Goal: Transaction & Acquisition: Purchase product/service

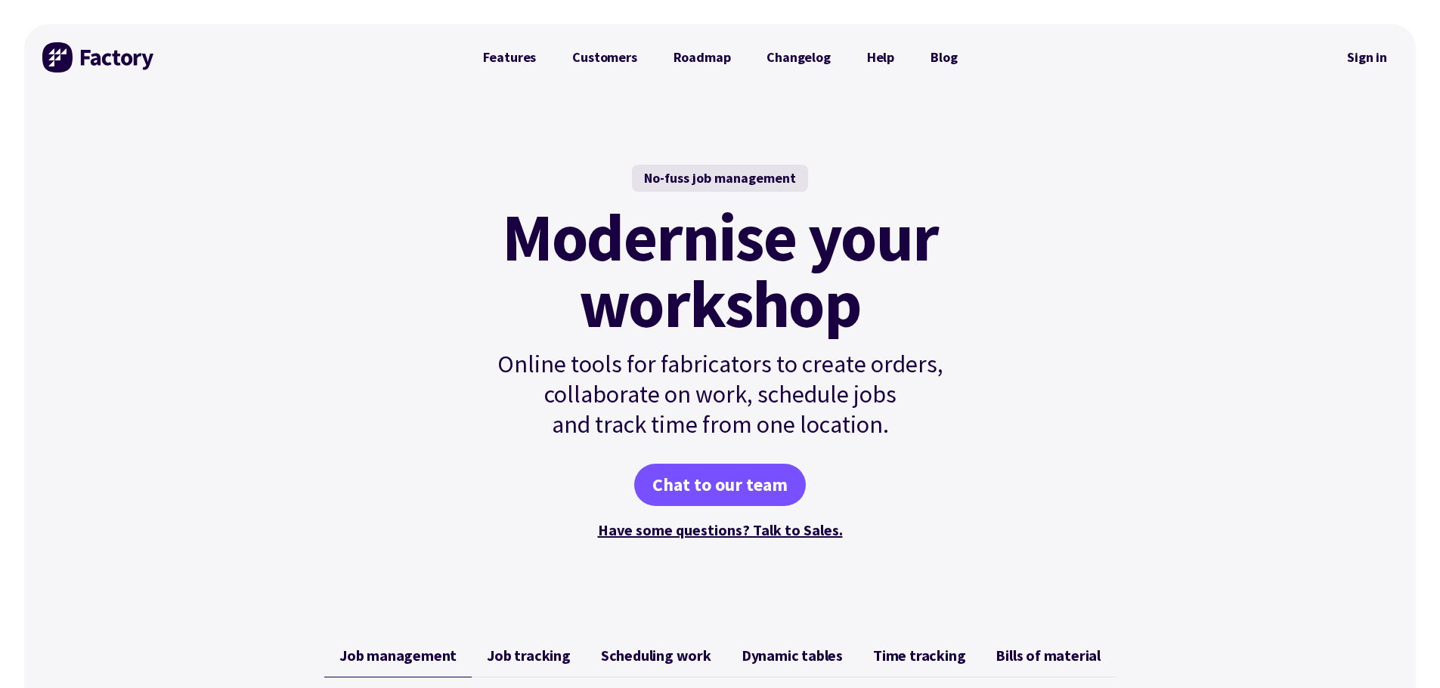
click at [1378, 59] on link "Sign in" at bounding box center [1366, 57] width 61 height 35
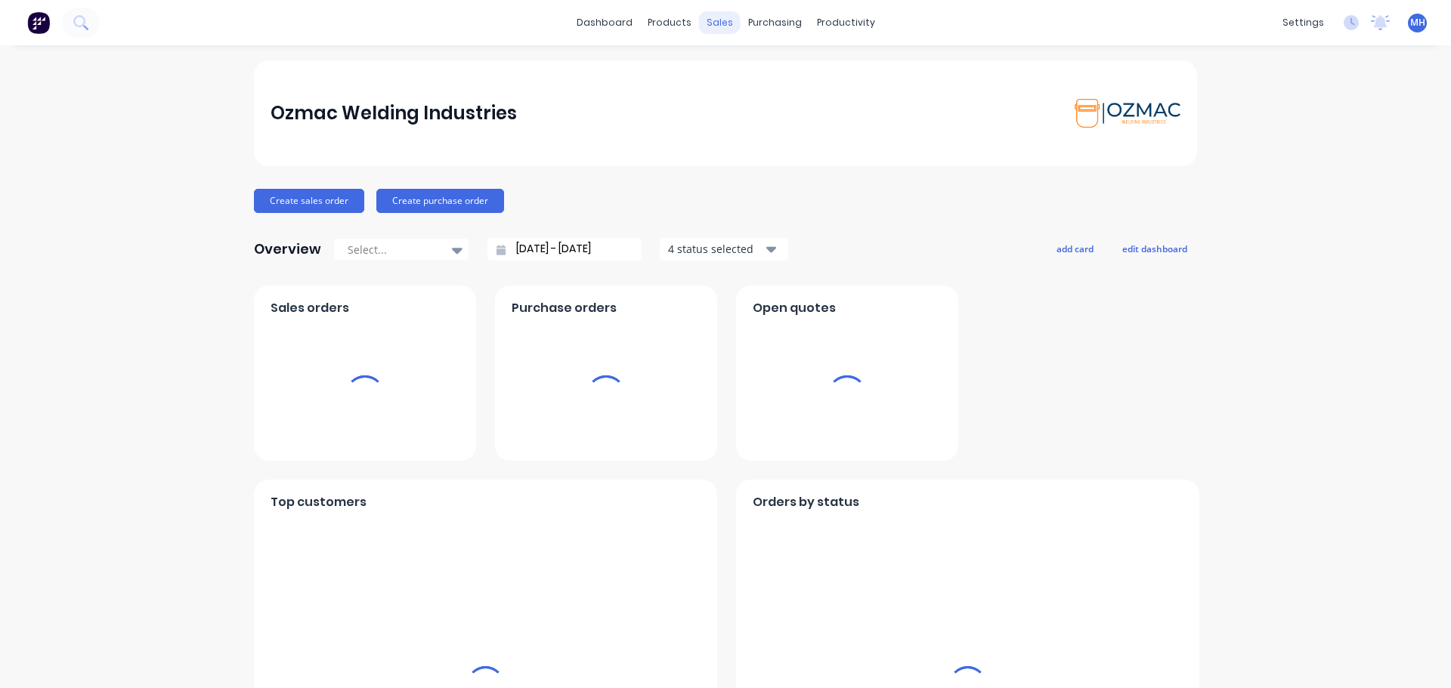
click at [719, 25] on div "sales" at bounding box center [720, 22] width 42 height 23
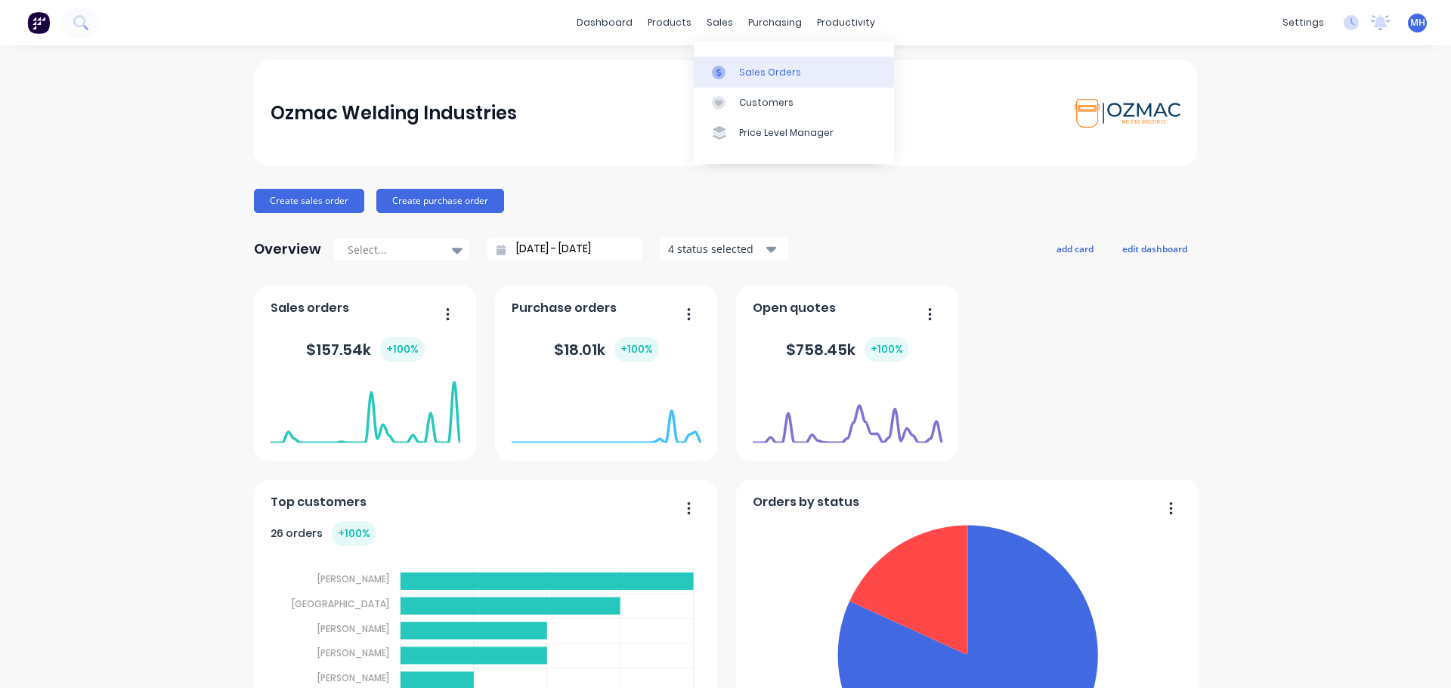
click at [756, 70] on div "Sales Orders" at bounding box center [770, 73] width 62 height 14
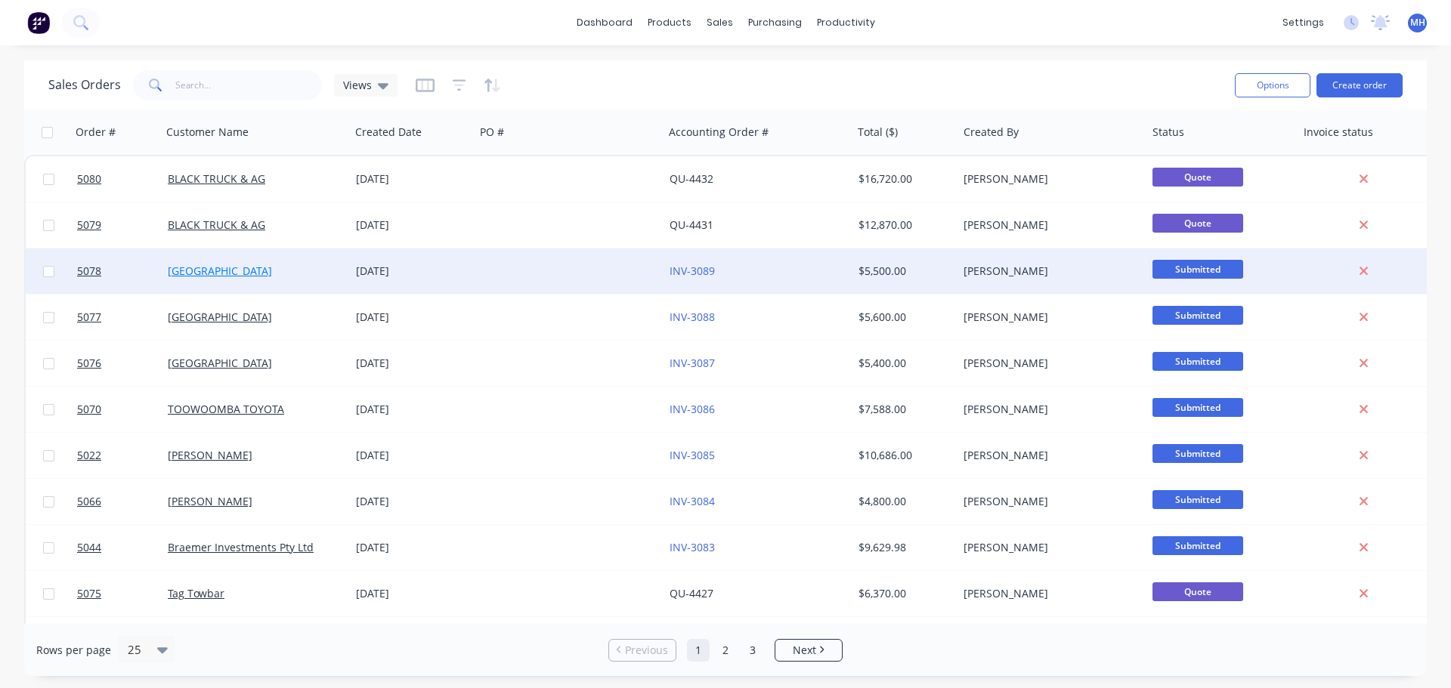
click at [245, 274] on link "[GEOGRAPHIC_DATA]" at bounding box center [220, 271] width 104 height 14
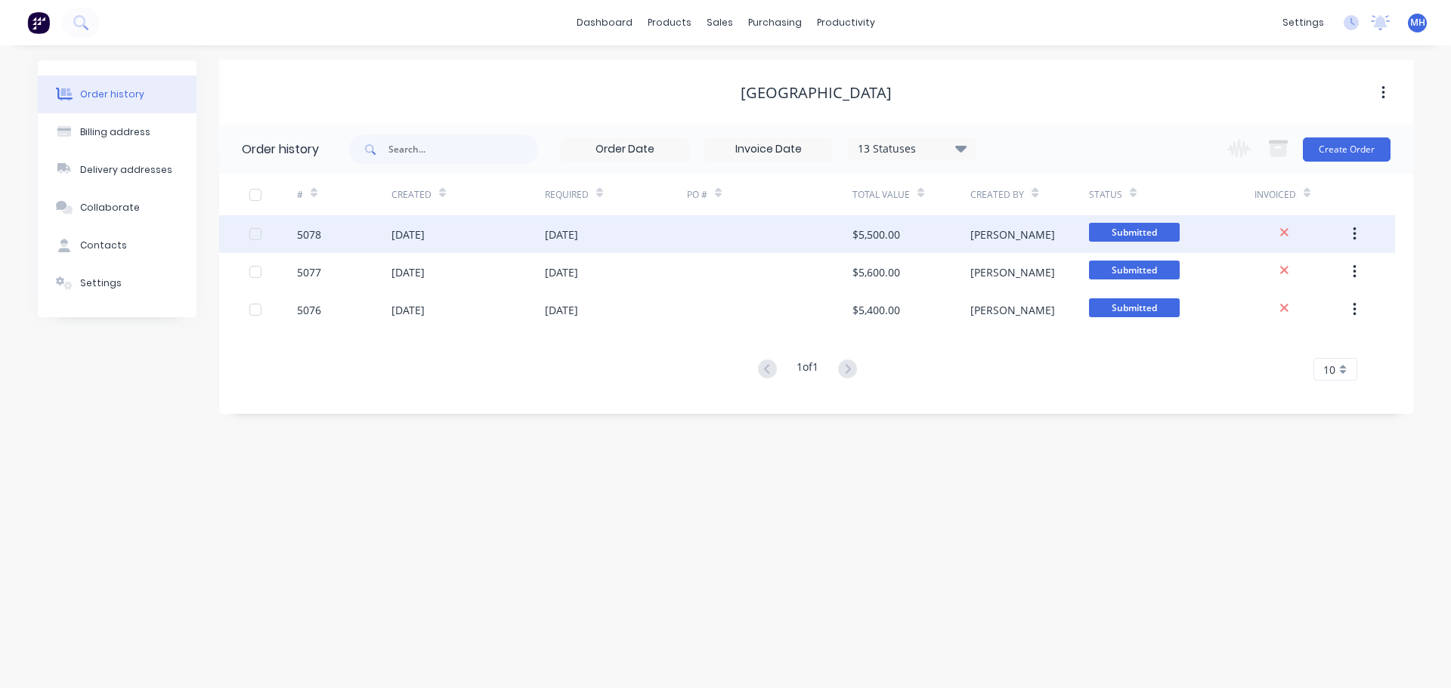
click at [404, 237] on div "[DATE]" at bounding box center [407, 235] width 33 height 16
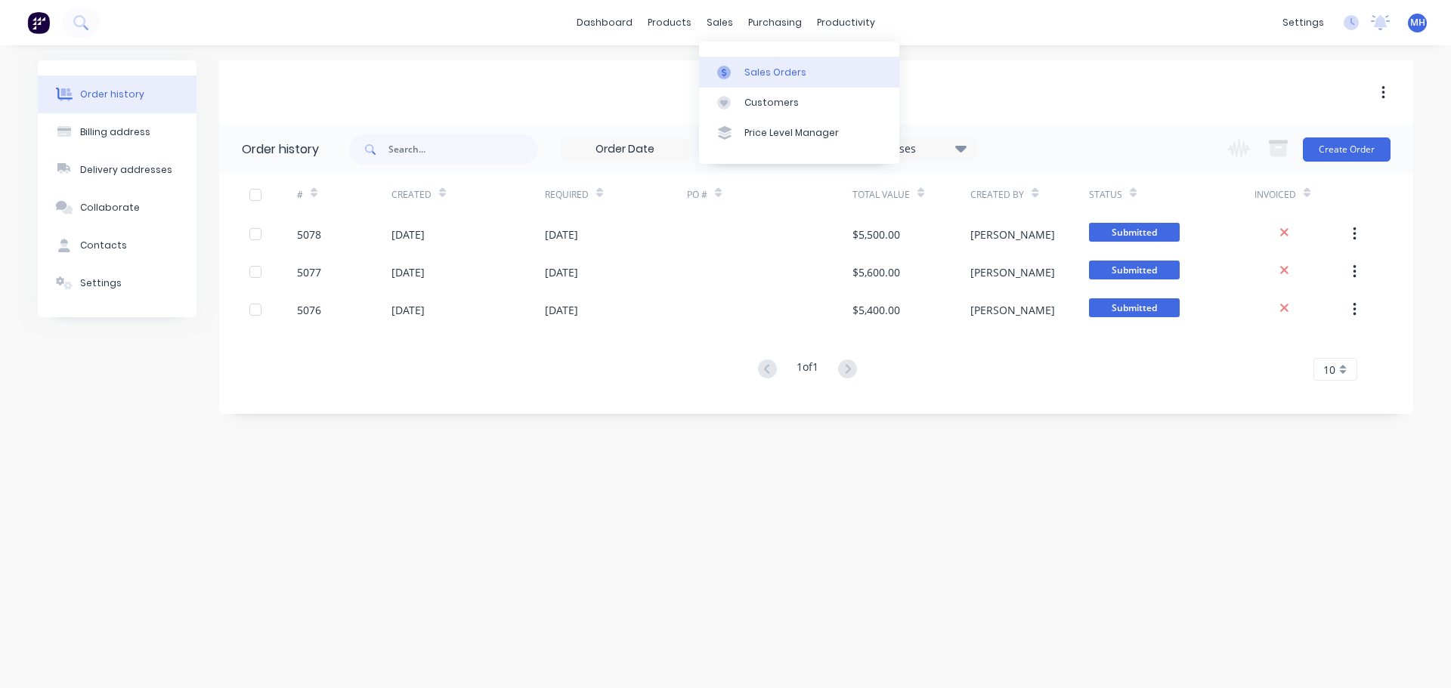
click at [754, 72] on div "Sales Orders" at bounding box center [775, 73] width 62 height 14
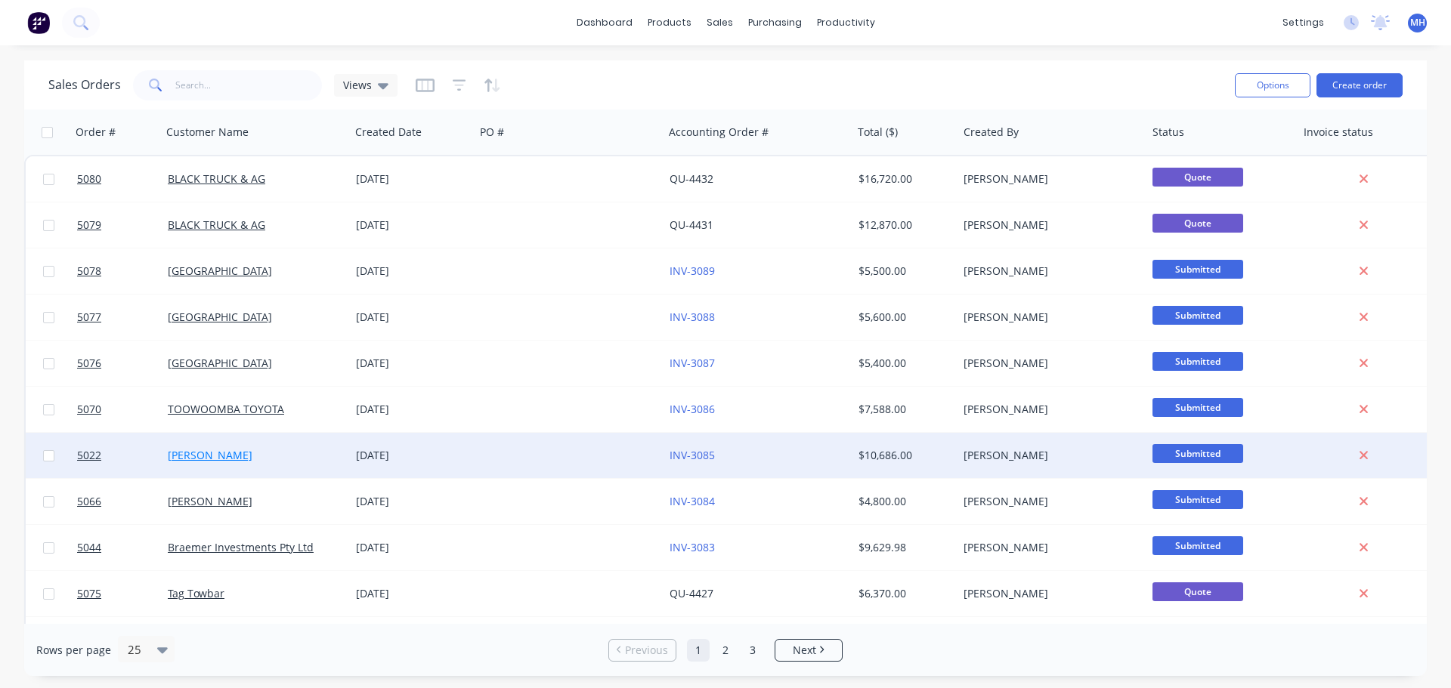
click at [207, 448] on link "[PERSON_NAME]" at bounding box center [210, 455] width 85 height 14
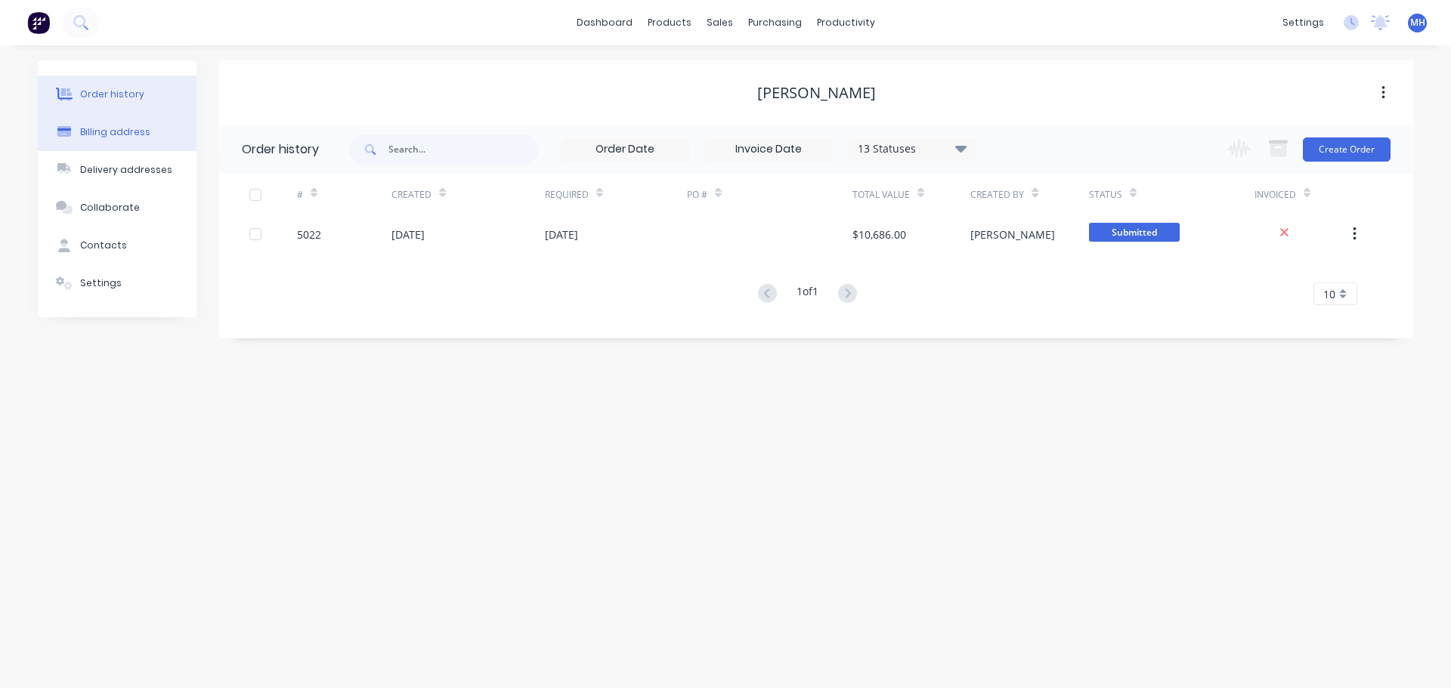
click at [139, 135] on div "Billing address" at bounding box center [115, 132] width 70 height 14
select select "AU"
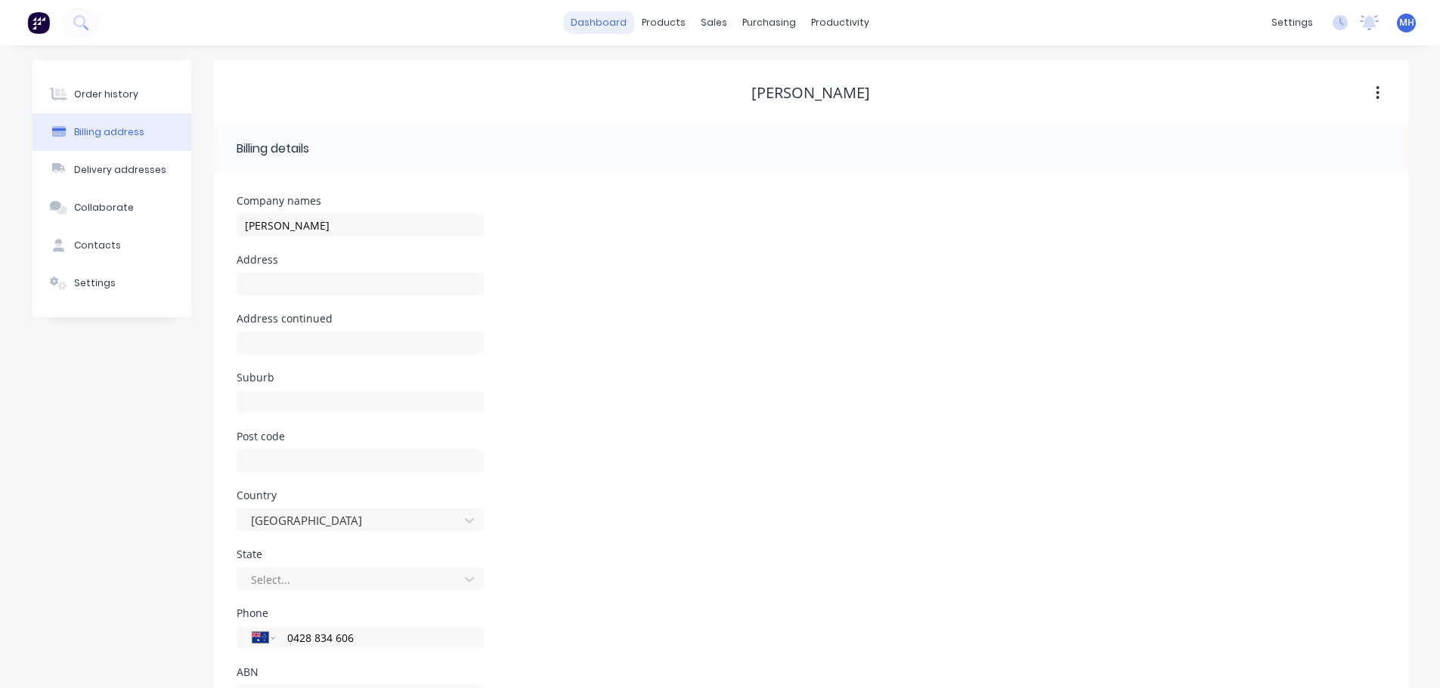
click at [619, 20] on link "dashboard" at bounding box center [598, 22] width 71 height 23
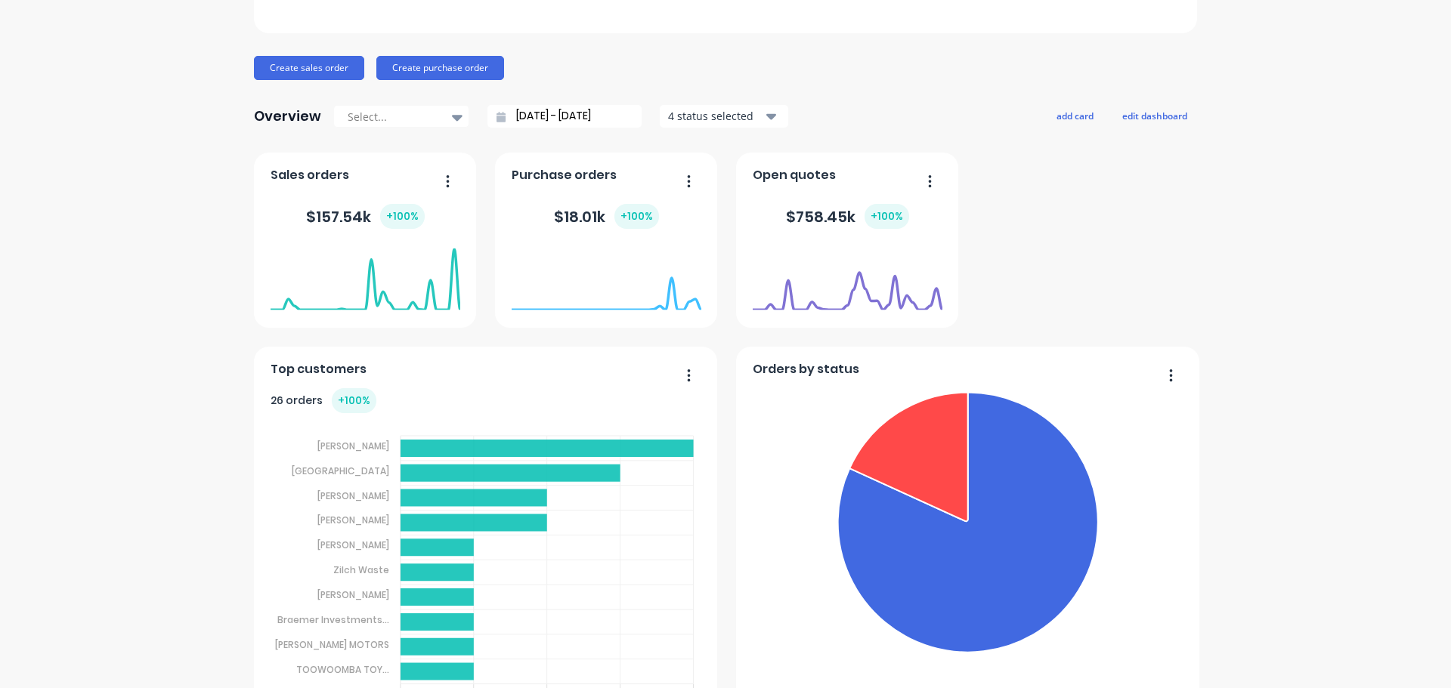
scroll to position [76, 0]
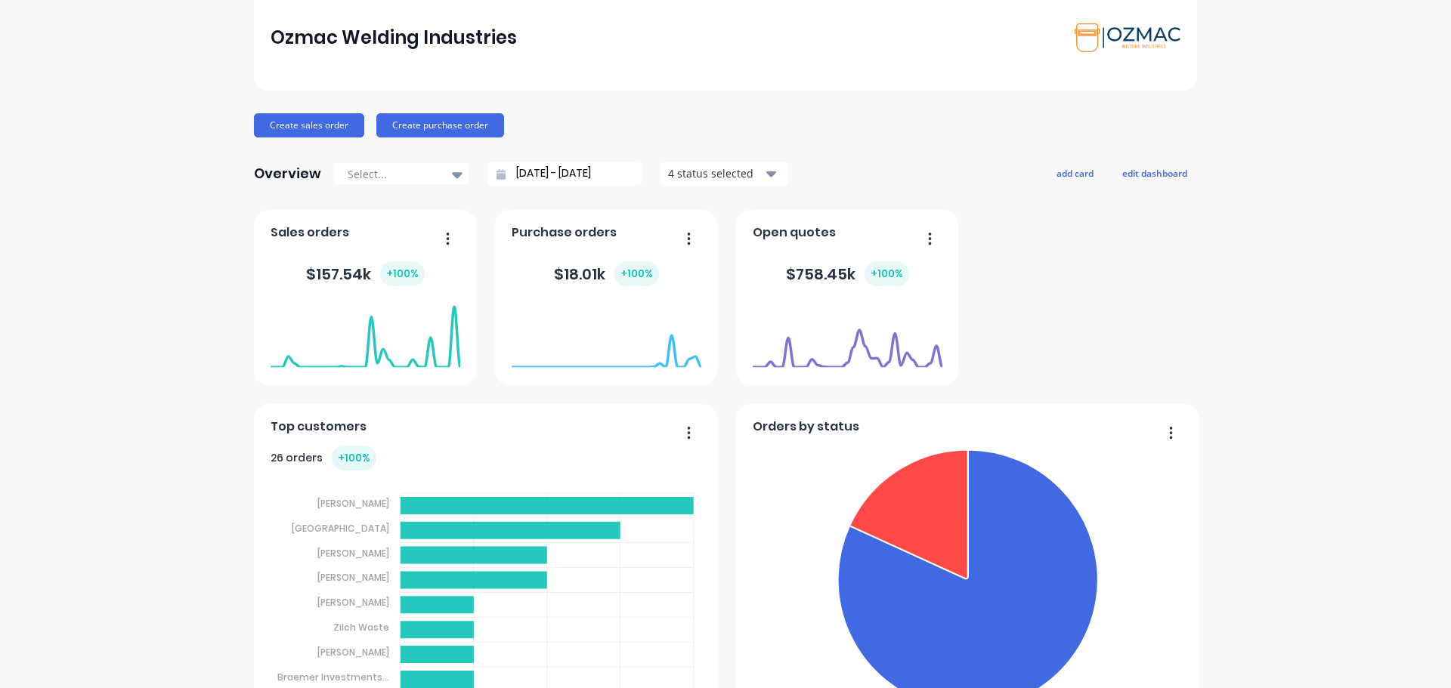
click at [348, 272] on div "$ 157.54k + 100 %" at bounding box center [365, 273] width 119 height 25
click at [358, 308] on foreignobject at bounding box center [366, 337] width 190 height 64
click at [357, 306] on foreignobject at bounding box center [366, 337] width 190 height 64
click at [352, 270] on div "$ 157.54k + 100 %" at bounding box center [365, 273] width 119 height 25
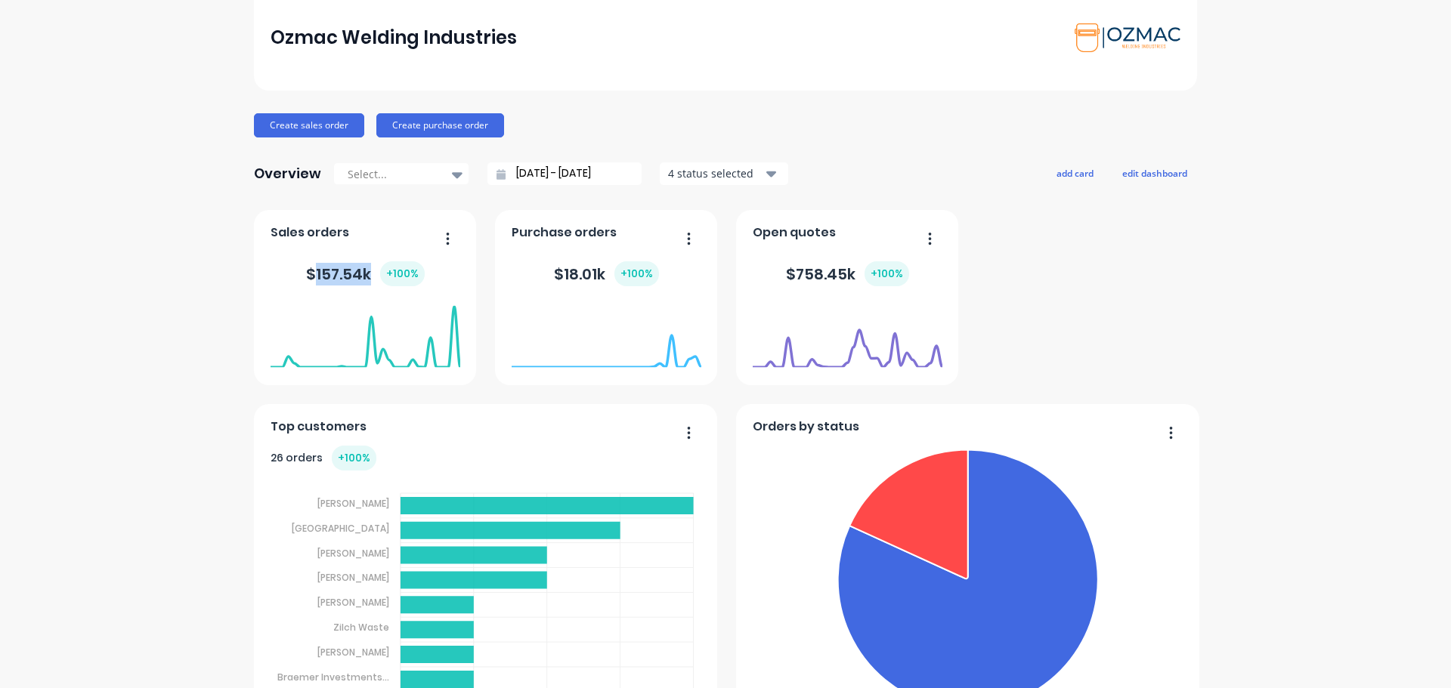
click at [333, 254] on div "$ 157.54k + 100 %" at bounding box center [366, 274] width 190 height 45
click at [447, 235] on icon "button" at bounding box center [448, 238] width 3 height 12
click at [355, 342] on div "Export to Excel Format" at bounding box center [386, 338] width 116 height 22
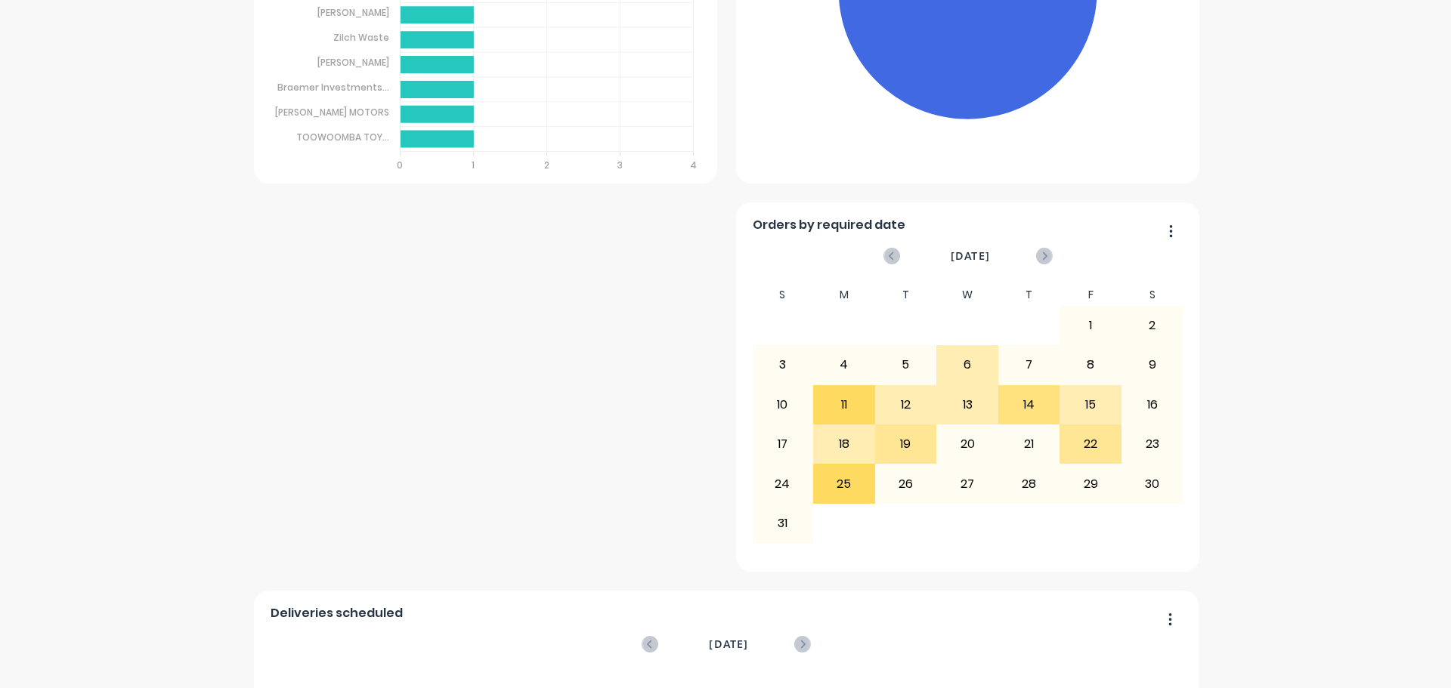
scroll to position [680, 0]
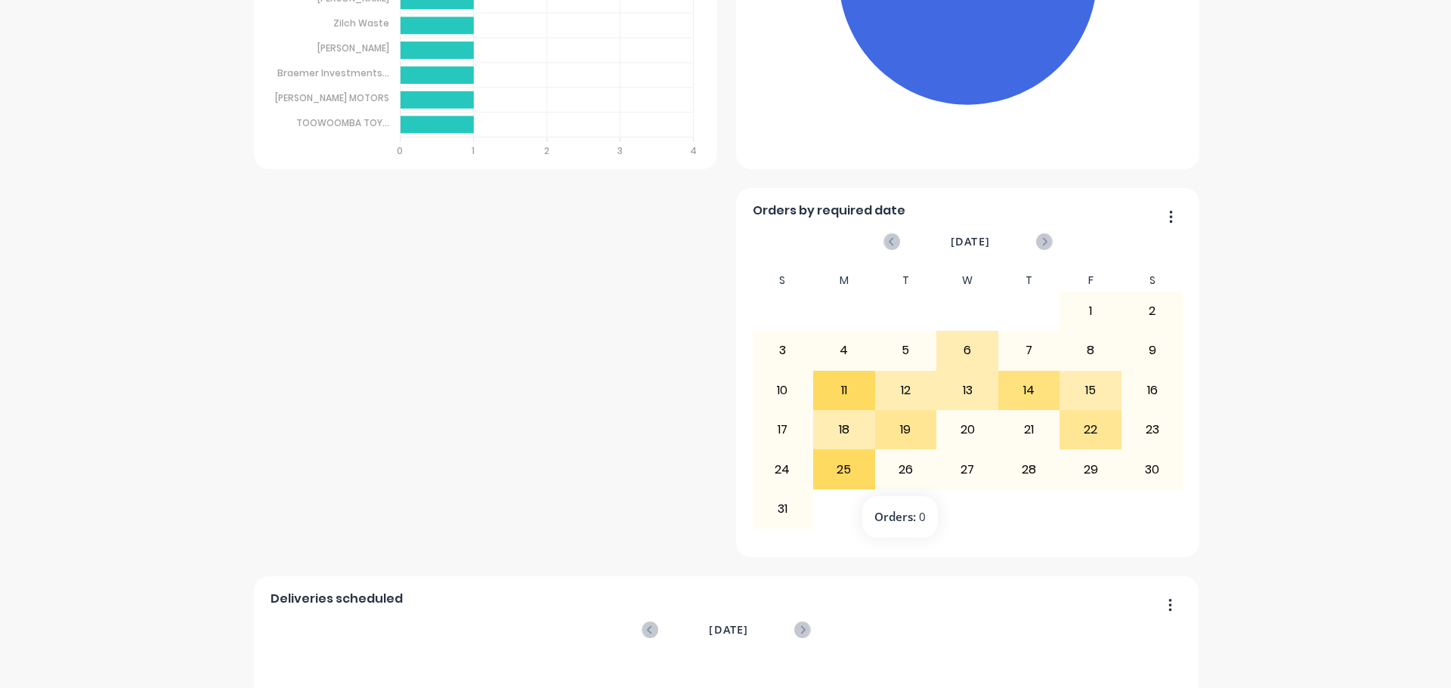
click at [902, 463] on div "26" at bounding box center [906, 469] width 60 height 38
click at [899, 472] on div "26" at bounding box center [906, 469] width 60 height 38
click at [844, 471] on div "25" at bounding box center [844, 469] width 60 height 38
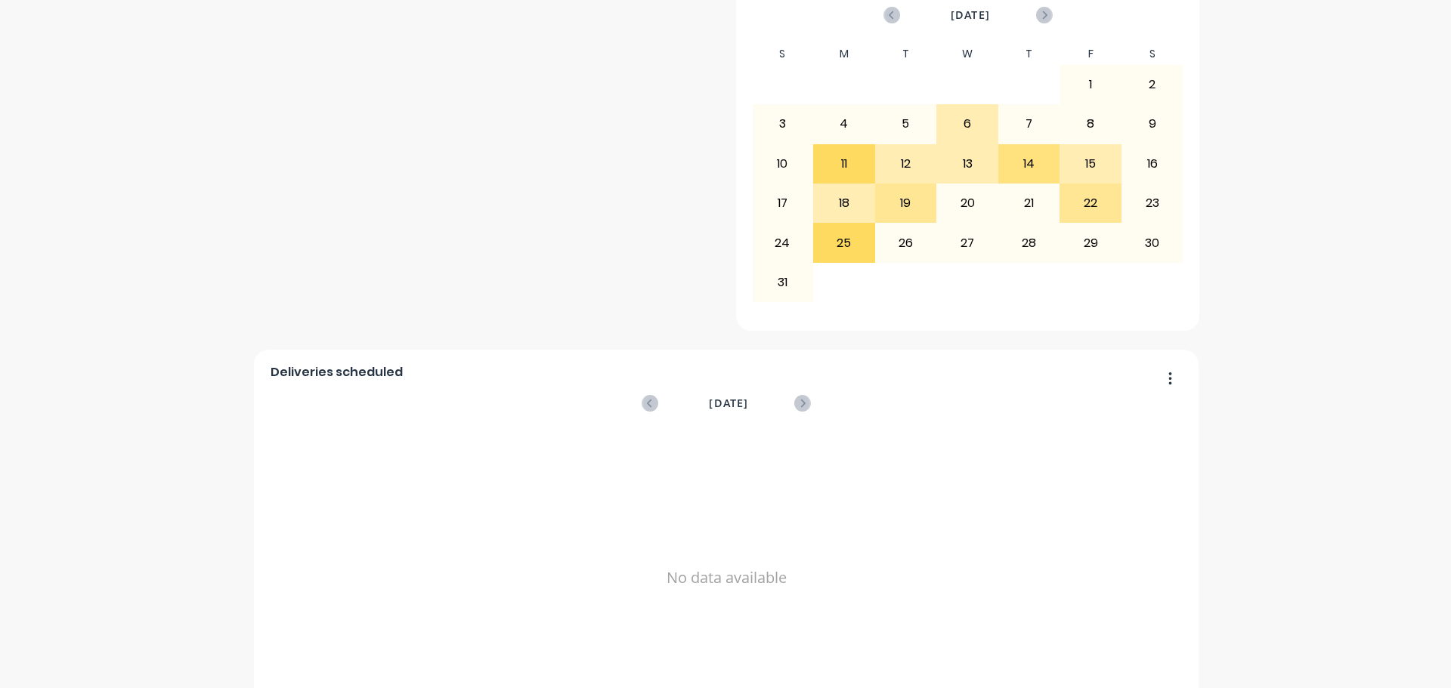
scroll to position [953, 0]
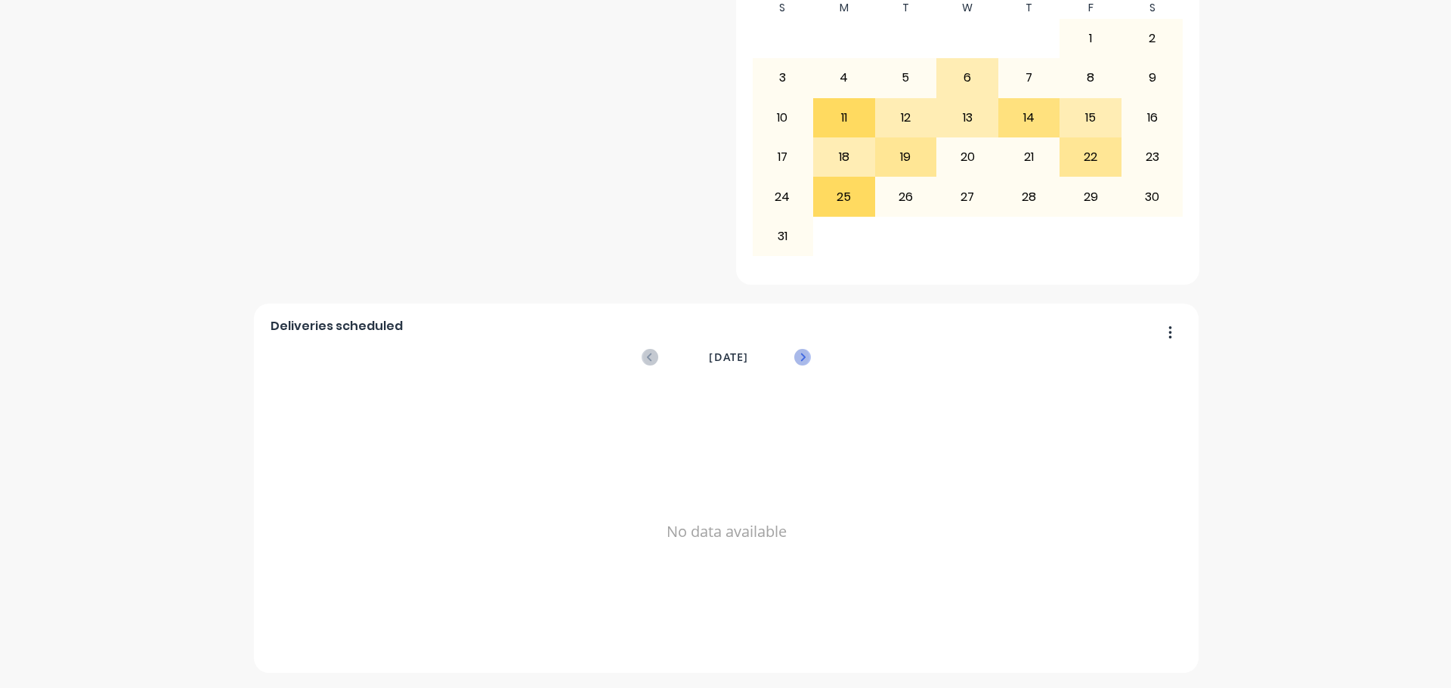
click at [794, 355] on icon at bounding box center [802, 357] width 17 height 17
click at [649, 353] on icon at bounding box center [650, 357] width 17 height 17
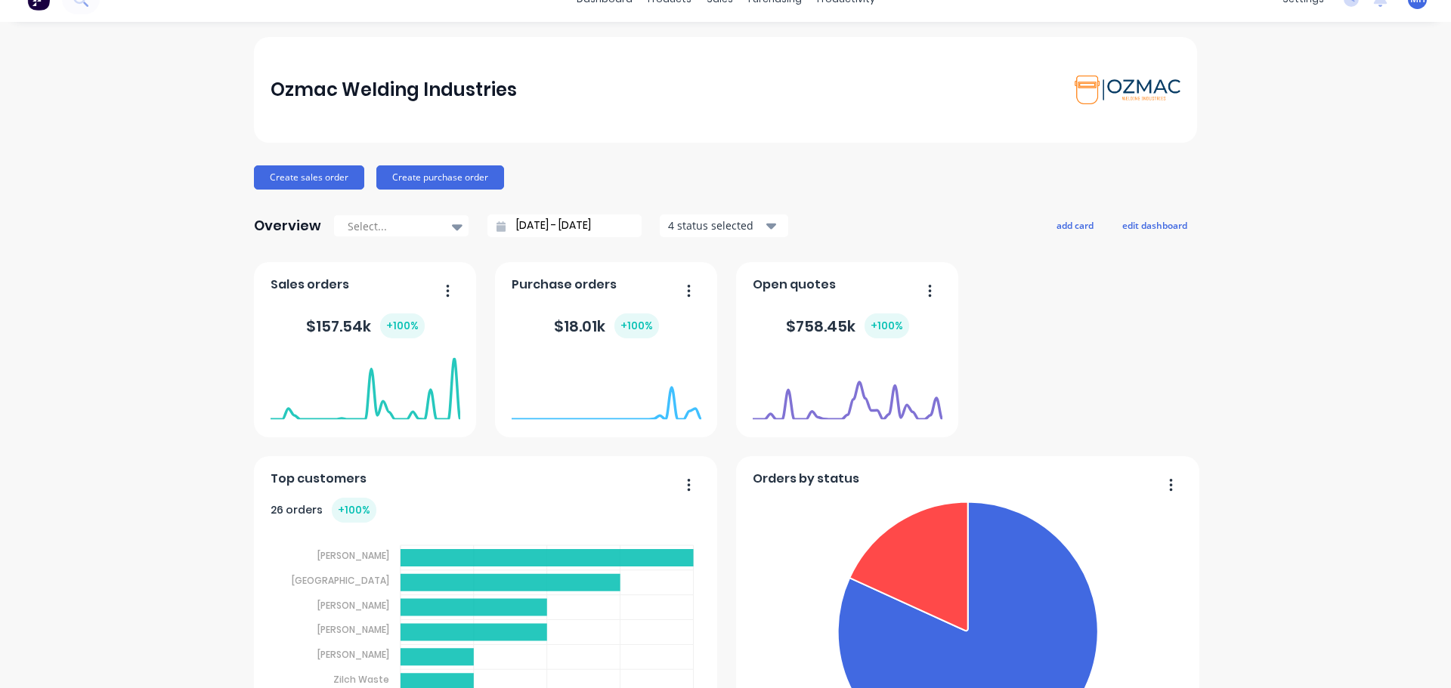
scroll to position [0, 0]
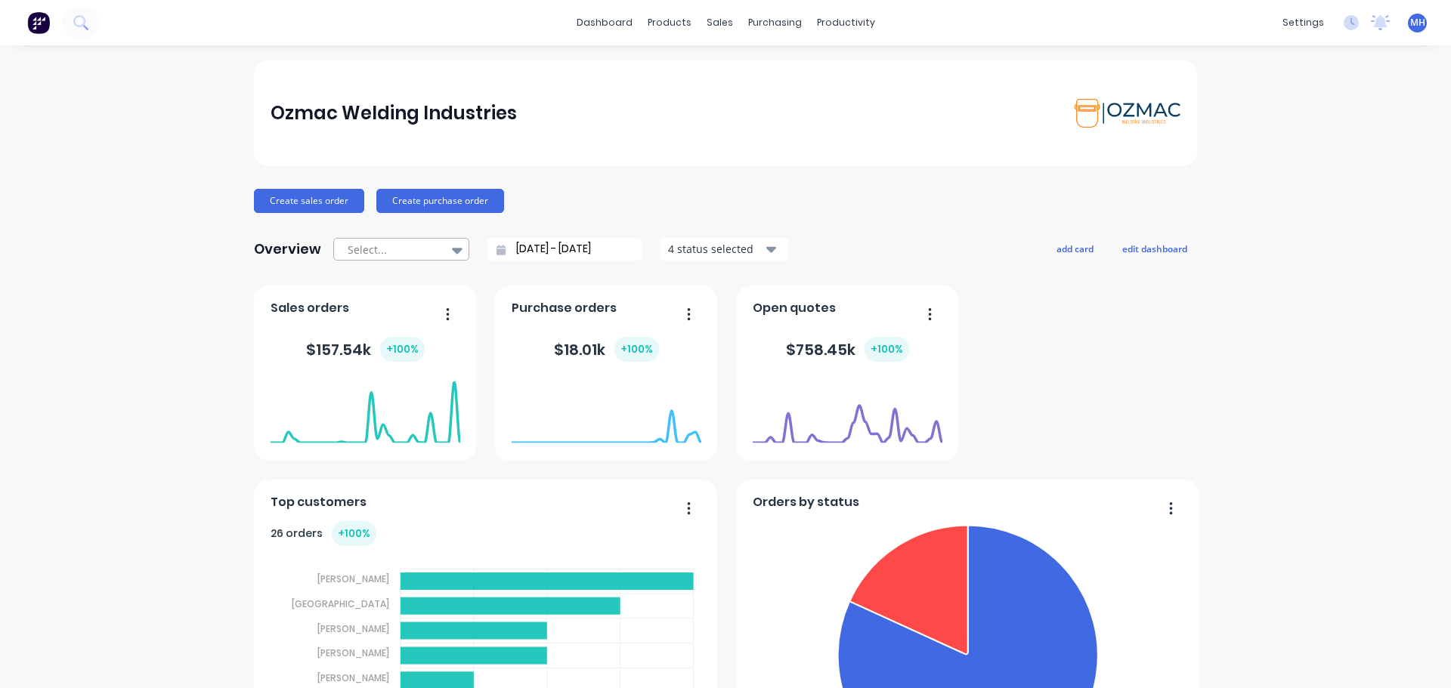
click at [452, 252] on icon at bounding box center [457, 251] width 11 height 6
click at [401, 317] on div "Month to date" at bounding box center [401, 312] width 136 height 28
type input "01/08/25 - 26/08/25"
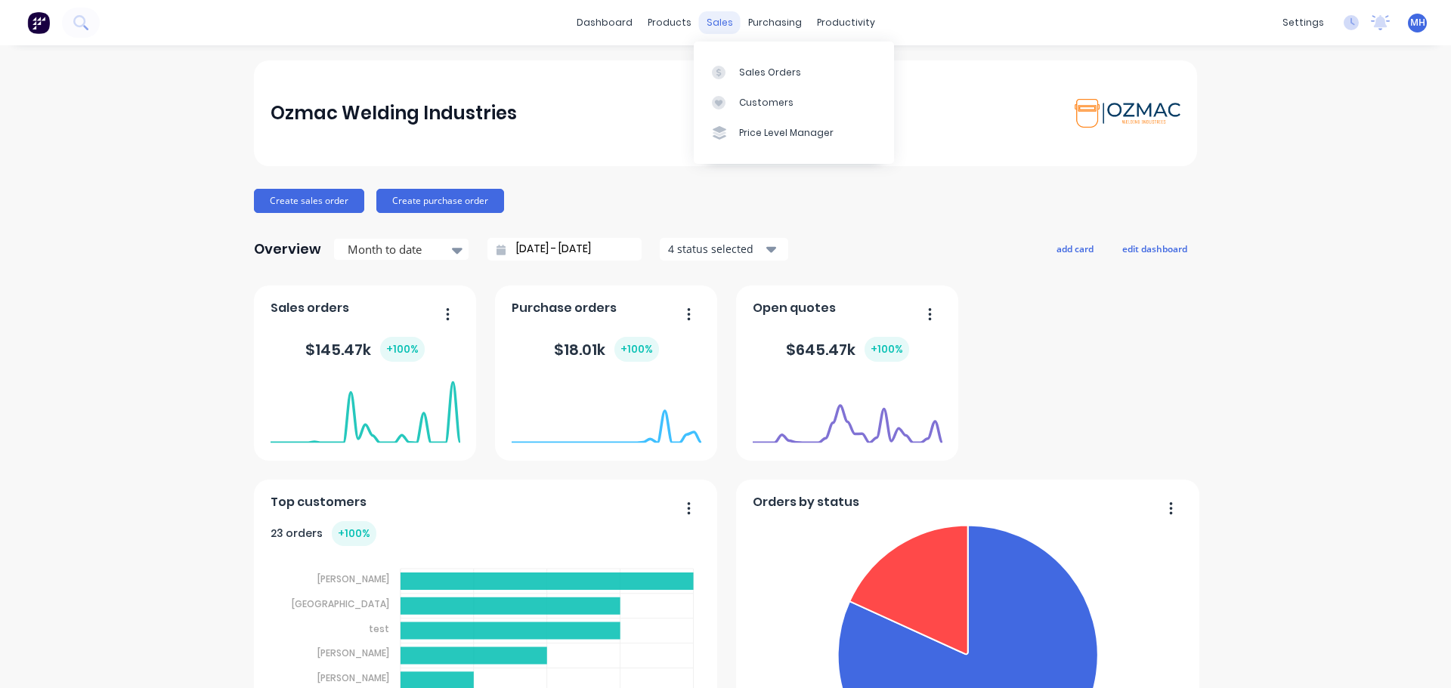
click at [709, 23] on div "sales" at bounding box center [720, 22] width 42 height 23
click at [736, 72] on link "Sales Orders" at bounding box center [794, 72] width 200 height 30
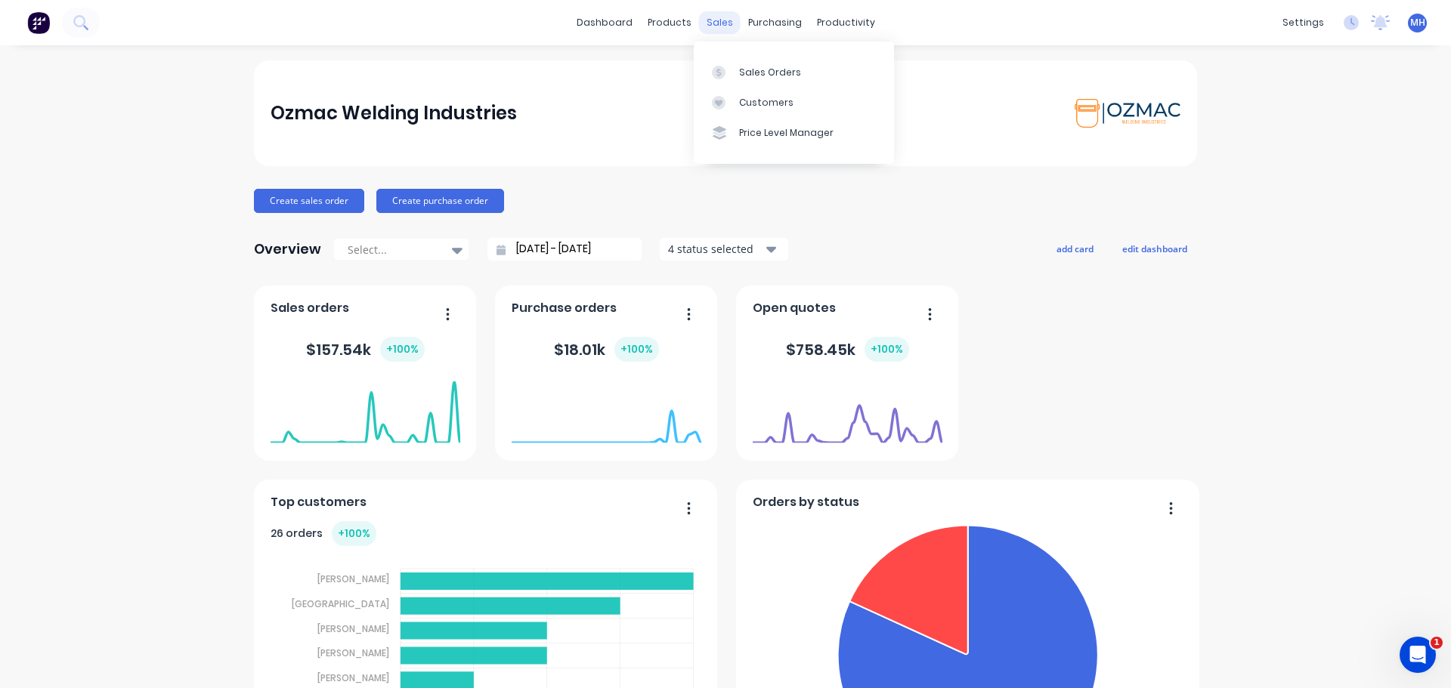
click at [713, 17] on div "sales" at bounding box center [720, 22] width 42 height 23
click at [739, 71] on div "Sales Orders" at bounding box center [770, 73] width 62 height 14
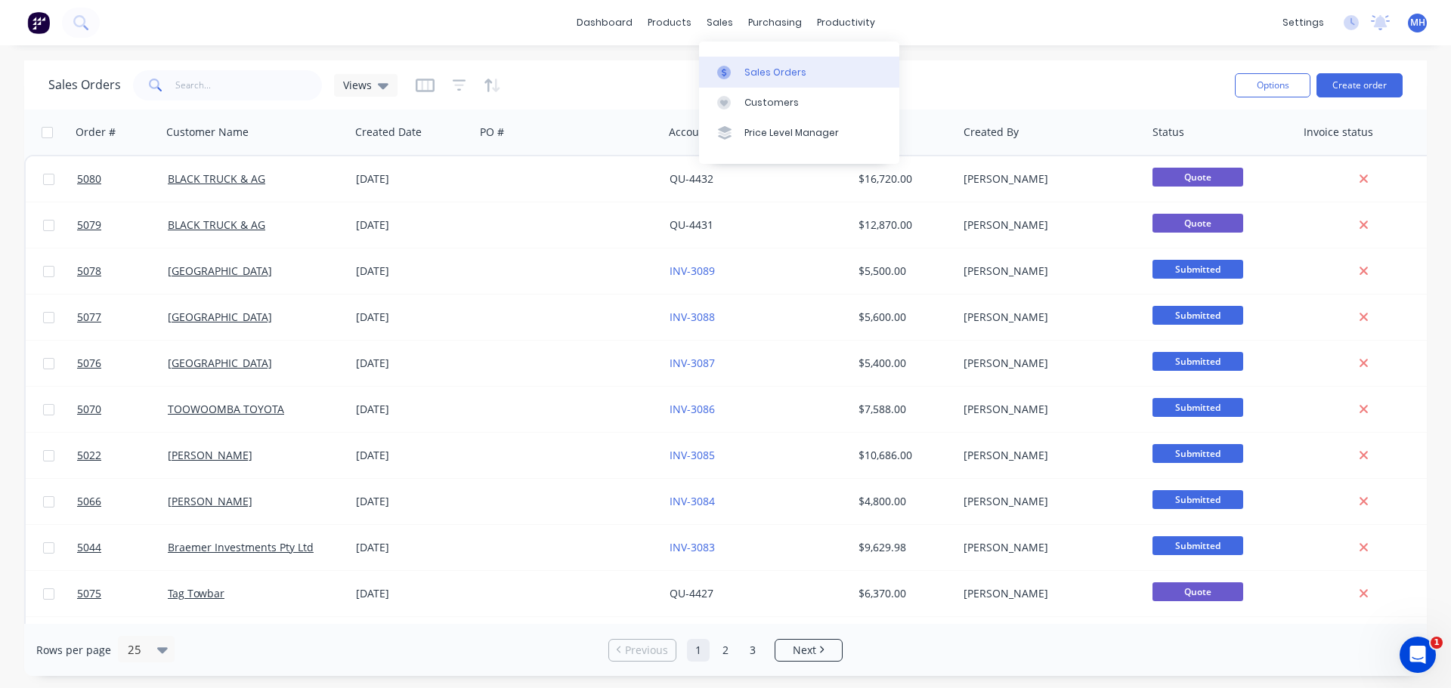
click at [752, 73] on div "Sales Orders" at bounding box center [775, 73] width 62 height 14
click at [753, 73] on div "Sales Orders" at bounding box center [775, 73] width 62 height 14
click at [752, 73] on div "Sales Orders" at bounding box center [775, 73] width 62 height 14
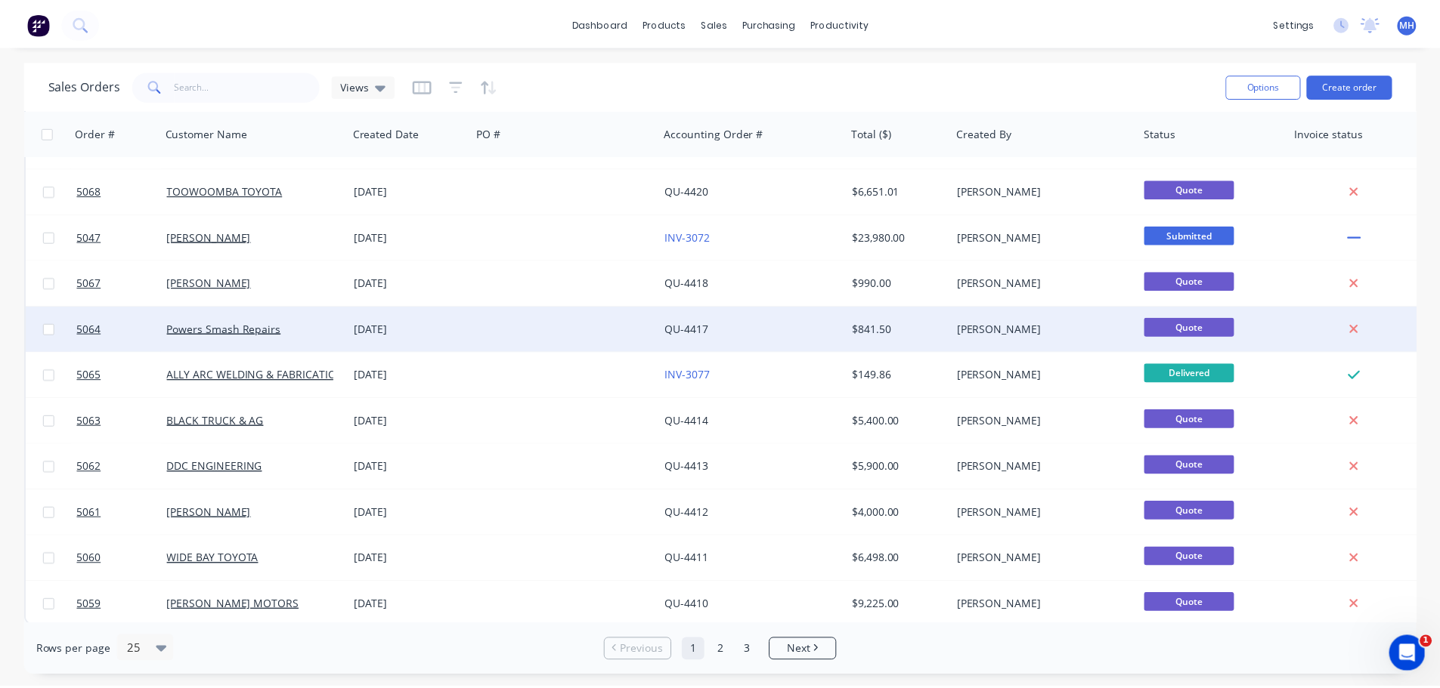
scroll to position [691, 0]
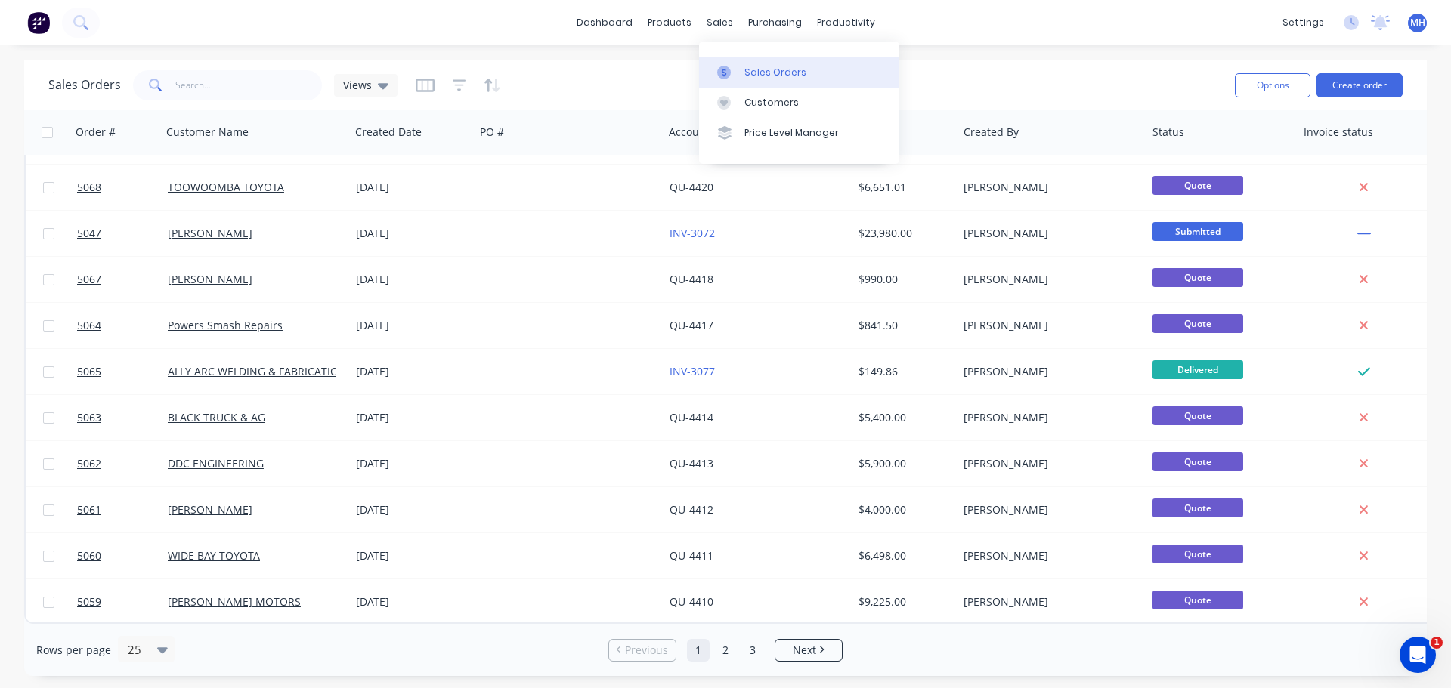
click at [791, 74] on div "Sales Orders" at bounding box center [775, 73] width 62 height 14
click at [1367, 82] on button "Create order" at bounding box center [1359, 85] width 86 height 24
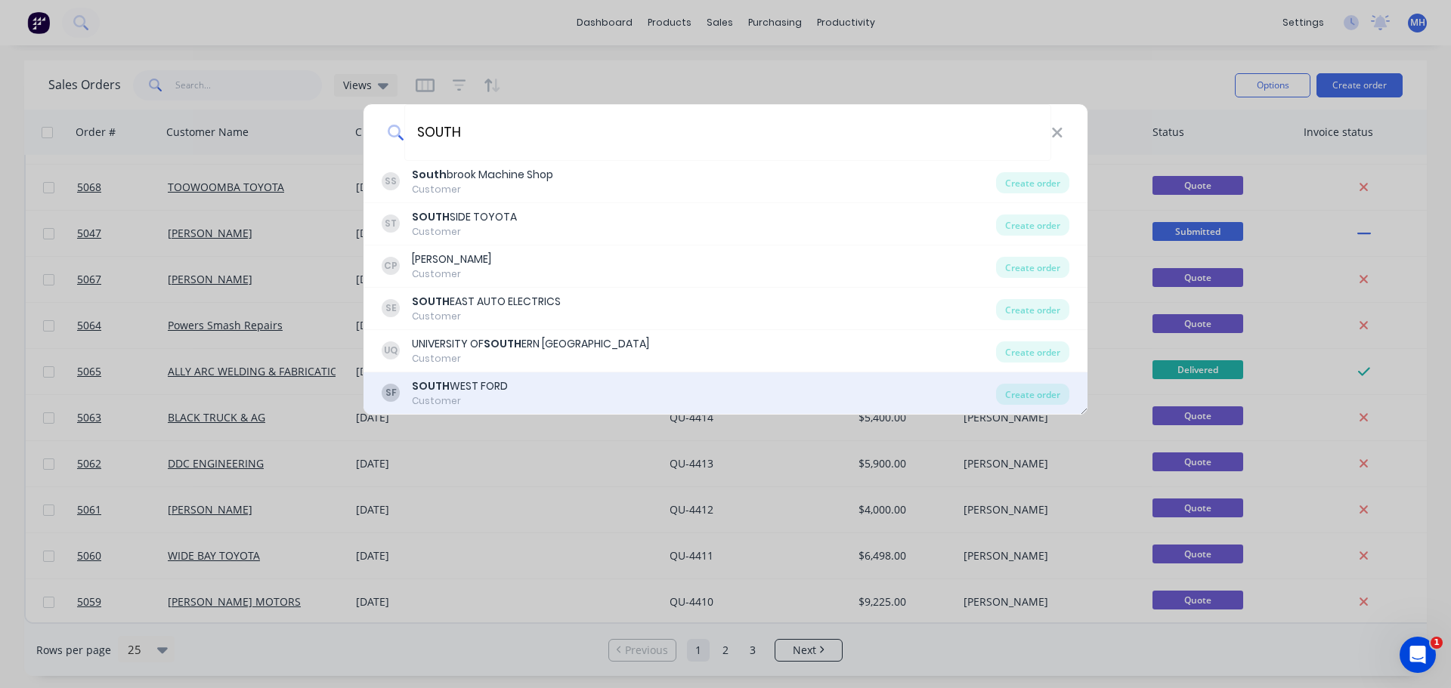
type input "SOUTH"
click at [565, 394] on div "SF SOUTH WEST FORD Customer" at bounding box center [689, 393] width 614 height 29
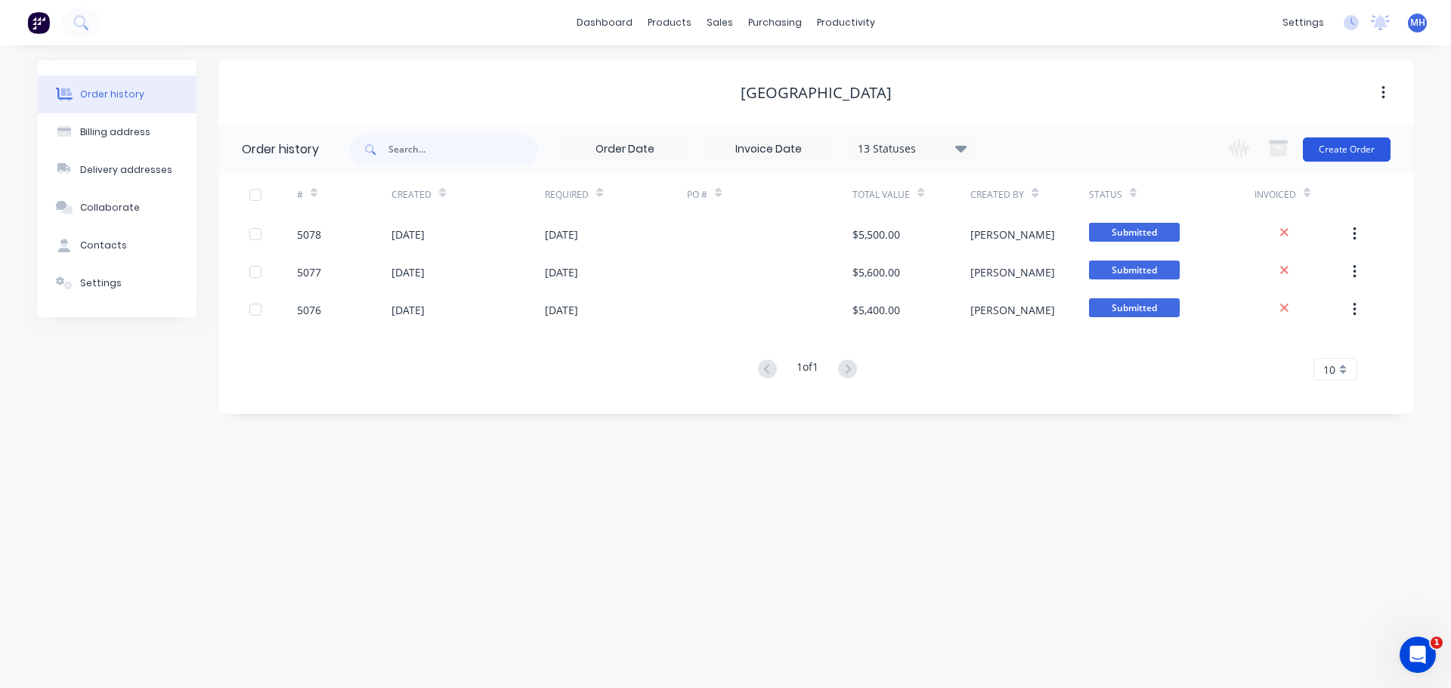
click at [1355, 144] on button "Create Order" at bounding box center [1347, 150] width 88 height 24
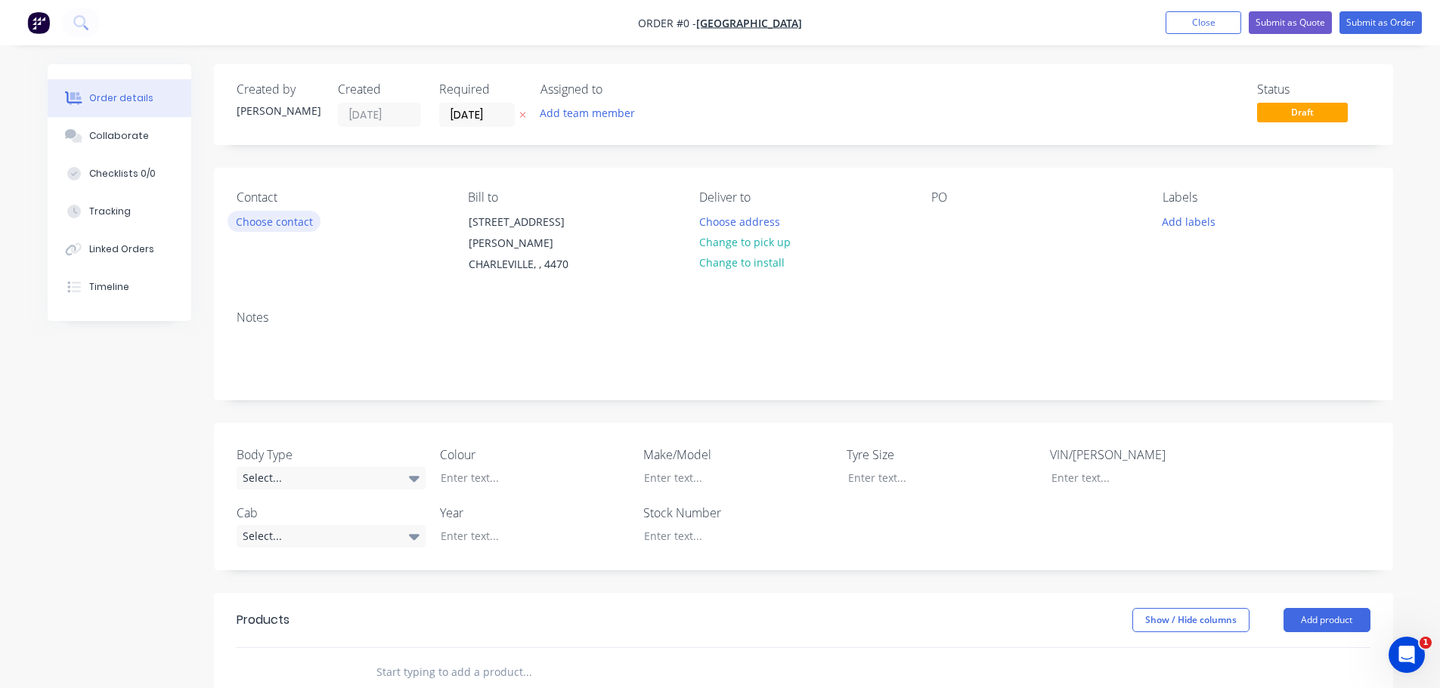
click at [296, 217] on button "Choose contact" at bounding box center [273, 221] width 93 height 20
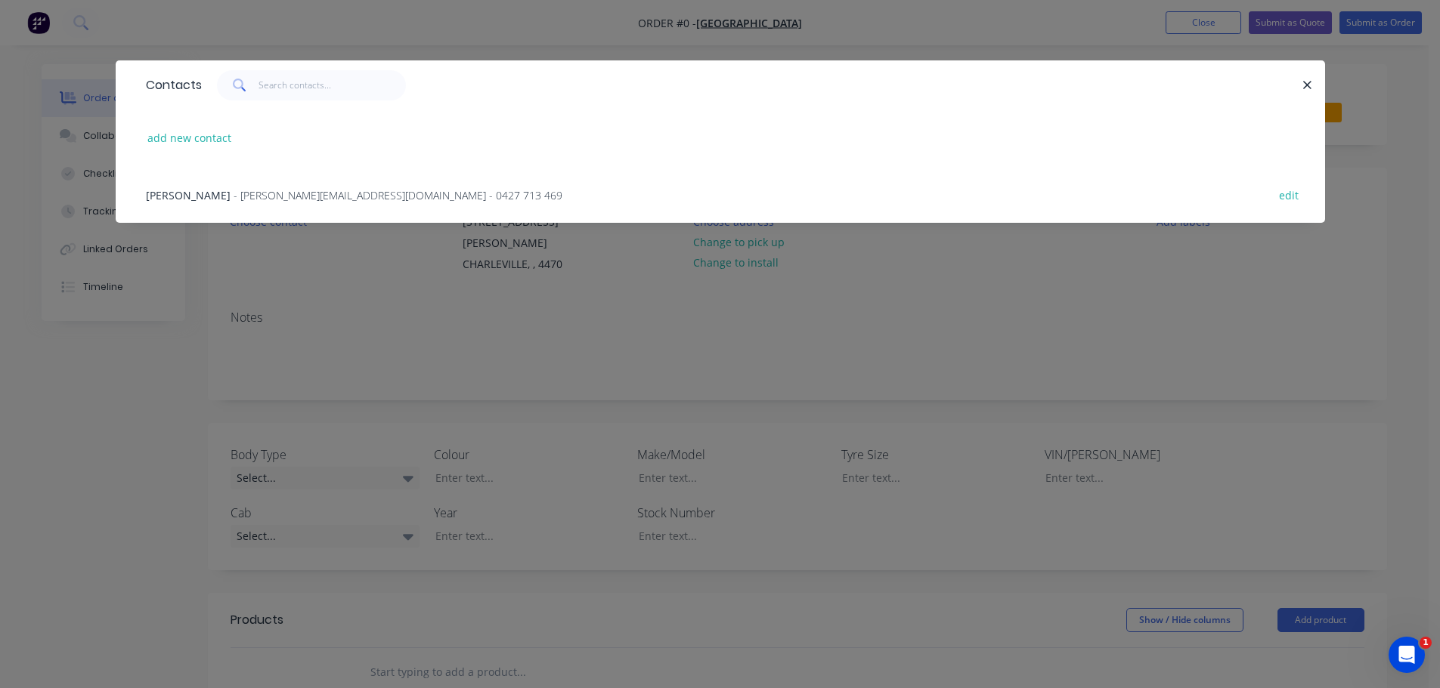
click at [234, 190] on span "- k.mulhern@bigpond.com - 0427 713 469" at bounding box center [398, 195] width 329 height 14
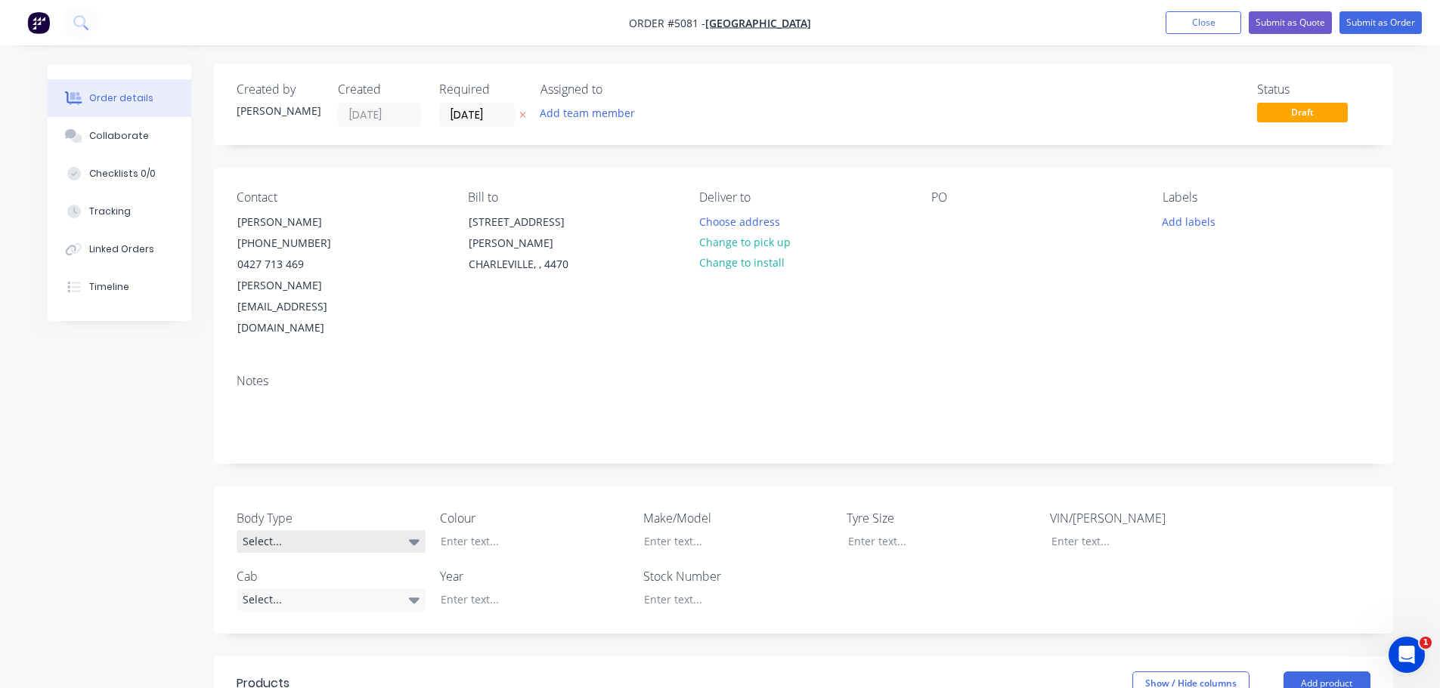
click at [383, 531] on div "Select..." at bounding box center [331, 542] width 189 height 23
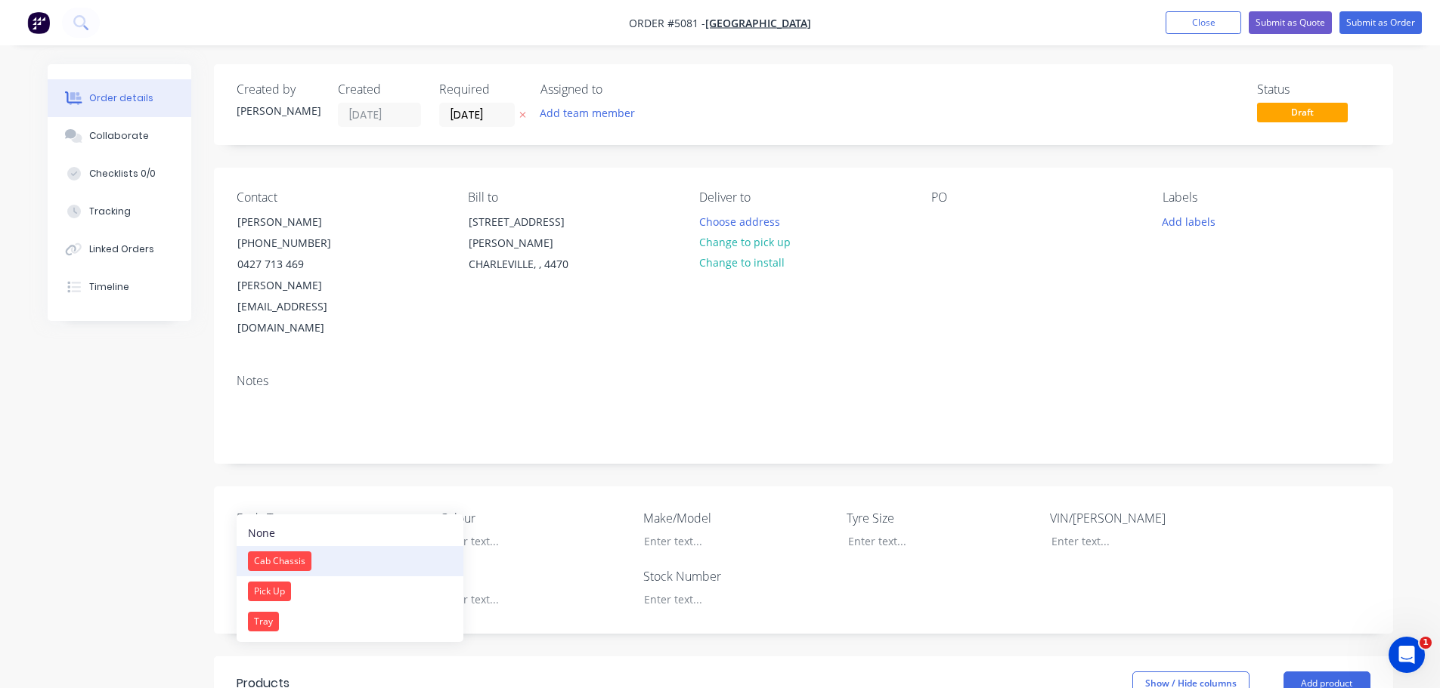
click at [343, 562] on button "Cab Chassis" at bounding box center [350, 561] width 227 height 30
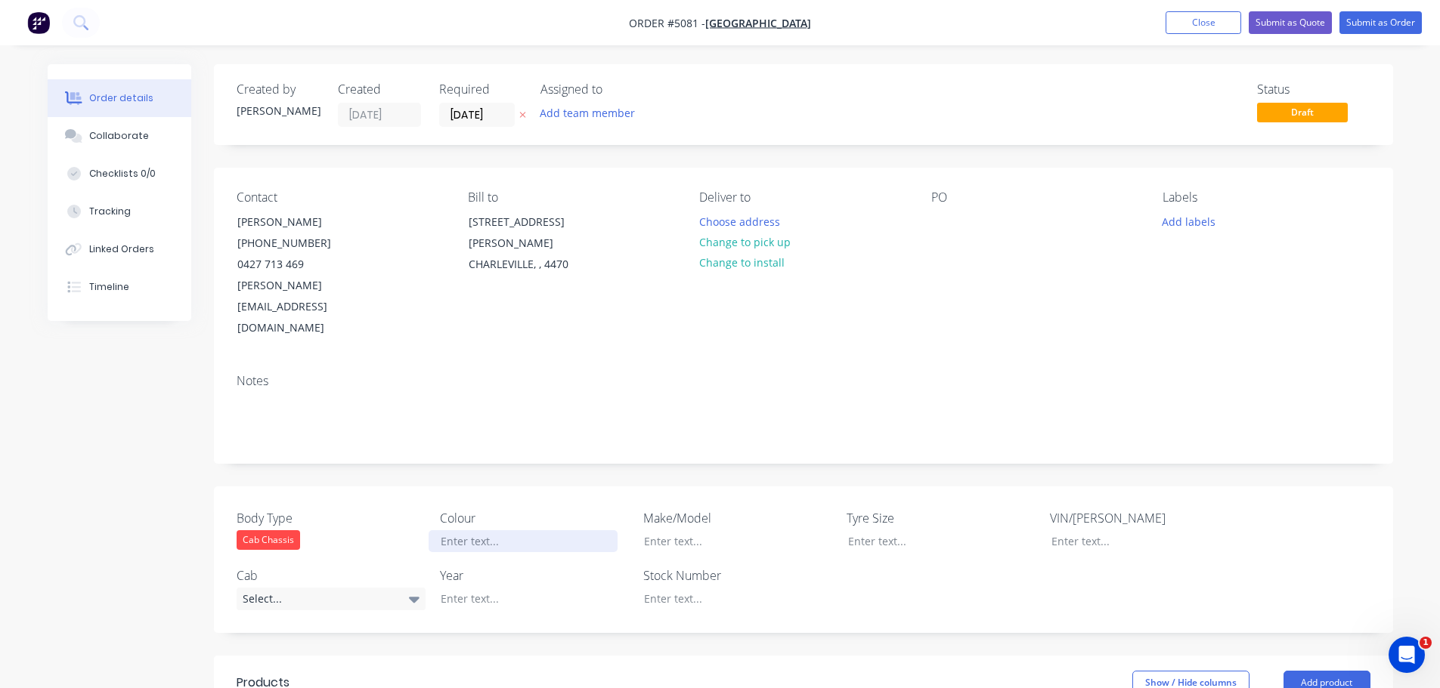
click at [524, 531] on div at bounding box center [523, 542] width 189 height 22
click at [410, 591] on icon at bounding box center [414, 599] width 11 height 17
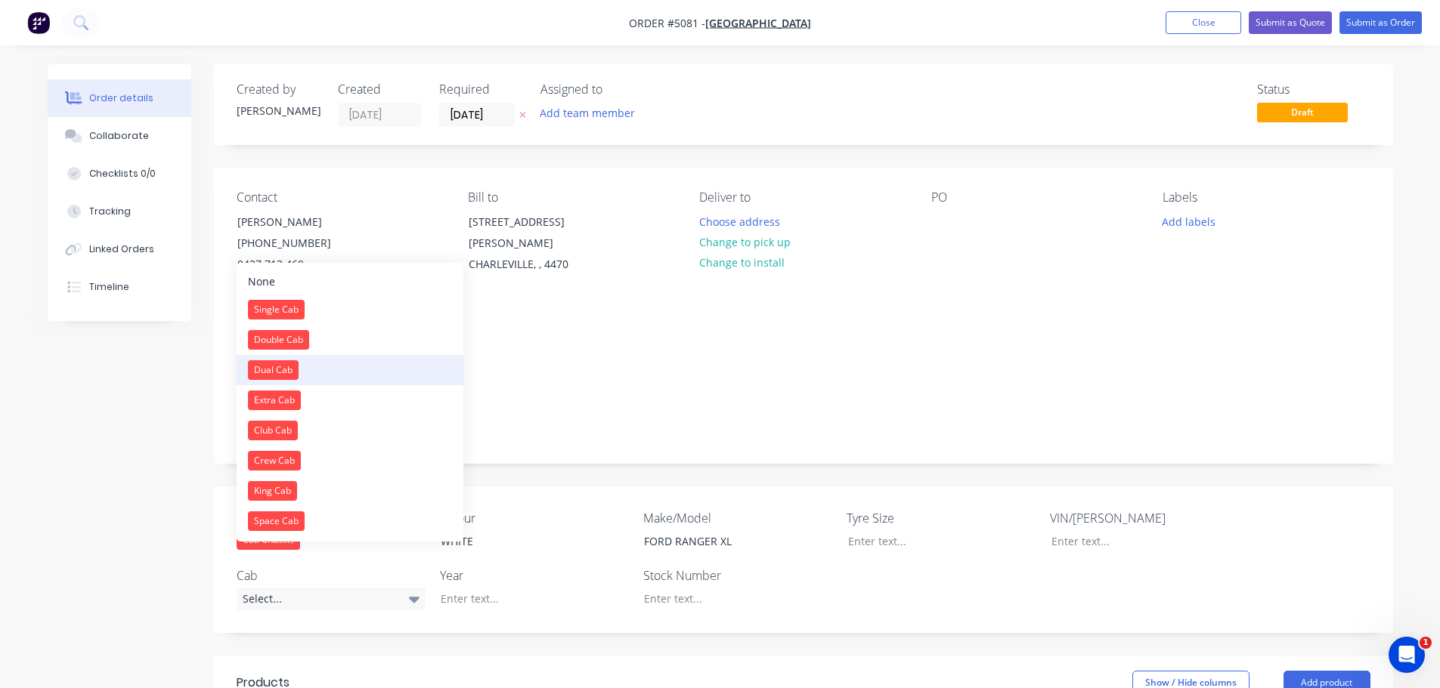
click at [338, 365] on button "Dual Cab" at bounding box center [350, 370] width 227 height 30
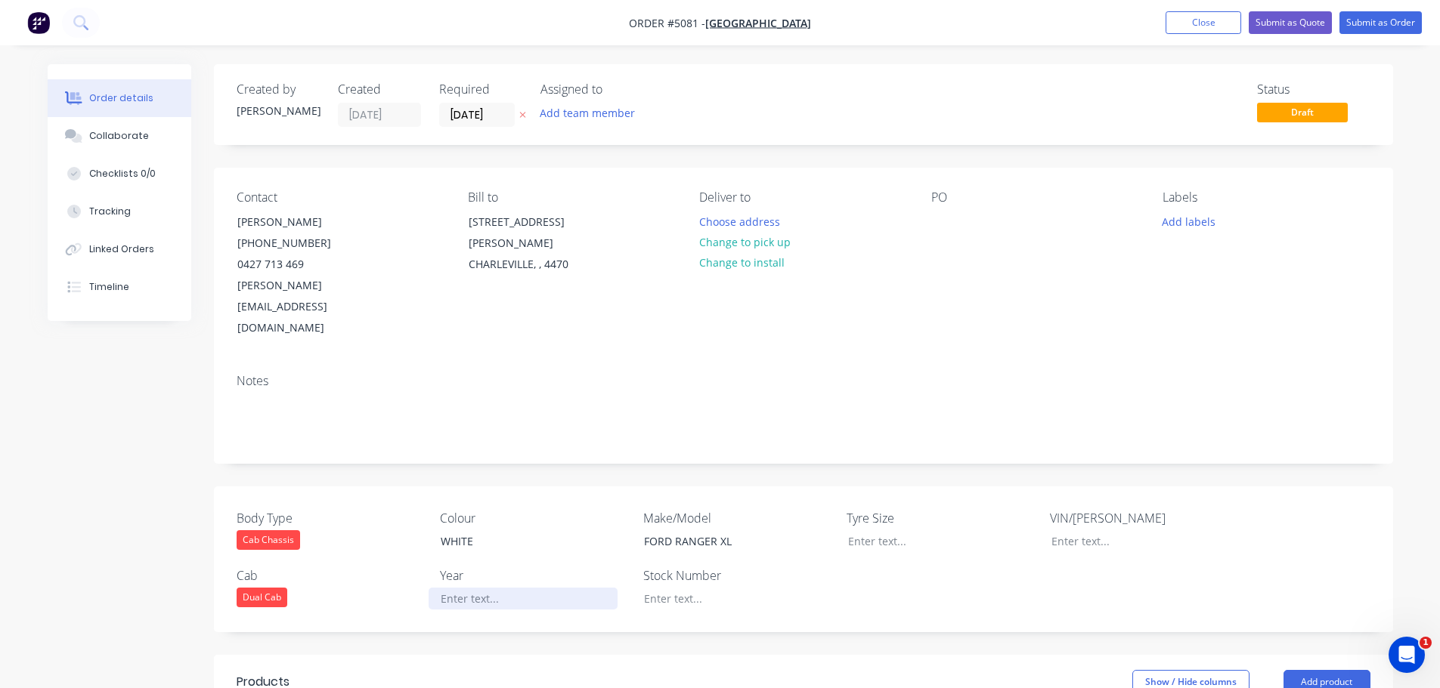
click at [471, 588] on div at bounding box center [523, 599] width 189 height 22
click at [703, 588] on div at bounding box center [726, 599] width 189 height 22
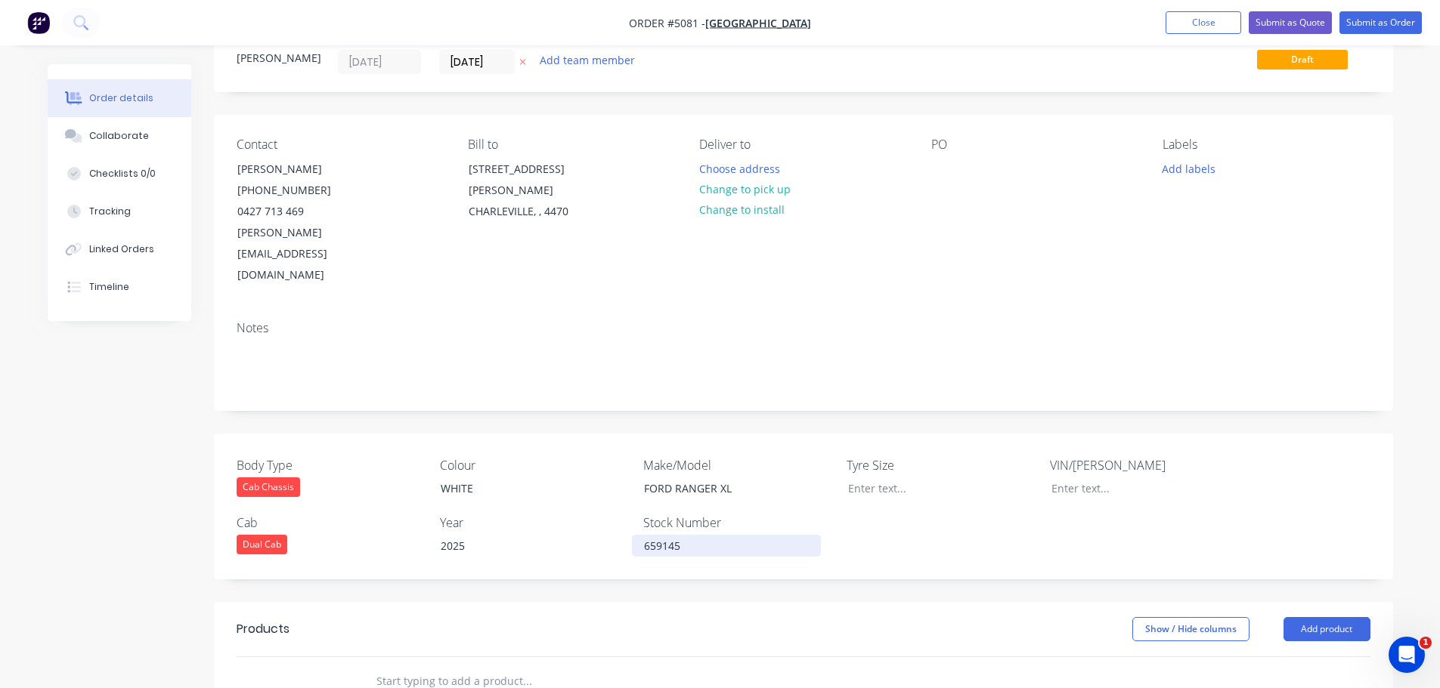
scroll to position [76, 0]
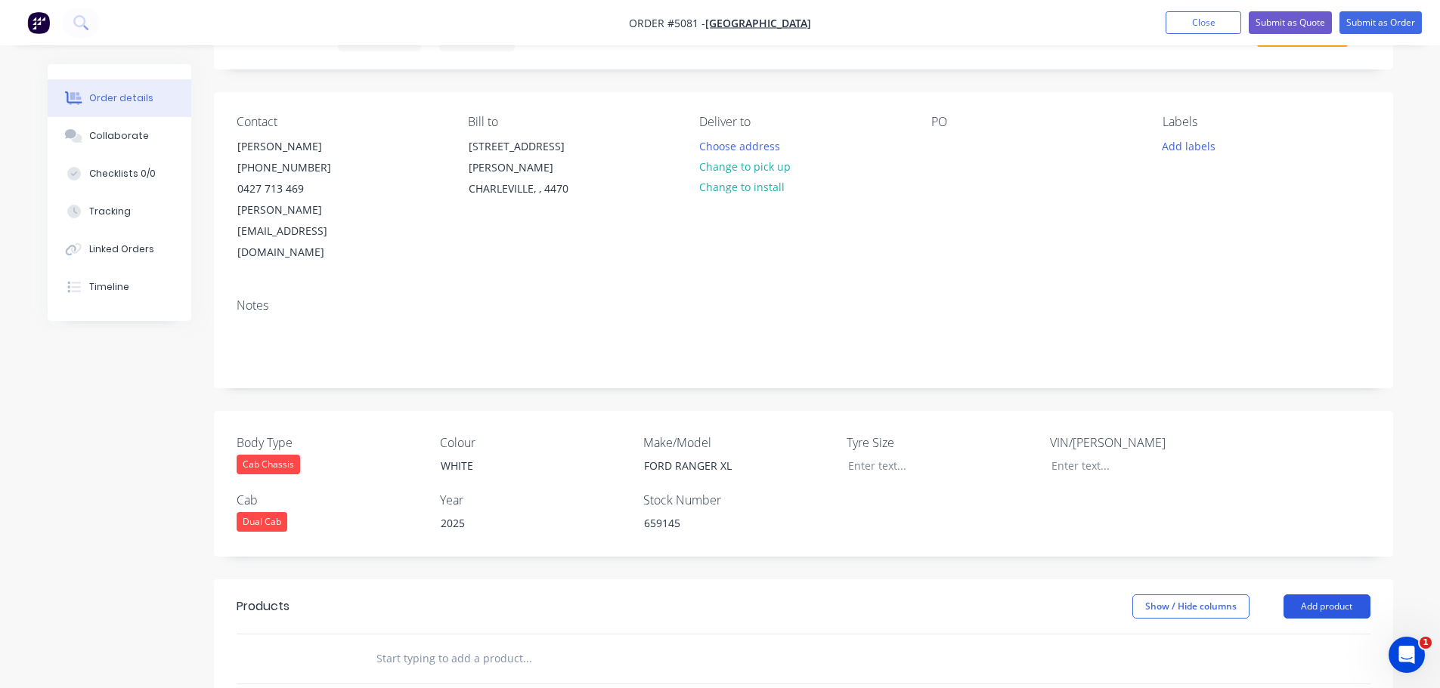
click at [1334, 595] on button "Add product" at bounding box center [1326, 607] width 87 height 24
click at [518, 644] on input "text" at bounding box center [527, 659] width 302 height 30
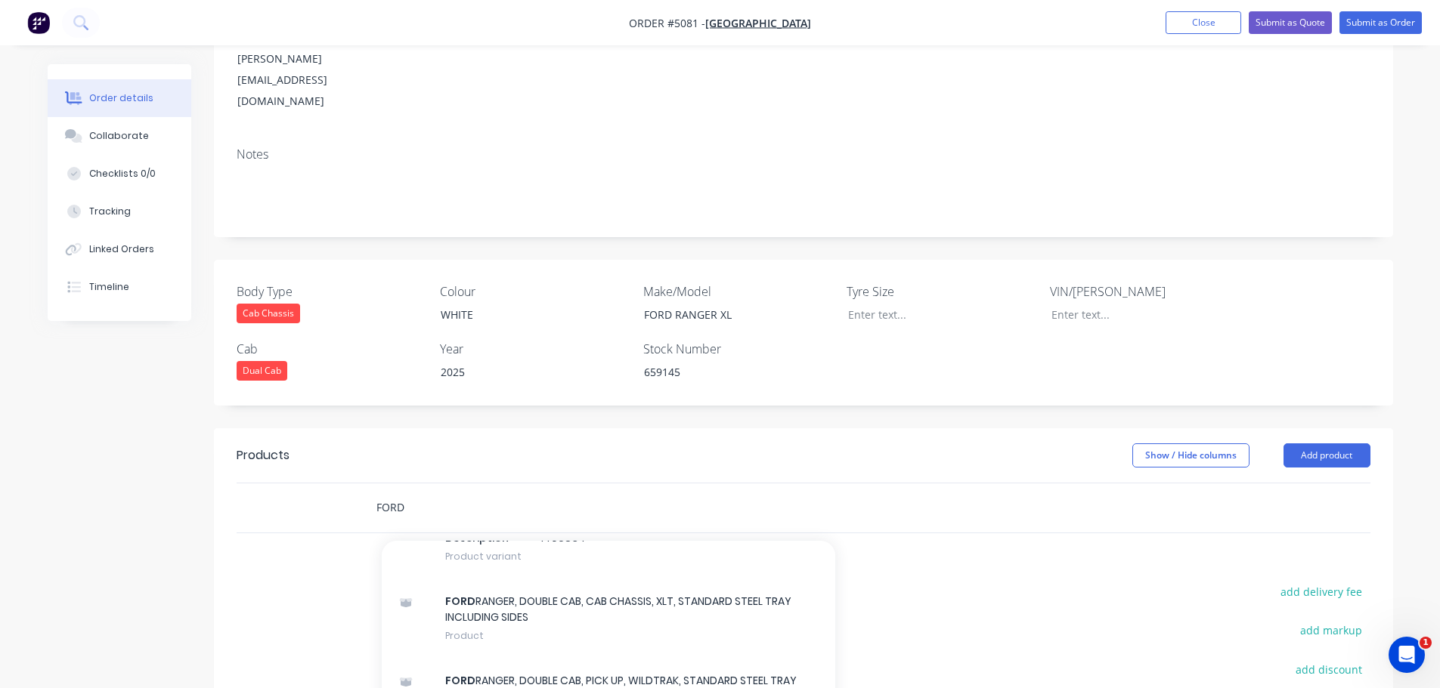
scroll to position [302, 0]
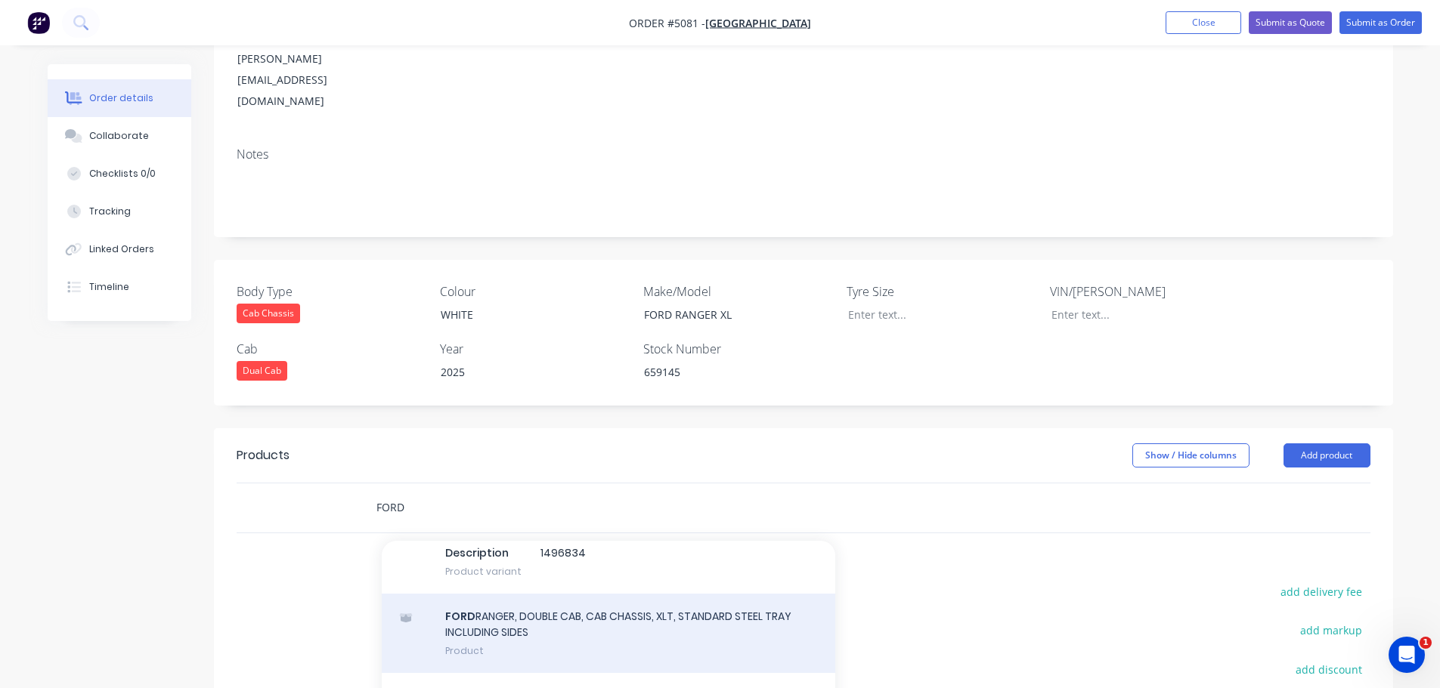
type input "FORD"
click at [571, 594] on div "FORD RANGER, DOUBLE CAB, CAB CHASSIS, XLT, STANDARD STEEL TRAY INCLUDING SIDES …" at bounding box center [608, 633] width 453 height 79
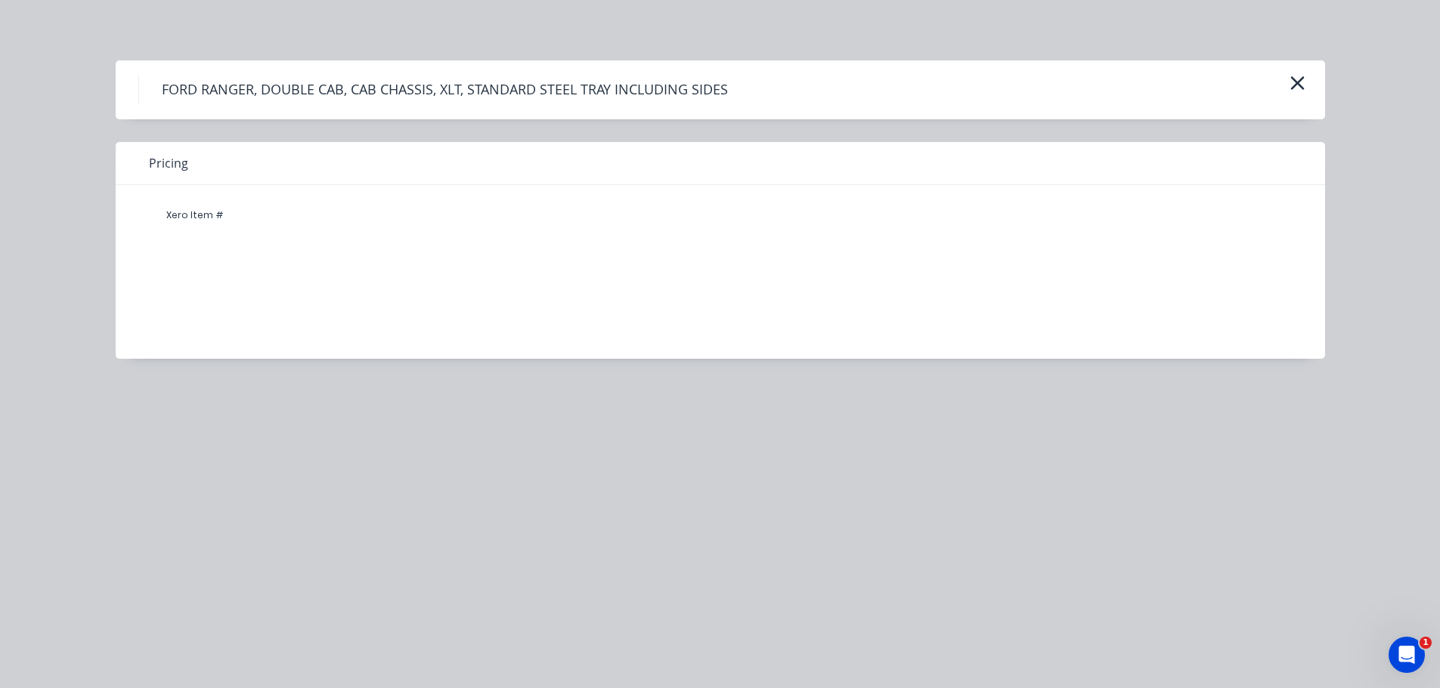
click at [574, 93] on h4 "FORD RANGER, DOUBLE CAB, CAB CHASSIS, XLT, STANDARD STEEL TRAY INCLUDING SIDES" at bounding box center [444, 90] width 612 height 29
click at [218, 212] on div "Xero Item #" at bounding box center [195, 215] width 91 height 30
click at [533, 85] on h4 "FORD RANGER, DOUBLE CAB, CAB CHASSIS, XLT, STANDARD STEEL TRAY INCLUDING SIDES" at bounding box center [444, 90] width 612 height 29
click at [345, 94] on h4 "FORD RANGER, DOUBLE CAB, CAB CHASSIS, XLT, STANDARD STEEL TRAY INCLUDING SIDES" at bounding box center [444, 90] width 612 height 29
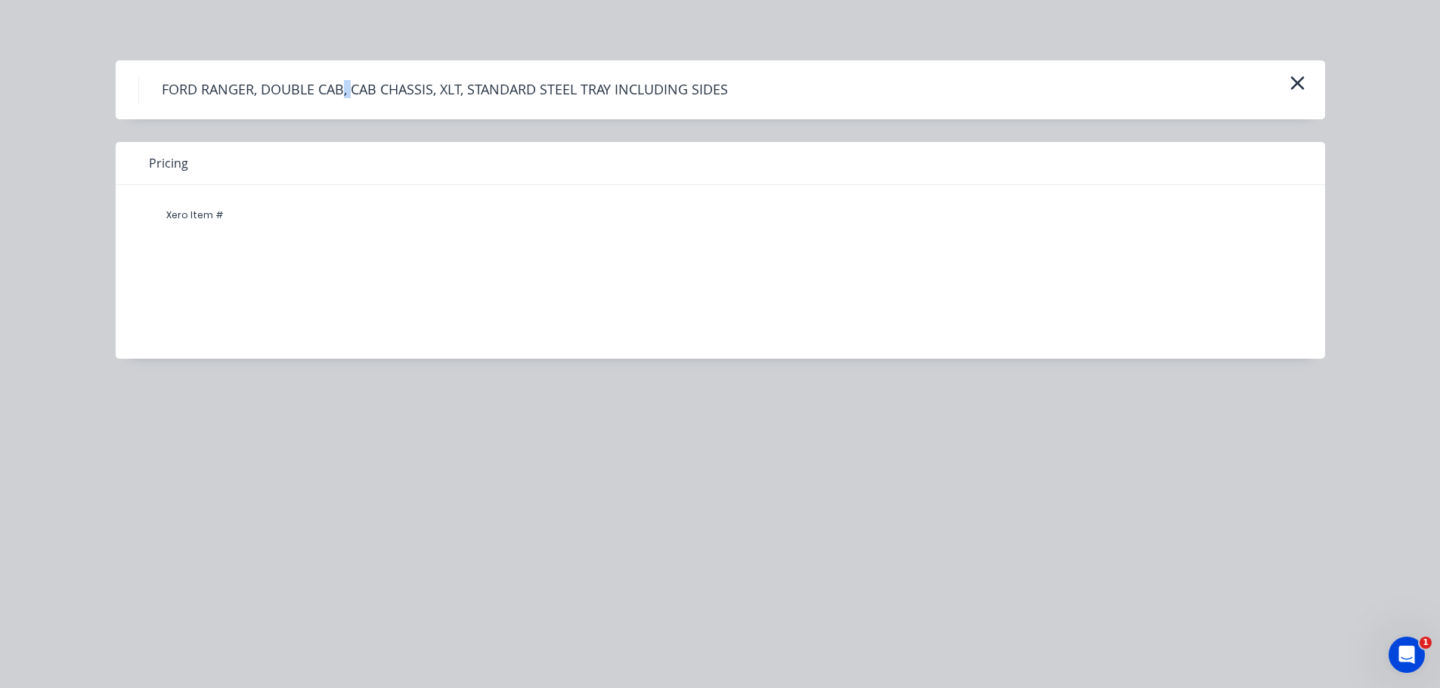
click at [345, 94] on h4 "FORD RANGER, DOUBLE CAB, CAB CHASSIS, XLT, STANDARD STEEL TRAY INCLUDING SIDES" at bounding box center [444, 90] width 612 height 29
click at [242, 214] on div "Xero Item #" at bounding box center [709, 215] width 1118 height 30
click at [1290, 85] on icon "button" at bounding box center [1297, 83] width 16 height 21
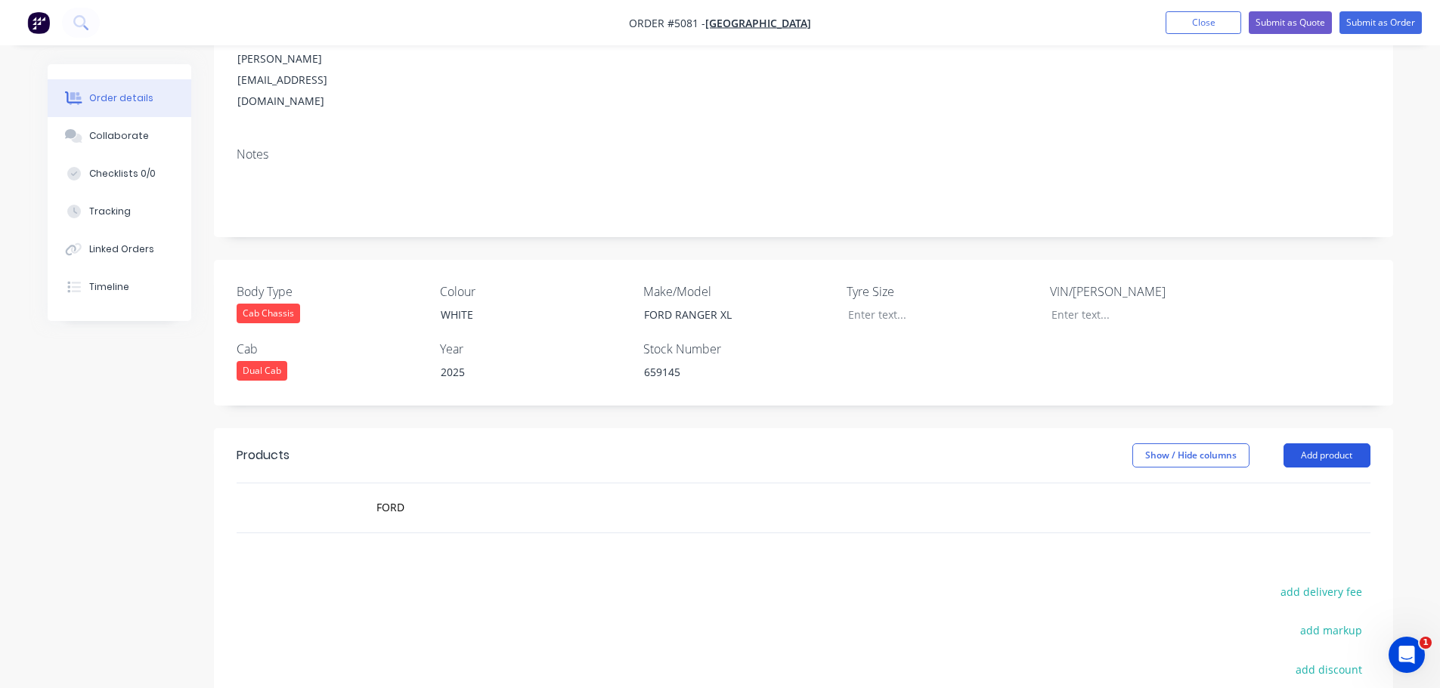
click at [1330, 444] on button "Add product" at bounding box center [1326, 456] width 87 height 24
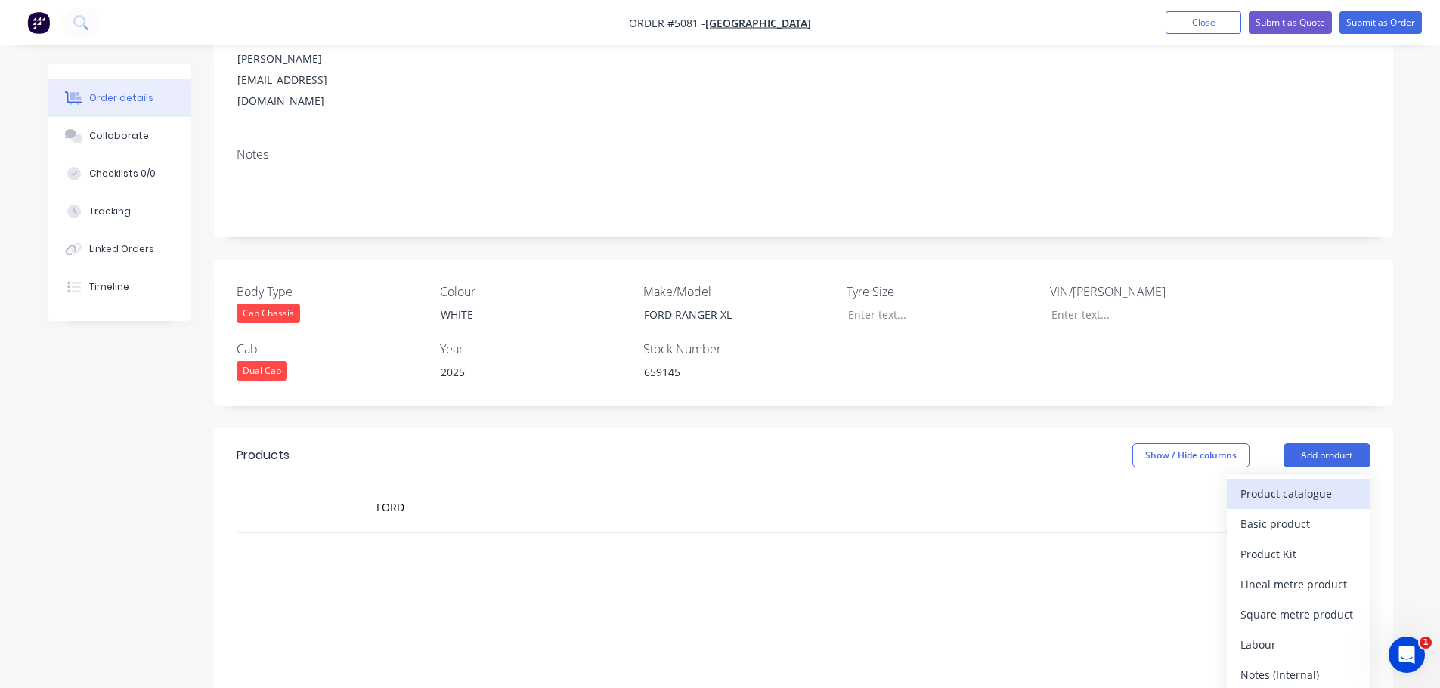
click at [1320, 483] on div "Product catalogue" at bounding box center [1298, 494] width 116 height 22
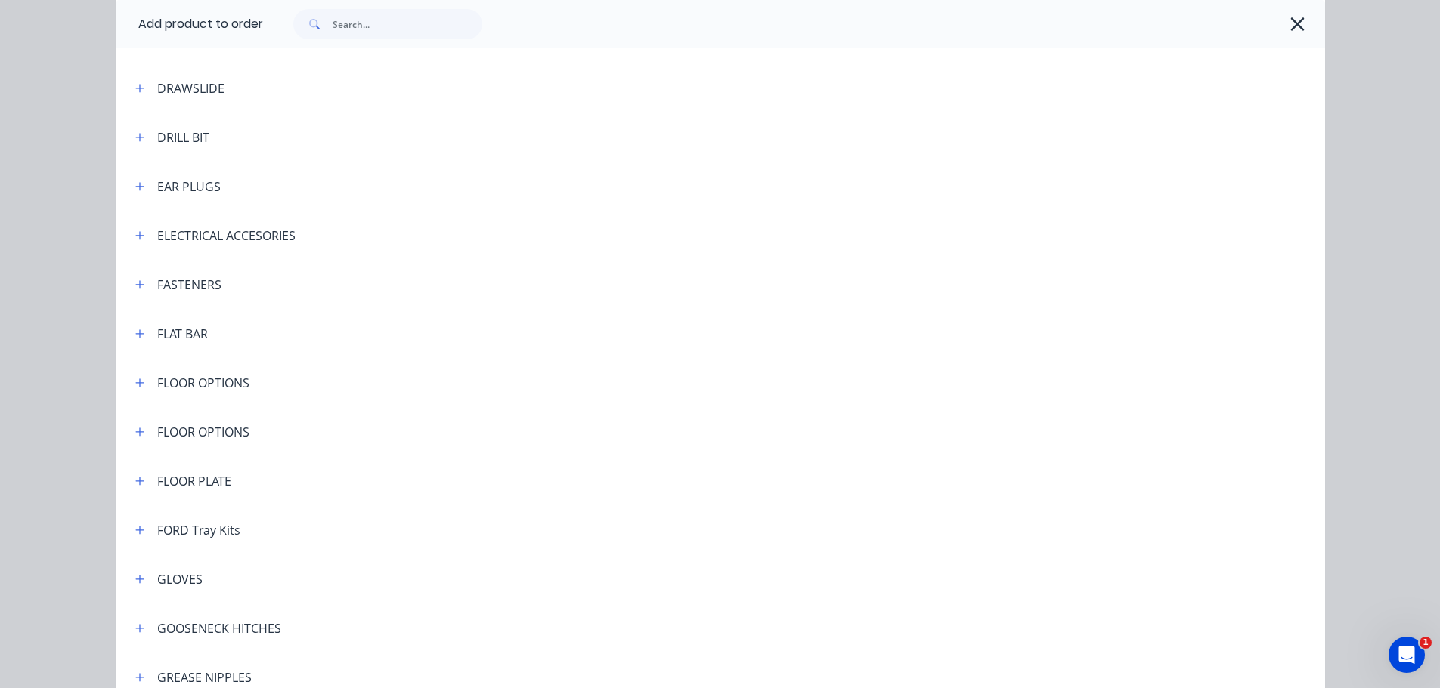
scroll to position [1093, 0]
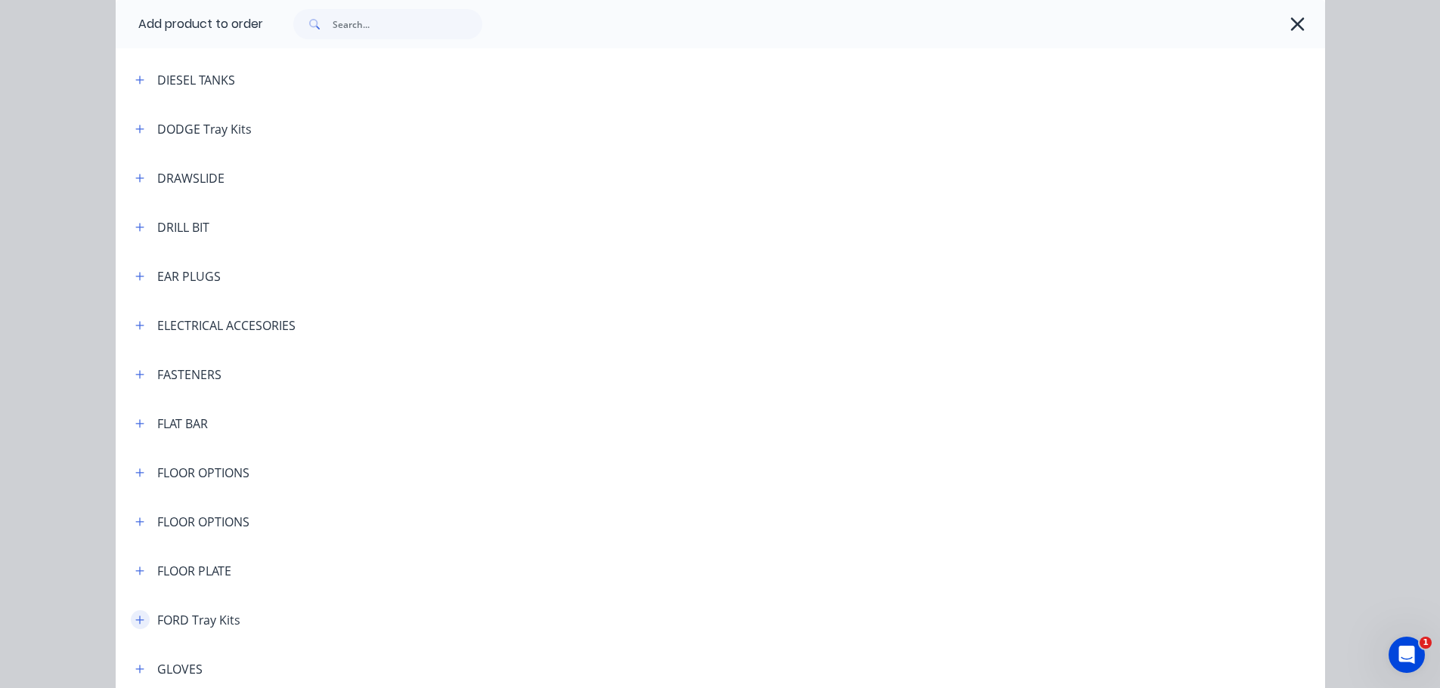
click at [135, 622] on icon "button" at bounding box center [139, 620] width 9 height 11
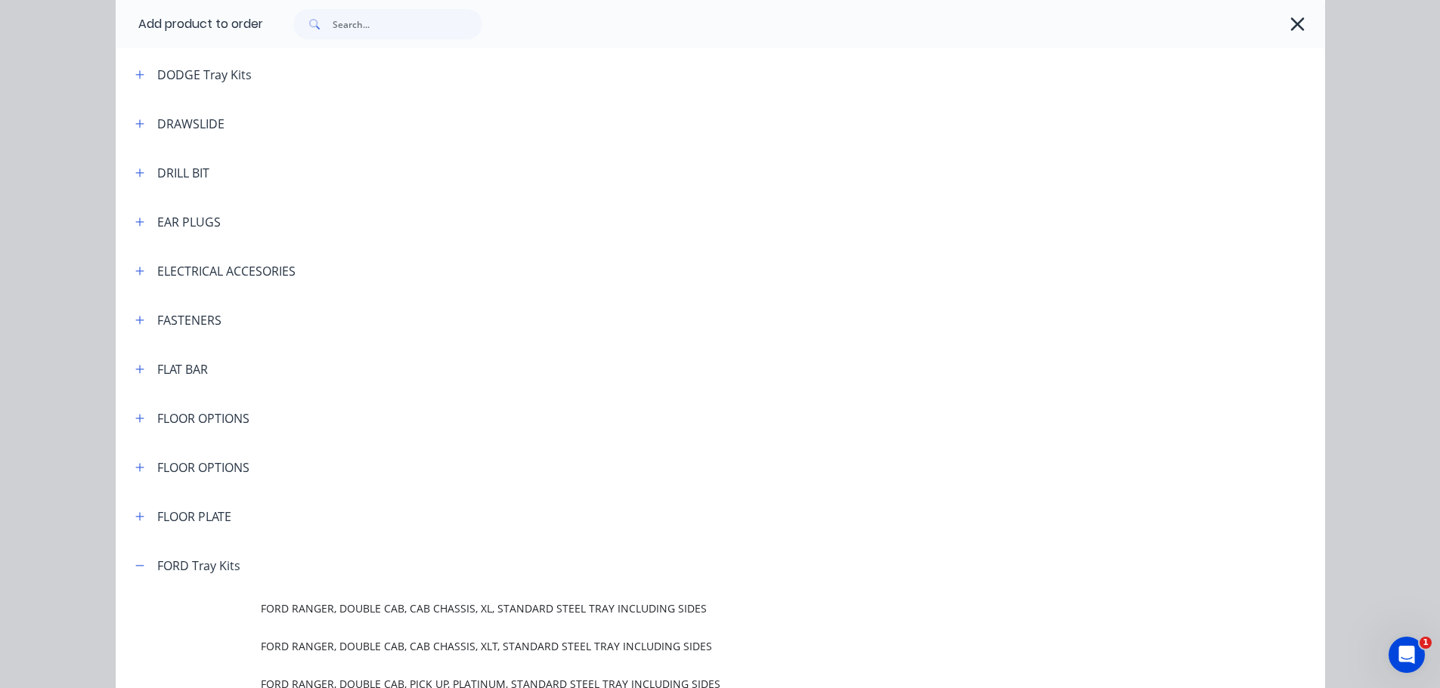
scroll to position [1395, 0]
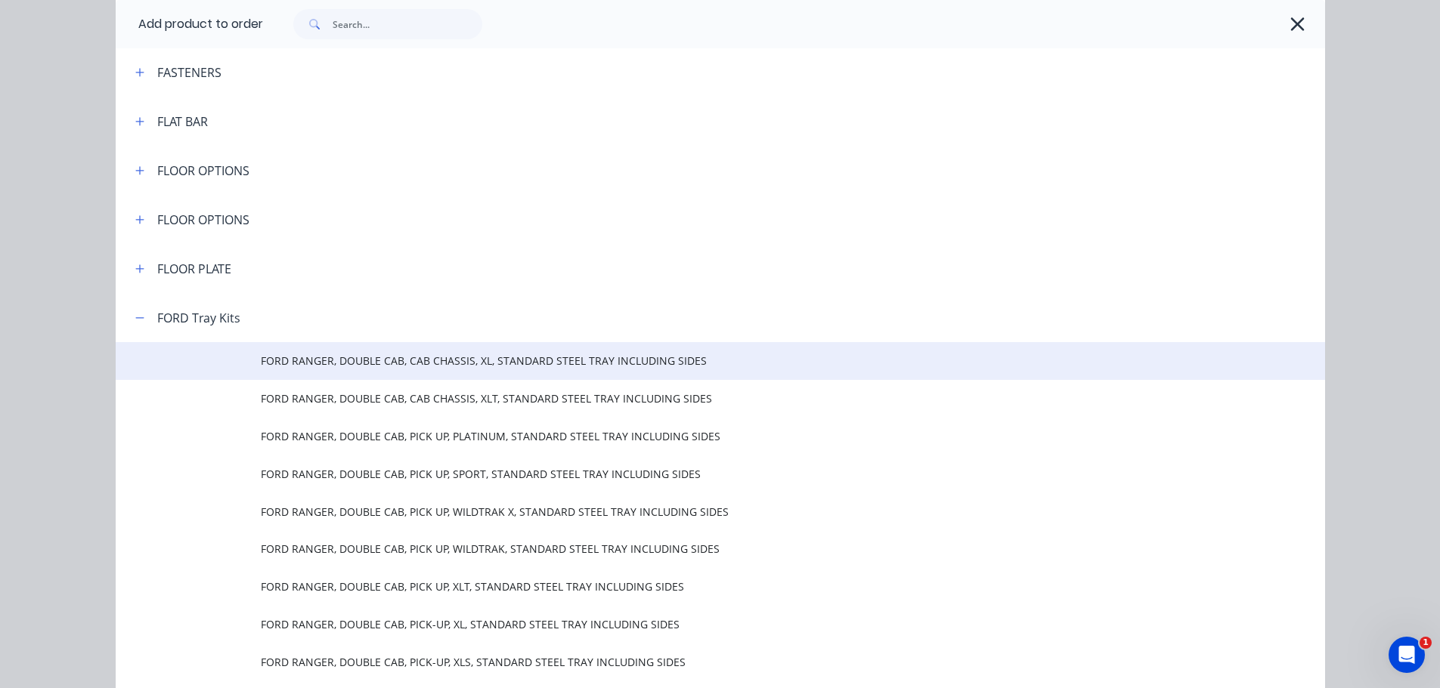
click at [497, 367] on span "FORD RANGER, DOUBLE CAB, CAB CHASSIS, XL, STANDARD STEEL TRAY INCLUDING SIDES" at bounding box center [686, 361] width 851 height 16
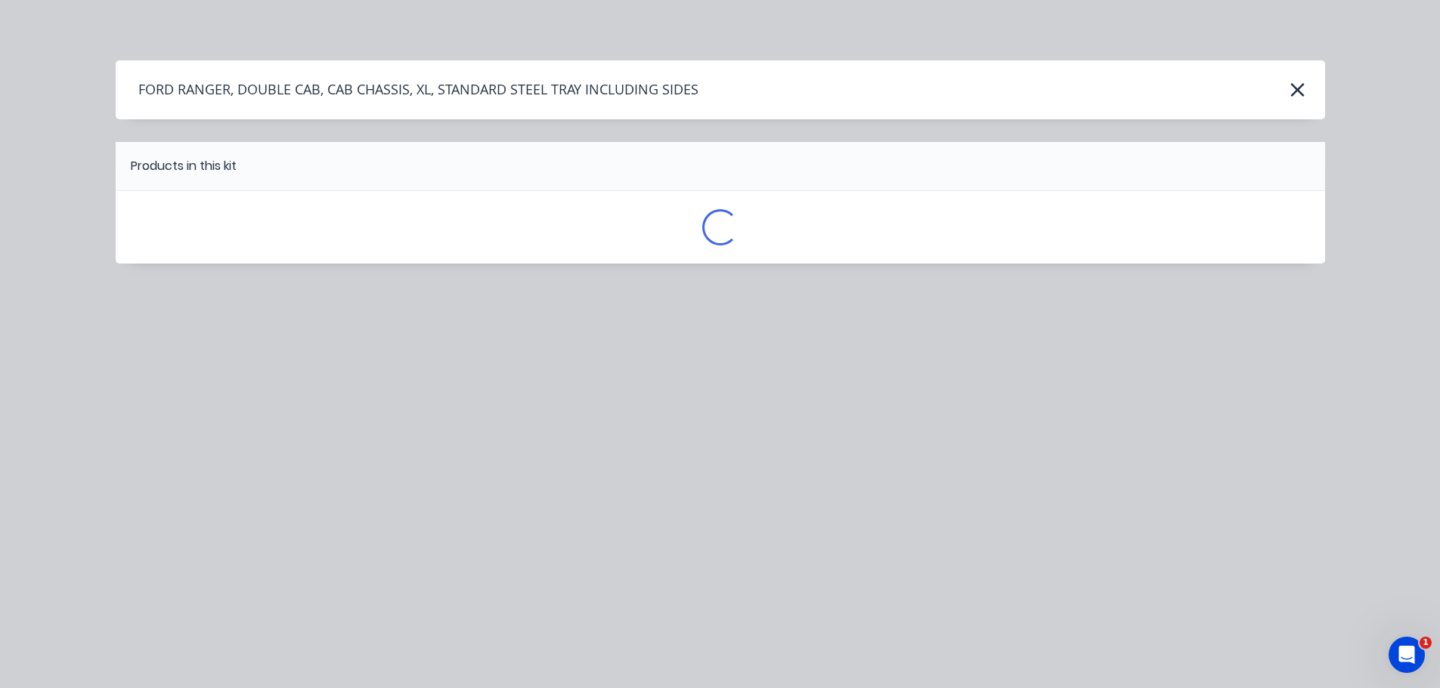
scroll to position [0, 0]
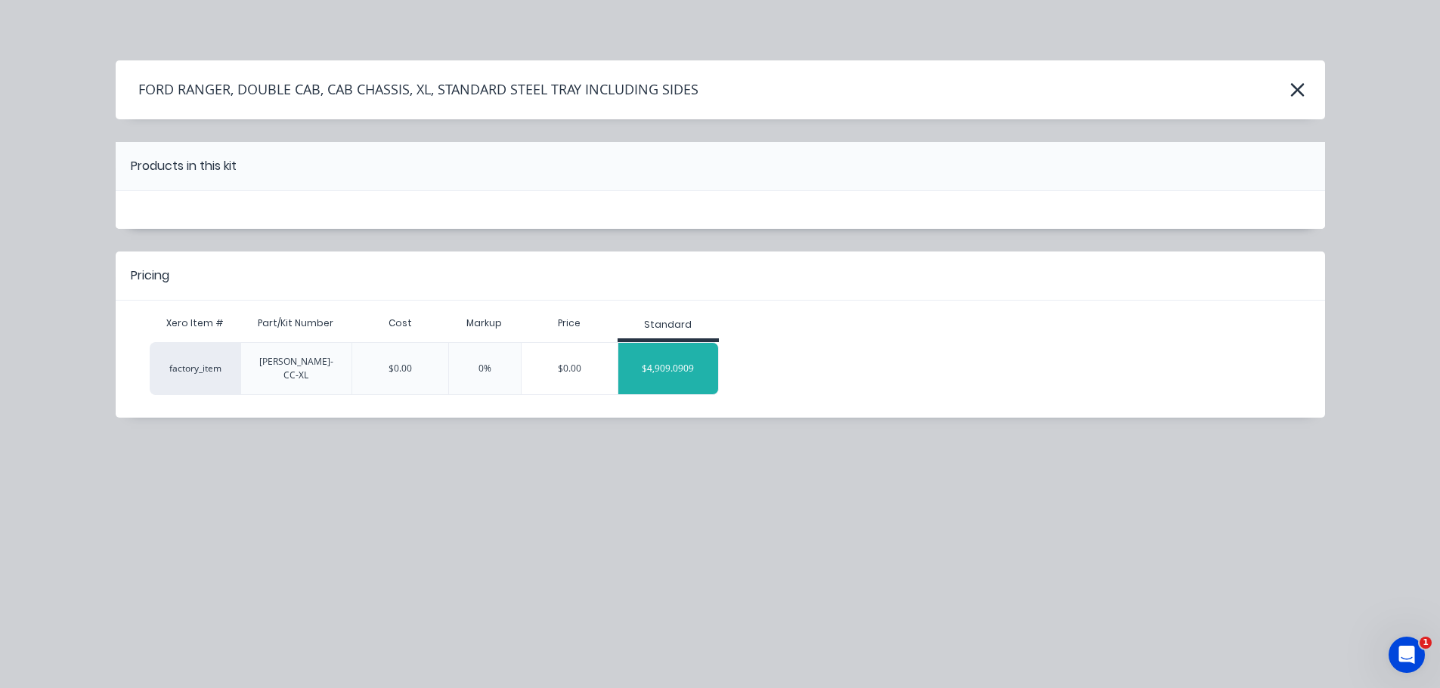
click at [672, 368] on div "$4,909.0909" at bounding box center [668, 369] width 101 height 38
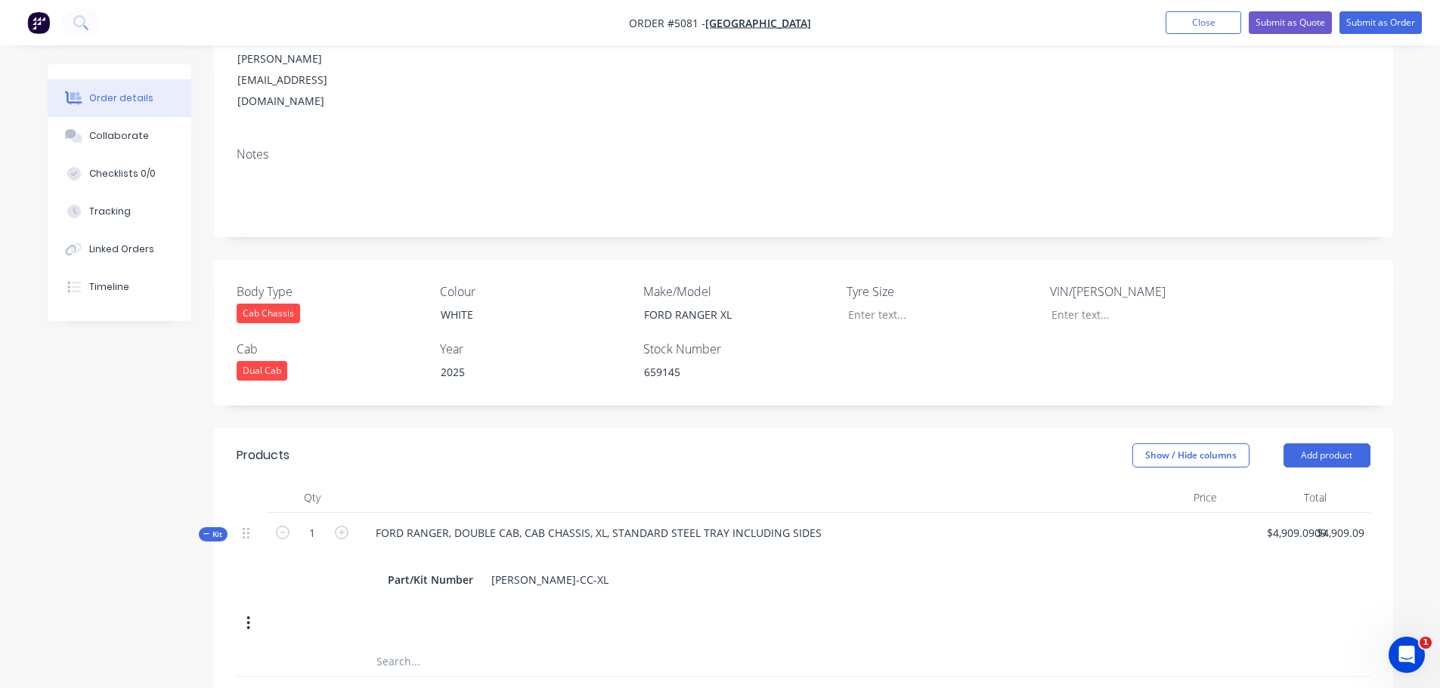
scroll to position [378, 0]
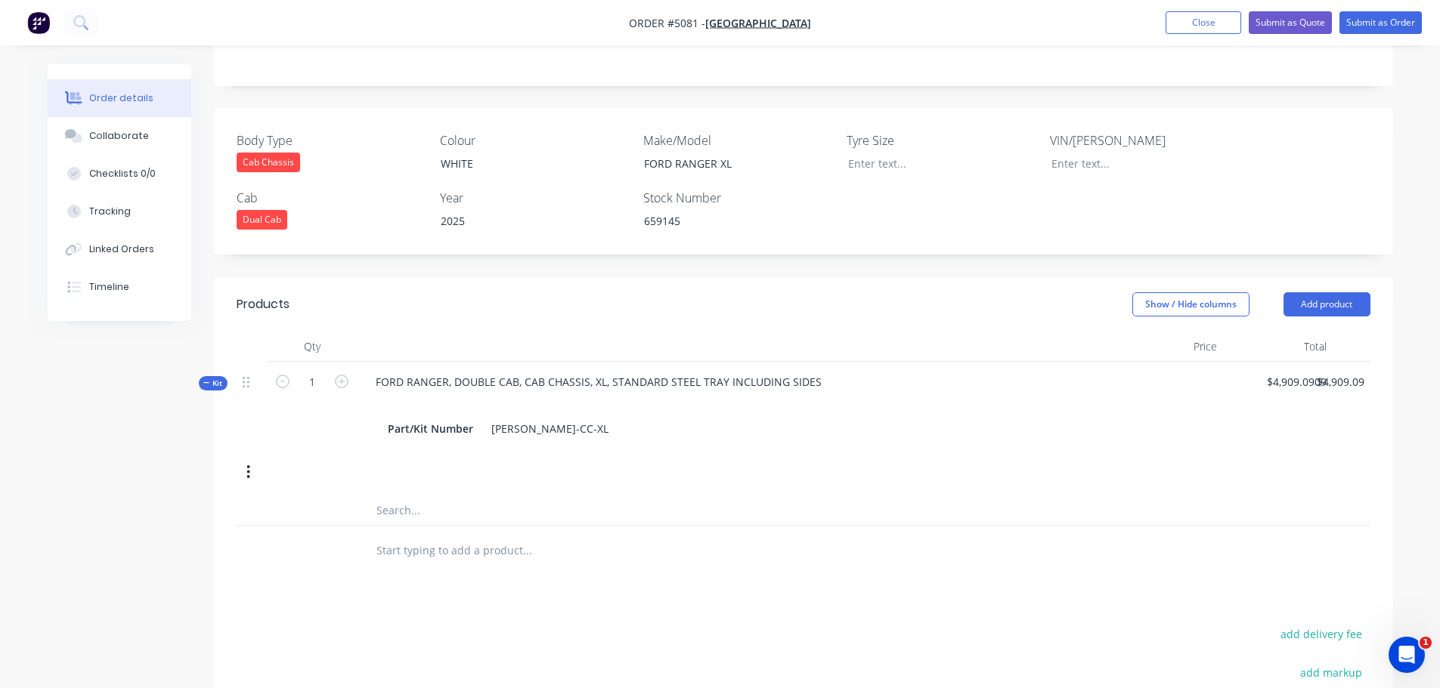
click at [427, 535] on input "text" at bounding box center [527, 550] width 302 height 30
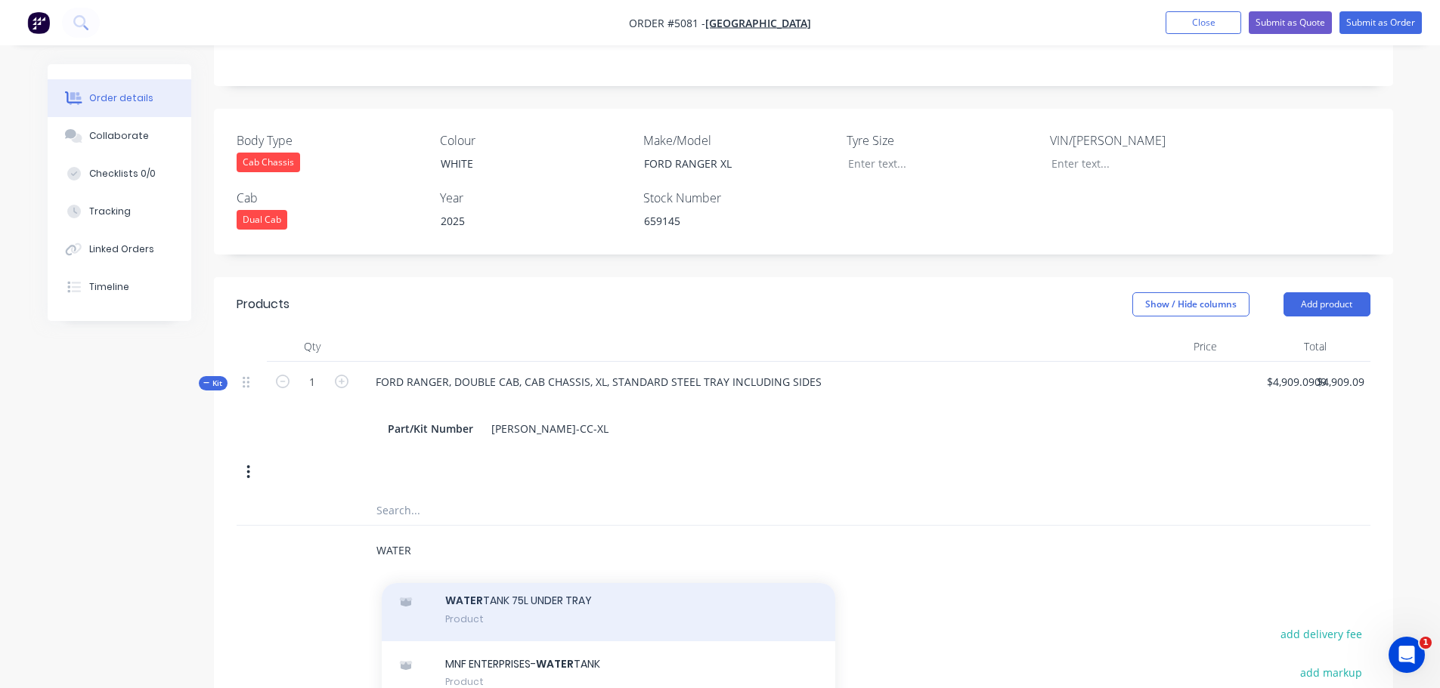
scroll to position [636, 0]
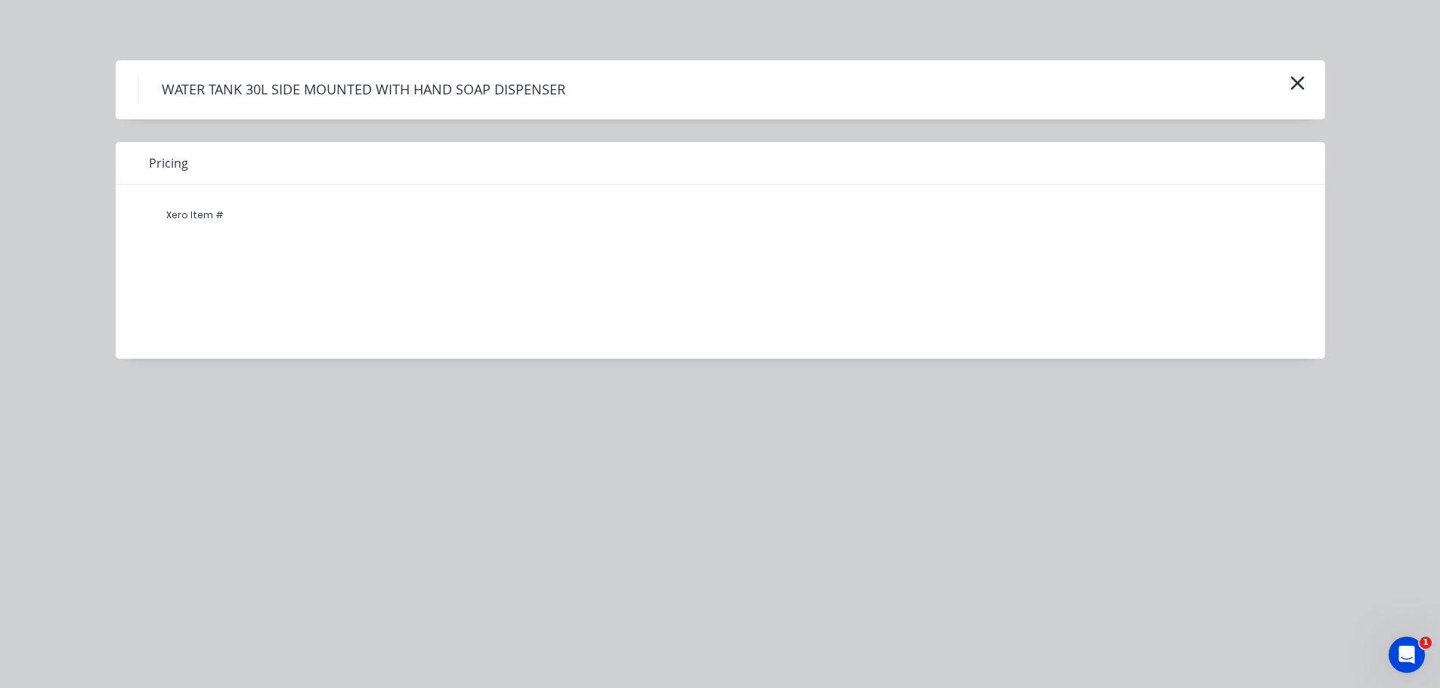
click at [259, 96] on h4 "WATER TANK 30L SIDE MOUNTED WITH HAND SOAP DISPENSER" at bounding box center [363, 90] width 450 height 29
click at [258, 95] on h4 "WATER TANK 30L SIDE MOUNTED WITH HAND SOAP DISPENSER" at bounding box center [363, 90] width 450 height 29
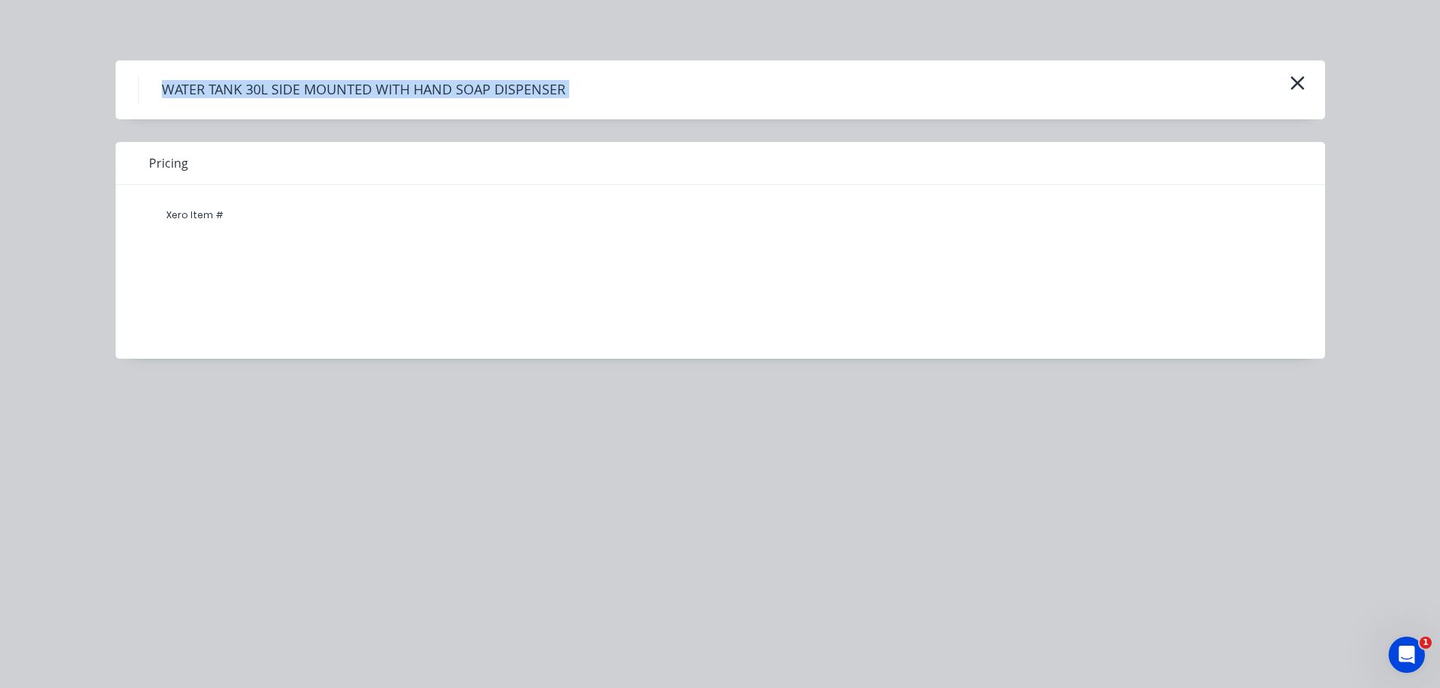
click at [258, 95] on h4 "WATER TANK 30L SIDE MOUNTED WITH HAND SOAP DISPENSER" at bounding box center [363, 90] width 450 height 29
click at [137, 89] on div "WATER TANK 30L SIDE MOUNTED WITH HAND SOAP DISPENSER" at bounding box center [720, 89] width 1209 height 59
click at [184, 200] on div "Xero Item #" at bounding box center [195, 215] width 91 height 30
click at [1295, 84] on icon "button" at bounding box center [1297, 83] width 16 height 21
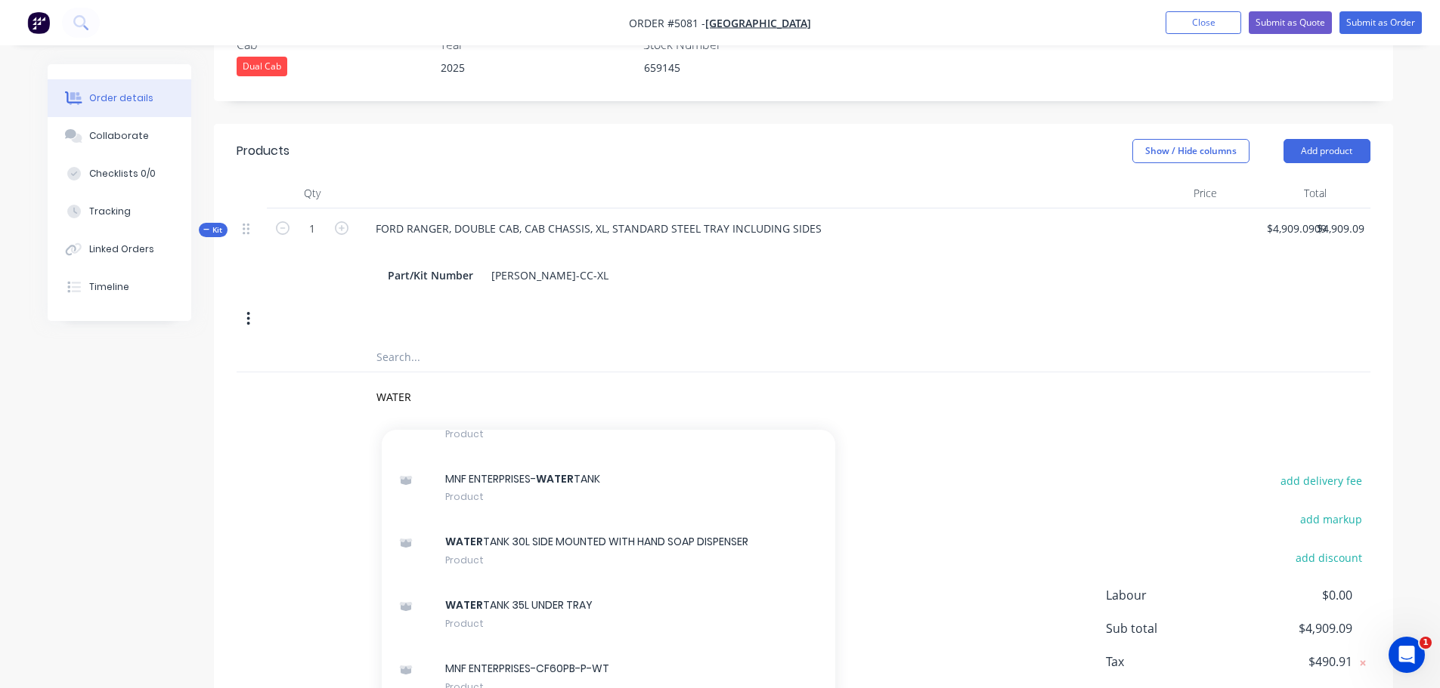
scroll to position [574, 0]
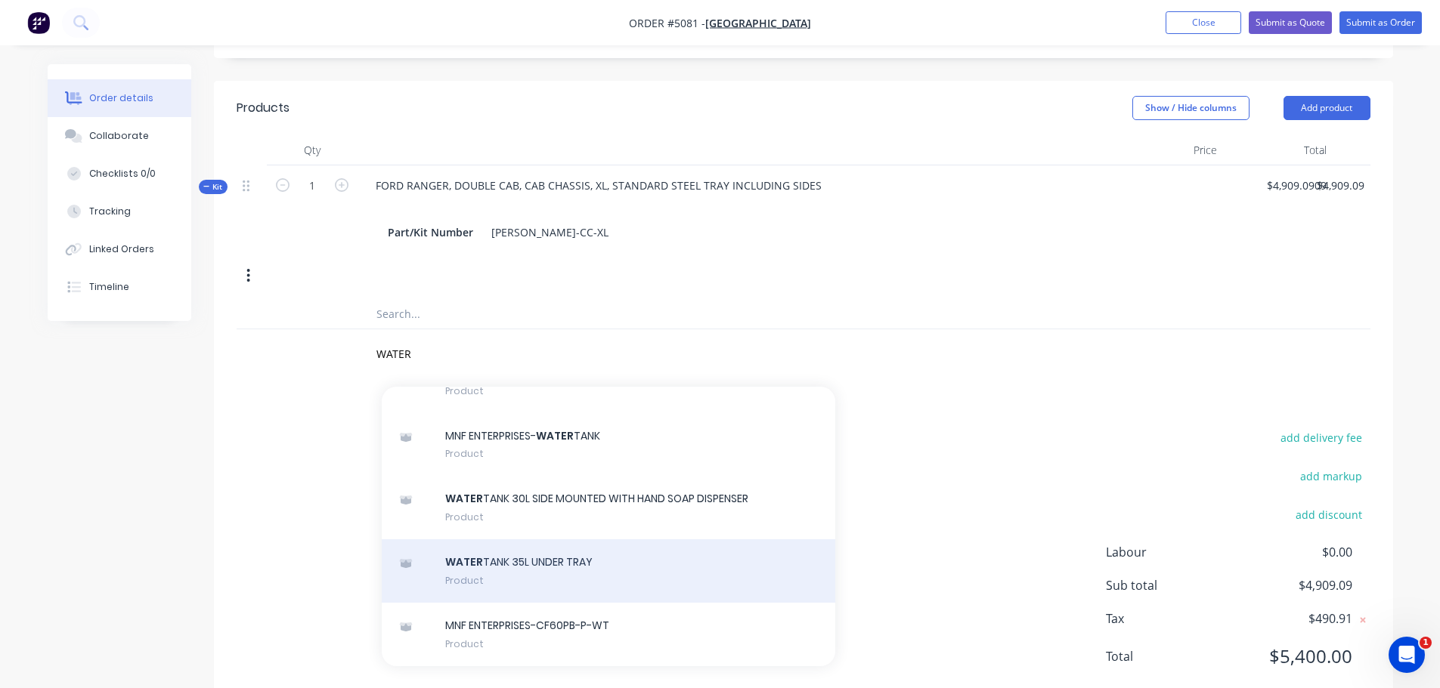
click at [661, 540] on div "WATER TANK 35L UNDER TRAY Product" at bounding box center [608, 571] width 453 height 63
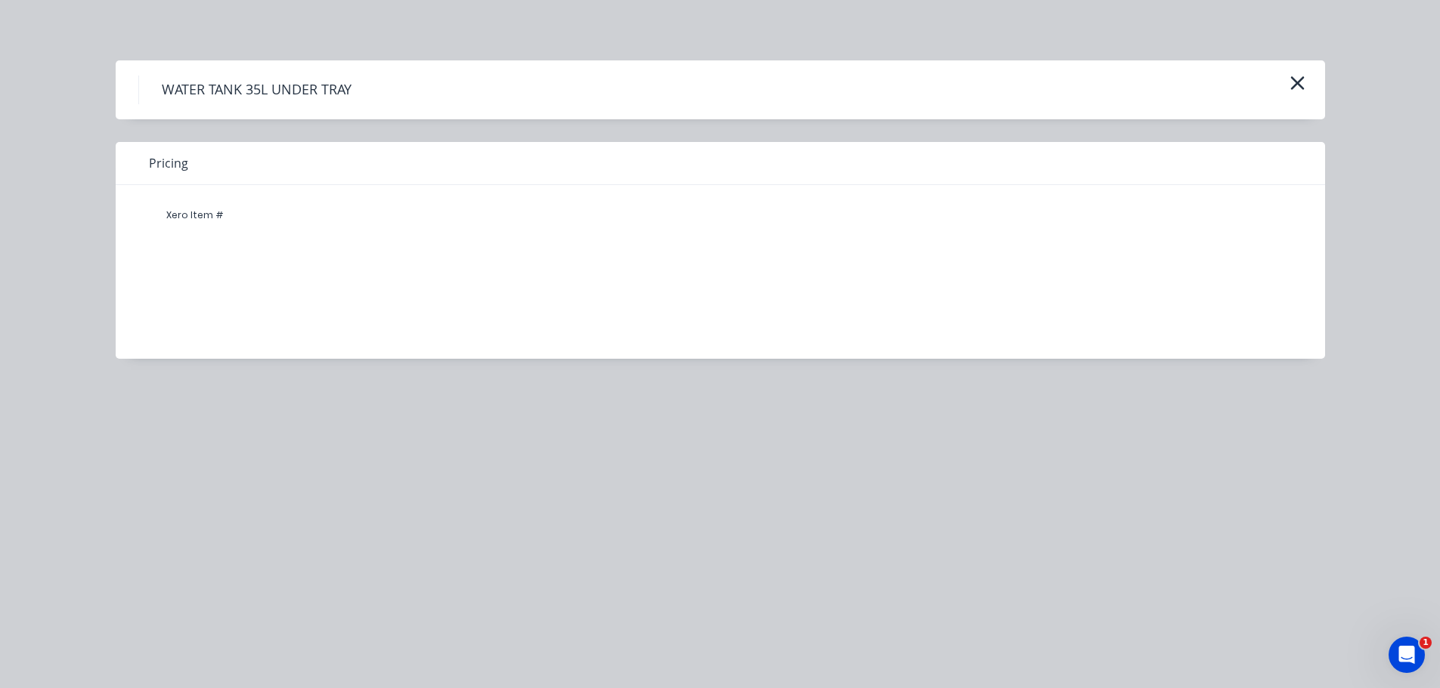
click at [250, 104] on h4 "WATER TANK 35L UNDER TRAY" at bounding box center [256, 90] width 236 height 29
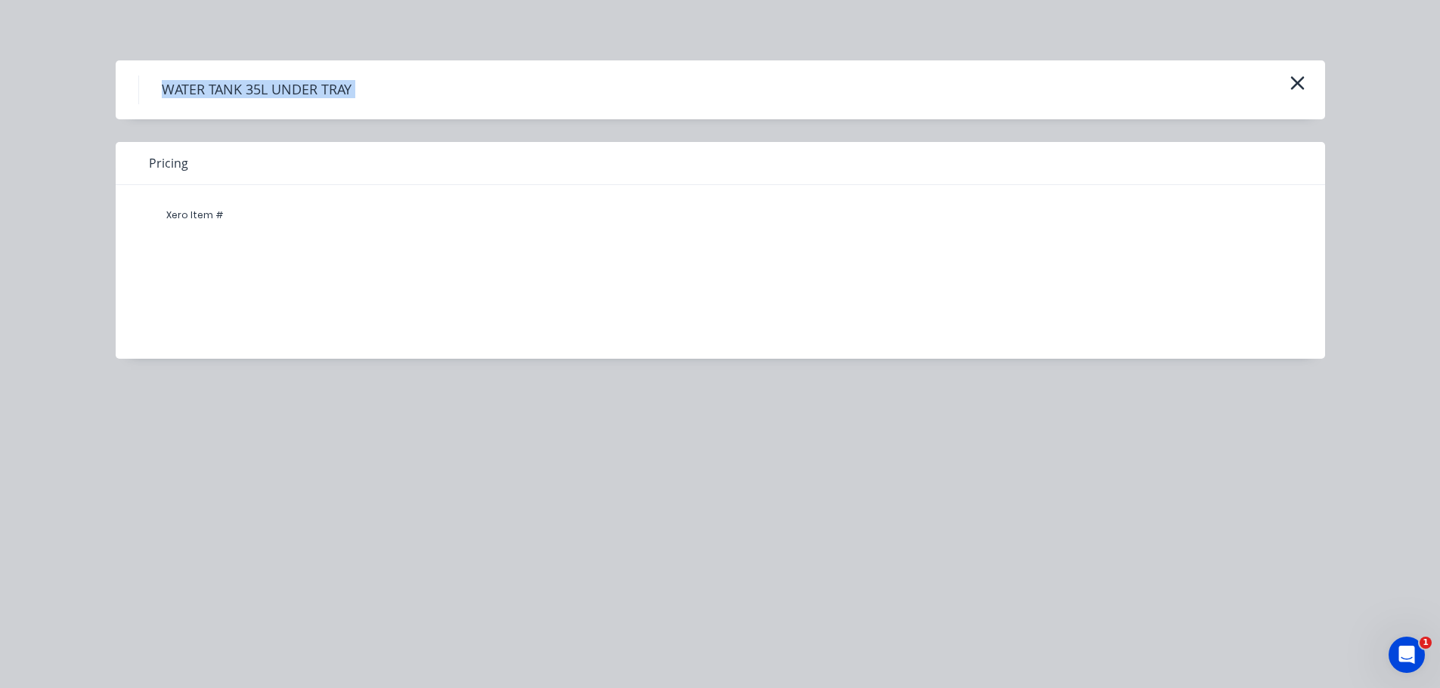
click at [250, 104] on h4 "WATER TANK 35L UNDER TRAY" at bounding box center [256, 90] width 236 height 29
click at [1307, 85] on button "button" at bounding box center [1297, 84] width 25 height 24
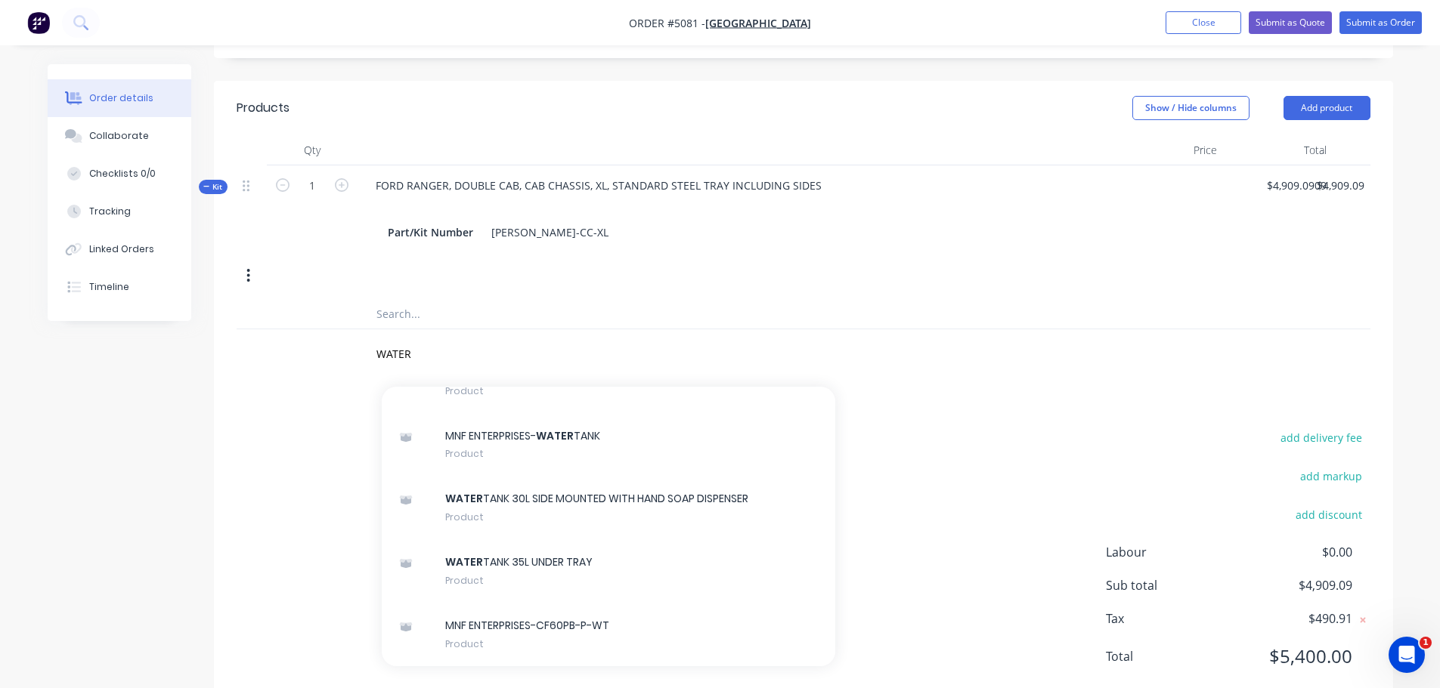
click at [985, 338] on div "Products Show / Hide columns Add product Qty Price Total Kit 1 FORD RANGER, DOU…" at bounding box center [803, 395] width 1179 height 628
click at [379, 339] on input "WATER" at bounding box center [527, 354] width 302 height 30
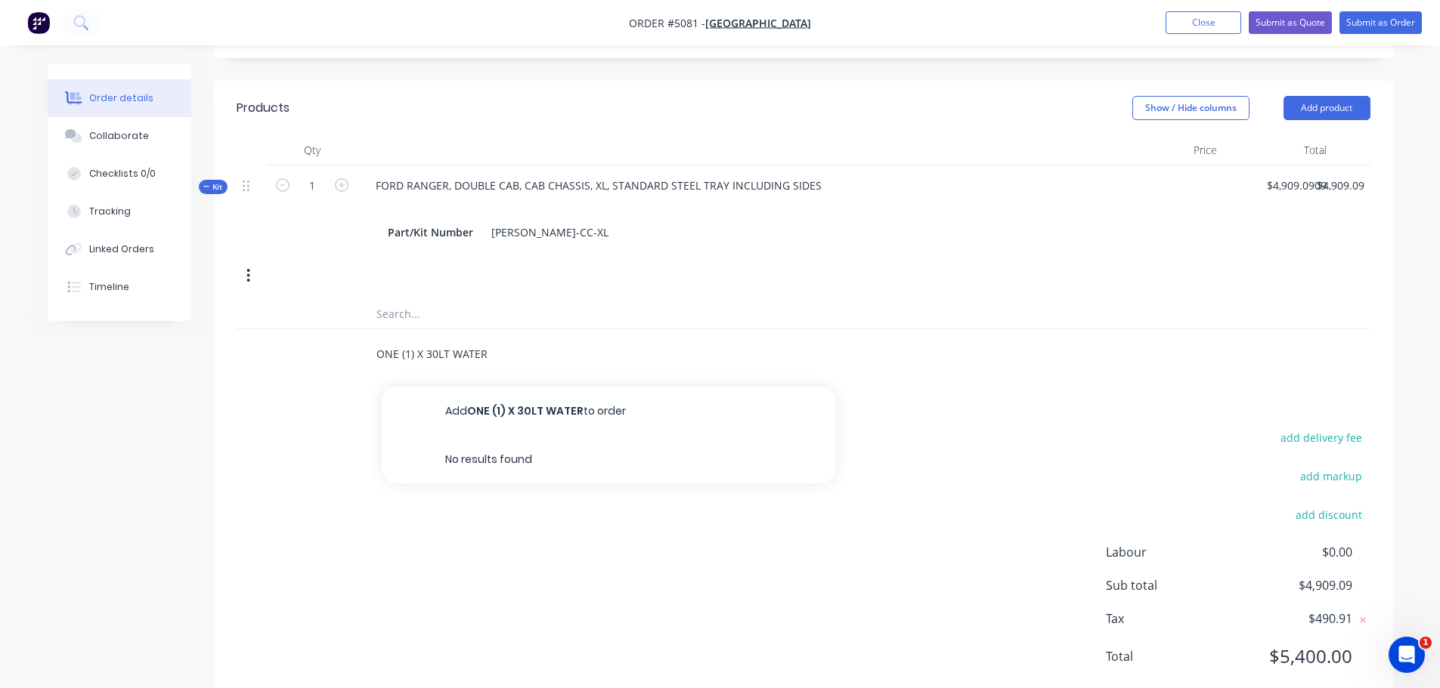
click at [518, 339] on input "ONE (1) X 30LT WATER" at bounding box center [527, 354] width 302 height 30
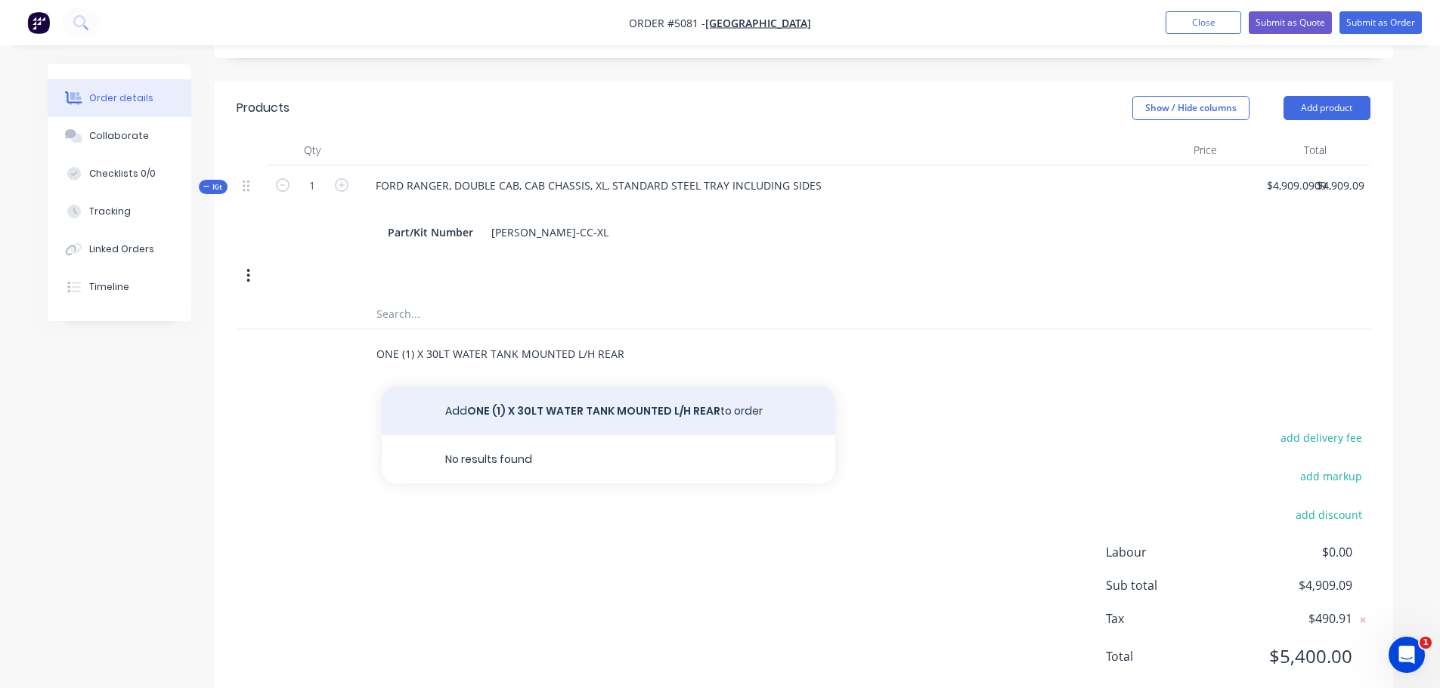
type input "ONE (1) X 30LT WATER TANK MOUNTED L/H REAR"
click at [590, 387] on button "Add ONE (1) X 30LT WATER TANK MOUNTED L/H REAR to order" at bounding box center [608, 411] width 453 height 48
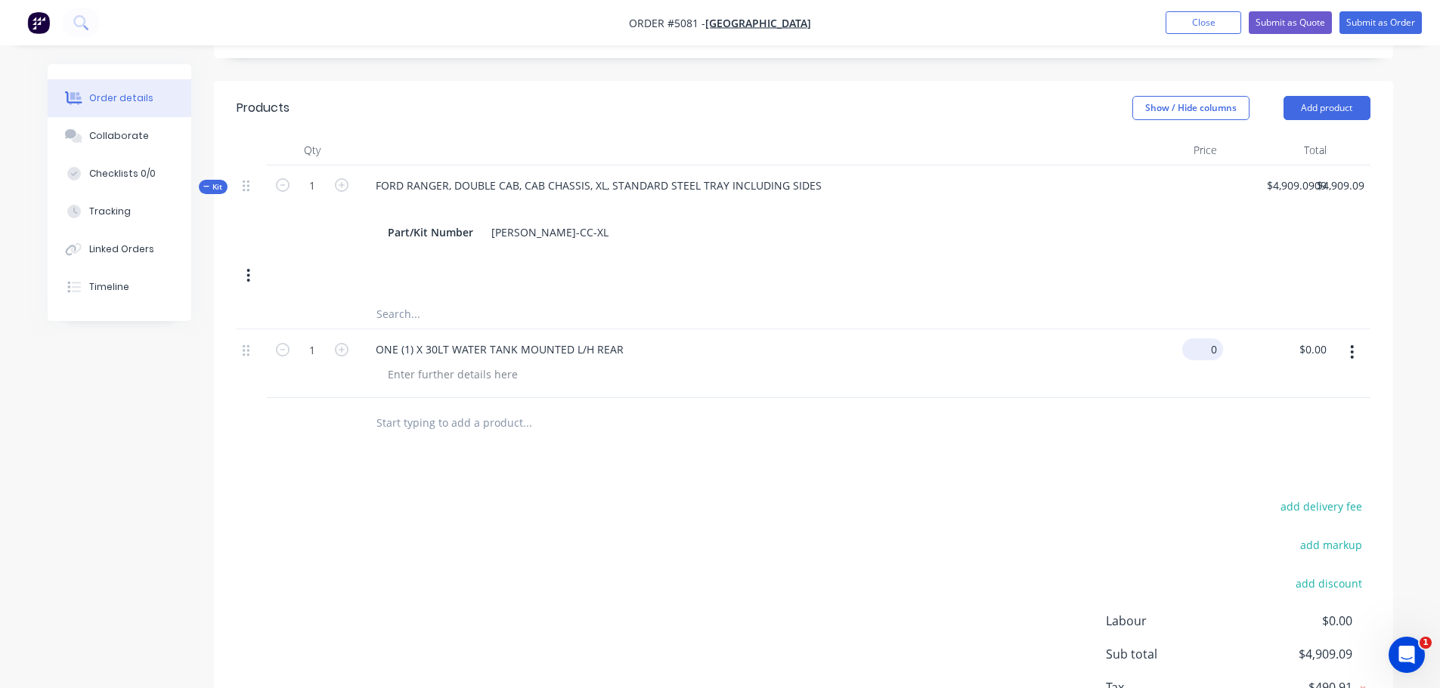
click at [1199, 339] on div "0 $0.00" at bounding box center [1202, 350] width 41 height 22
type input "$0.00"
click at [520, 364] on div at bounding box center [453, 375] width 154 height 22
click at [432, 364] on div at bounding box center [453, 375] width 154 height 22
click at [420, 407] on input "text" at bounding box center [527, 422] width 302 height 30
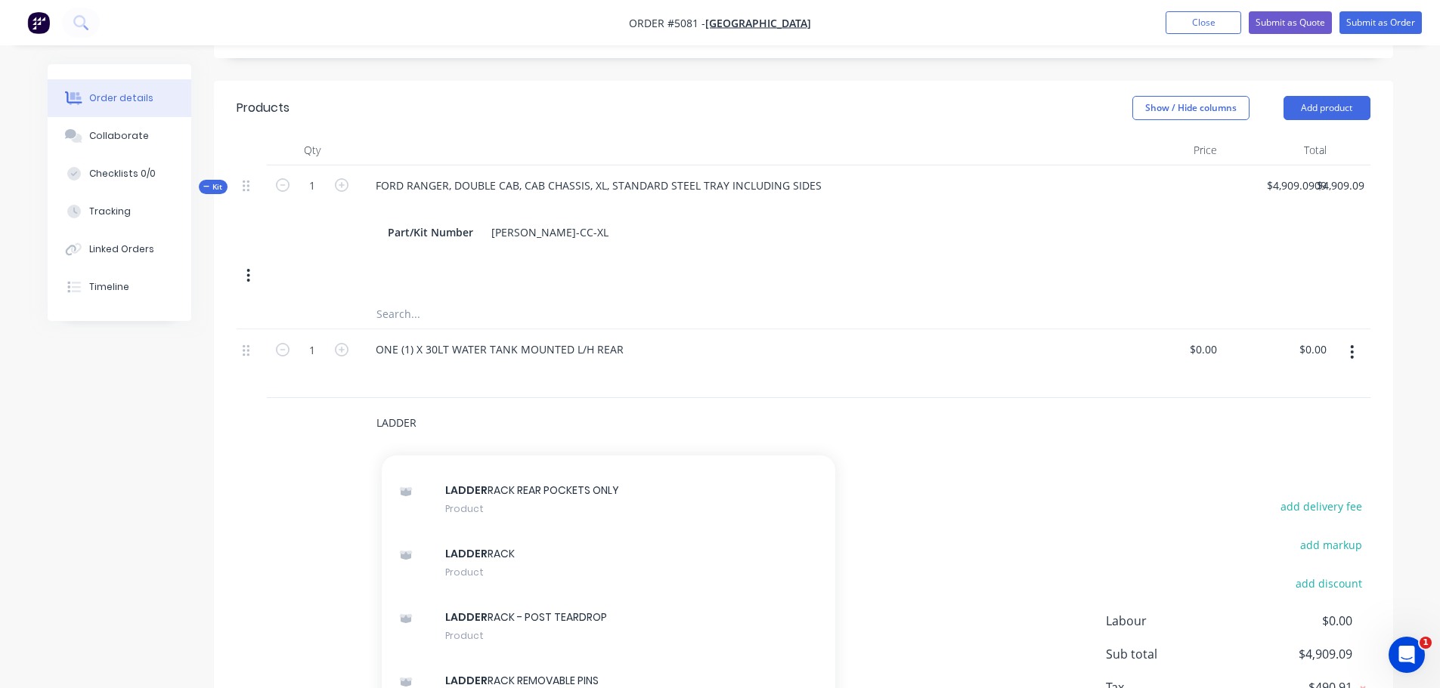
scroll to position [1663, 0]
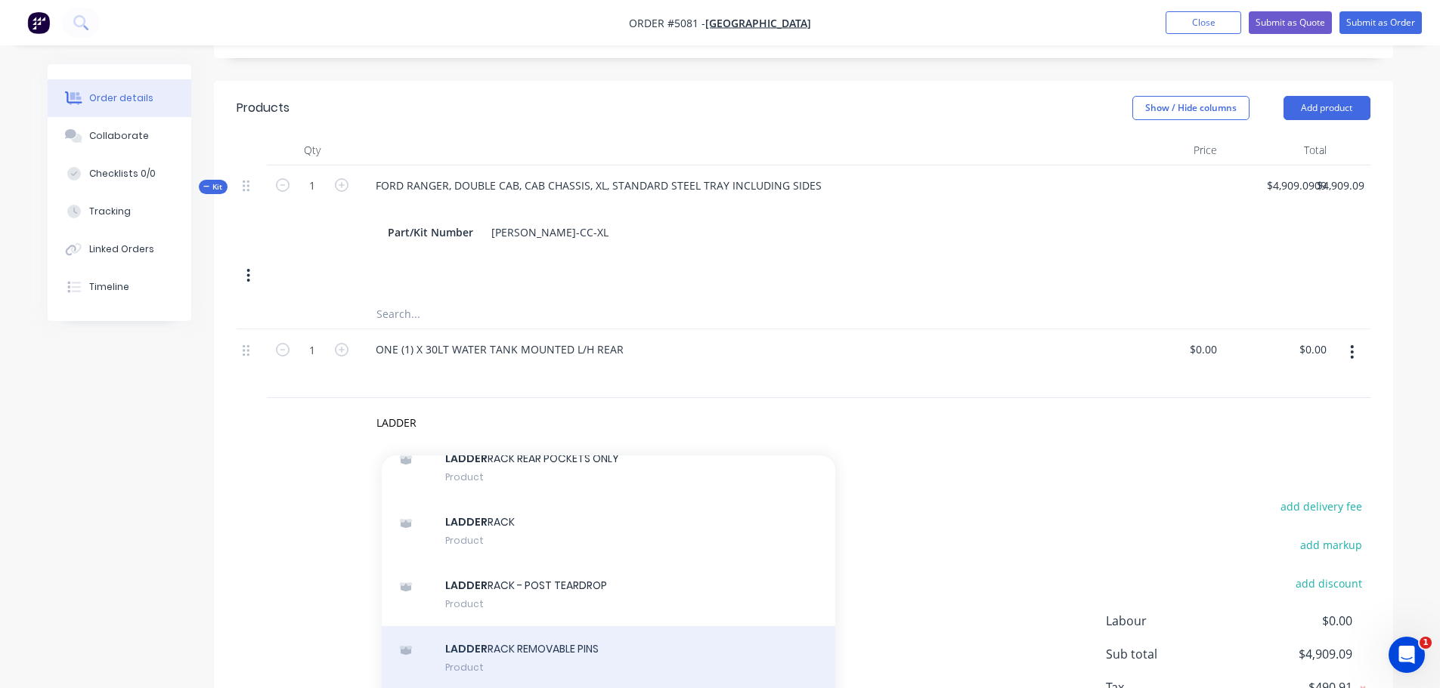
click at [557, 637] on div "LADDER RACK REMOVABLE PINS Product" at bounding box center [608, 658] width 453 height 63
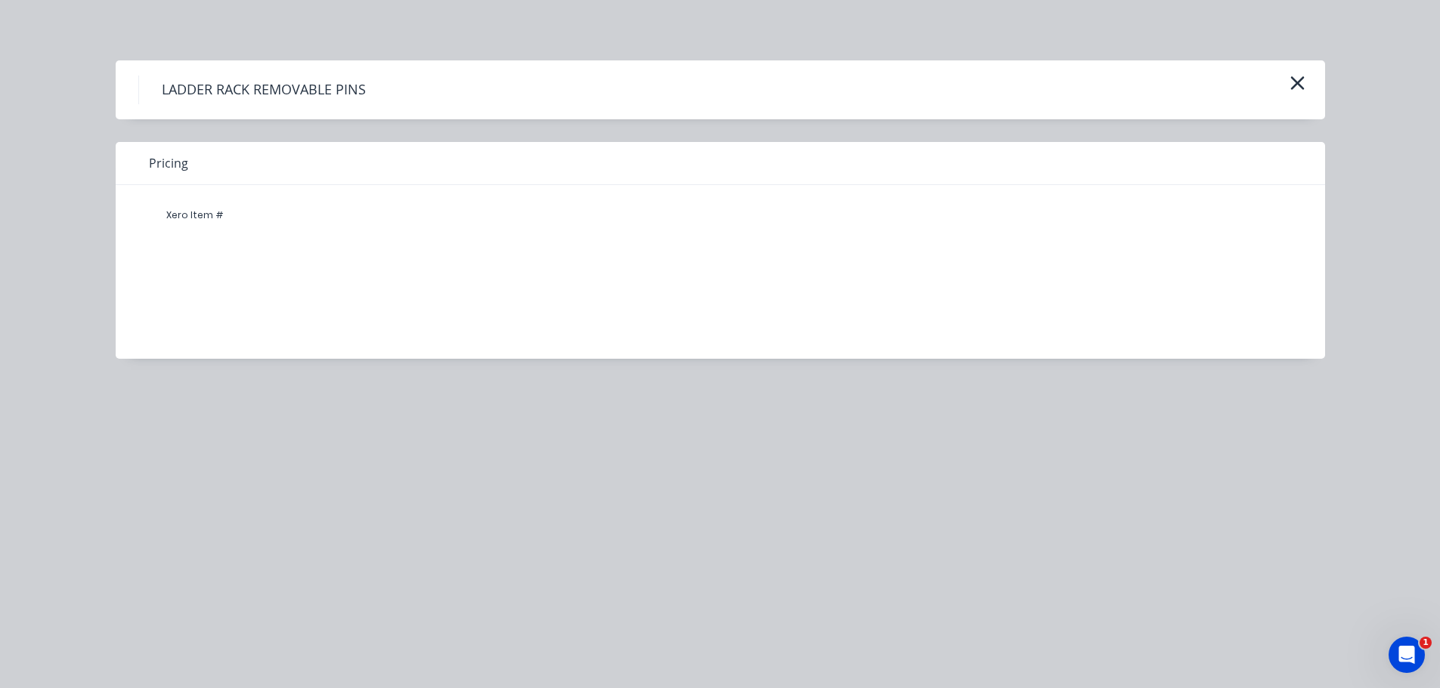
click at [247, 79] on h4 "LADDER RACK REMOVABLE PINS" at bounding box center [263, 90] width 250 height 29
click at [155, 181] on div "Pricing" at bounding box center [720, 163] width 1209 height 43
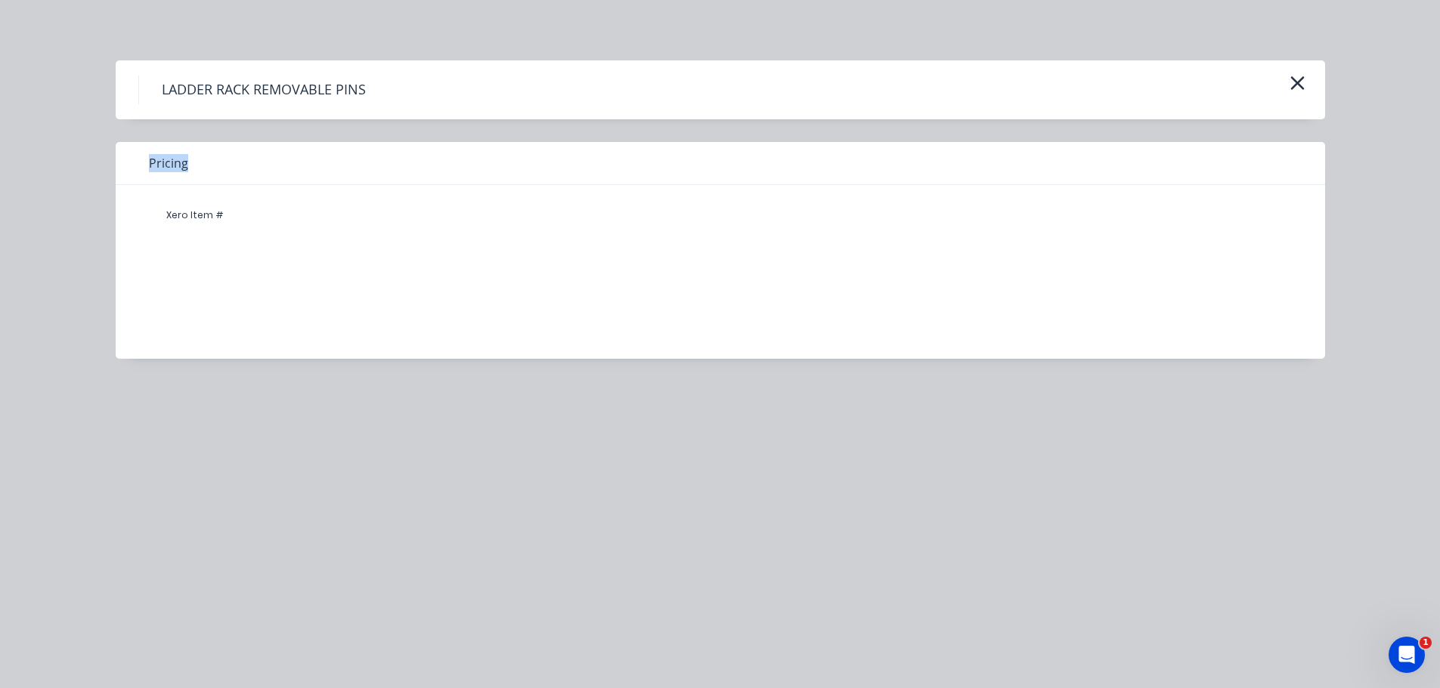
click at [156, 179] on div "Pricing" at bounding box center [720, 163] width 1209 height 43
click at [1307, 82] on button "button" at bounding box center [1297, 84] width 25 height 24
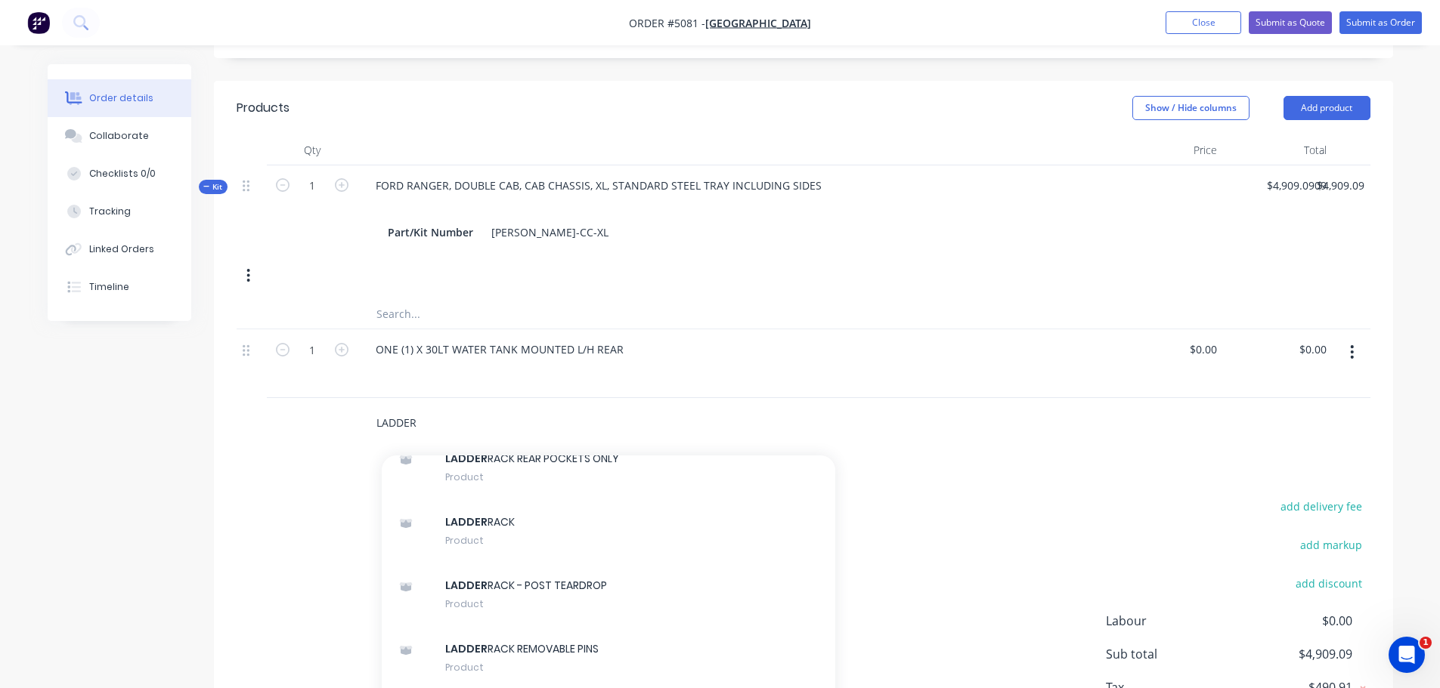
click at [466, 407] on input "LADDER" at bounding box center [527, 422] width 302 height 30
type input "L"
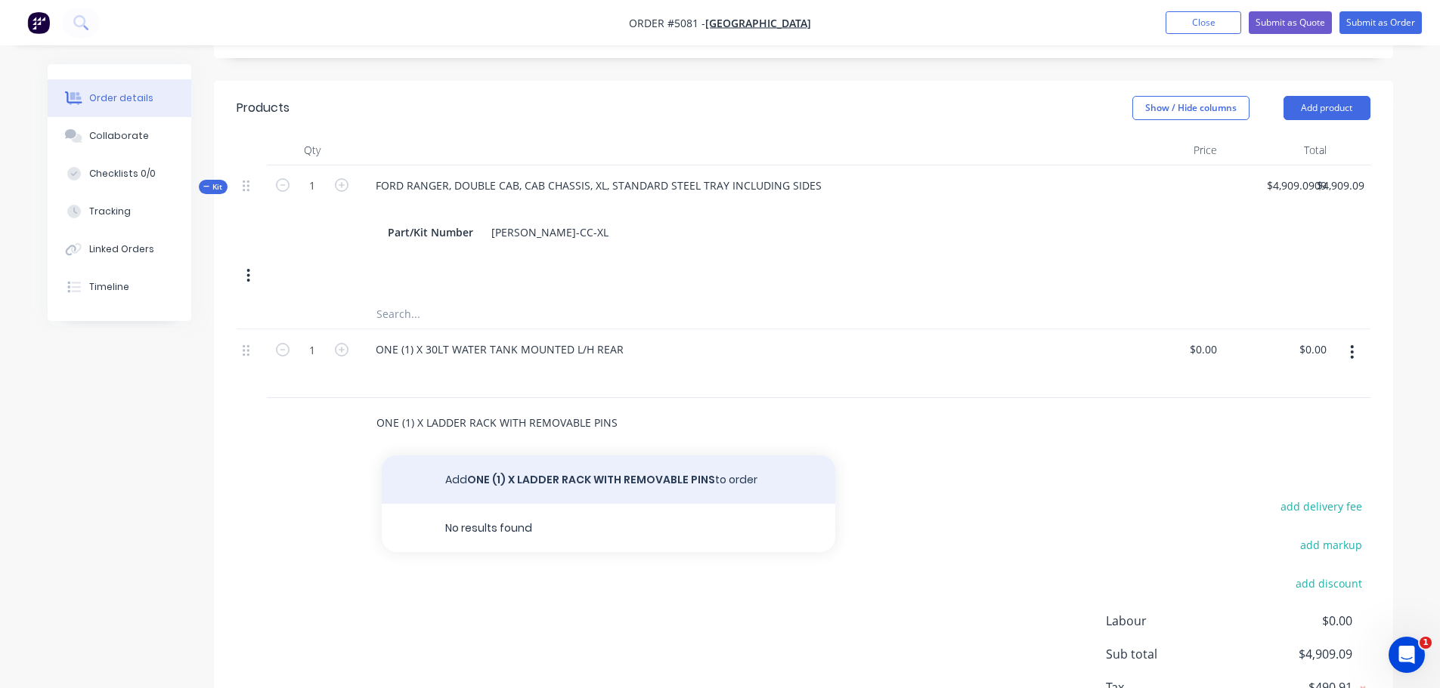
type input "ONE (1) X LADDER RACK WITH REMOVABLE PINS"
click at [585, 456] on button "Add ONE (1) X LADDER RACK WITH REMOVABLE PINS to order" at bounding box center [608, 480] width 453 height 48
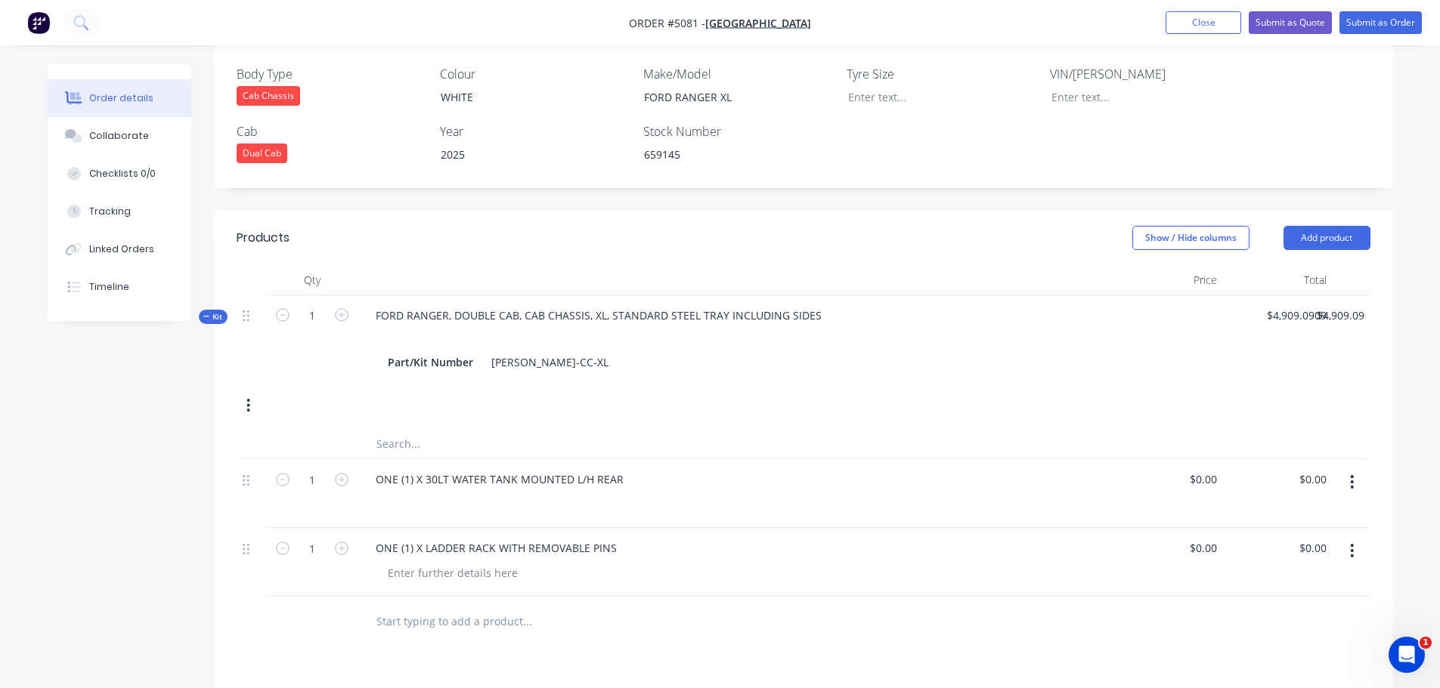
scroll to position [453, 0]
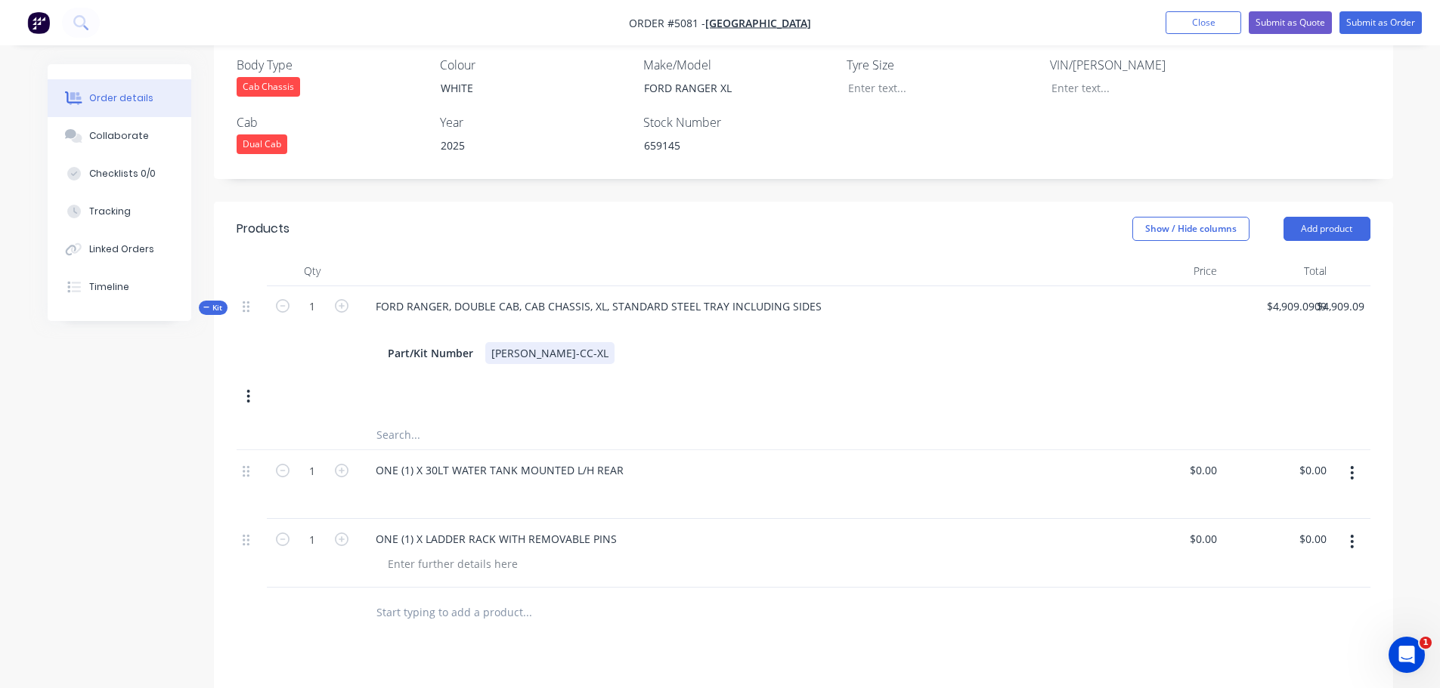
click at [578, 342] on div "Part/Kit Number FRAN-DC-CC-XL" at bounding box center [735, 353] width 707 height 22
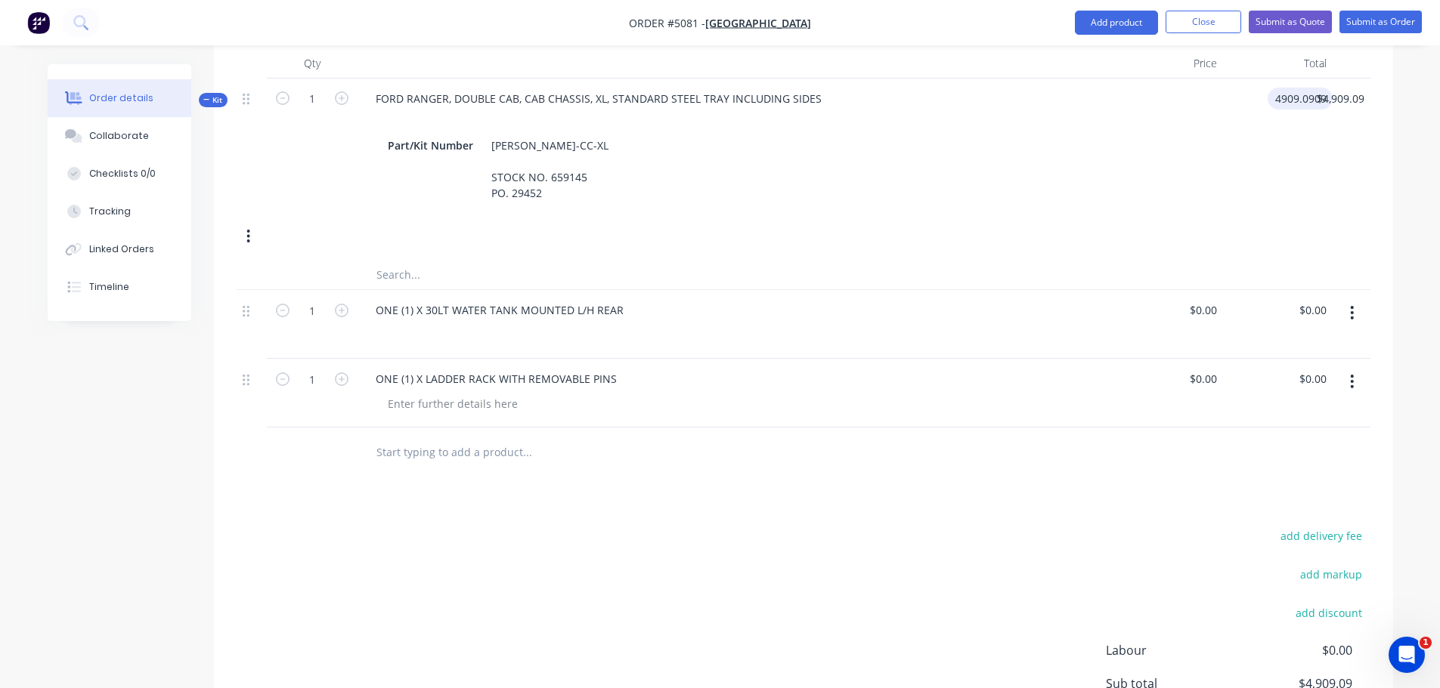
scroll to position [680, 0]
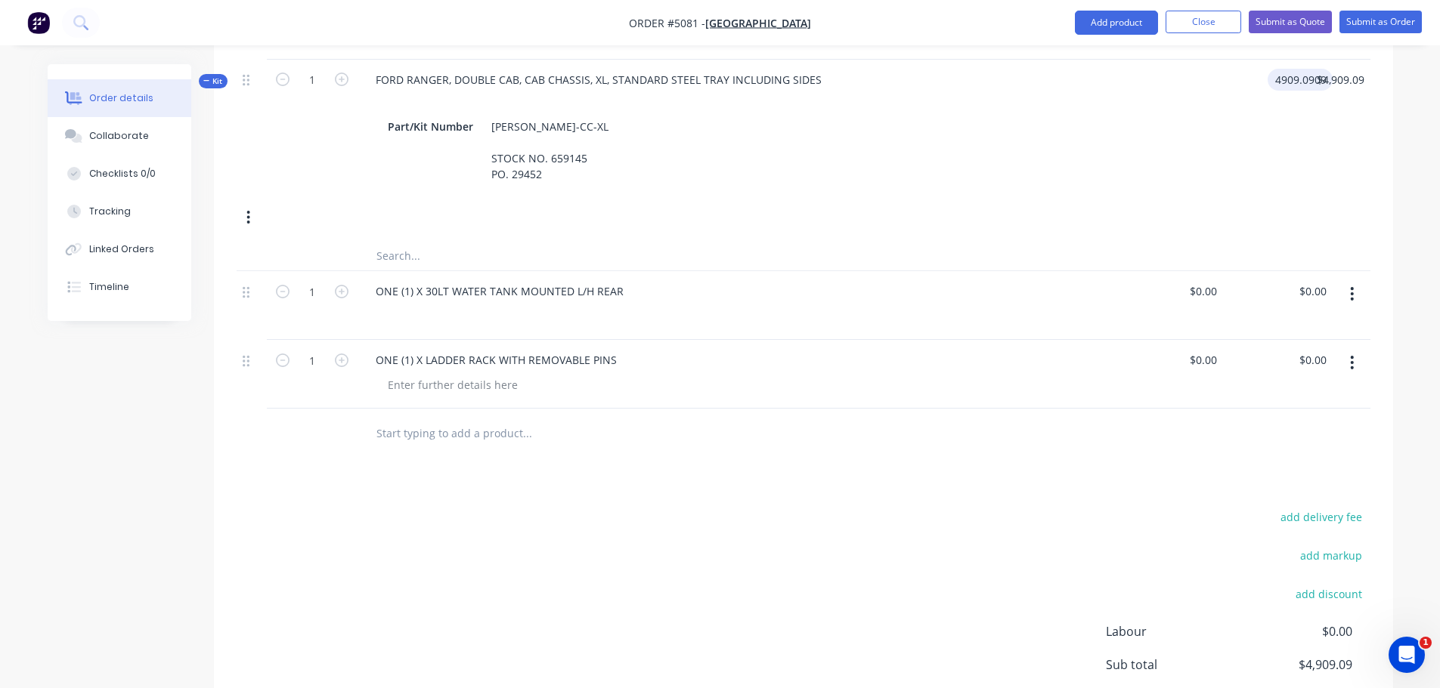
type input "$4,909.0909"
click at [513, 418] on input "text" at bounding box center [527, 433] width 302 height 30
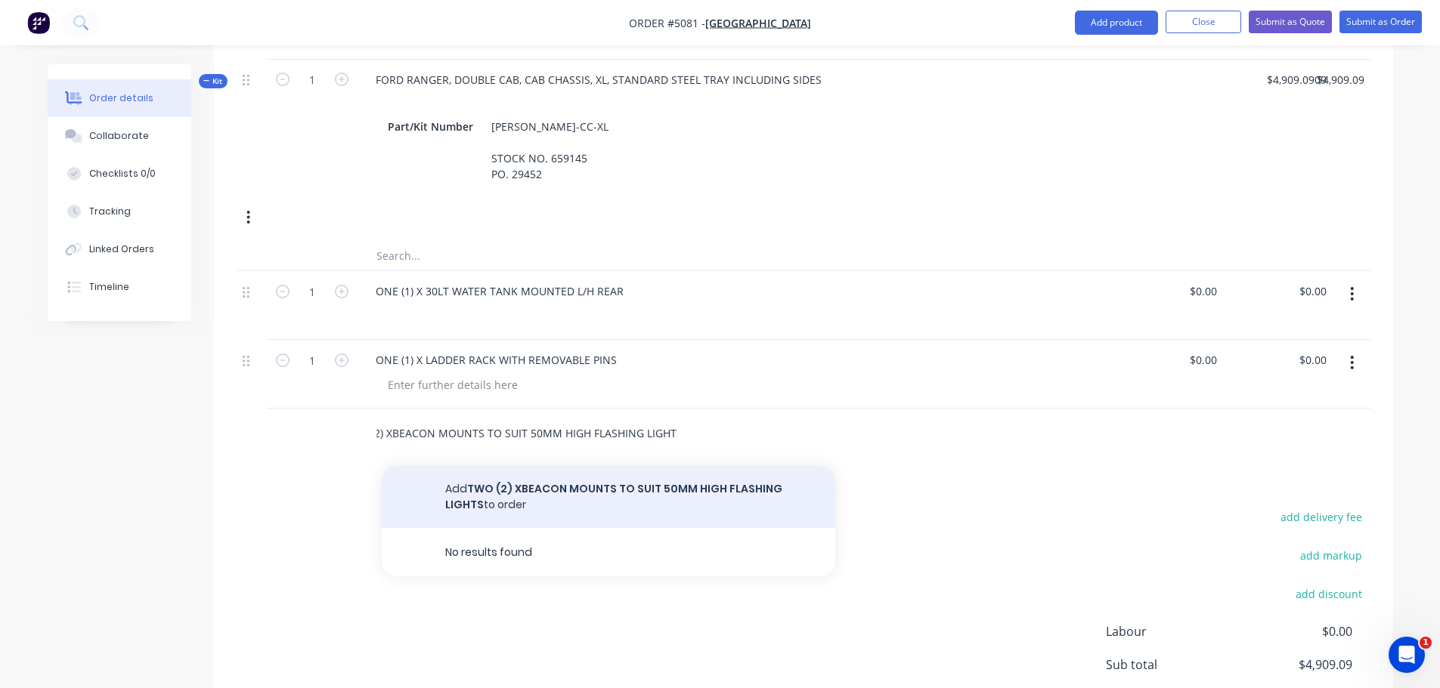
type input "TWO (2) XBEACON MOUNTS TO SUIT 50MM HIGH FLASHING LIGHTS"
click at [657, 466] on button "Add TWO (2) XBEACON MOUNTS TO SUIT 50MM HIGH FLASHING LIGHTS to order" at bounding box center [608, 497] width 453 height 62
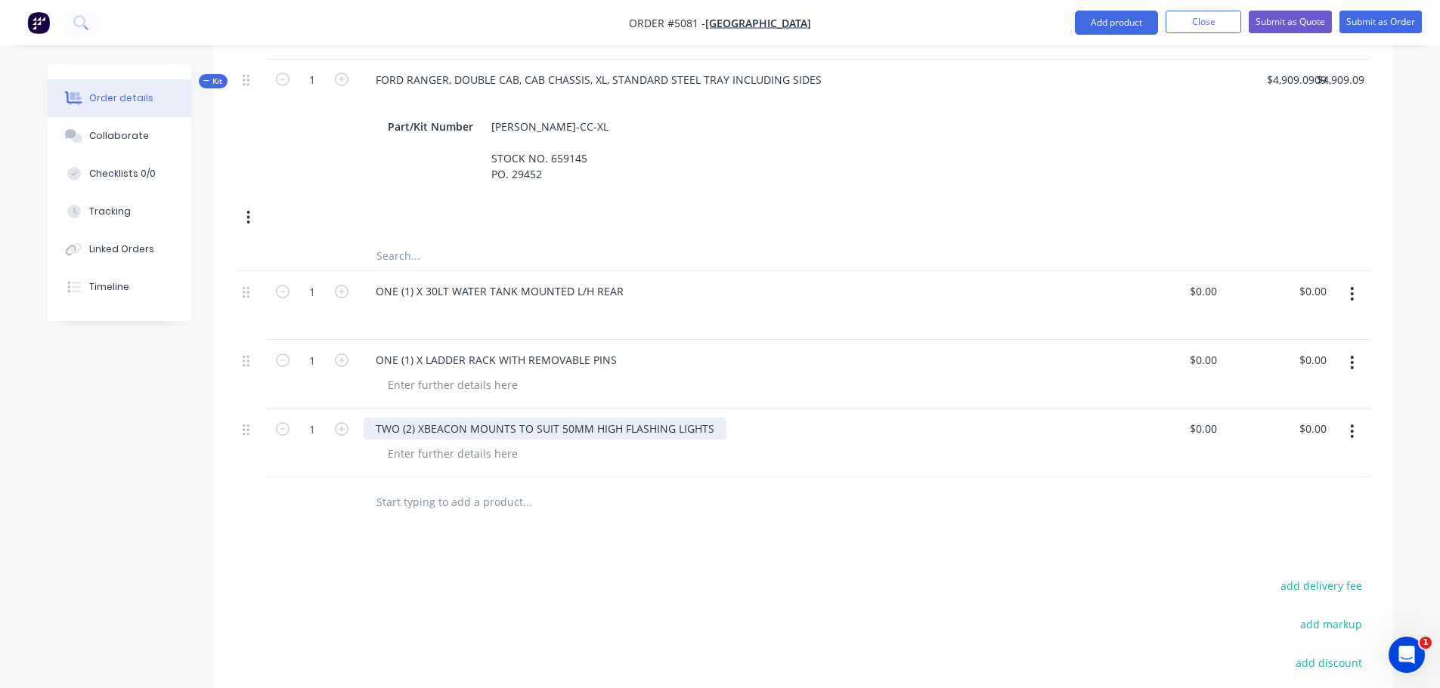
click at [426, 418] on div "TWO (2) XBEACON MOUNTS TO SUIT 50MM HIGH FLASHING LIGHTS" at bounding box center [545, 429] width 363 height 22
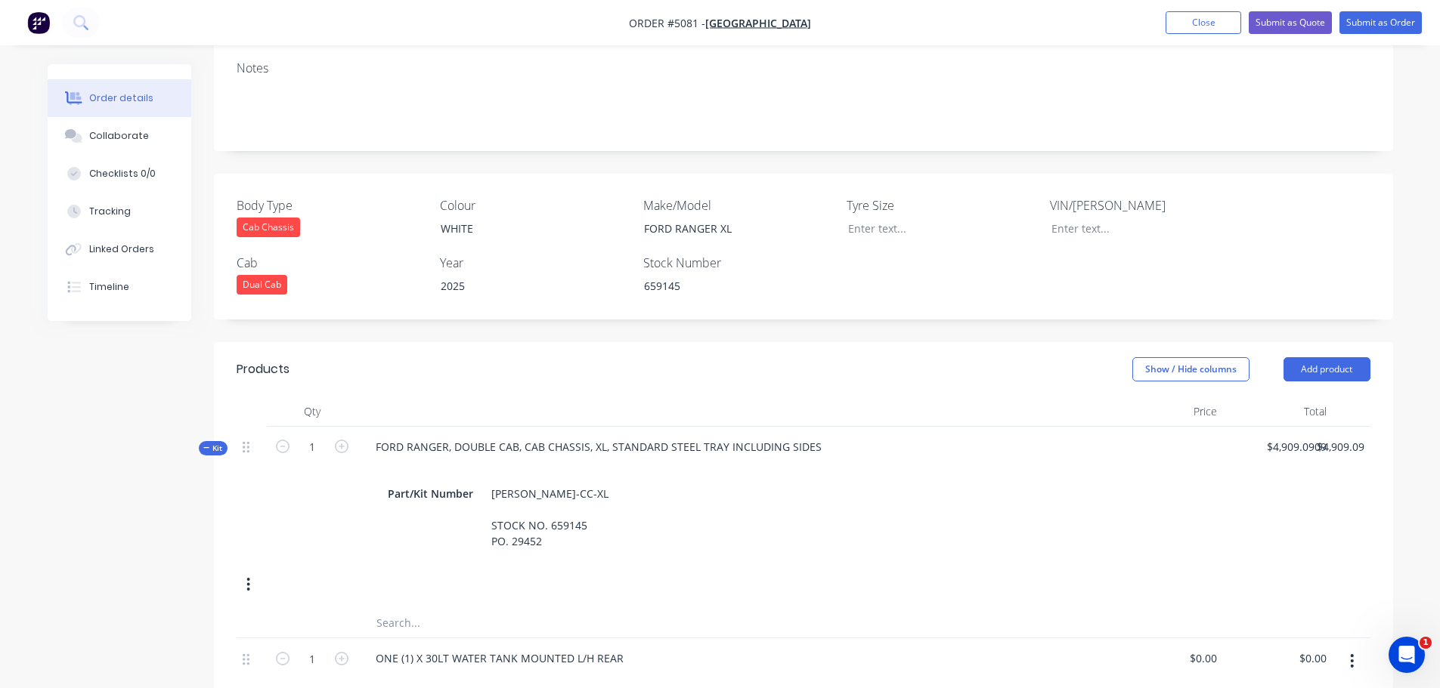
scroll to position [227, 0]
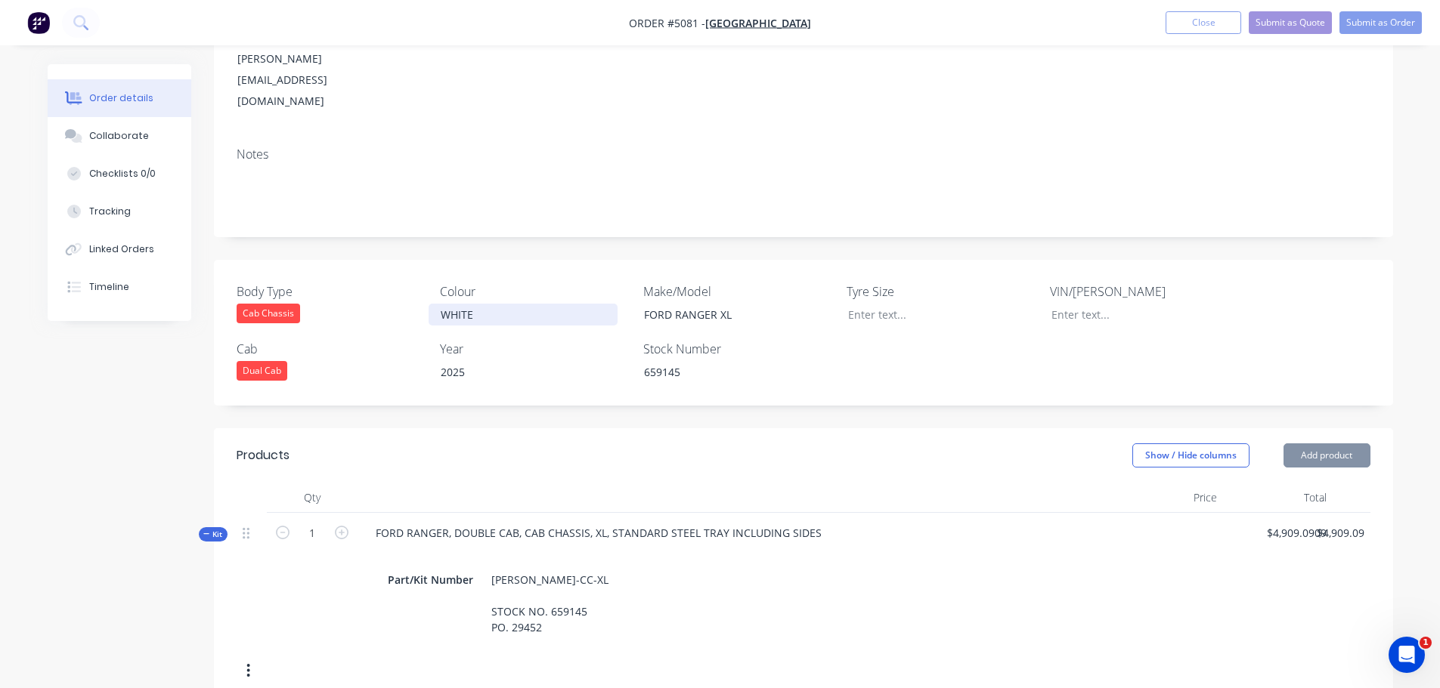
click at [501, 304] on div "WHITE" at bounding box center [523, 315] width 189 height 22
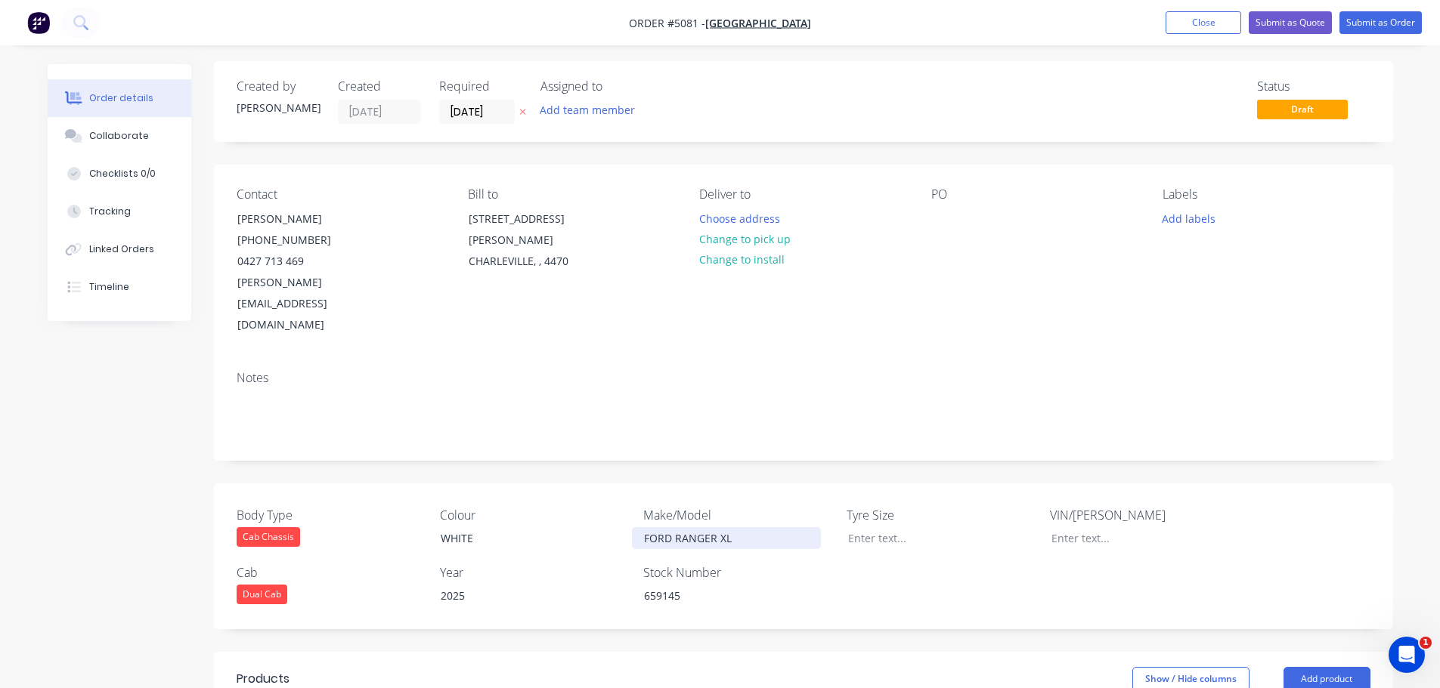
scroll to position [0, 0]
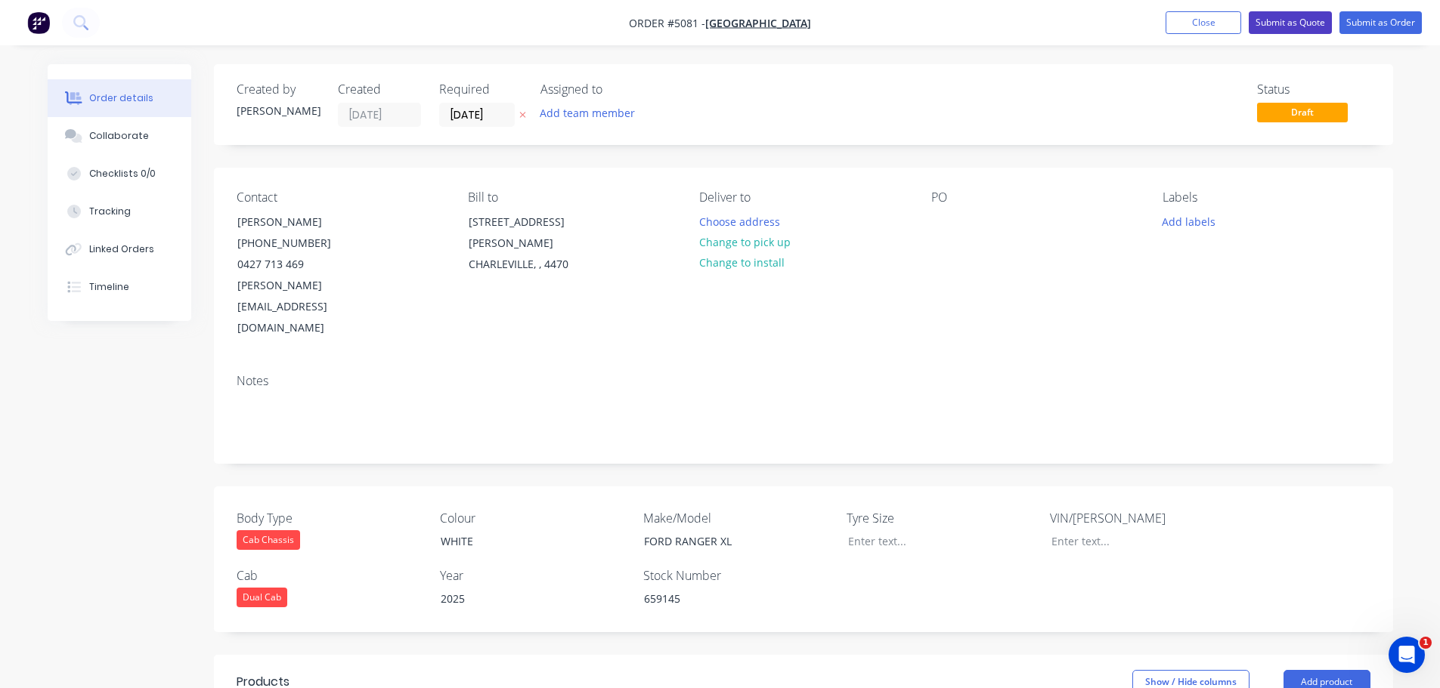
click at [1286, 20] on button "Submit as Quote" at bounding box center [1289, 22] width 83 height 23
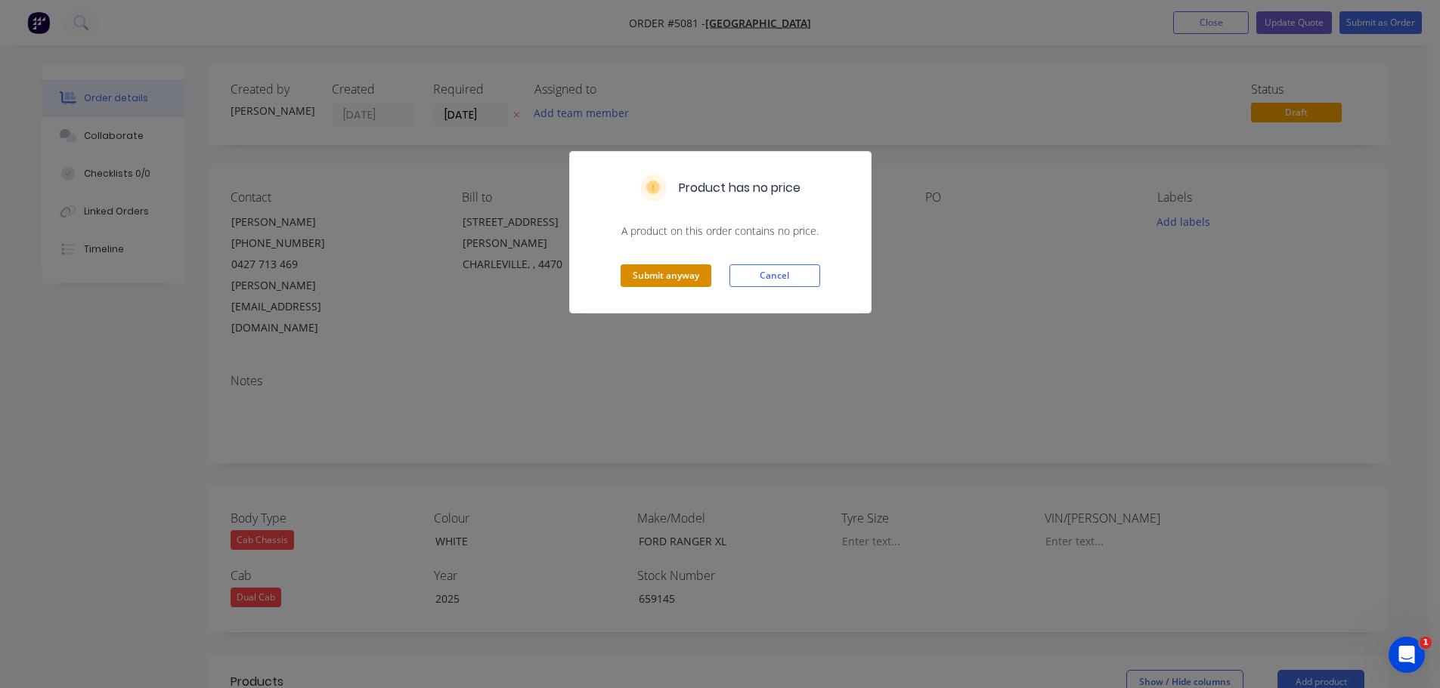
click at [678, 277] on button "Submit anyway" at bounding box center [665, 276] width 91 height 23
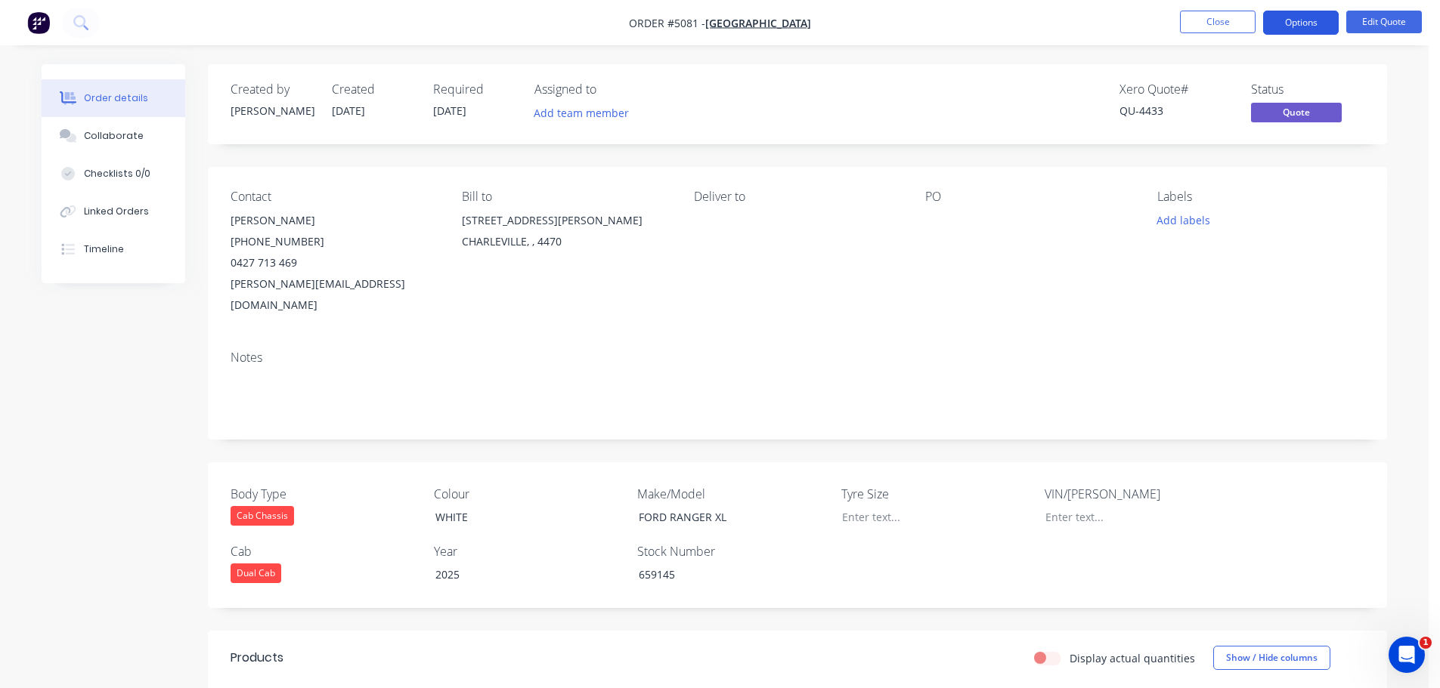
click at [1315, 26] on button "Options" at bounding box center [1301, 23] width 76 height 24
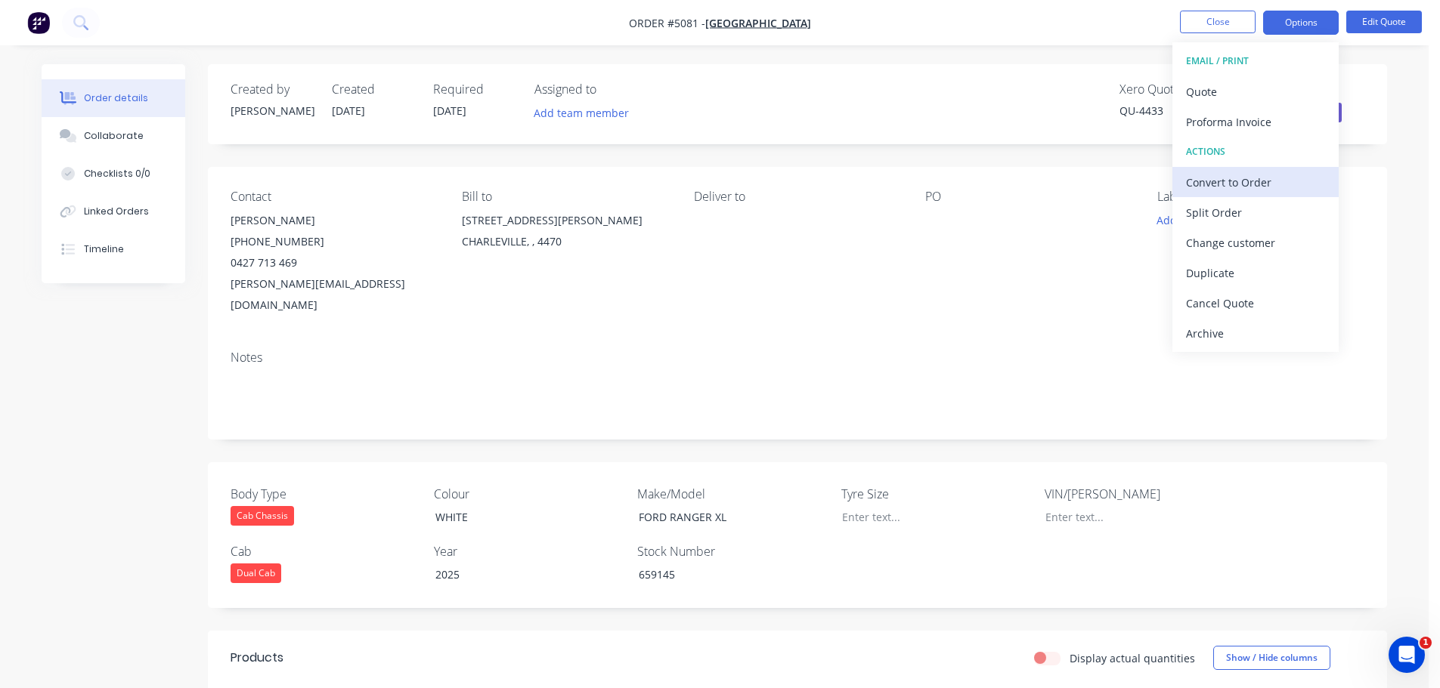
click at [1239, 177] on div "Convert to Order" at bounding box center [1255, 183] width 139 height 22
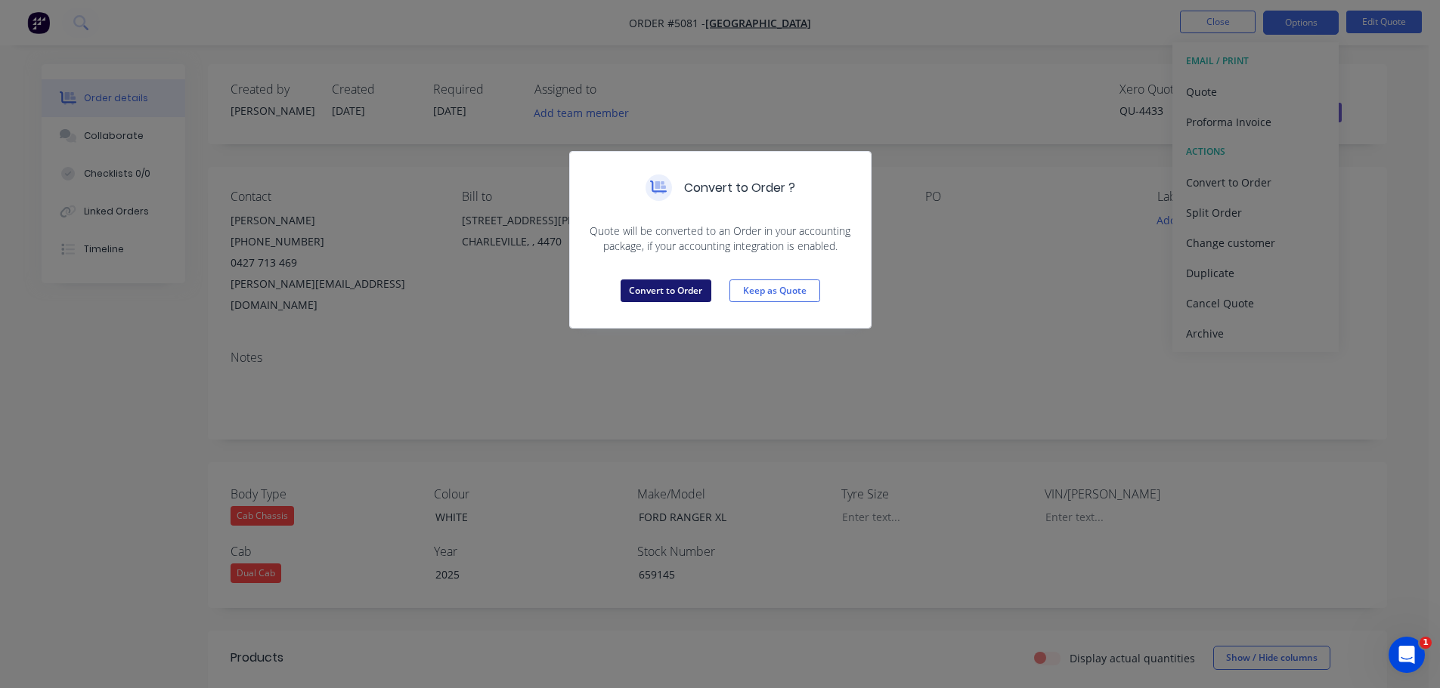
click at [654, 289] on button "Convert to Order" at bounding box center [665, 291] width 91 height 23
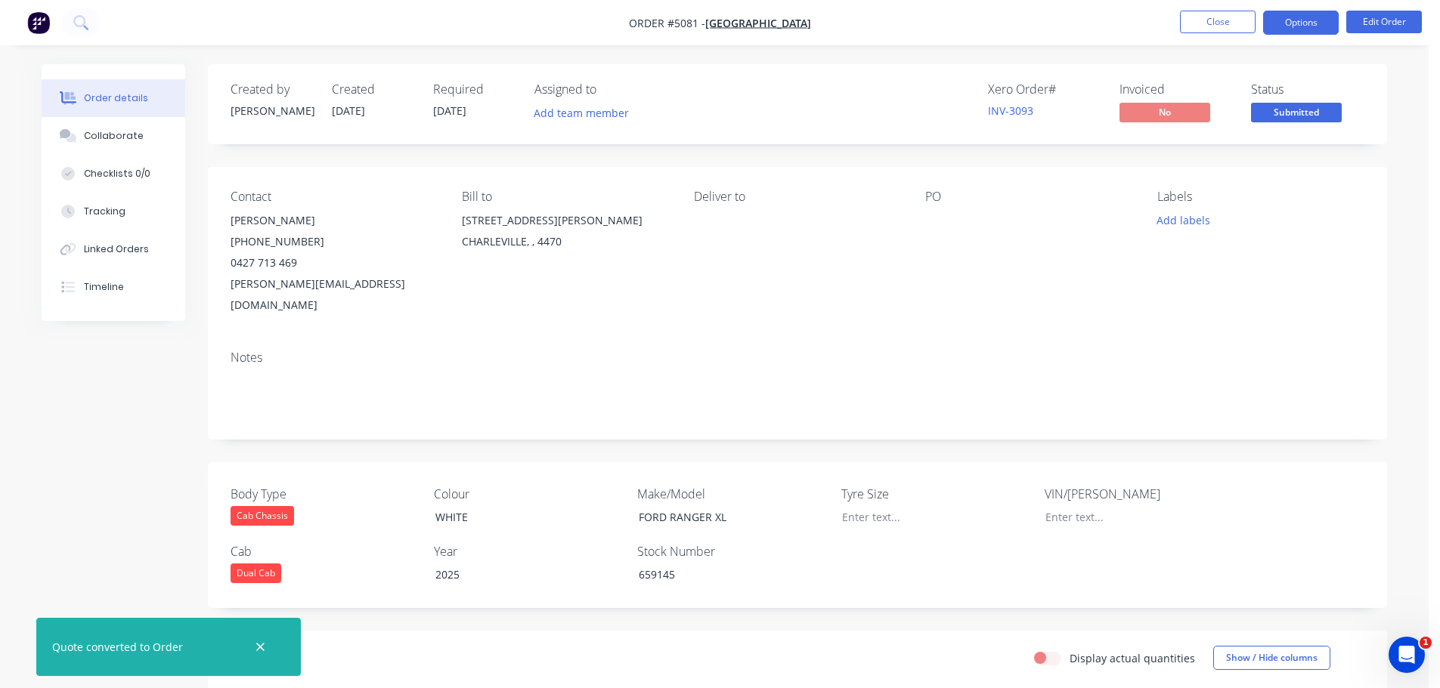
click at [1296, 29] on button "Options" at bounding box center [1301, 23] width 76 height 24
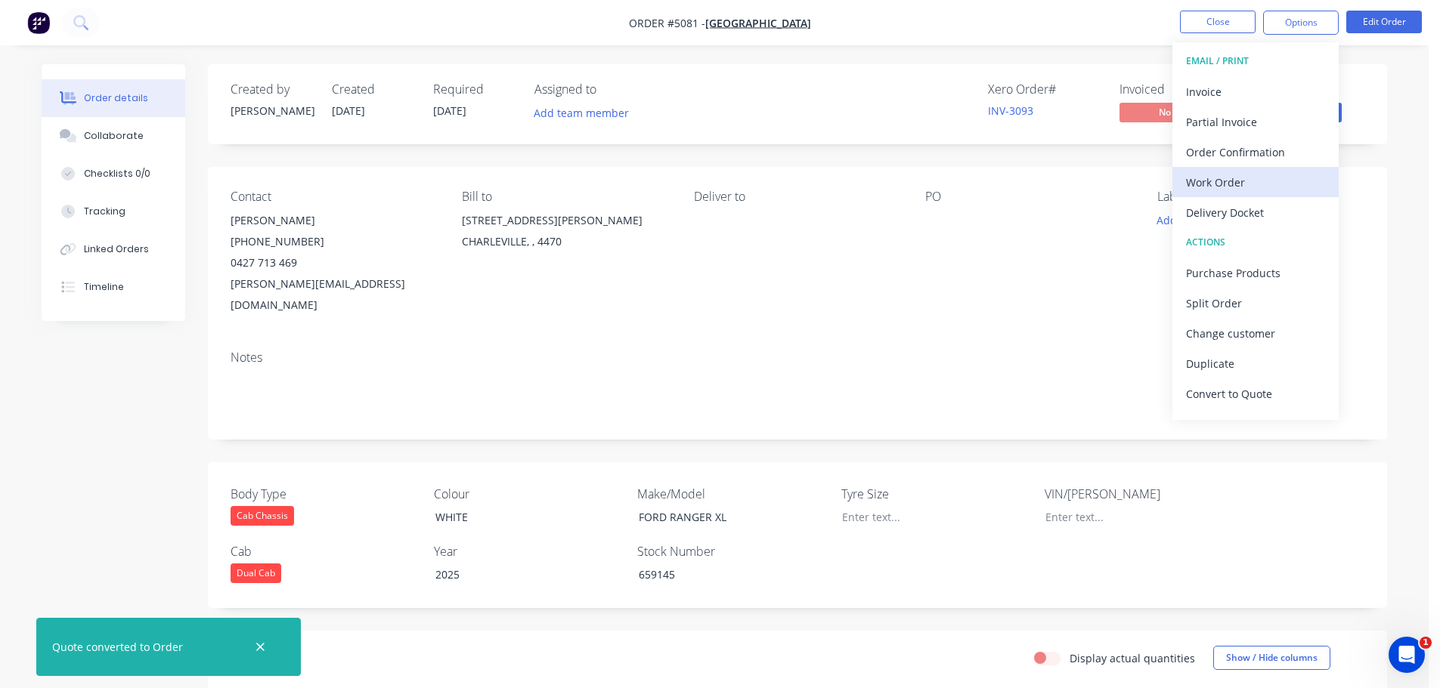
click at [1258, 184] on div "Work Order" at bounding box center [1255, 183] width 139 height 22
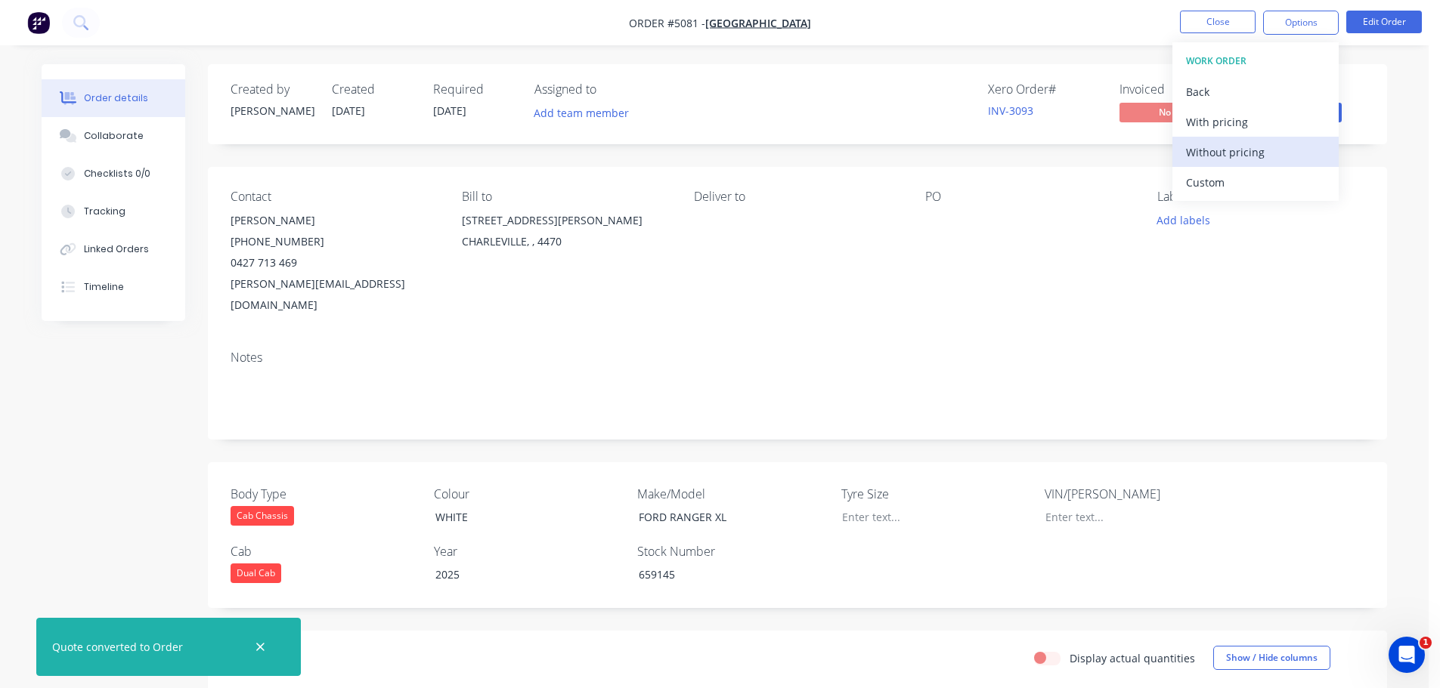
click at [1204, 148] on div "Without pricing" at bounding box center [1255, 152] width 139 height 22
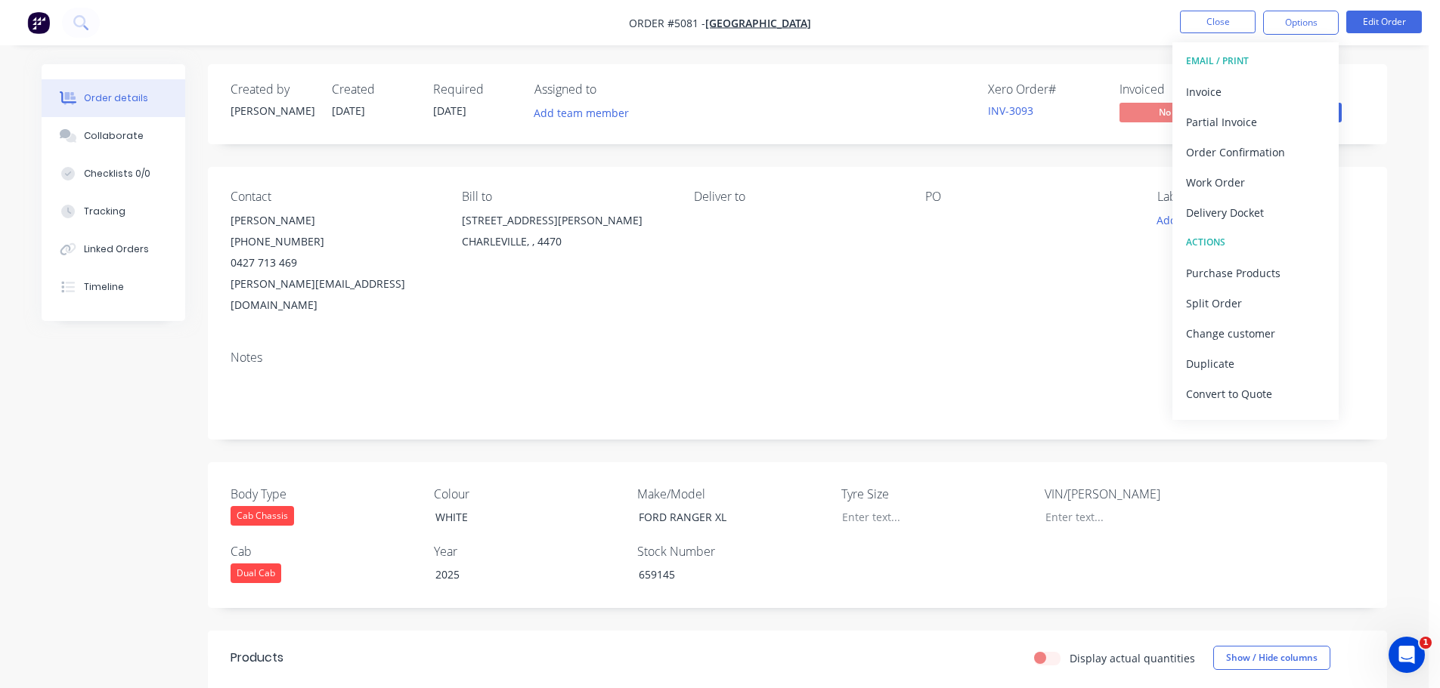
click at [983, 308] on div "Contact Kerry Mulhern (07) 4654 1477 0427 713 469 k.mulhern@bigpond.com Bill to…" at bounding box center [797, 253] width 1179 height 172
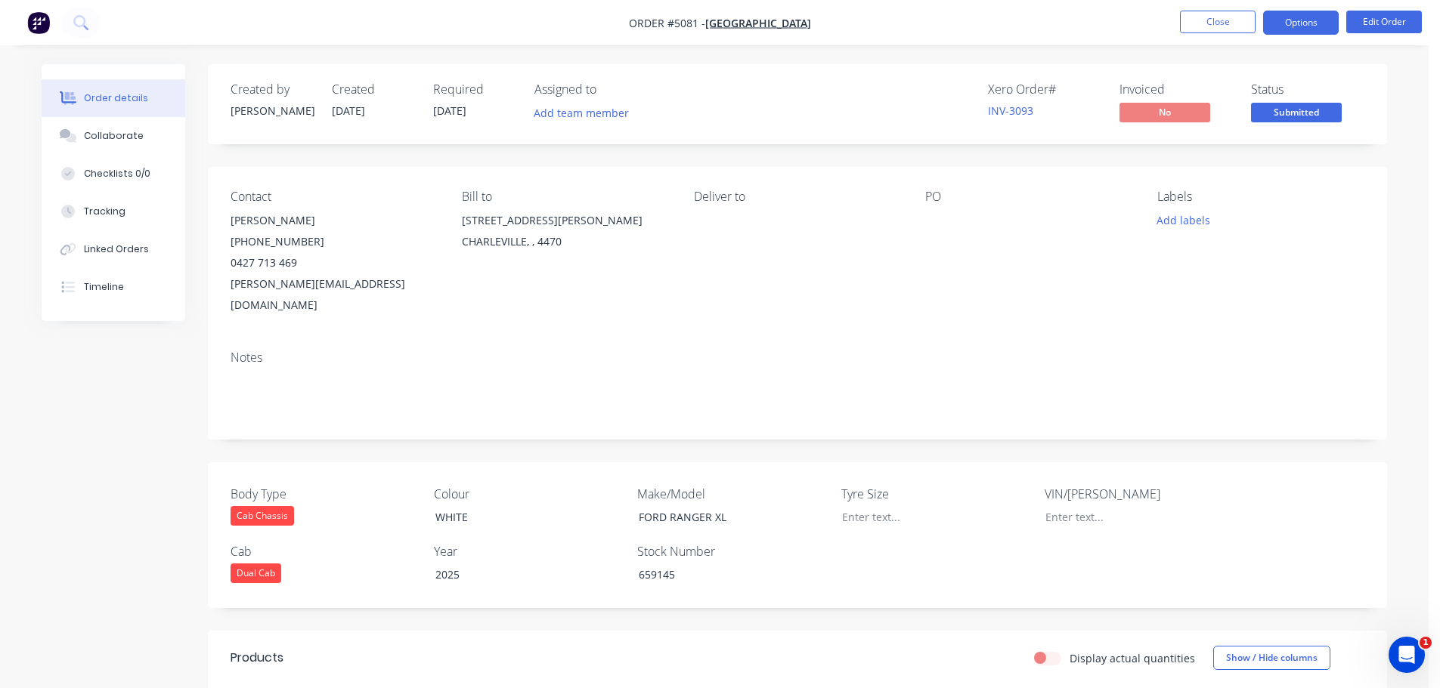
click at [1304, 14] on button "Options" at bounding box center [1301, 23] width 76 height 24
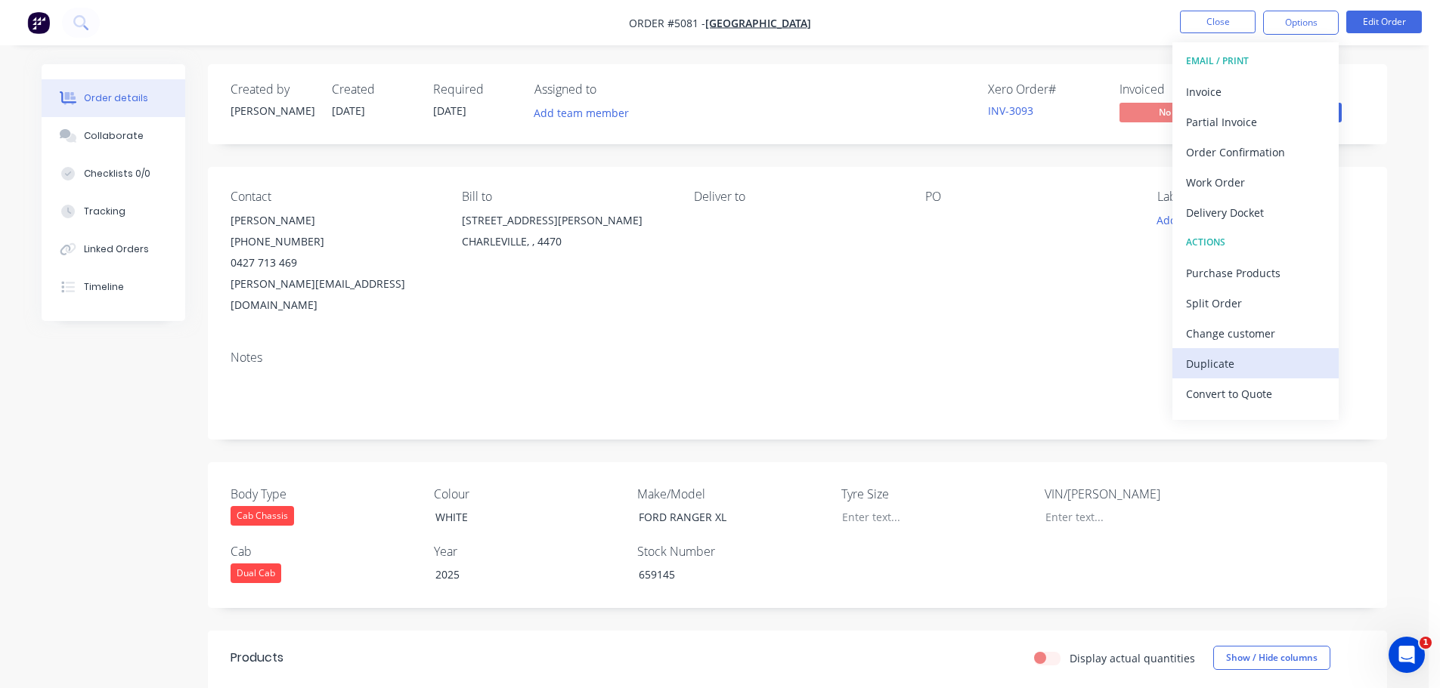
click at [1233, 364] on div "Duplicate" at bounding box center [1255, 364] width 139 height 22
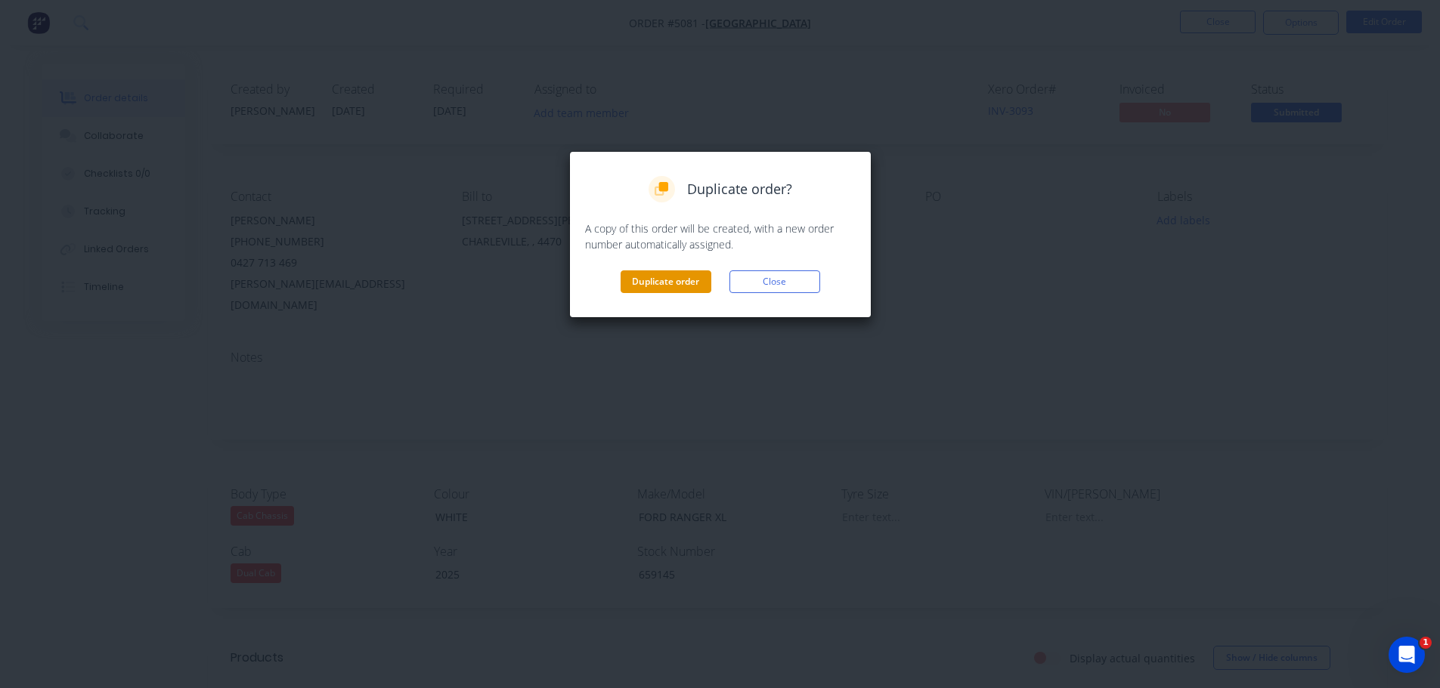
click at [671, 279] on button "Duplicate order" at bounding box center [665, 282] width 91 height 23
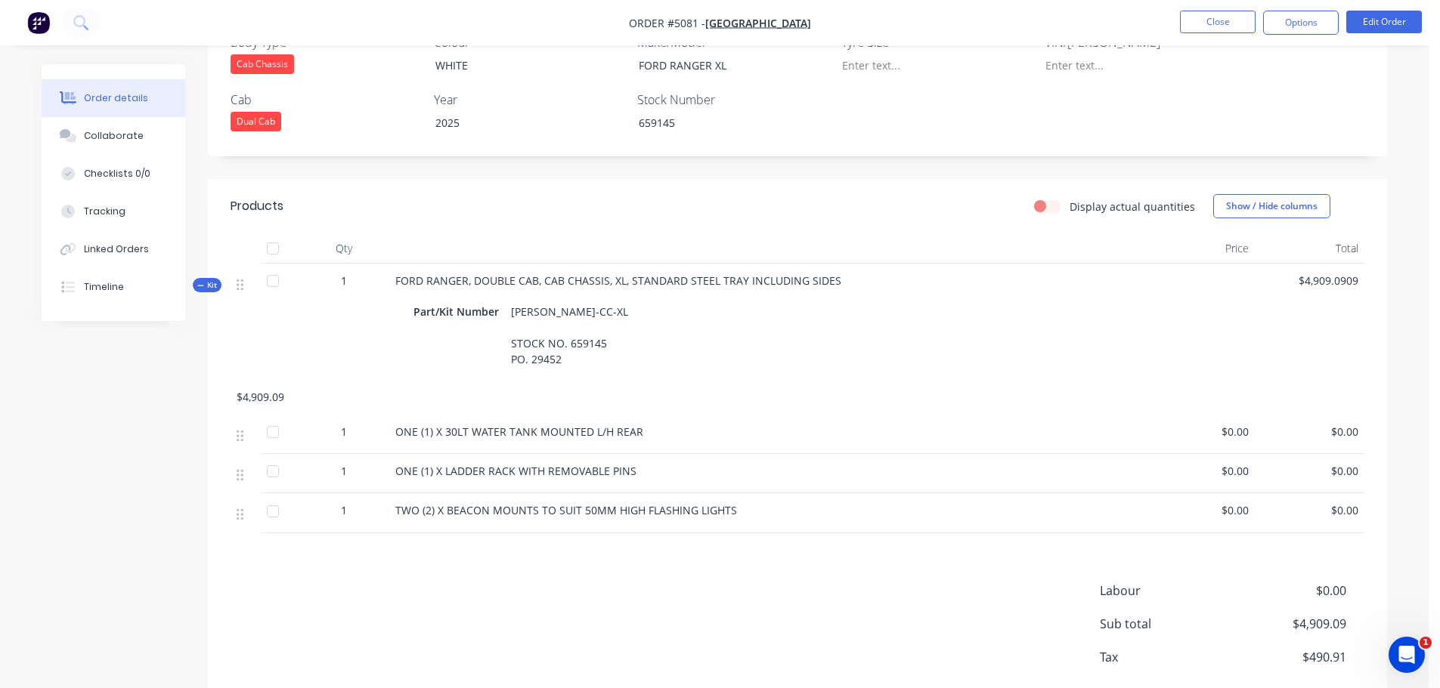
scroll to position [453, 0]
click at [579, 328] on div "FRAN-DC-CC-XL STOCK NO. 659145 PO. 29452" at bounding box center [569, 334] width 129 height 70
click at [579, 324] on div "FRAN-DC-CC-XL STOCK NO. 659145 PO. 29452" at bounding box center [569, 334] width 129 height 70
click at [604, 320] on div "FRAN-DC-CC-XL STOCK NO. 659145 PO. 29452" at bounding box center [569, 334] width 129 height 70
click at [597, 321] on div "FRAN-DC-CC-XL STOCK NO. 659145 PO. 29452" at bounding box center [569, 334] width 129 height 70
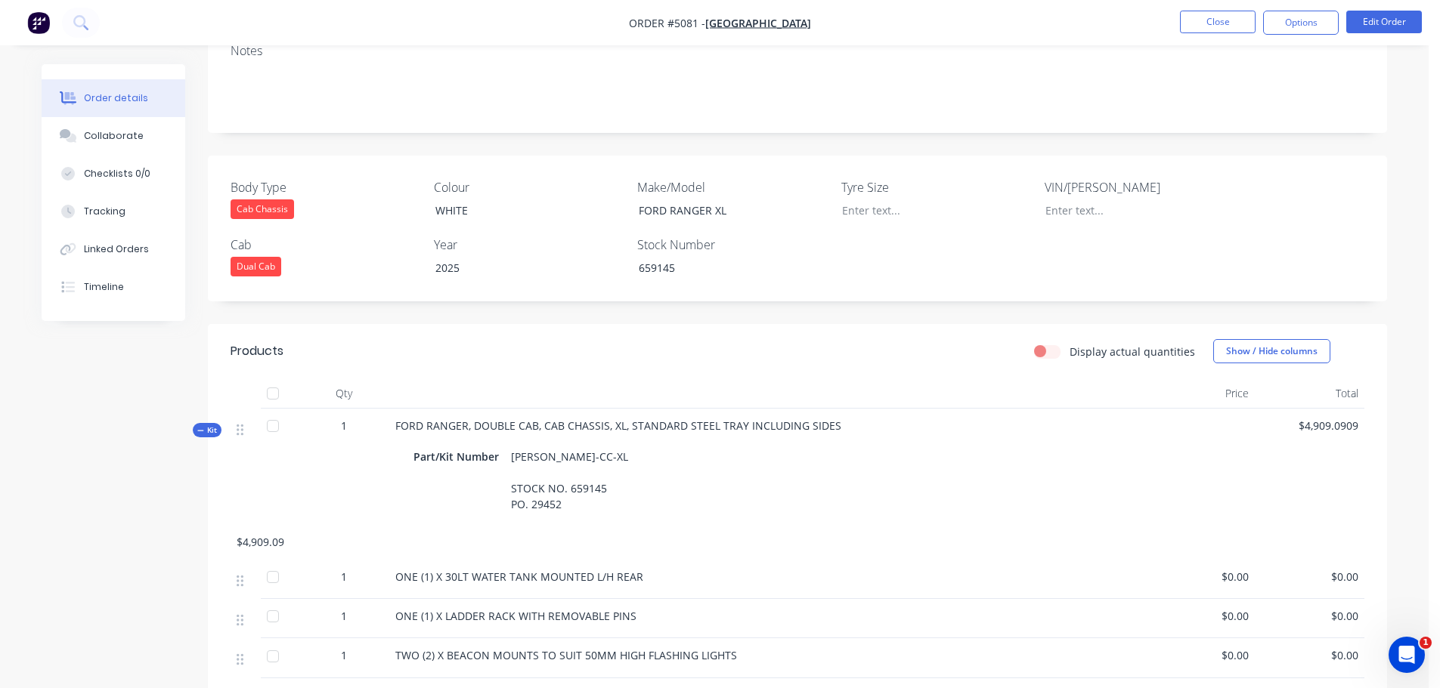
scroll to position [151, 0]
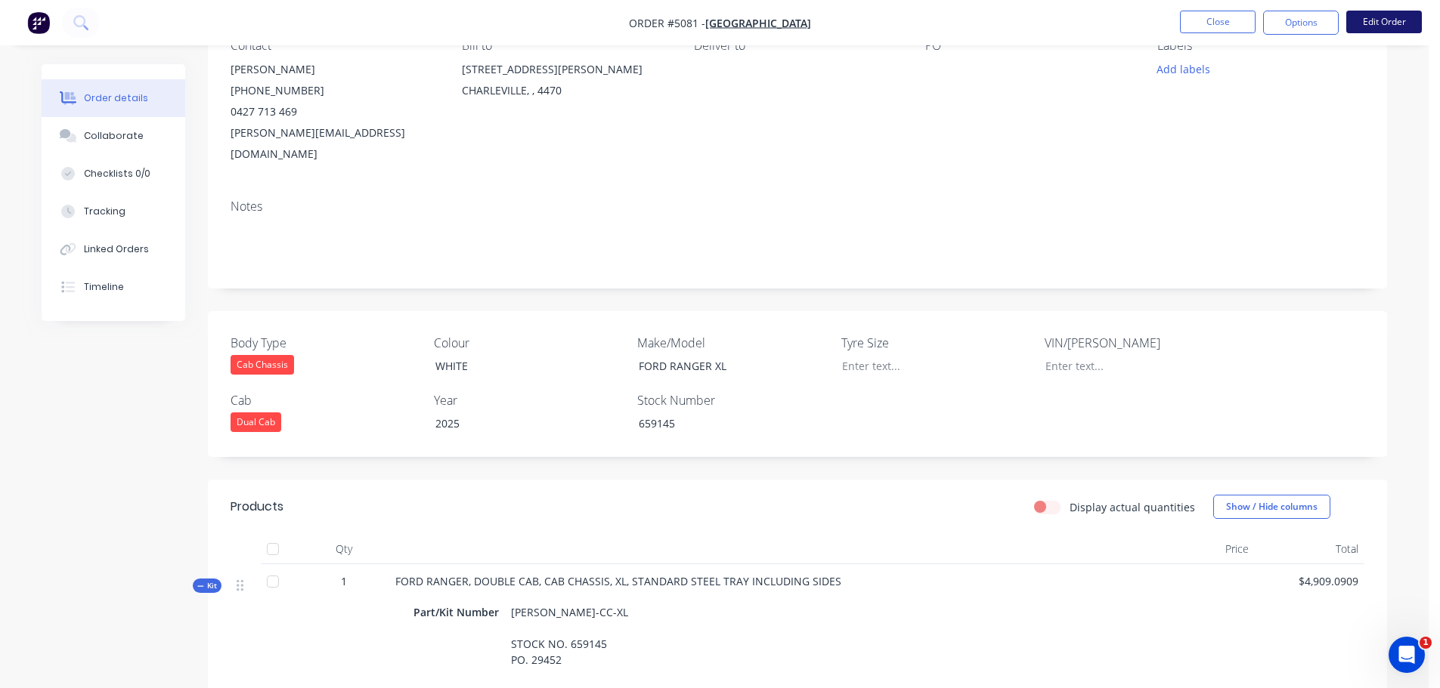
click at [1375, 19] on button "Edit Order" at bounding box center [1384, 22] width 76 height 23
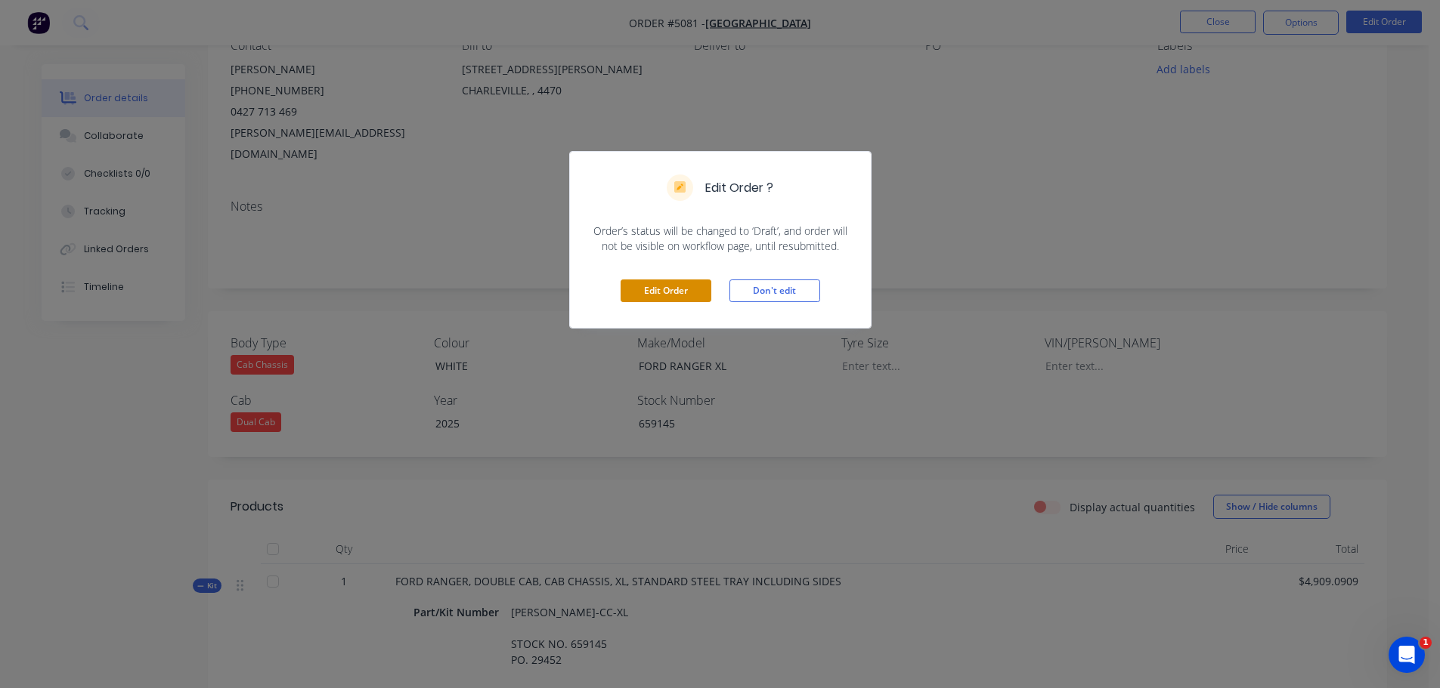
click at [652, 284] on button "Edit Order" at bounding box center [665, 291] width 91 height 23
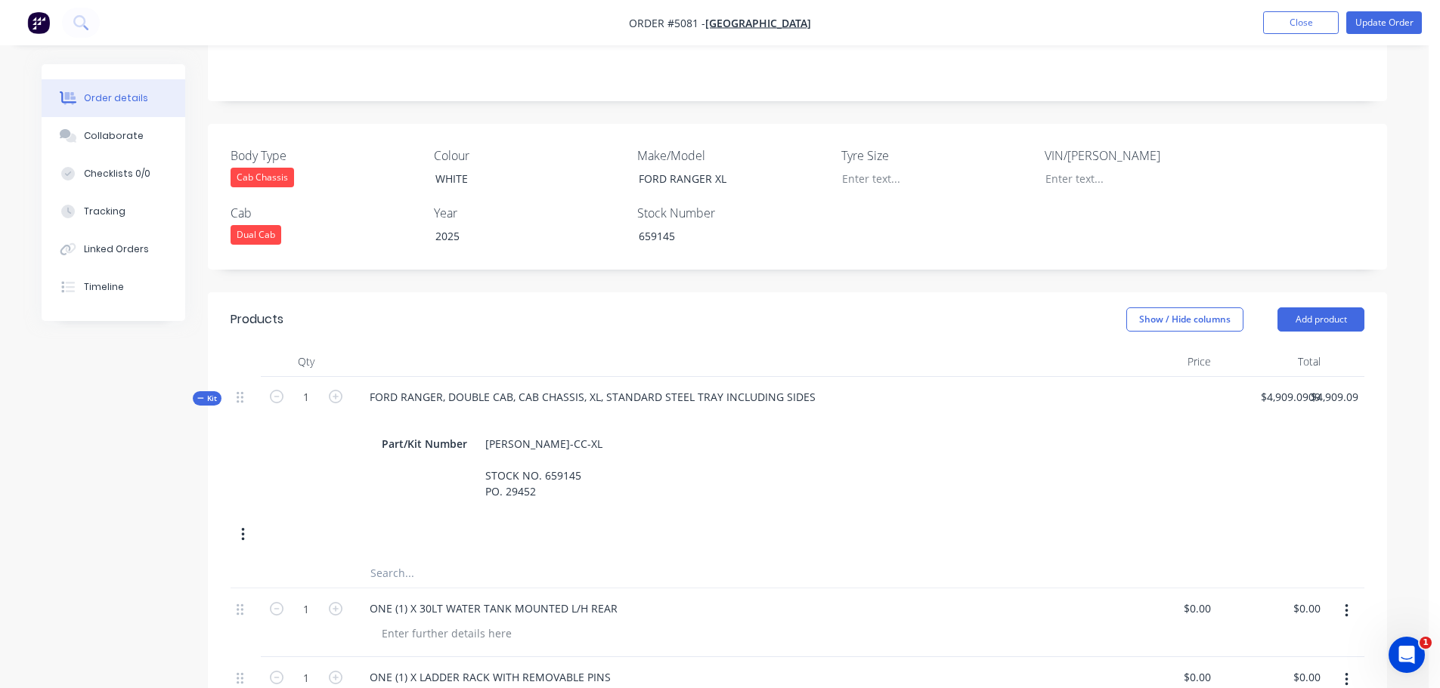
scroll to position [453, 0]
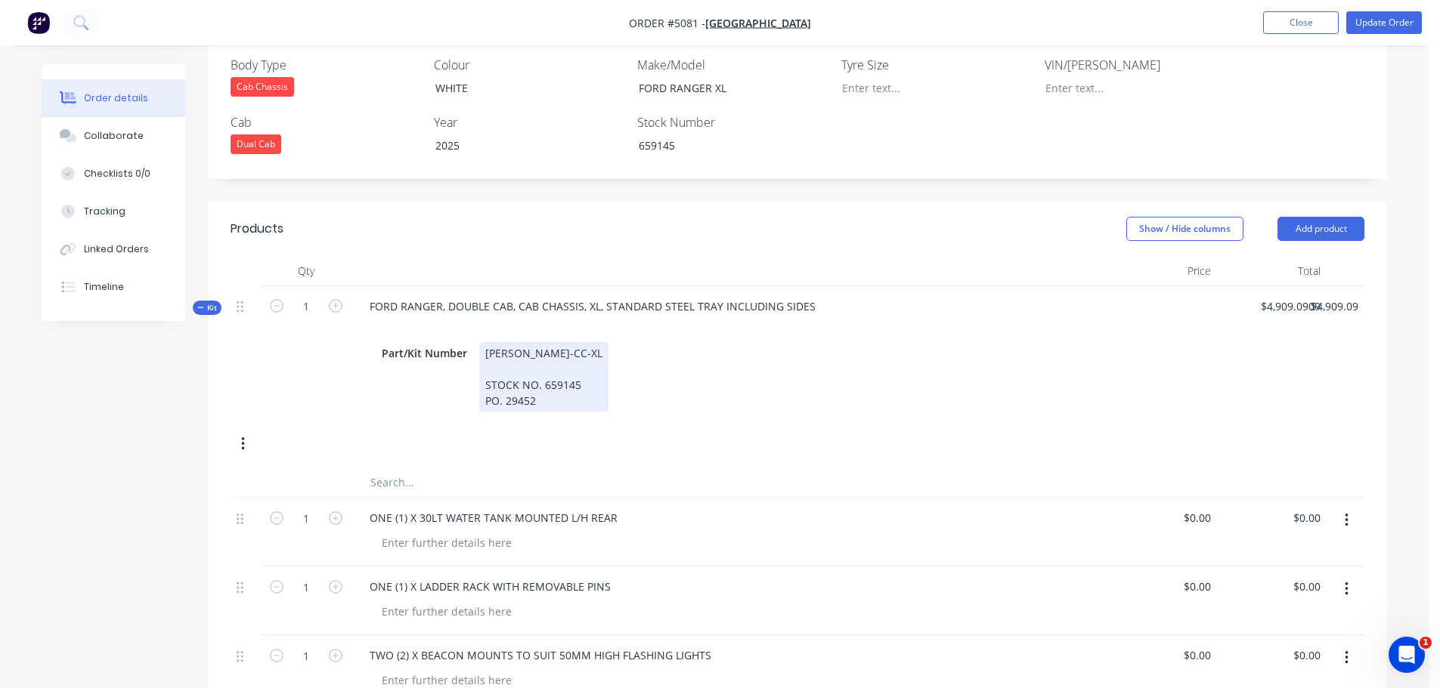
click at [537, 363] on div "FRAN-DC-CC-XL STOCK NO. 659145 PO. 29452" at bounding box center [543, 377] width 129 height 70
click at [578, 343] on div "FRAN-DC-CC-XL STOCK NO. 659145 PO. 29453" at bounding box center [543, 377] width 129 height 70
click at [612, 507] on div "ONE (1) X 30LT WATER TANK MOUNTED L/H REAR" at bounding box center [493, 518] width 272 height 22
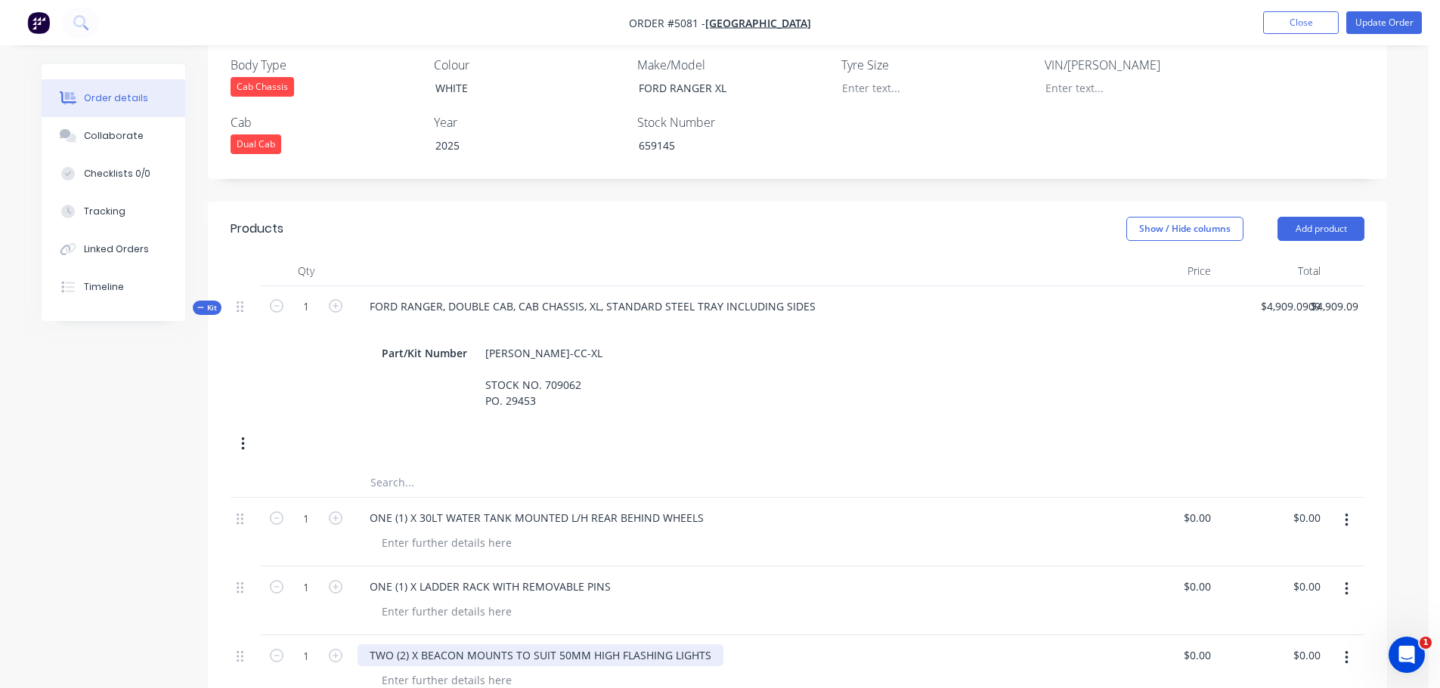
click at [713, 645] on div "TWO (2) X BEACON MOUNTS TO SUIT 50MM HIGH FLASHING LIGHTS" at bounding box center [540, 656] width 366 height 22
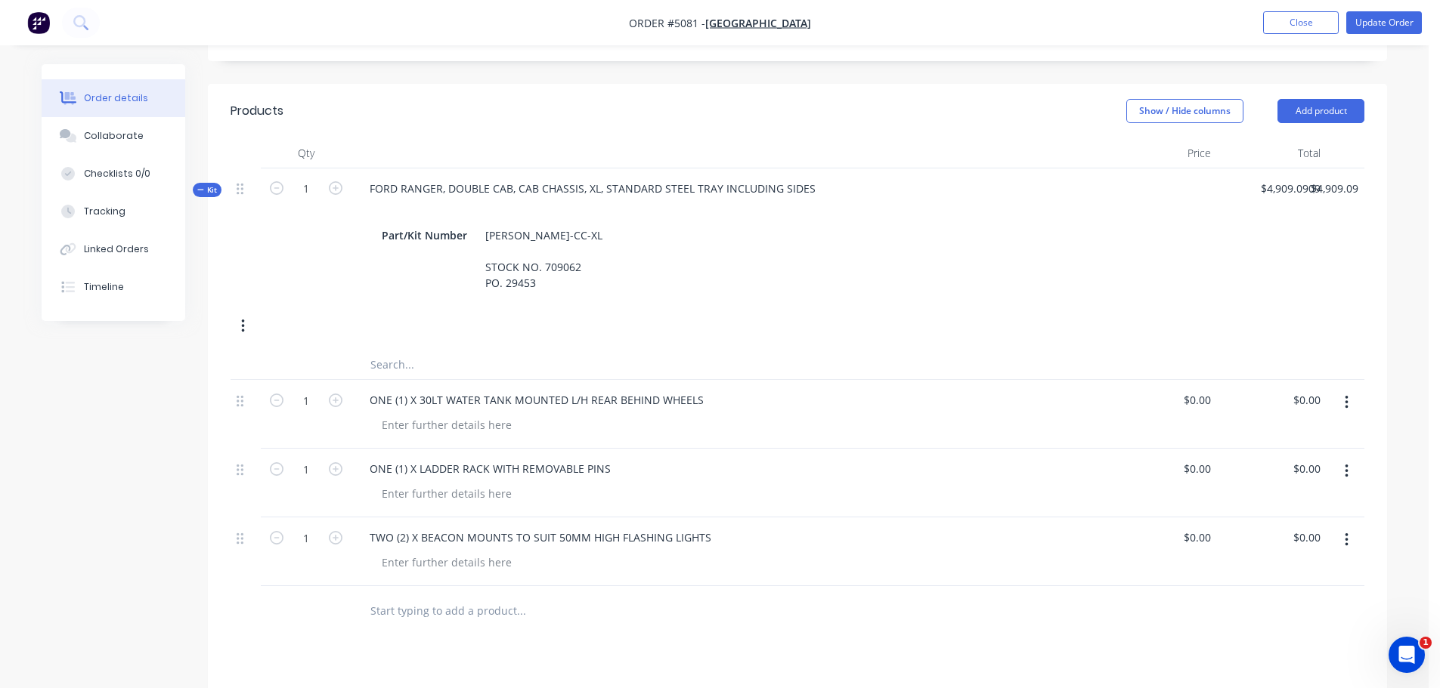
scroll to position [605, 0]
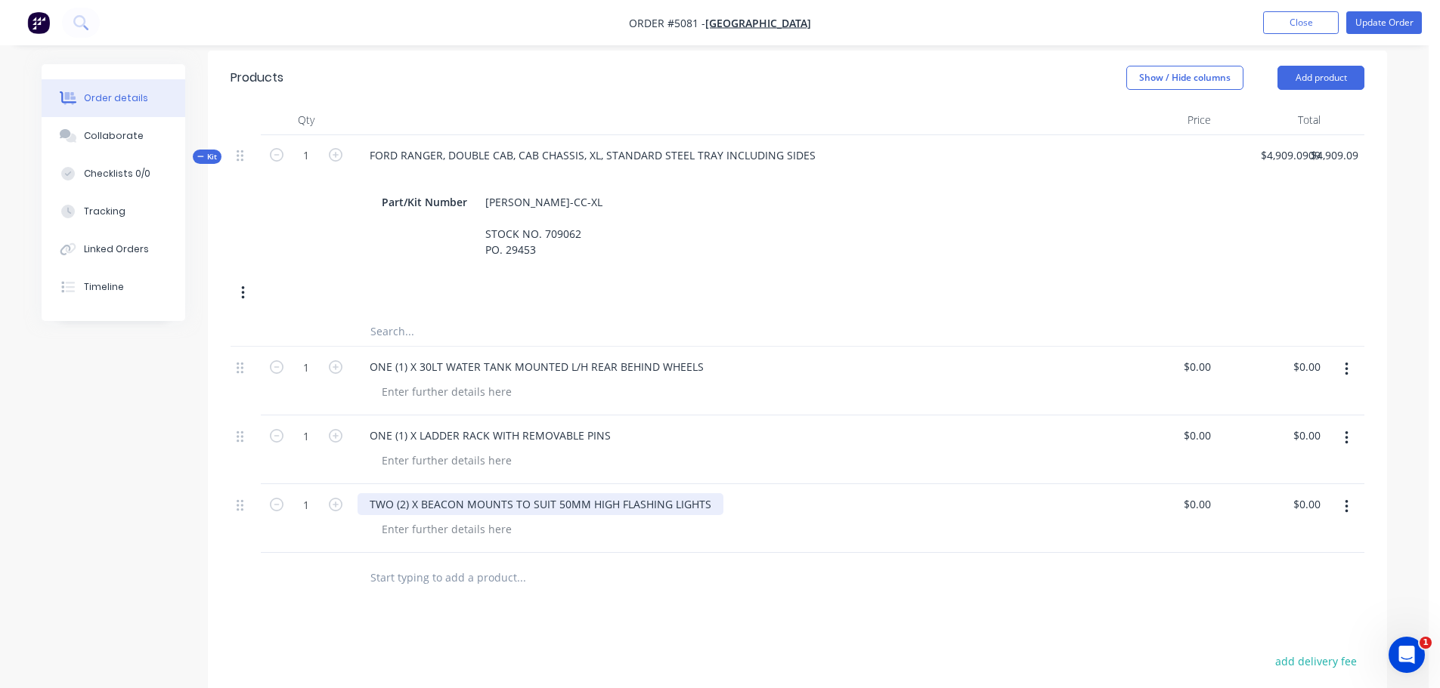
click at [463, 493] on div "TWO (2) X BEACON MOUNTS TO SUIT 50MM HIGH FLASHING LIGHTS" at bounding box center [540, 504] width 366 height 22
click at [707, 493] on div "TWO (2) X BEACON MOUNTS TO SUIT 50MM HIGH FLASHING LIGHTS" at bounding box center [540, 504] width 366 height 22
click at [515, 493] on div "TWO (2) X BEACON MOUNTS" at bounding box center [441, 504] width 168 height 22
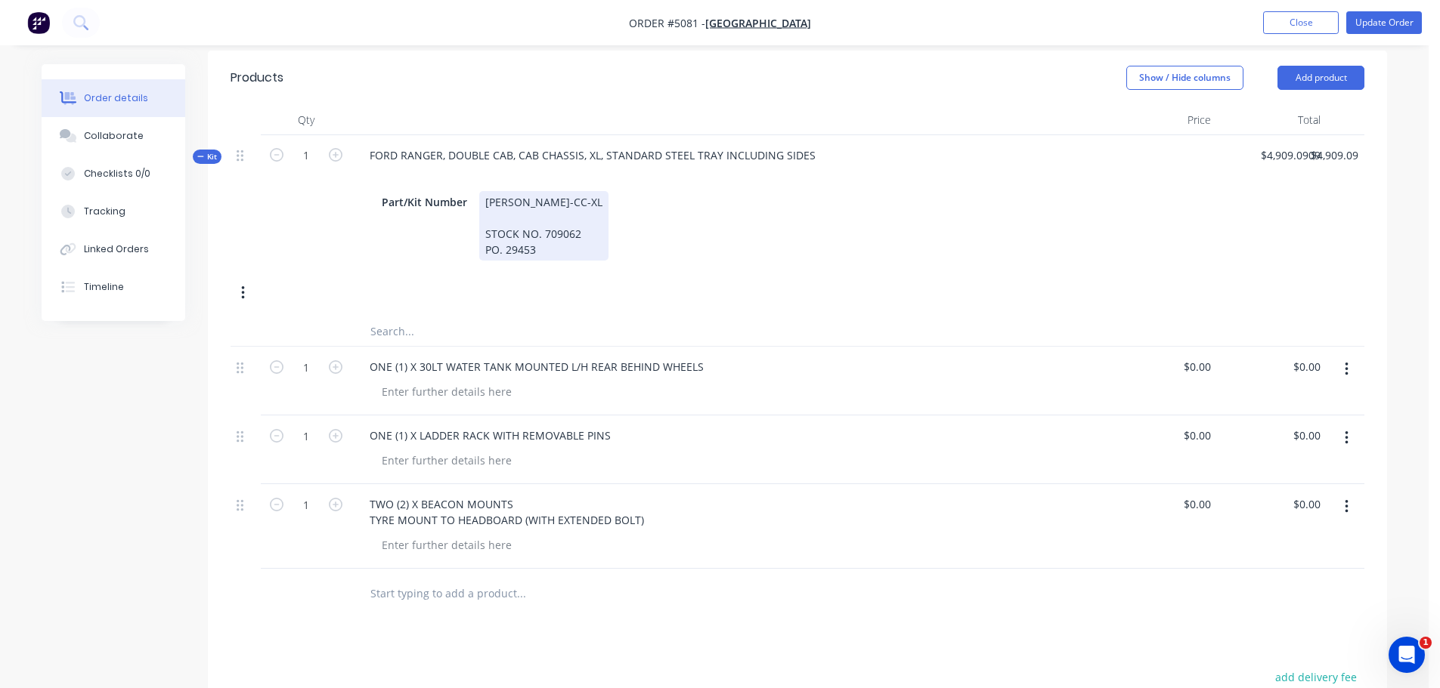
click at [484, 191] on div "FRAN-DC-CC-XL STOCK NO. 709062 PO. 29453" at bounding box center [543, 226] width 129 height 70
click at [542, 209] on div "FRAN-DC-CC-XL STOCK NO. 709062 PO. 29453" at bounding box center [543, 226] width 129 height 70
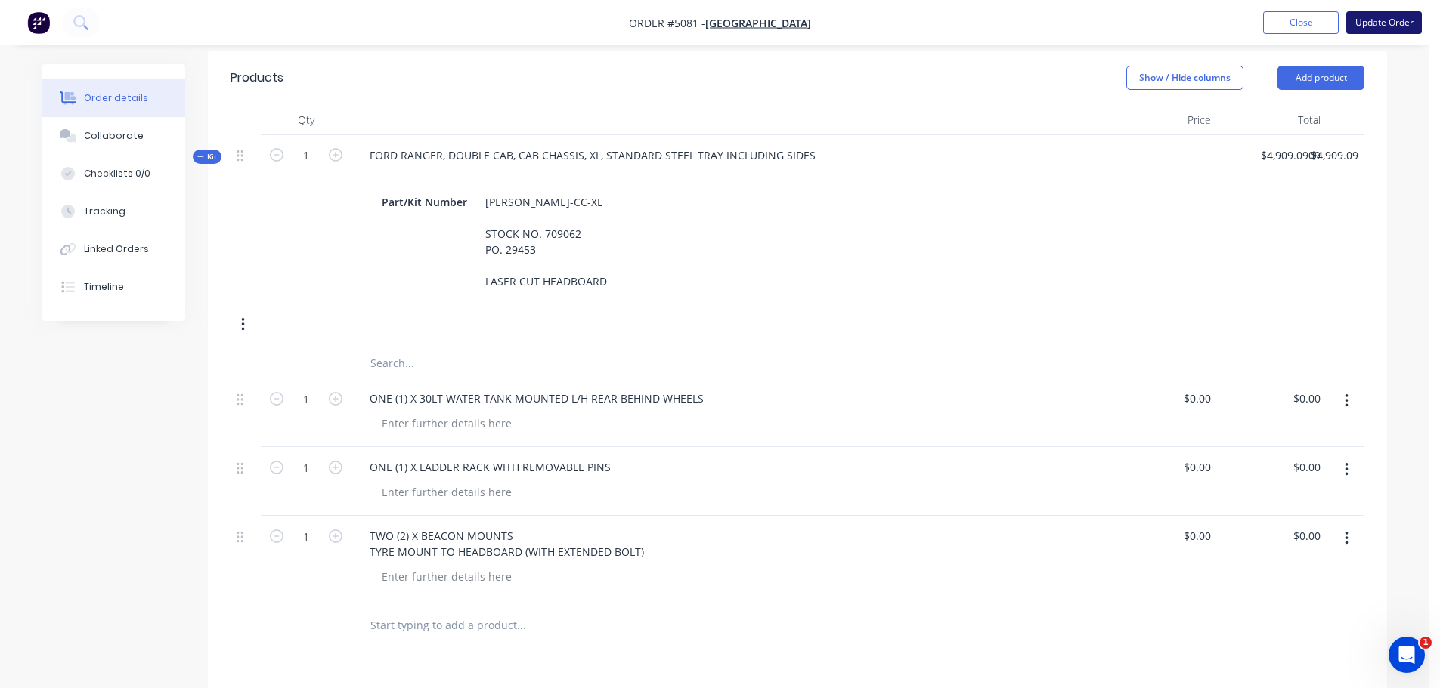
click at [1387, 22] on button "Update Order" at bounding box center [1384, 22] width 76 height 23
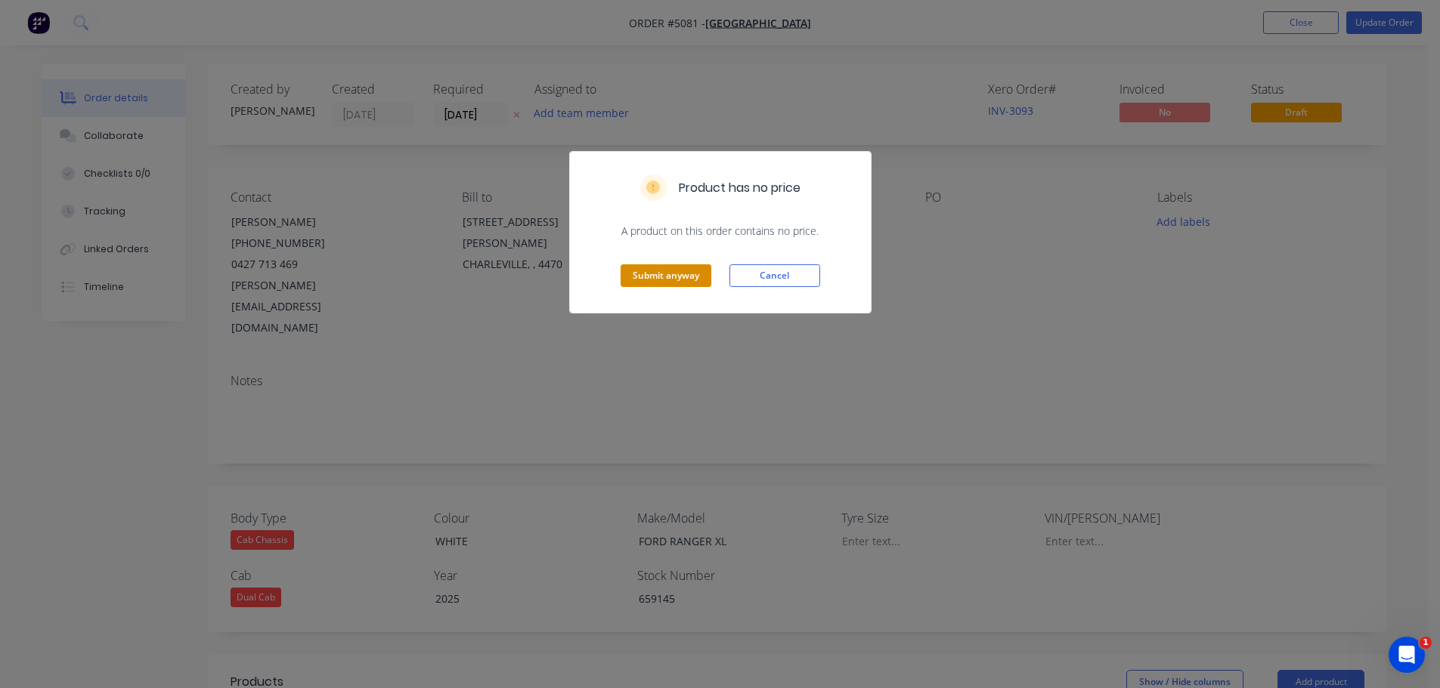
click at [671, 272] on button "Submit anyway" at bounding box center [665, 276] width 91 height 23
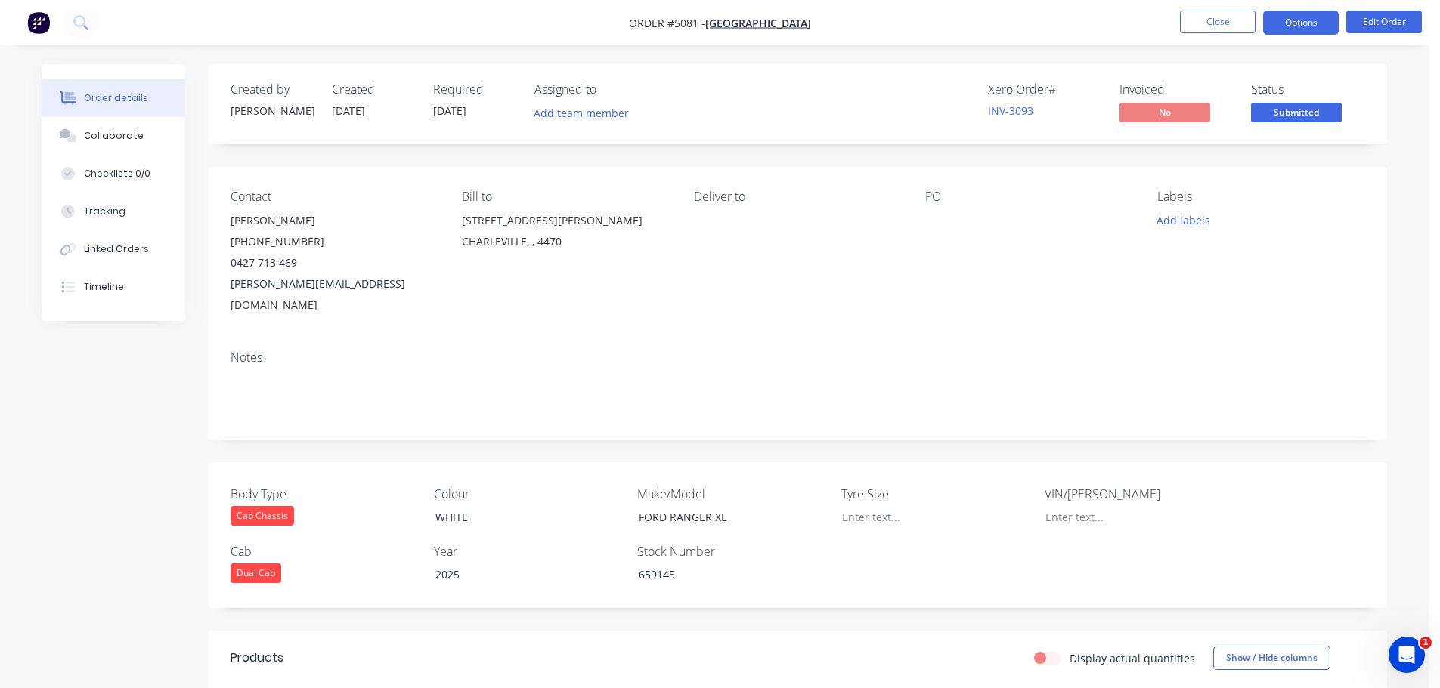
click at [1286, 23] on button "Options" at bounding box center [1301, 23] width 76 height 24
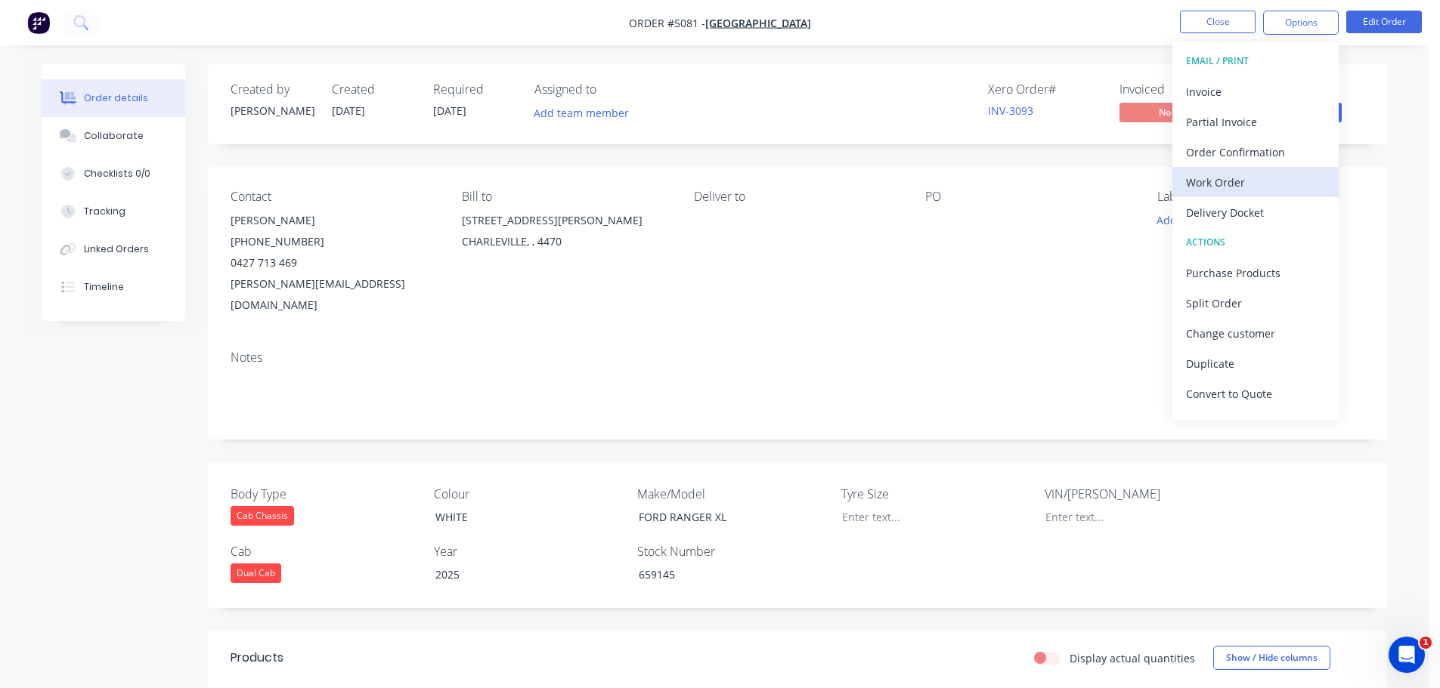
click at [1245, 188] on div "Work Order" at bounding box center [1255, 183] width 139 height 22
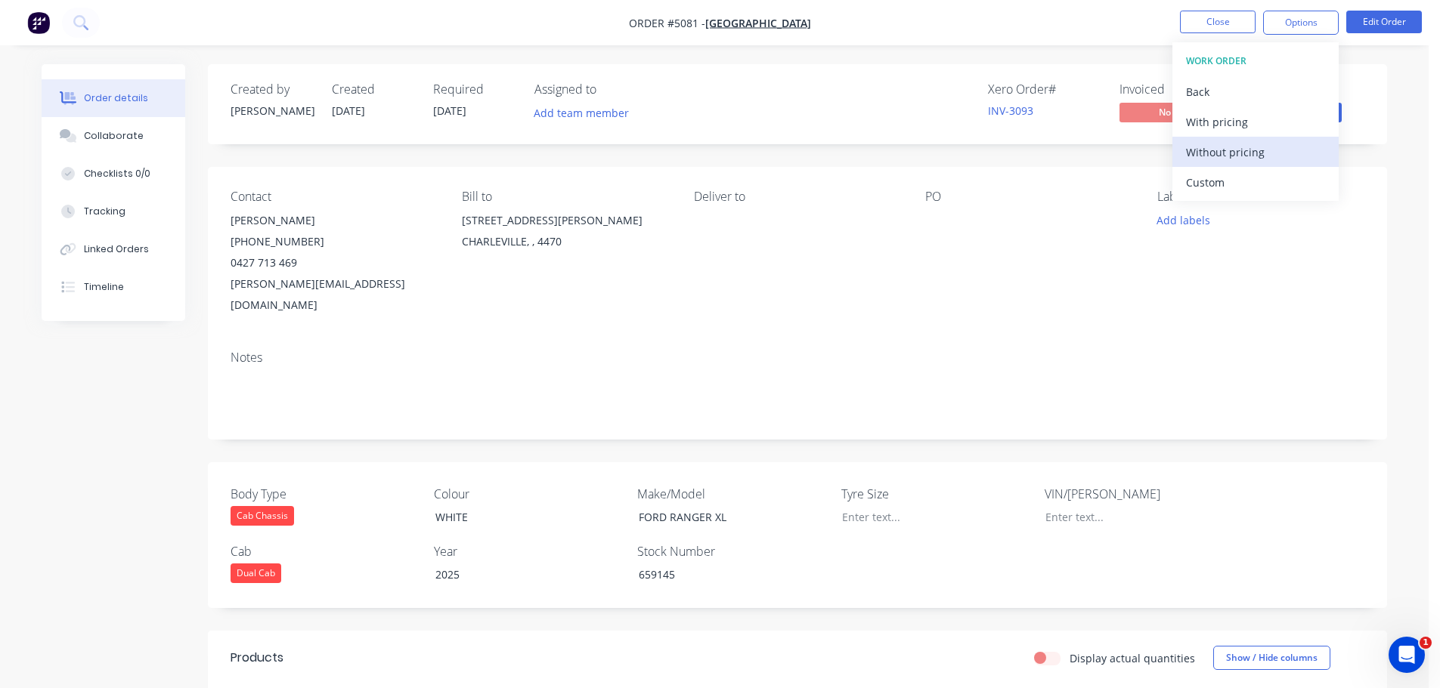
click at [1244, 152] on div "Without pricing" at bounding box center [1255, 152] width 139 height 22
click at [775, 399] on div "Notes" at bounding box center [797, 389] width 1179 height 101
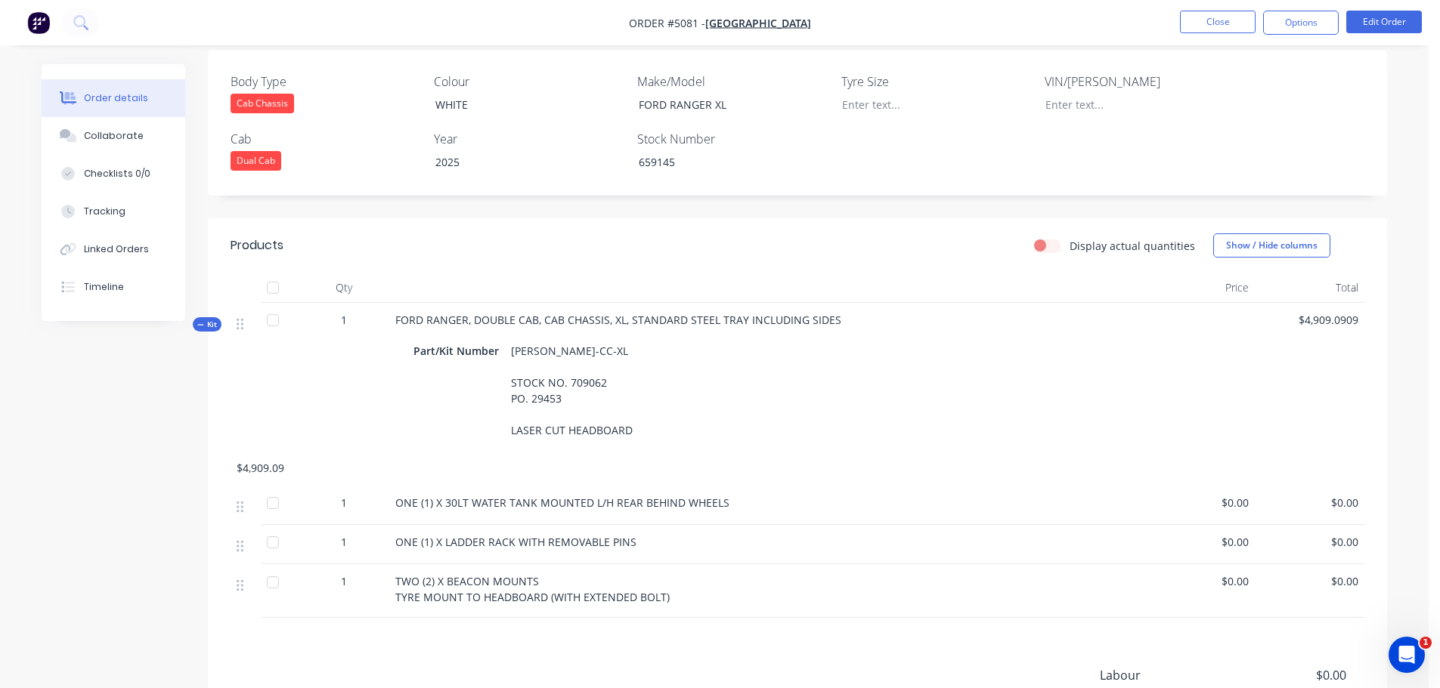
scroll to position [557, 0]
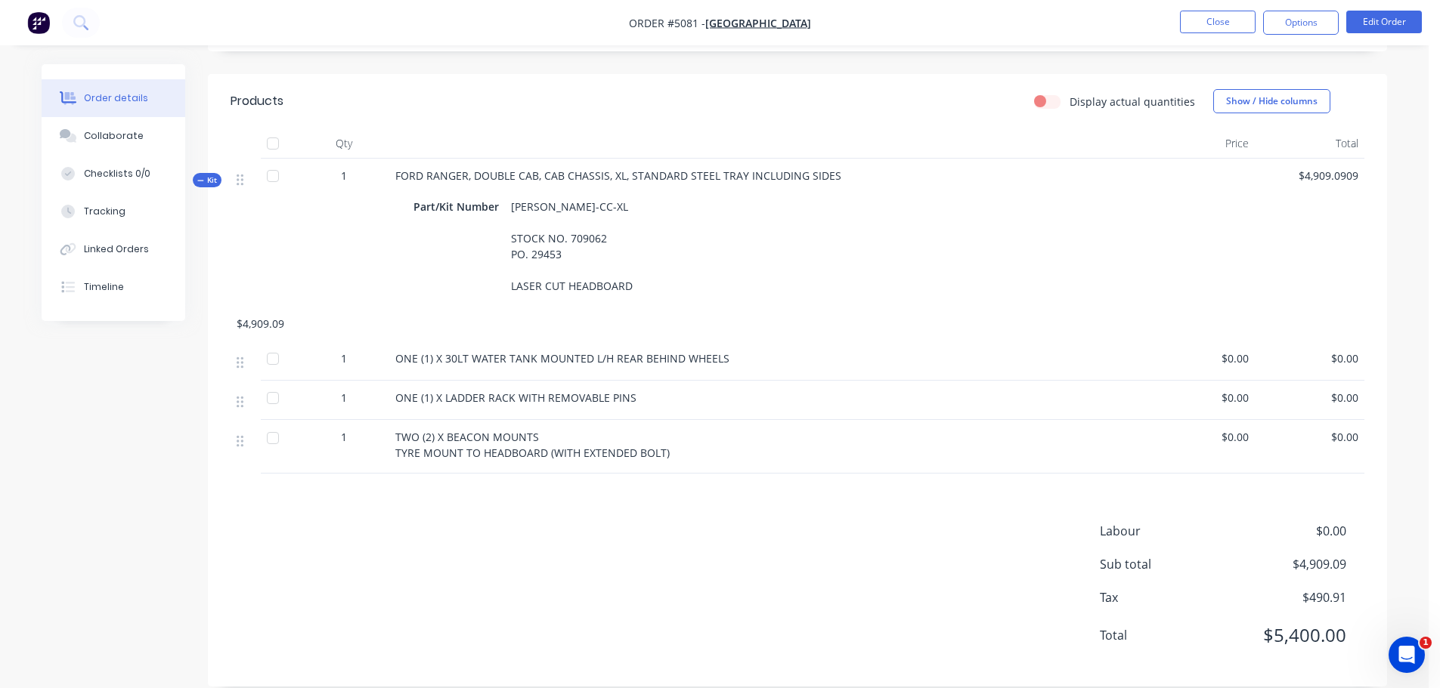
click at [754, 390] on div "ONE (1) X LADDER RACK WITH REMOVABLE PINS" at bounding box center [767, 398] width 744 height 16
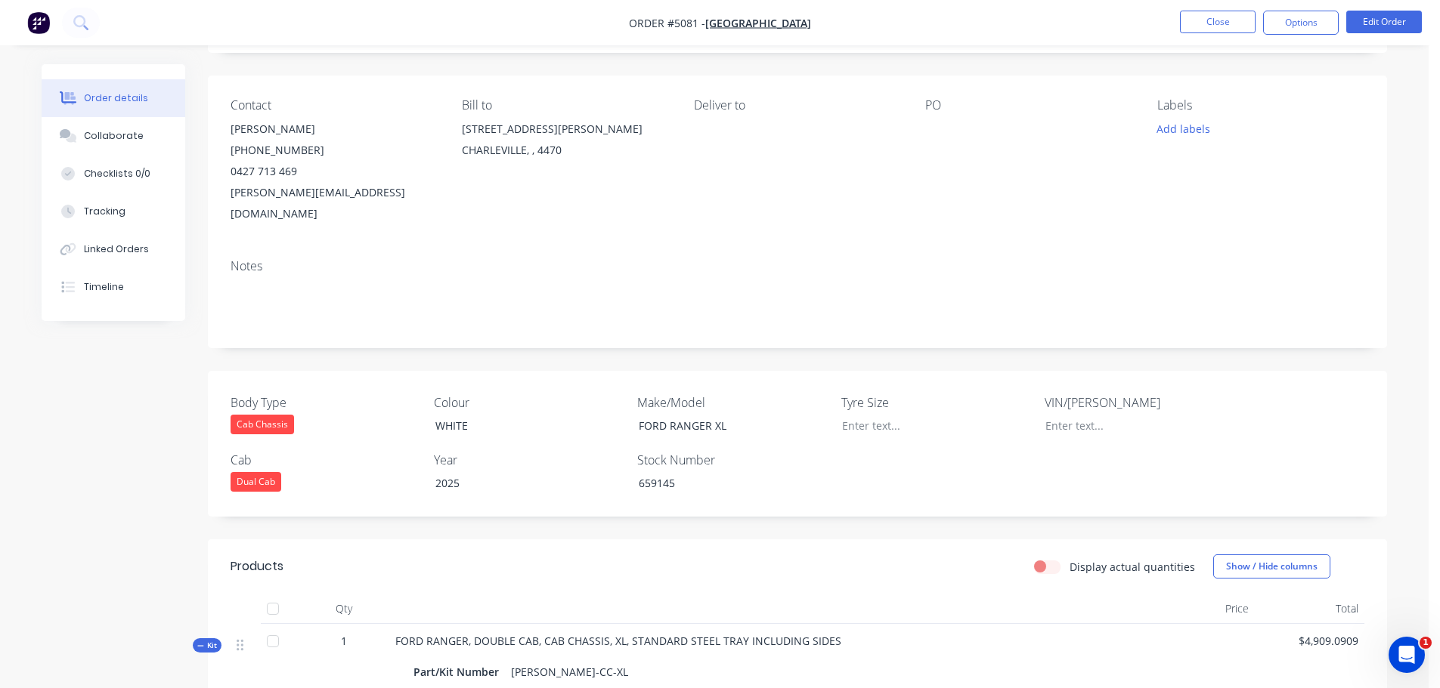
scroll to position [0, 0]
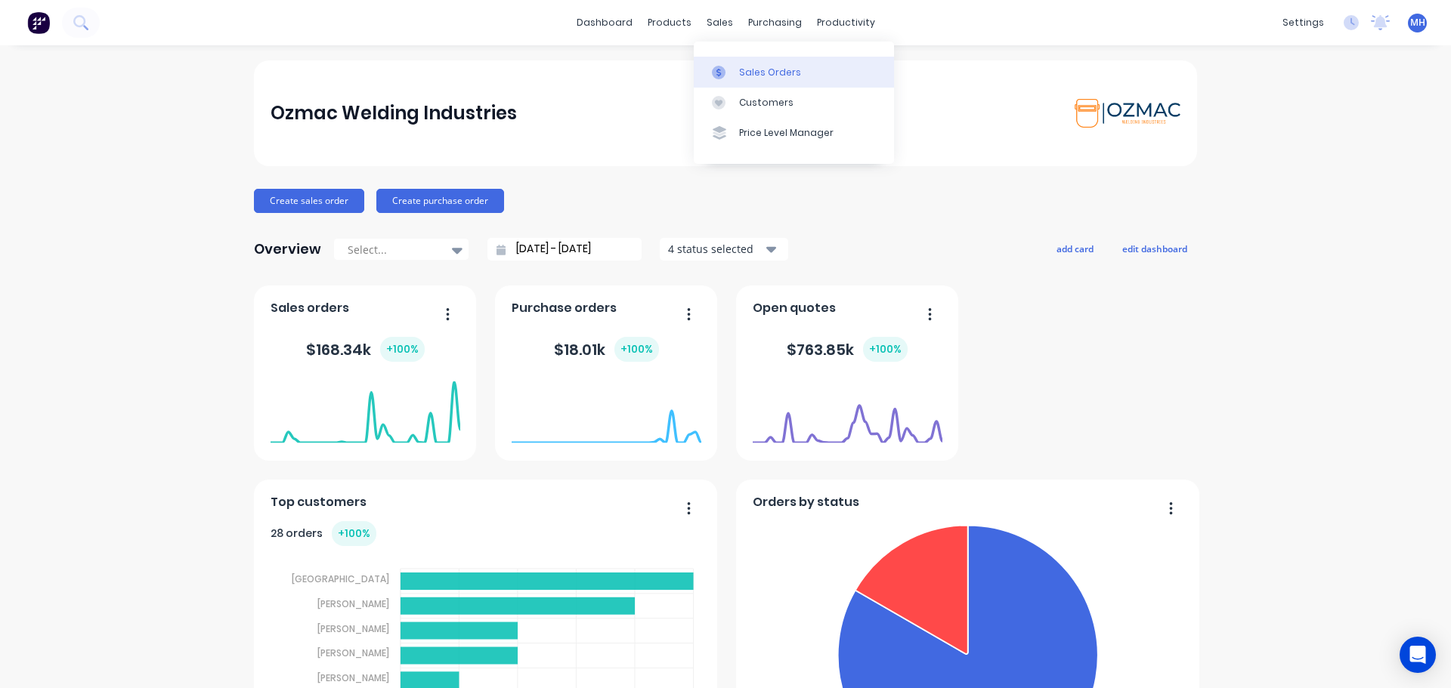
click at [748, 69] on div "Sales Orders" at bounding box center [770, 73] width 62 height 14
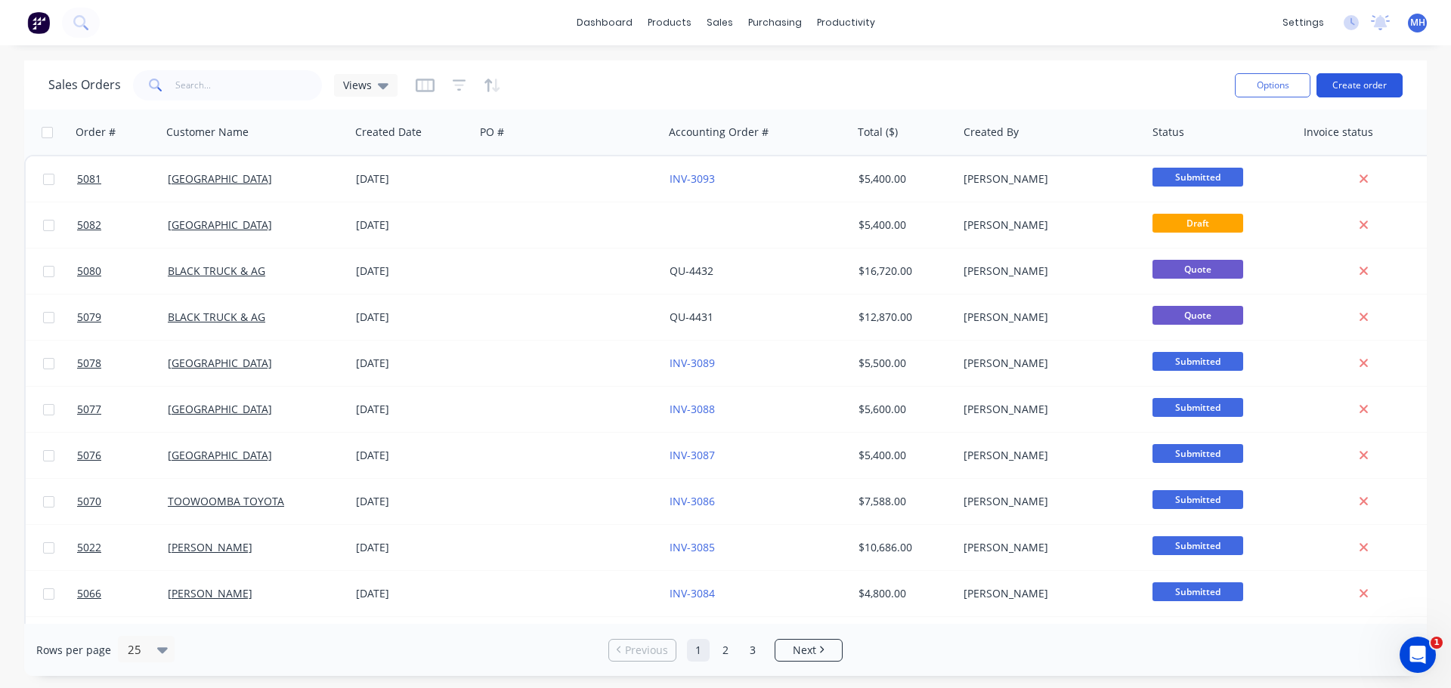
click at [1372, 82] on button "Create order" at bounding box center [1359, 85] width 86 height 24
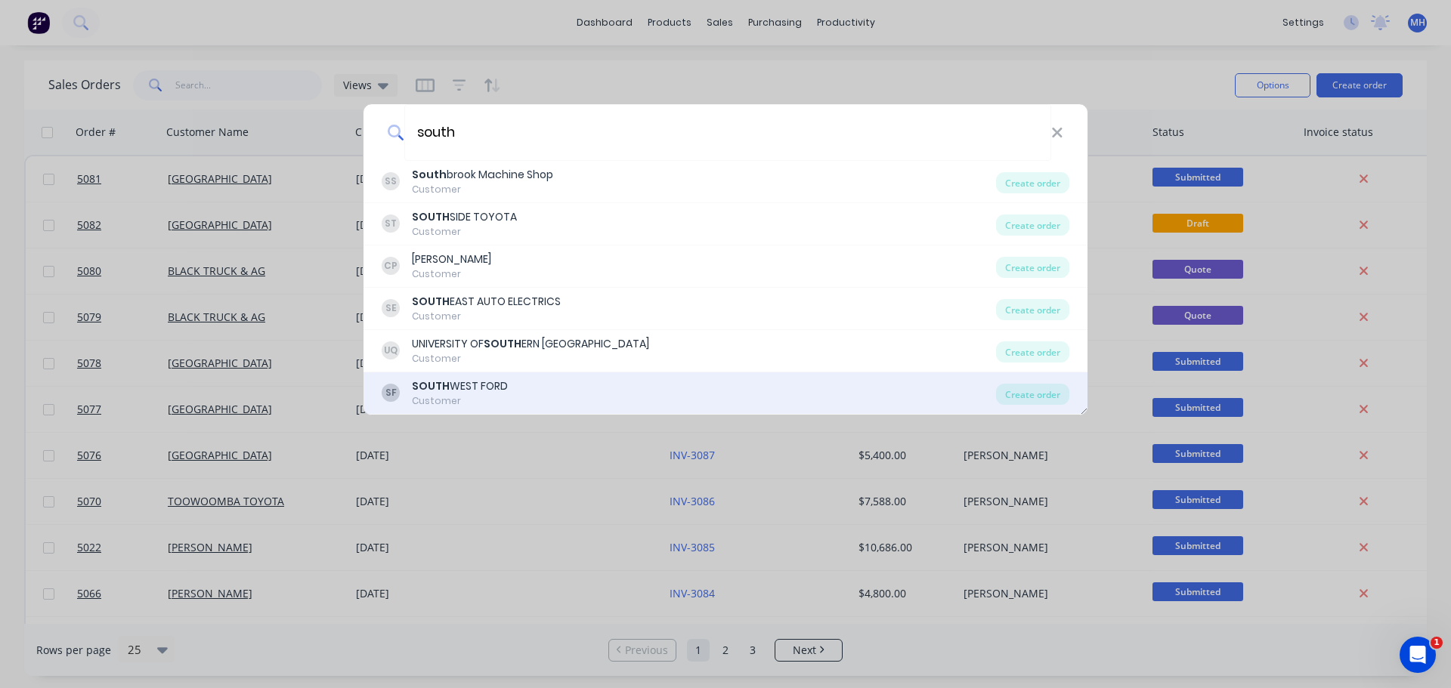
type input "south"
click at [518, 395] on div "SF SOUTH WEST FORD Customer" at bounding box center [689, 393] width 614 height 29
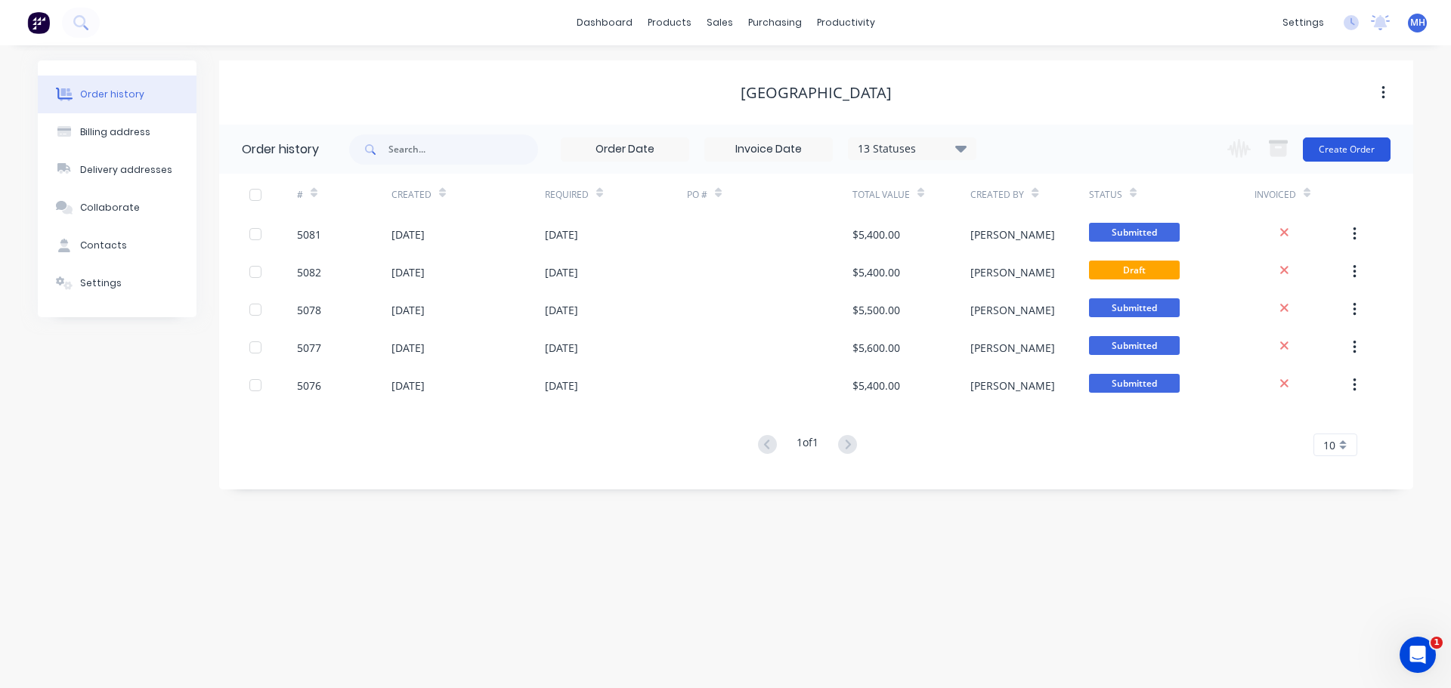
click at [1359, 142] on button "Create Order" at bounding box center [1347, 150] width 88 height 24
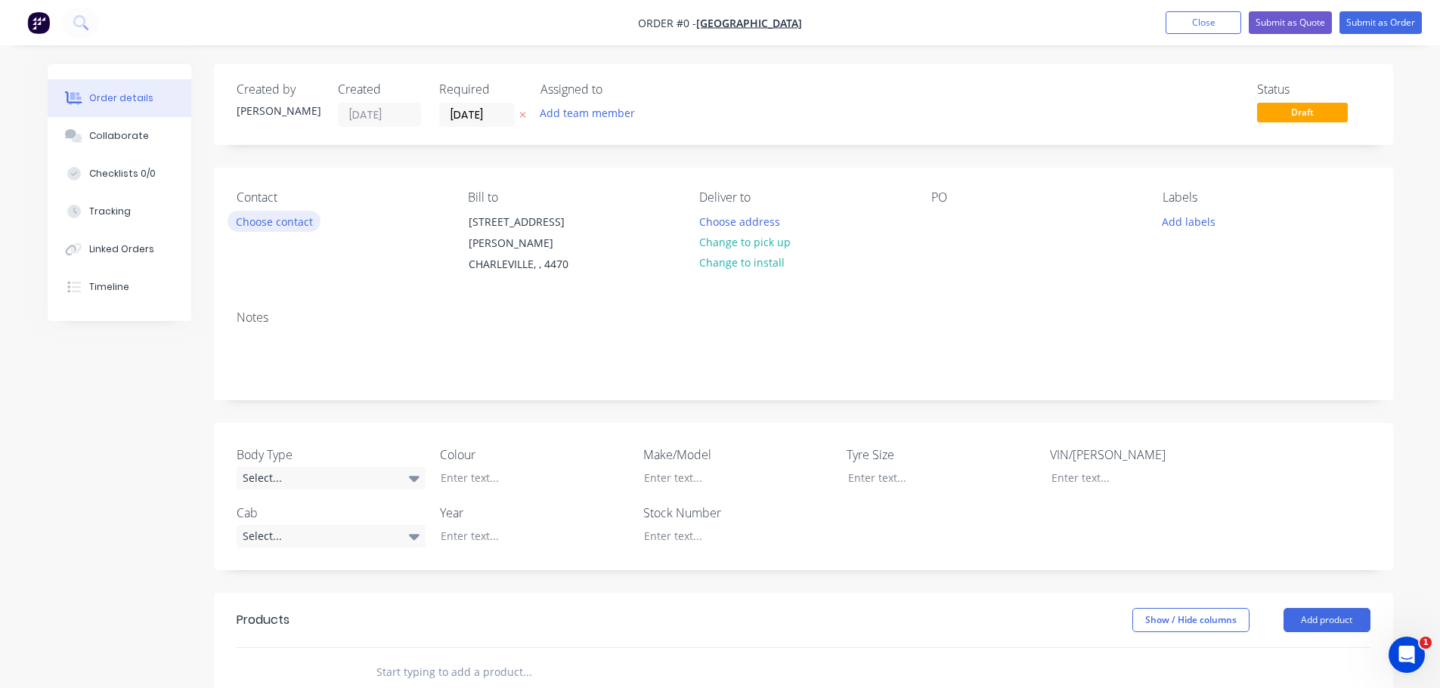
click at [280, 221] on button "Choose contact" at bounding box center [273, 221] width 93 height 20
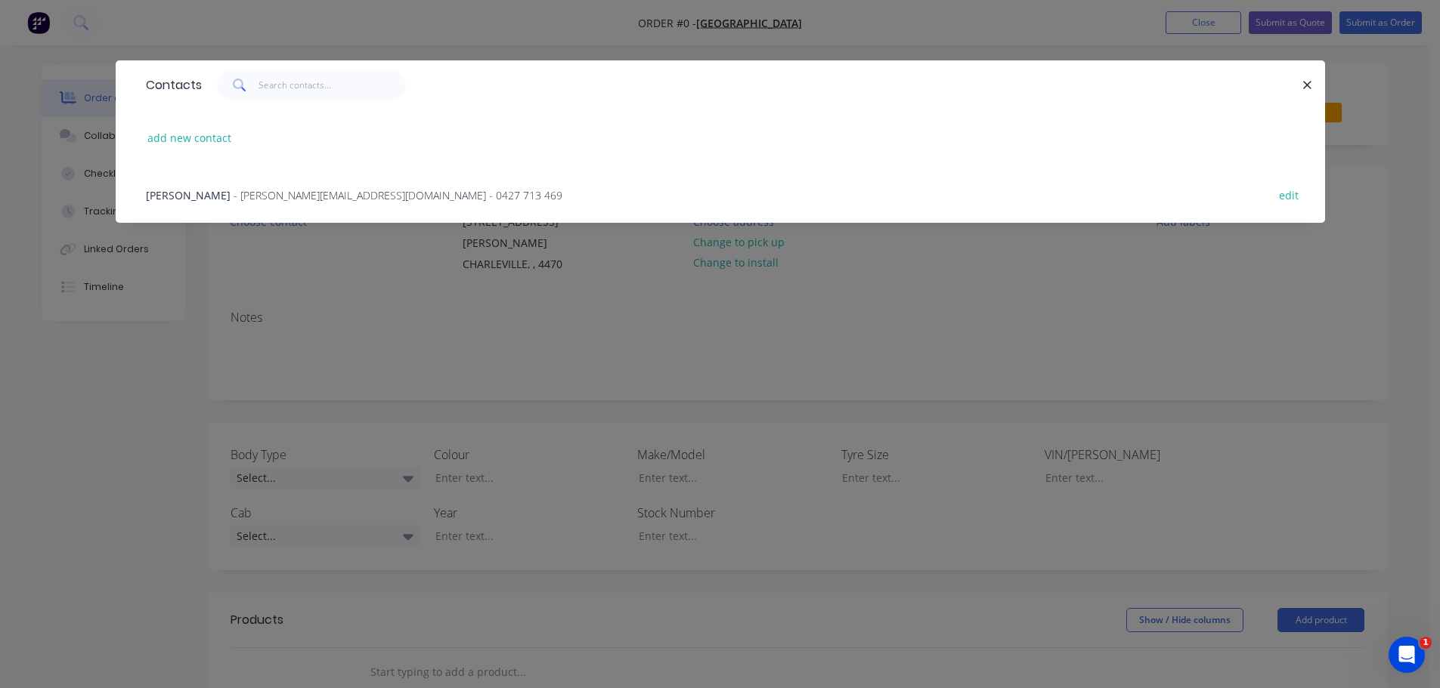
click at [217, 203] on div "[PERSON_NAME] - [PERSON_NAME][EMAIL_ADDRESS][DOMAIN_NAME] - 0427 713 469 edit" at bounding box center [720, 194] width 1164 height 57
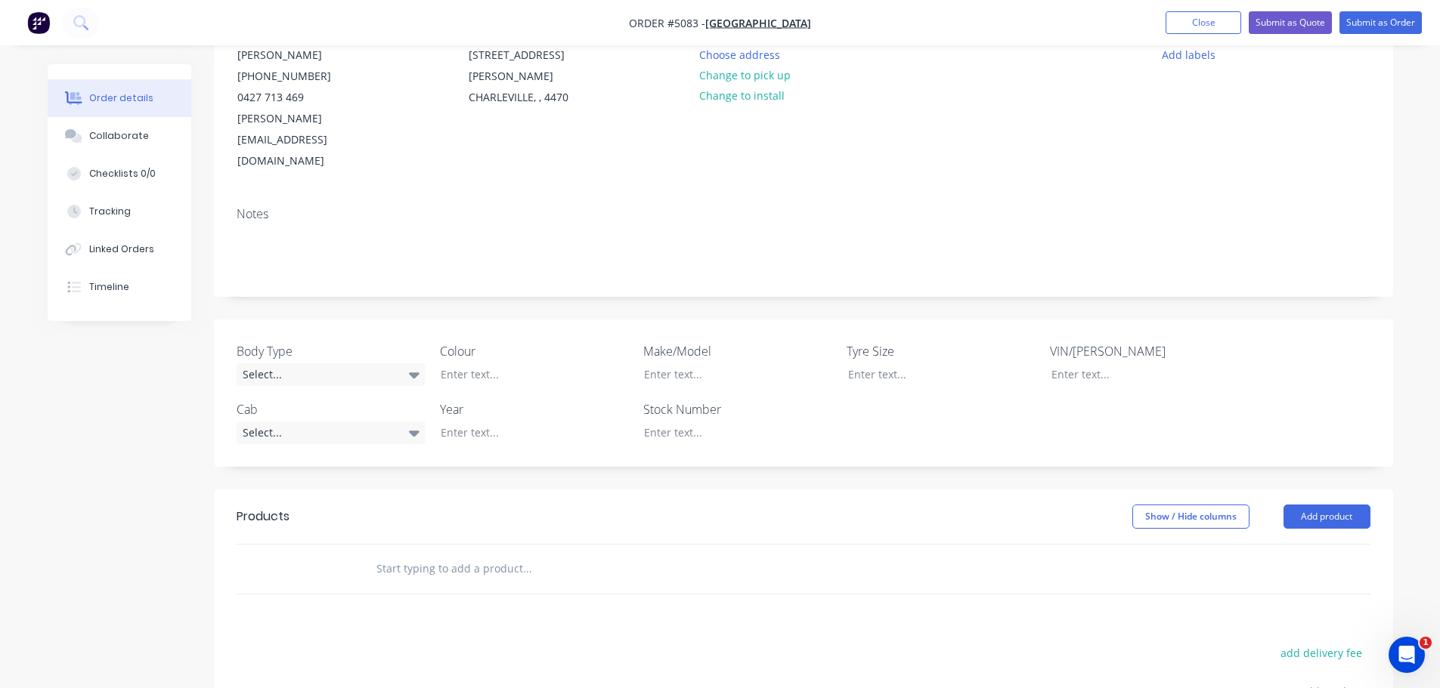
scroll to position [378, 0]
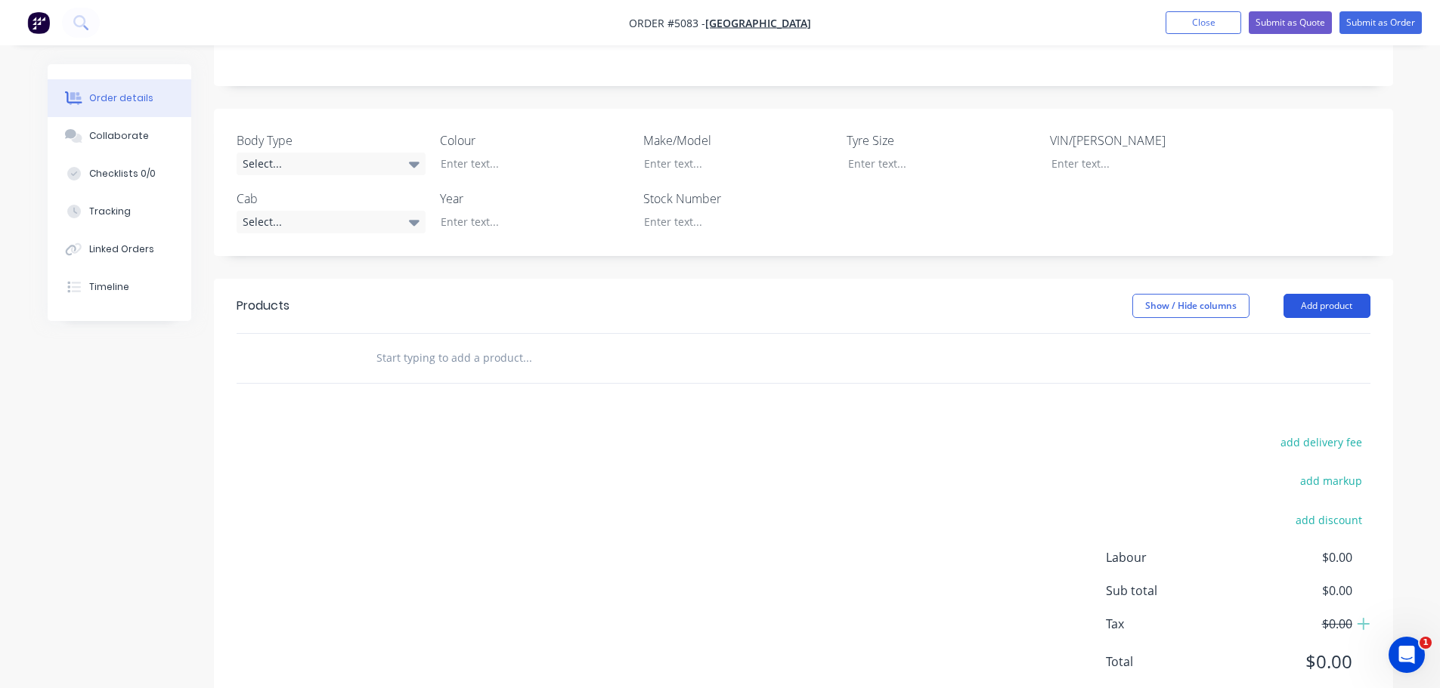
click at [1306, 294] on button "Add product" at bounding box center [1326, 306] width 87 height 24
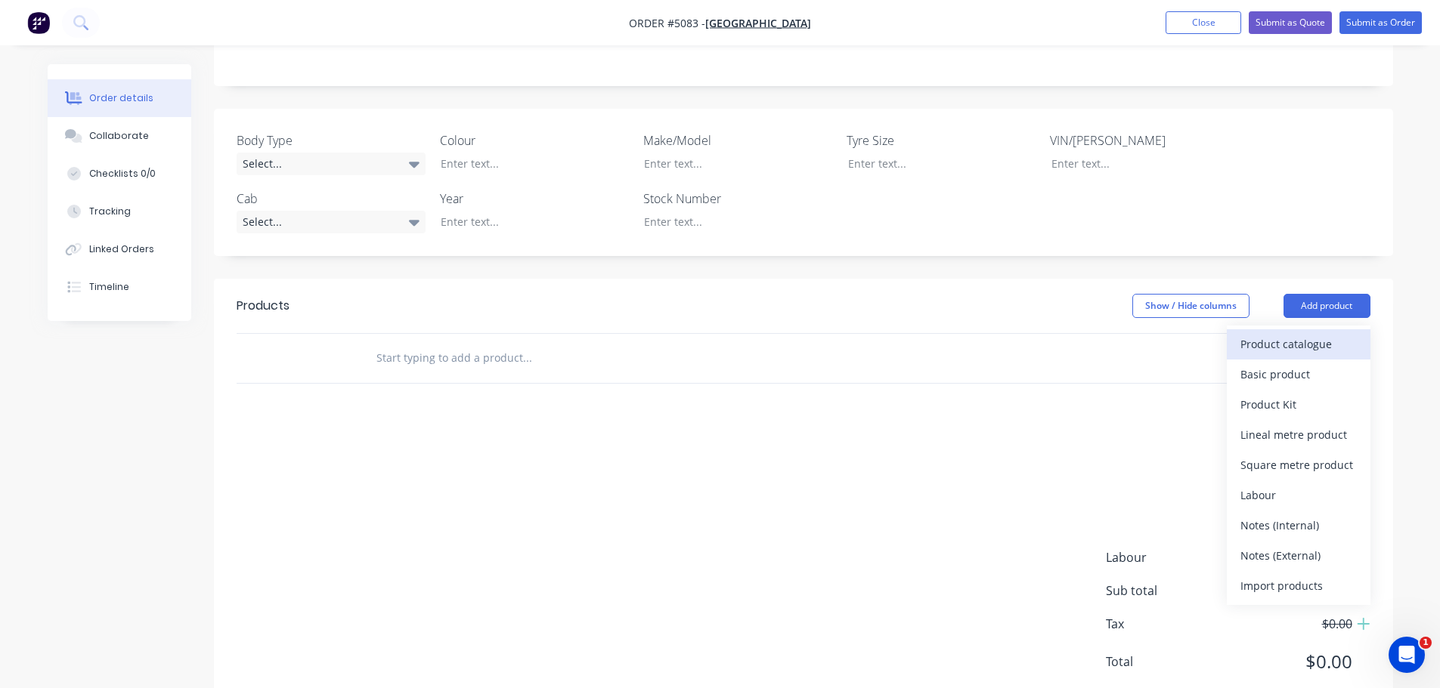
click at [1261, 333] on div "Product catalogue" at bounding box center [1298, 344] width 116 height 22
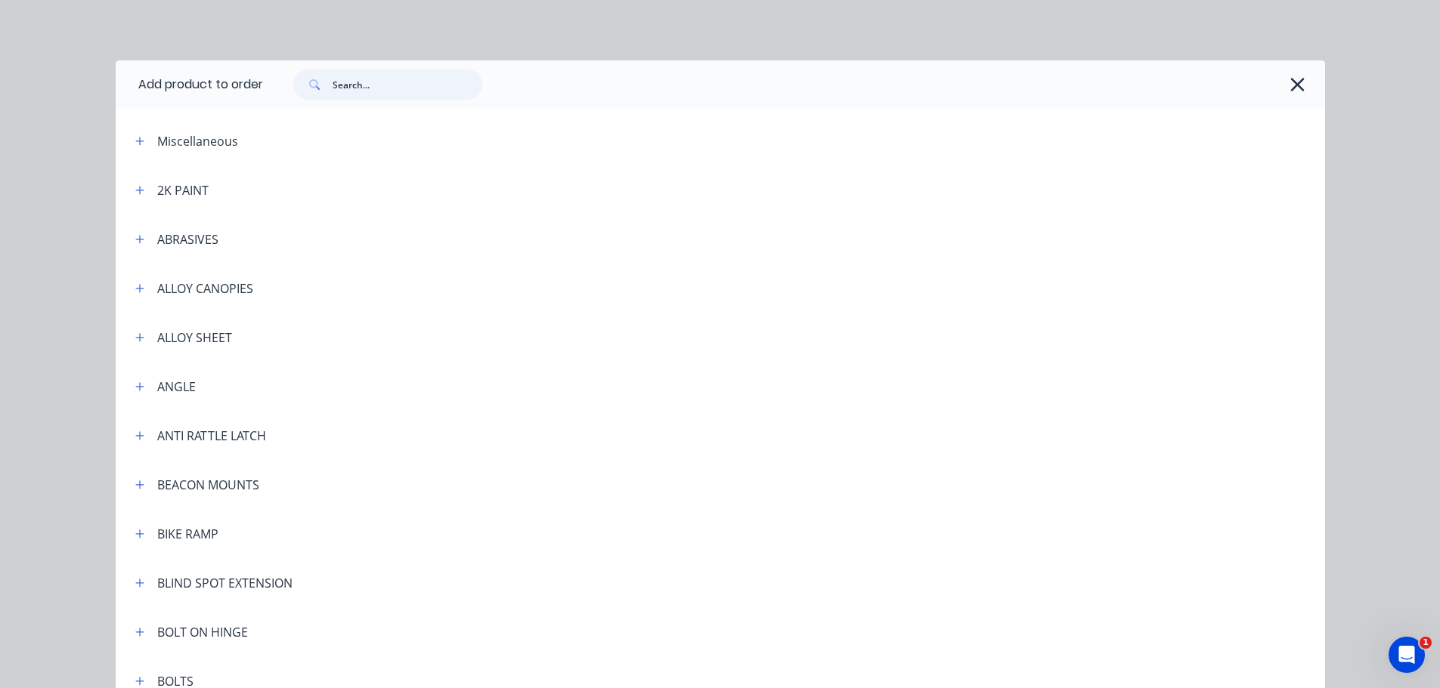
click at [388, 89] on input "text" at bounding box center [408, 85] width 150 height 30
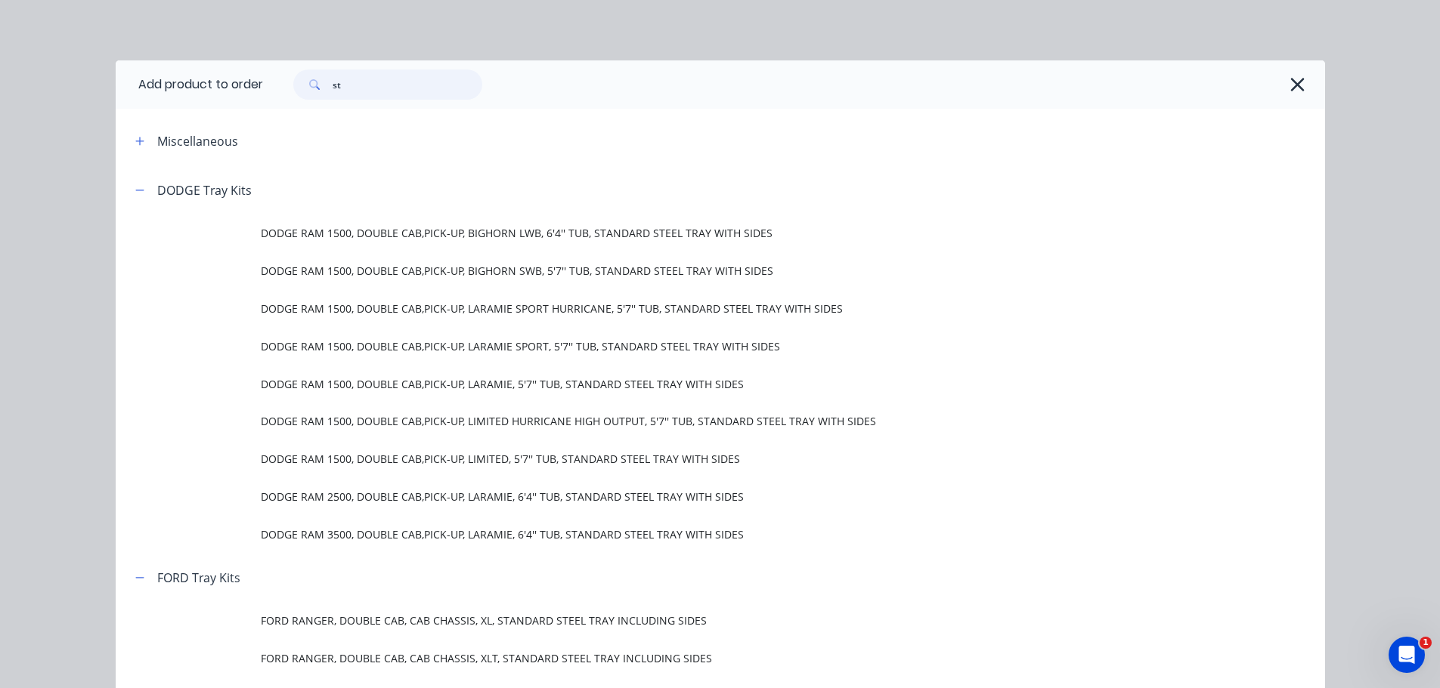
type input "s"
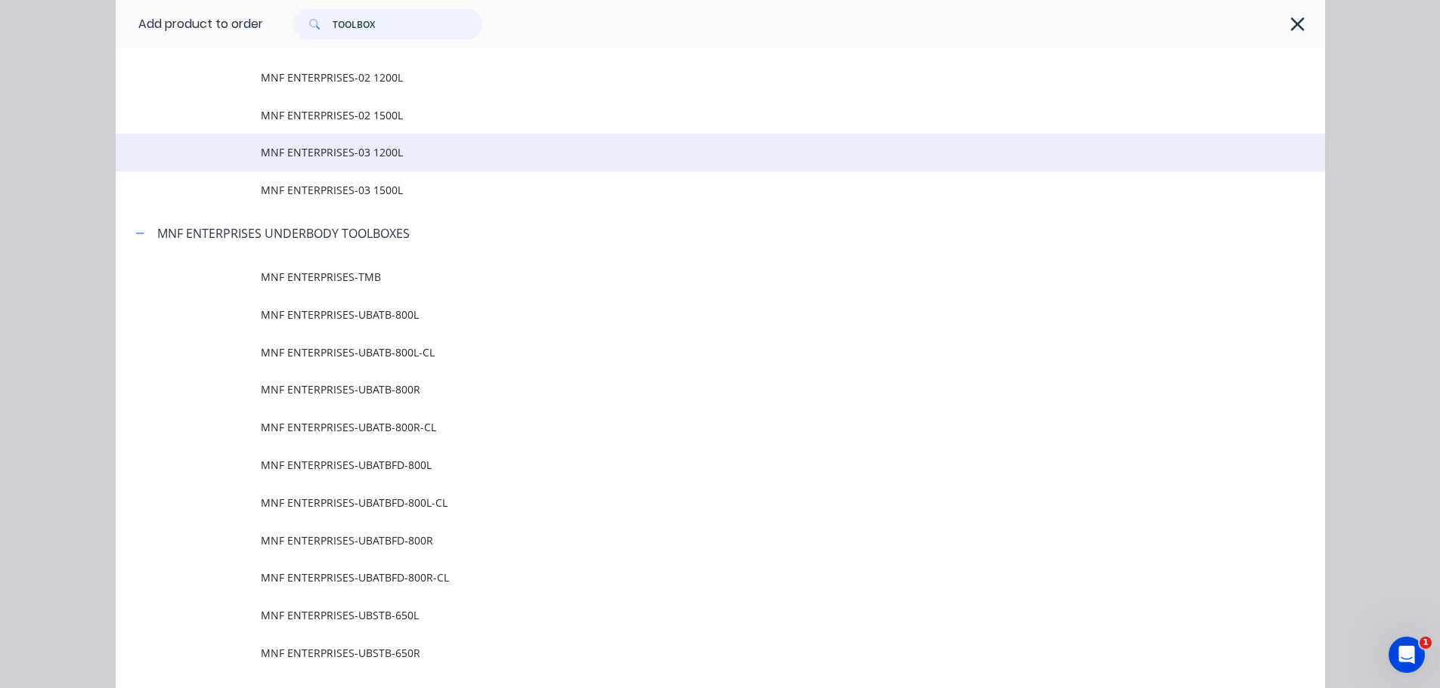
scroll to position [1142, 0]
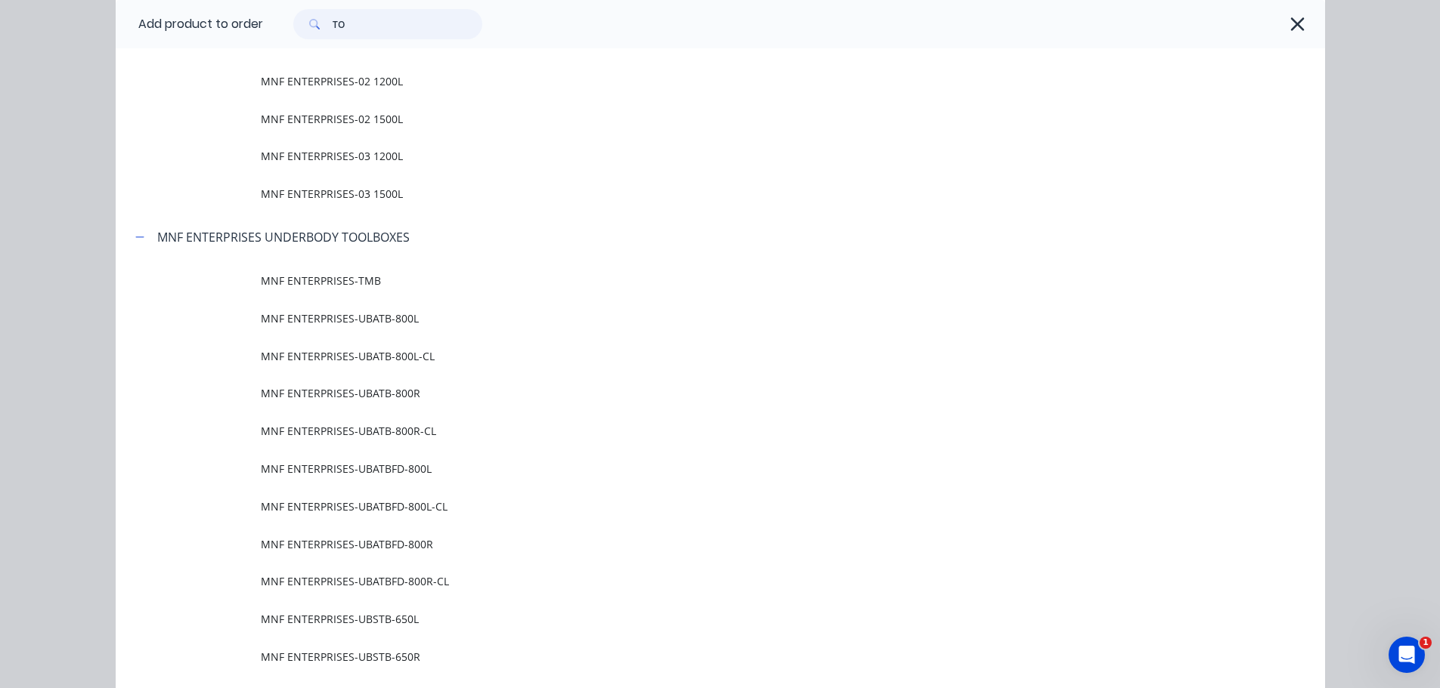
type input "T"
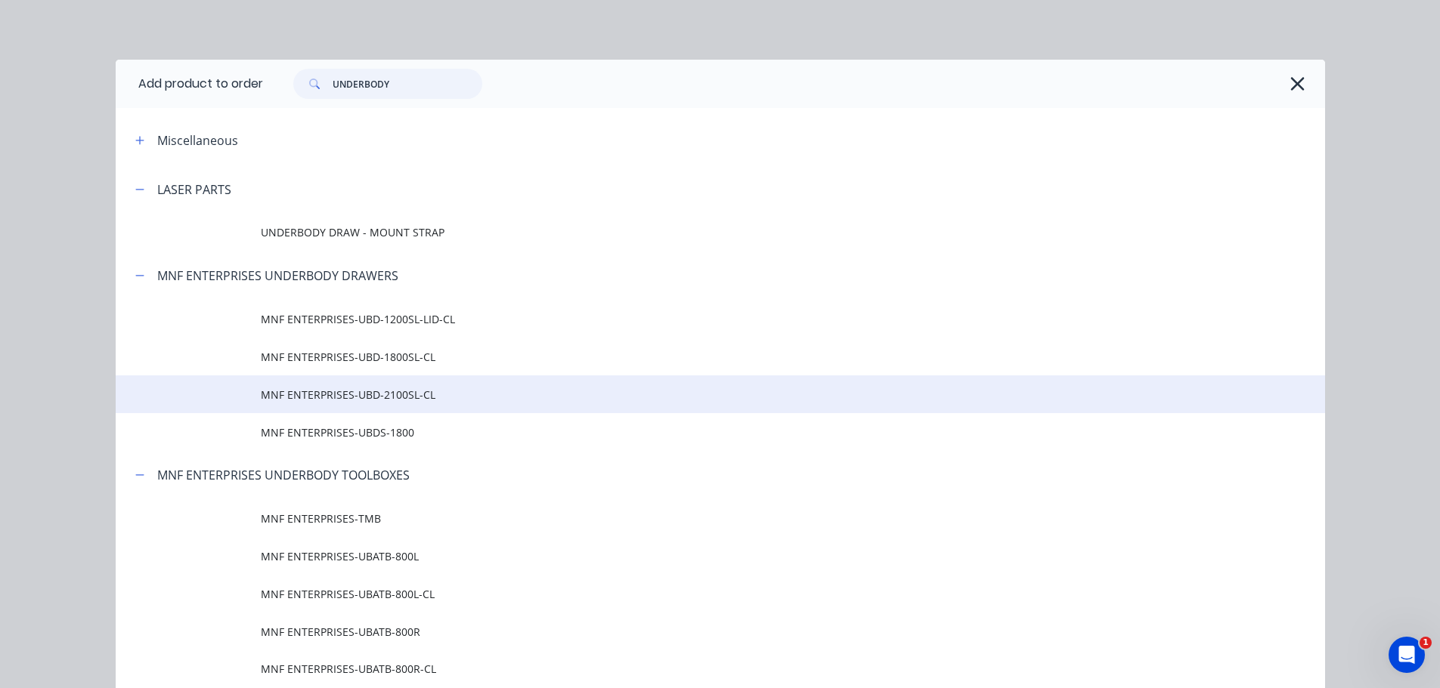
scroll to position [0, 0]
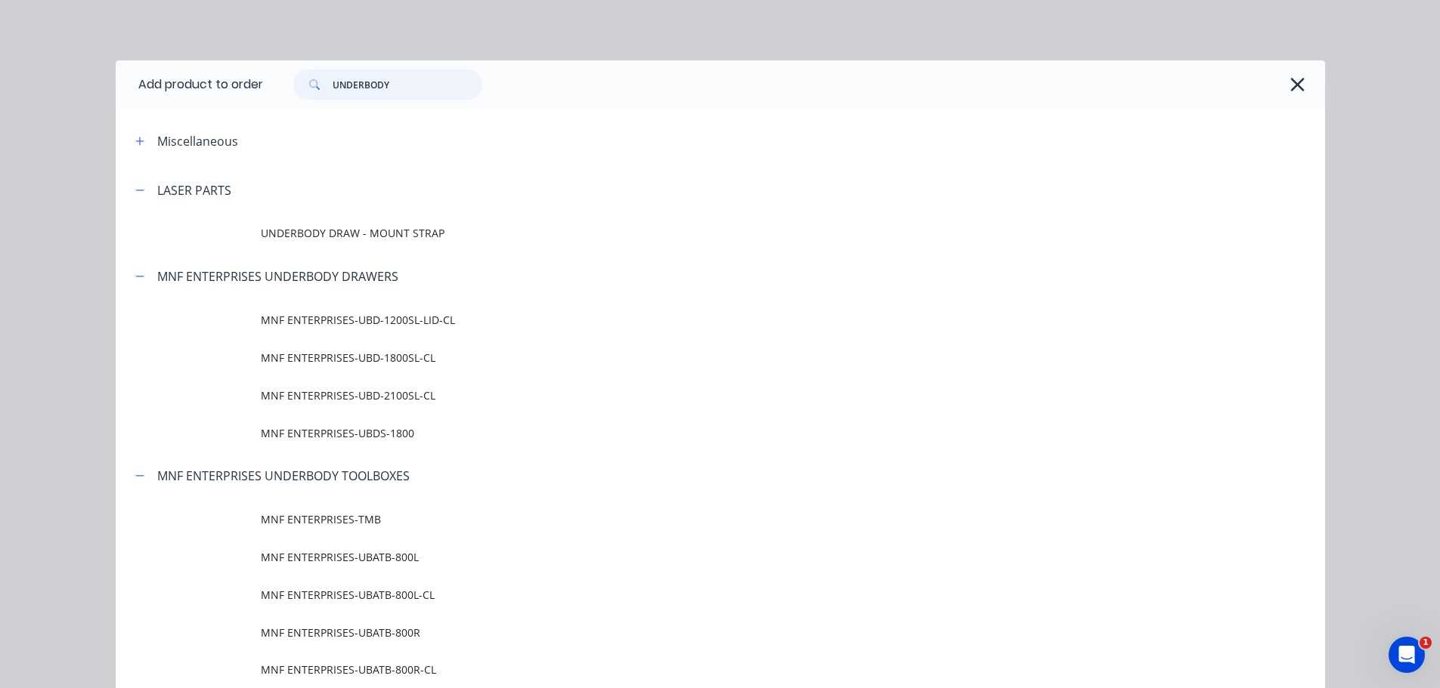
drag, startPoint x: 391, startPoint y: 76, endPoint x: 268, endPoint y: 78, distance: 123.2
click at [268, 78] on div "UNDERBODY" at bounding box center [786, 85] width 1047 height 30
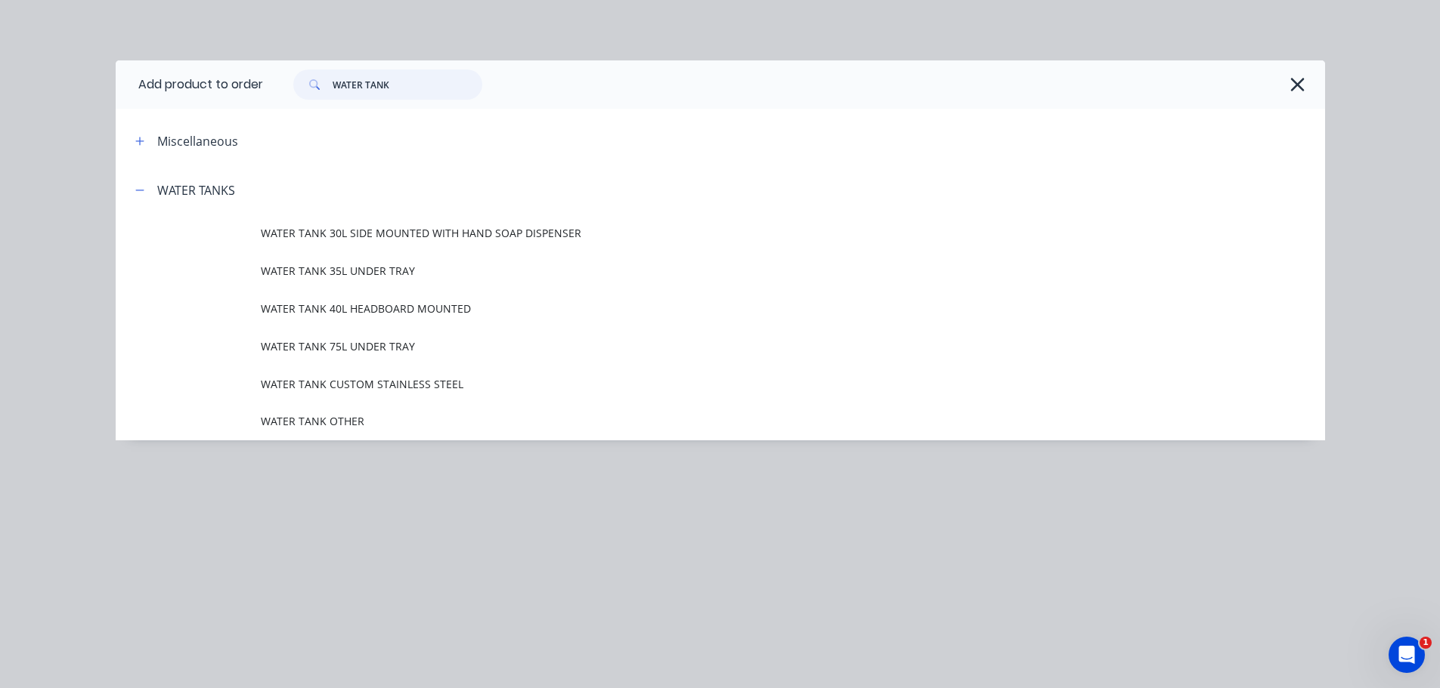
drag, startPoint x: 402, startPoint y: 88, endPoint x: 324, endPoint y: 87, distance: 77.8
click at [324, 87] on div "WATER TANK" at bounding box center [387, 85] width 189 height 30
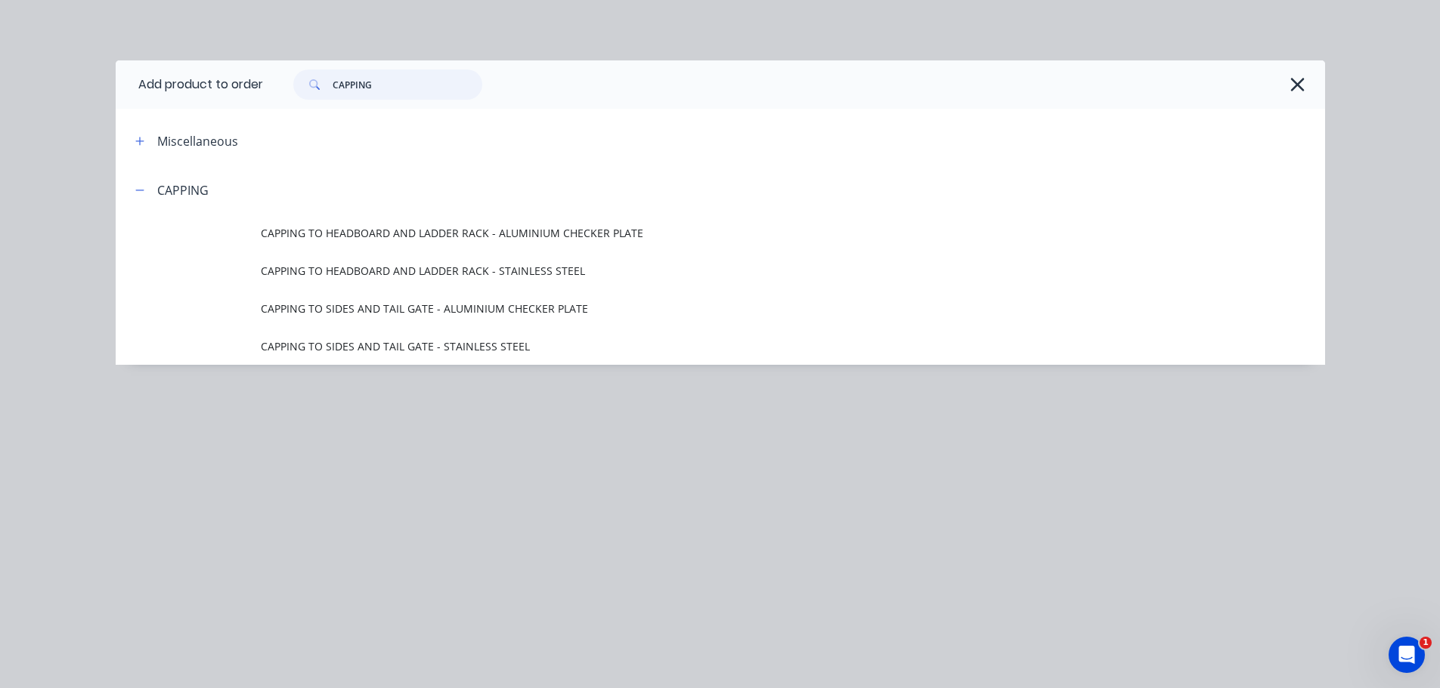
drag, startPoint x: 348, startPoint y: 88, endPoint x: 325, endPoint y: 89, distance: 22.7
click at [325, 89] on div "CAPPING" at bounding box center [387, 85] width 189 height 30
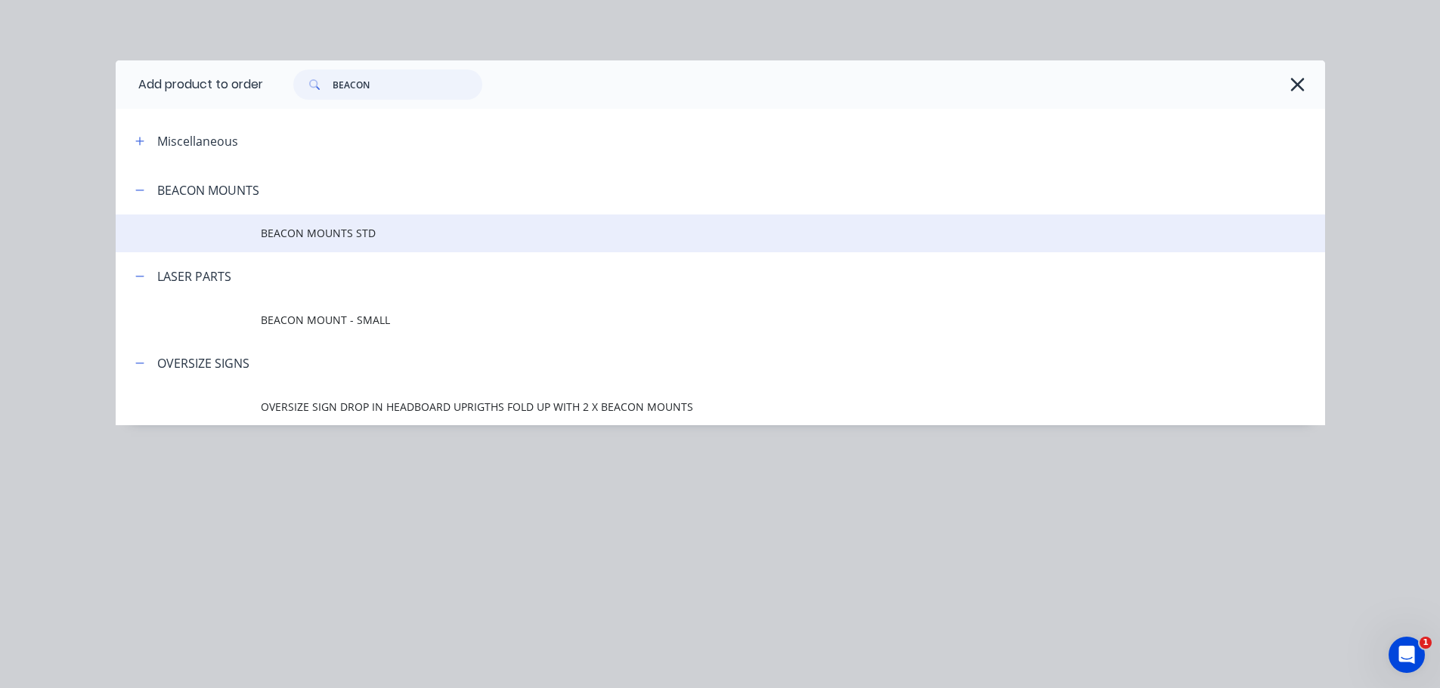
type input "BEACON"
click at [325, 240] on span "BEACON MOUNTS STD" at bounding box center [686, 233] width 851 height 16
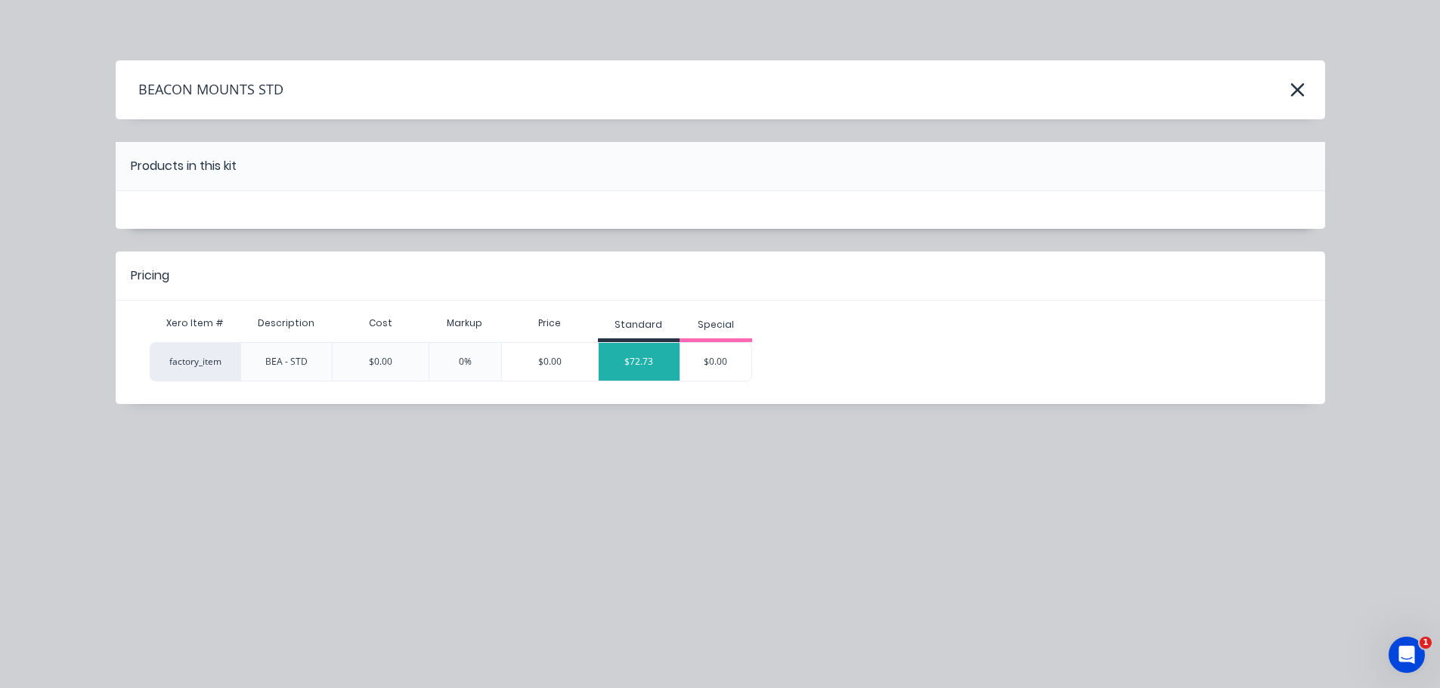
click at [631, 362] on div "$72.73" at bounding box center [640, 362] width 82 height 38
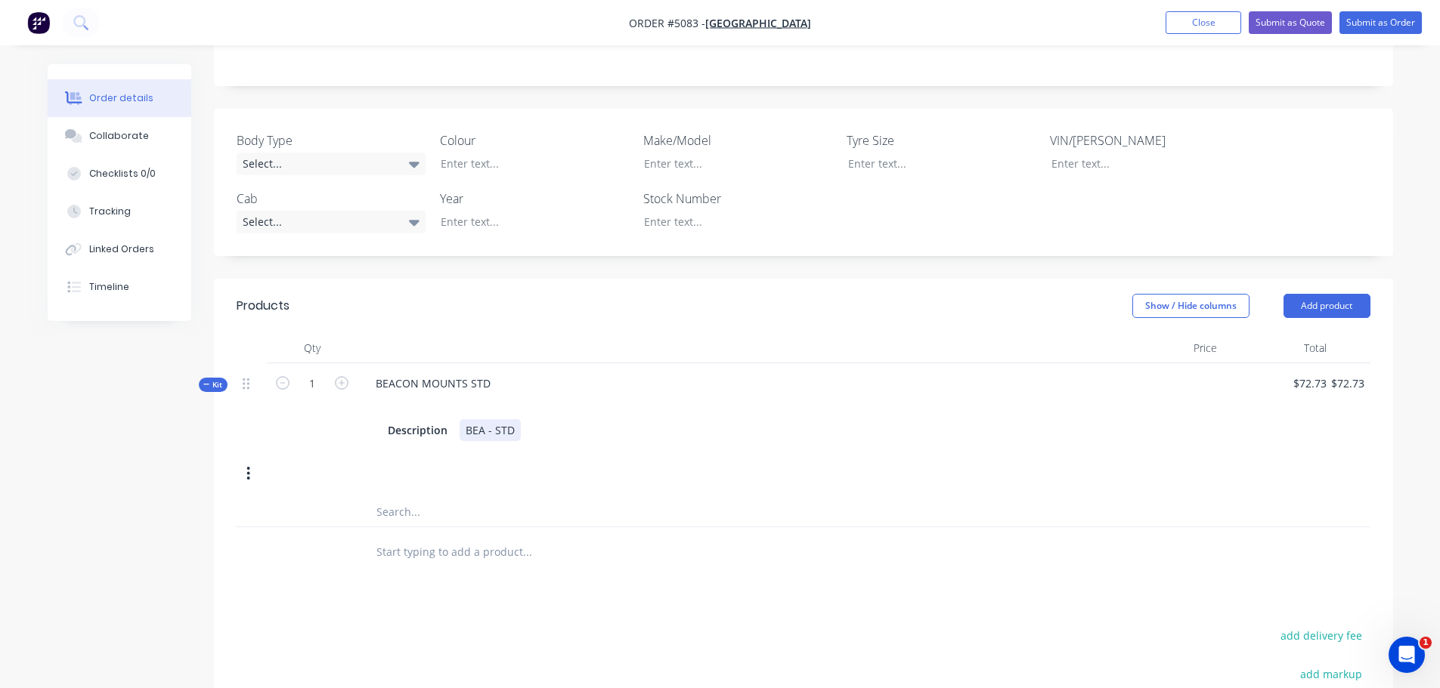
click at [484, 419] on div "BEA - STD" at bounding box center [489, 430] width 61 height 22
click at [344, 376] on icon "button" at bounding box center [342, 383] width 14 height 14
type input "2"
type input "$145.46"
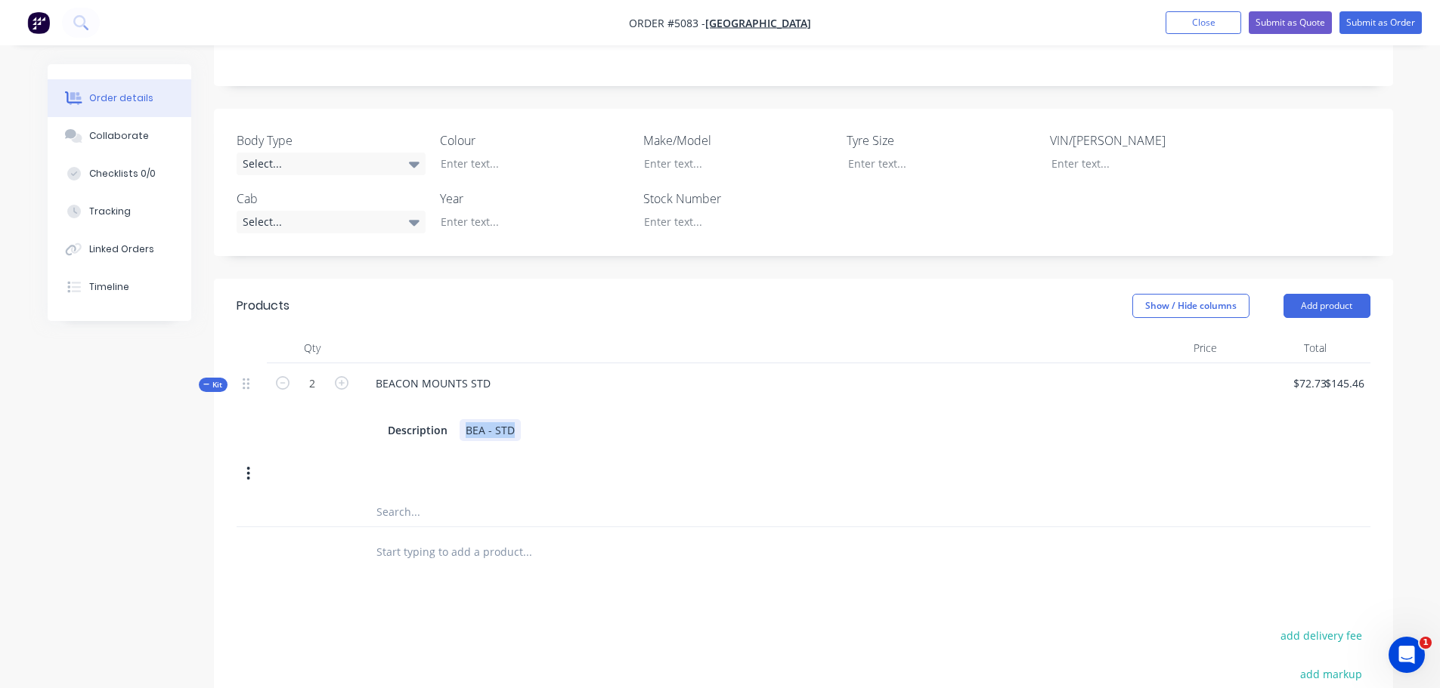
drag, startPoint x: 462, startPoint y: 392, endPoint x: 517, endPoint y: 389, distance: 55.3
click at [513, 419] on div "BEA - STD" at bounding box center [489, 430] width 61 height 22
click at [518, 419] on div "BEA - STD" at bounding box center [489, 430] width 61 height 22
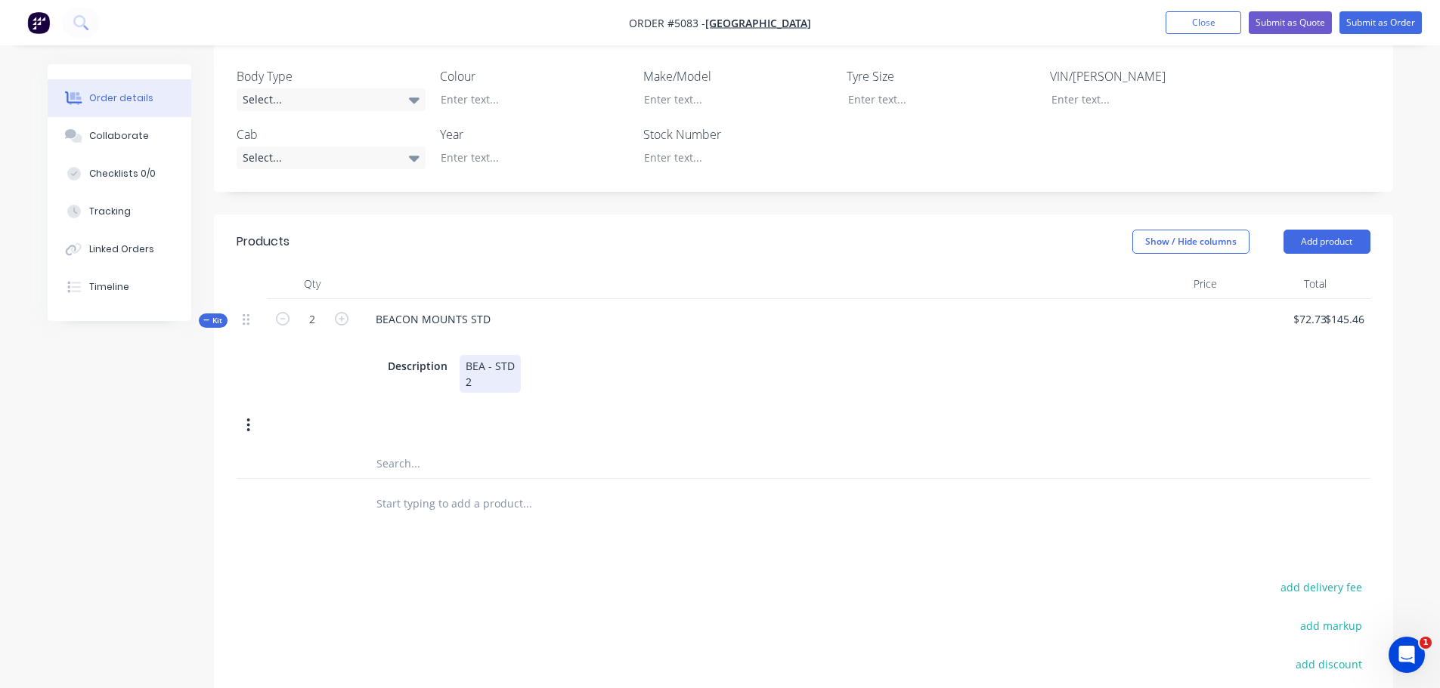
scroll to position [441, 0]
click at [481, 490] on input "text" at bounding box center [527, 505] width 302 height 30
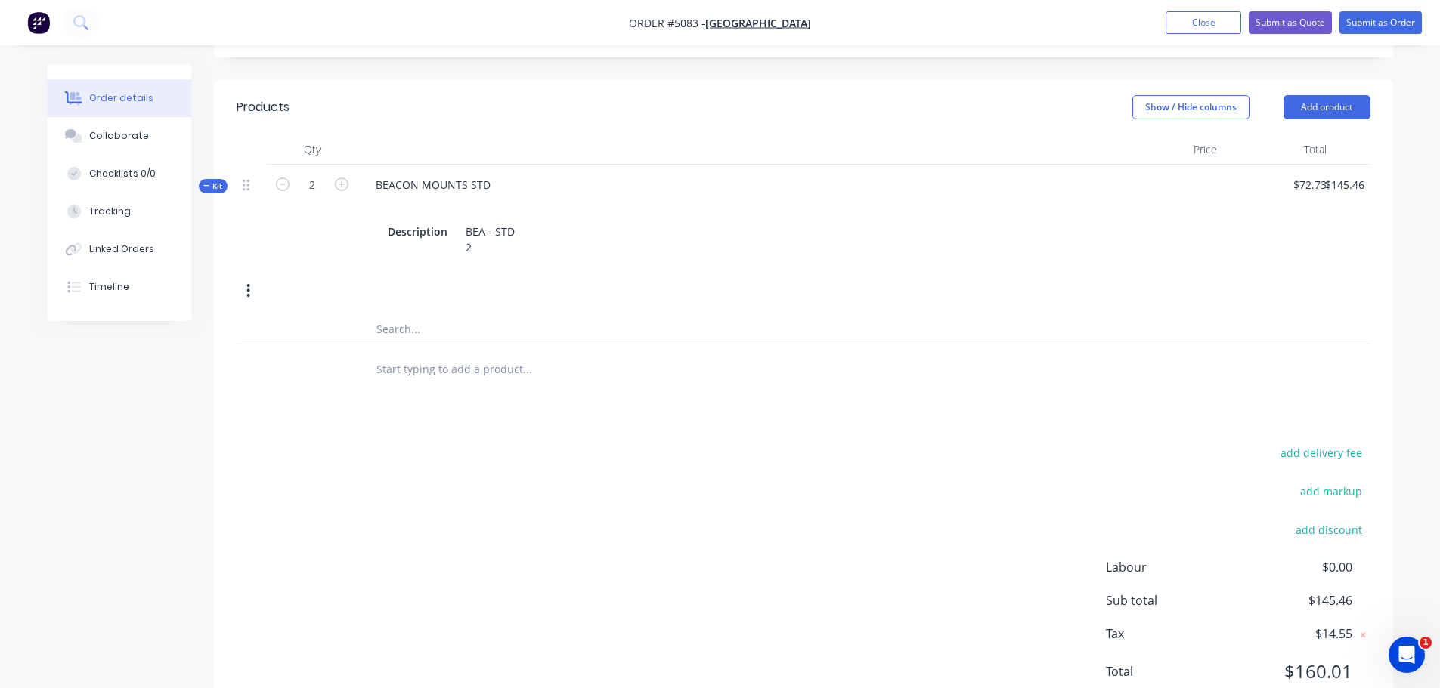
scroll to position [592, 0]
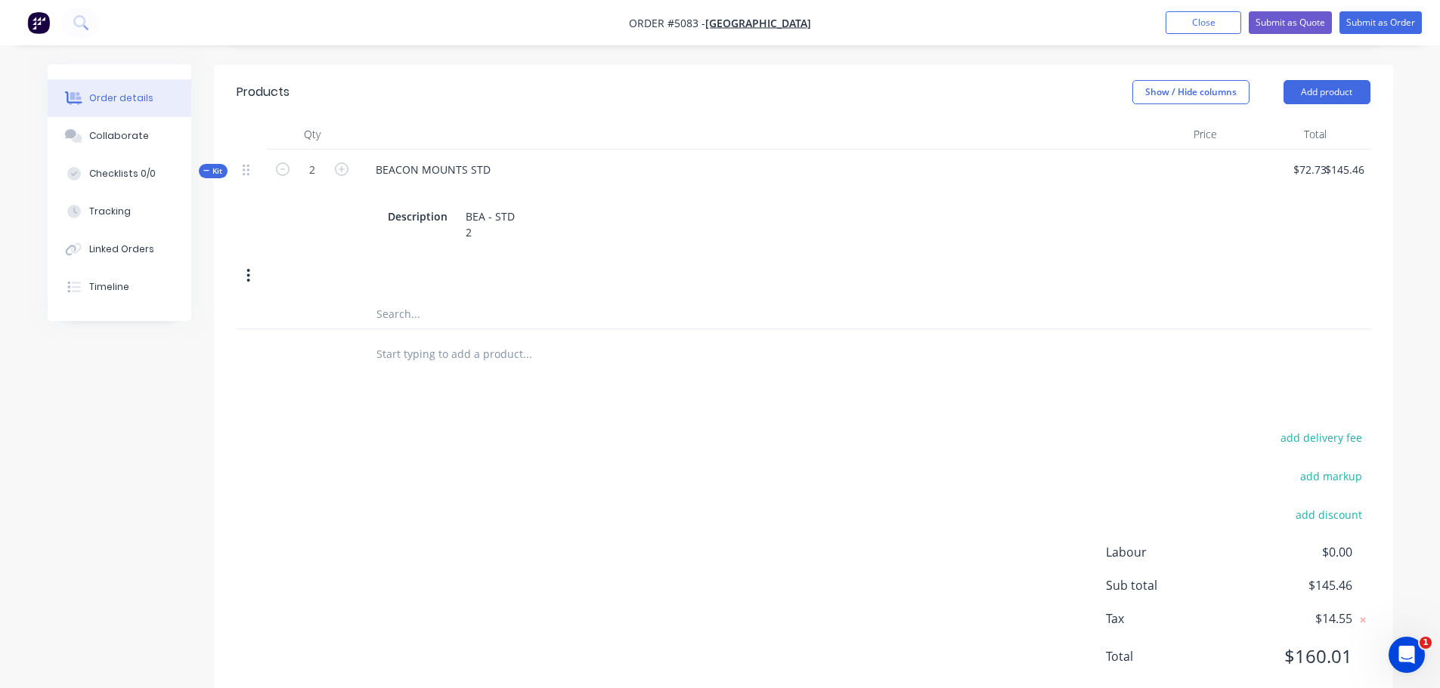
click at [285, 680] on div "Created by Michelle Created 26/08/25 Required 26/08/25 Assigned to Add team mem…" at bounding box center [720, 101] width 1345 height 1258
click at [239, 681] on div "Created by Michelle Created 26/08/25 Required 26/08/25 Assigned to Add team mem…" at bounding box center [720, 101] width 1345 height 1258
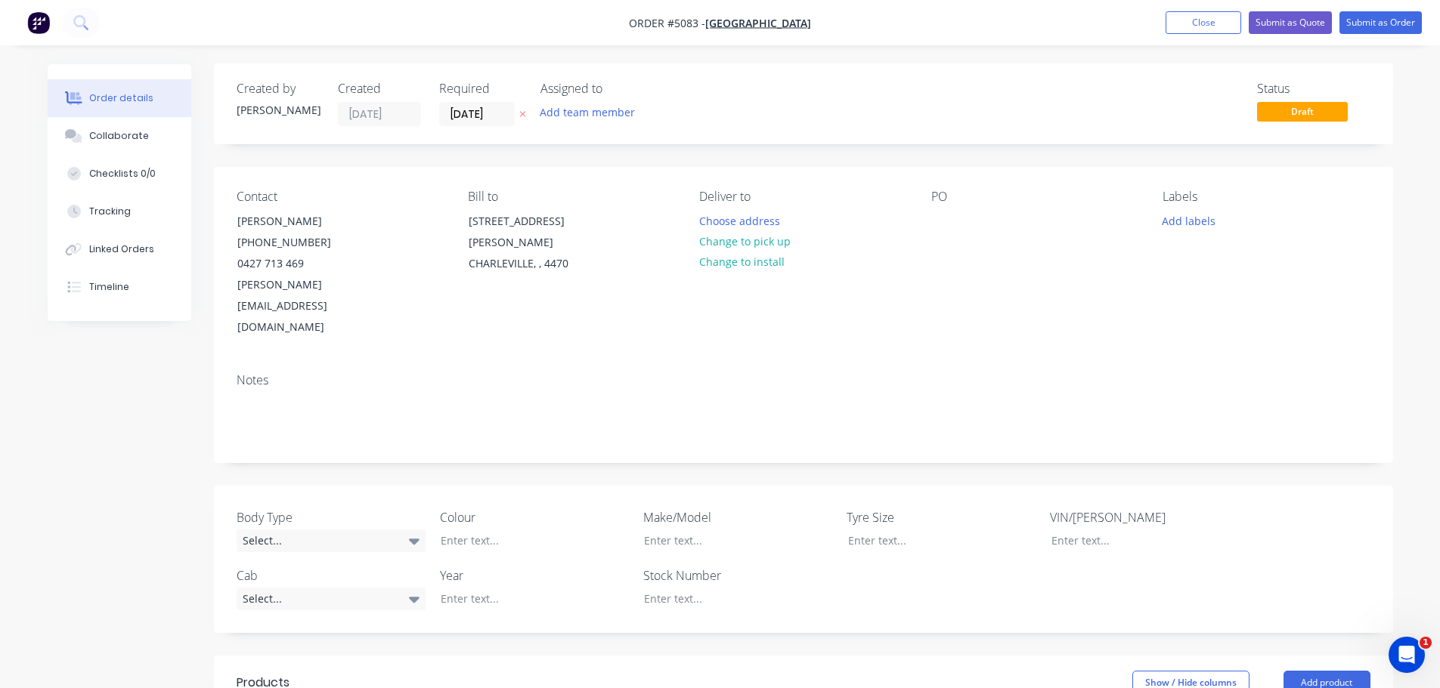
scroll to position [0, 0]
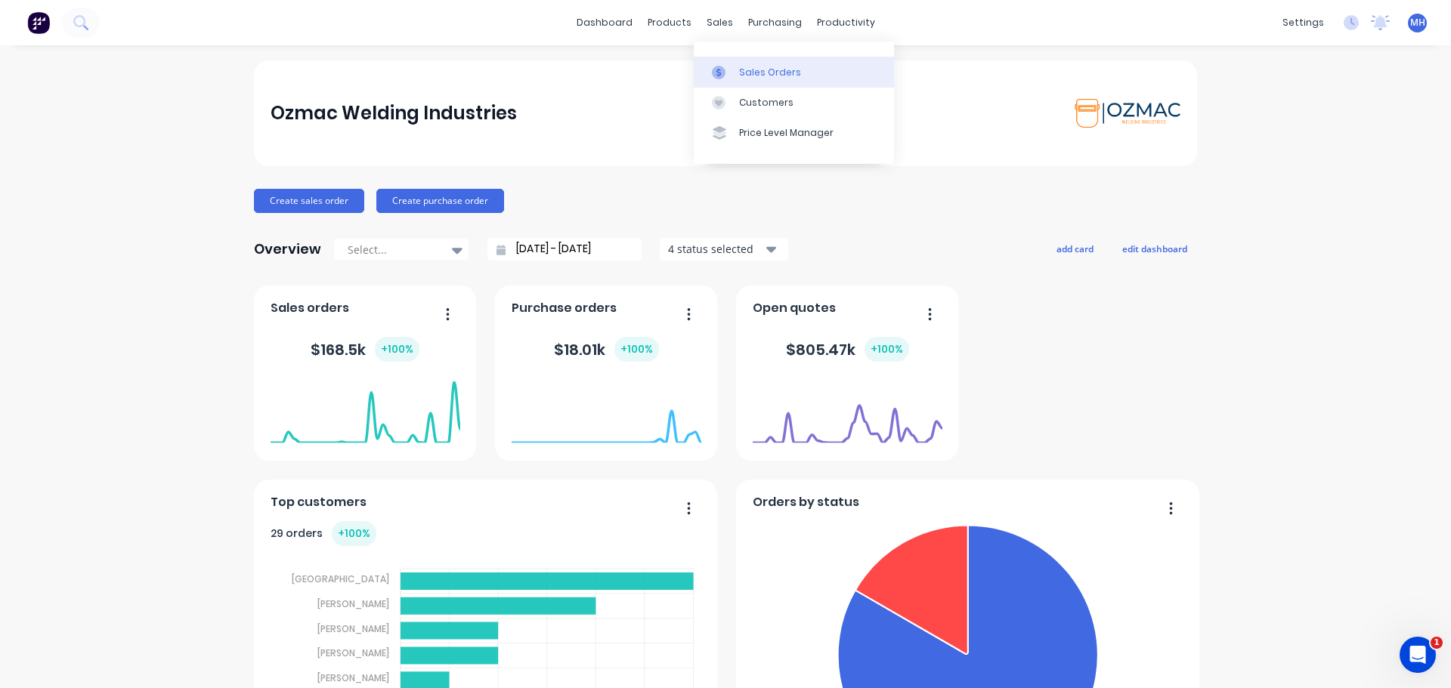
click at [737, 71] on link "Sales Orders" at bounding box center [794, 72] width 200 height 30
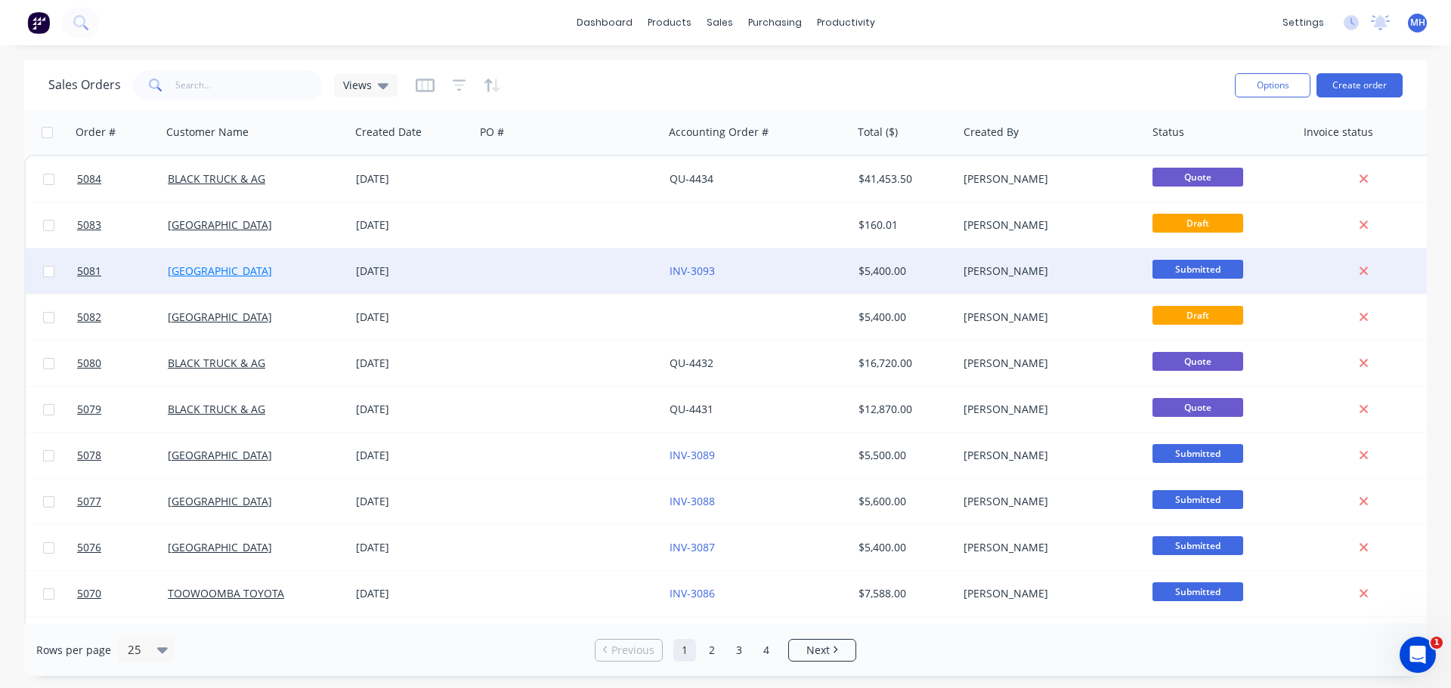
click at [246, 276] on link "[GEOGRAPHIC_DATA]" at bounding box center [220, 271] width 104 height 14
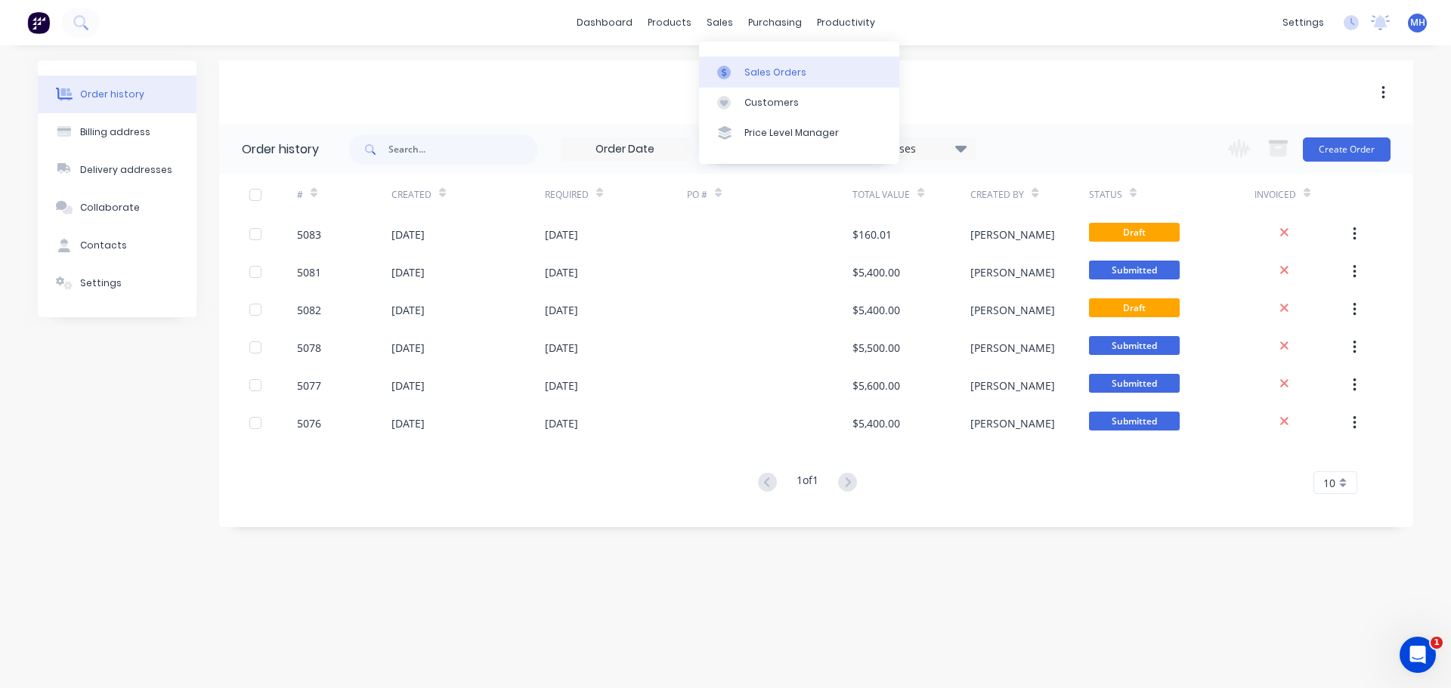
click at [743, 71] on link "Sales Orders" at bounding box center [799, 72] width 200 height 30
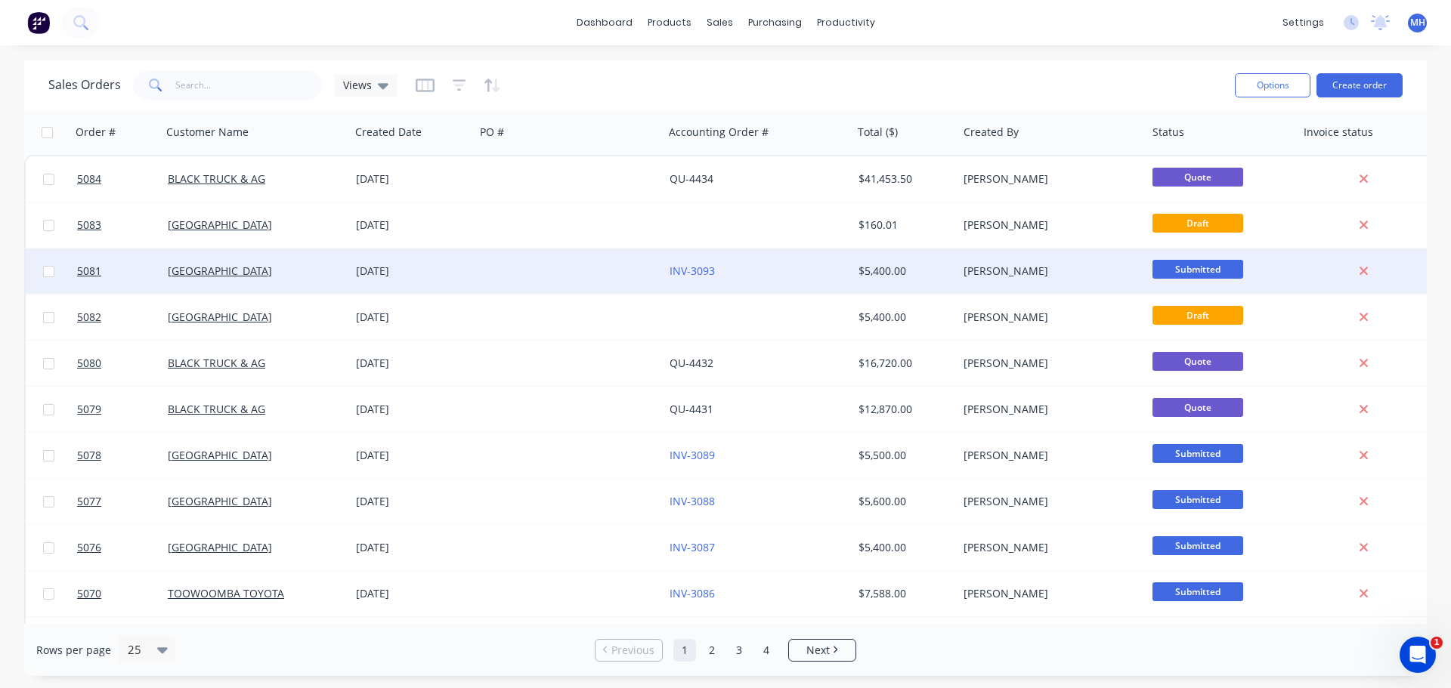
click at [719, 269] on div "INV-3093" at bounding box center [754, 271] width 168 height 15
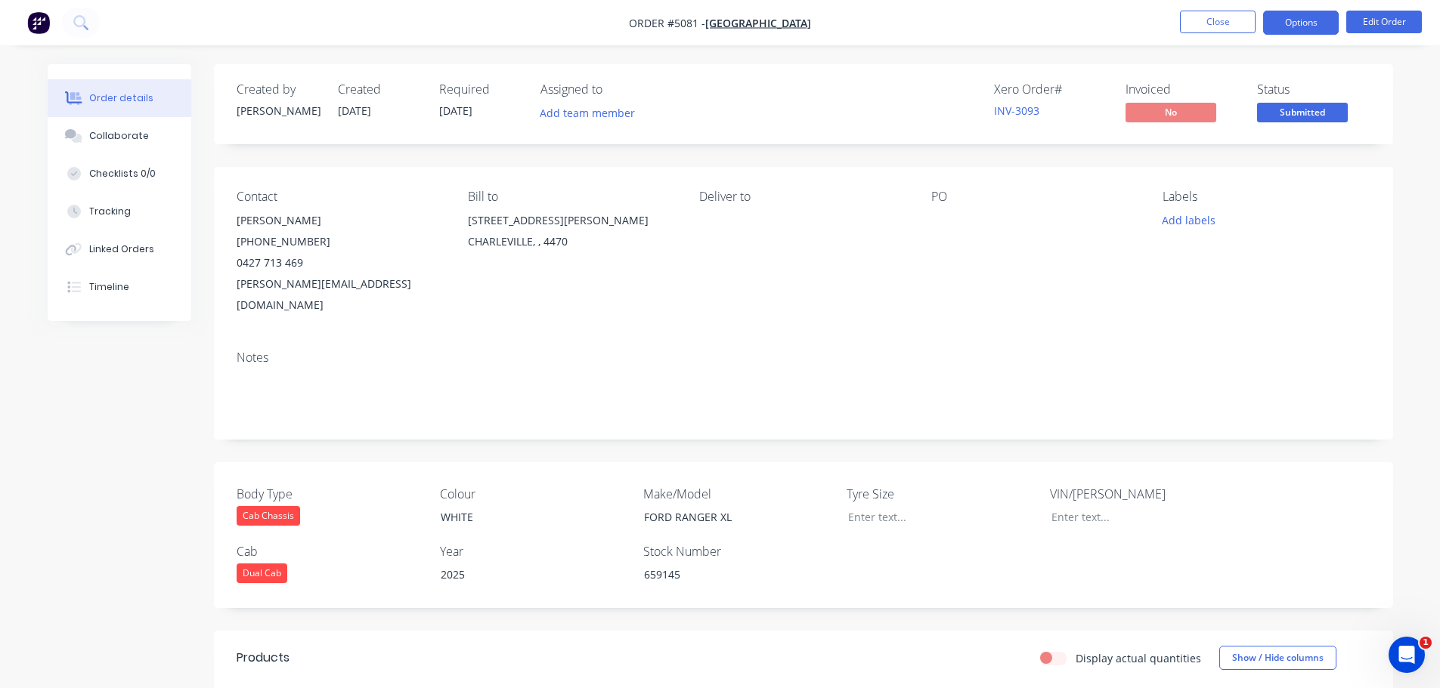
click at [1310, 23] on button "Options" at bounding box center [1301, 23] width 76 height 24
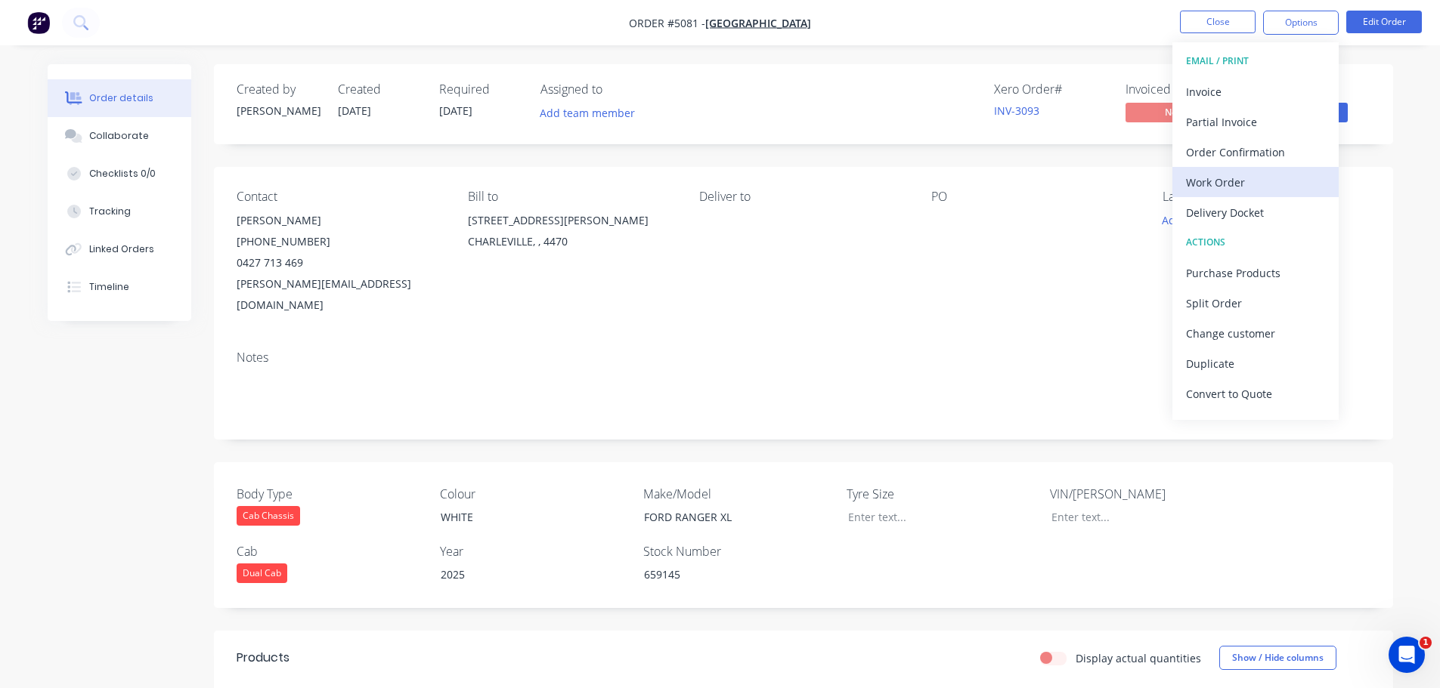
click at [1246, 183] on div "Work Order" at bounding box center [1255, 183] width 139 height 22
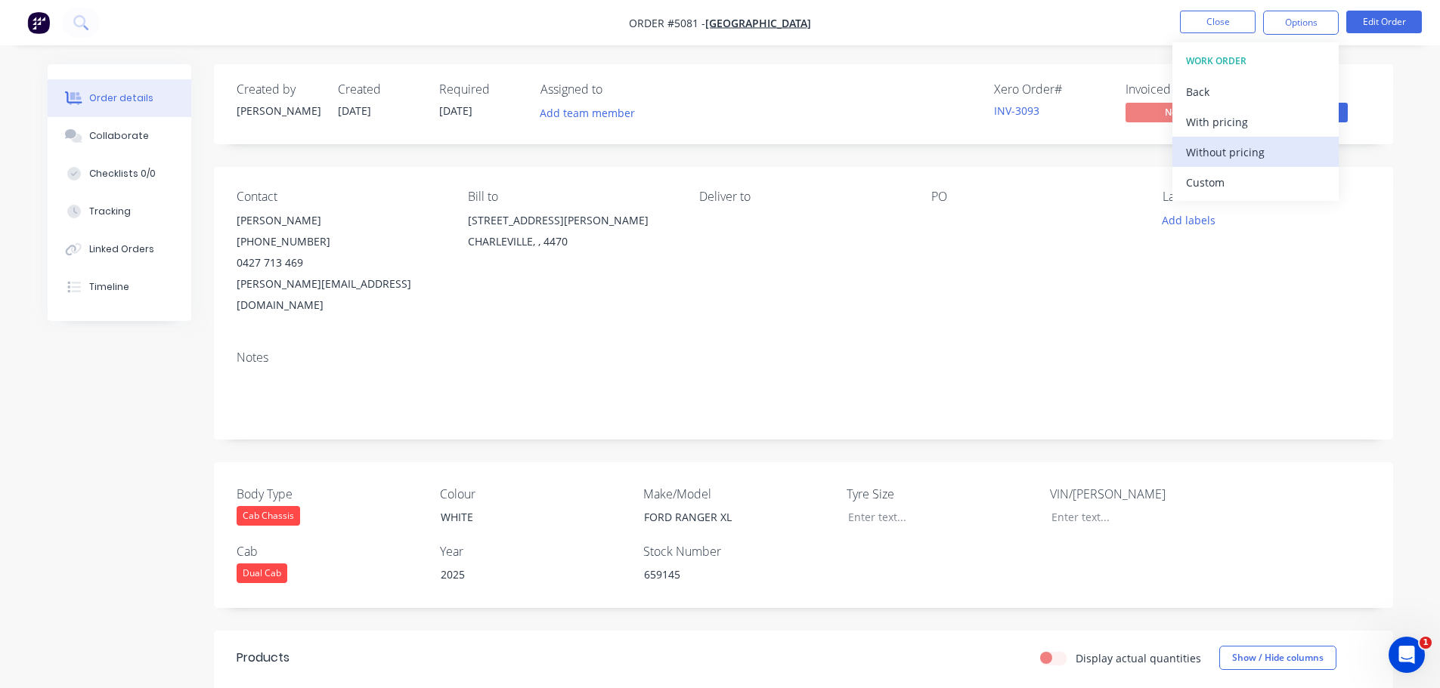
click at [1246, 156] on div "Without pricing" at bounding box center [1255, 152] width 139 height 22
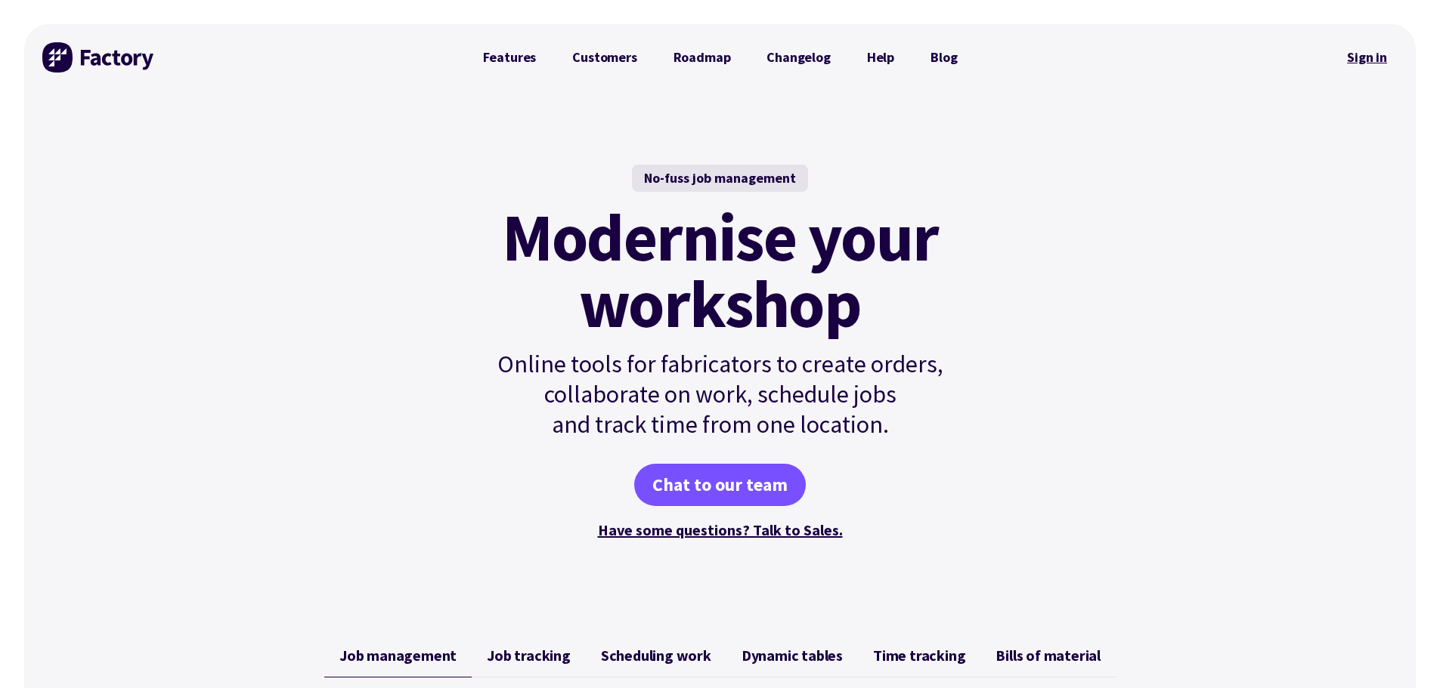
click at [1374, 54] on link "Sign in" at bounding box center [1366, 57] width 61 height 35
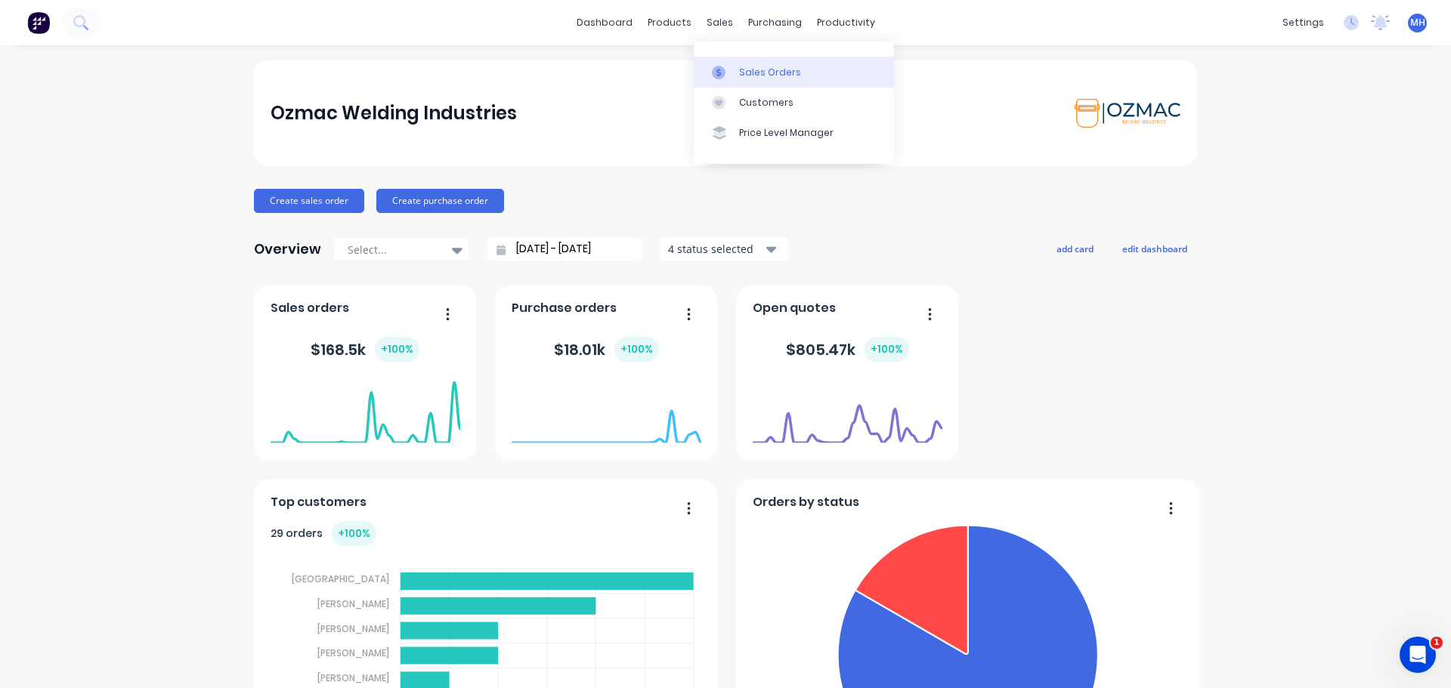
click at [754, 81] on link "Sales Orders" at bounding box center [794, 72] width 200 height 30
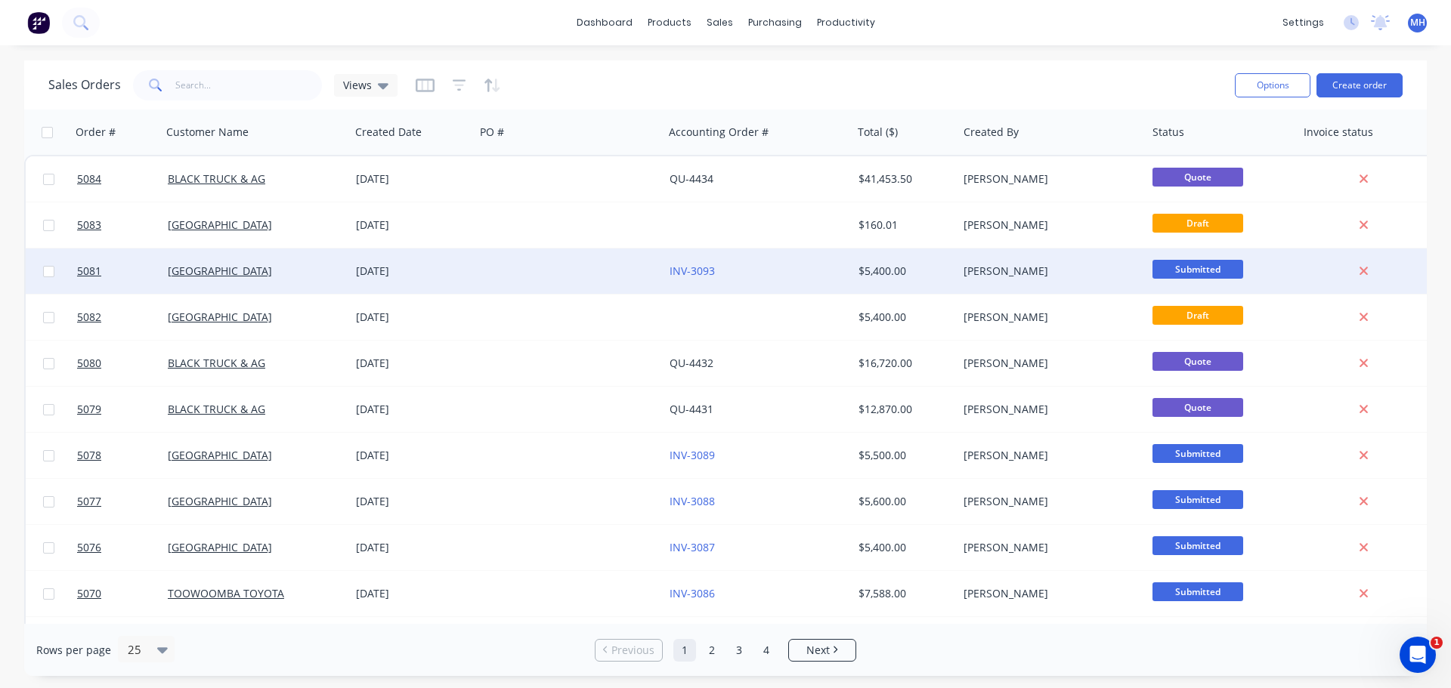
click at [413, 268] on div "[DATE]" at bounding box center [412, 271] width 113 height 15
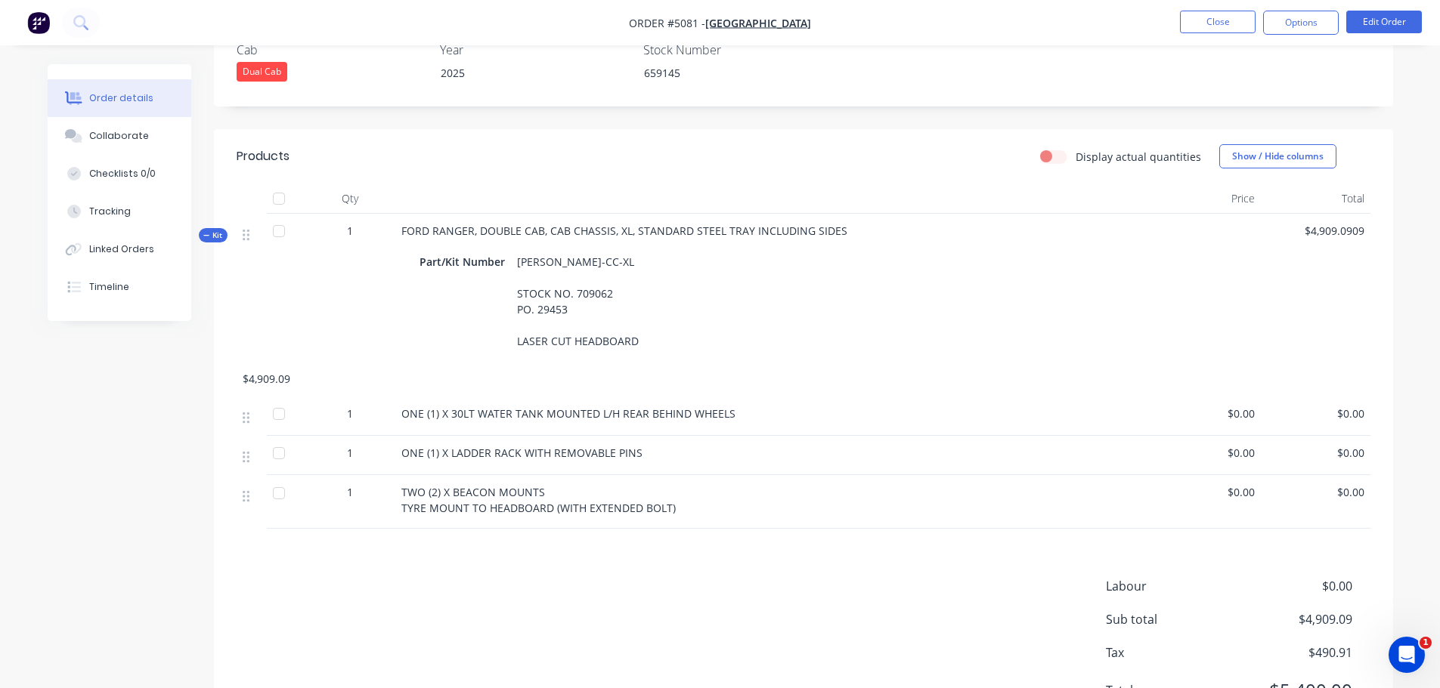
scroll to position [557, 0]
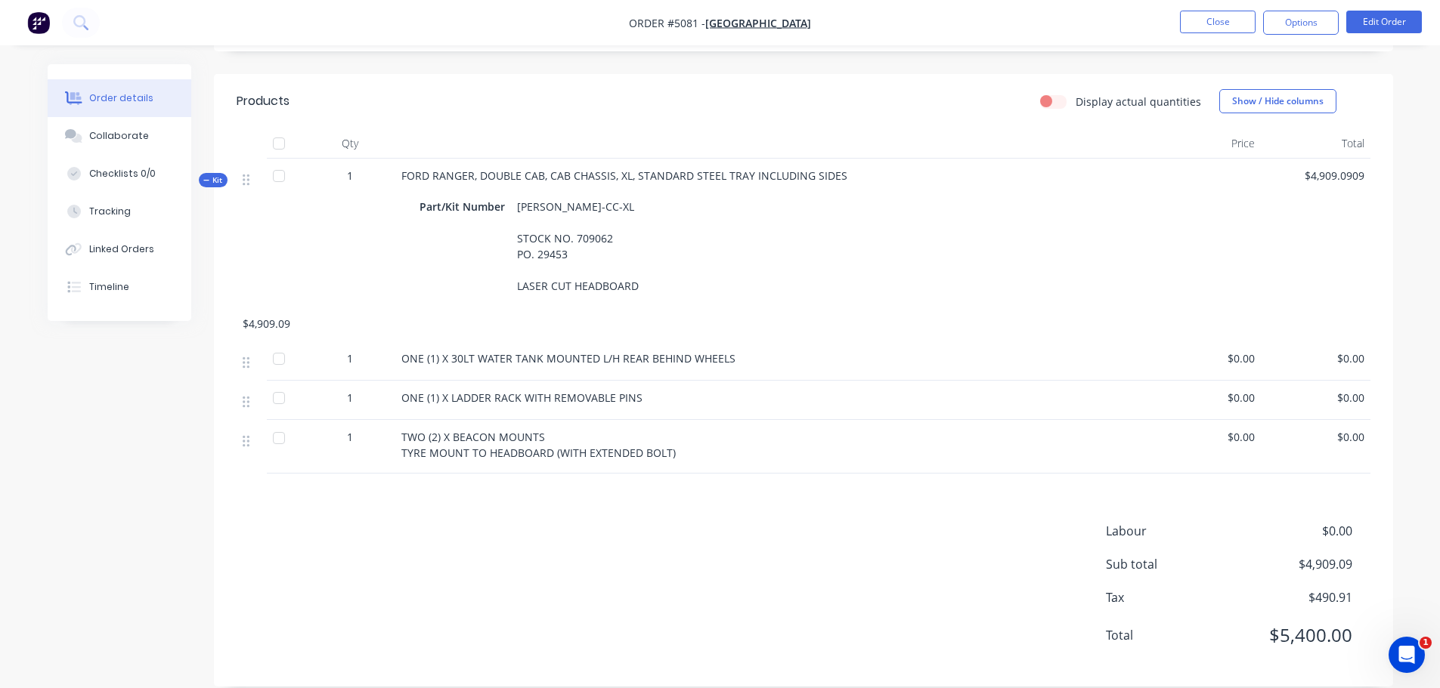
click at [588, 221] on div "[PERSON_NAME]-CC-XL STOCK NO. 709062 PO. 29453 LASER CUT HEADBOARD" at bounding box center [578, 246] width 134 height 101
click at [614, 216] on div "[PERSON_NAME]-CC-XL STOCK NO. 709062 PO. 29453 LASER CUT HEADBOARD" at bounding box center [578, 246] width 134 height 101
click at [604, 217] on div "[PERSON_NAME]-CC-XL STOCK NO. 709062 PO. 29453 LASER CUT HEADBOARD" at bounding box center [578, 246] width 134 height 101
click at [609, 217] on div "[PERSON_NAME]-CC-XL STOCK NO. 709062 PO. 29453 LASER CUT HEADBOARD" at bounding box center [578, 246] width 134 height 101
click at [1400, 21] on button "Edit Order" at bounding box center [1384, 22] width 76 height 23
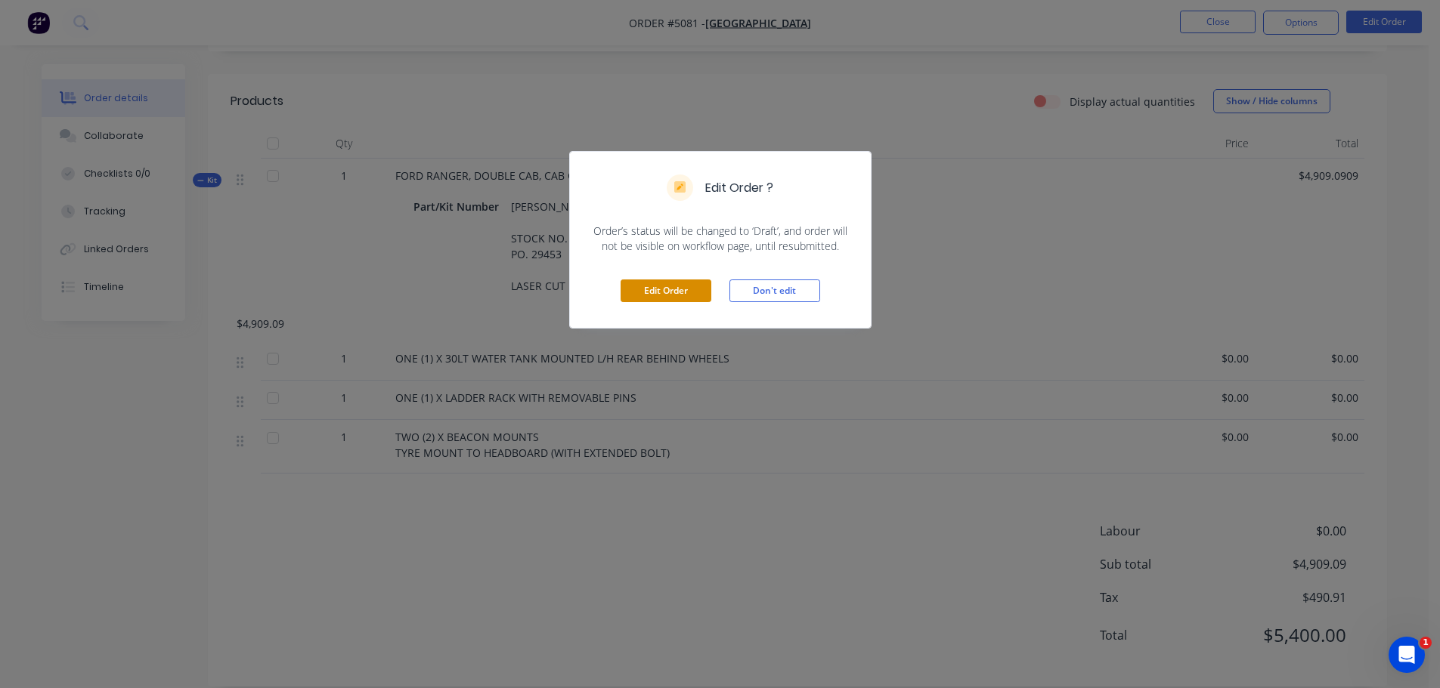
click at [704, 290] on button "Edit Order" at bounding box center [665, 291] width 91 height 23
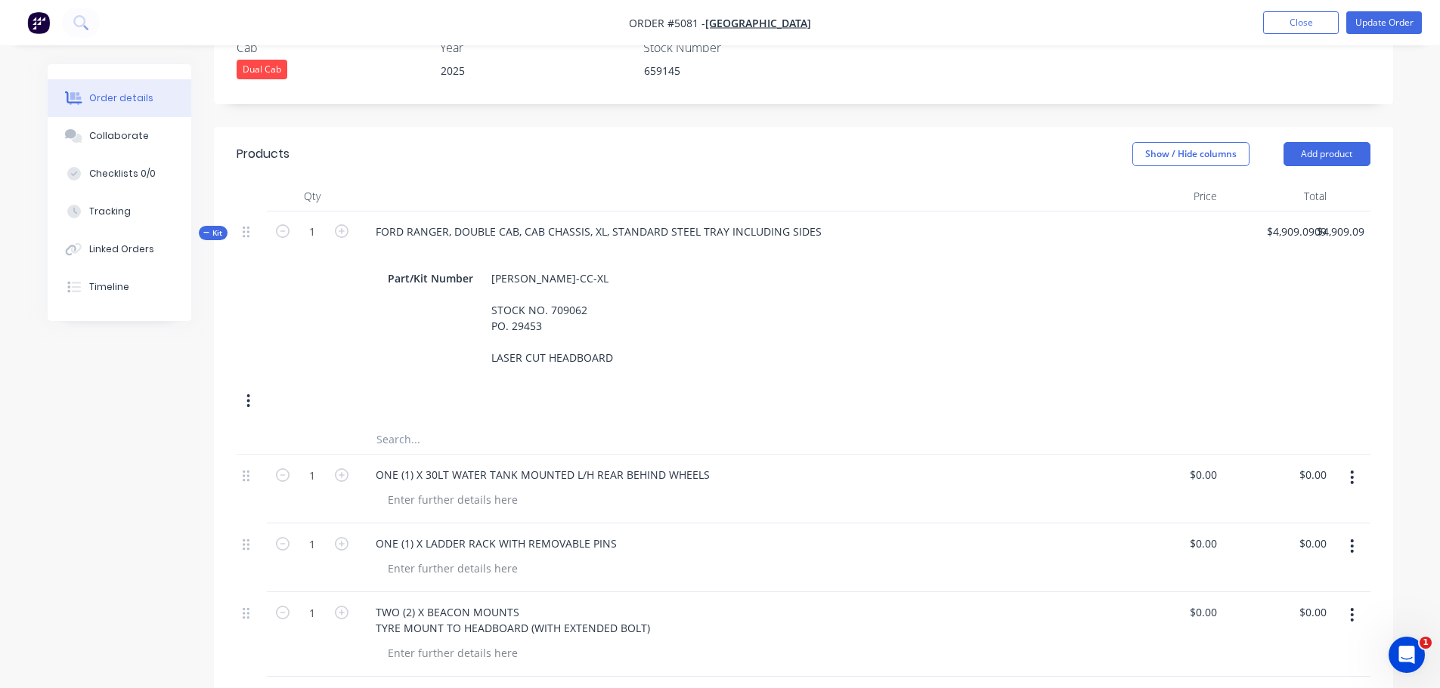
scroll to position [529, 0]
click at [589, 268] on div "FRAN-DC-CC-XL STOCK NO. 709062 PO. 29453 LASER CUT HEADBOARD" at bounding box center [552, 317] width 134 height 101
click at [568, 286] on div "FRAN-DC-CC-XL STOCK NO. 659145 PO. 29453 LASER CUT HEADBOARD" at bounding box center [552, 317] width 134 height 101
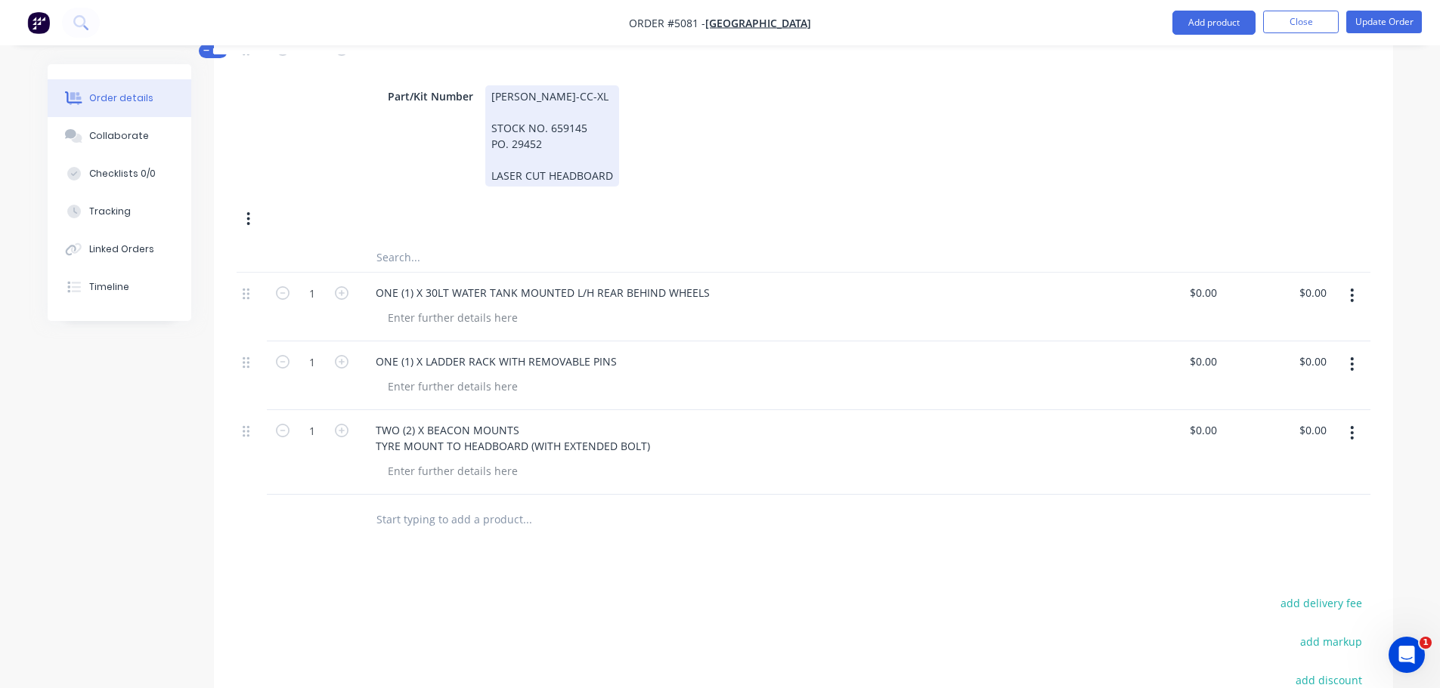
scroll to position [756, 0]
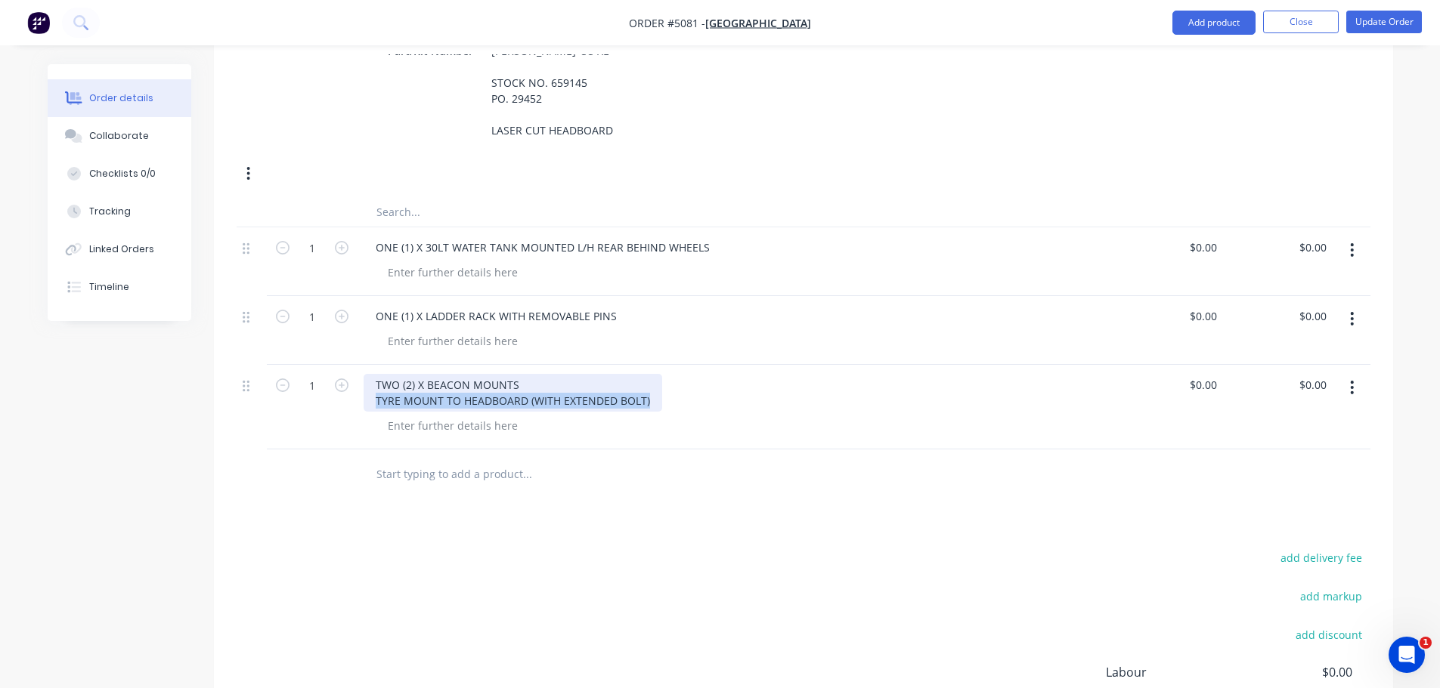
drag, startPoint x: 370, startPoint y: 361, endPoint x: 653, endPoint y: 360, distance: 282.6
click at [653, 374] on div "TWO (2) X BEACON MOUNTS TYRE MOUNT TO HEADBOARD (WITH EXTENDED BOLT)" at bounding box center [513, 393] width 299 height 38
click at [556, 374] on div "TWO (2) X BEACON MOUNTS TYRE MOUNT TO HEADBOARD (WITH EXTENDED BOLT)" at bounding box center [513, 393] width 299 height 38
drag, startPoint x: 647, startPoint y: 361, endPoint x: 361, endPoint y: 362, distance: 285.7
click at [361, 365] on div "TWO (2) X BEACON MOUNTS TO SUIT 50MM TYRE MOUNT TO HEADBOARD (WITH EXTENDED BOL…" at bounding box center [735, 407] width 756 height 85
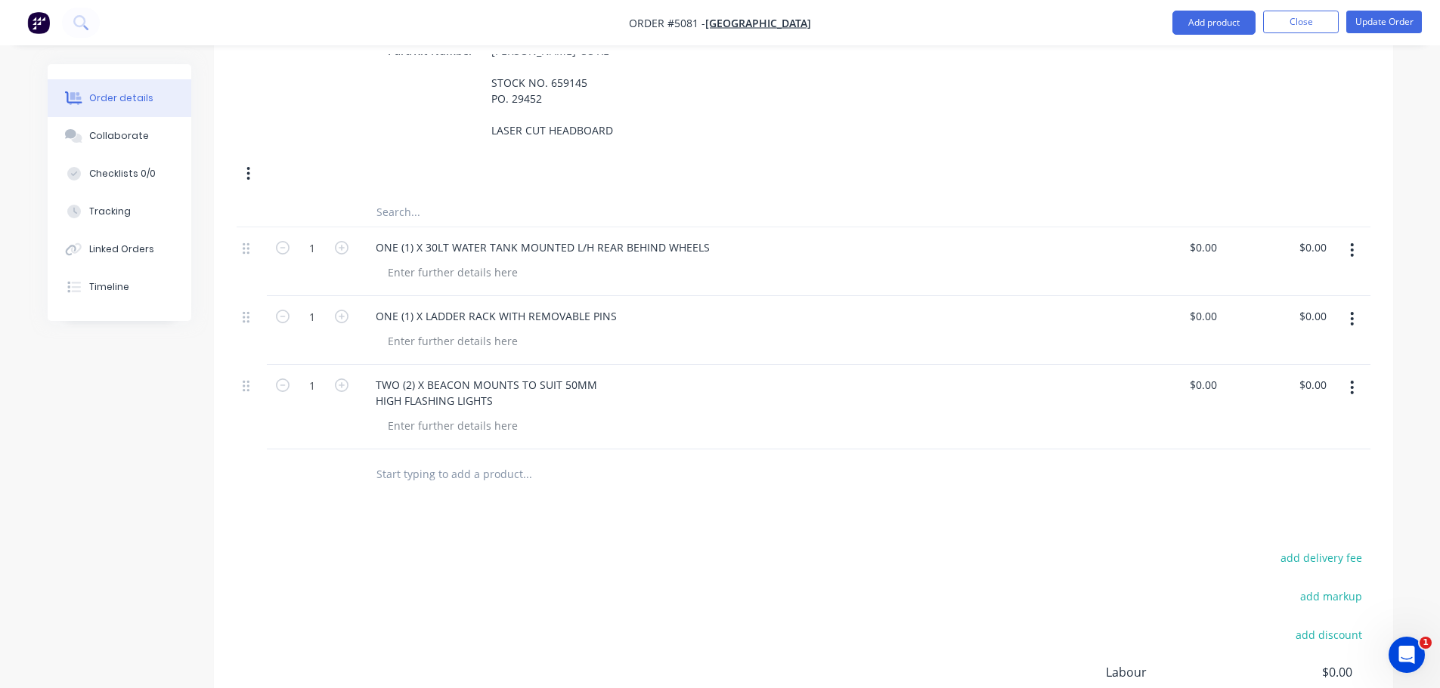
click at [420, 459] on input "text" at bounding box center [527, 474] width 302 height 30
type input "O"
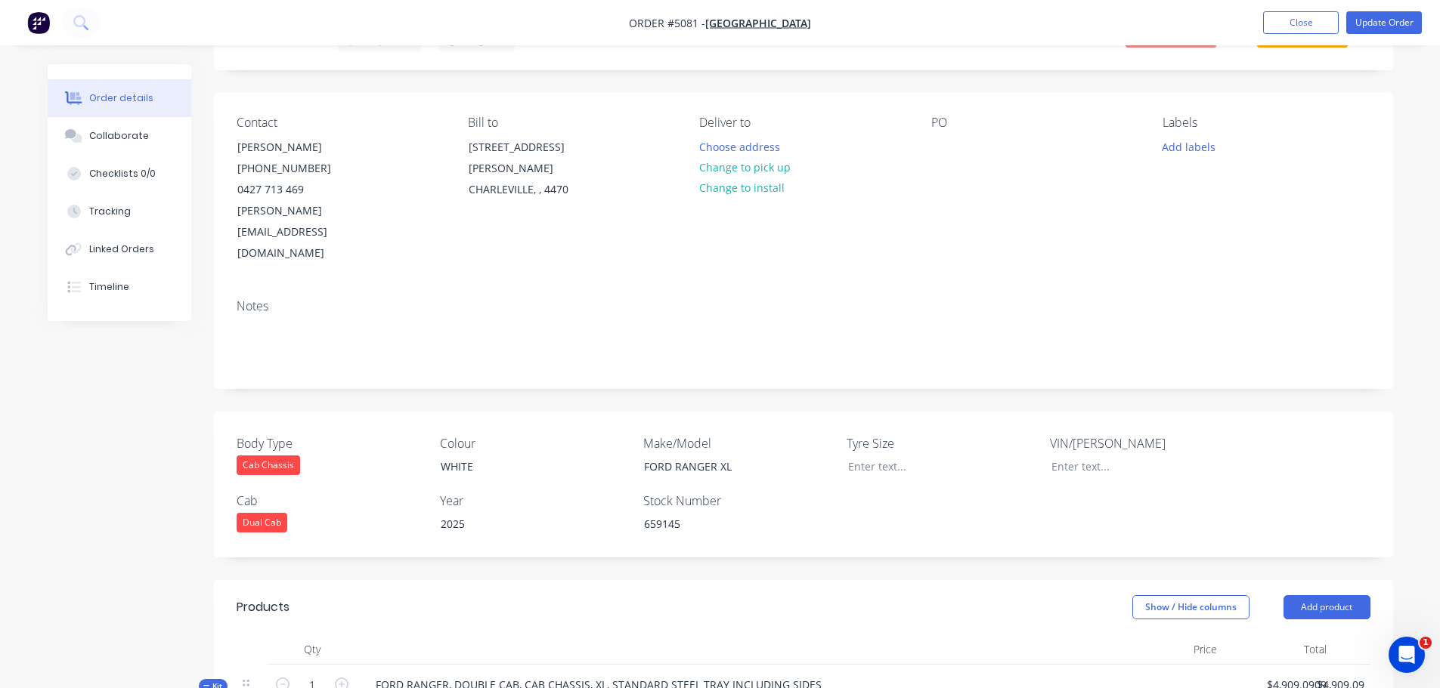
scroll to position [0, 0]
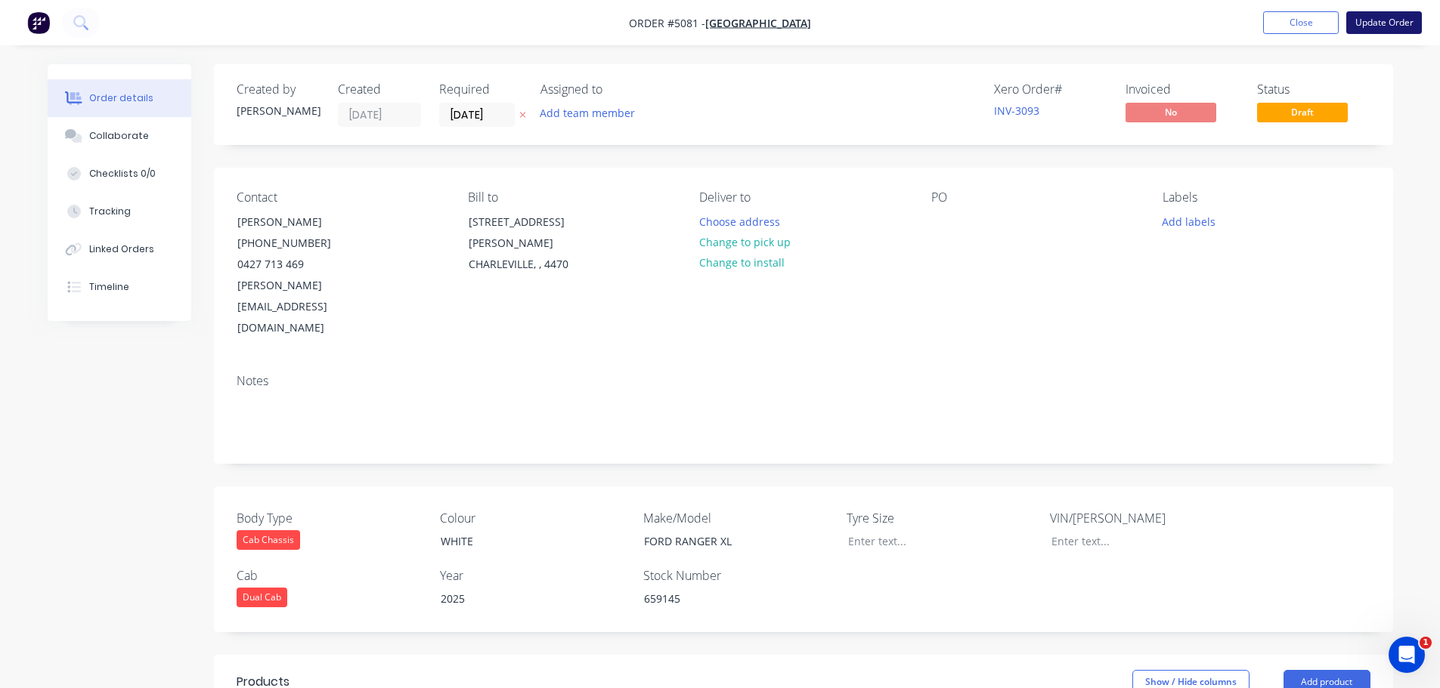
click at [1382, 23] on button "Update Order" at bounding box center [1384, 22] width 76 height 23
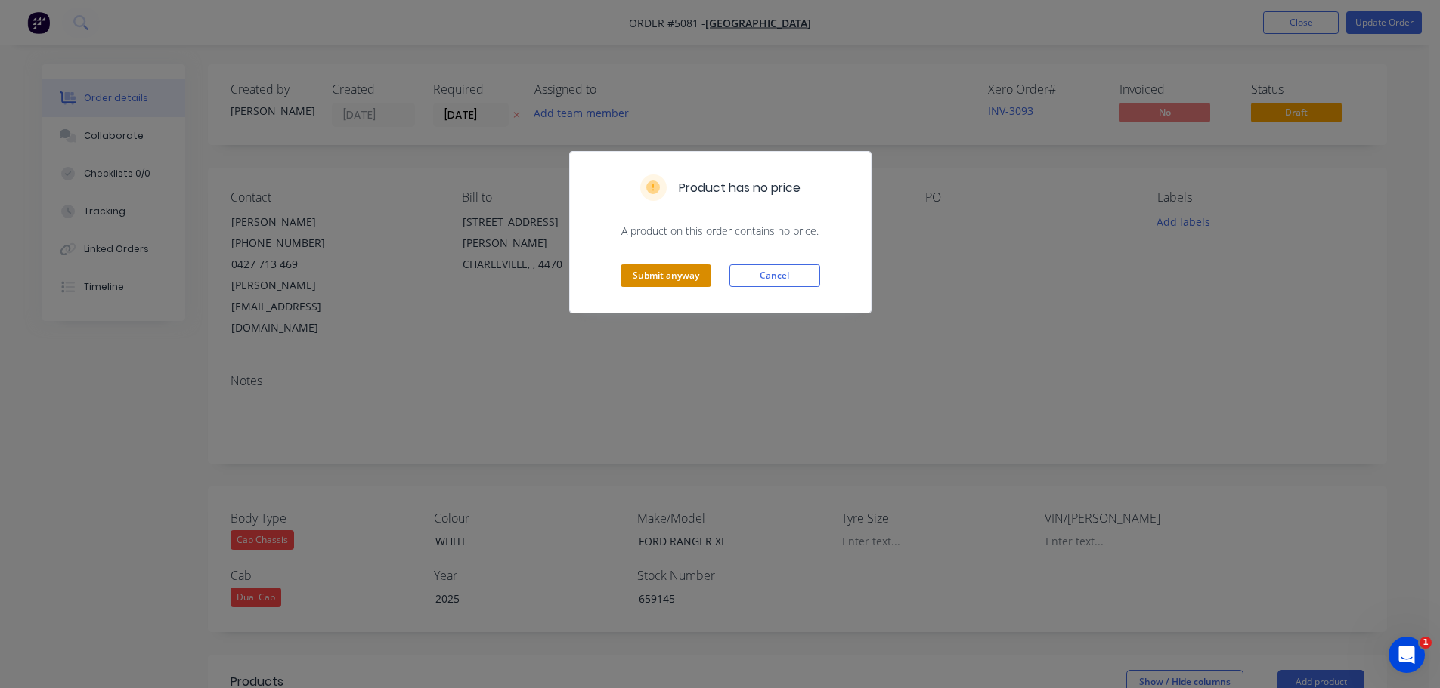
click at [678, 271] on button "Submit anyway" at bounding box center [665, 276] width 91 height 23
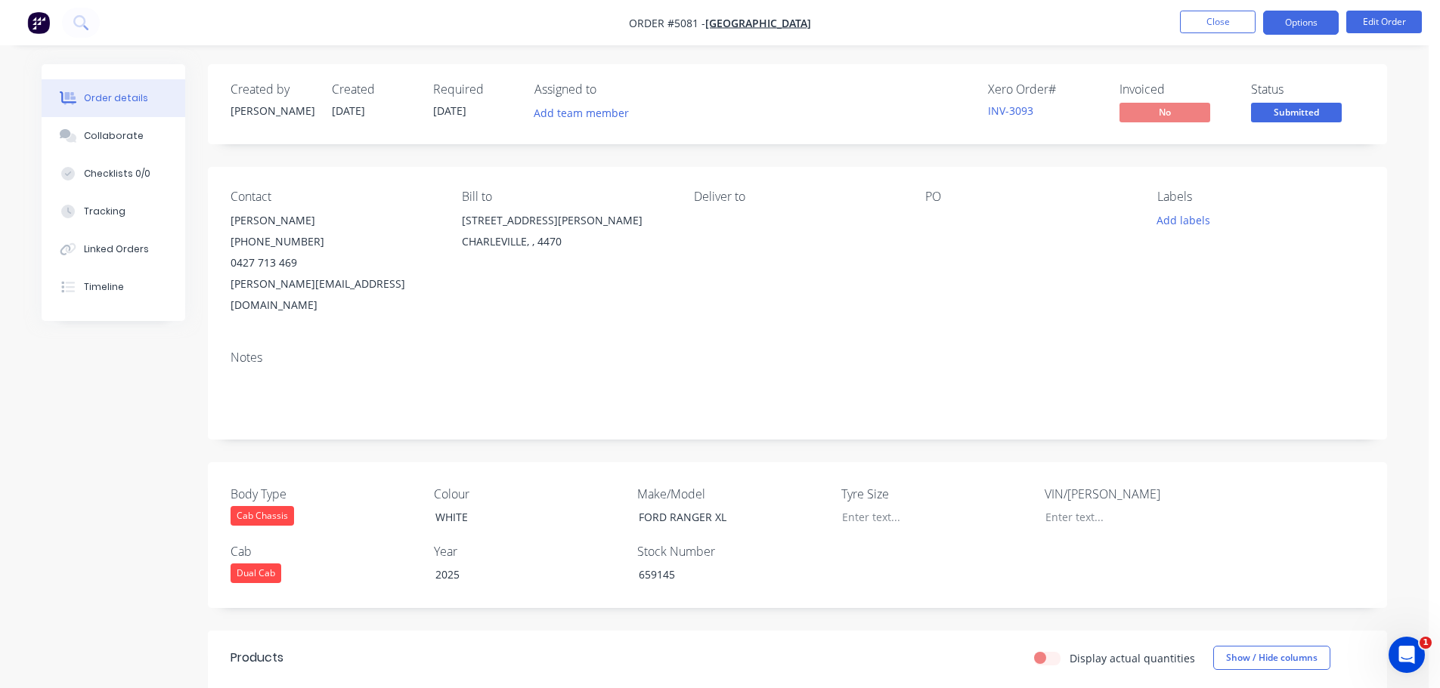
click at [1295, 25] on button "Options" at bounding box center [1301, 23] width 76 height 24
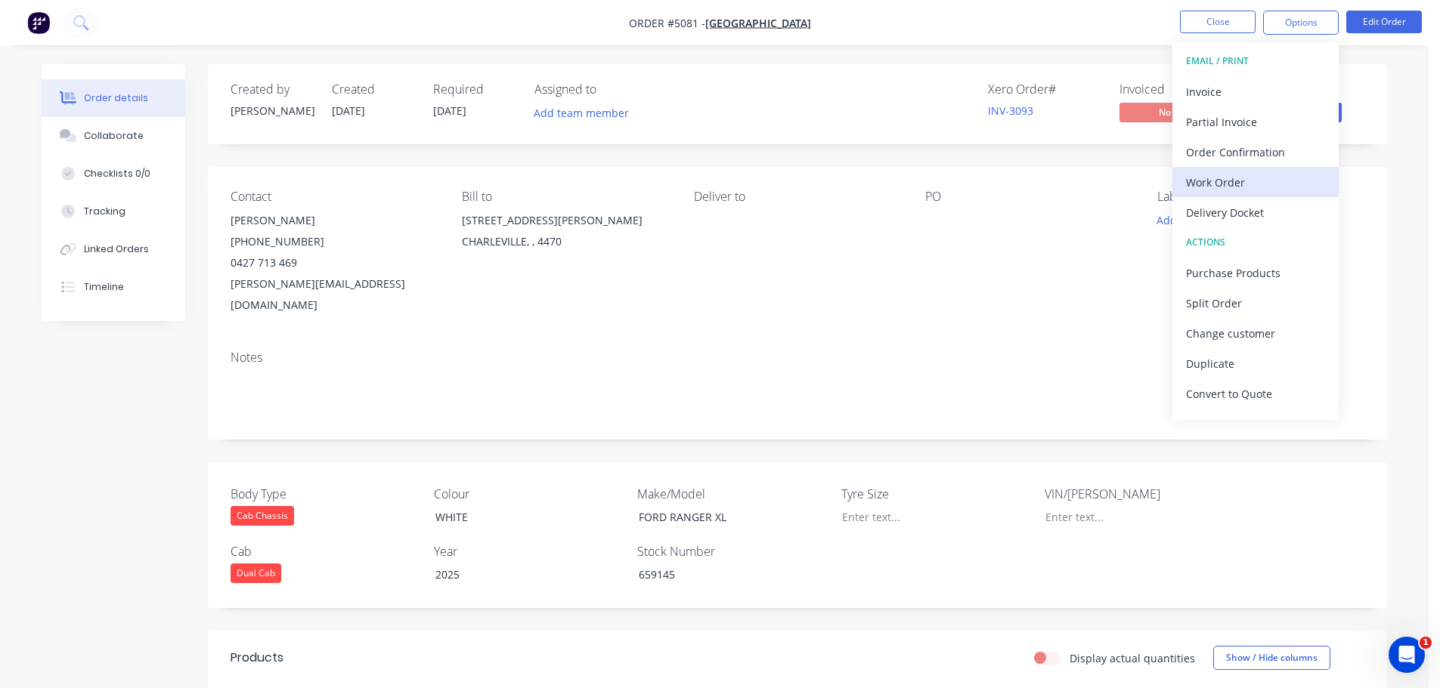
click at [1239, 187] on div "Work Order" at bounding box center [1255, 183] width 139 height 22
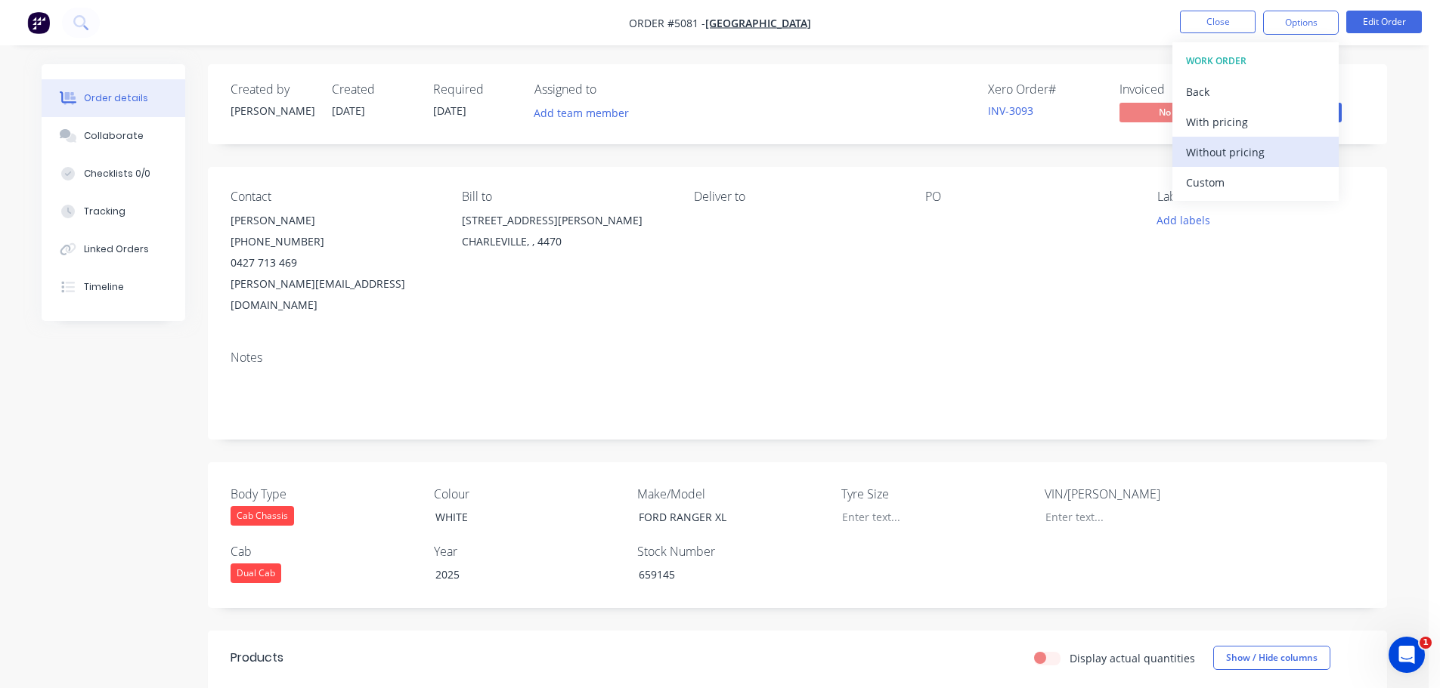
click at [1238, 152] on div "Without pricing" at bounding box center [1255, 152] width 139 height 22
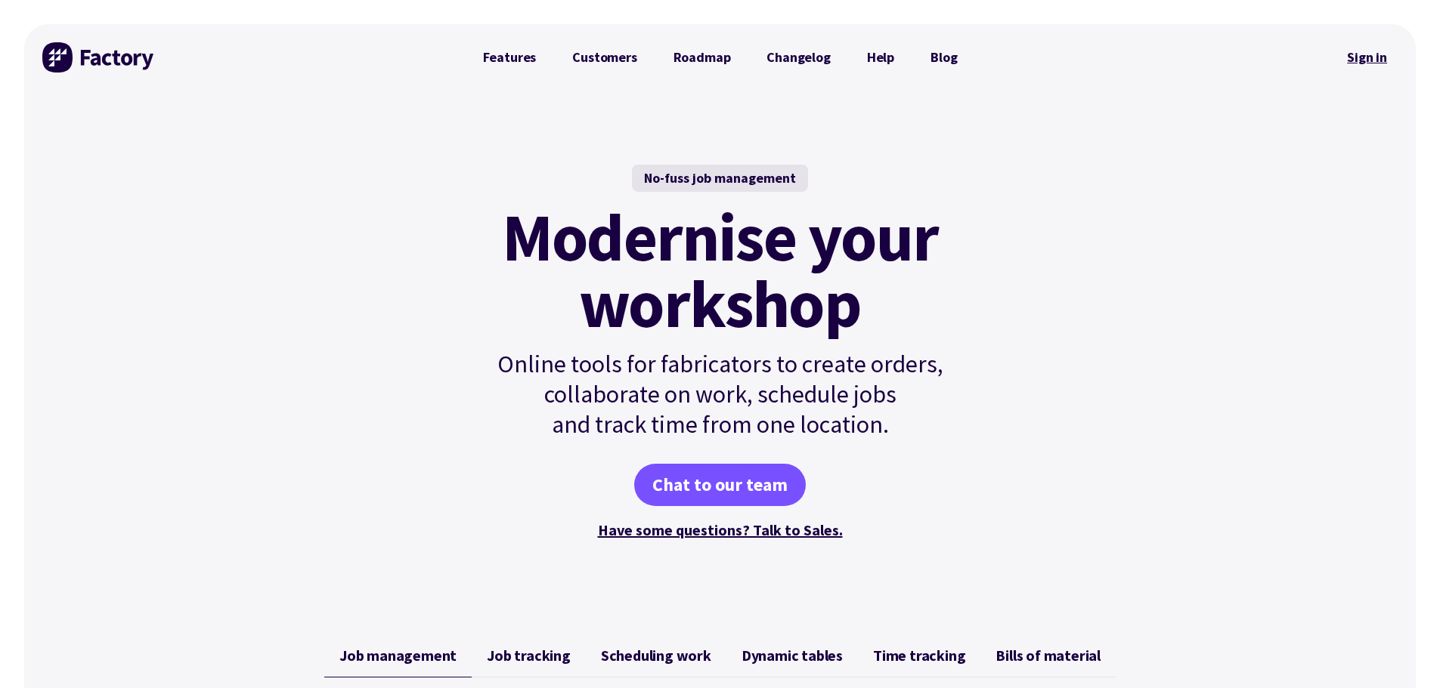
click at [1378, 62] on link "Sign in" at bounding box center [1366, 57] width 61 height 35
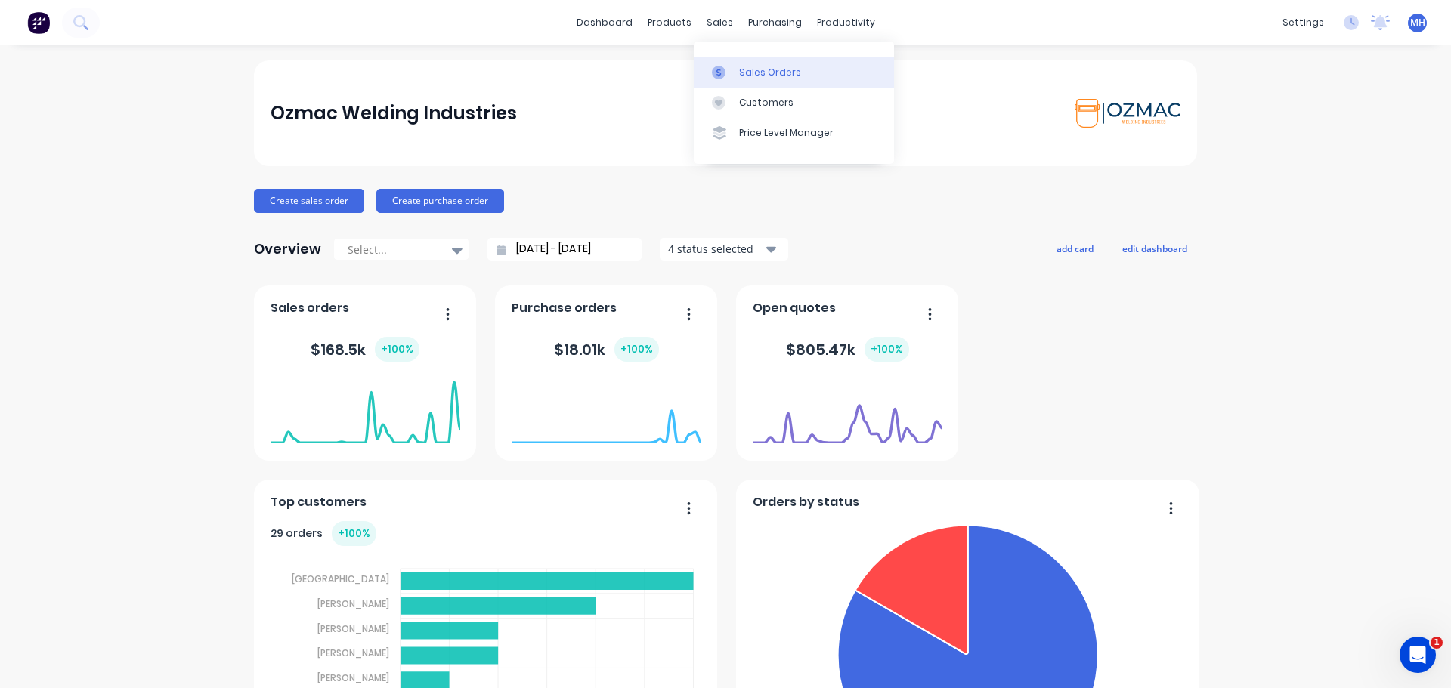
click at [744, 72] on div "Sales Orders" at bounding box center [770, 73] width 62 height 14
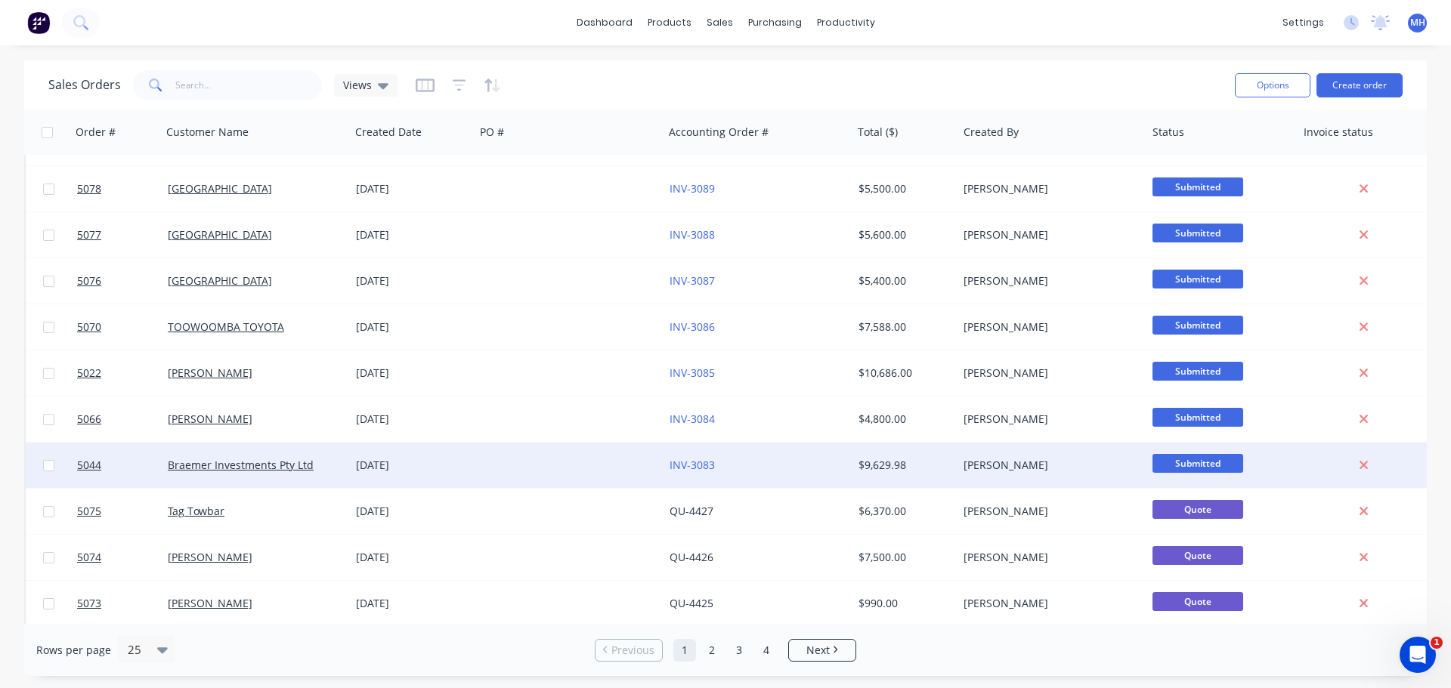
scroll to position [302, 0]
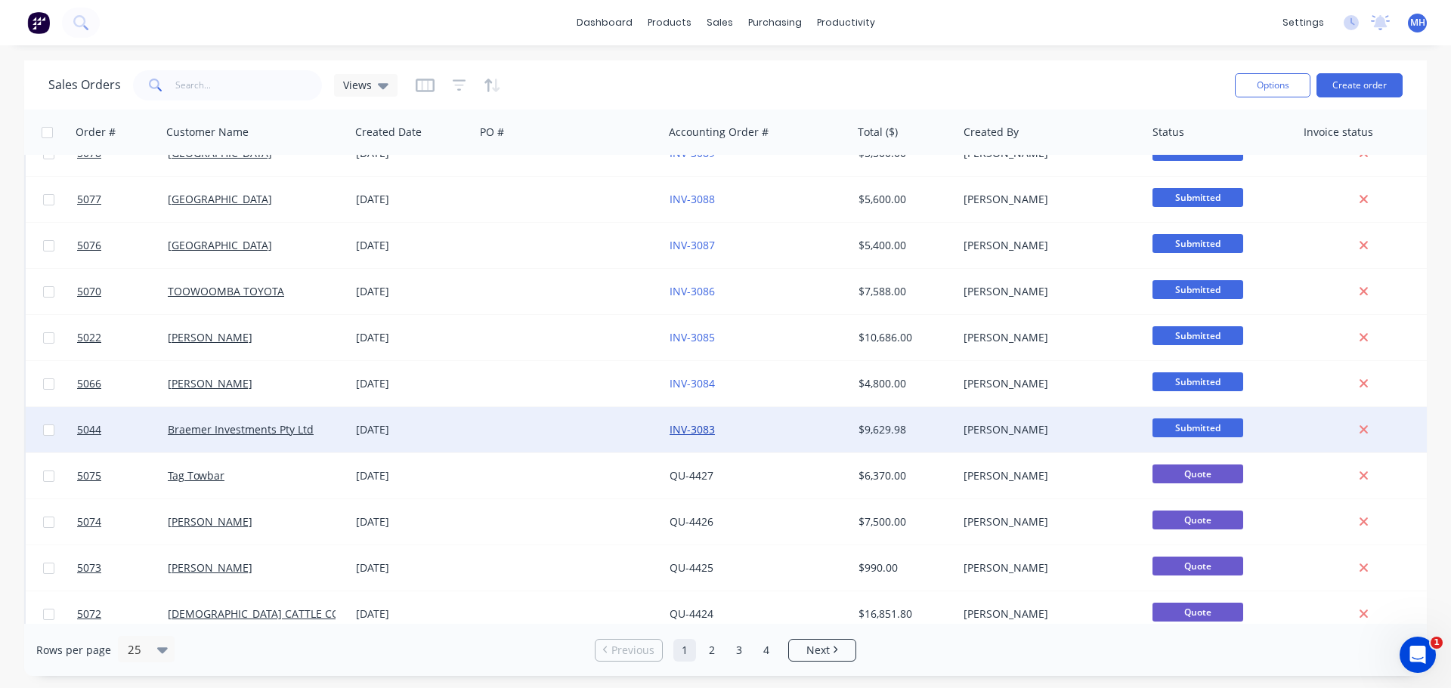
click at [695, 431] on link "INV-3083" at bounding box center [692, 429] width 45 height 14
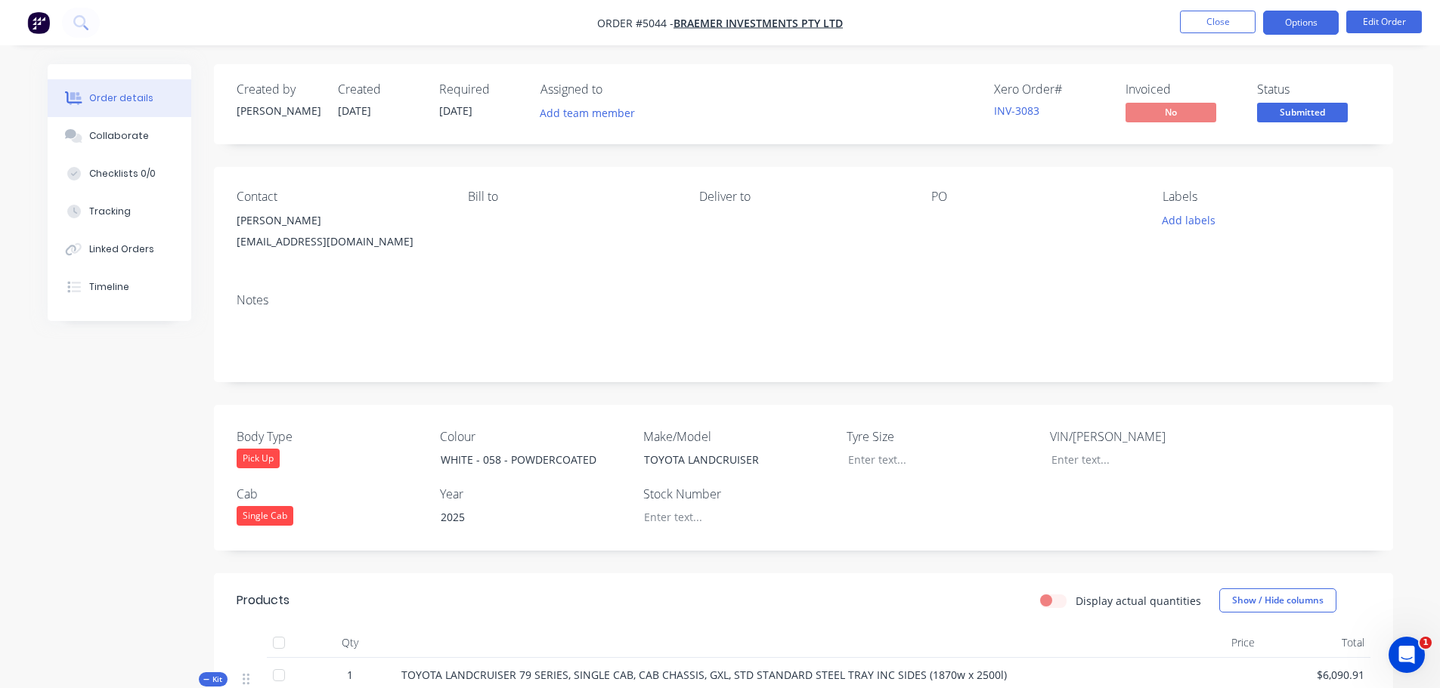
click at [1321, 20] on button "Options" at bounding box center [1301, 23] width 76 height 24
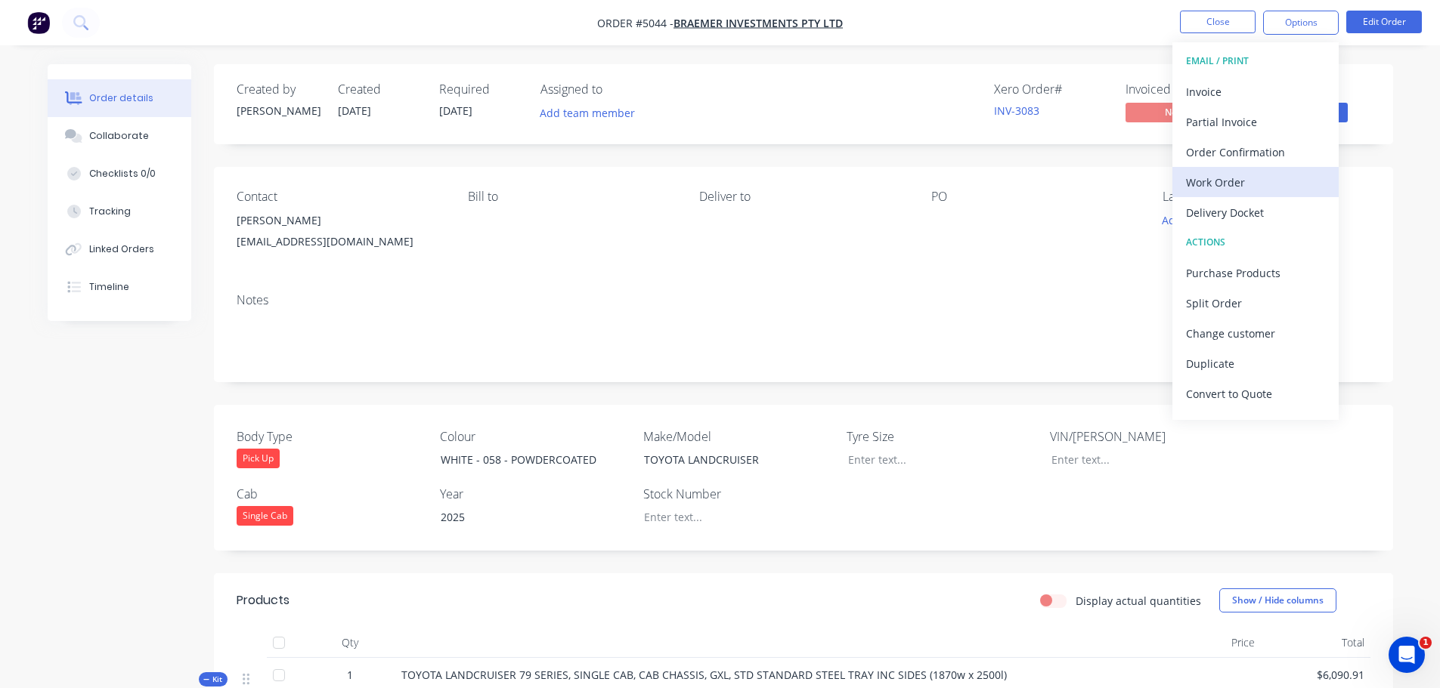
click at [1251, 180] on div "Work Order" at bounding box center [1255, 183] width 139 height 22
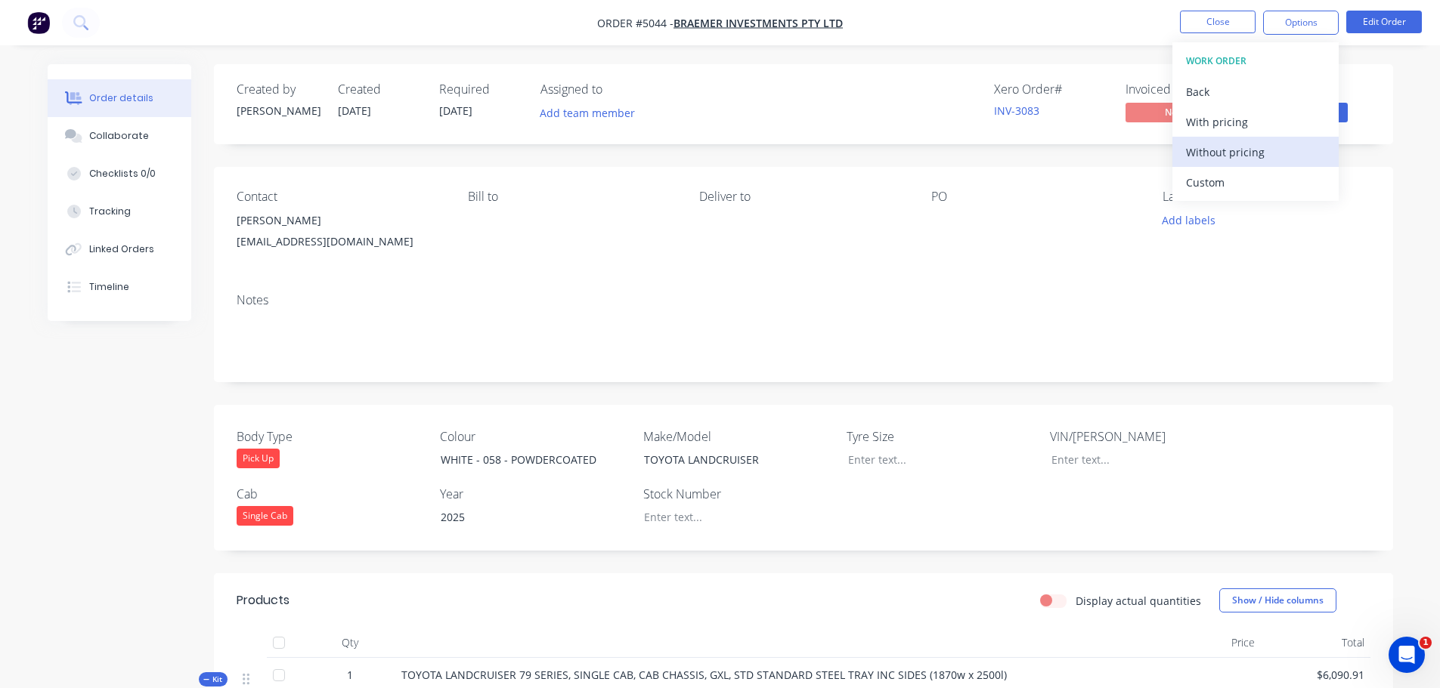
click at [1251, 161] on div "Without pricing" at bounding box center [1255, 152] width 139 height 22
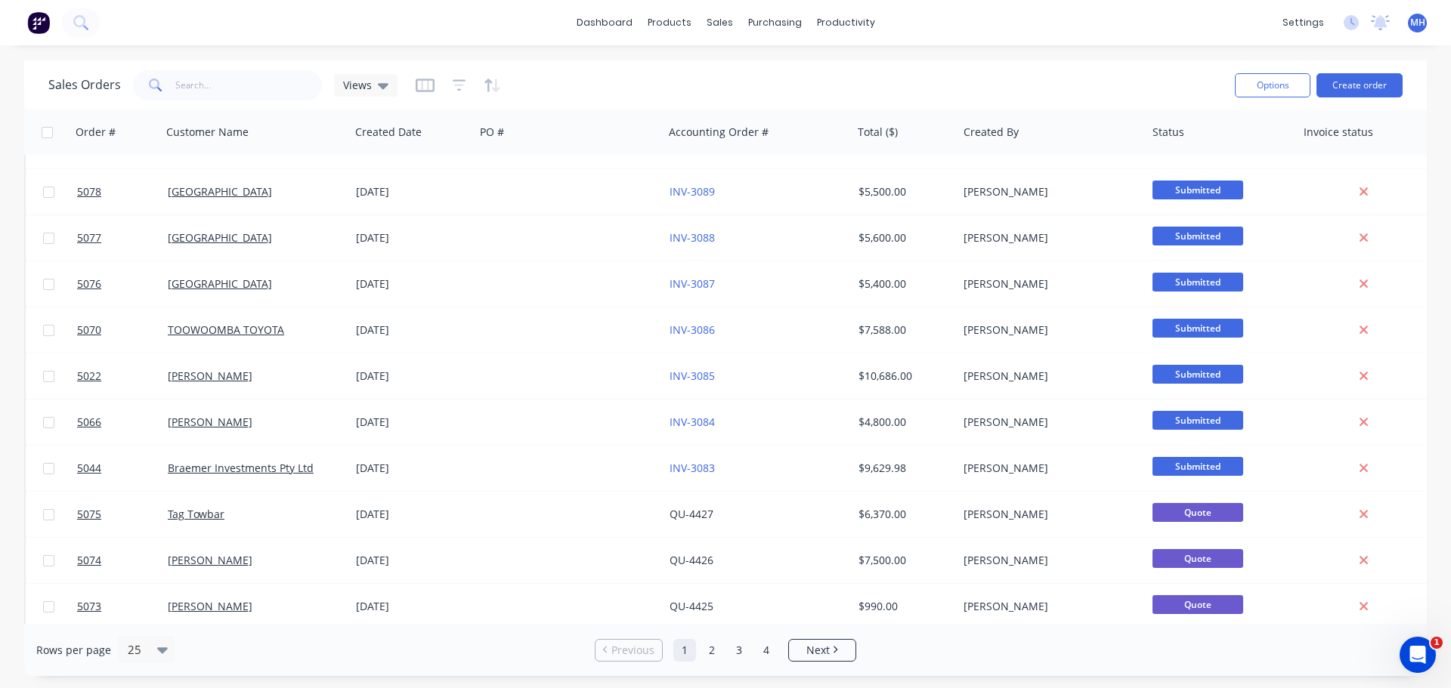
scroll to position [237, 0]
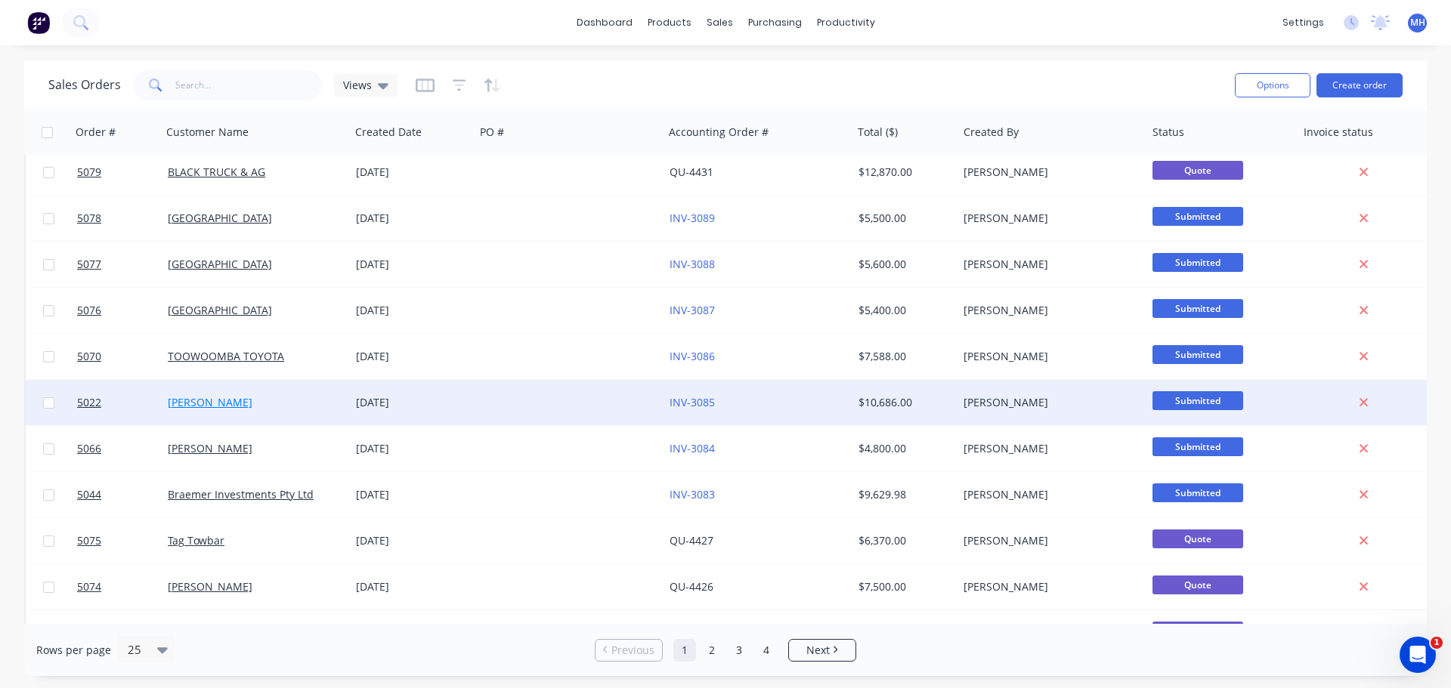
click at [204, 402] on link "[PERSON_NAME]" at bounding box center [210, 402] width 85 height 14
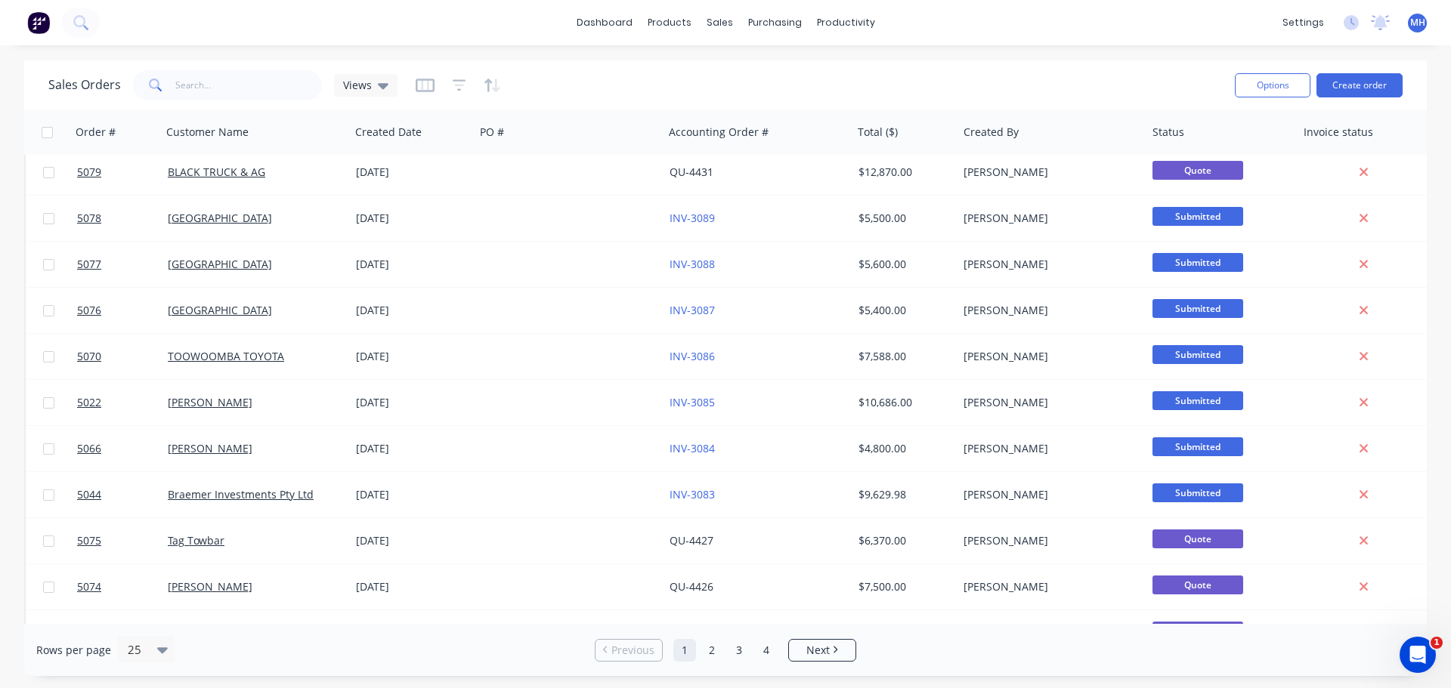
scroll to position [162, 0]
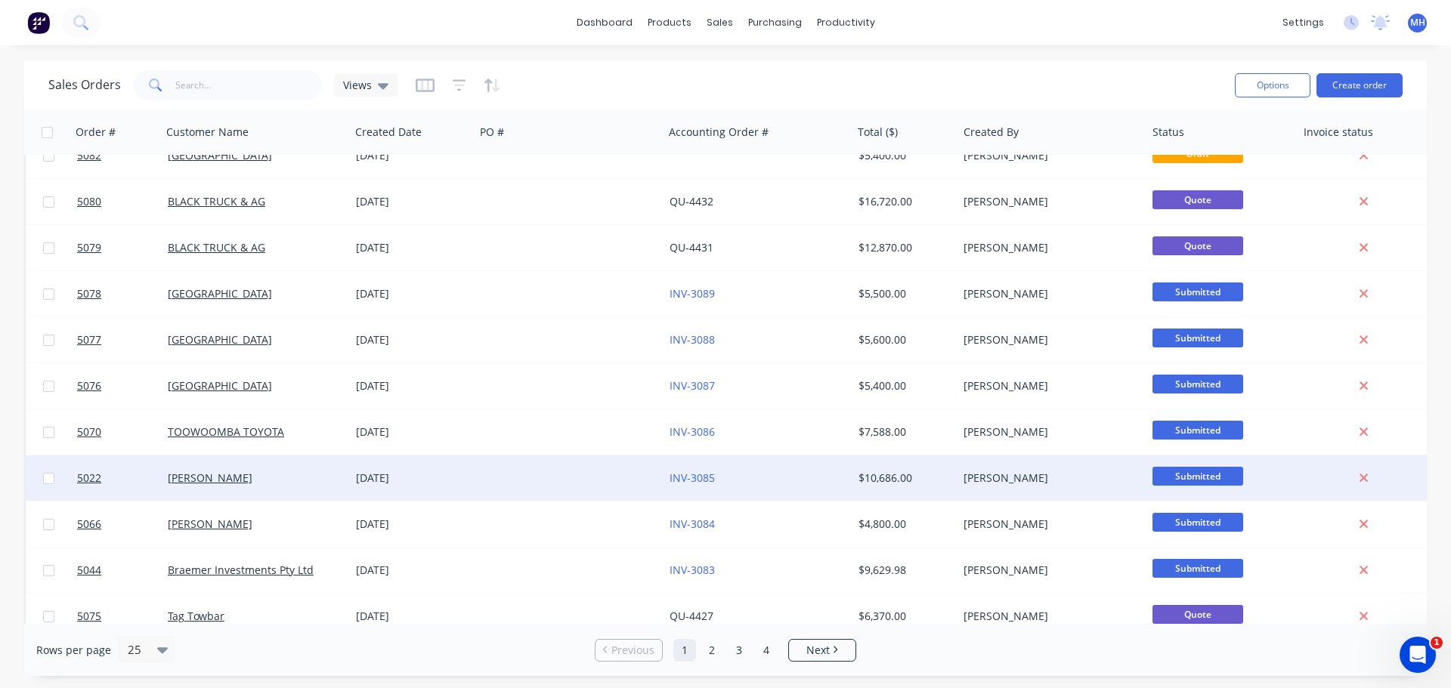
click at [476, 485] on div at bounding box center [569, 478] width 189 height 45
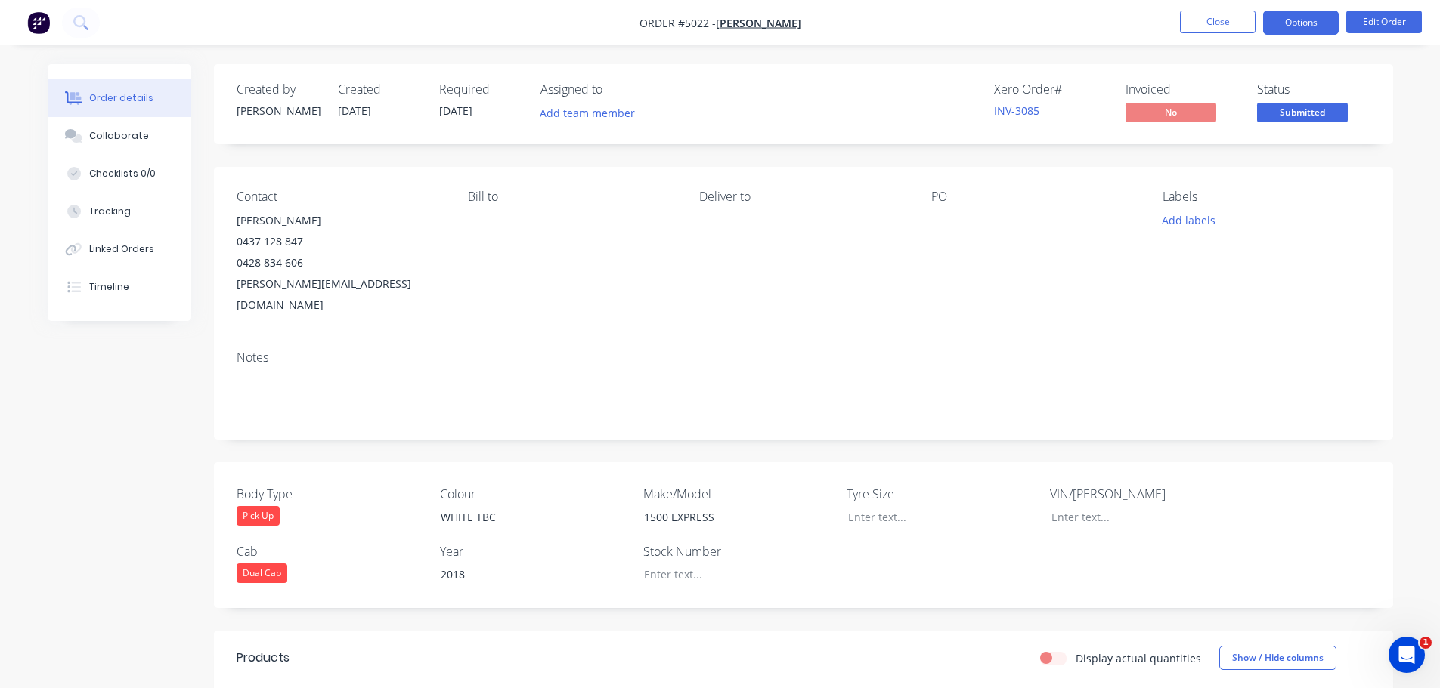
click at [1294, 24] on button "Options" at bounding box center [1301, 23] width 76 height 24
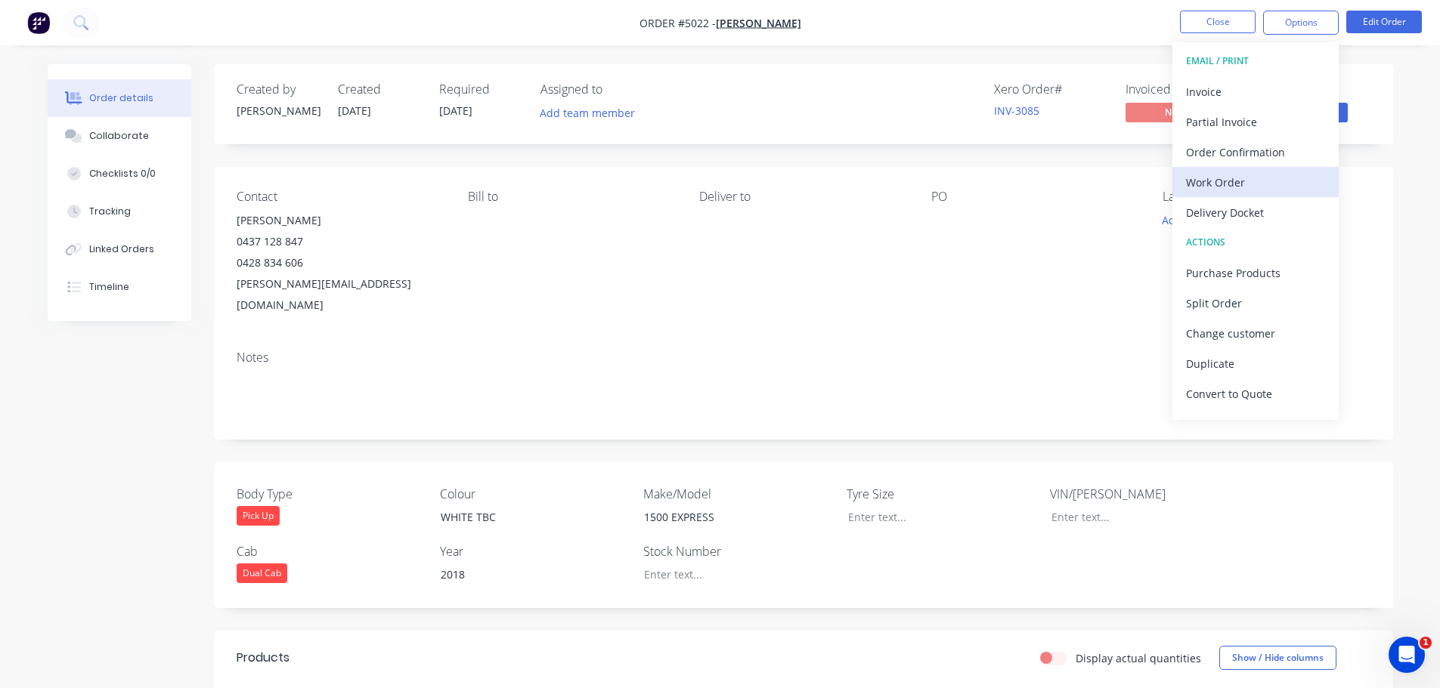
click at [1225, 189] on div "Work Order" at bounding box center [1255, 183] width 139 height 22
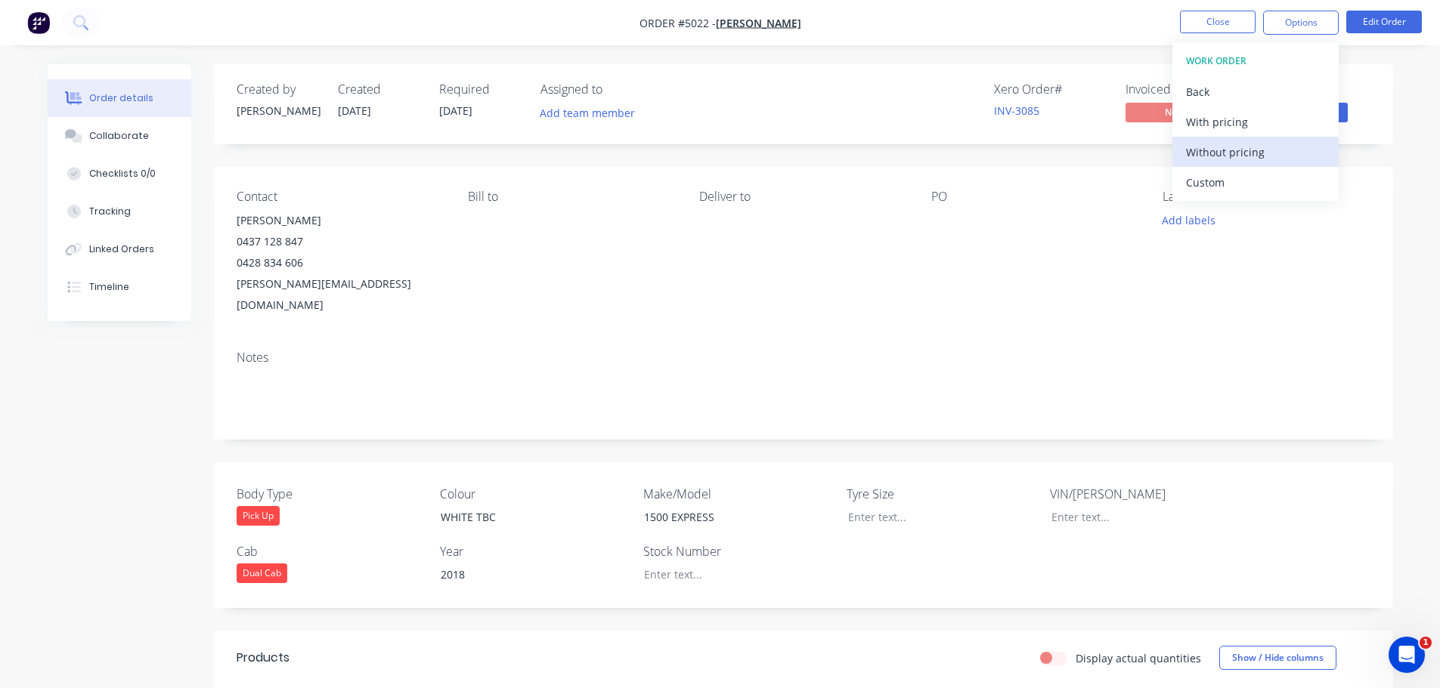
click at [1222, 155] on div "Without pricing" at bounding box center [1255, 152] width 139 height 22
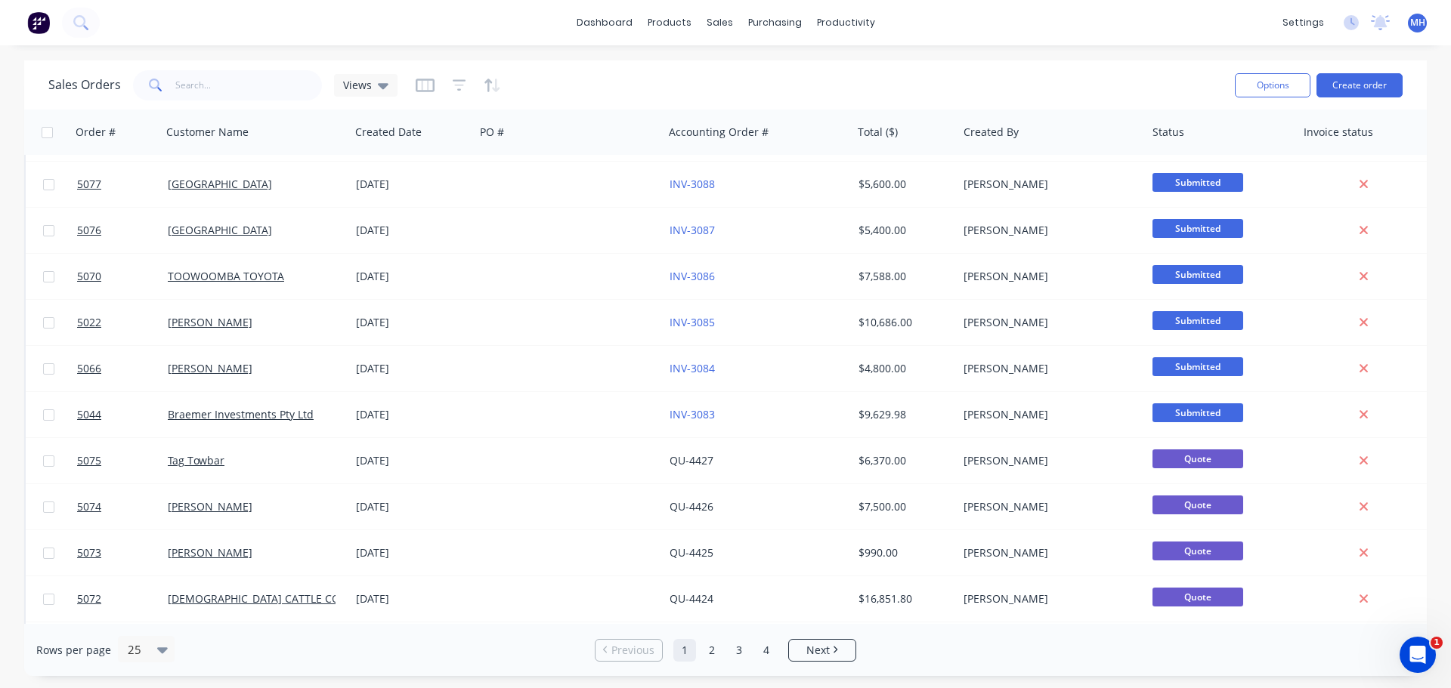
scroll to position [313, 0]
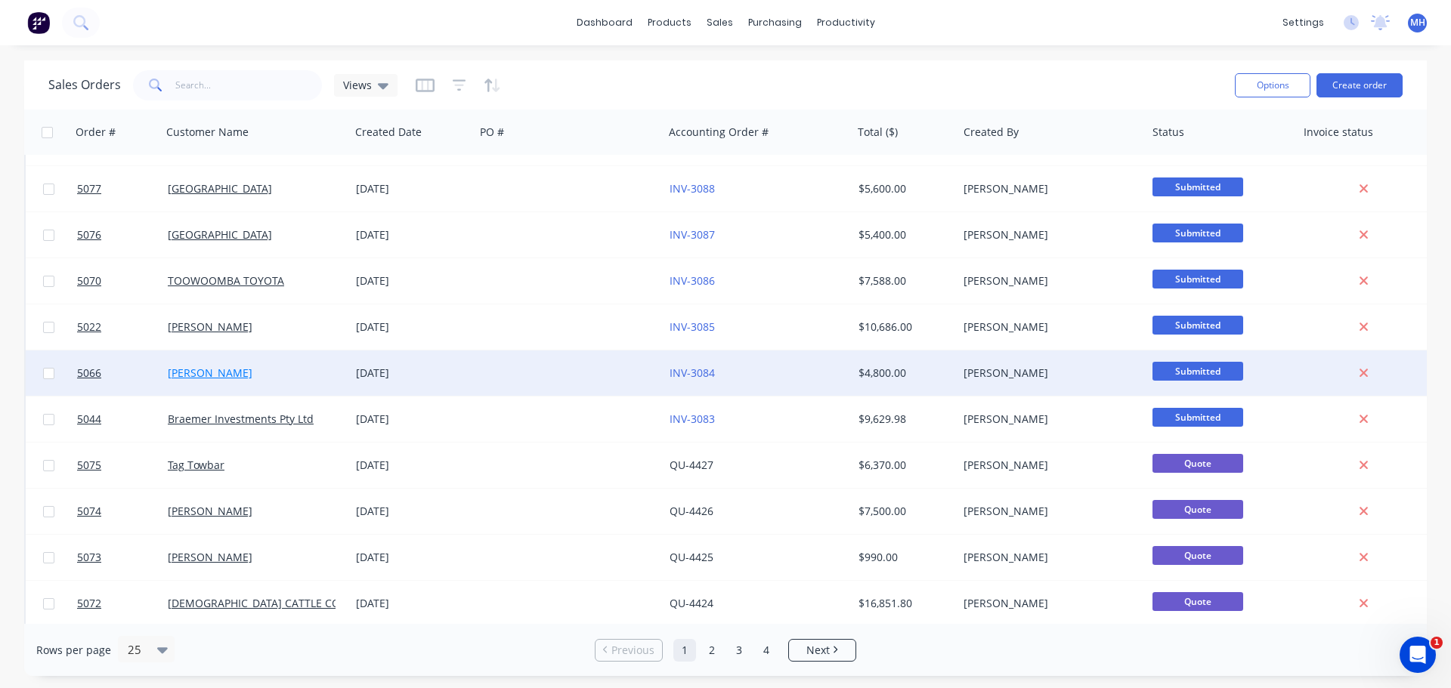
click at [235, 370] on link "[PERSON_NAME]" at bounding box center [210, 373] width 85 height 14
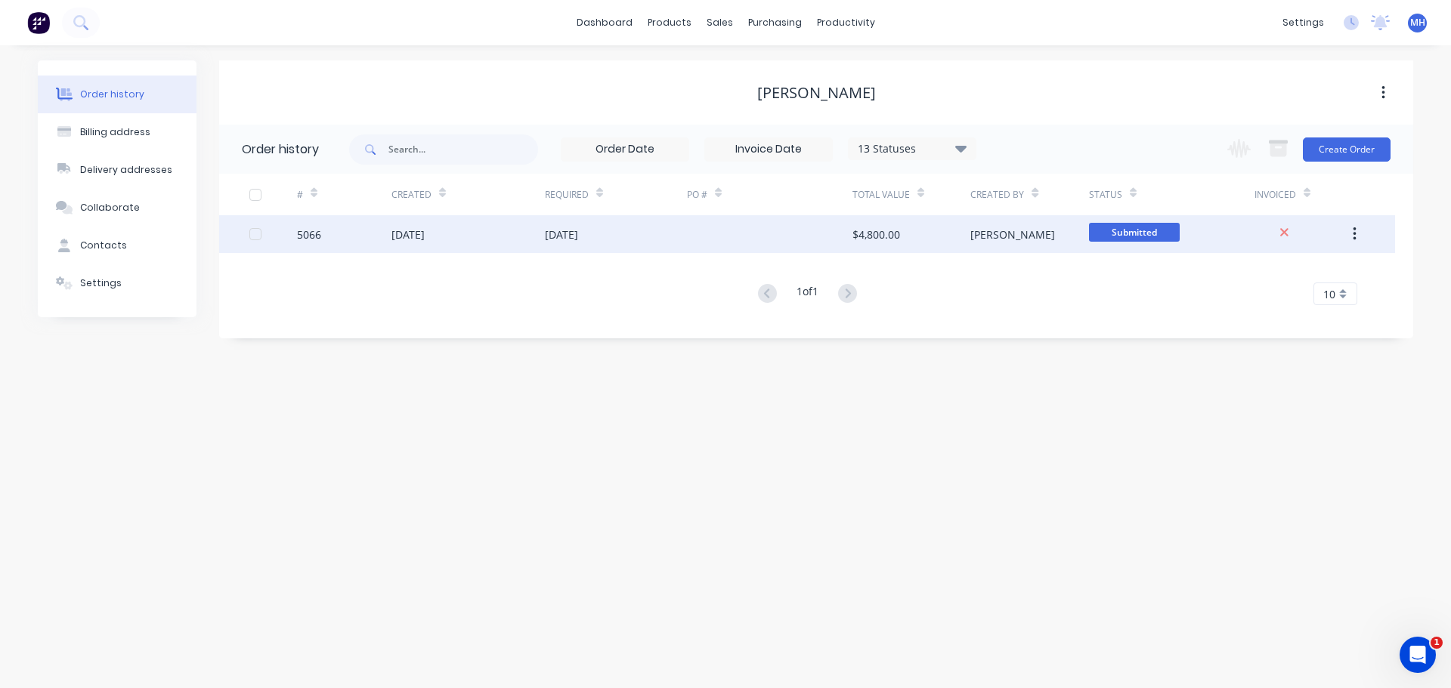
click at [578, 234] on div "[DATE]" at bounding box center [561, 235] width 33 height 16
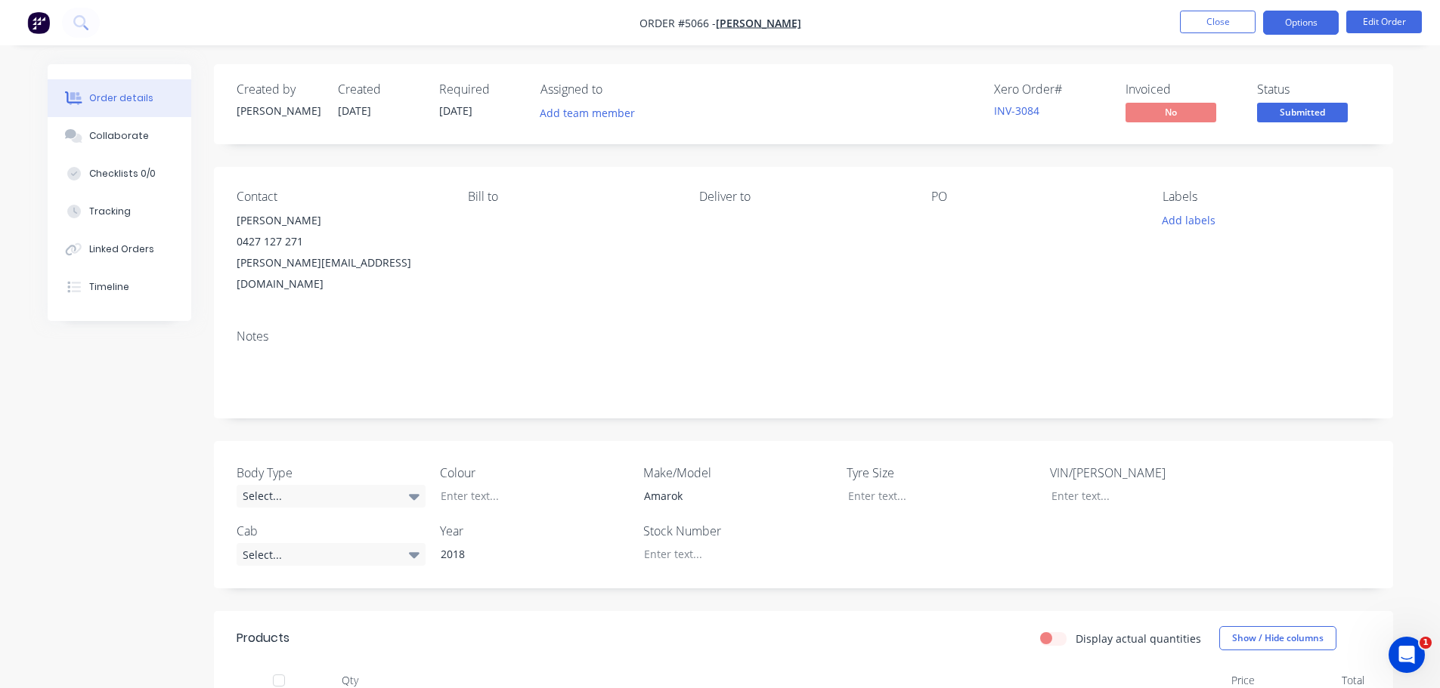
click at [1301, 21] on button "Options" at bounding box center [1301, 23] width 76 height 24
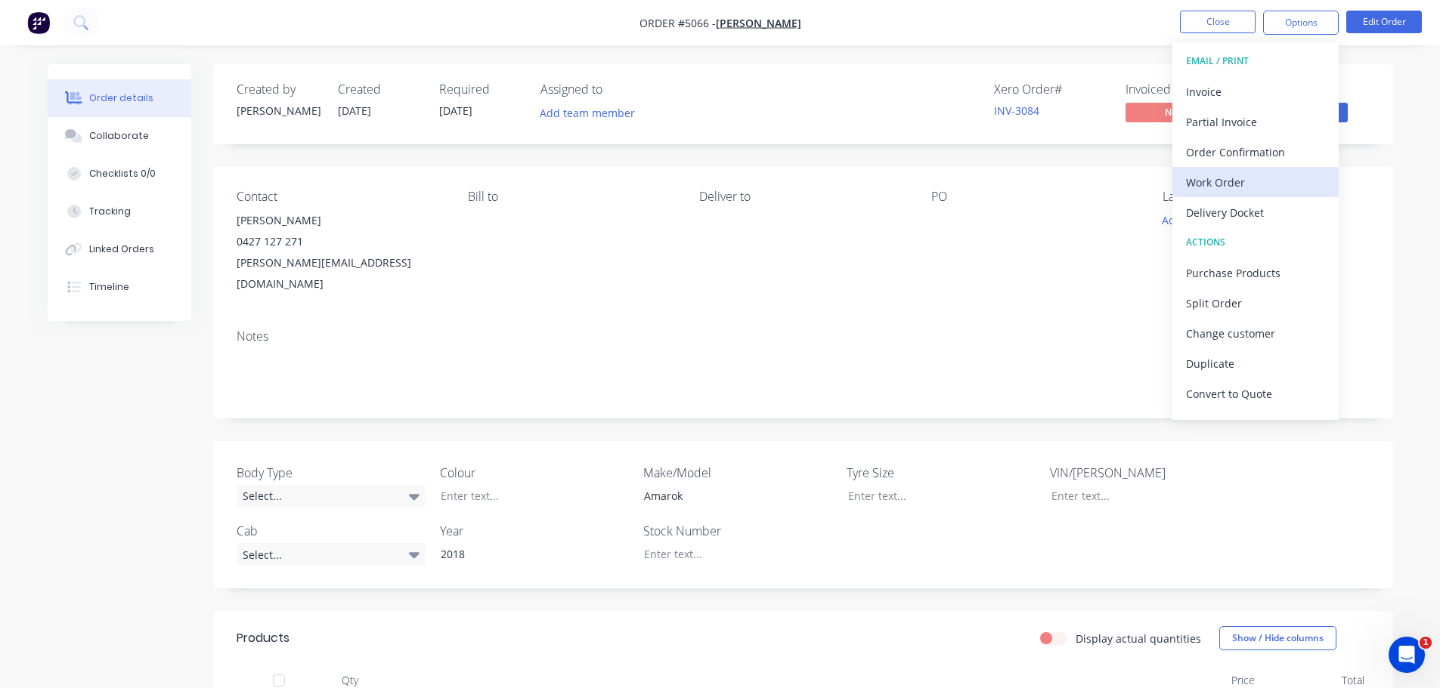
click at [1250, 181] on div "Work Order" at bounding box center [1255, 183] width 139 height 22
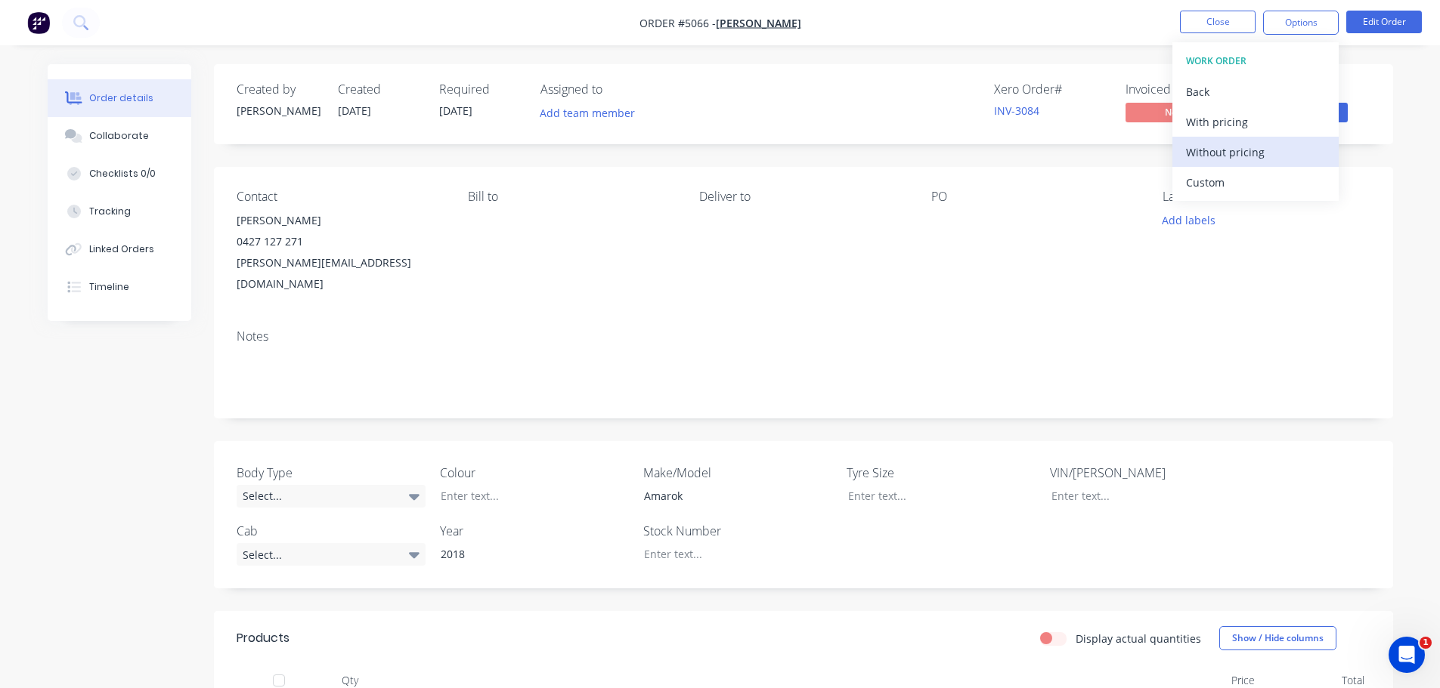
click at [1214, 152] on div "Without pricing" at bounding box center [1255, 152] width 139 height 22
click at [771, 280] on div "Contact RENEE STAFLEU 0427 127 271 renee.stafleu@gmail.com Bill to Deliver to P…" at bounding box center [803, 242] width 1179 height 150
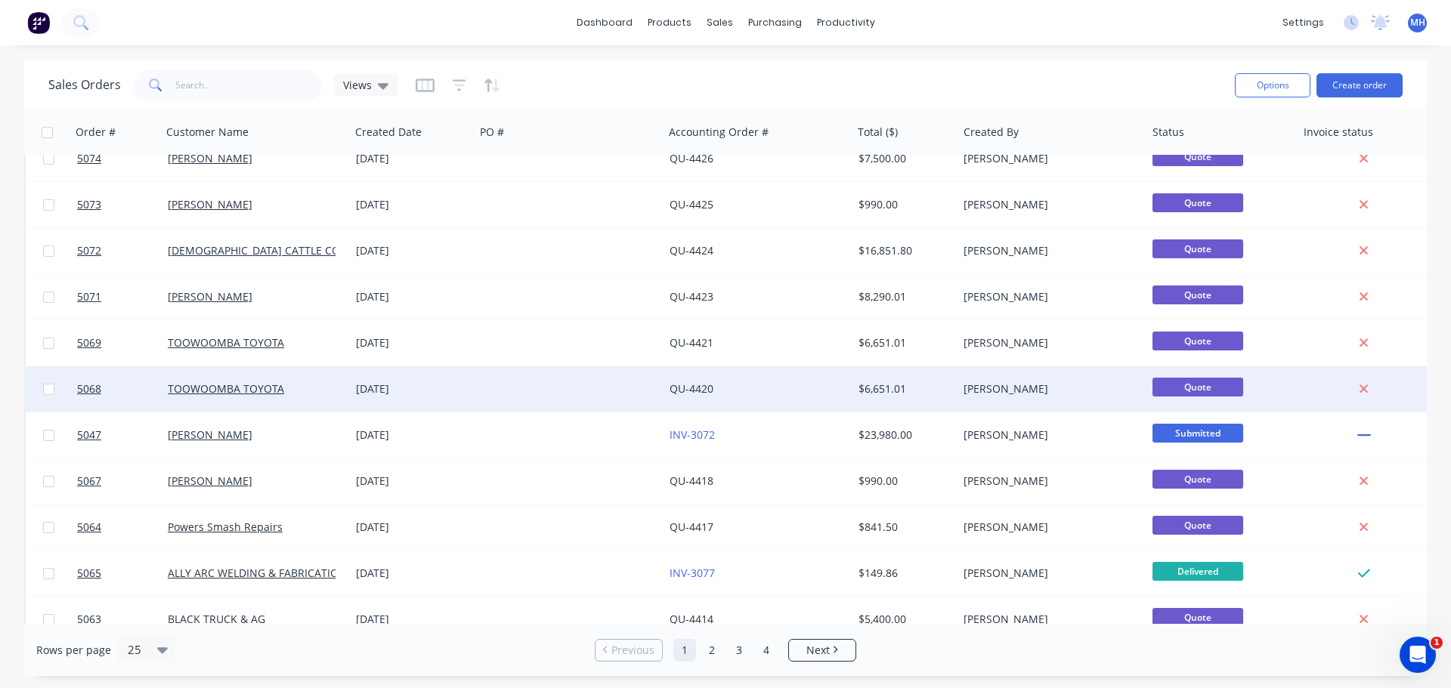
scroll to position [691, 0]
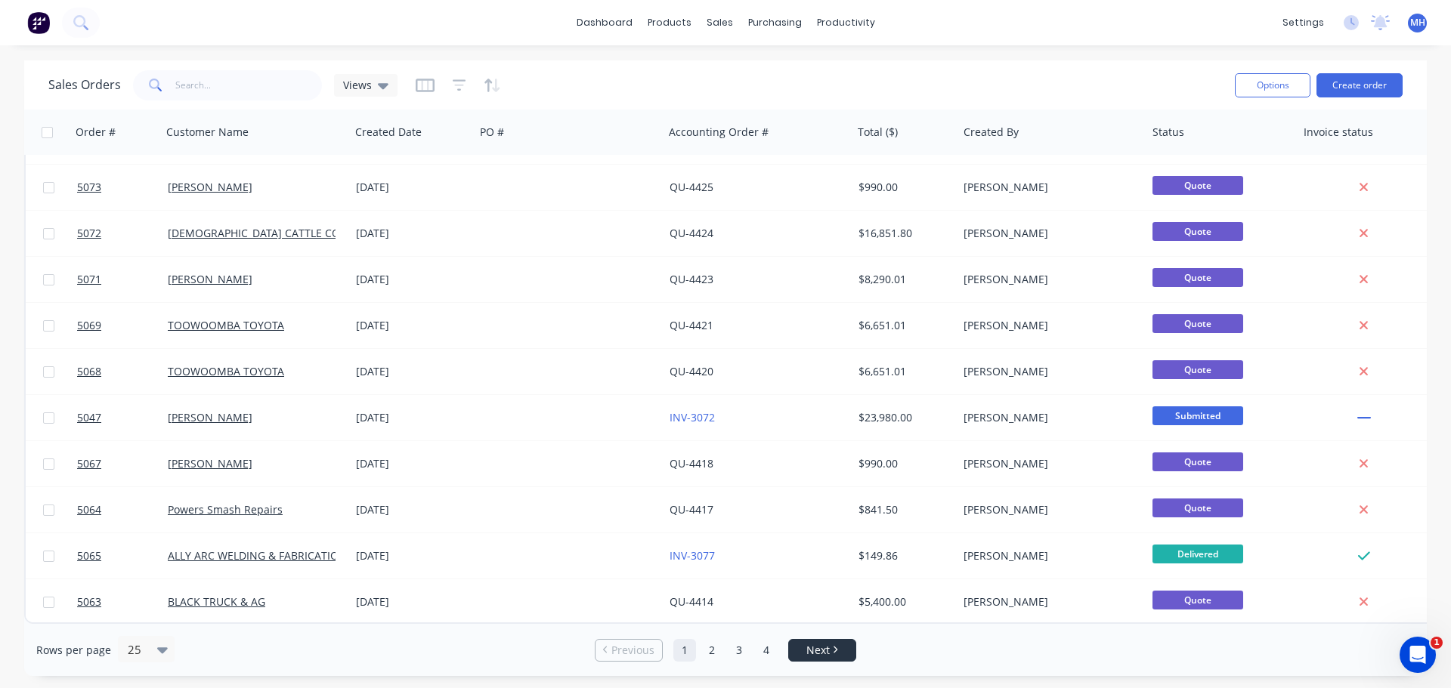
click at [833, 645] on link "Next" at bounding box center [822, 650] width 67 height 15
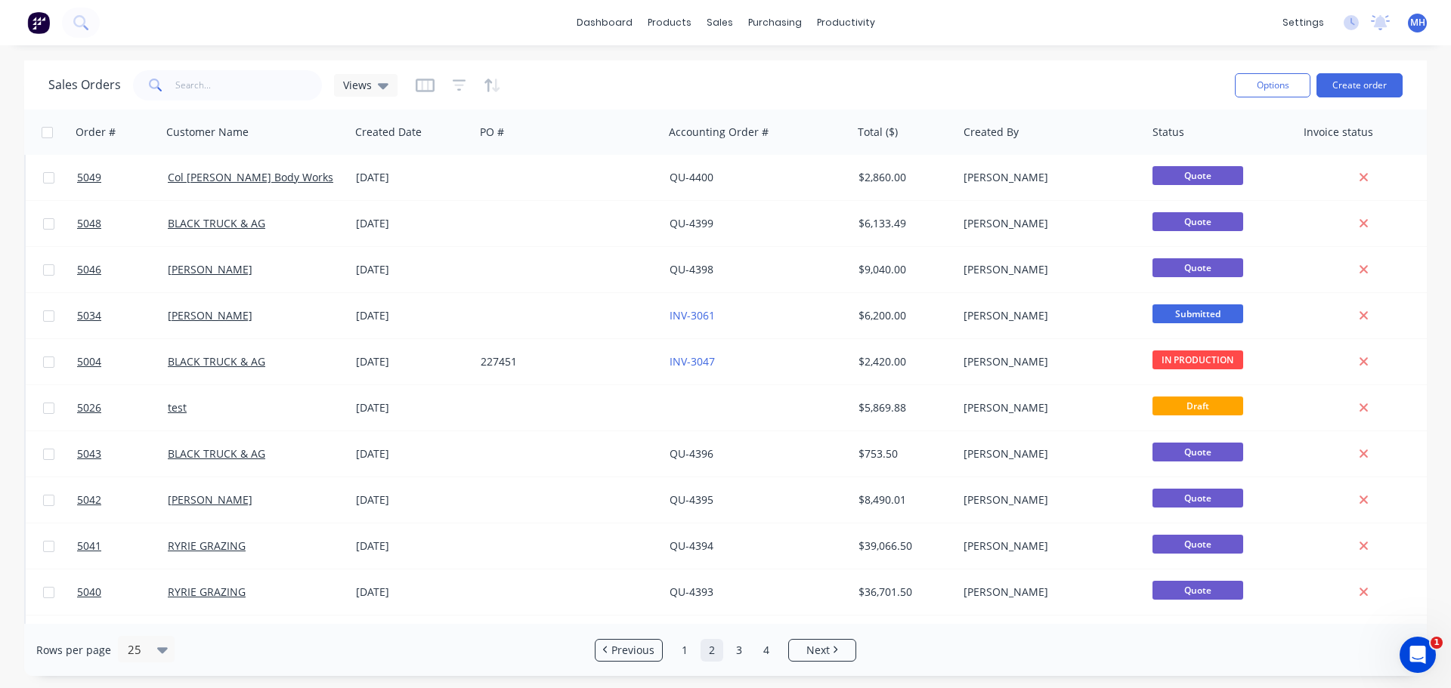
scroll to position [605, 0]
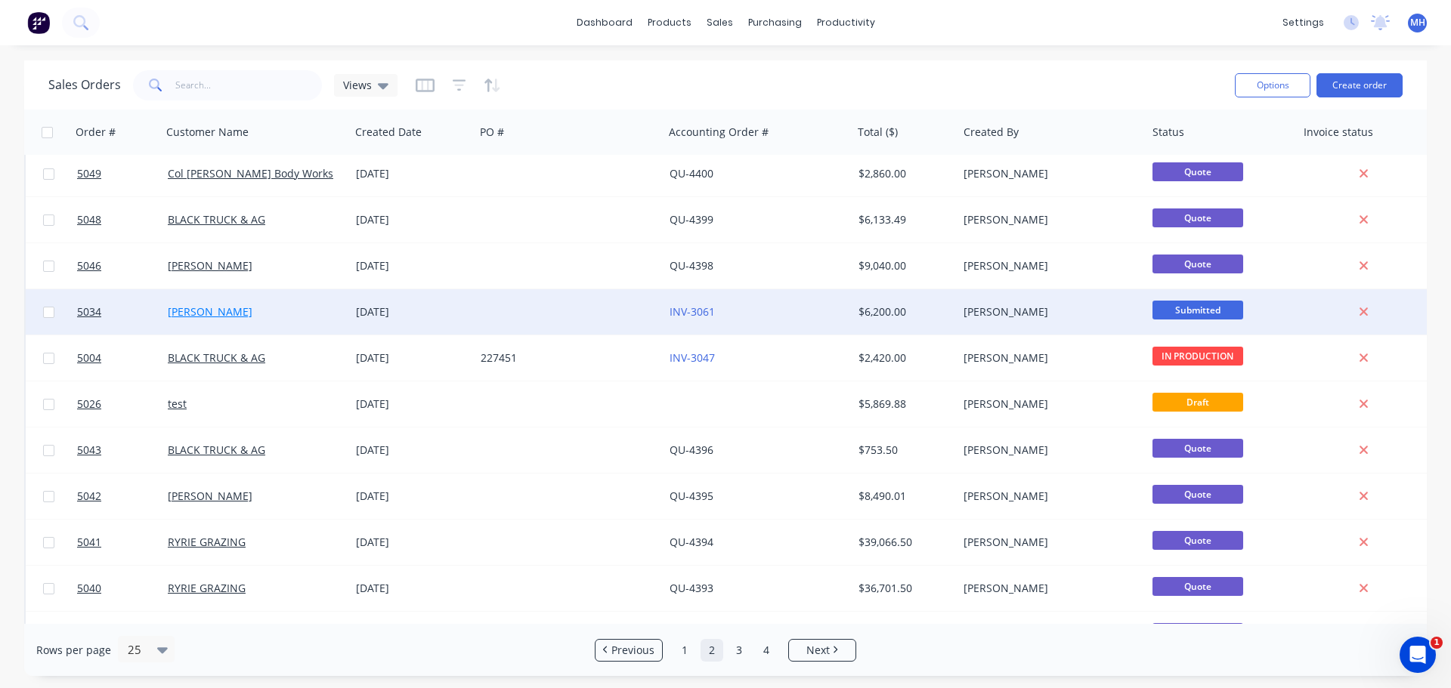
click at [221, 310] on link "[PERSON_NAME]" at bounding box center [210, 312] width 85 height 14
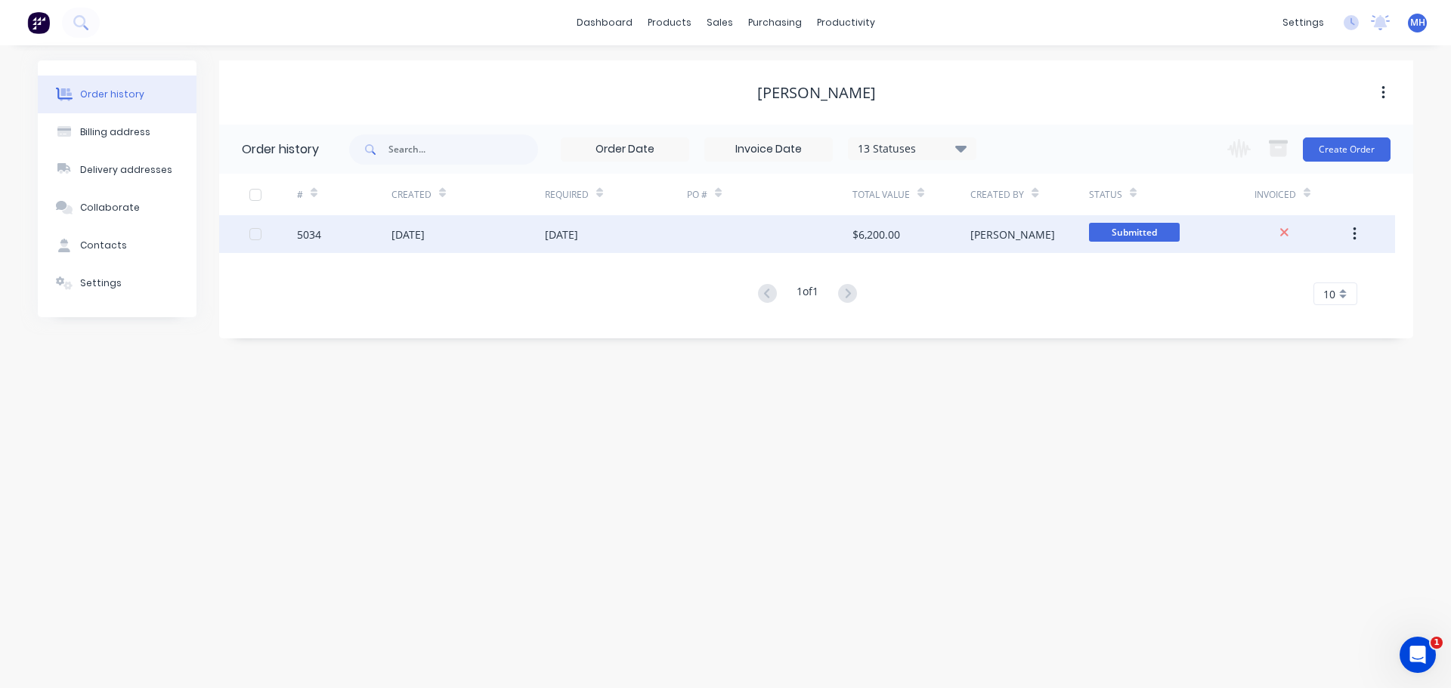
click at [425, 232] on div "19 Aug 2025" at bounding box center [407, 235] width 33 height 16
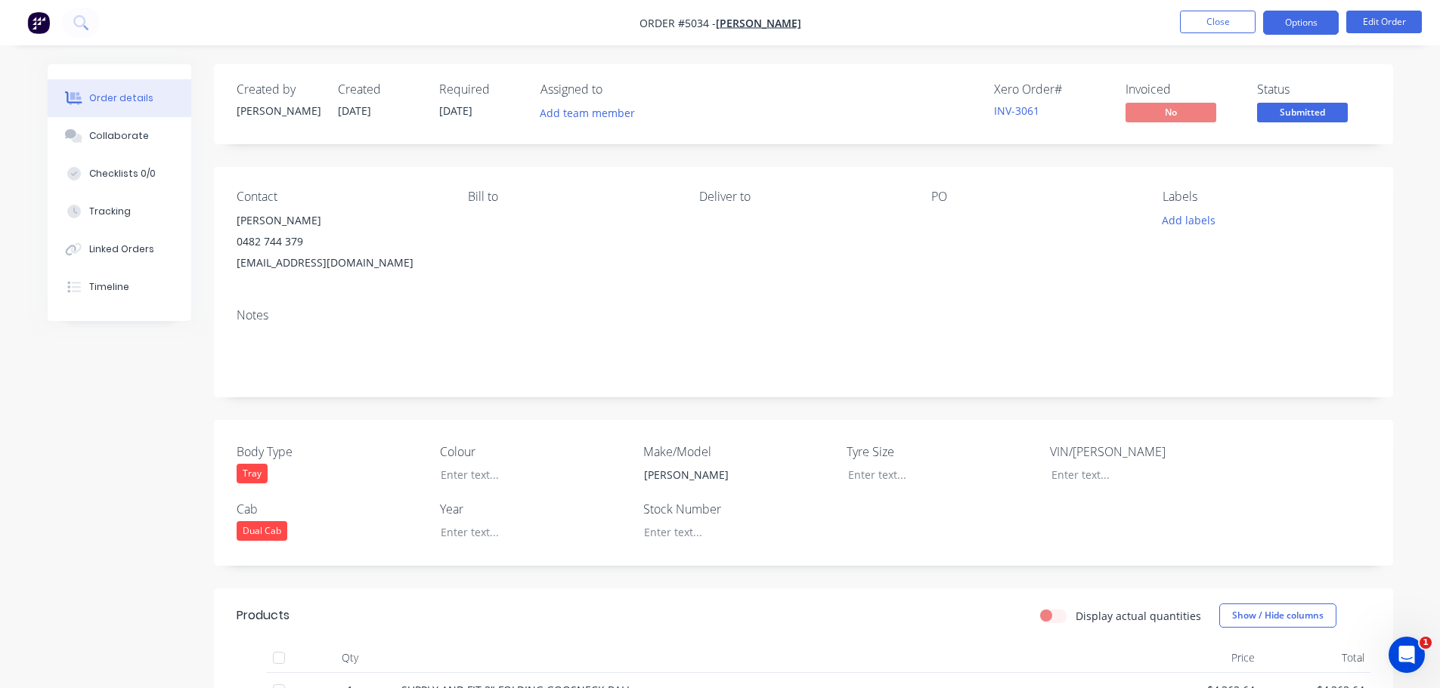
click at [1325, 15] on button "Options" at bounding box center [1301, 23] width 76 height 24
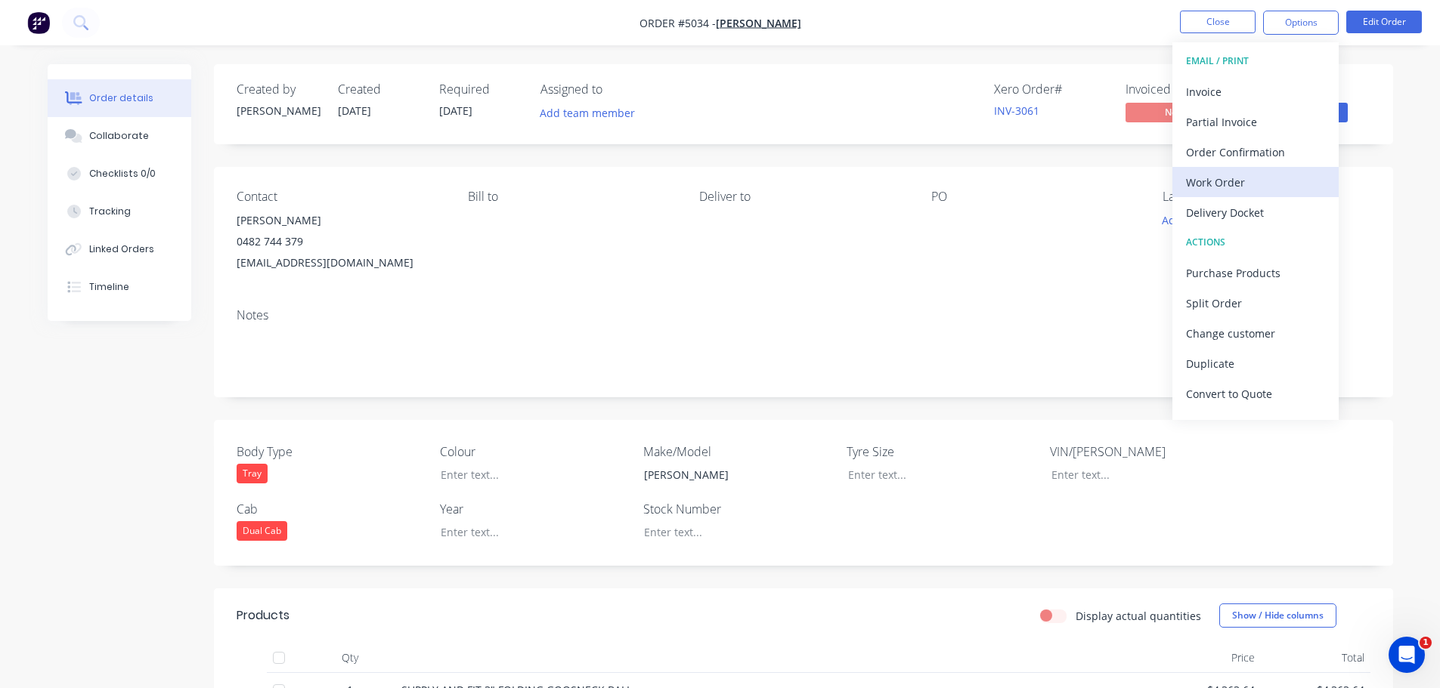
click at [1236, 181] on div "Work Order" at bounding box center [1255, 183] width 139 height 22
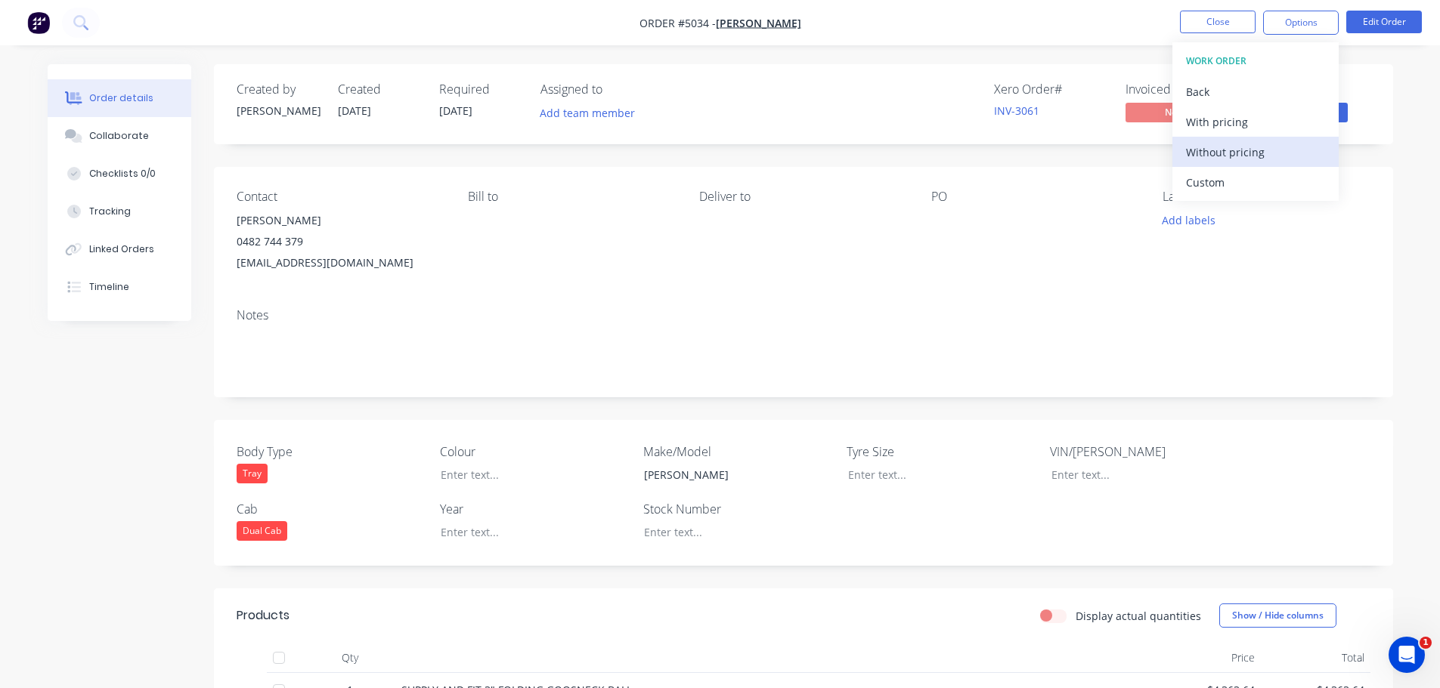
click at [1233, 147] on div "Without pricing" at bounding box center [1255, 152] width 139 height 22
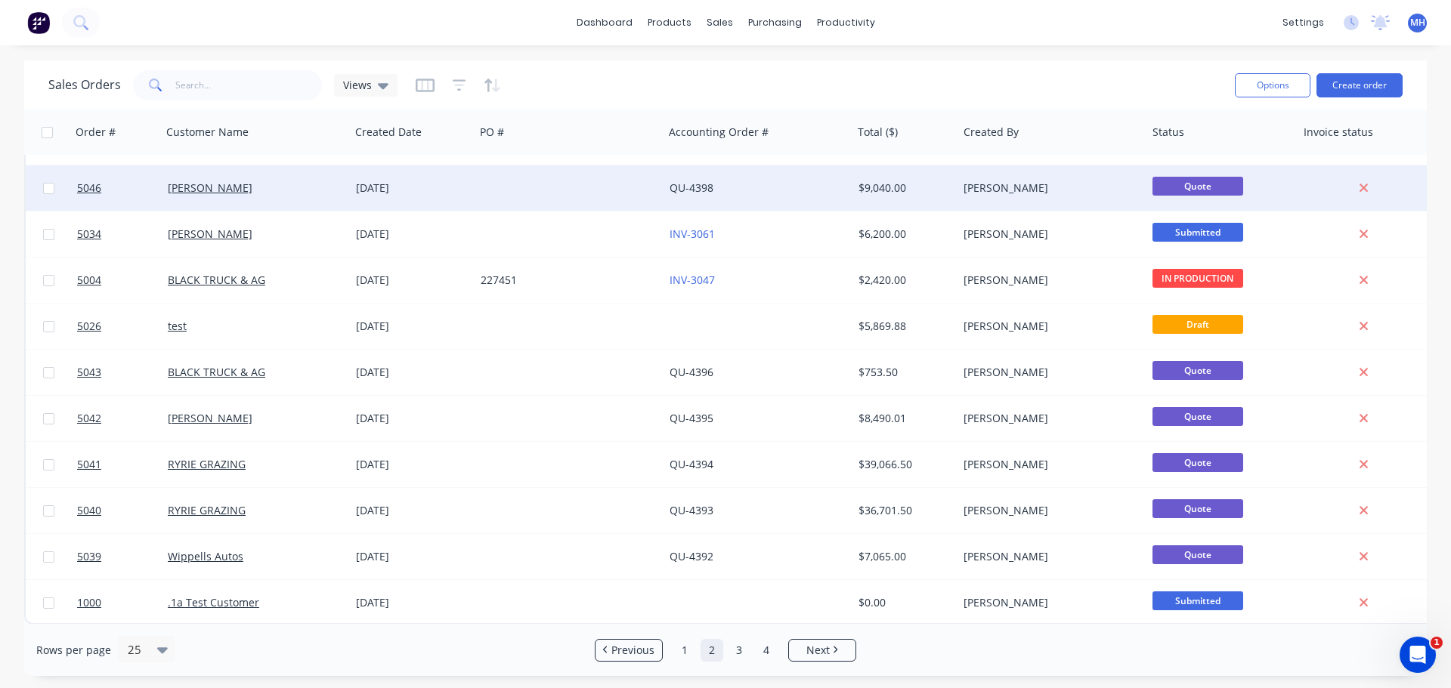
scroll to position [691, 0]
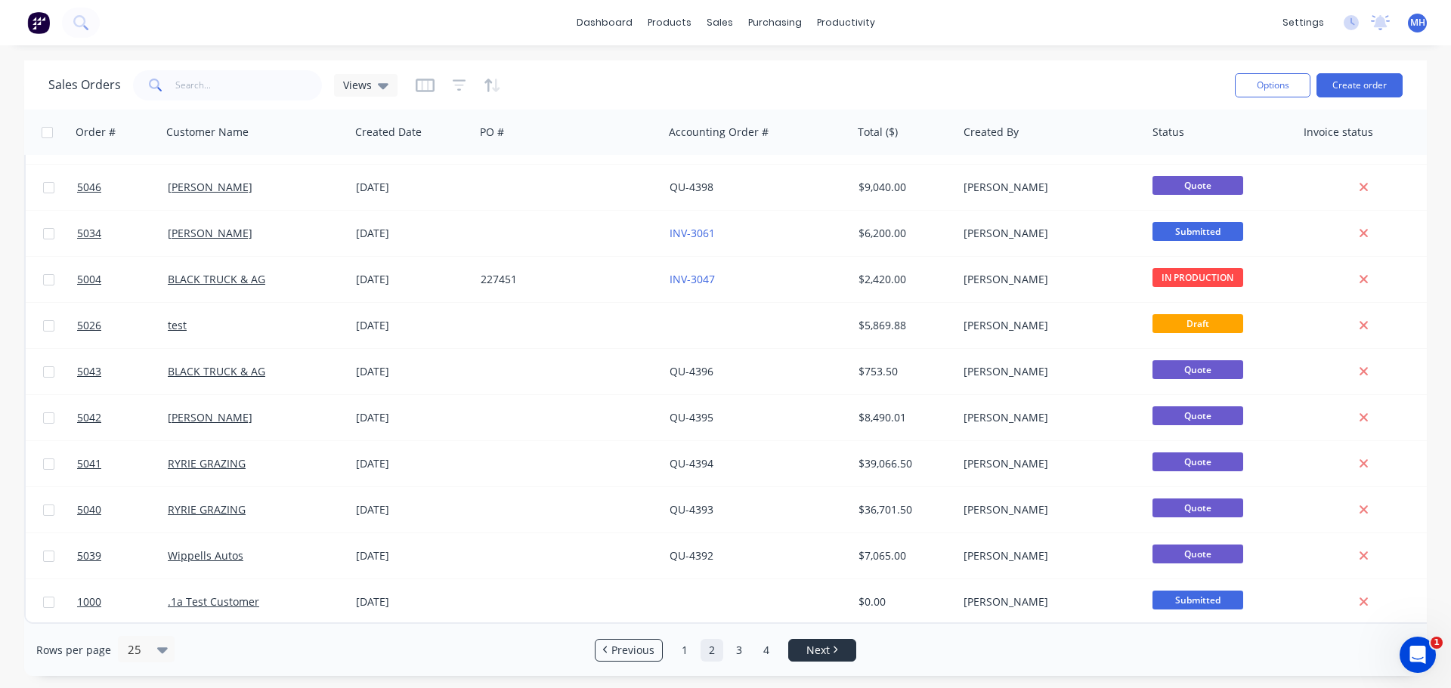
click at [831, 648] on link "Next" at bounding box center [822, 650] width 67 height 15
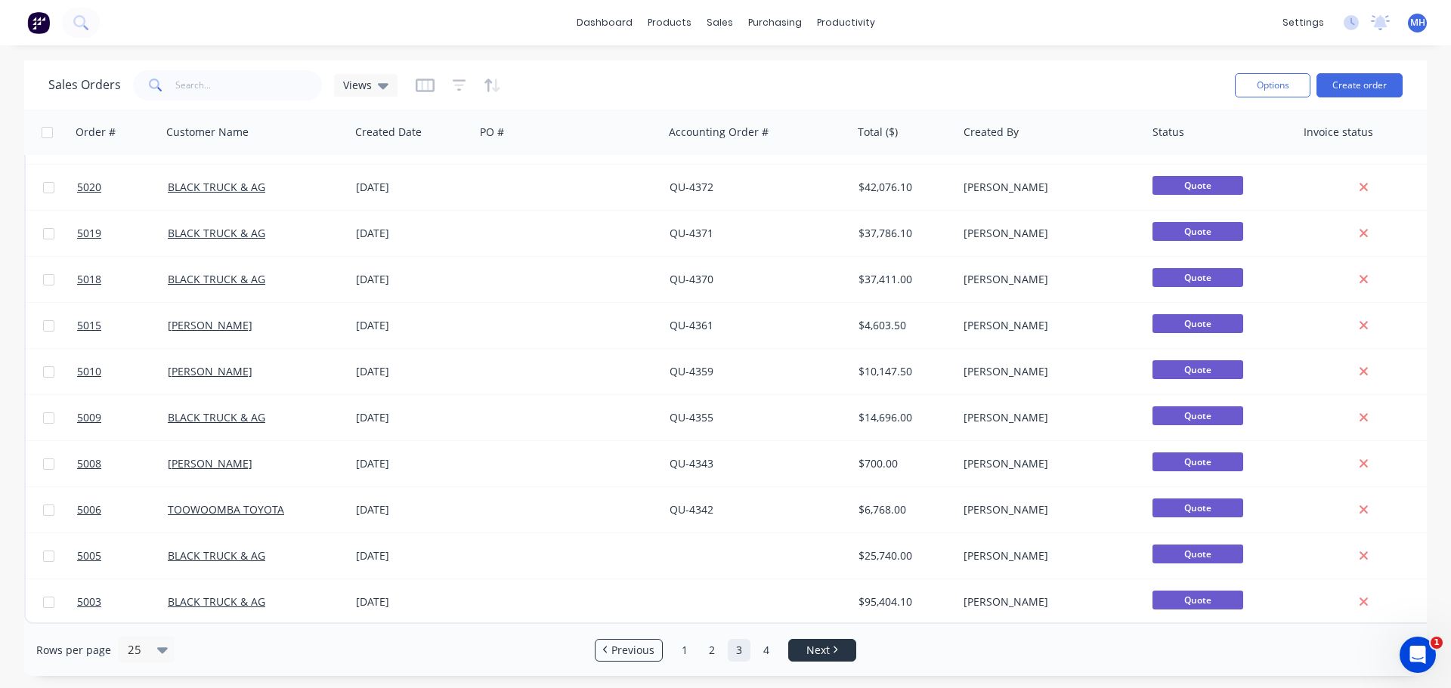
click at [829, 653] on span "Next" at bounding box center [817, 650] width 23 height 15
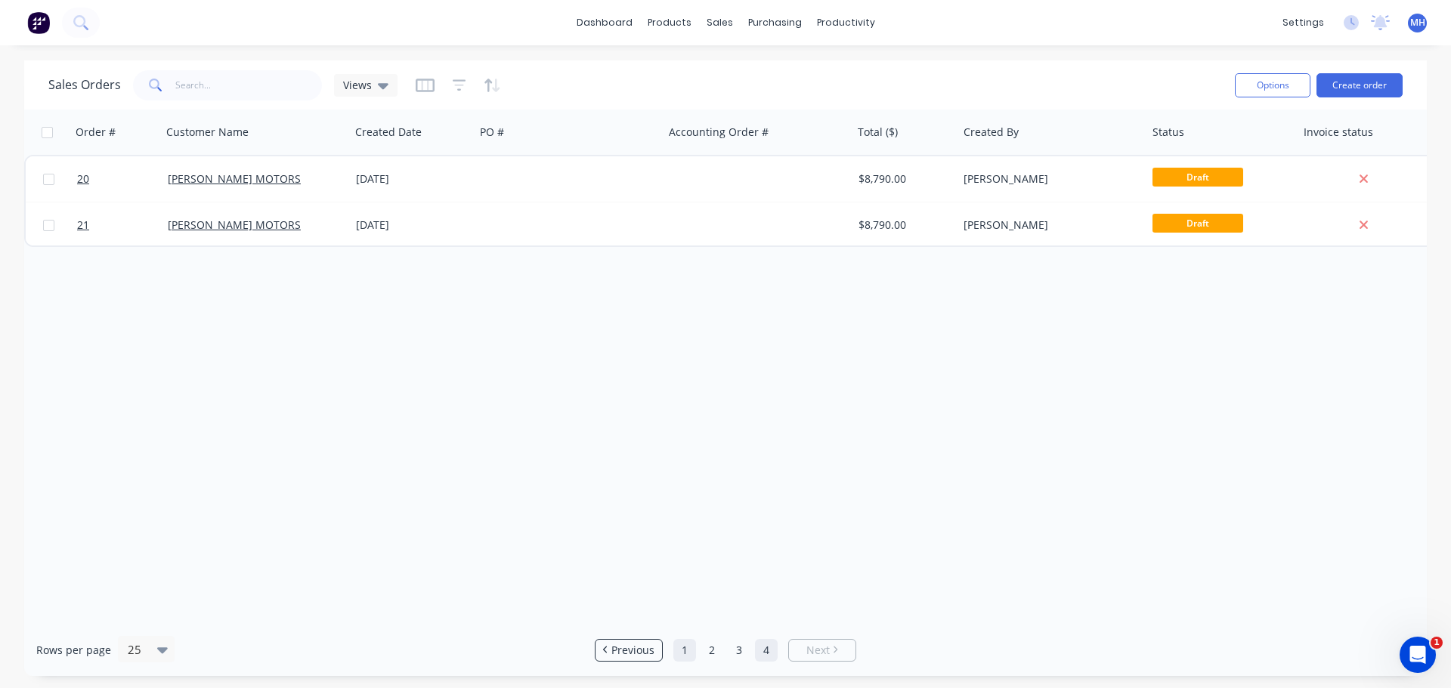
click at [685, 654] on link "1" at bounding box center [684, 650] width 23 height 23
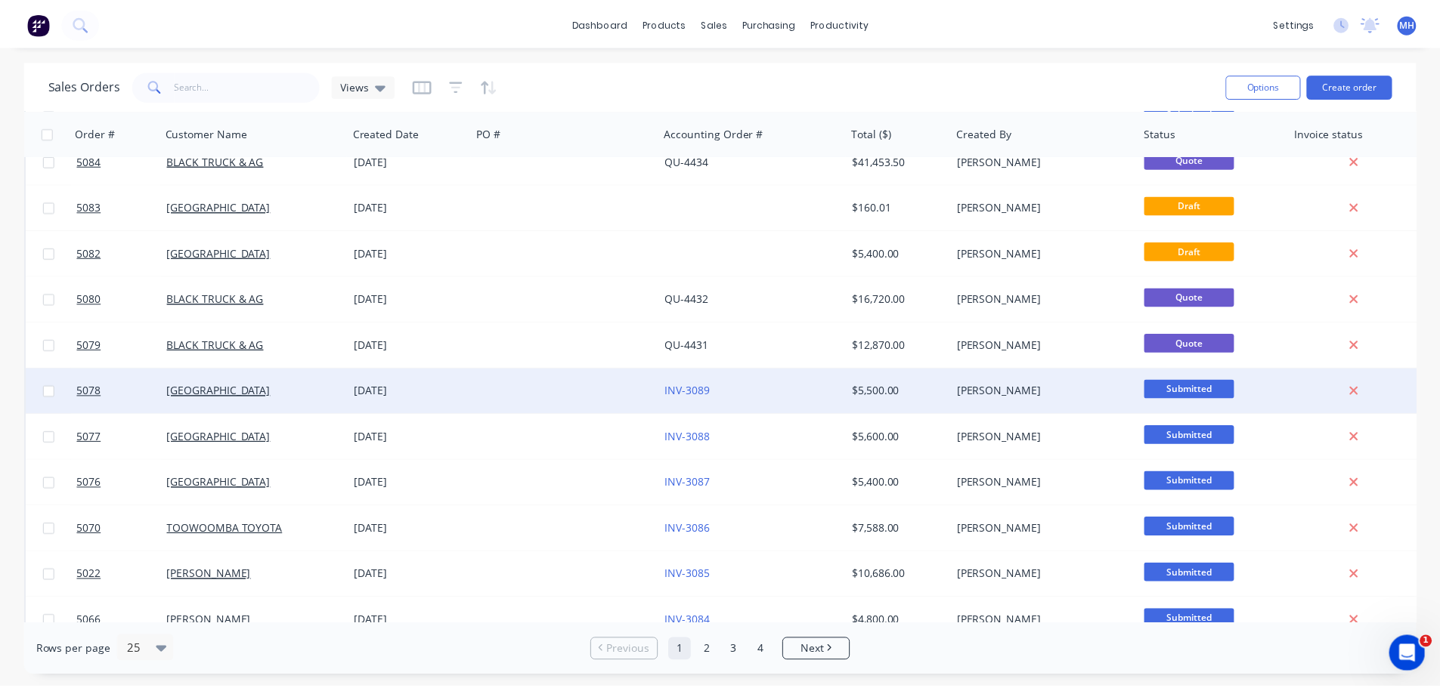
scroll to position [151, 0]
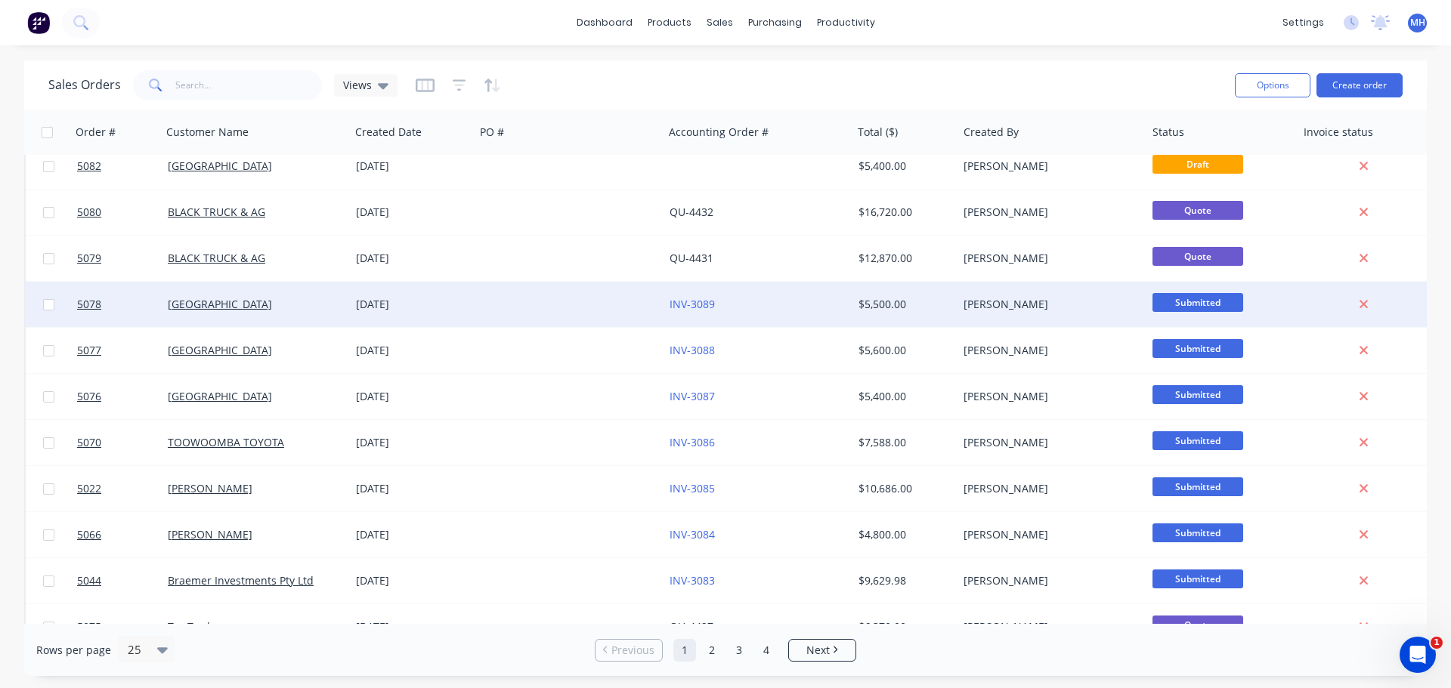
click at [385, 311] on div "[DATE]" at bounding box center [412, 304] width 113 height 15
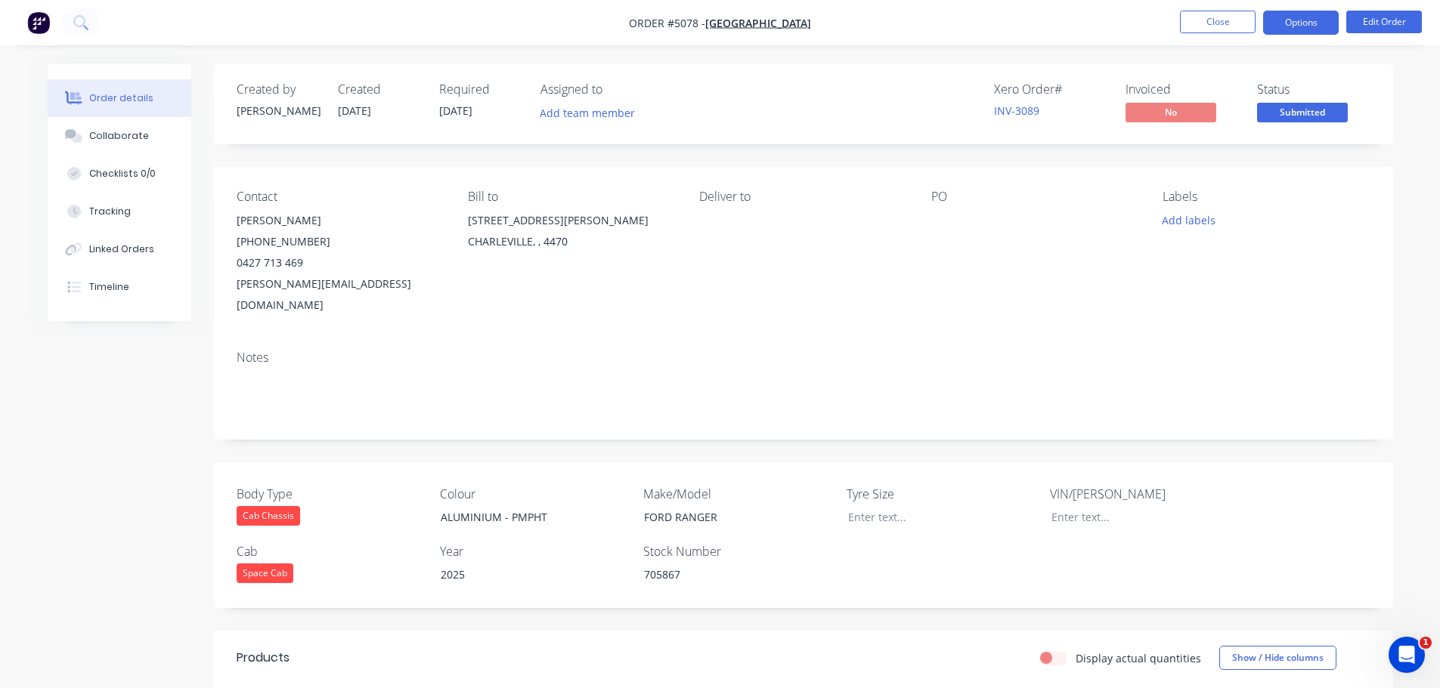
click at [1303, 23] on button "Options" at bounding box center [1301, 23] width 76 height 24
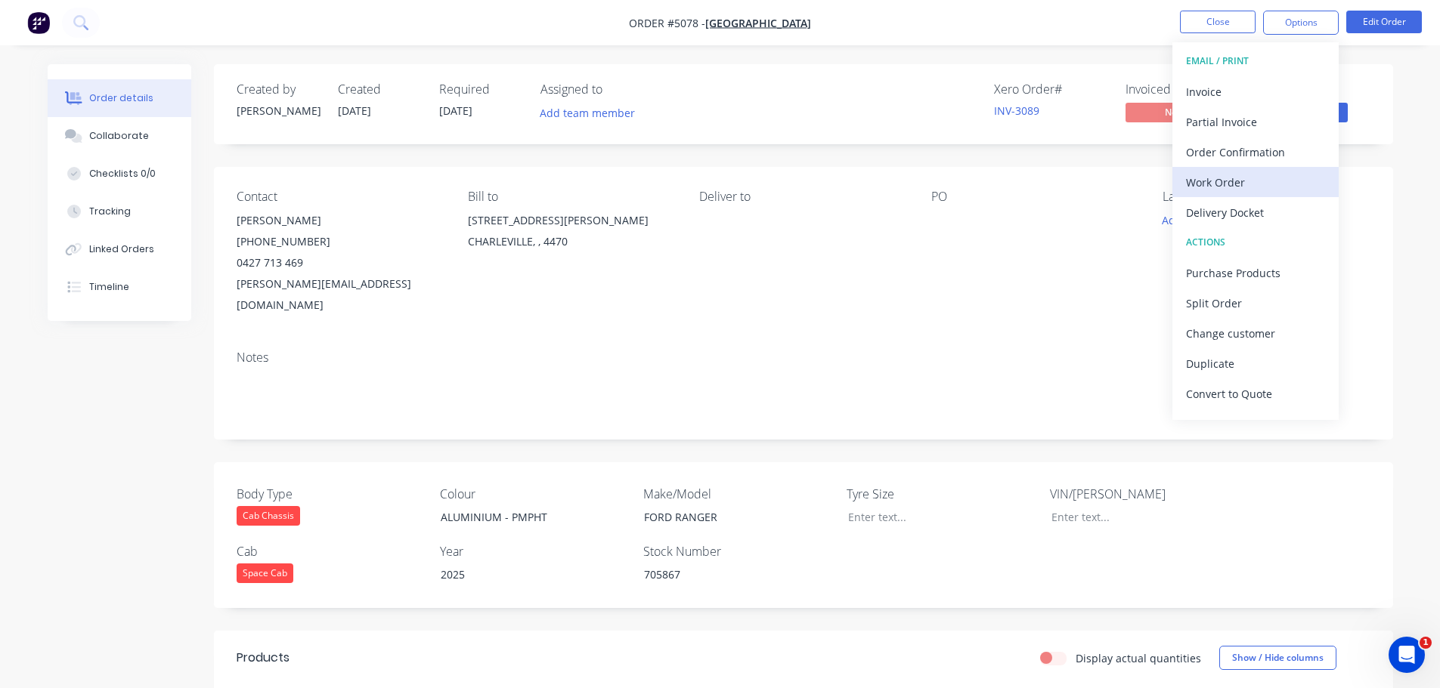
click at [1264, 181] on div "Work Order" at bounding box center [1255, 183] width 139 height 22
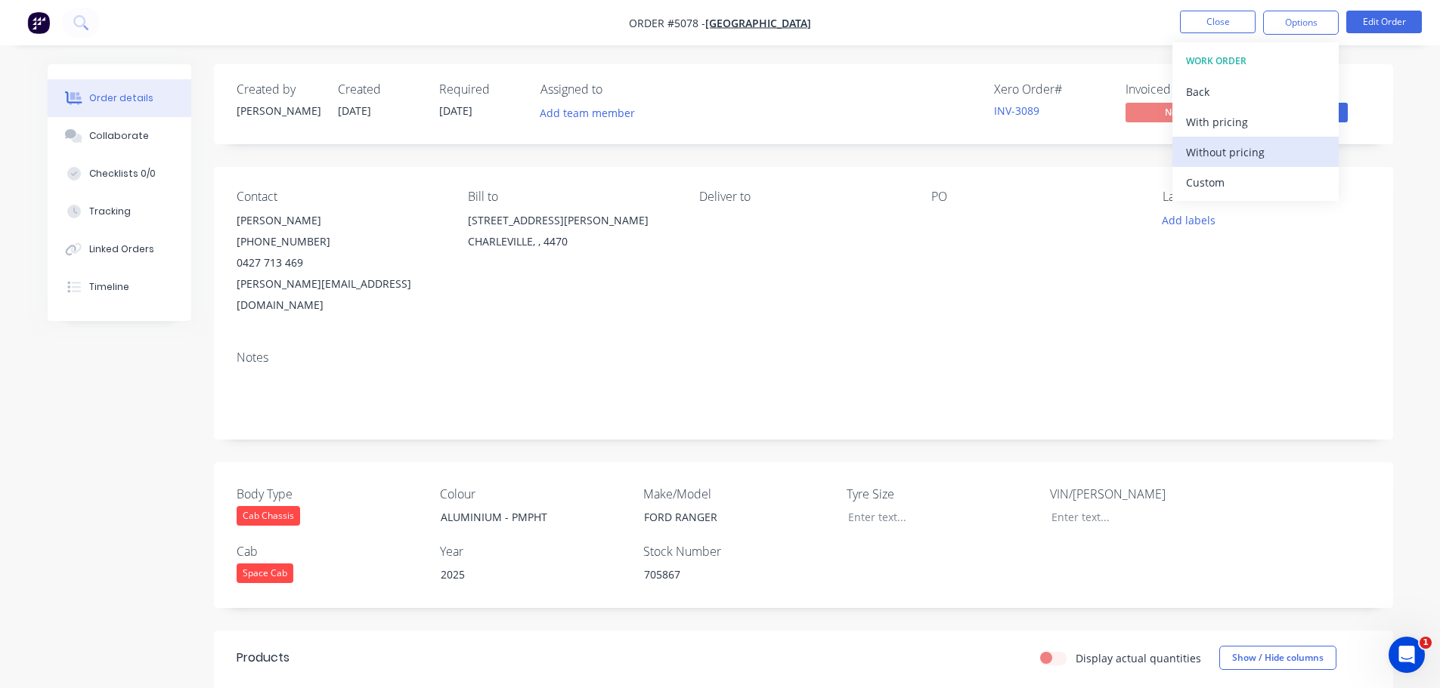
click at [1224, 157] on div "Without pricing" at bounding box center [1255, 152] width 139 height 22
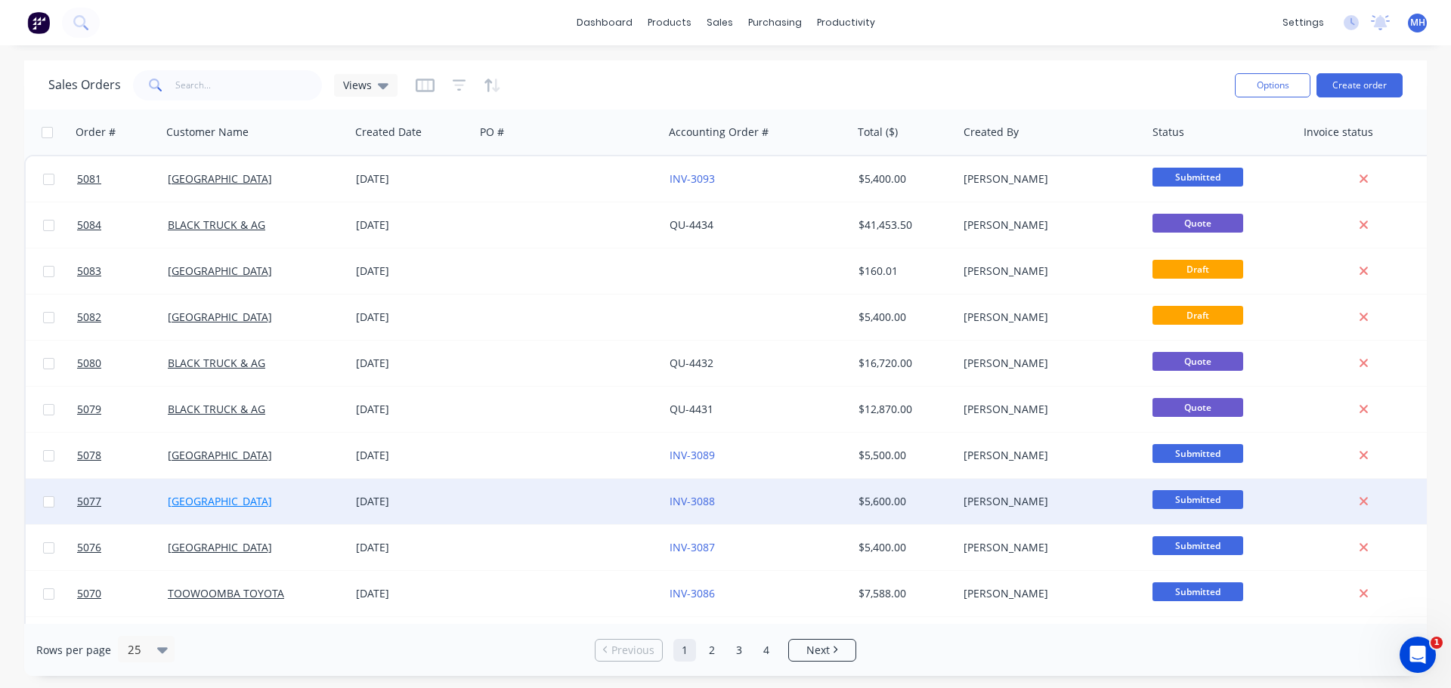
click at [244, 503] on link "[GEOGRAPHIC_DATA]" at bounding box center [220, 501] width 104 height 14
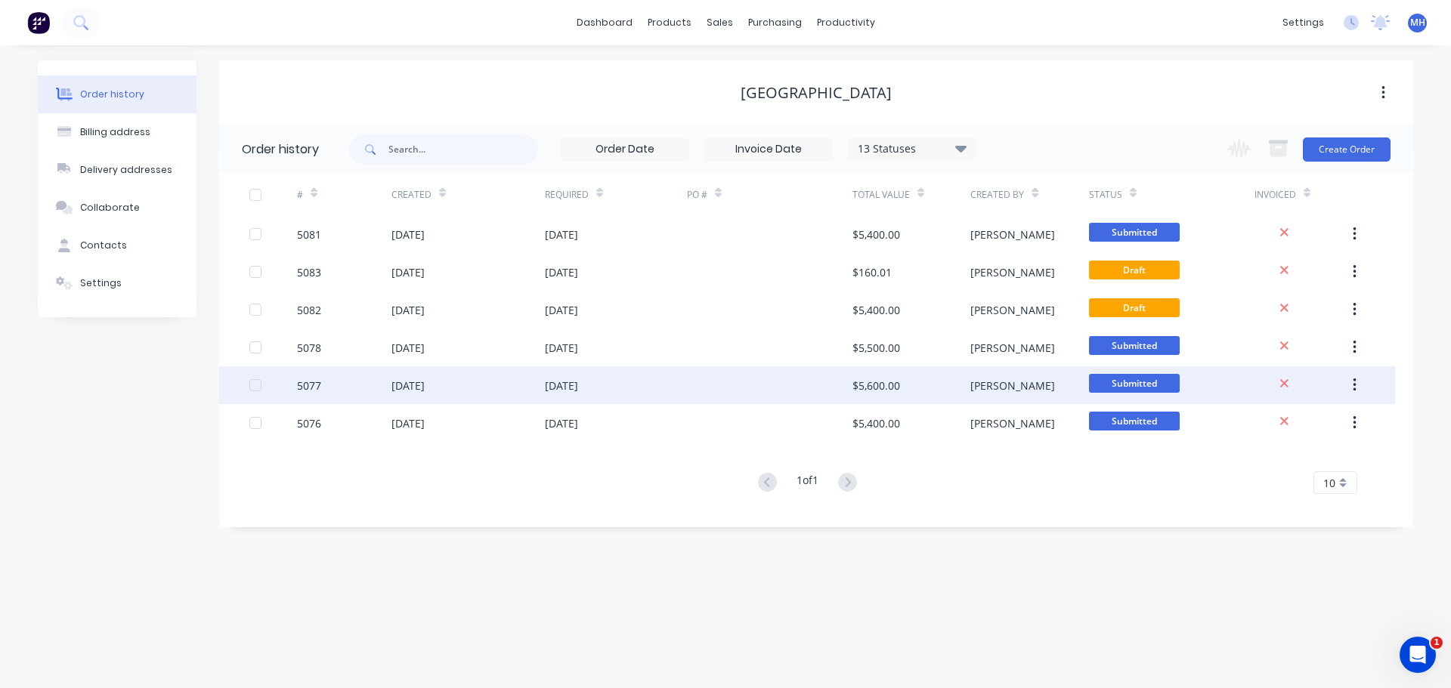
click at [578, 393] on div "[DATE]" at bounding box center [561, 386] width 33 height 16
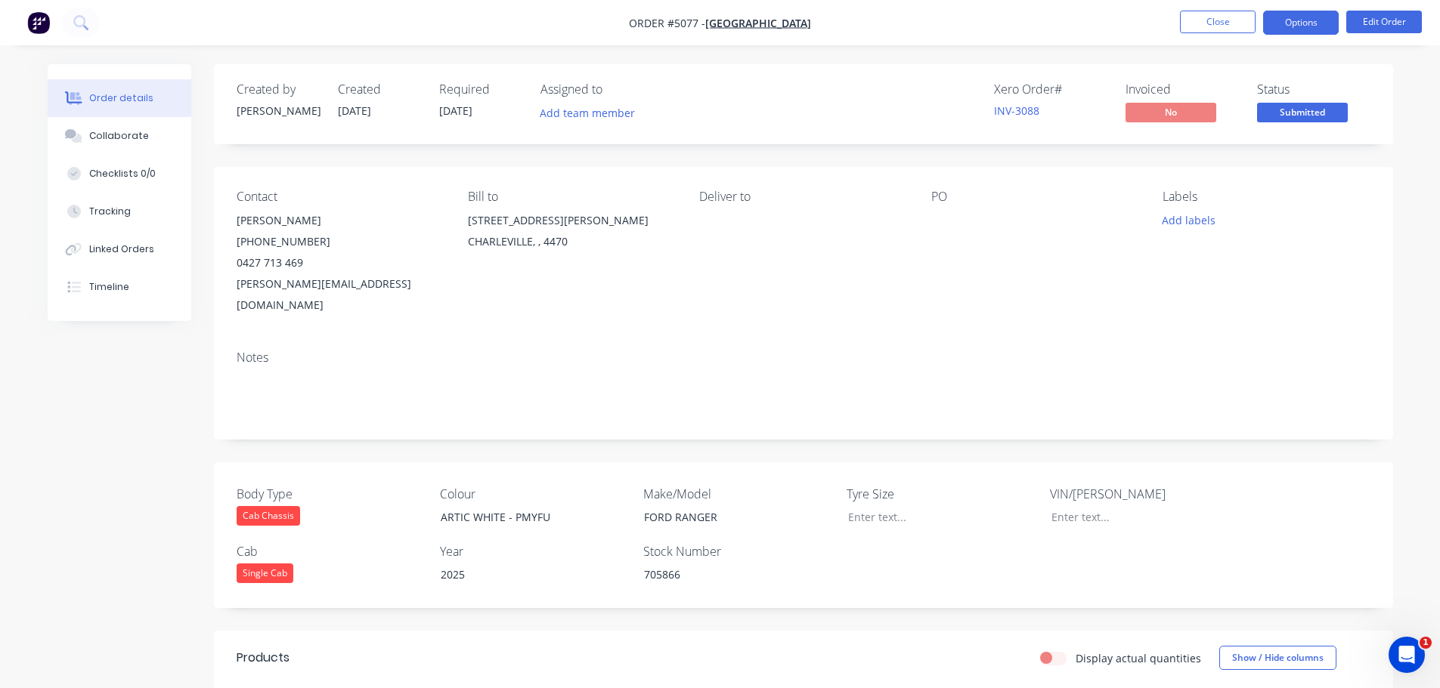
click at [1290, 20] on button "Options" at bounding box center [1301, 23] width 76 height 24
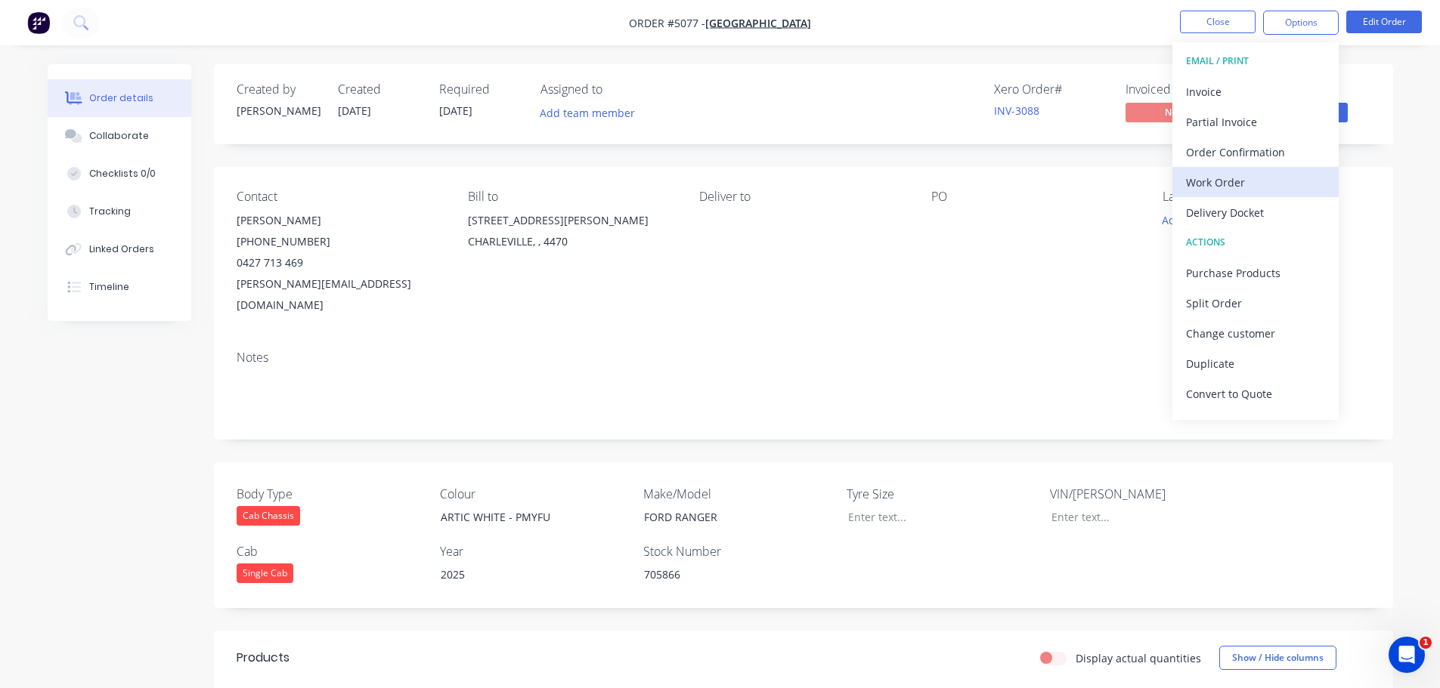
click at [1244, 189] on div "Work Order" at bounding box center [1255, 183] width 139 height 22
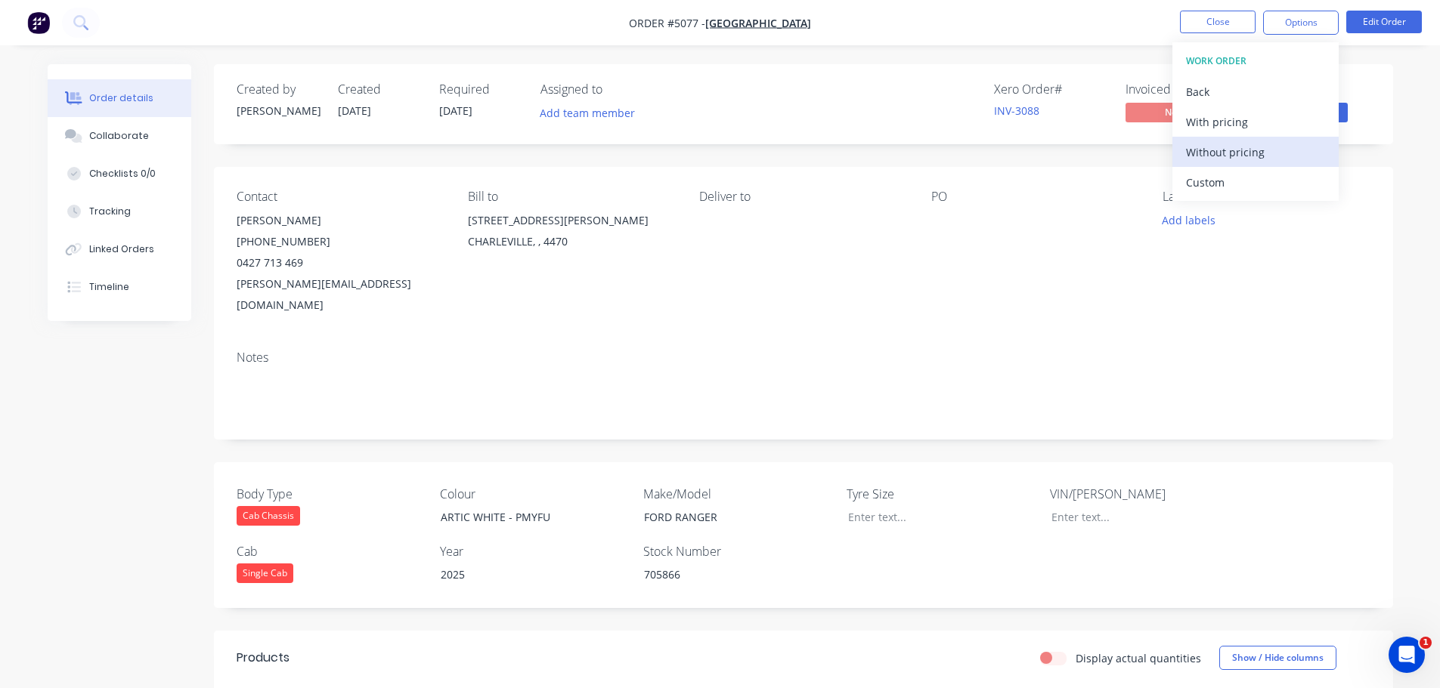
click at [1249, 157] on div "Without pricing" at bounding box center [1255, 152] width 139 height 22
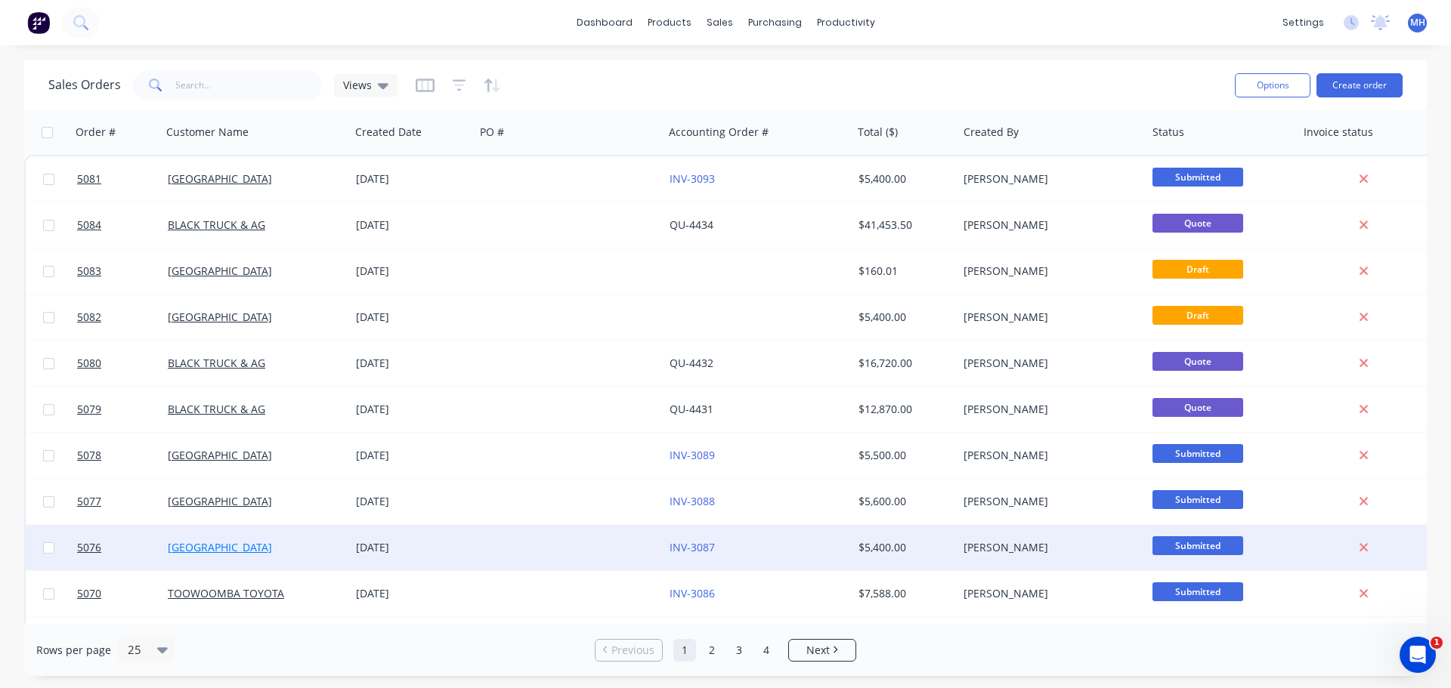
click at [261, 545] on link "[GEOGRAPHIC_DATA]" at bounding box center [220, 547] width 104 height 14
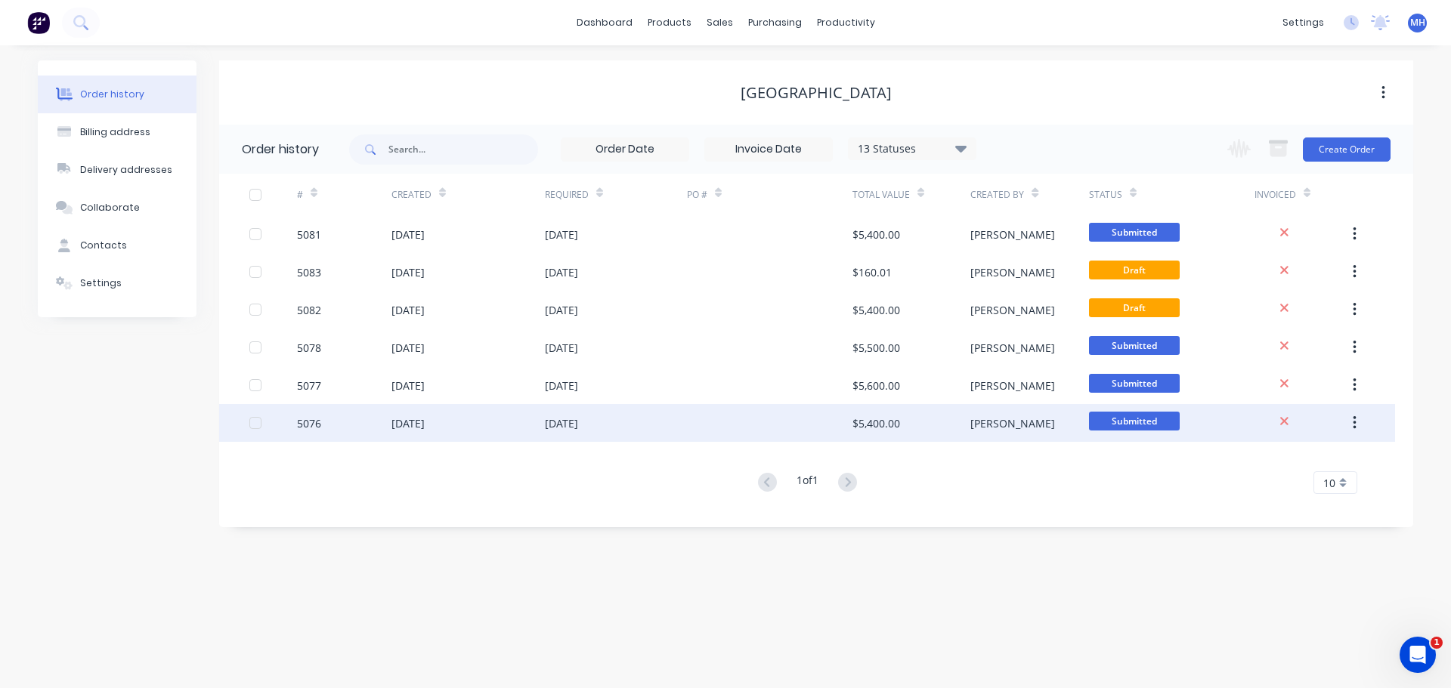
click at [425, 424] on div "[DATE]" at bounding box center [407, 424] width 33 height 16
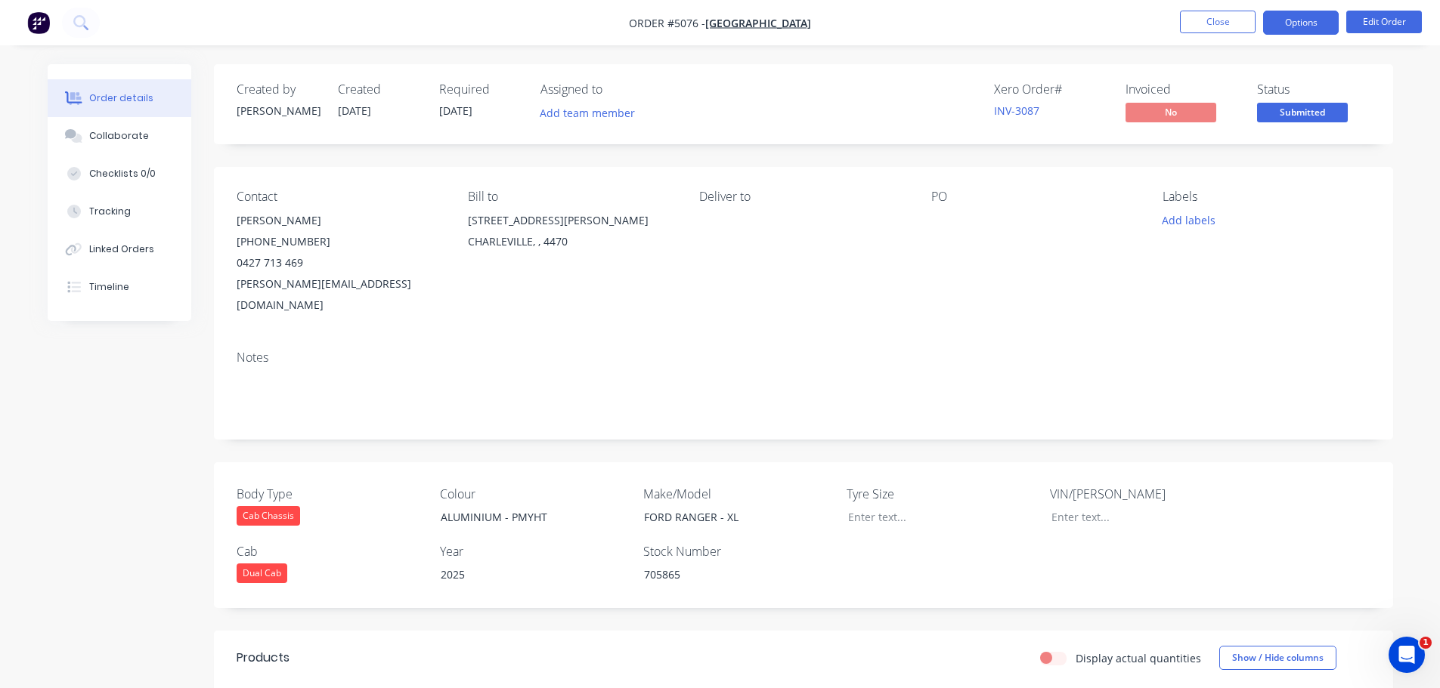
click at [1326, 16] on button "Options" at bounding box center [1301, 23] width 76 height 24
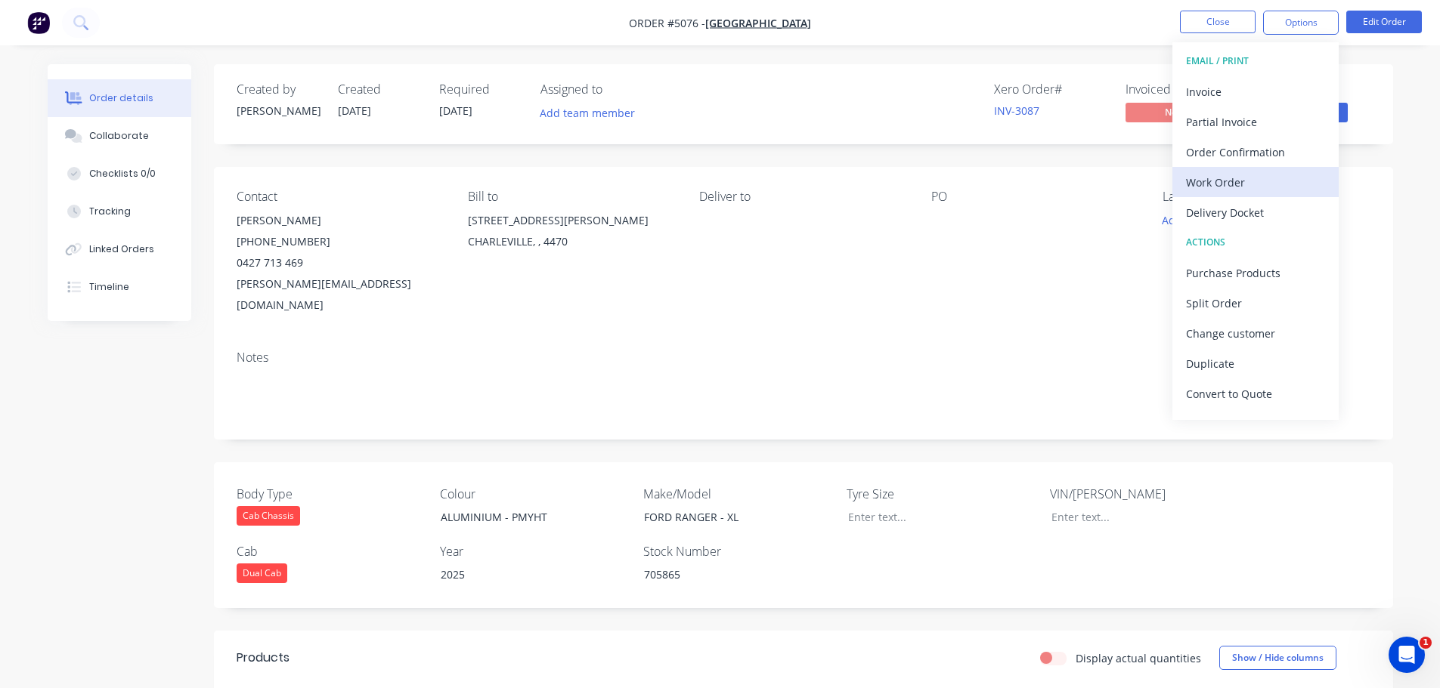
click at [1237, 187] on div "Work Order" at bounding box center [1255, 183] width 139 height 22
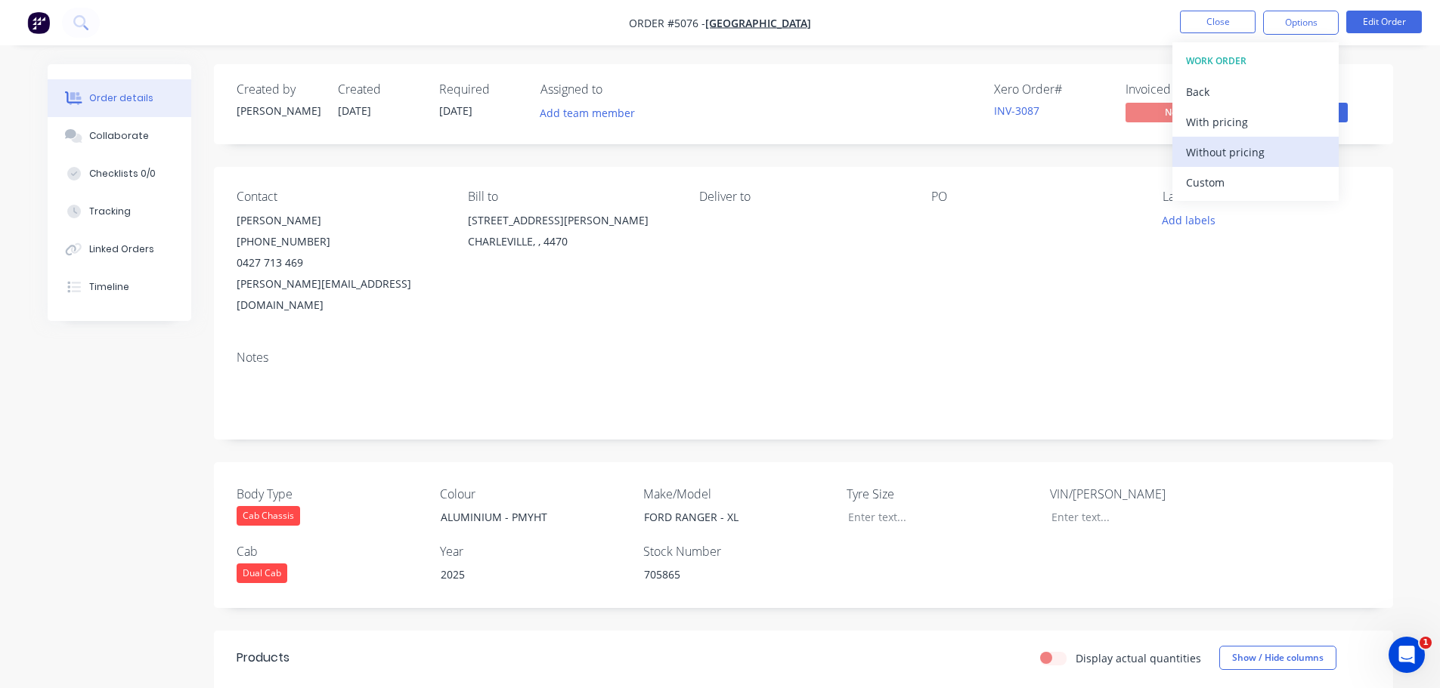
click at [1223, 152] on div "Without pricing" at bounding box center [1255, 152] width 139 height 22
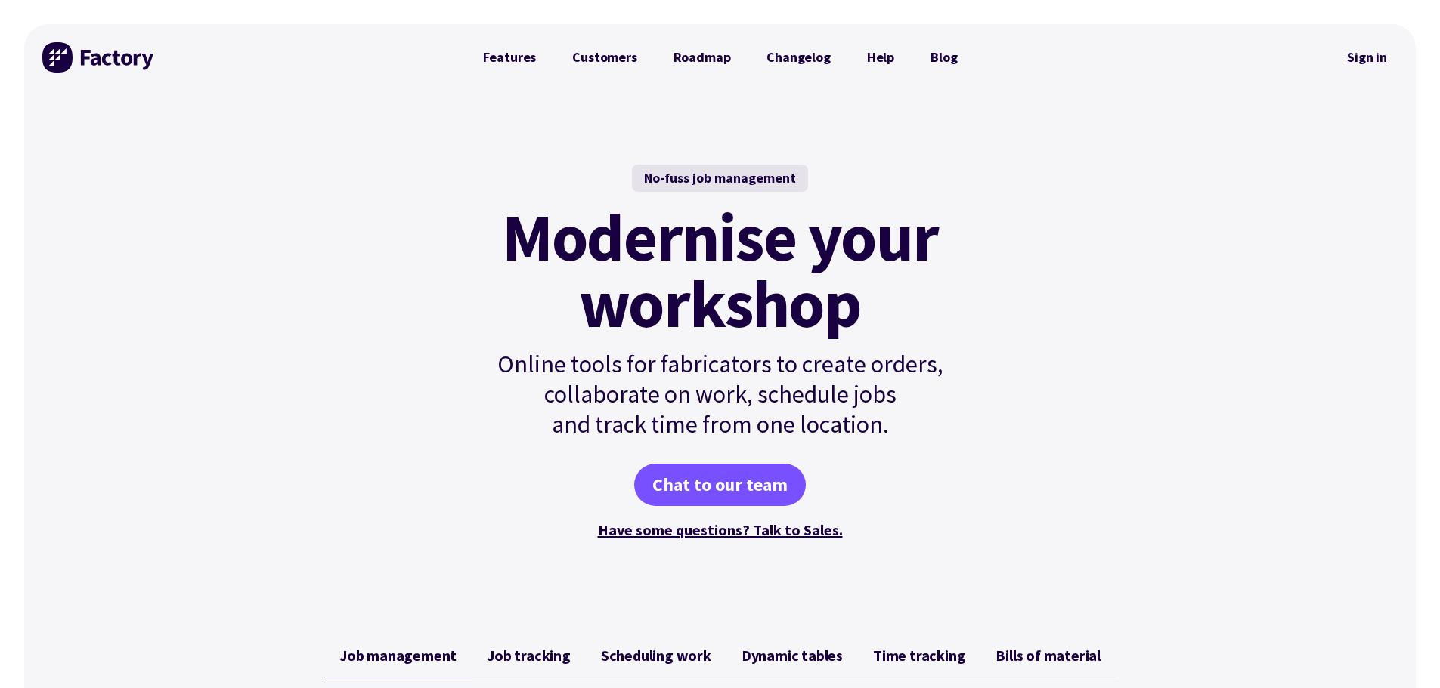
click at [1372, 55] on link "Sign in" at bounding box center [1366, 57] width 61 height 35
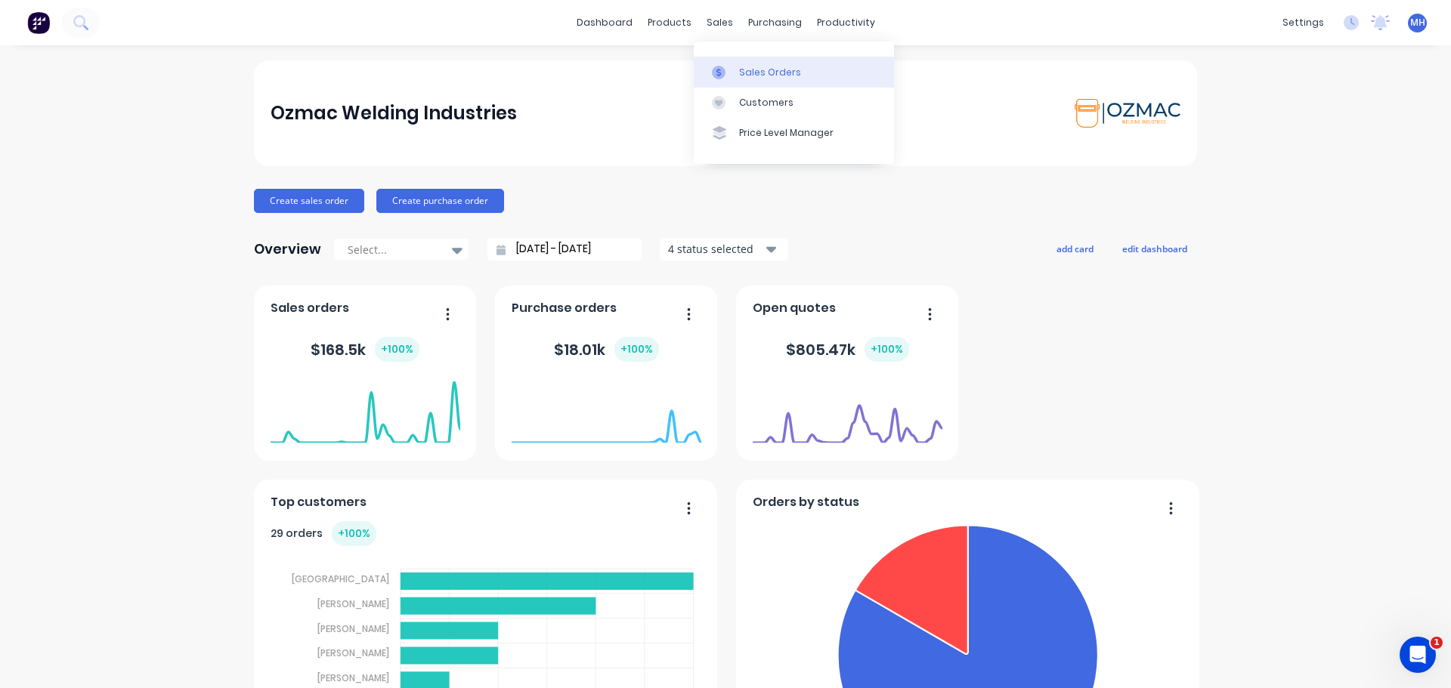
click at [741, 70] on div "Sales Orders" at bounding box center [770, 73] width 62 height 14
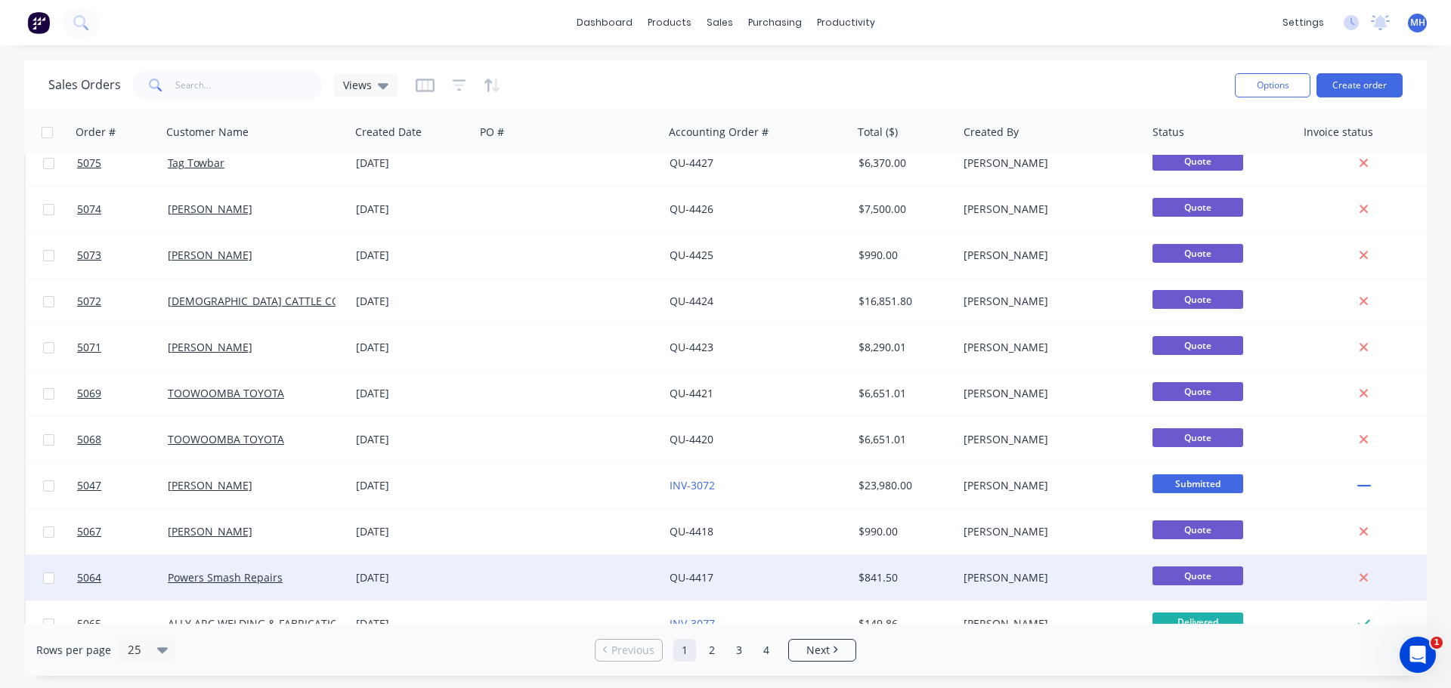
scroll to position [691, 0]
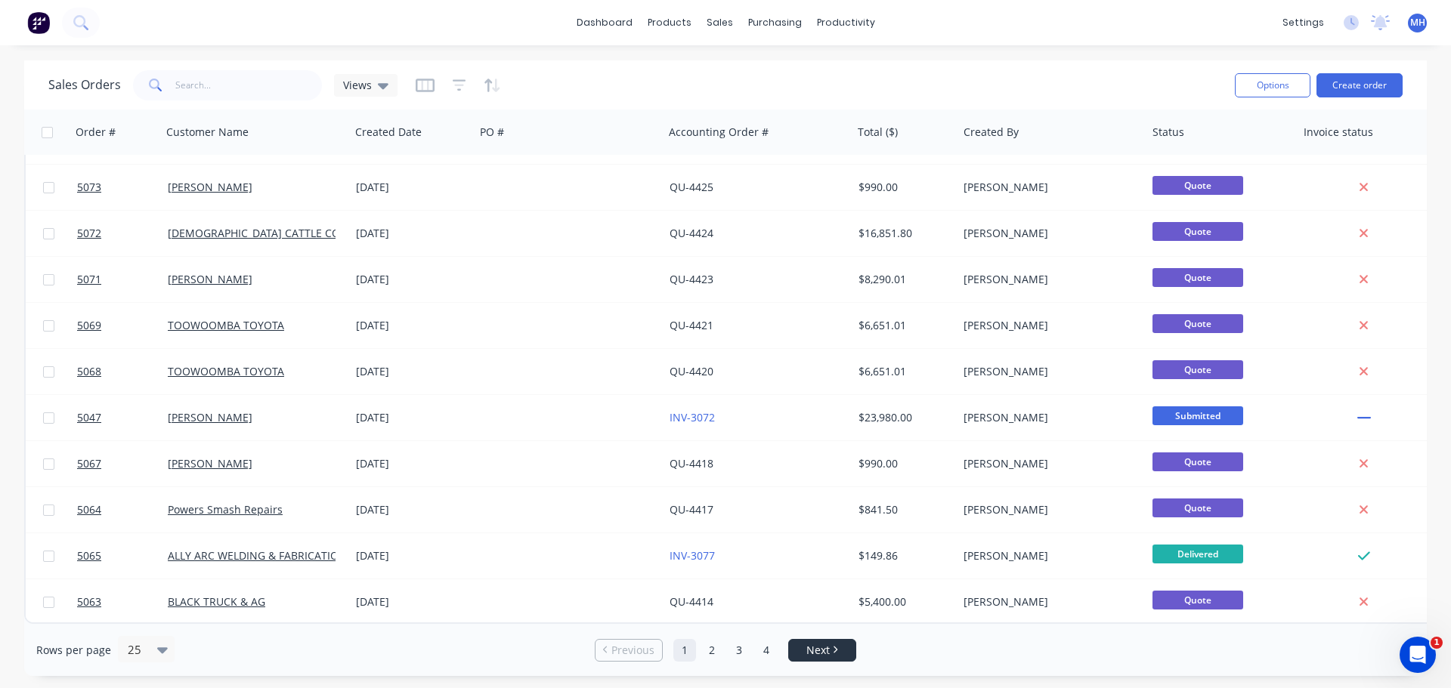
click at [825, 654] on span "Next" at bounding box center [817, 650] width 23 height 15
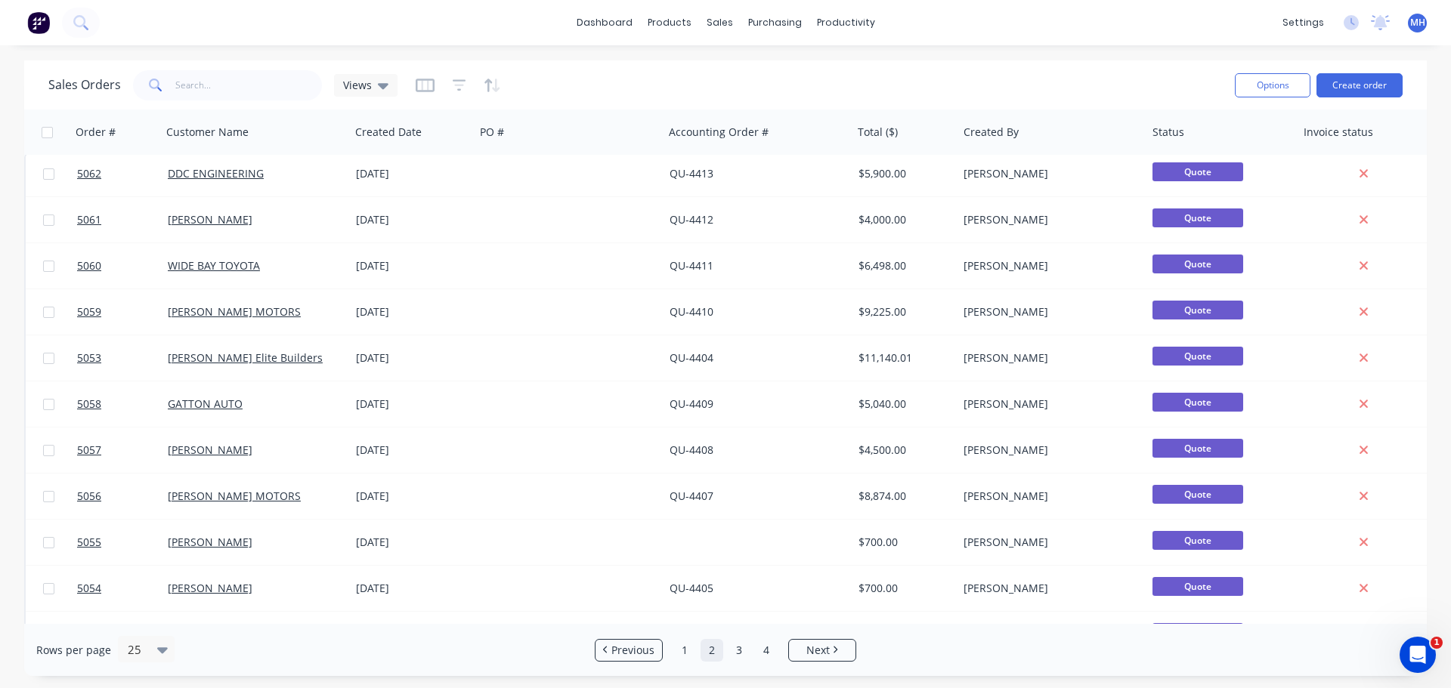
scroll to position [0, 0]
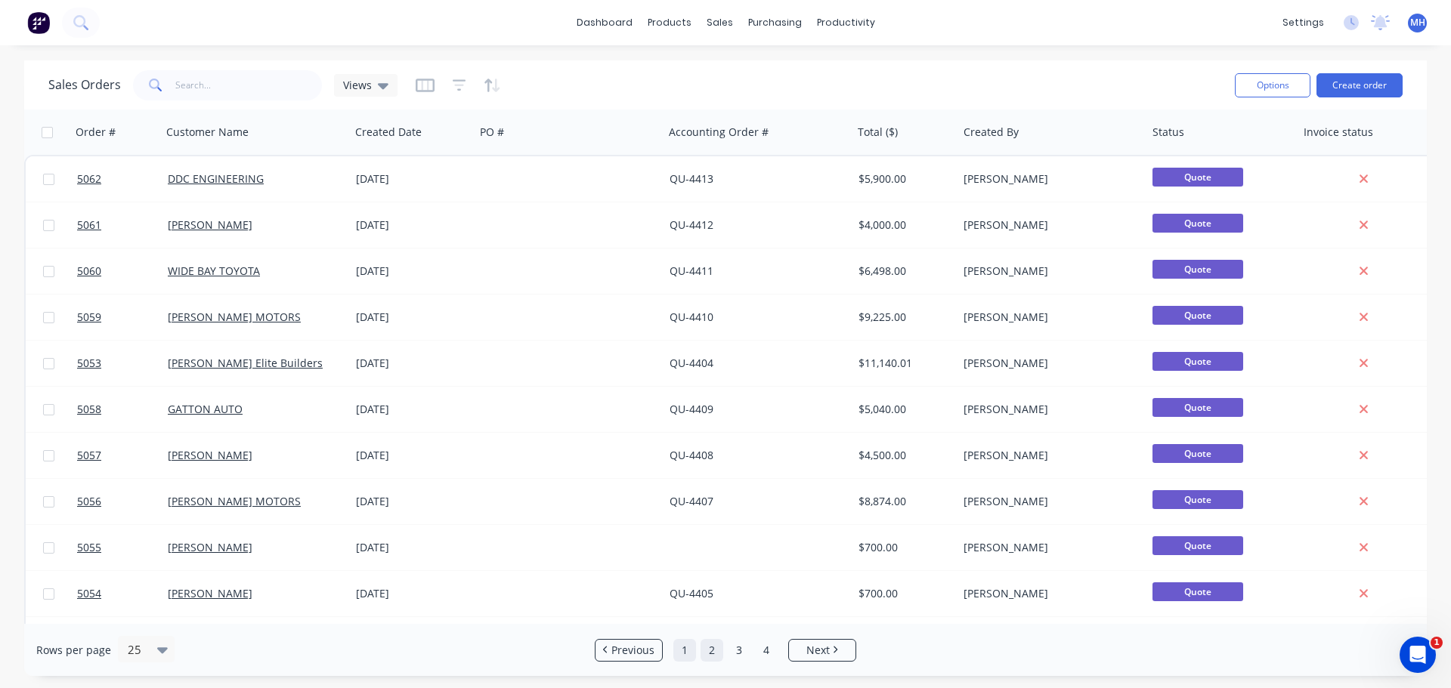
click at [685, 653] on link "1" at bounding box center [684, 650] width 23 height 23
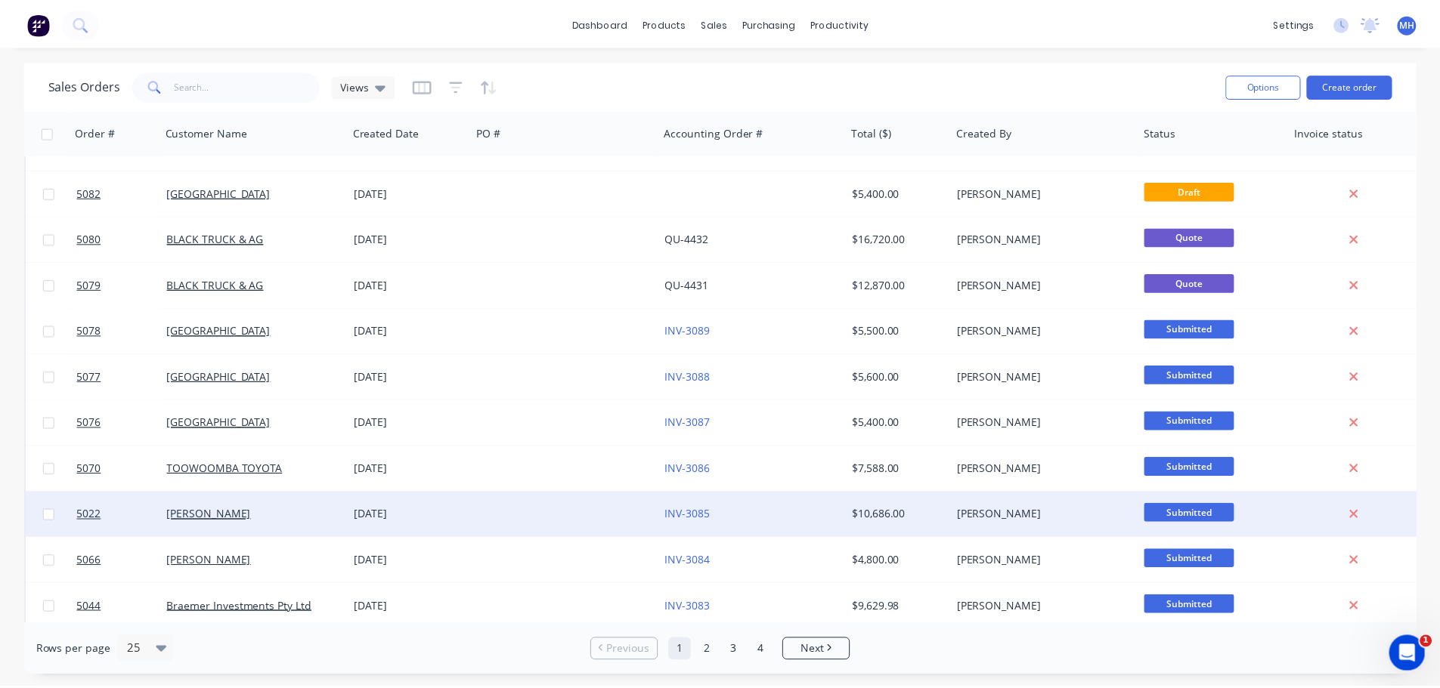
scroll to position [151, 0]
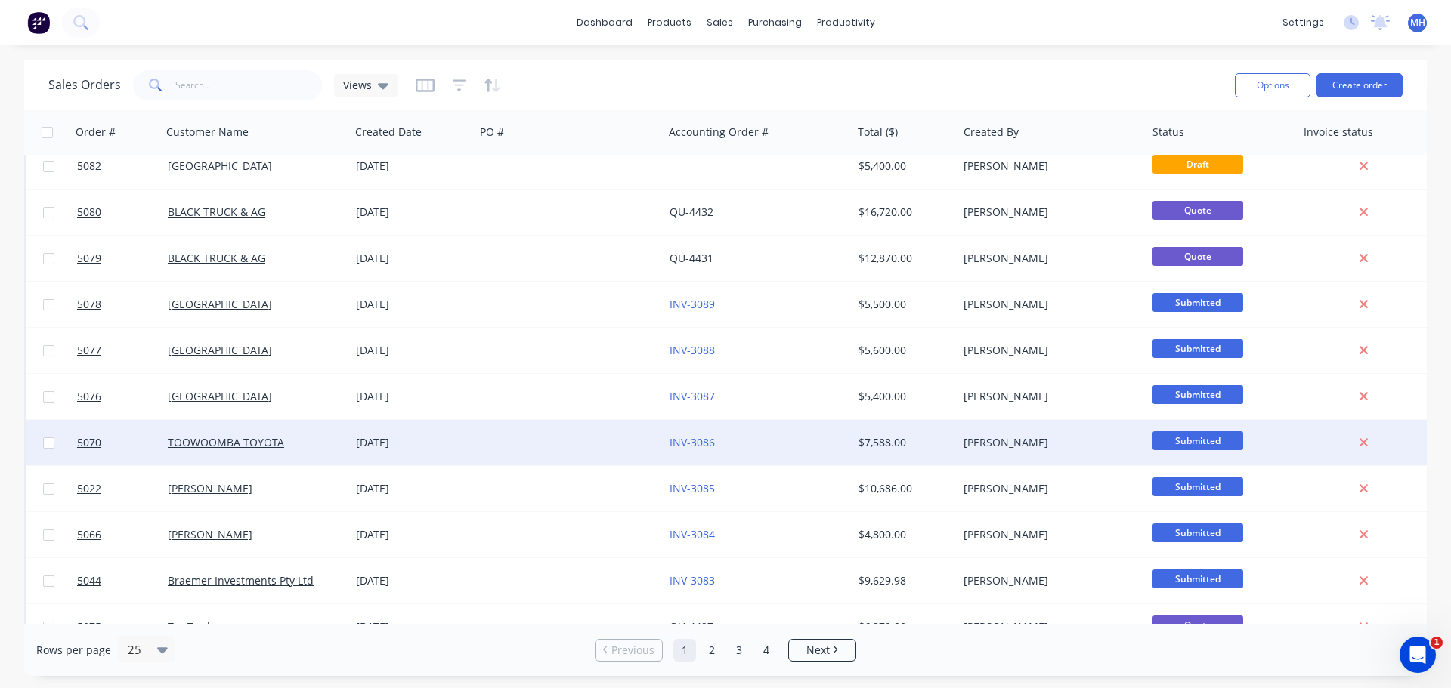
click at [255, 451] on div "TOOWOOMBA TOYOTA" at bounding box center [256, 442] width 189 height 45
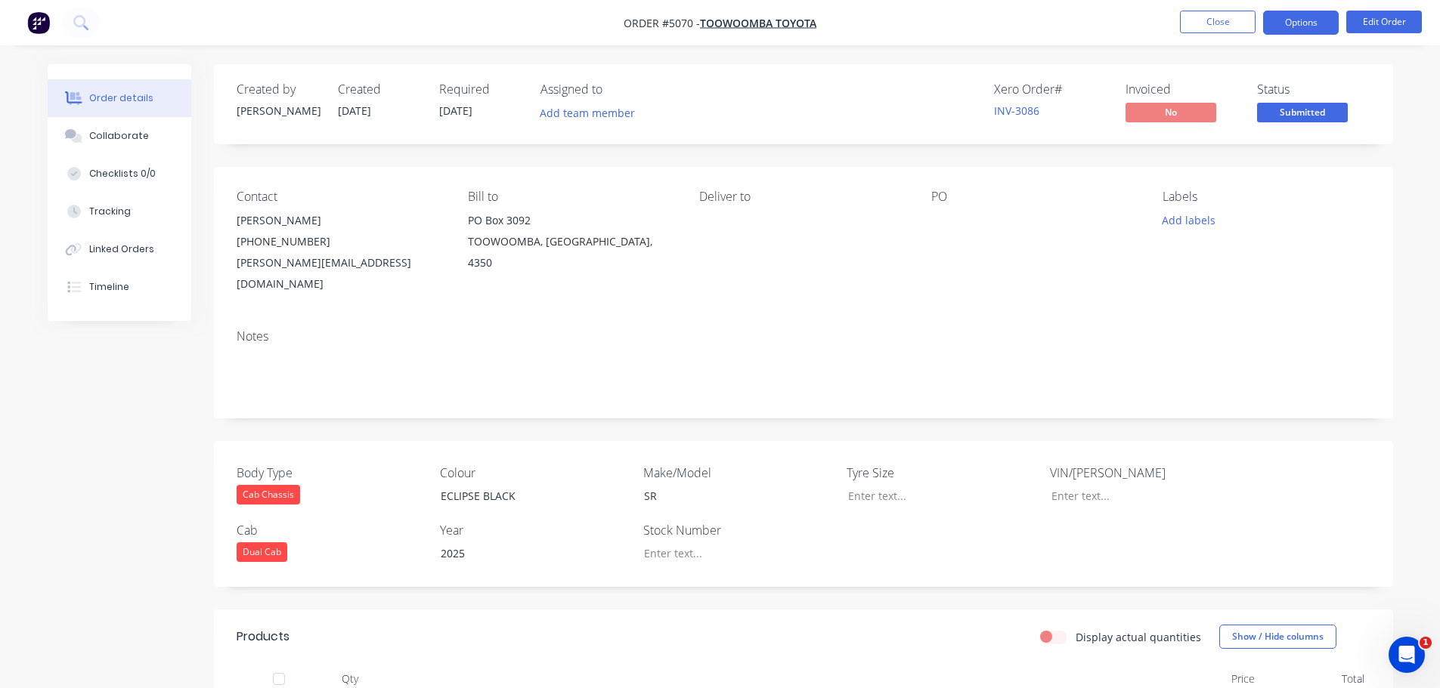
click at [1289, 32] on button "Options" at bounding box center [1301, 23] width 76 height 24
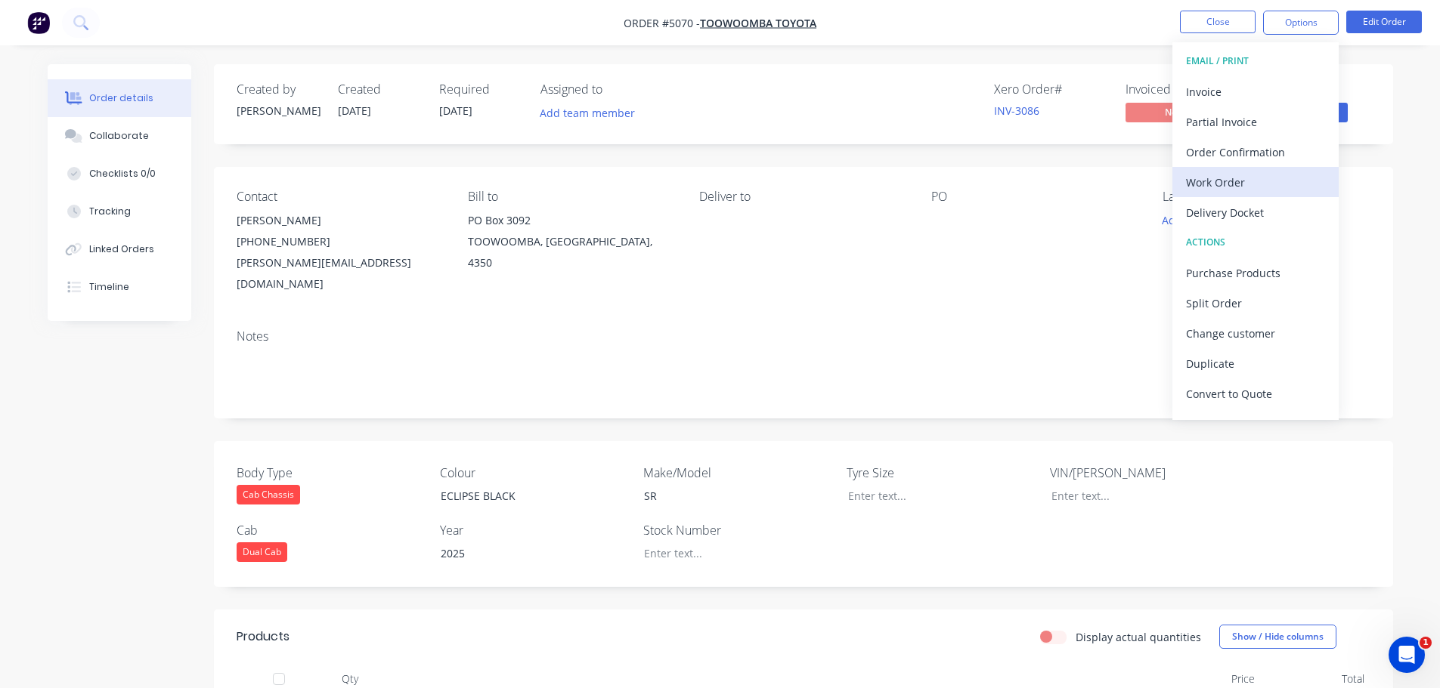
click at [1261, 188] on div "Work Order" at bounding box center [1255, 183] width 139 height 22
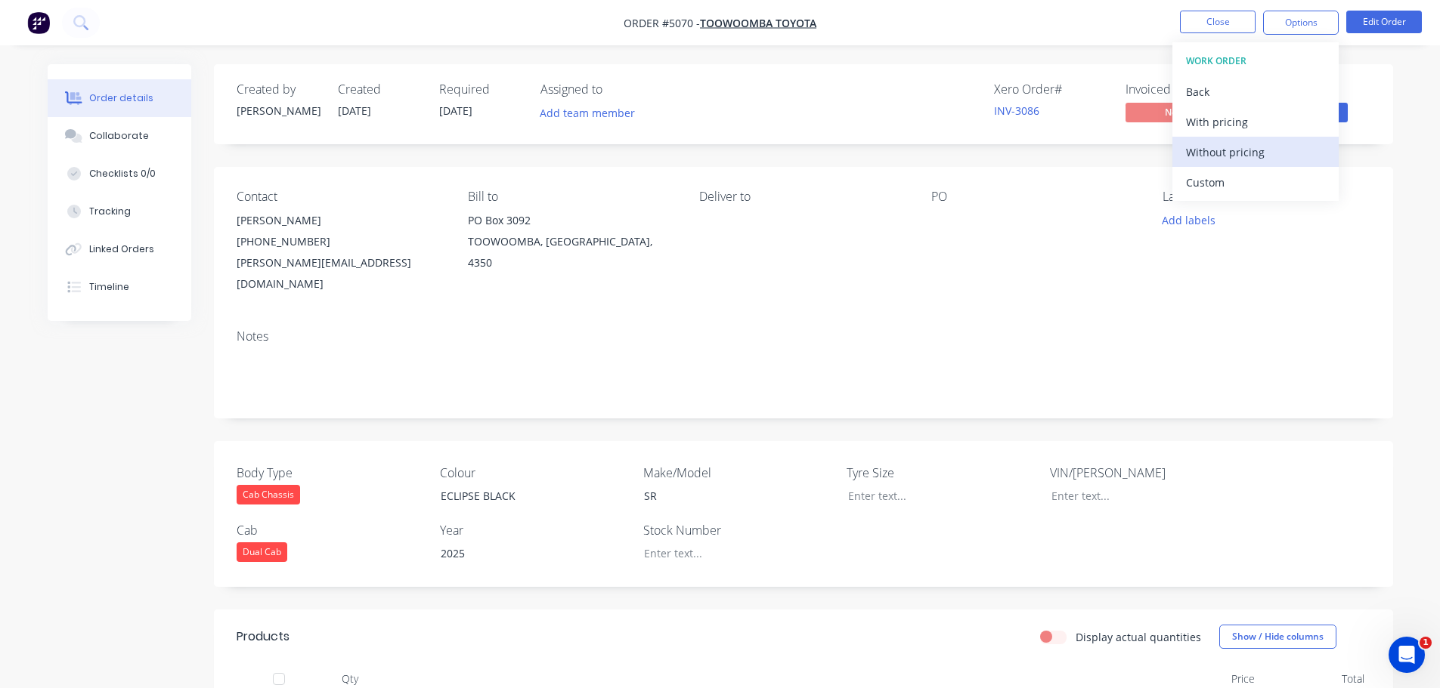
click at [1217, 156] on div "Without pricing" at bounding box center [1255, 152] width 139 height 22
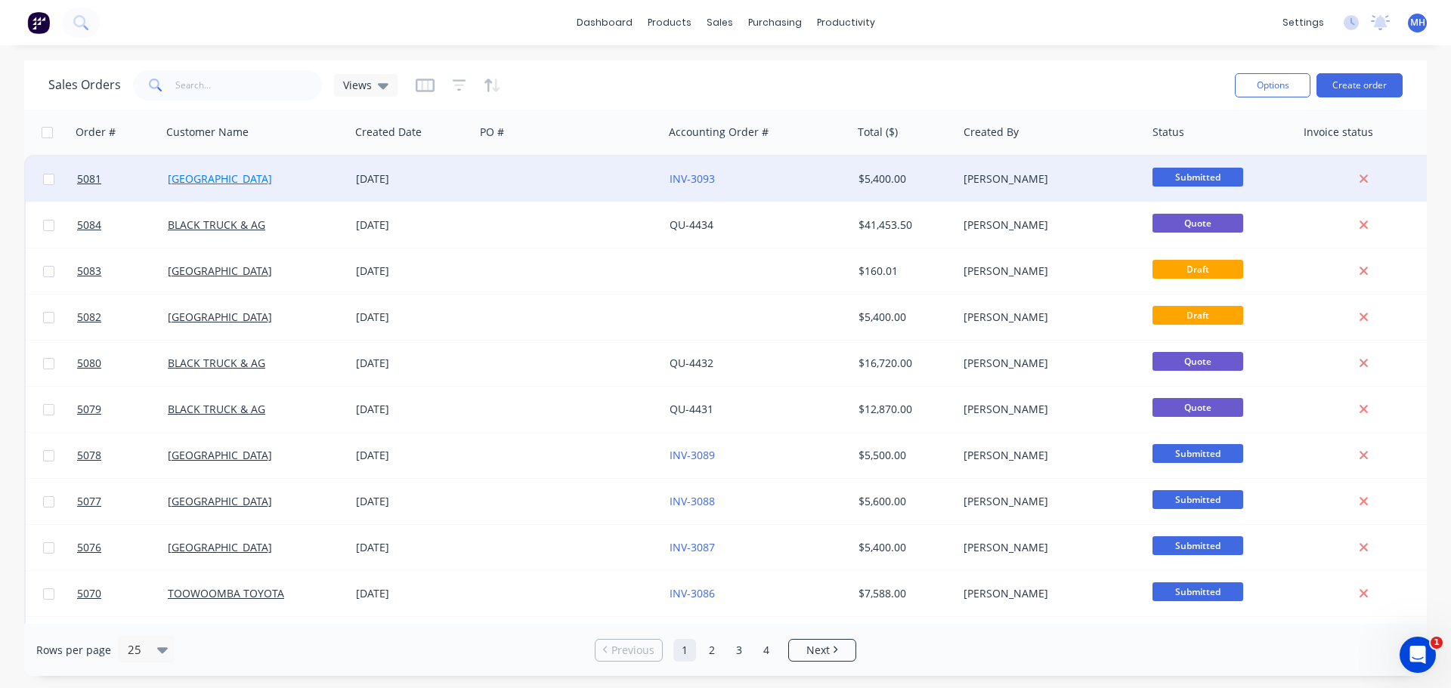
click at [263, 182] on link "[GEOGRAPHIC_DATA]" at bounding box center [220, 179] width 104 height 14
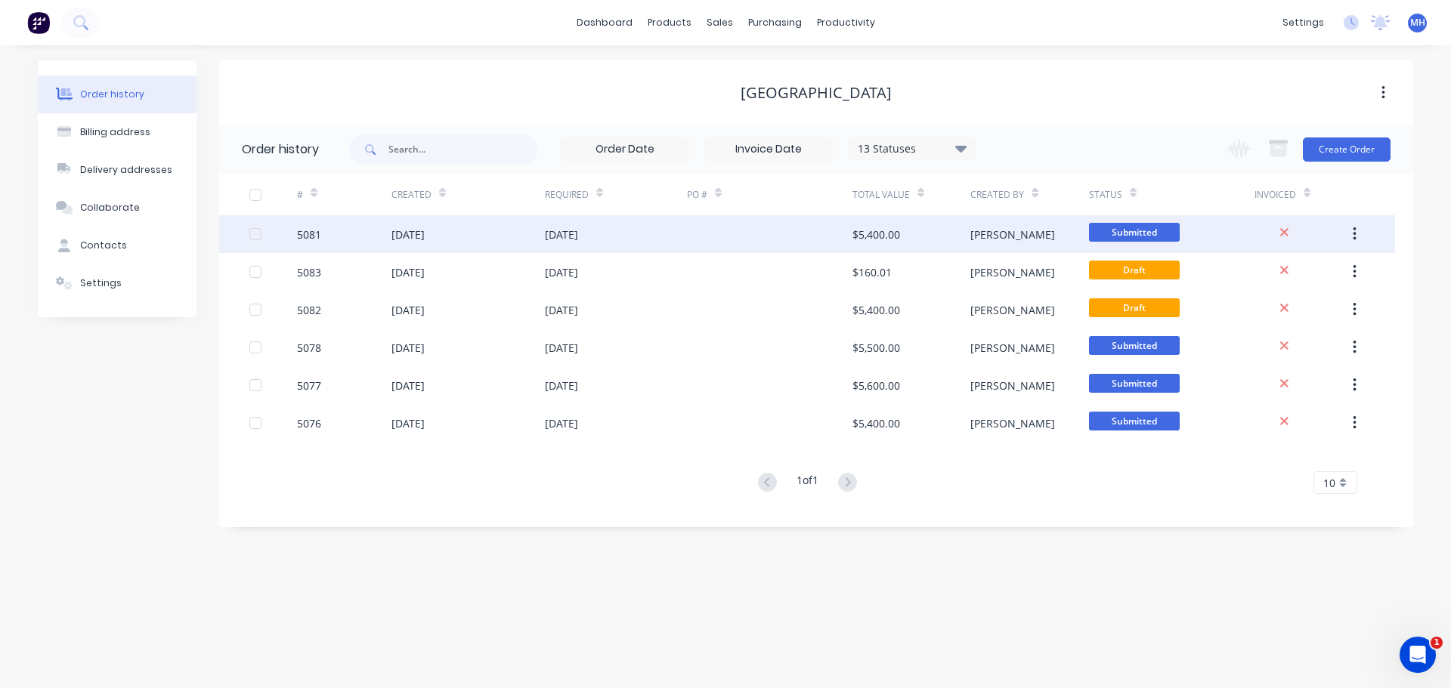
click at [425, 232] on div "[DATE]" at bounding box center [407, 235] width 33 height 16
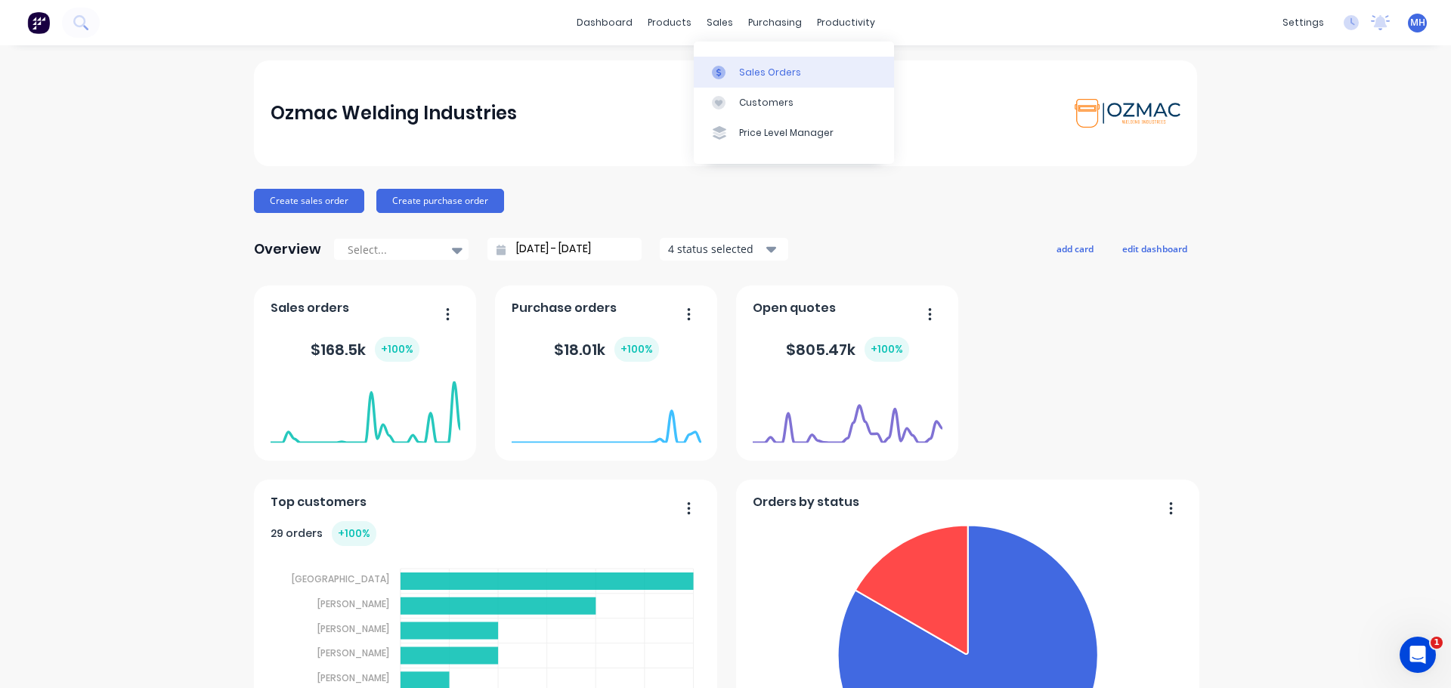
click at [737, 76] on link "Sales Orders" at bounding box center [794, 72] width 200 height 30
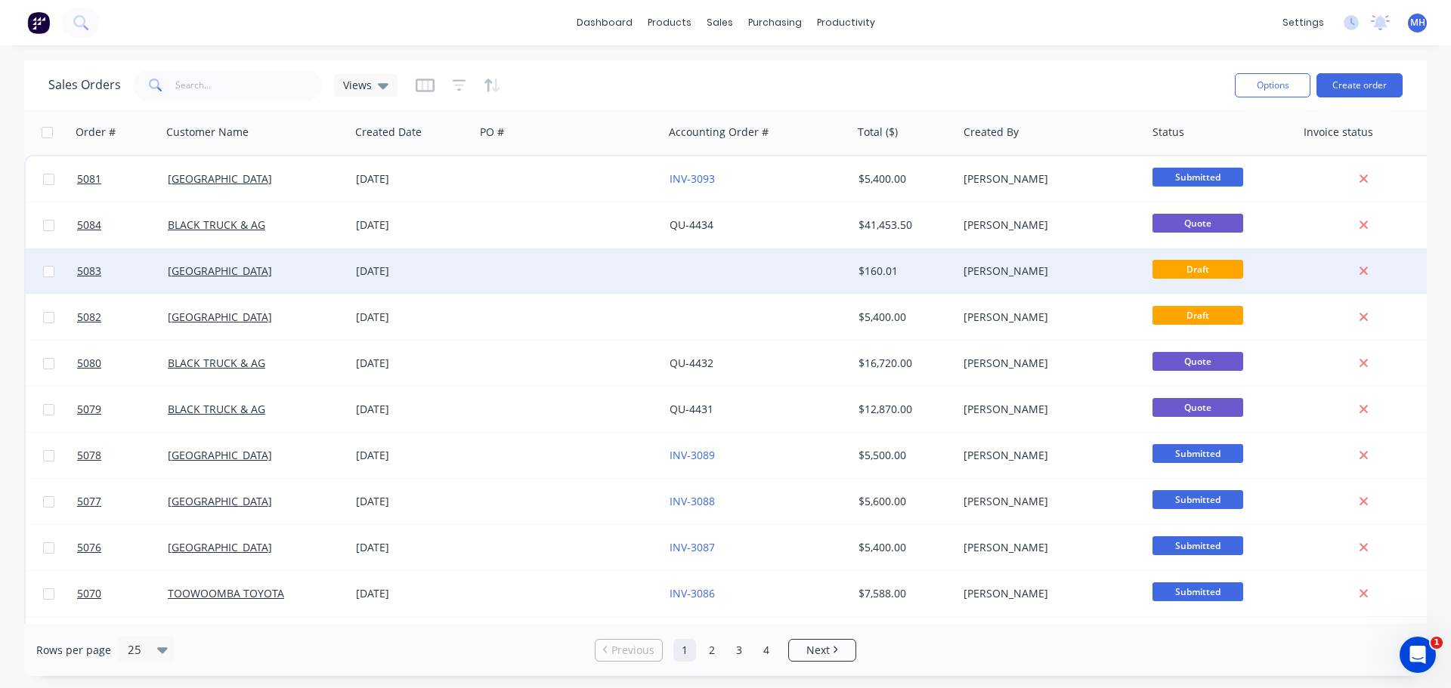
click at [393, 274] on div "[DATE]" at bounding box center [412, 271] width 113 height 15
click at [1363, 271] on icon at bounding box center [1364, 272] width 8 height 8
click at [49, 277] on div at bounding box center [48, 271] width 45 height 45
click at [45, 272] on input "checkbox" at bounding box center [48, 271] width 11 height 11
checkbox input "true"
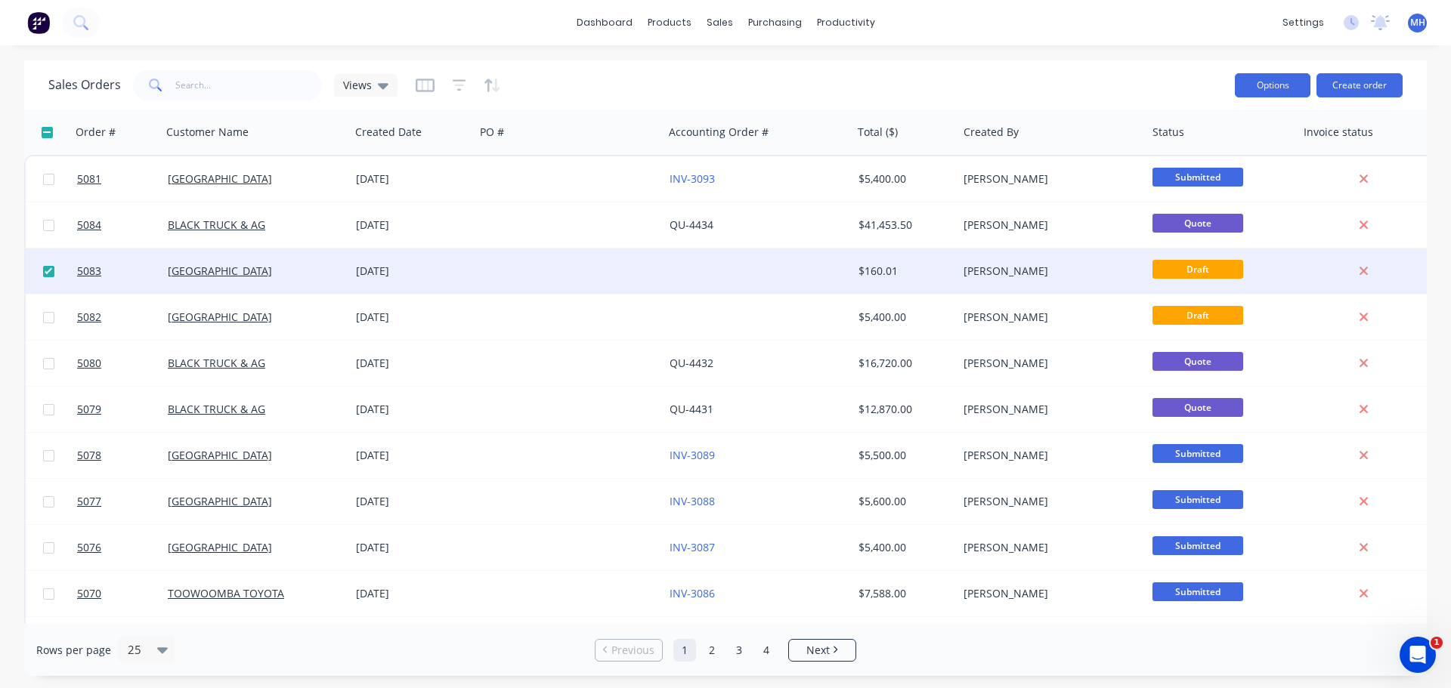
click at [1267, 86] on button "Options" at bounding box center [1273, 85] width 76 height 24
click at [1221, 158] on div "Archive" at bounding box center [1227, 154] width 139 height 22
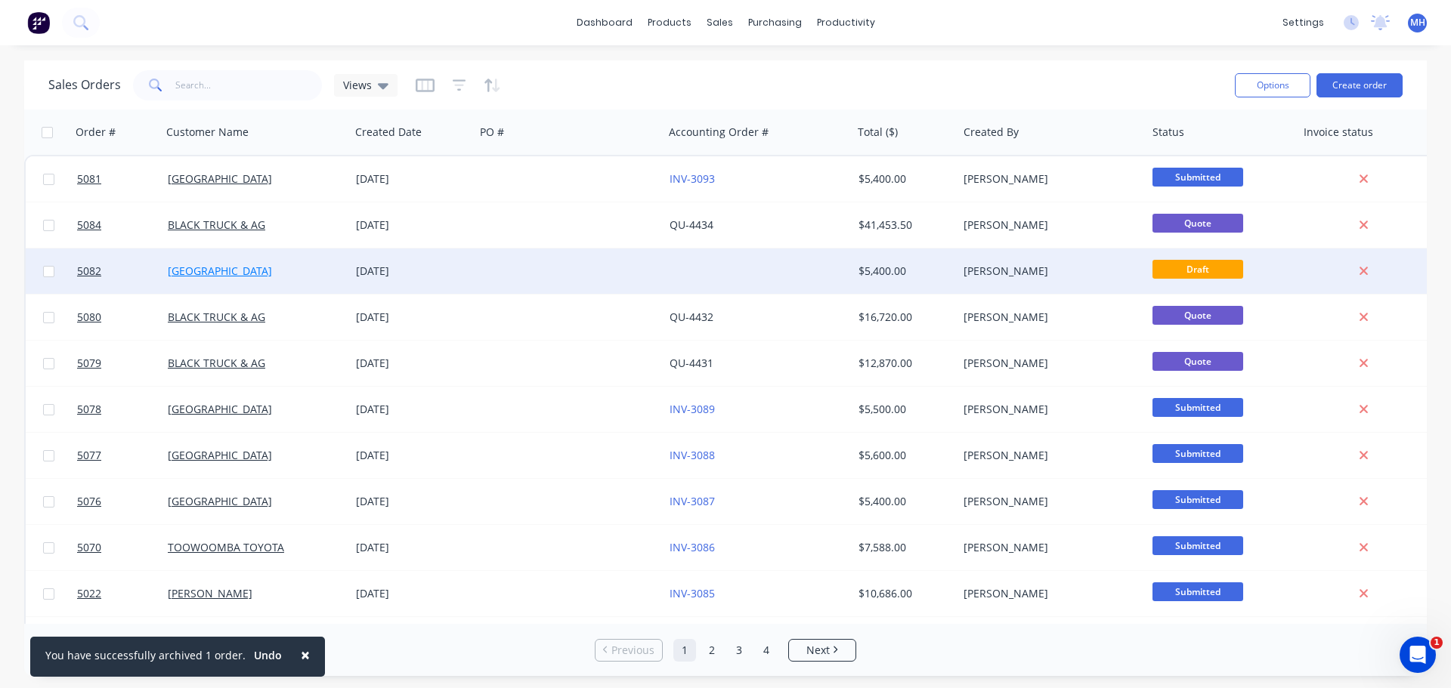
click at [251, 274] on link "[GEOGRAPHIC_DATA]" at bounding box center [220, 271] width 104 height 14
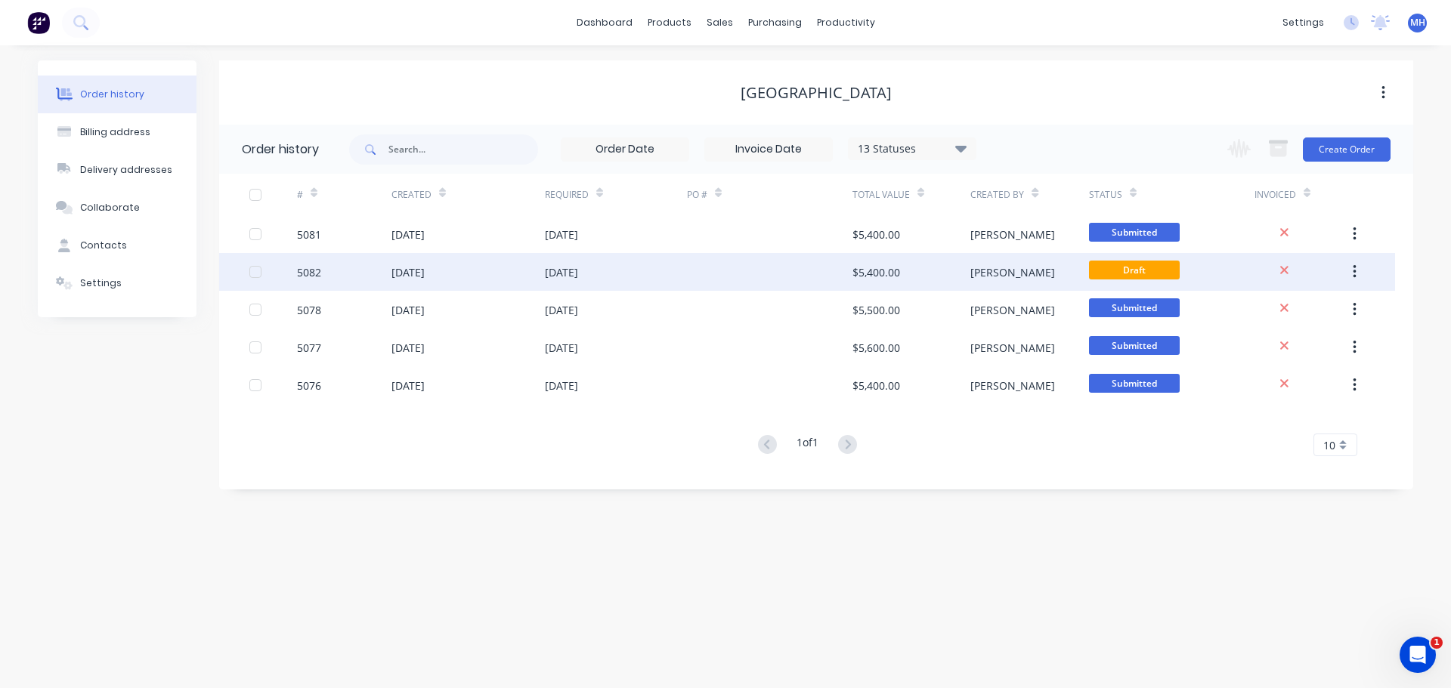
click at [494, 280] on div "[DATE]" at bounding box center [467, 272] width 153 height 38
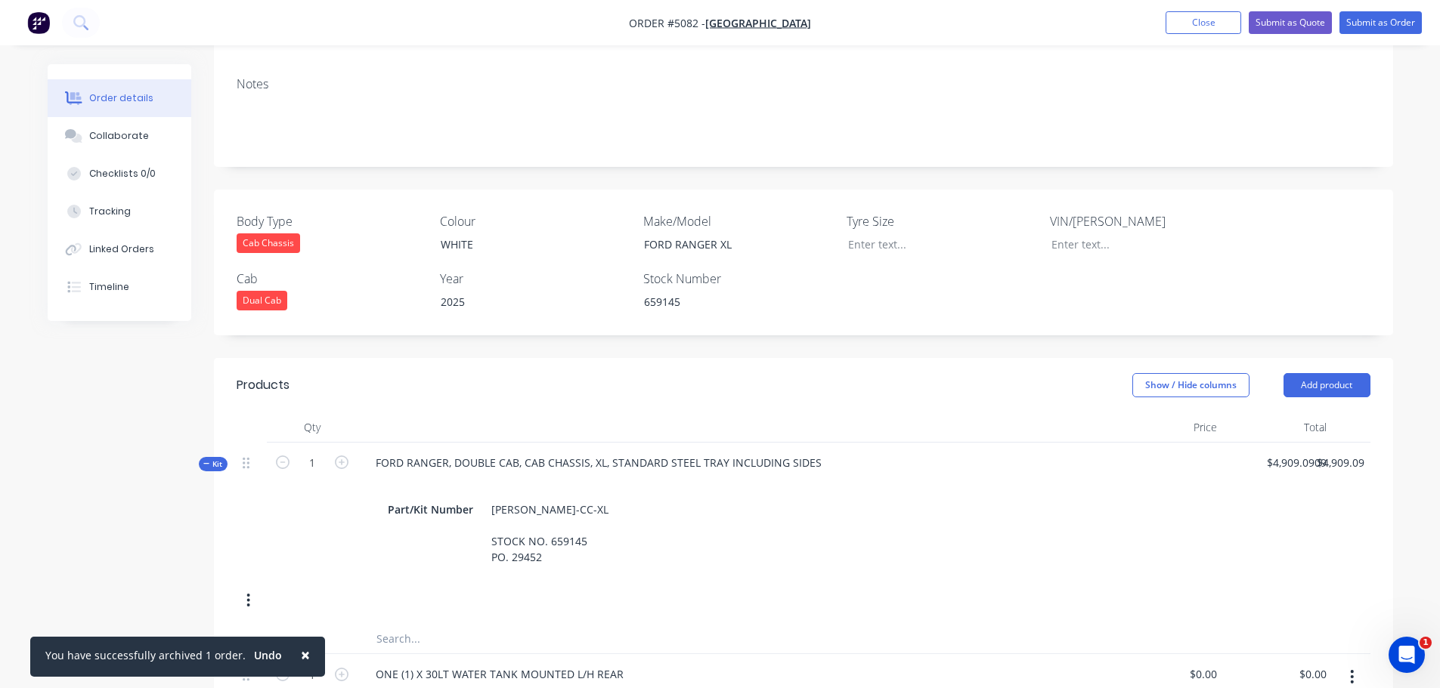
scroll to position [302, 0]
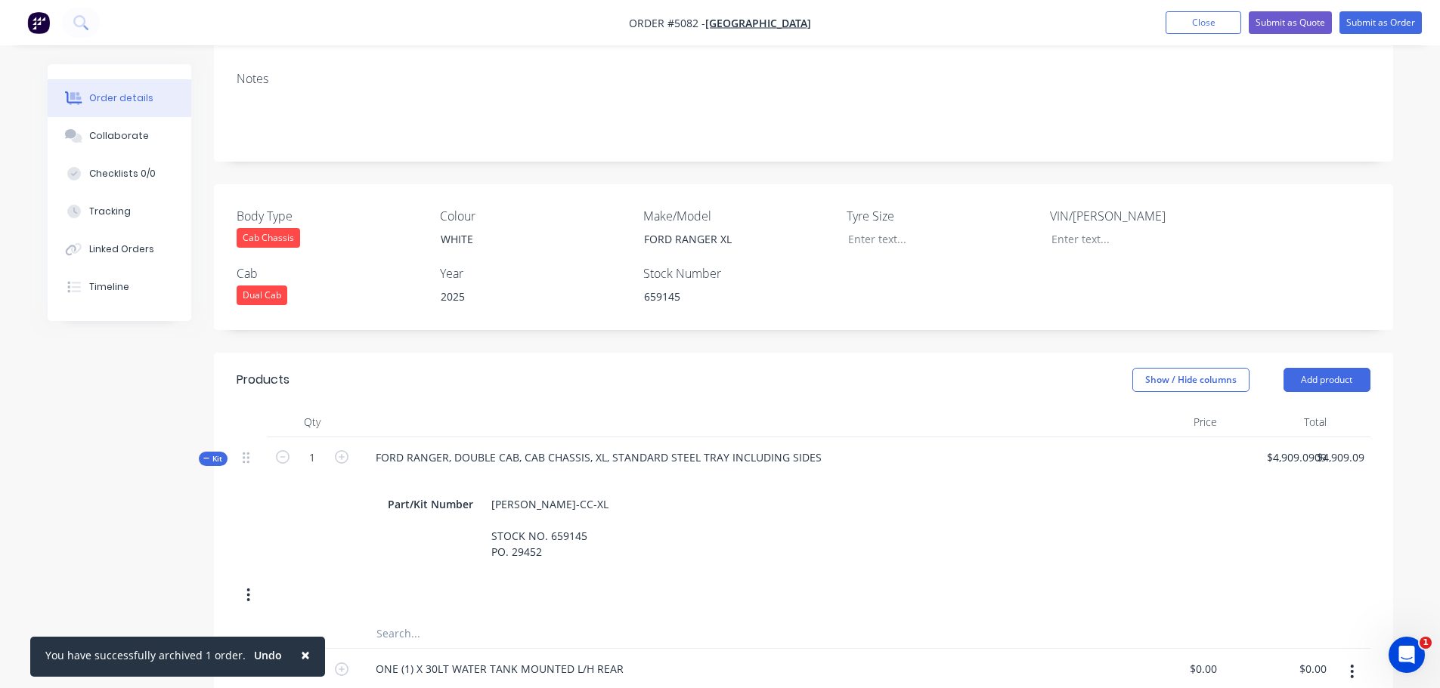
click at [301, 654] on span "×" at bounding box center [305, 655] width 9 height 21
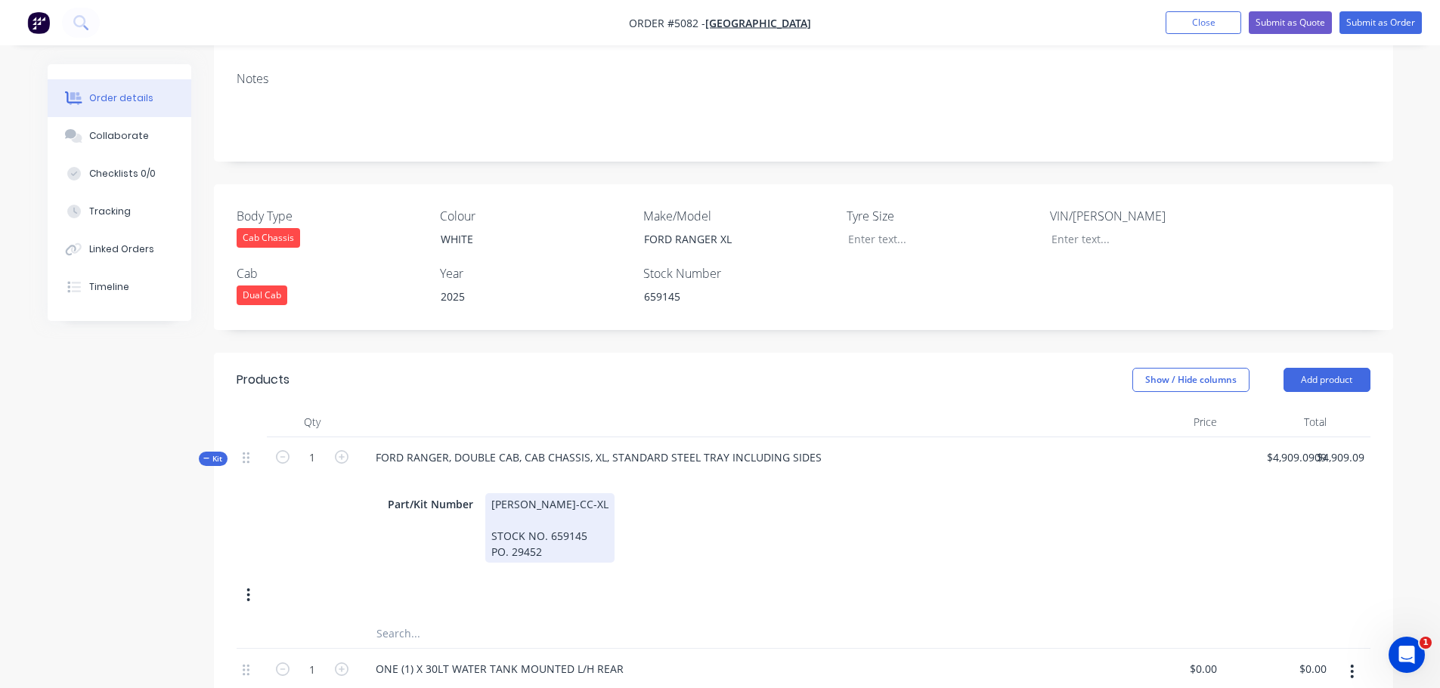
click at [586, 497] on div "FRAN-DC-CC-XL STOCK NO. 659145 PO. 29452" at bounding box center [549, 528] width 129 height 70
click at [560, 511] on div "FRAN-DC-CC-XL STOCK NO. 709062 PO. 29452" at bounding box center [549, 528] width 129 height 70
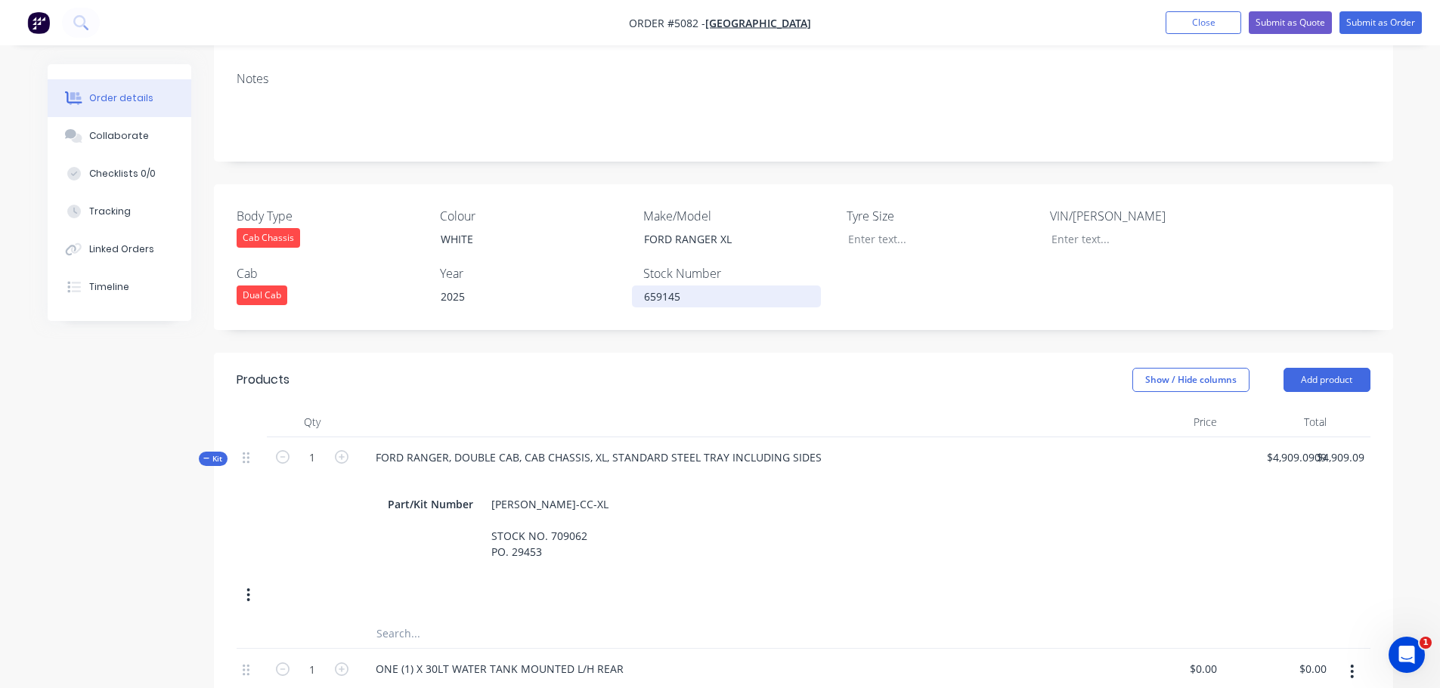
click at [676, 286] on div "659145" at bounding box center [726, 297] width 189 height 22
drag, startPoint x: 645, startPoint y: 258, endPoint x: 624, endPoint y: 259, distance: 21.2
click at [624, 259] on div "Body Type Cab Chassis Colour WHITE Make/Model FORD RANGER XL Tyre Size VIN/Rego…" at bounding box center [803, 257] width 1179 height 146
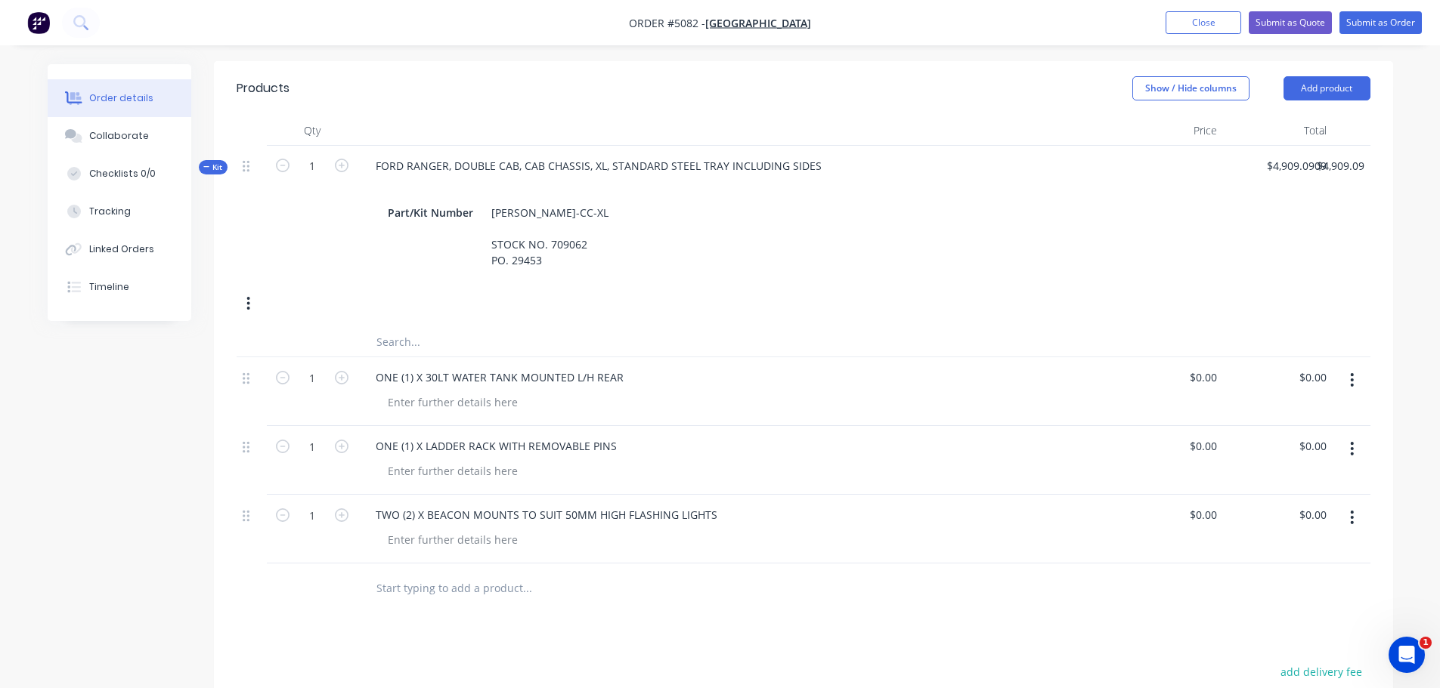
scroll to position [605, 0]
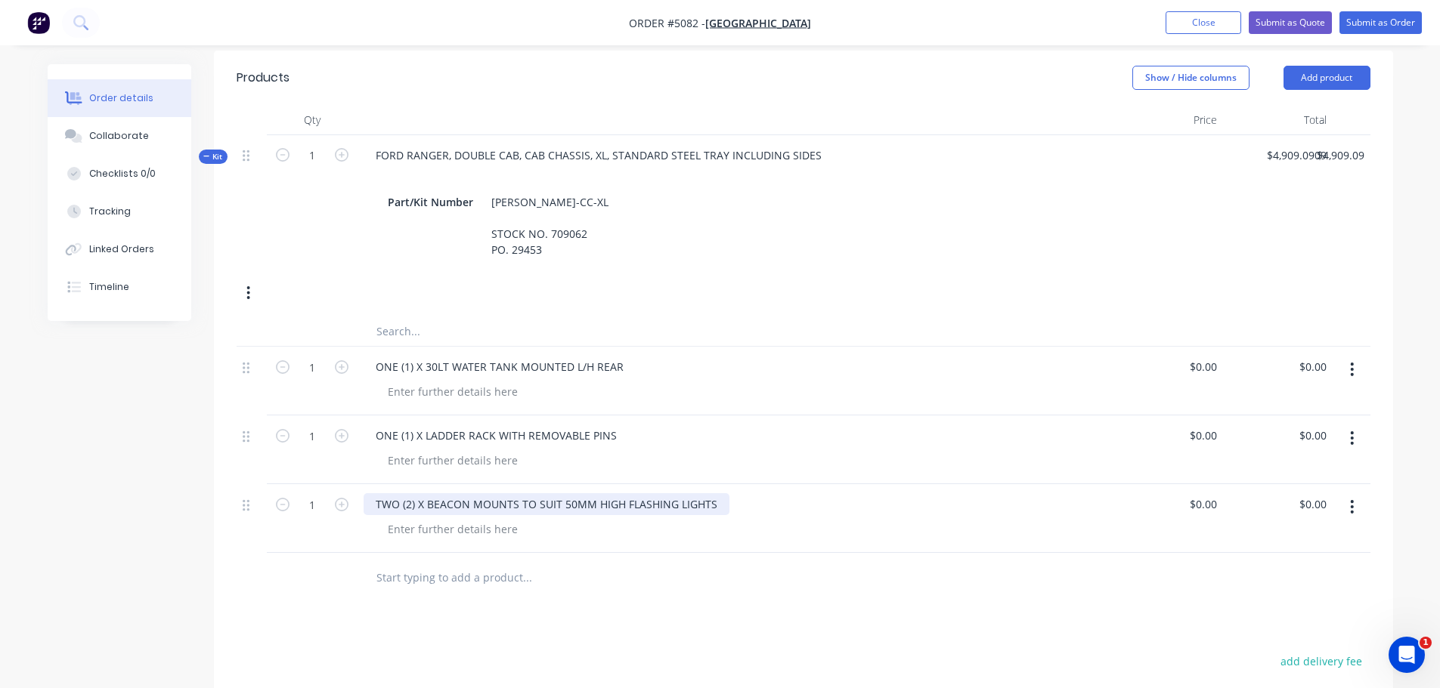
click at [716, 493] on div "TWO (2) X BEACON MOUNTS TO SUIT 50MM HIGH FLASHING LIGHTS" at bounding box center [547, 504] width 366 height 22
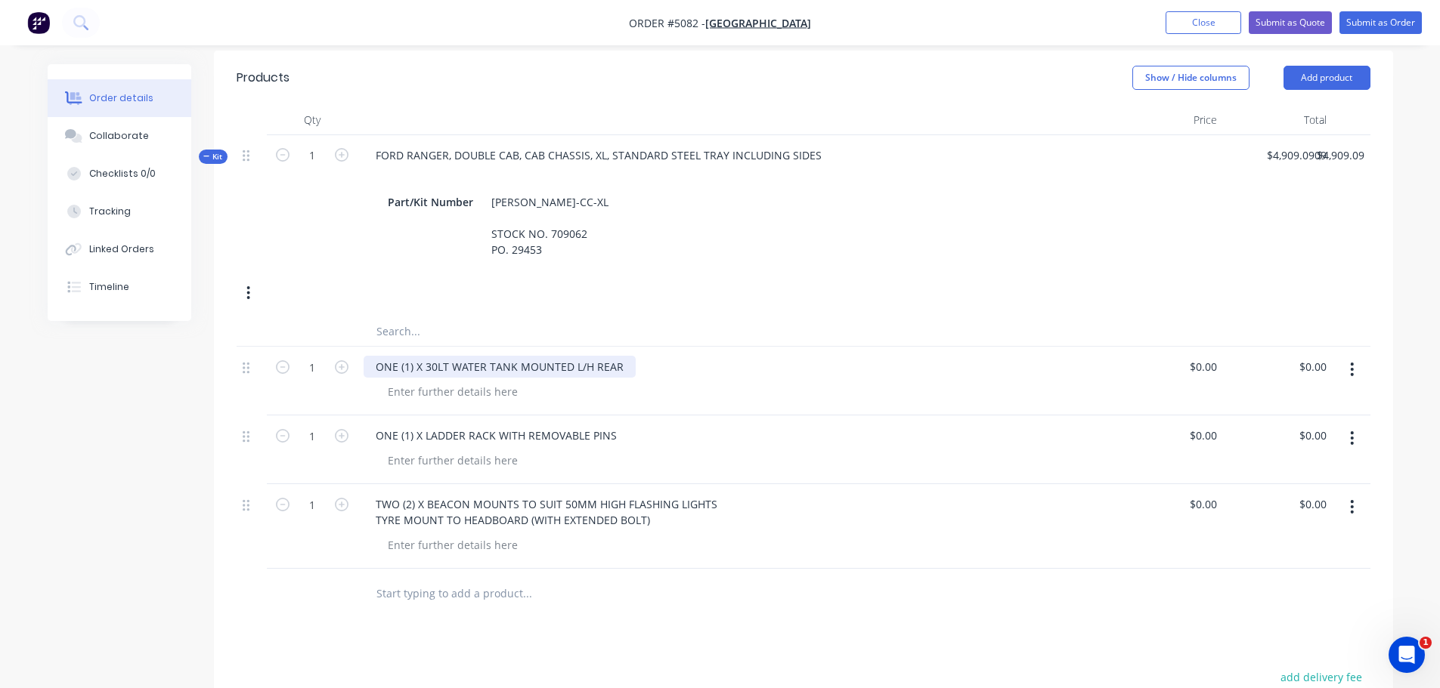
click at [623, 356] on div "ONE (1) X 30LT WATER TANK MOUNTED L/H REAR" at bounding box center [500, 367] width 272 height 22
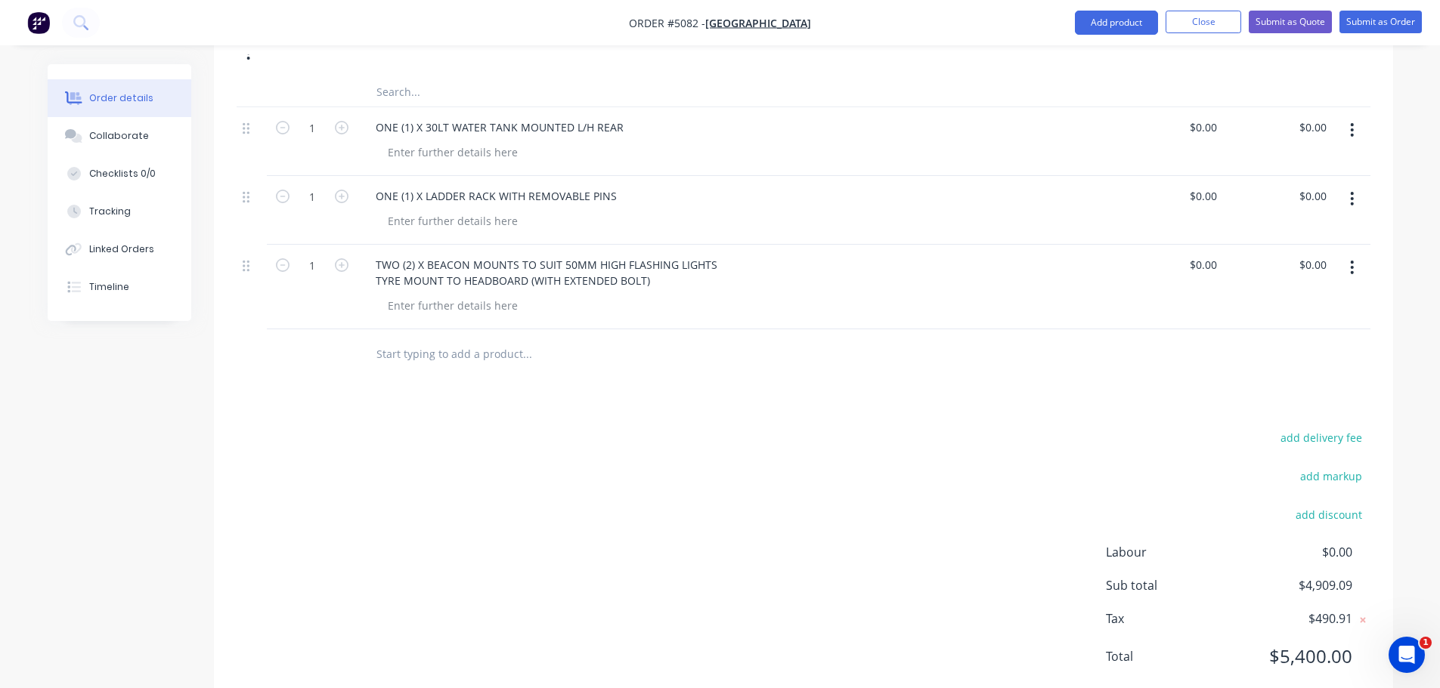
click at [603, 141] on div at bounding box center [742, 152] width 732 height 22
click at [621, 116] on div "ONE (1) X 30LT WATER TANK MOUNTED L/H REAR" at bounding box center [500, 127] width 272 height 22
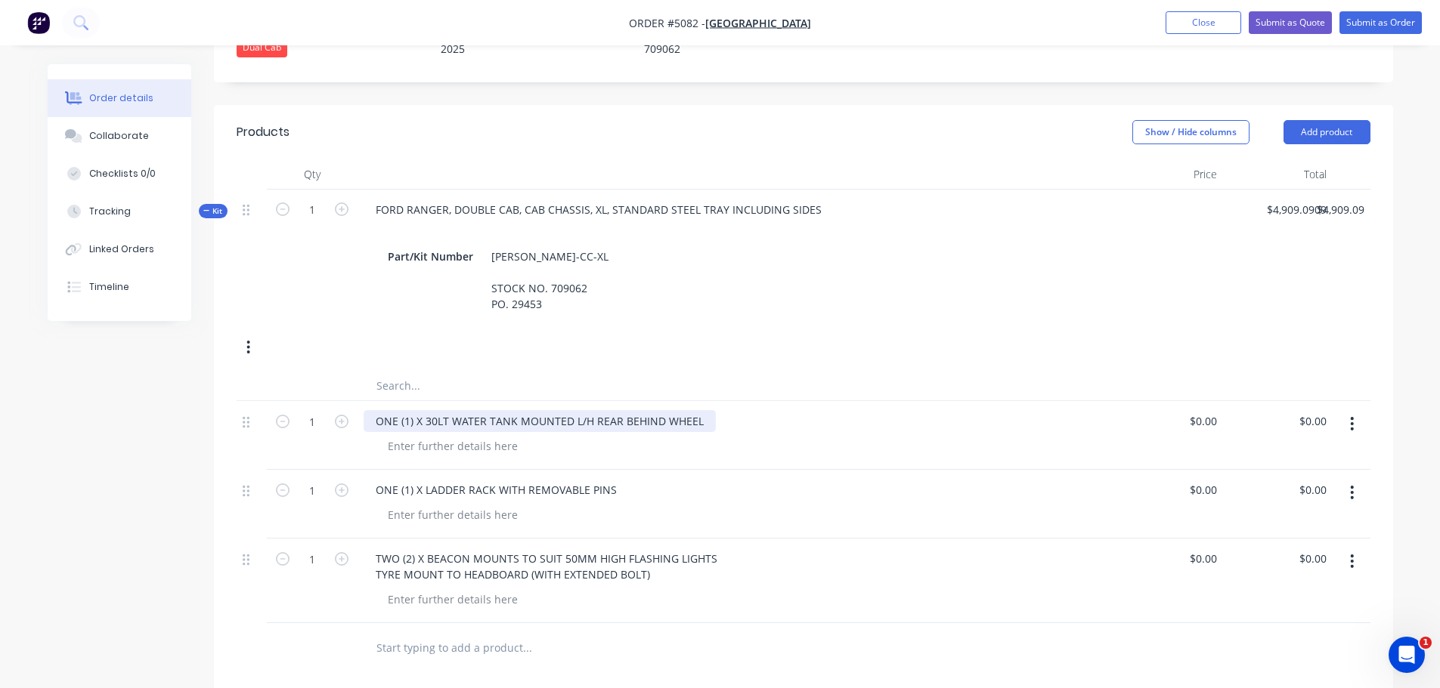
scroll to position [542, 0]
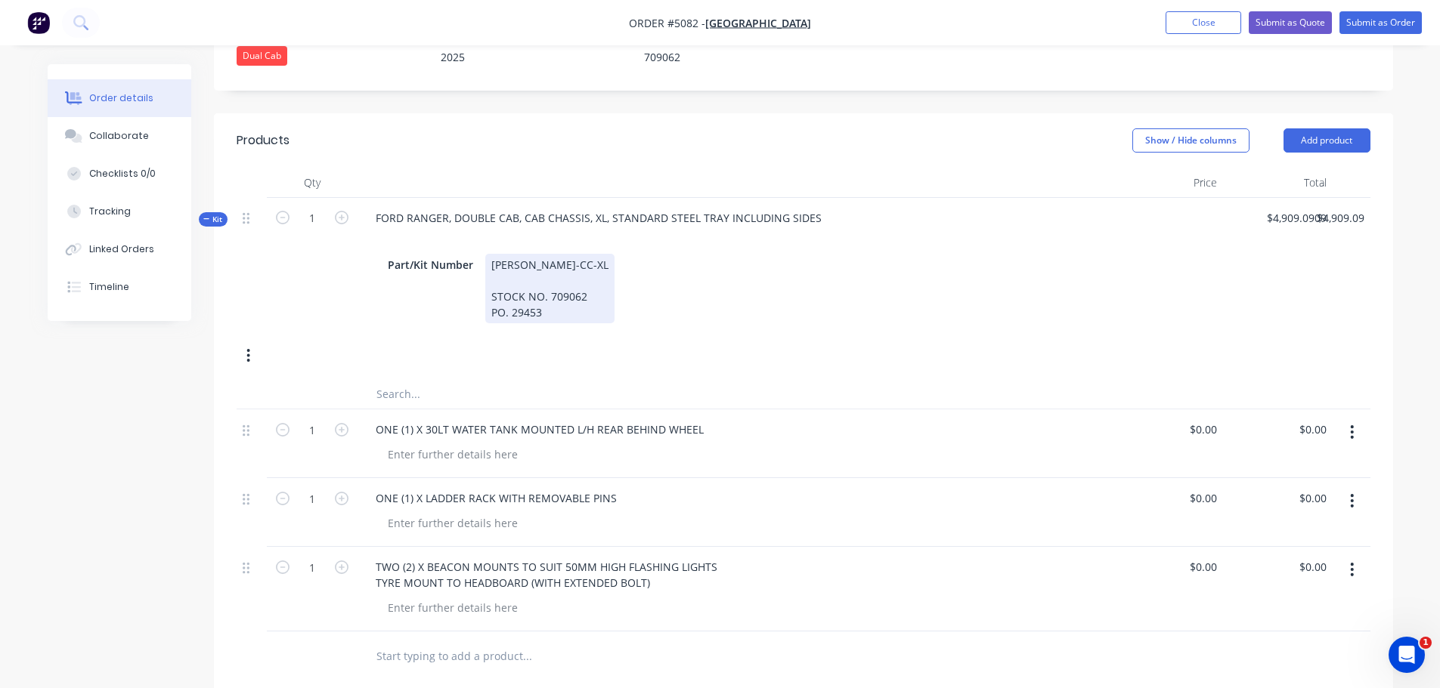
click at [705, 285] on div "FORD RANGER, DOUBLE CAB, CAB CHASSIS, XL, STANDARD STEEL TRAY INCLUDING SIDES P…" at bounding box center [735, 265] width 756 height 135
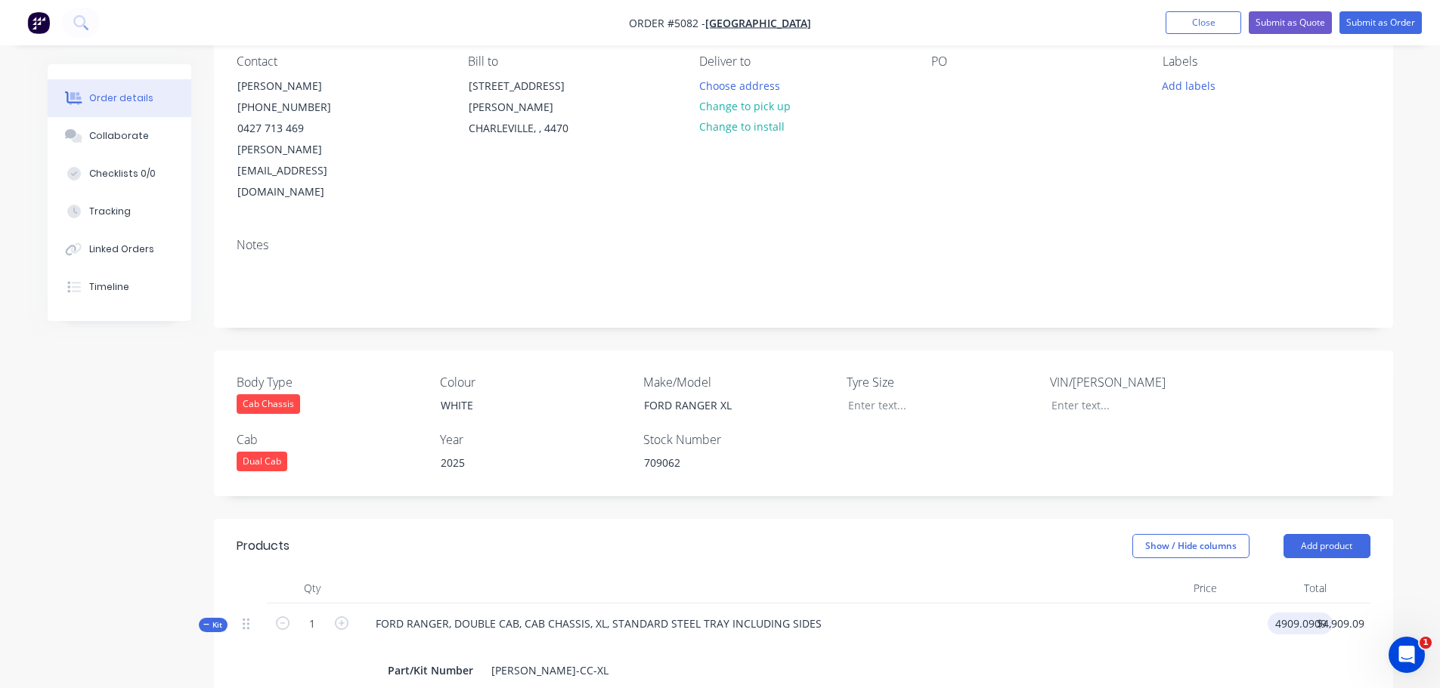
scroll to position [0, 0]
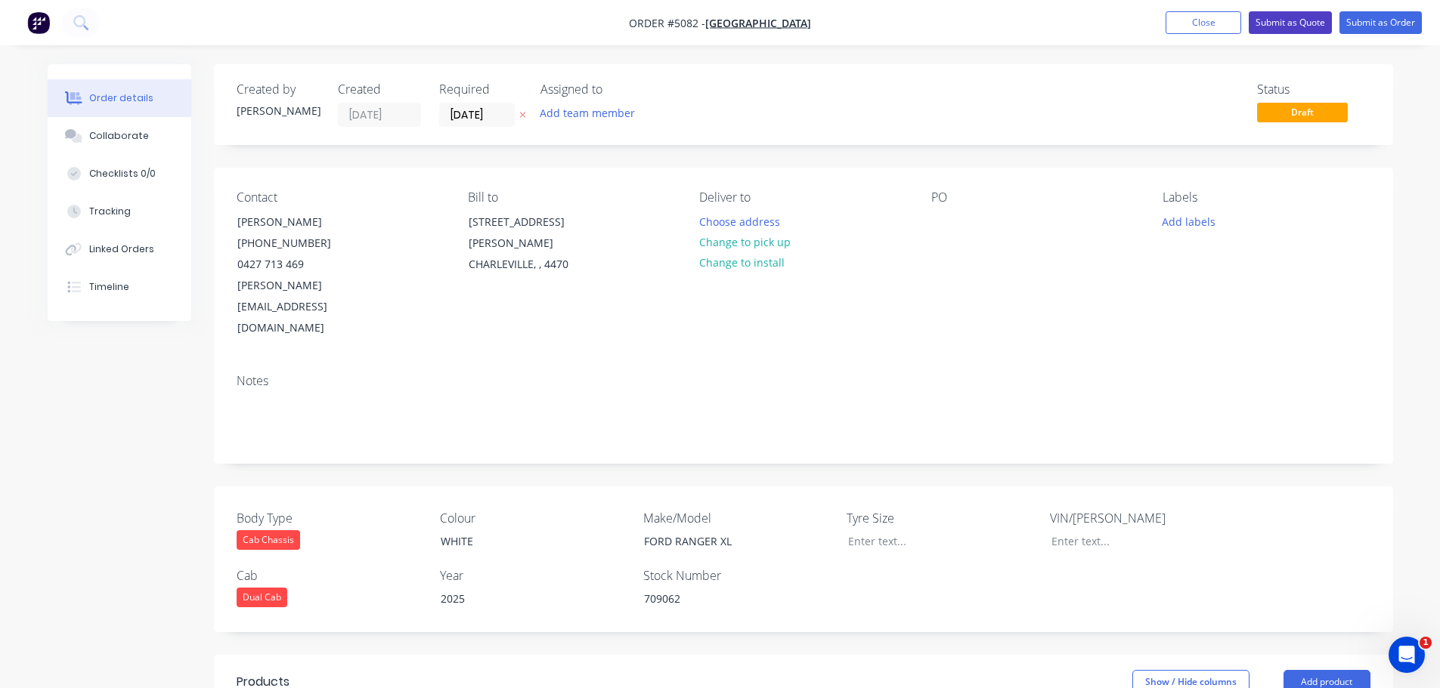
type input "$4,909.0909"
click at [1289, 24] on button "Submit as Quote" at bounding box center [1289, 22] width 83 height 23
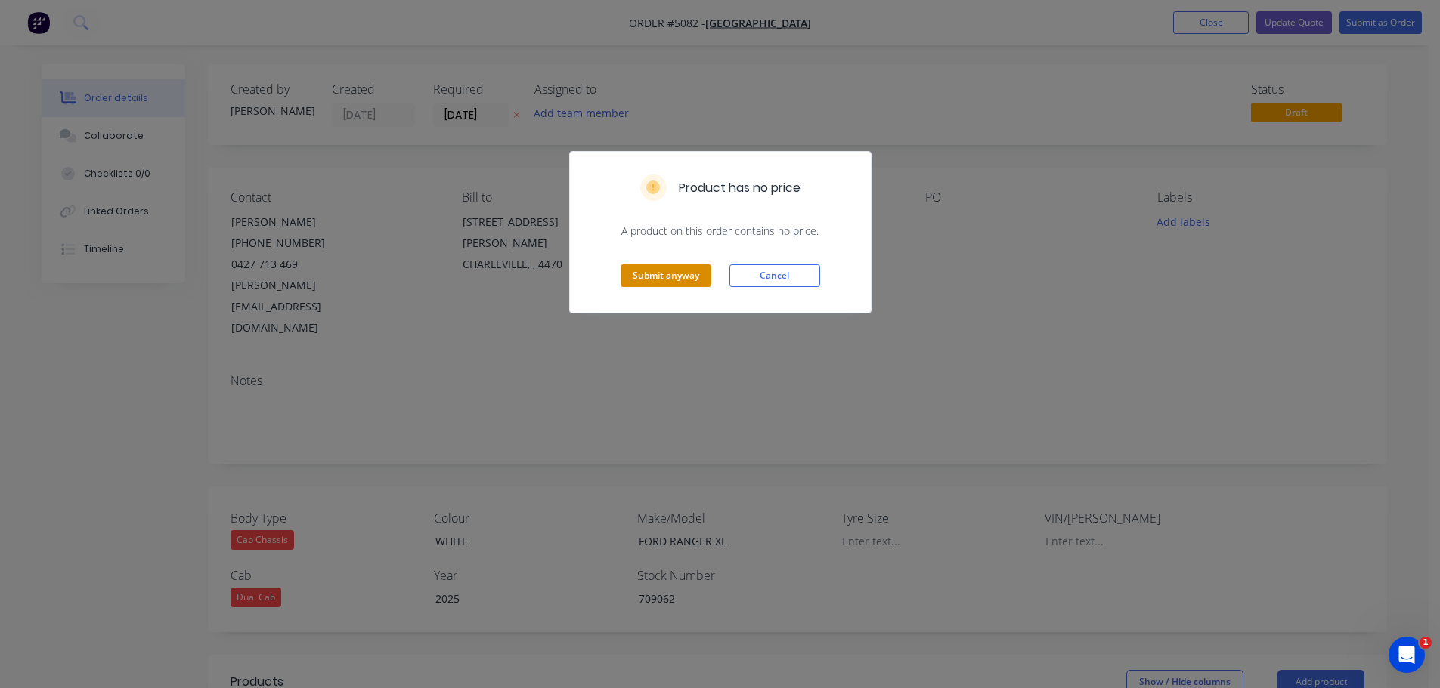
click at [649, 283] on button "Submit anyway" at bounding box center [665, 276] width 91 height 23
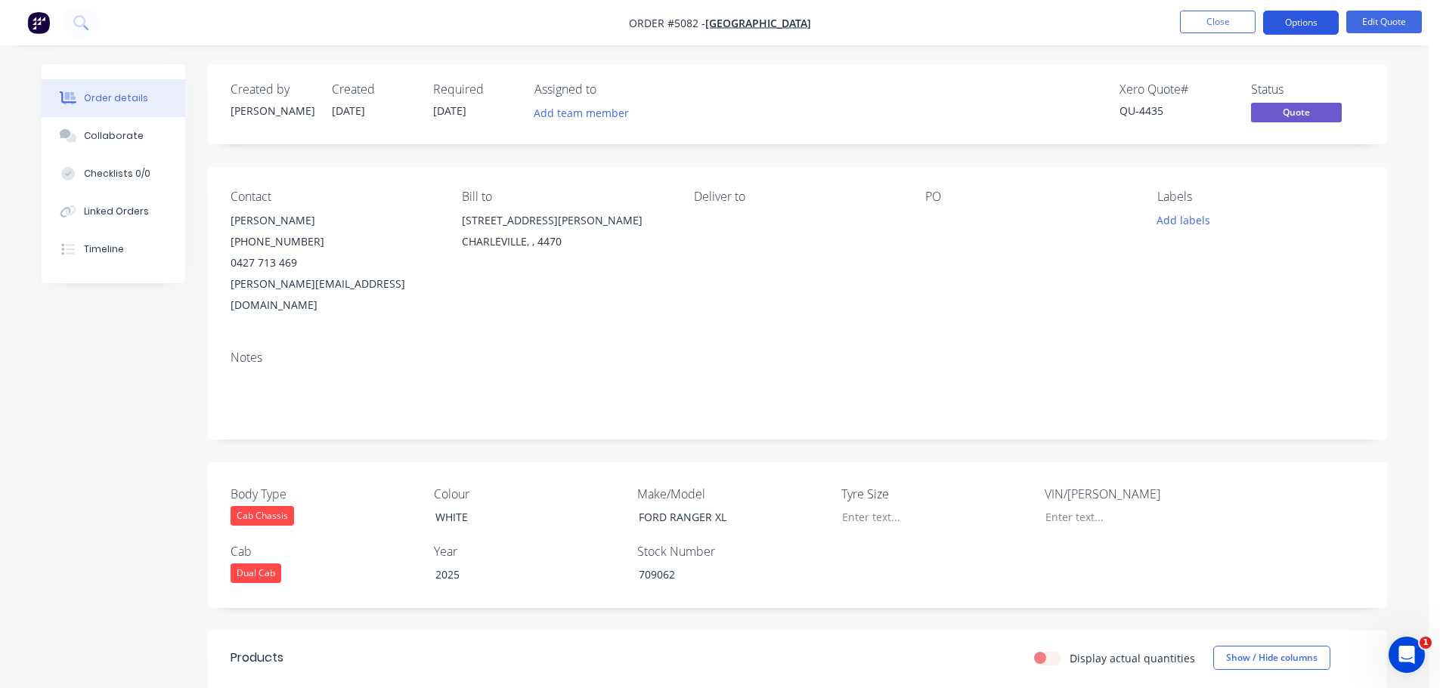
click at [1331, 29] on button "Options" at bounding box center [1301, 23] width 76 height 24
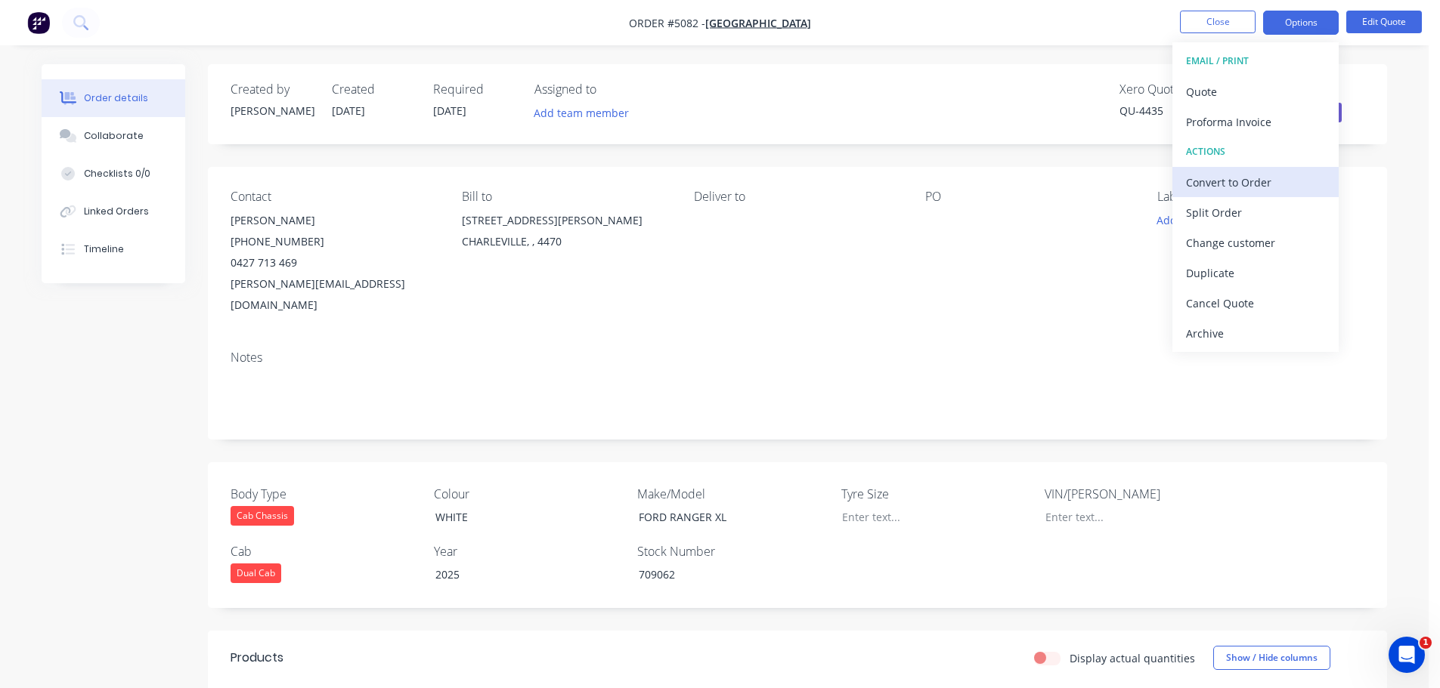
click at [1224, 184] on div "Convert to Order" at bounding box center [1255, 183] width 139 height 22
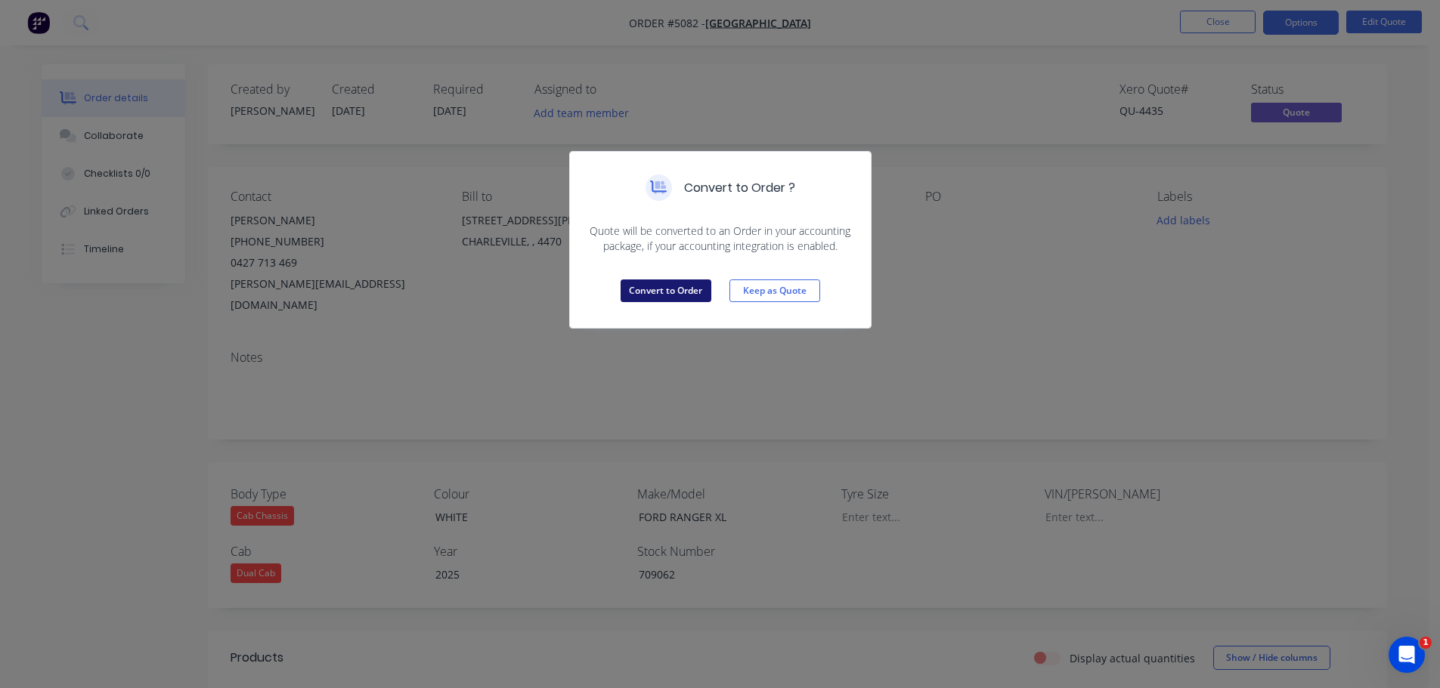
click at [685, 294] on button "Convert to Order" at bounding box center [665, 291] width 91 height 23
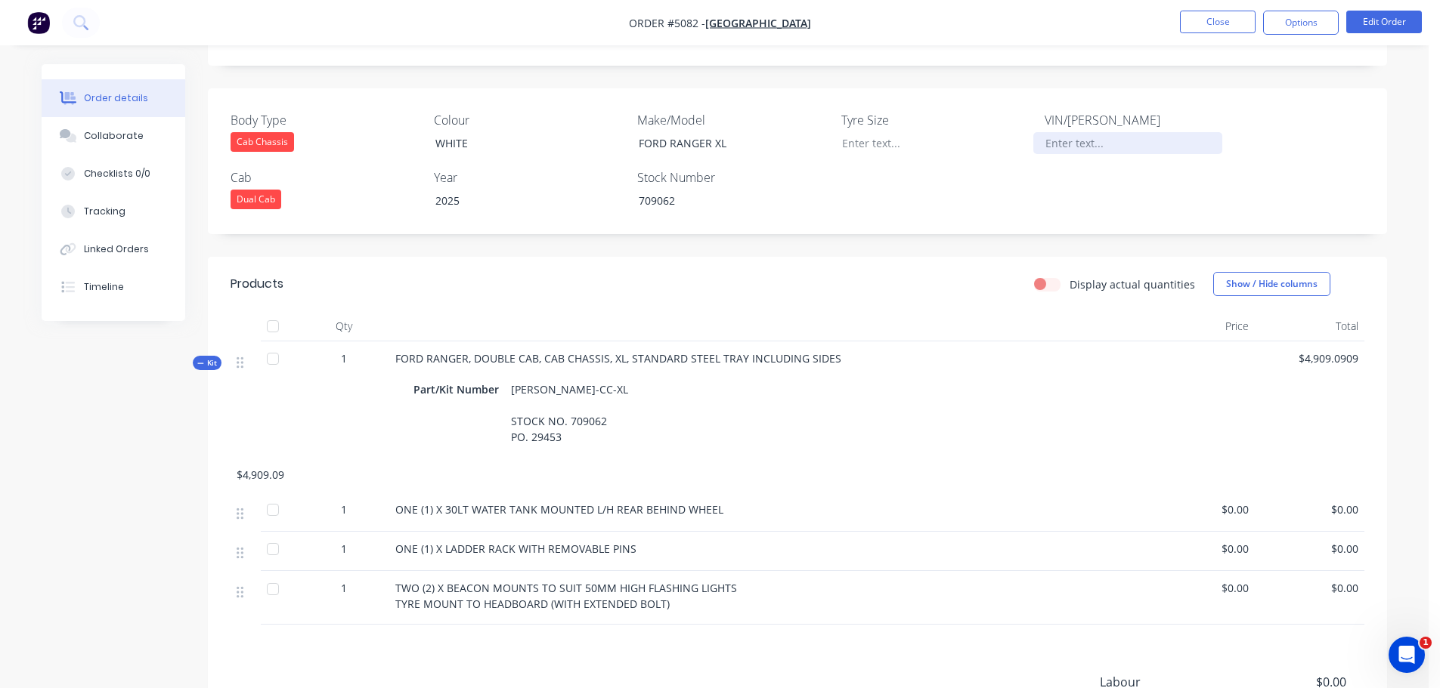
scroll to position [299, 0]
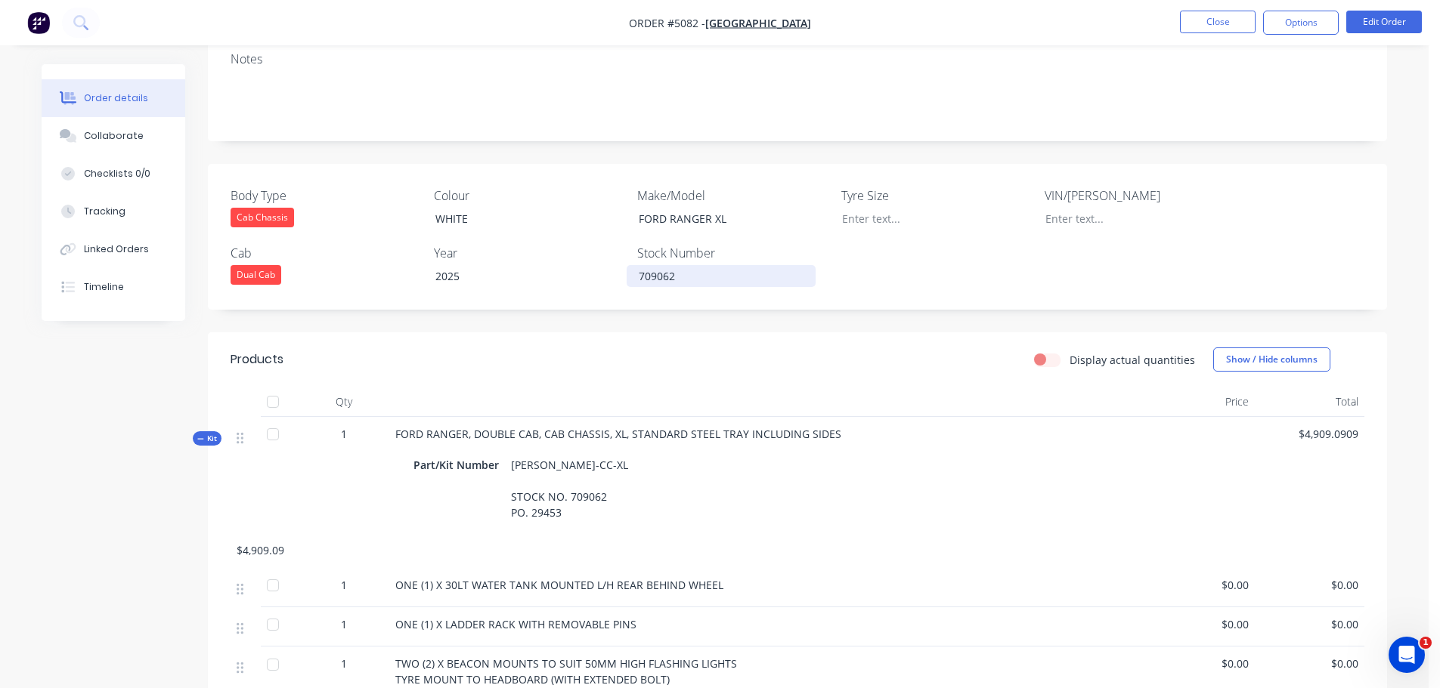
click at [685, 265] on div "709062" at bounding box center [721, 276] width 189 height 22
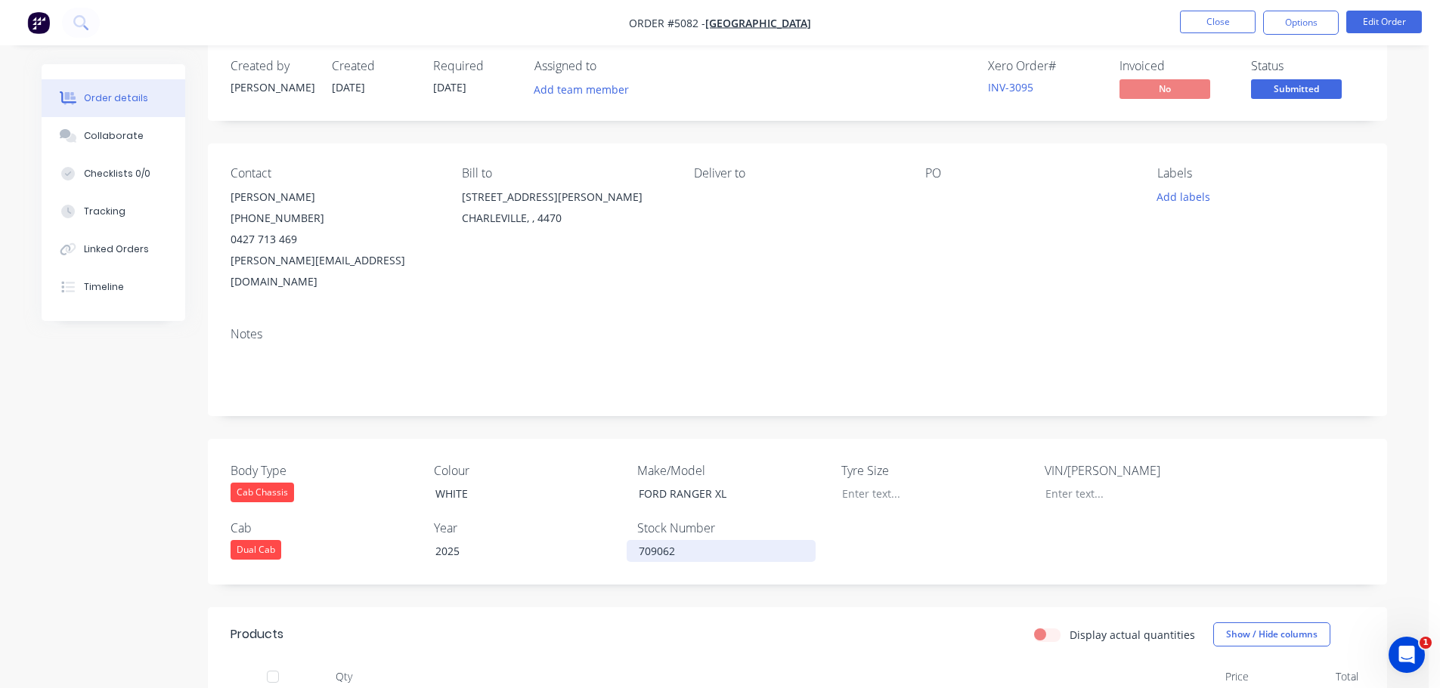
scroll to position [0, 0]
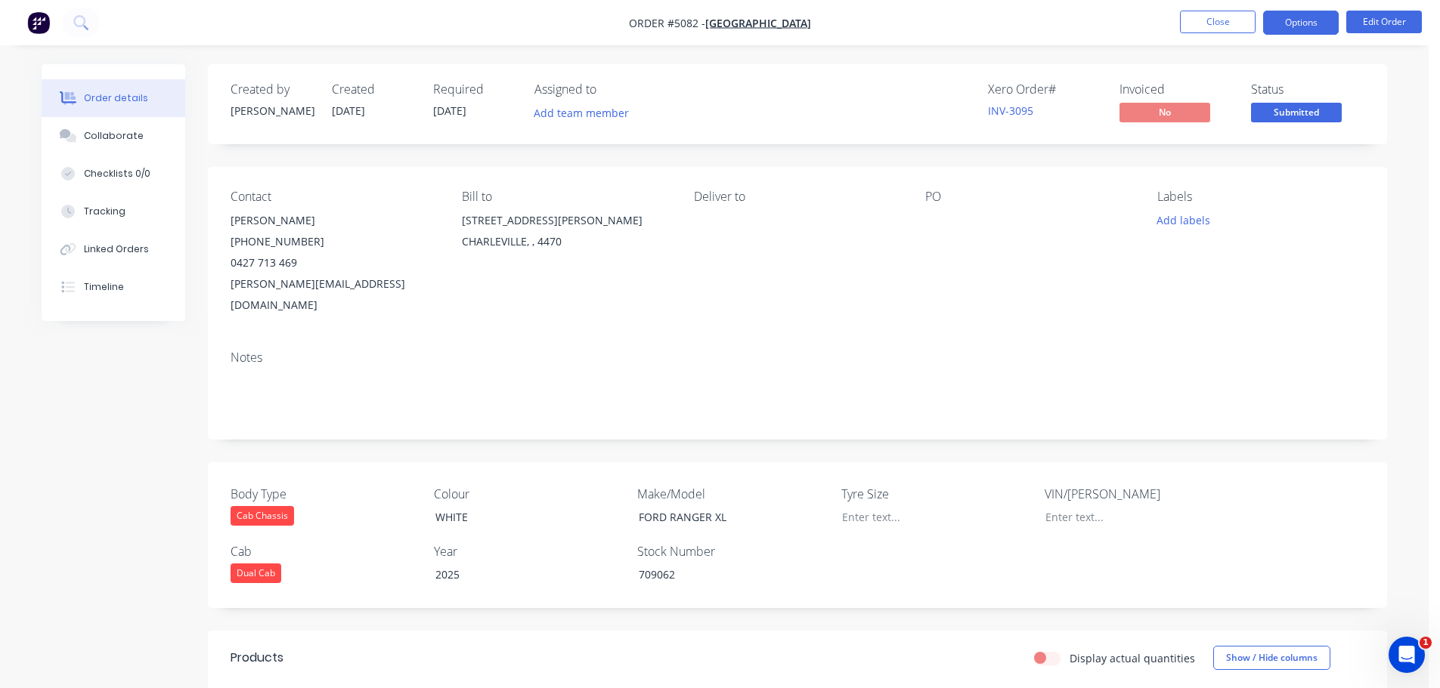
click at [1279, 27] on button "Options" at bounding box center [1301, 23] width 76 height 24
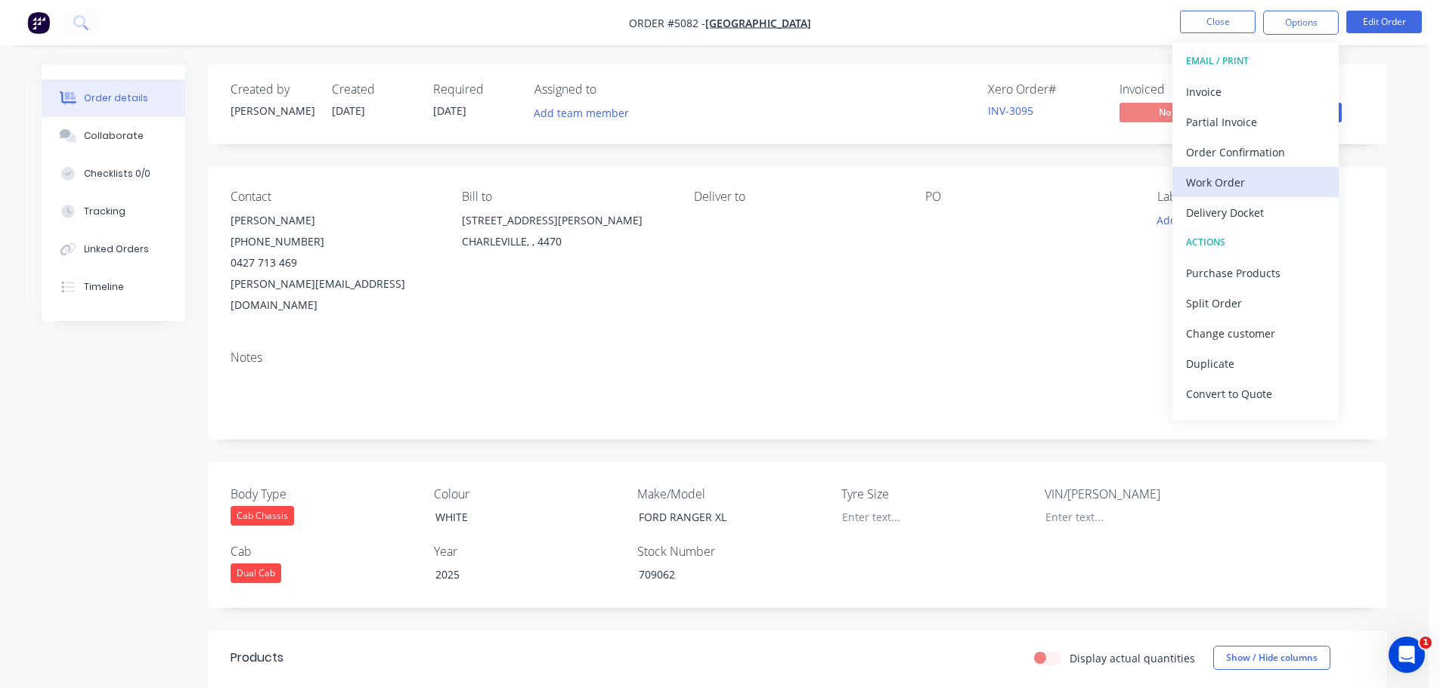
click at [1244, 184] on div "Work Order" at bounding box center [1255, 183] width 139 height 22
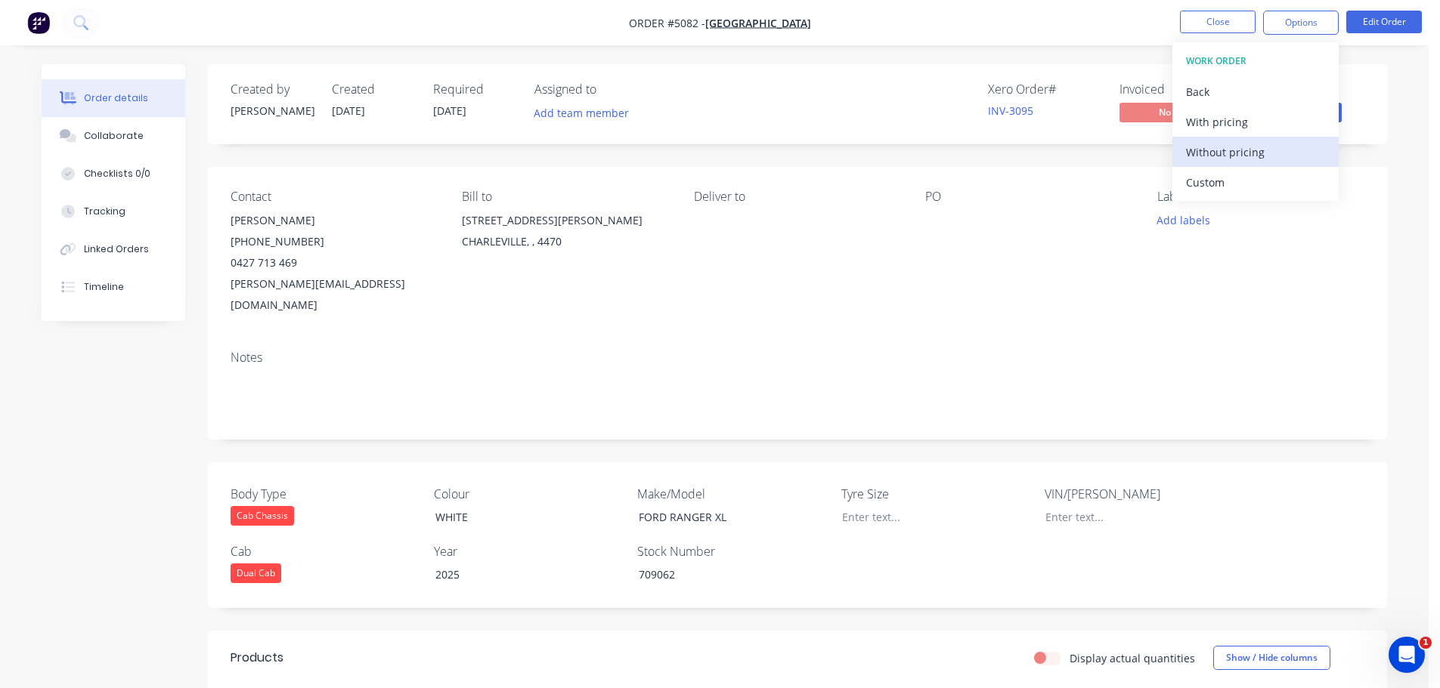
click at [1239, 149] on div "Without pricing" at bounding box center [1255, 152] width 139 height 22
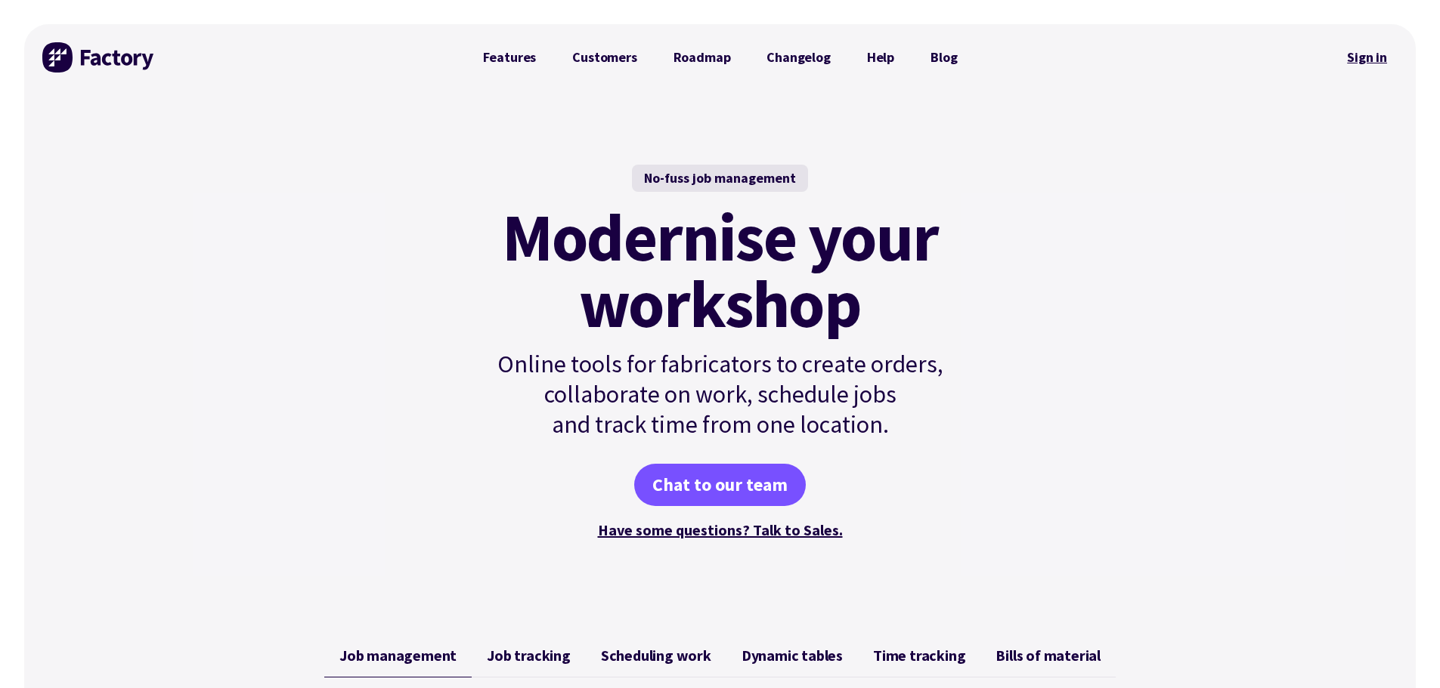
click at [1357, 60] on link "Sign in" at bounding box center [1366, 57] width 61 height 35
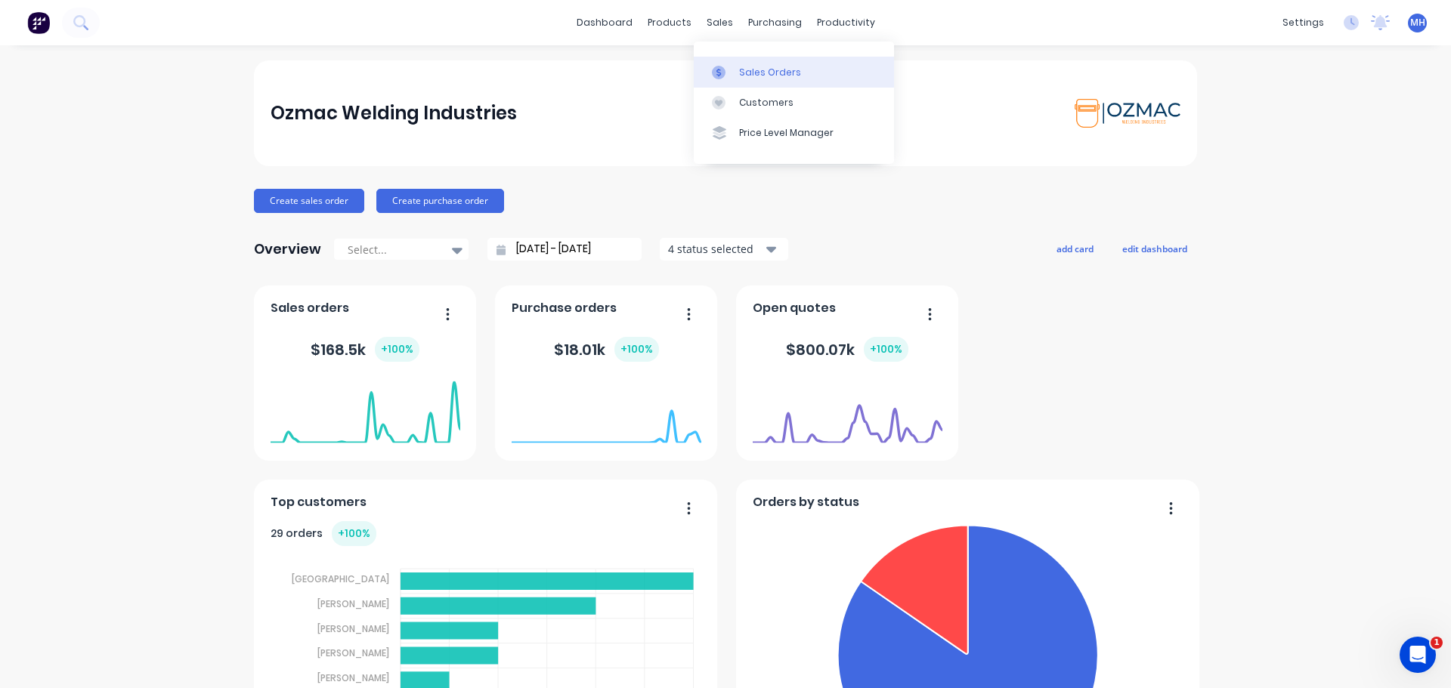
click at [732, 68] on div at bounding box center [723, 73] width 23 height 14
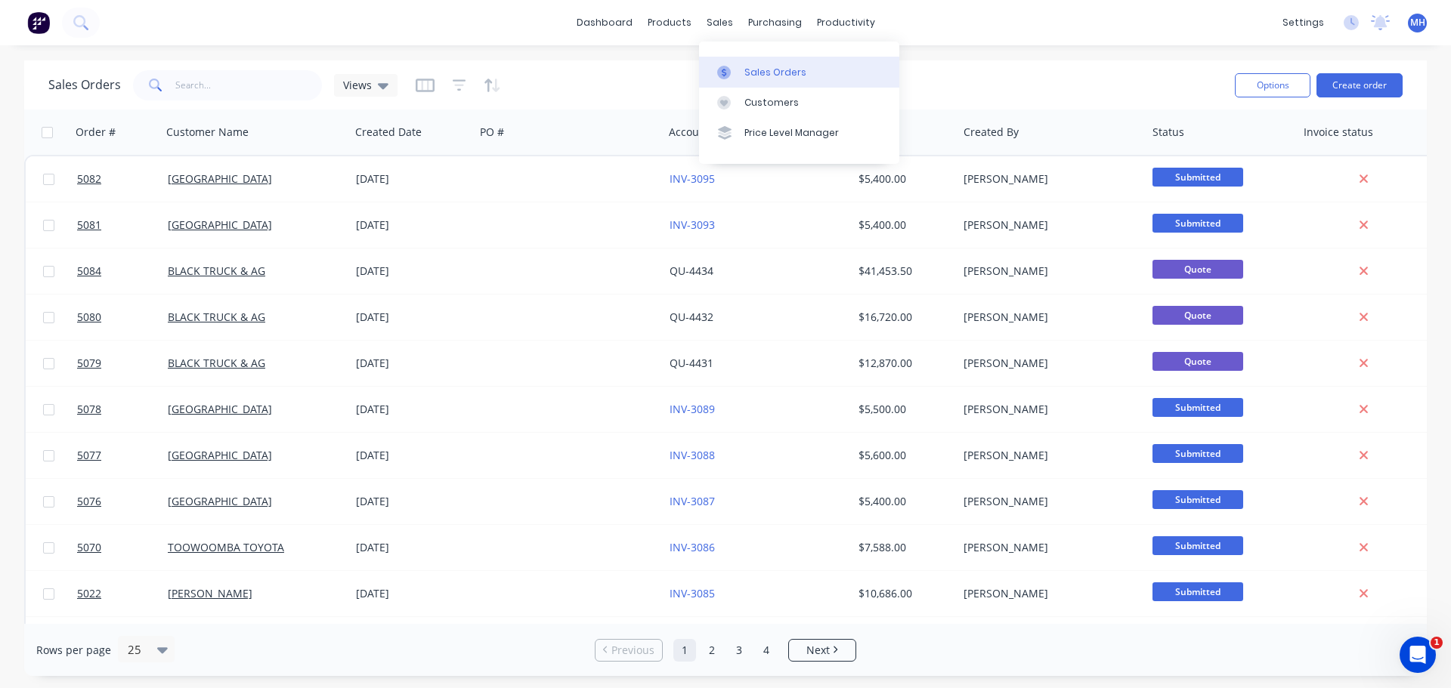
click at [751, 72] on div "Sales Orders" at bounding box center [775, 73] width 62 height 14
click at [760, 76] on div "Sales Orders" at bounding box center [775, 73] width 62 height 14
click at [1357, 85] on button "Create order" at bounding box center [1359, 85] width 86 height 24
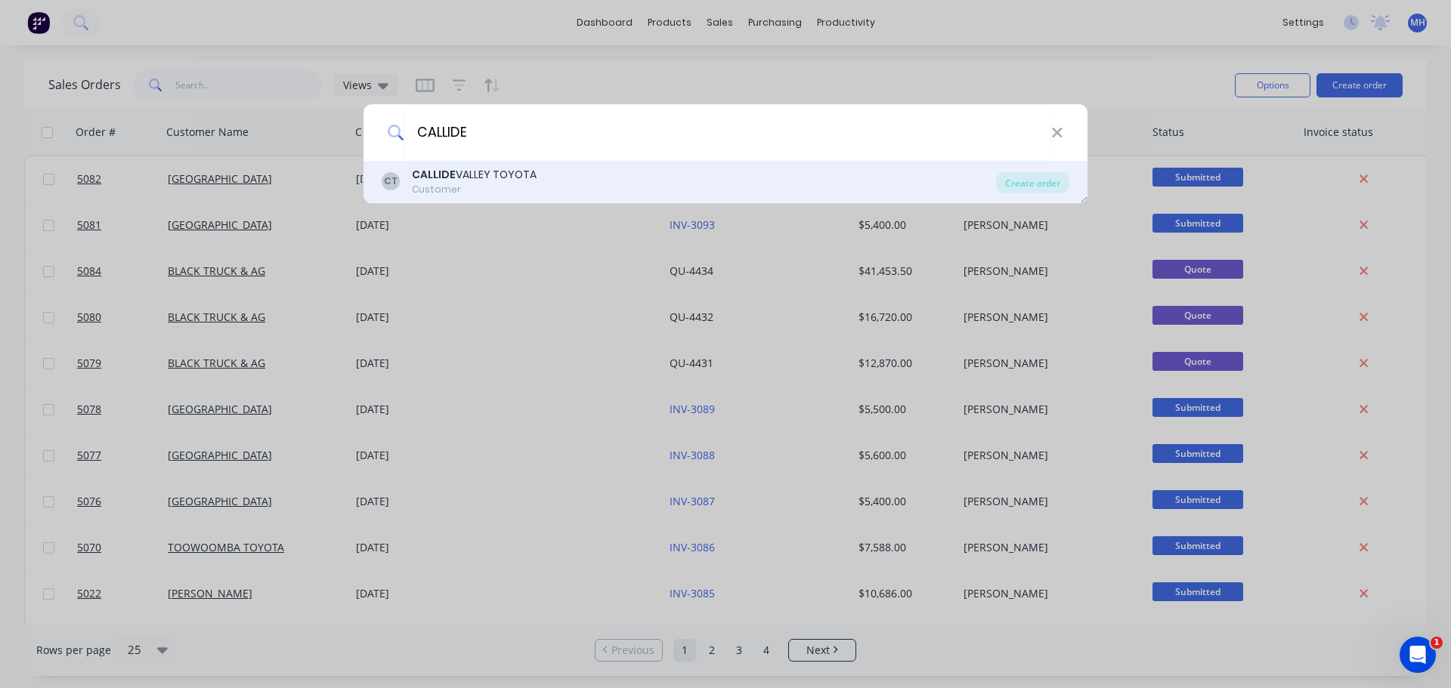
type input "CALLIDE"
click at [514, 177] on div "CALLIDE VALLEY TOYOTA" at bounding box center [474, 175] width 125 height 16
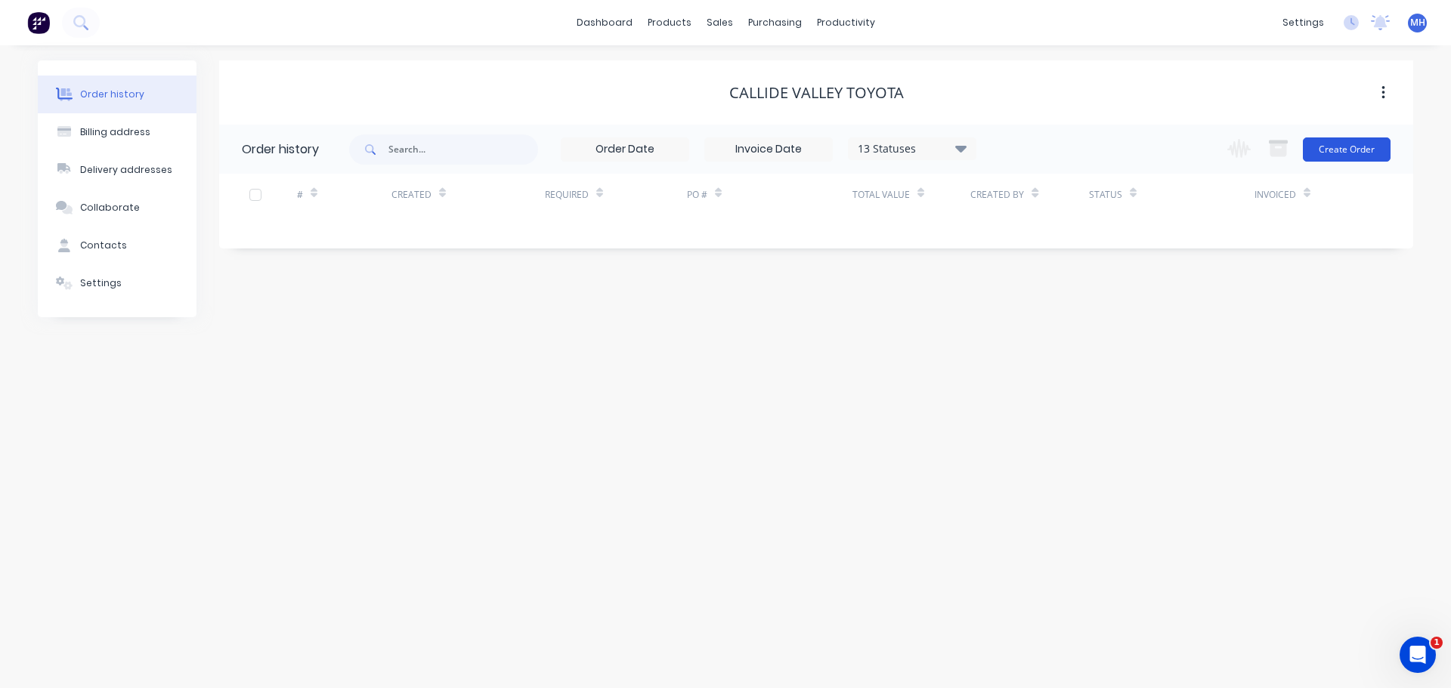
click at [1370, 151] on button "Create Order" at bounding box center [1347, 150] width 88 height 24
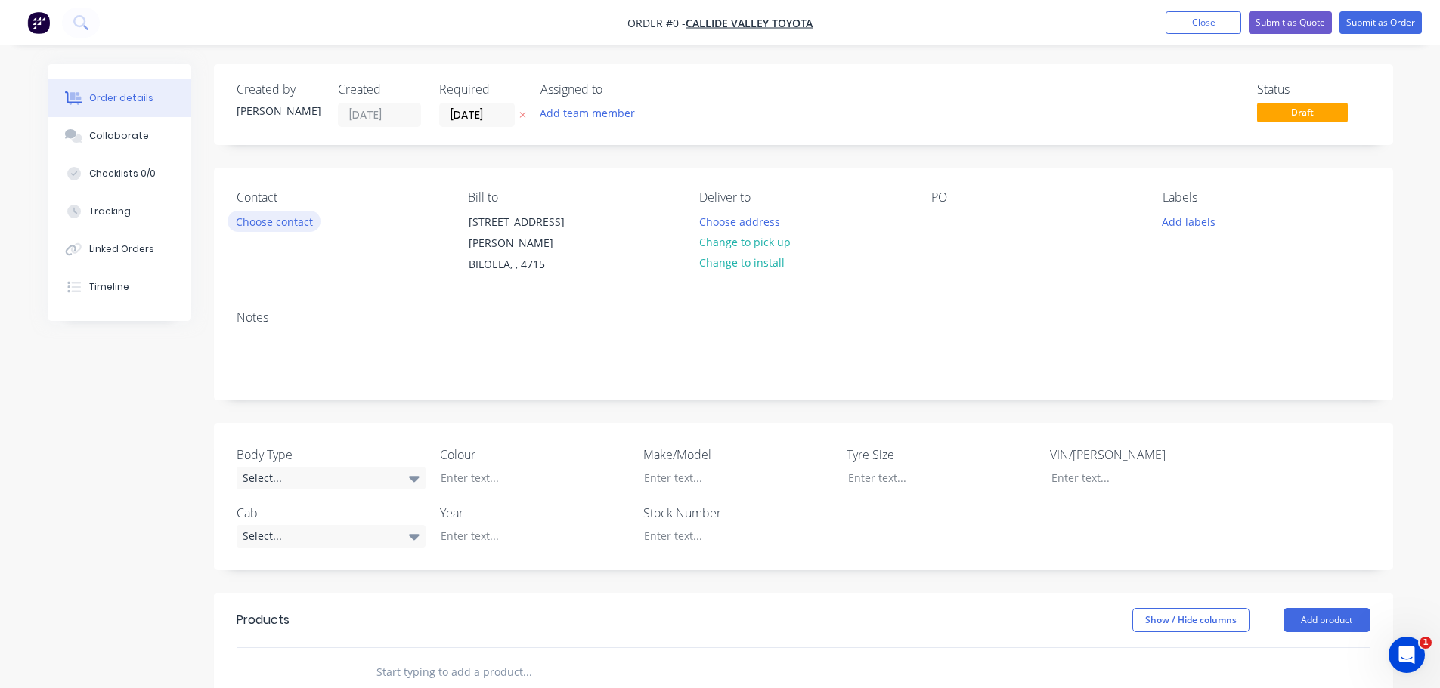
click at [289, 224] on button "Choose contact" at bounding box center [273, 221] width 93 height 20
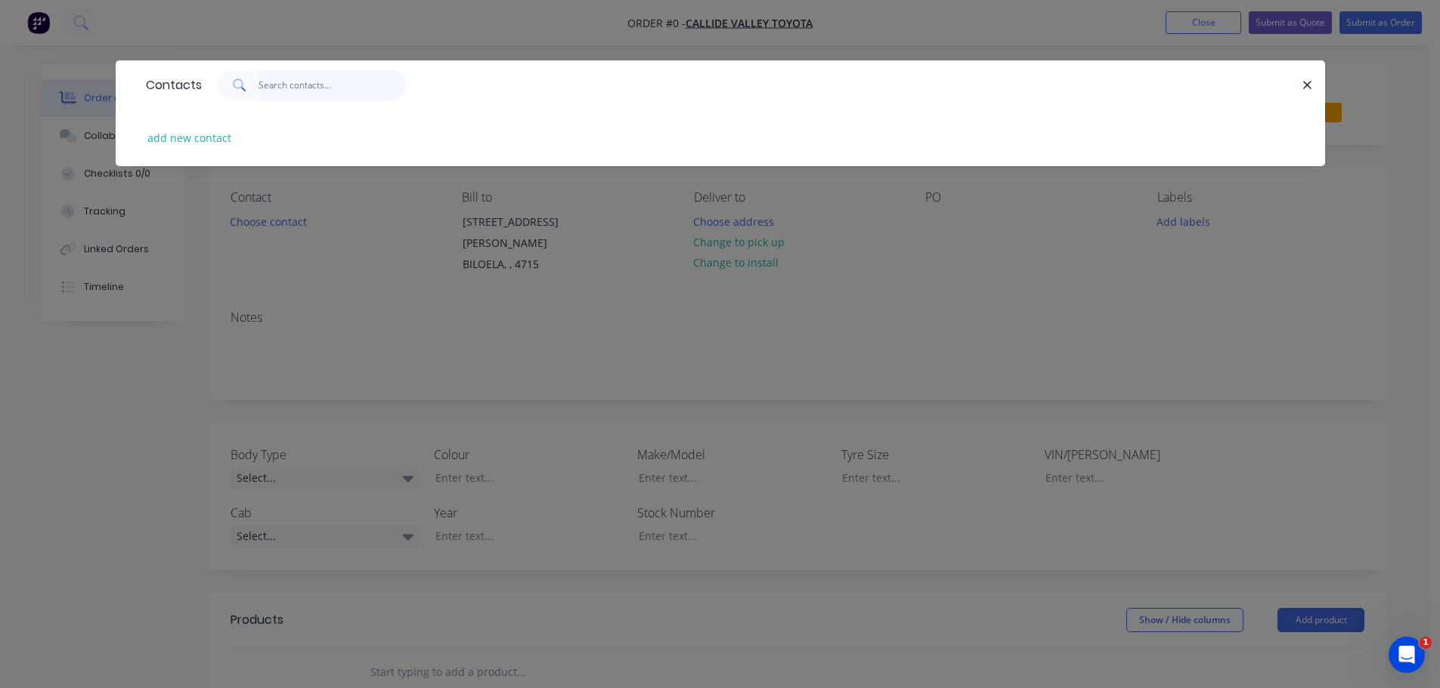
click at [286, 91] on input "text" at bounding box center [331, 85] width 147 height 30
type input "H"
click at [184, 141] on button "add new contact" at bounding box center [190, 138] width 100 height 20
select select "AU"
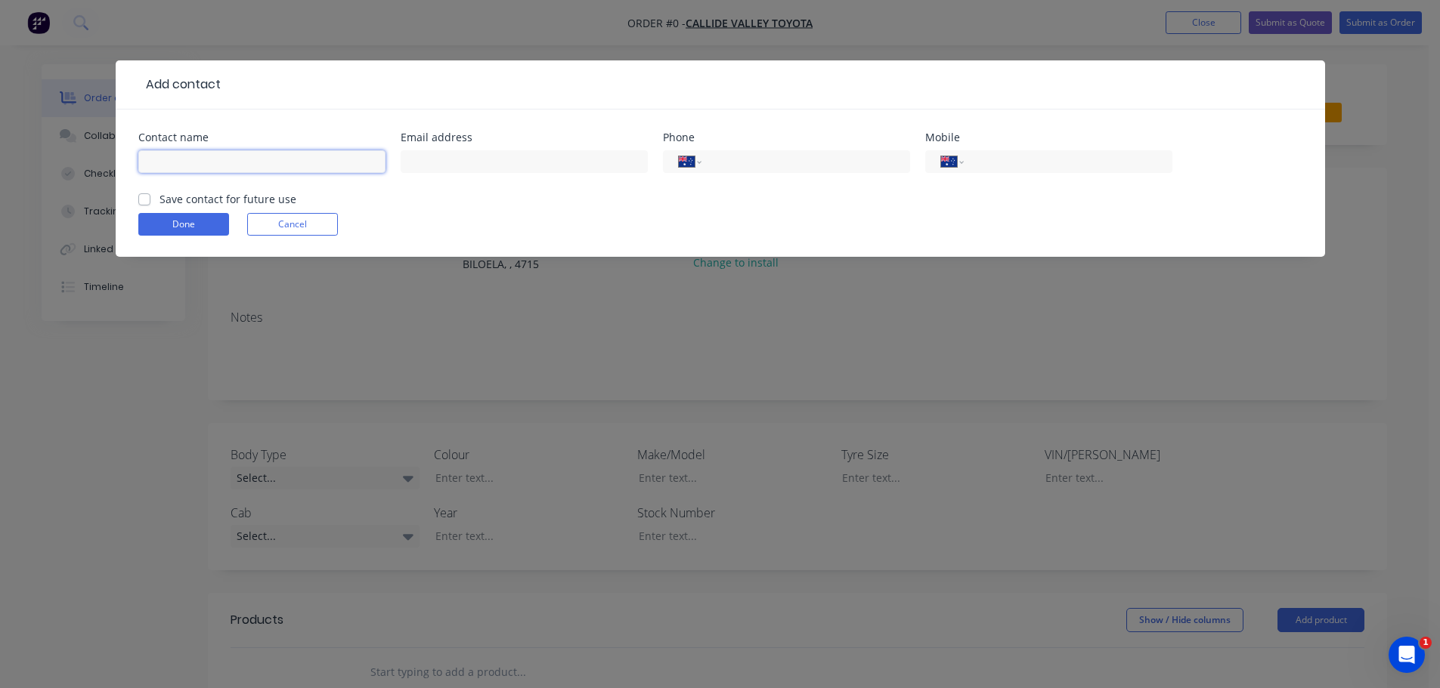
click at [215, 161] on input "text" at bounding box center [261, 161] width 247 height 23
type input "h"
type input "[PERSON_NAME]"
type input "hollyw"
click at [215, 161] on input "[PERSON_NAME]" at bounding box center [261, 161] width 247 height 23
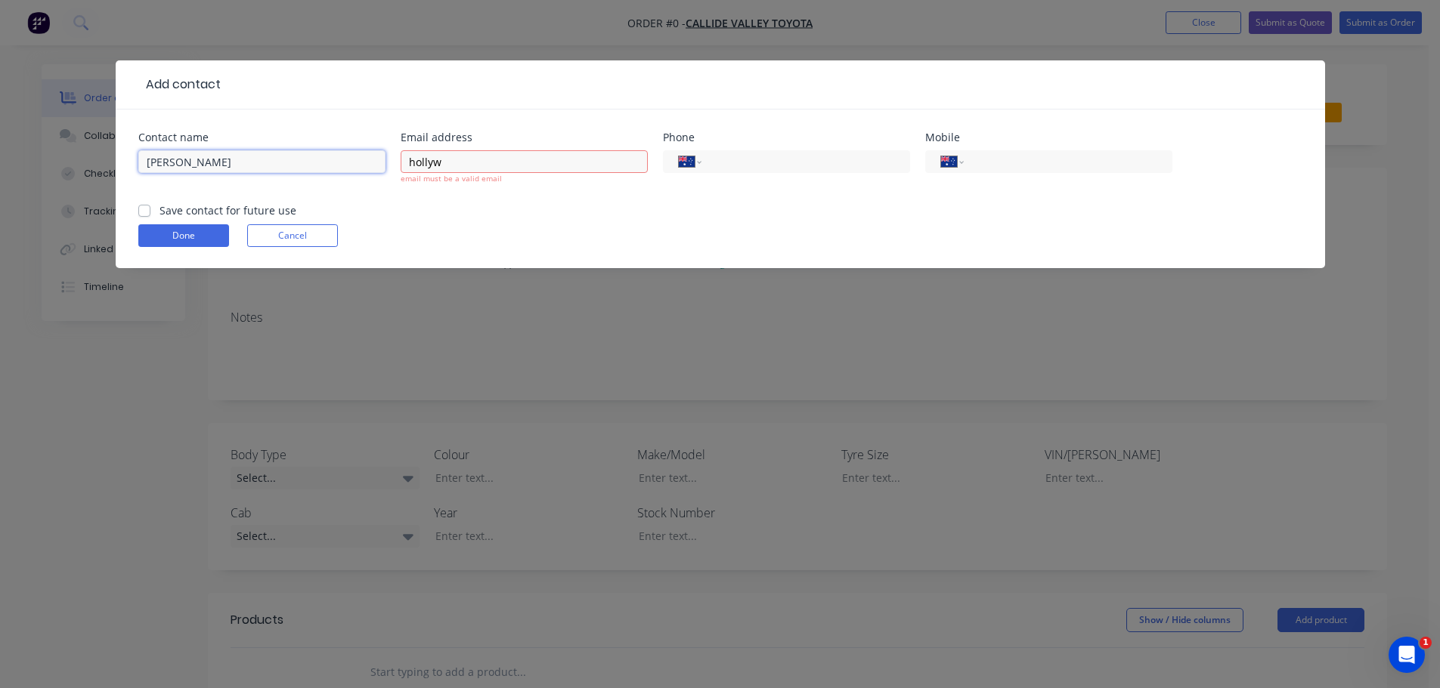
type input "[PERSON_NAME]"
click at [456, 163] on input "hollyw" at bounding box center [524, 161] width 247 height 23
click at [615, 161] on input "[EMAIL_ADDRESS][DOMAIN_NAME]`" at bounding box center [524, 161] width 247 height 23
type input "[EMAIL_ADDRESS][DOMAIN_NAME]"
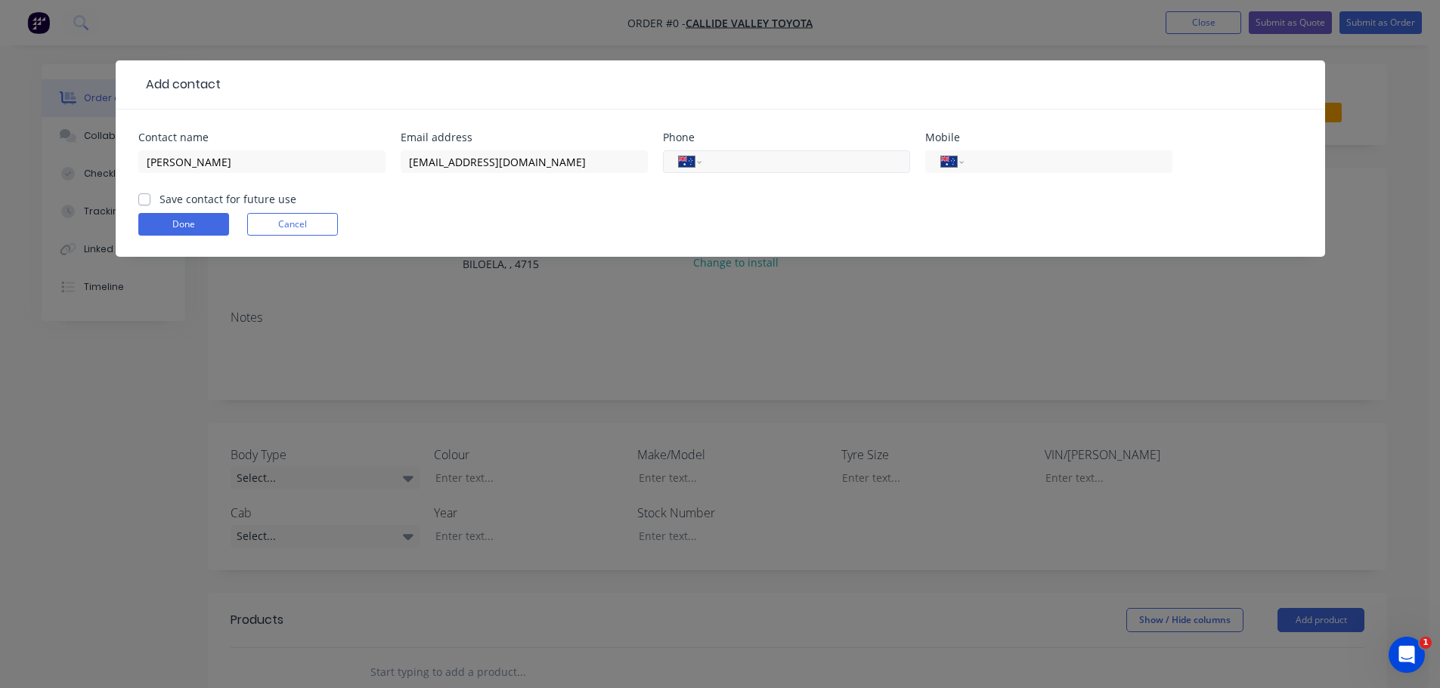
click at [741, 166] on input "tel" at bounding box center [802, 161] width 181 height 17
type input "[PHONE_NUMBER]"
click at [159, 199] on label "Save contact for future use" at bounding box center [227, 199] width 137 height 16
click at [148, 199] on input "Save contact for future use" at bounding box center [144, 198] width 12 height 14
checkbox input "true"
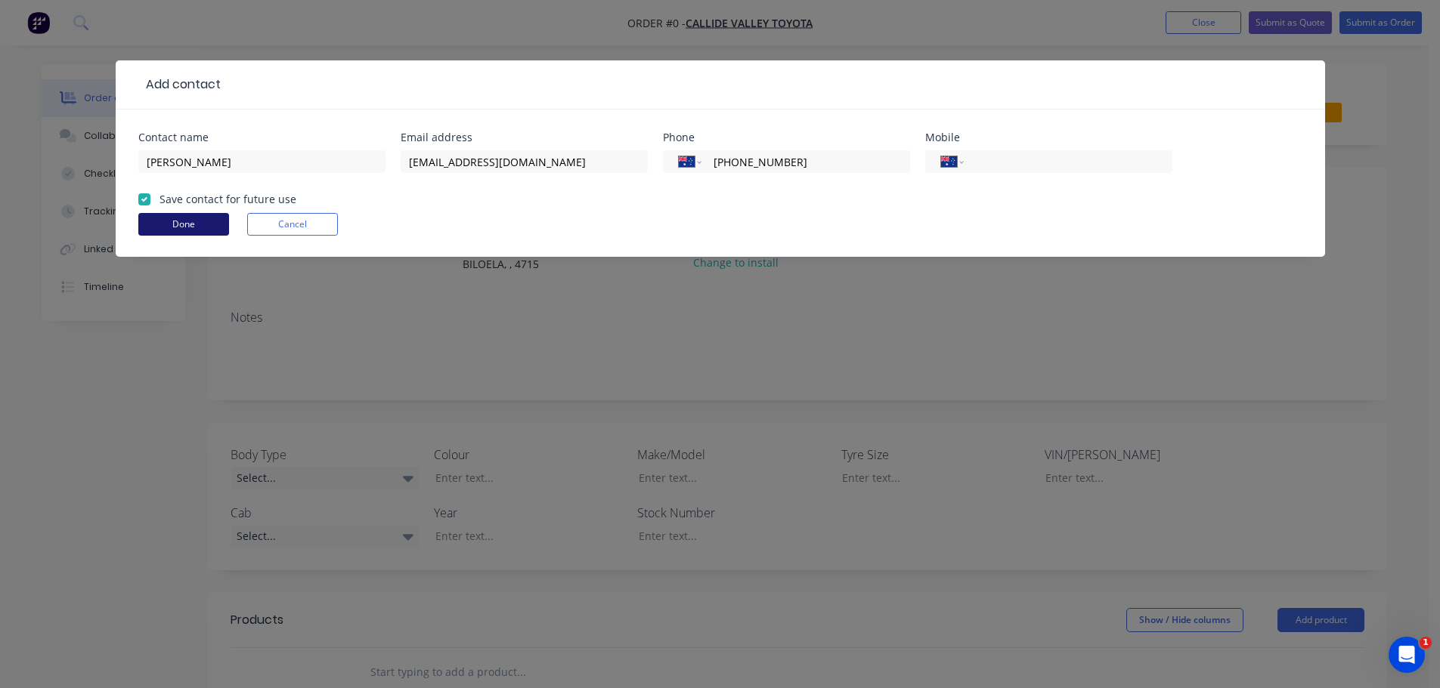
click at [179, 223] on button "Done" at bounding box center [183, 224] width 91 height 23
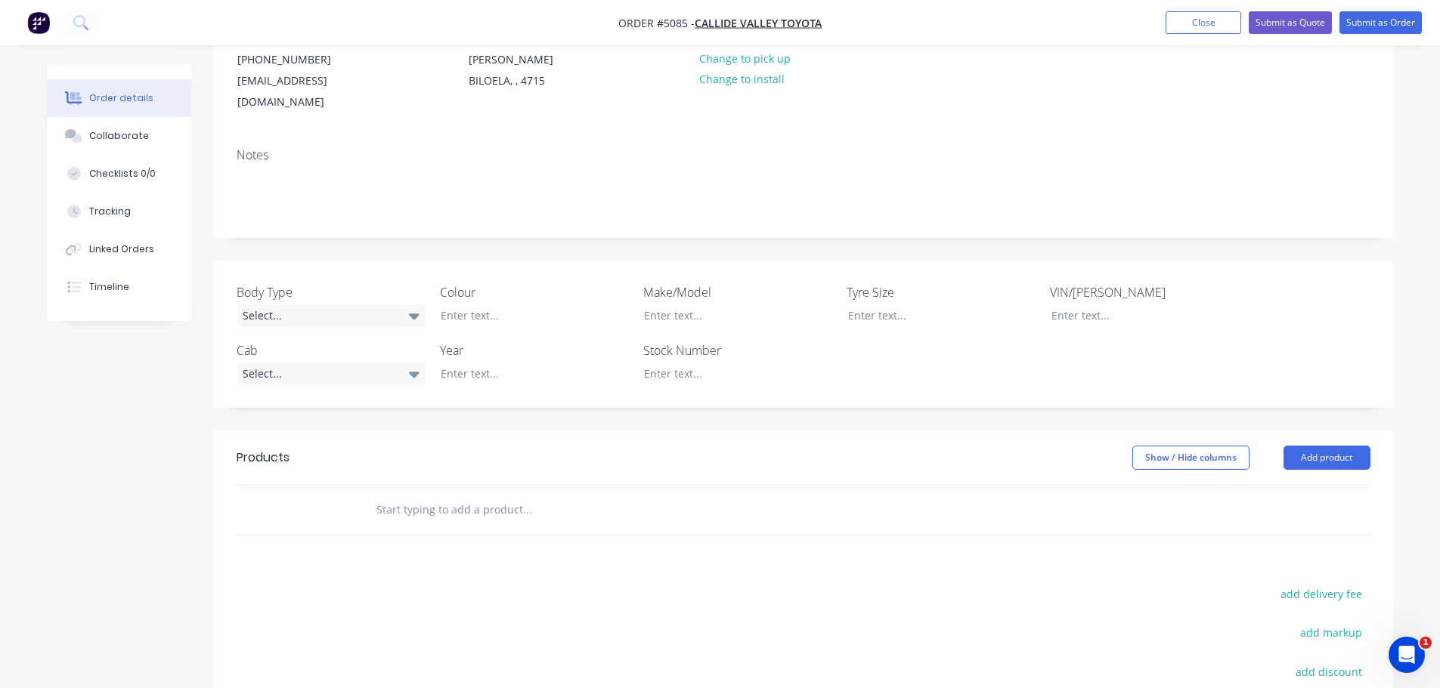
scroll to position [227, 0]
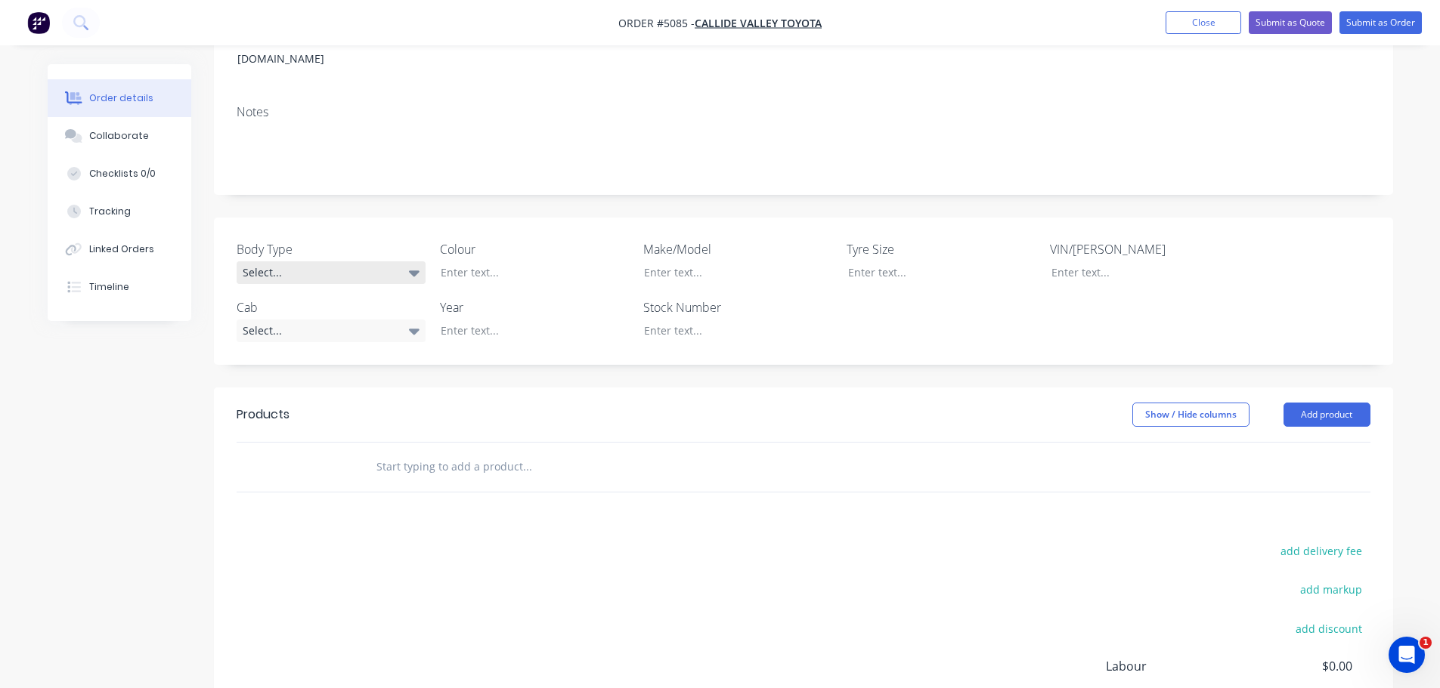
click at [364, 261] on div "Select..." at bounding box center [331, 272] width 189 height 23
click at [330, 305] on button "Cab Chassis" at bounding box center [350, 314] width 227 height 30
click at [386, 319] on div "Select..." at bounding box center [331, 330] width 189 height 23
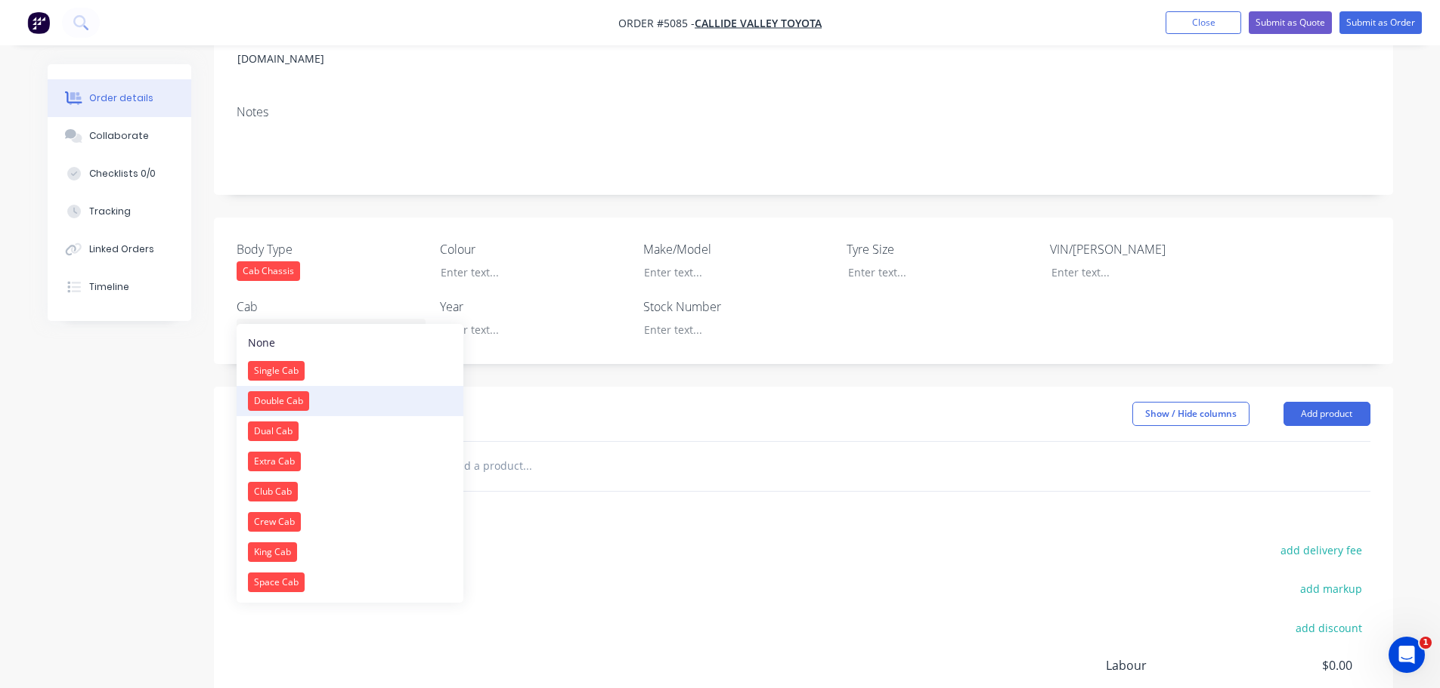
click at [364, 406] on button "Double Cab" at bounding box center [350, 401] width 227 height 30
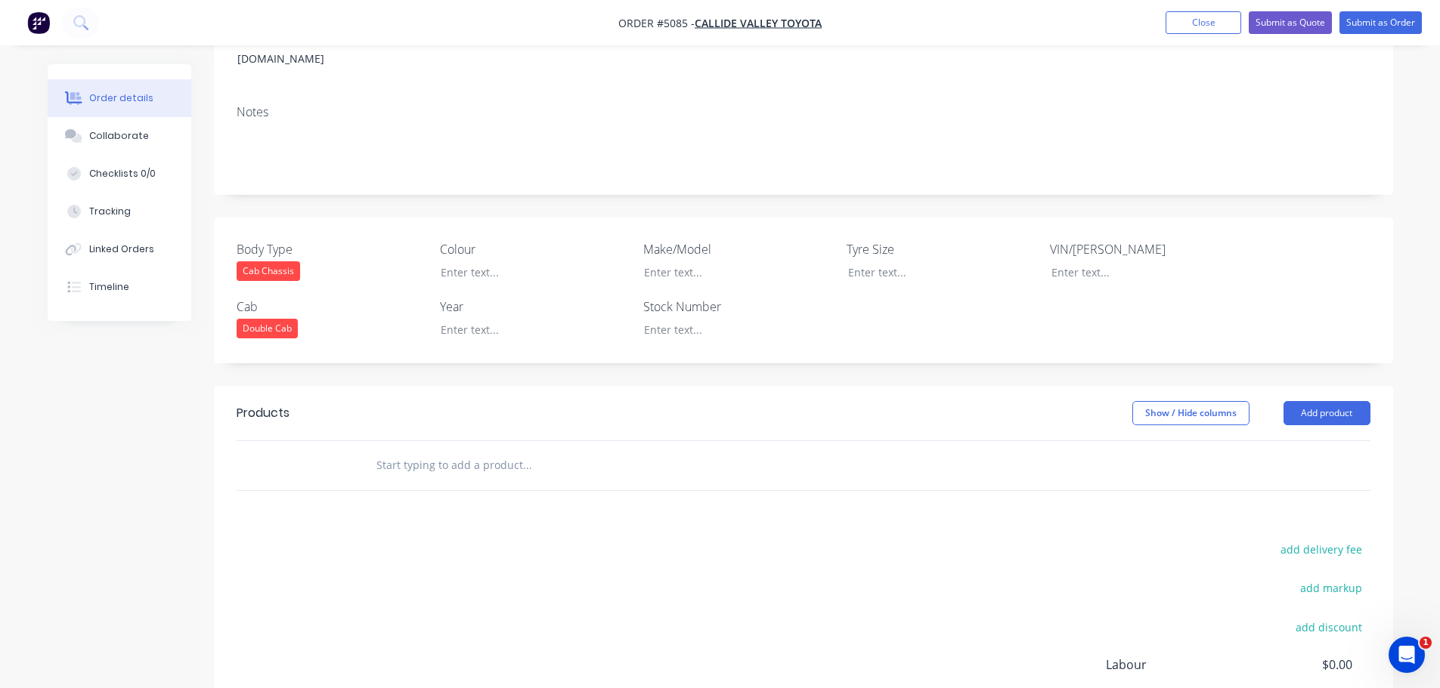
click at [333, 319] on div "Double Cab" at bounding box center [331, 329] width 189 height 20
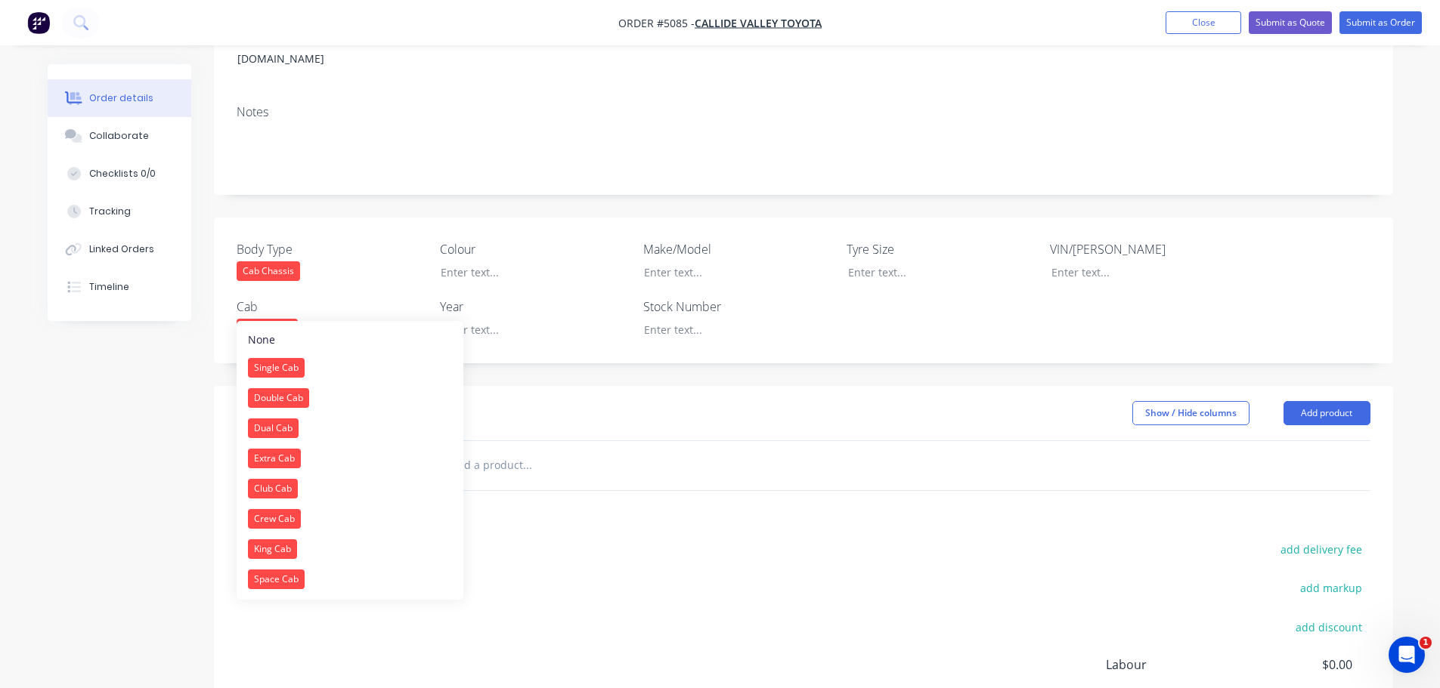
click at [305, 424] on button "Dual Cab" at bounding box center [350, 428] width 227 height 30
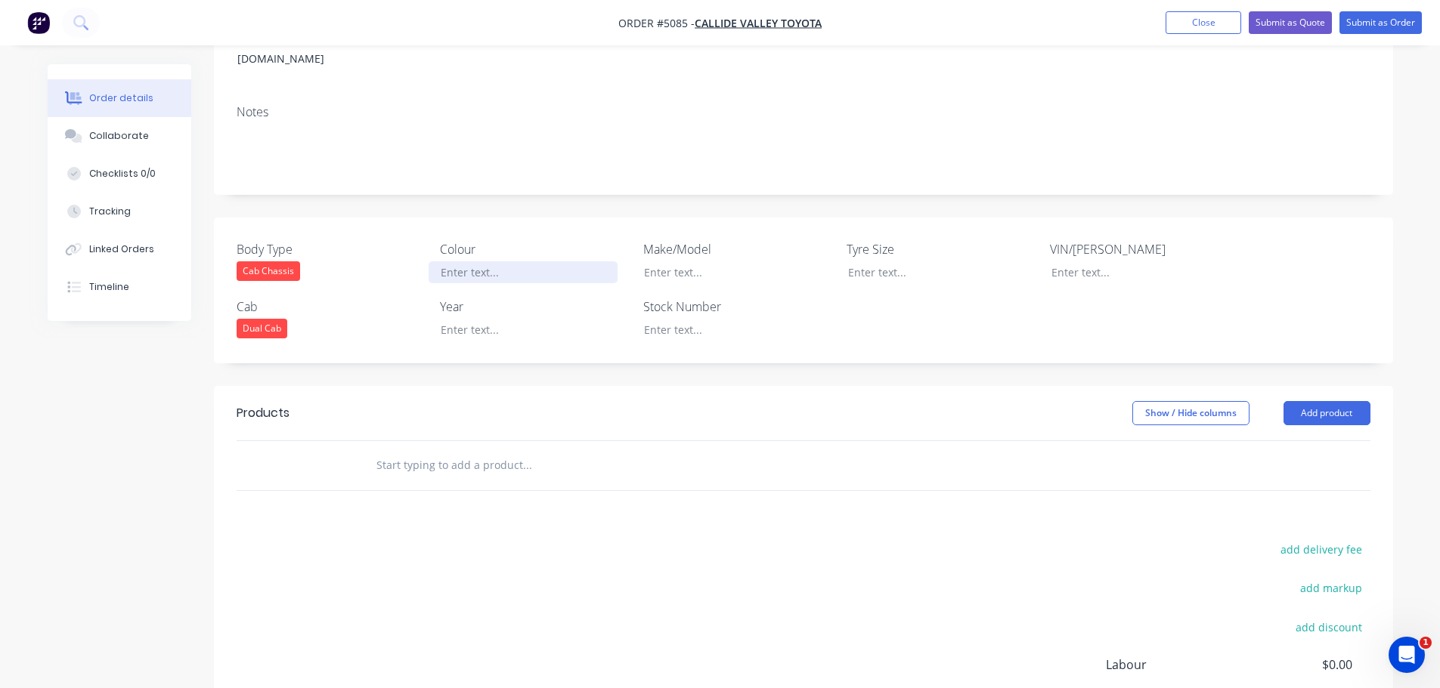
click at [500, 261] on div at bounding box center [523, 272] width 189 height 22
click at [510, 319] on div at bounding box center [523, 330] width 189 height 22
click at [681, 261] on div at bounding box center [726, 272] width 189 height 22
click at [1338, 401] on button "Add product" at bounding box center [1326, 413] width 87 height 24
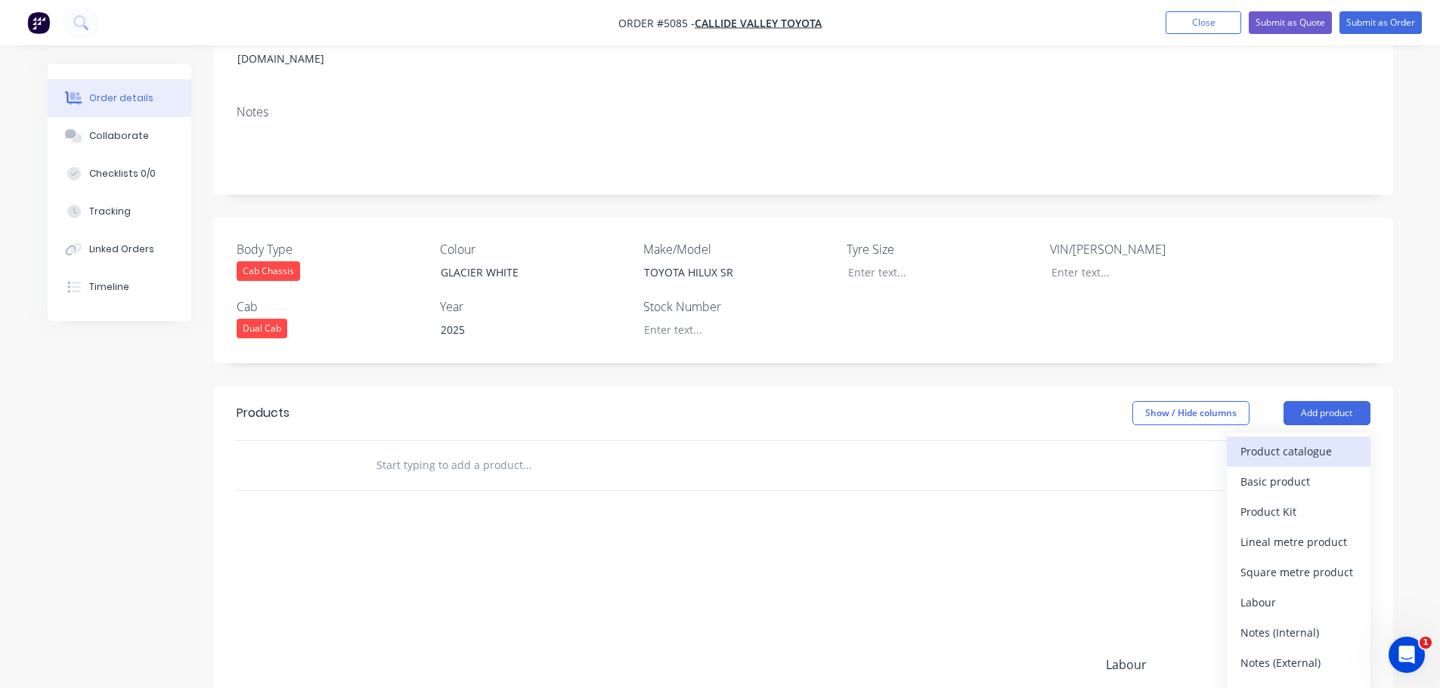
click at [1317, 441] on div "Product catalogue" at bounding box center [1298, 452] width 116 height 22
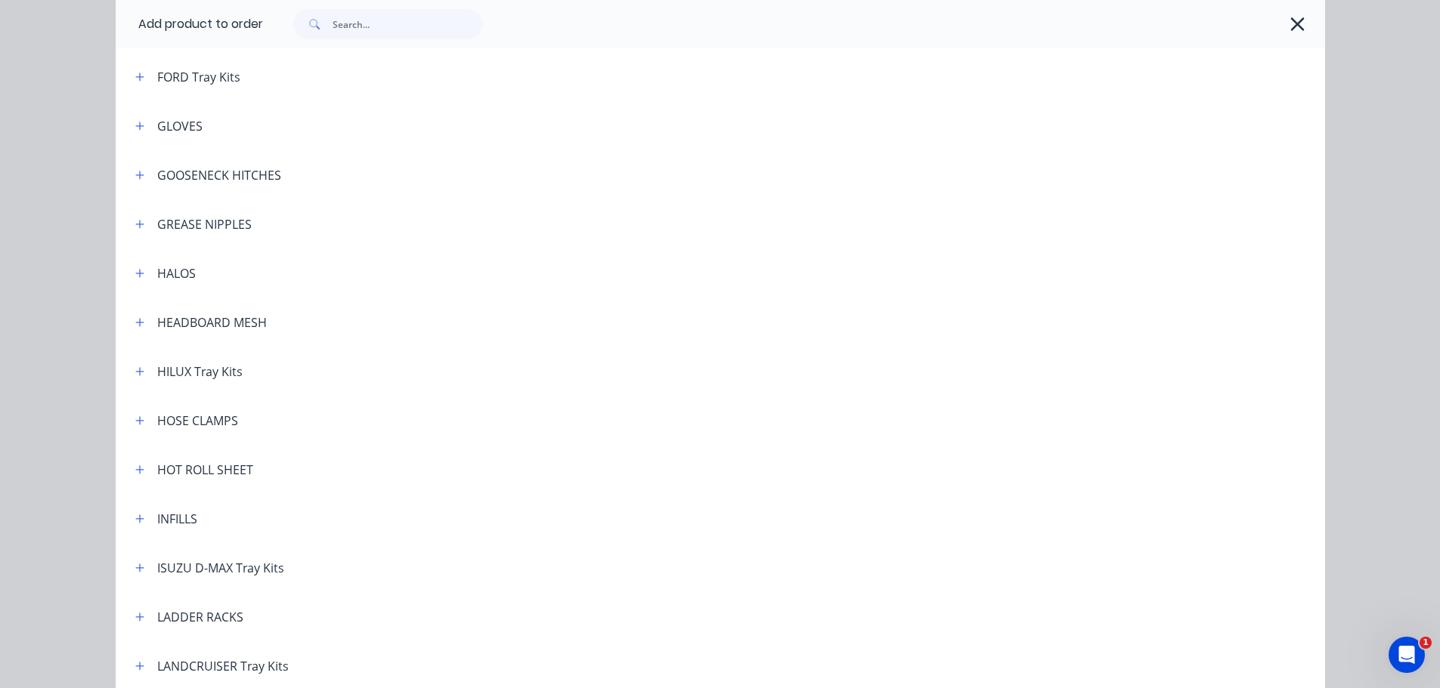
scroll to position [1663, 0]
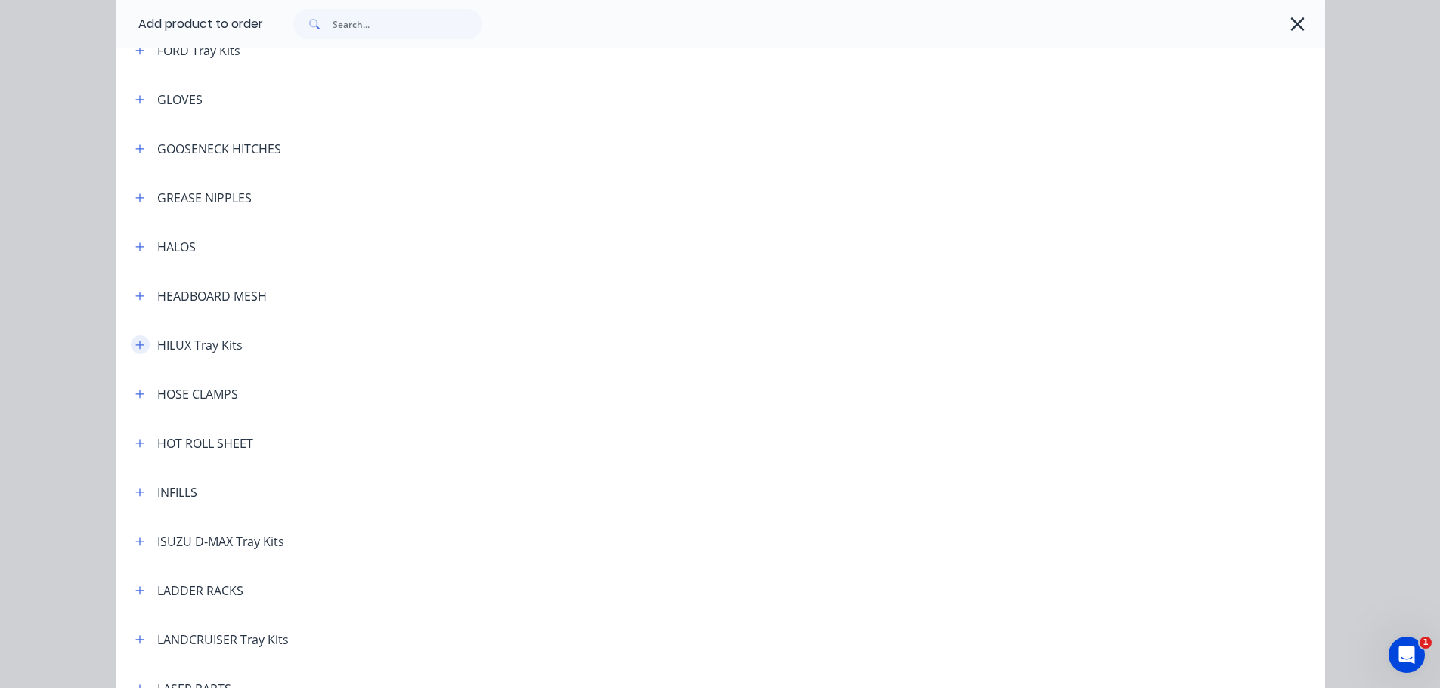
click at [135, 345] on icon "button" at bounding box center [139, 345] width 8 height 8
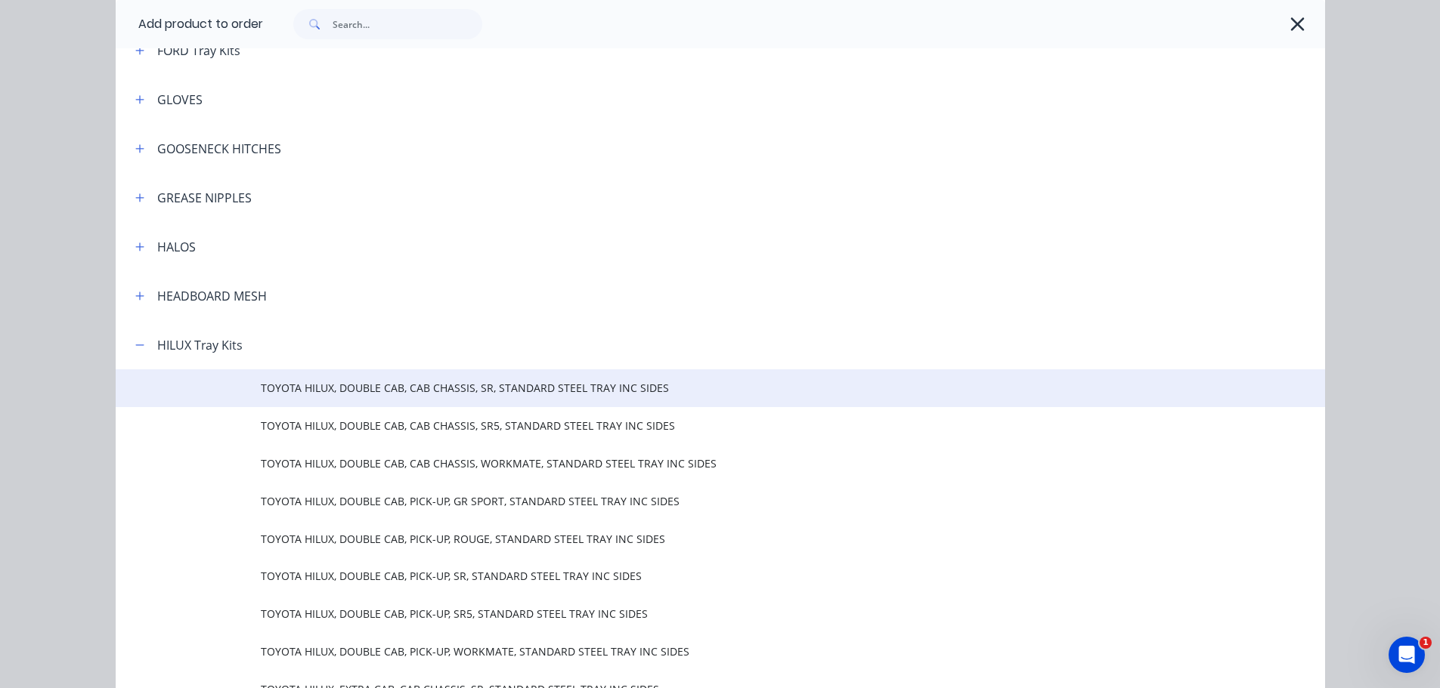
click at [261, 387] on span "TOYOTA HILUX, DOUBLE CAB, CAB CHASSIS, SR, STANDARD STEEL TRAY INC SIDES" at bounding box center [686, 388] width 851 height 16
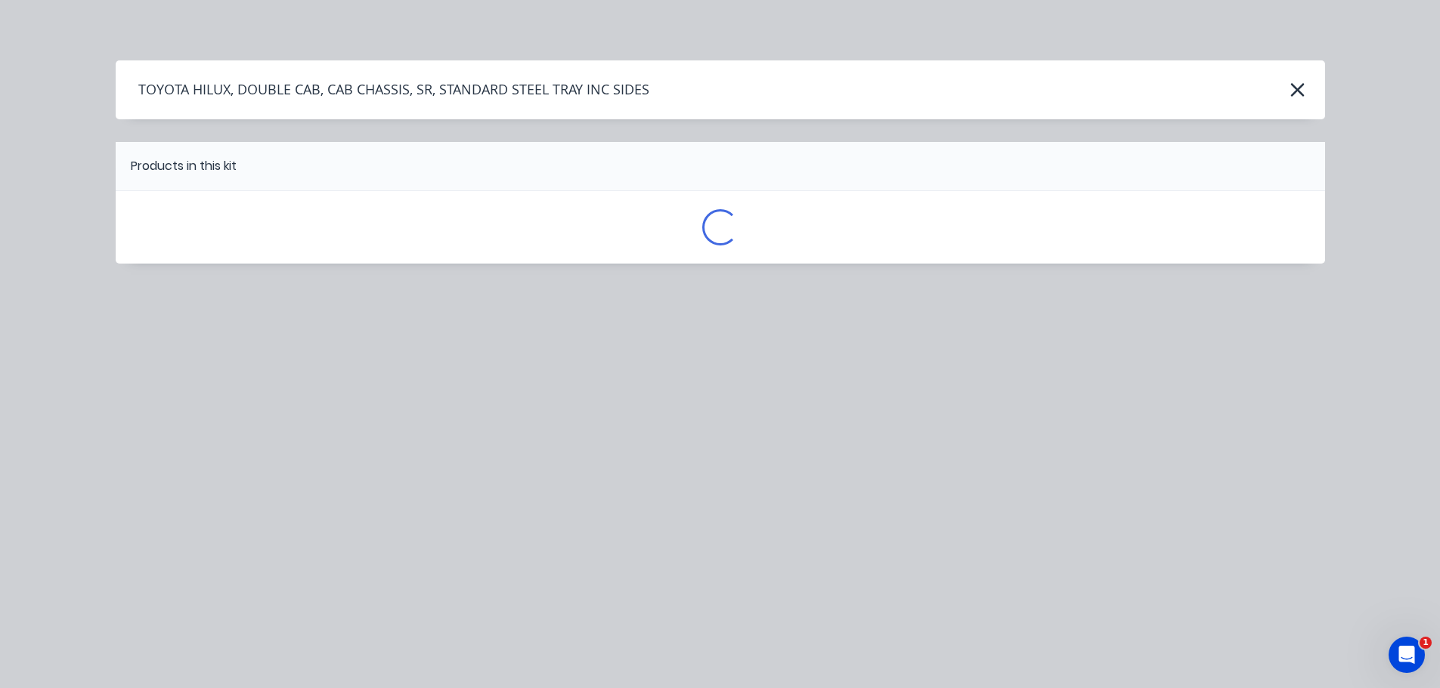
scroll to position [0, 0]
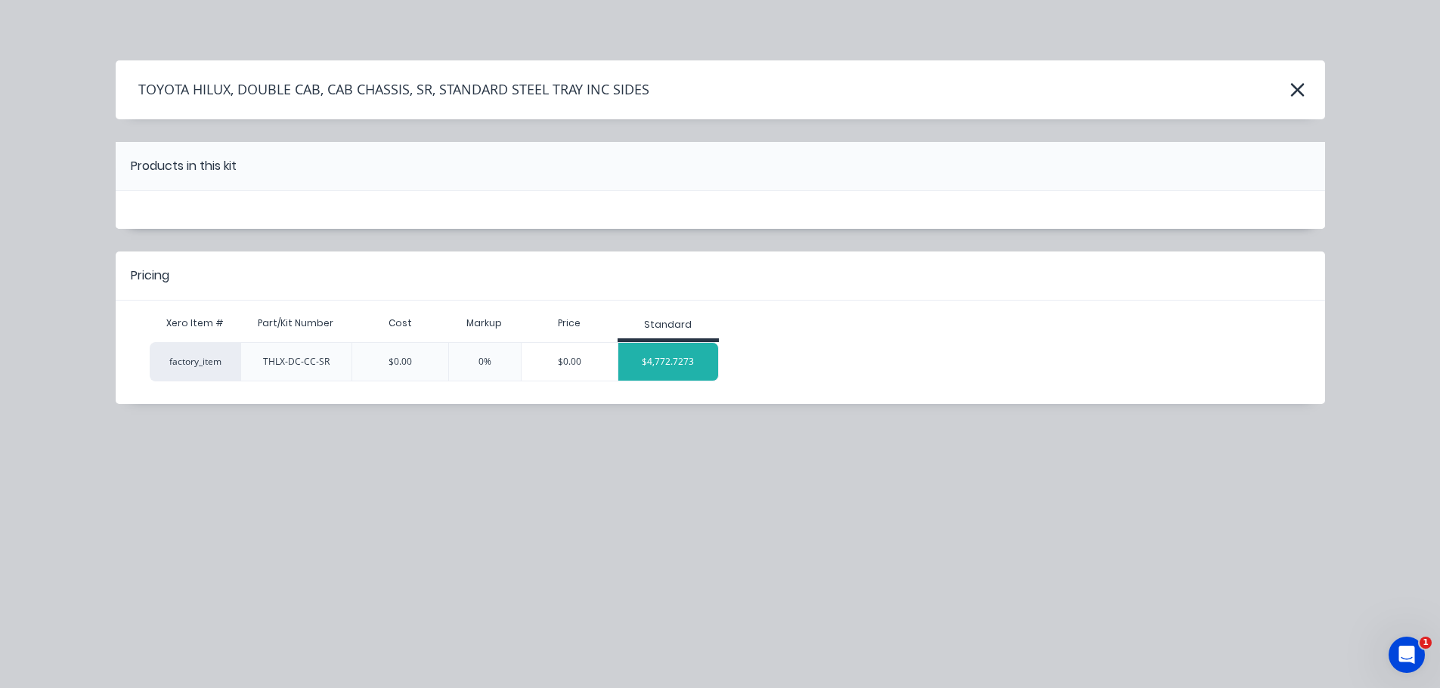
click at [687, 360] on div "$4,772.7273" at bounding box center [668, 362] width 101 height 38
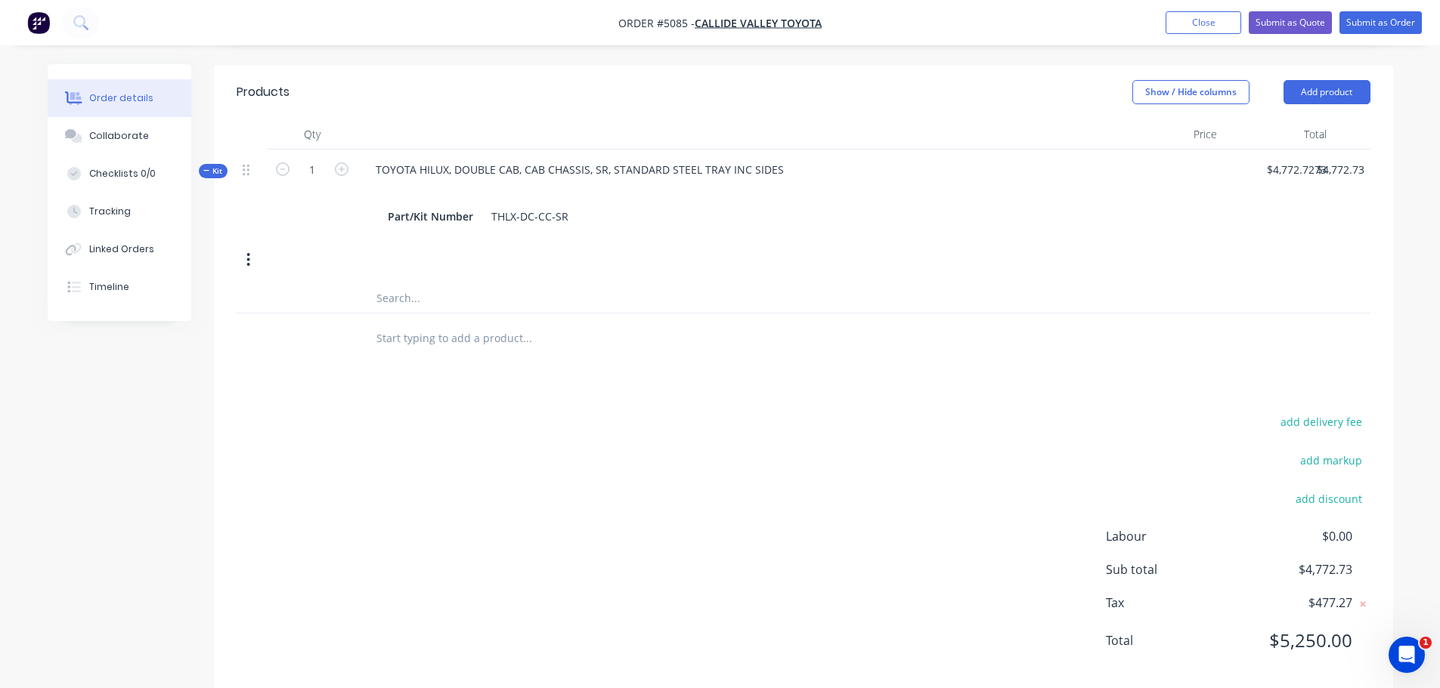
scroll to position [553, 0]
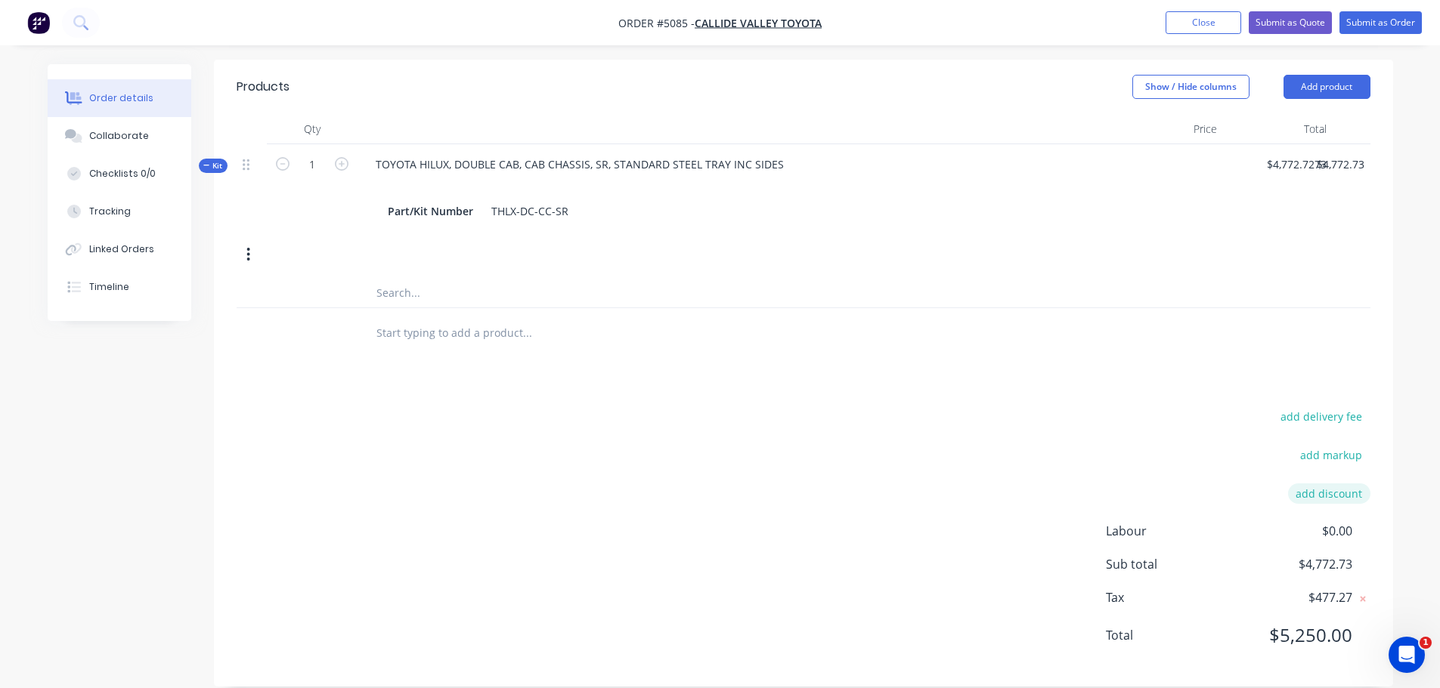
click at [1326, 484] on button "add discount" at bounding box center [1329, 494] width 82 height 20
click at [1242, 487] on input at bounding box center [1187, 498] width 143 height 23
drag, startPoint x: 1291, startPoint y: 479, endPoint x: 1347, endPoint y: 472, distance: 57.1
click at [1347, 487] on form "Discount name (Optional) 0%" at bounding box center [1237, 498] width 266 height 23
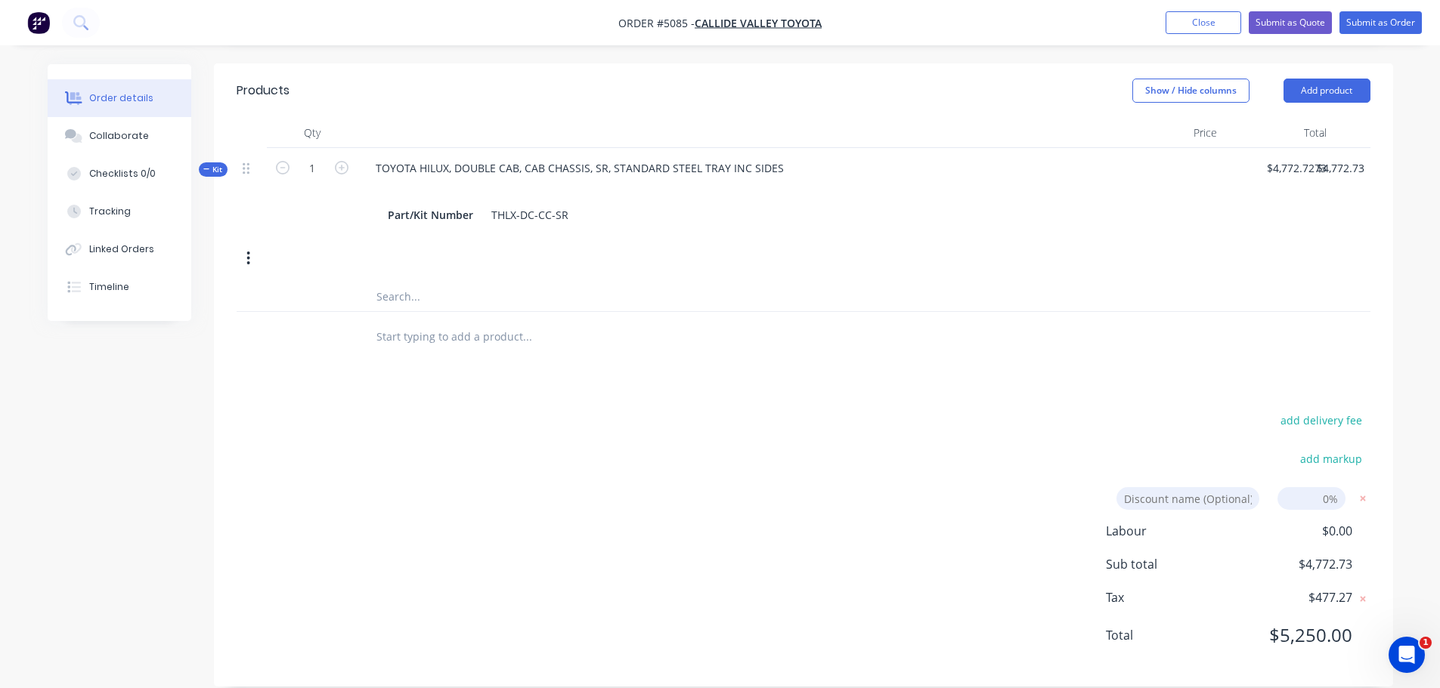
drag, startPoint x: 1320, startPoint y: 475, endPoint x: 1344, endPoint y: 464, distance: 27.1
click at [1344, 464] on div "add delivery fee add markup Discount name (Optional) 0% Labour $0.00 Sub total …" at bounding box center [804, 537] width 1134 height 255
type input "10%"
click at [917, 505] on div "add delivery fee add markup Discount name (Optional) 10% 10% 0% Labour $0.00 Su…" at bounding box center [804, 537] width 1134 height 255
click at [1156, 487] on input at bounding box center [1187, 498] width 143 height 23
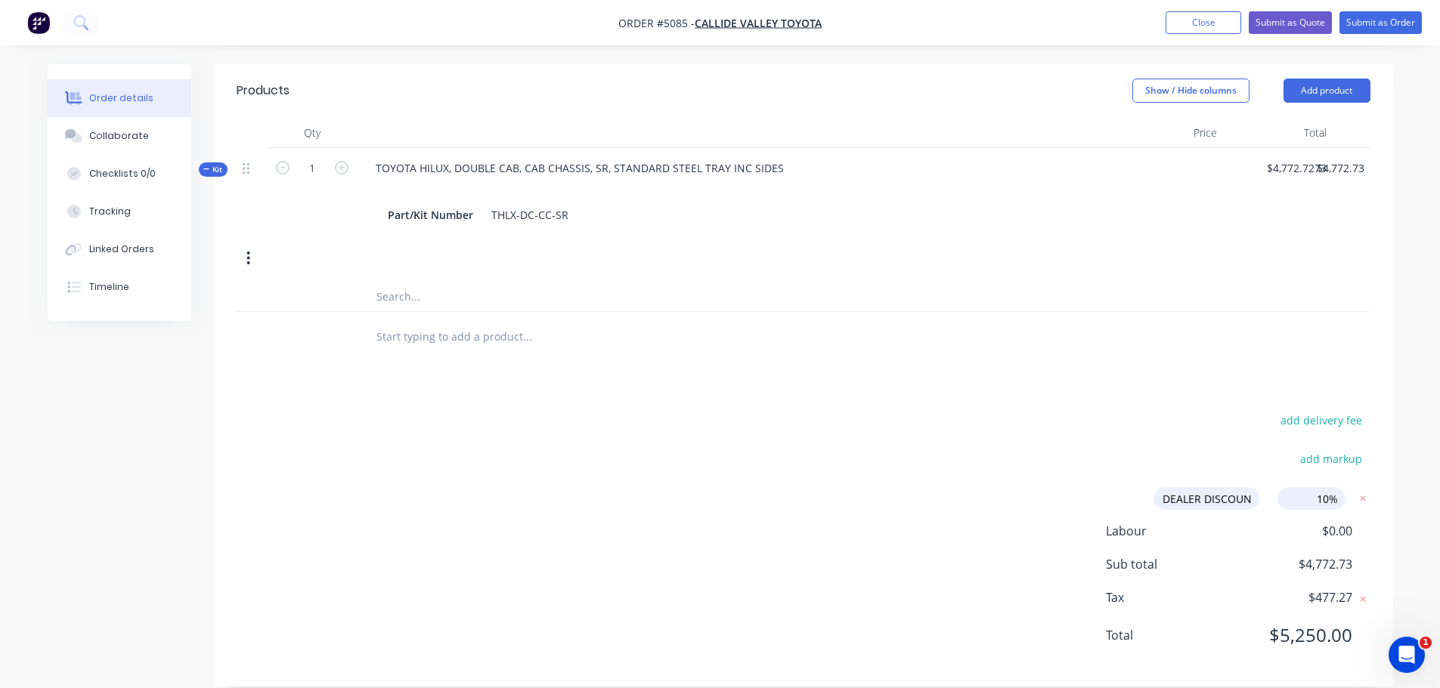
type input "DEALER DISCOUNT"
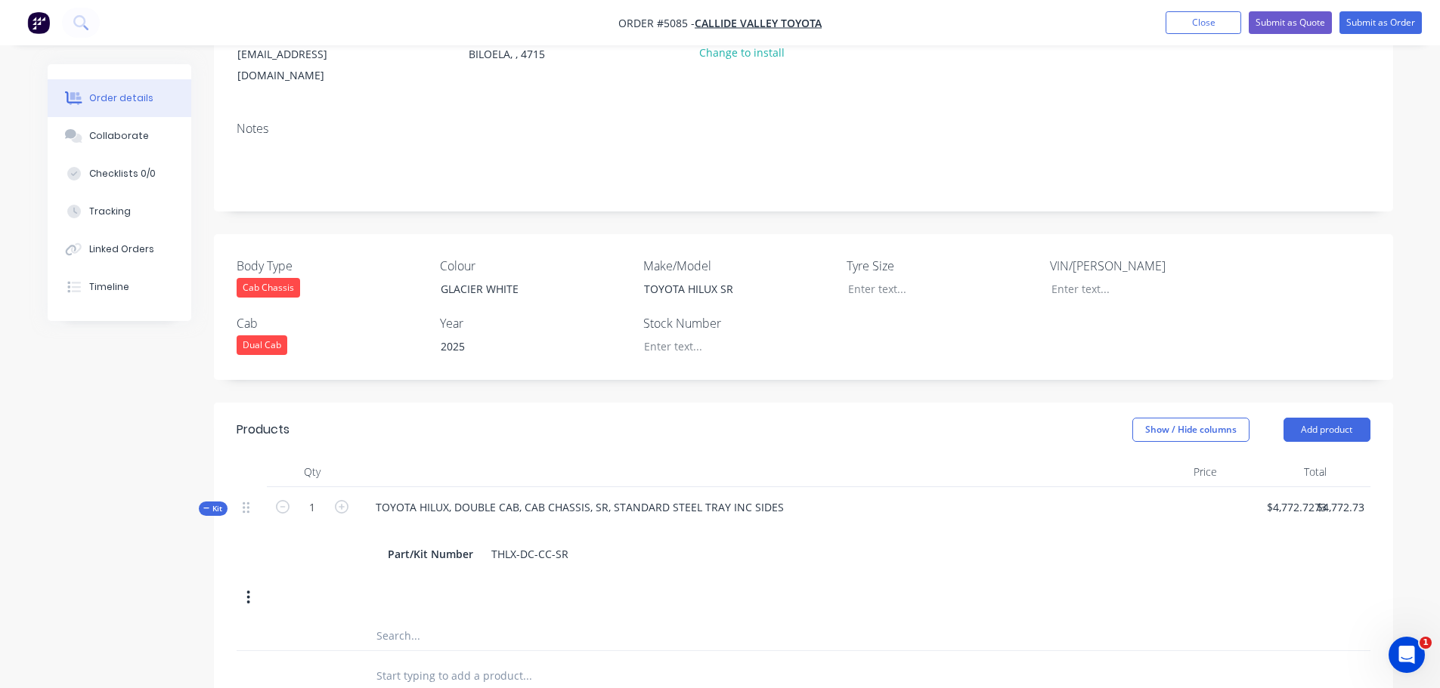
scroll to position [0, 0]
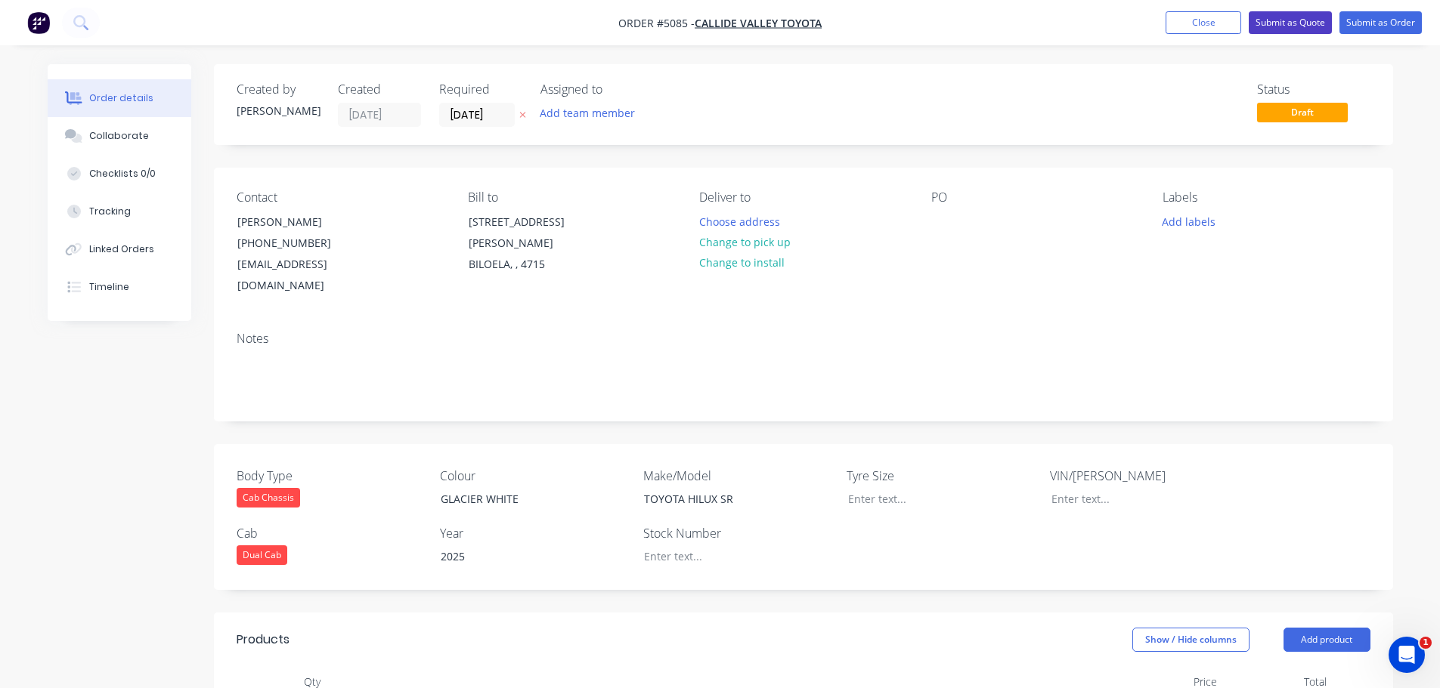
click at [1267, 20] on button "Submit as Quote" at bounding box center [1289, 22] width 83 height 23
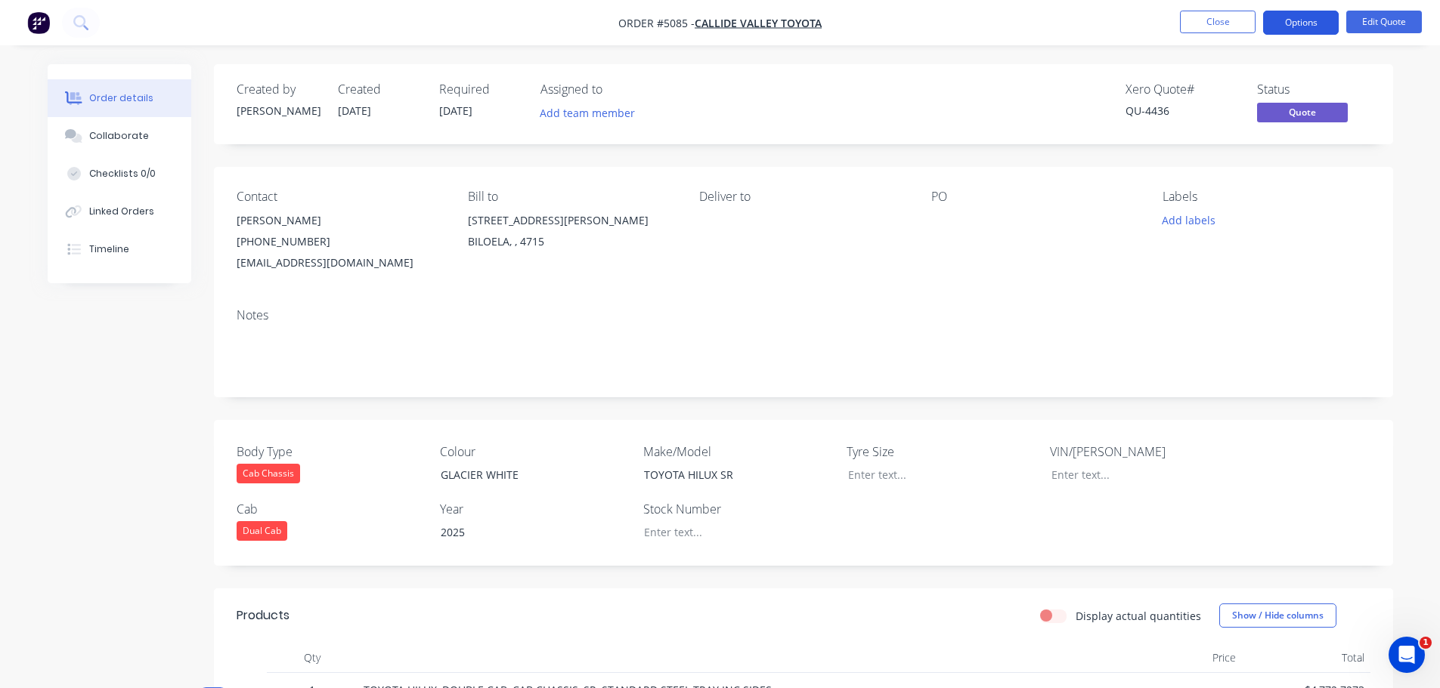
click at [1279, 18] on button "Options" at bounding box center [1301, 23] width 76 height 24
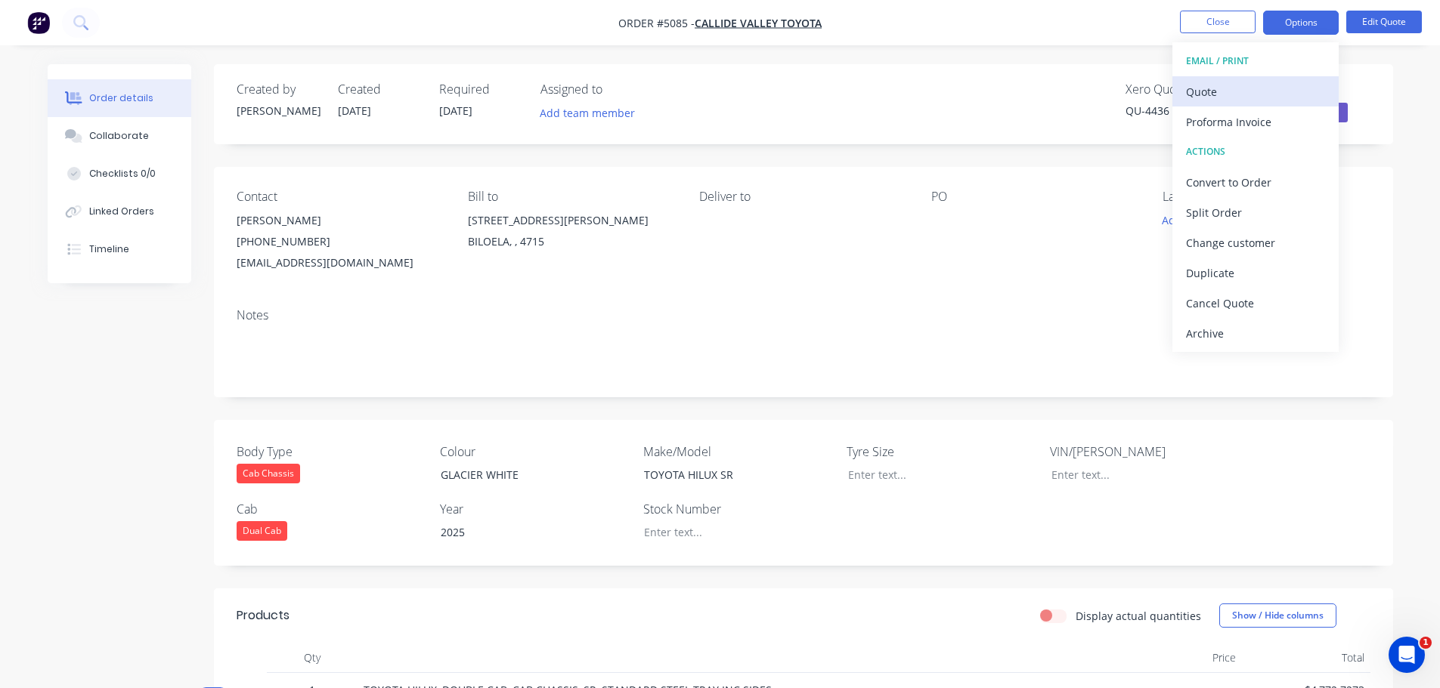
click at [1216, 91] on div "Quote" at bounding box center [1255, 92] width 139 height 22
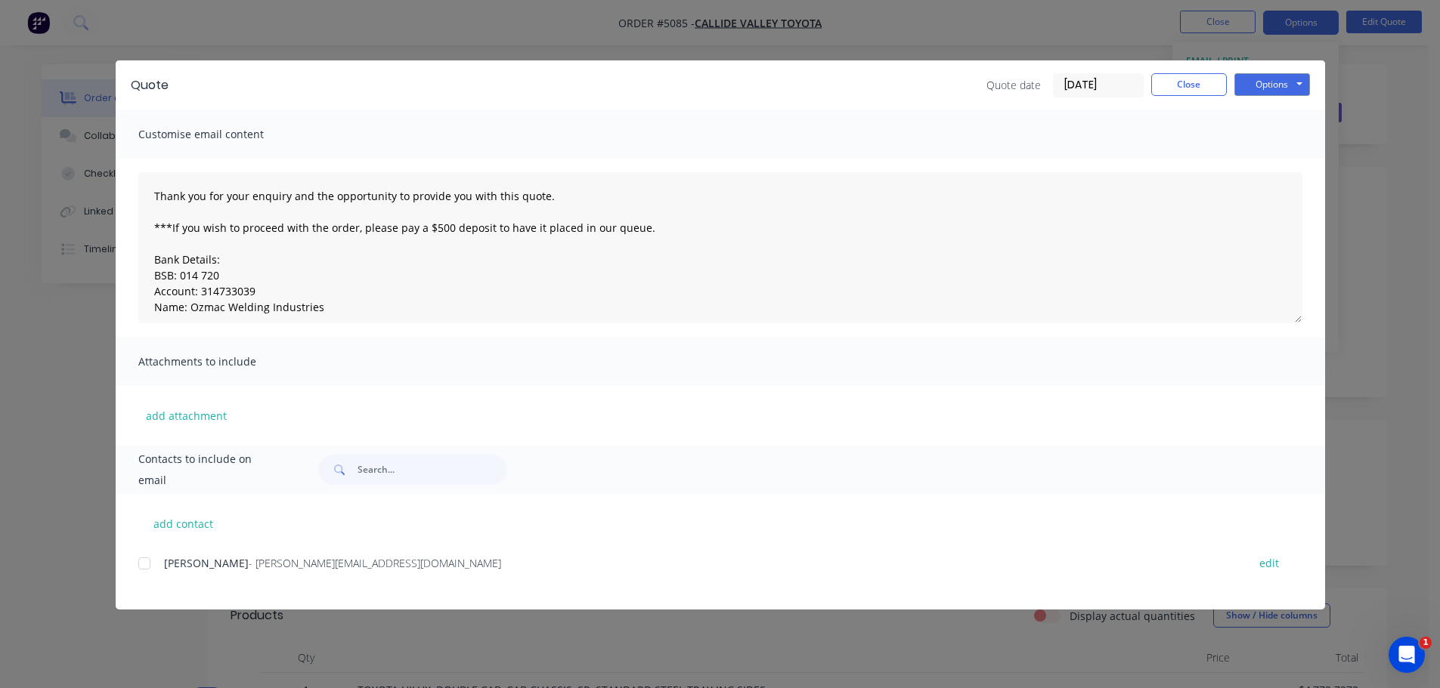
click at [142, 566] on div at bounding box center [144, 564] width 30 height 30
click at [1274, 86] on button "Options" at bounding box center [1272, 84] width 76 height 23
click at [1273, 159] on button "Email" at bounding box center [1282, 161] width 97 height 25
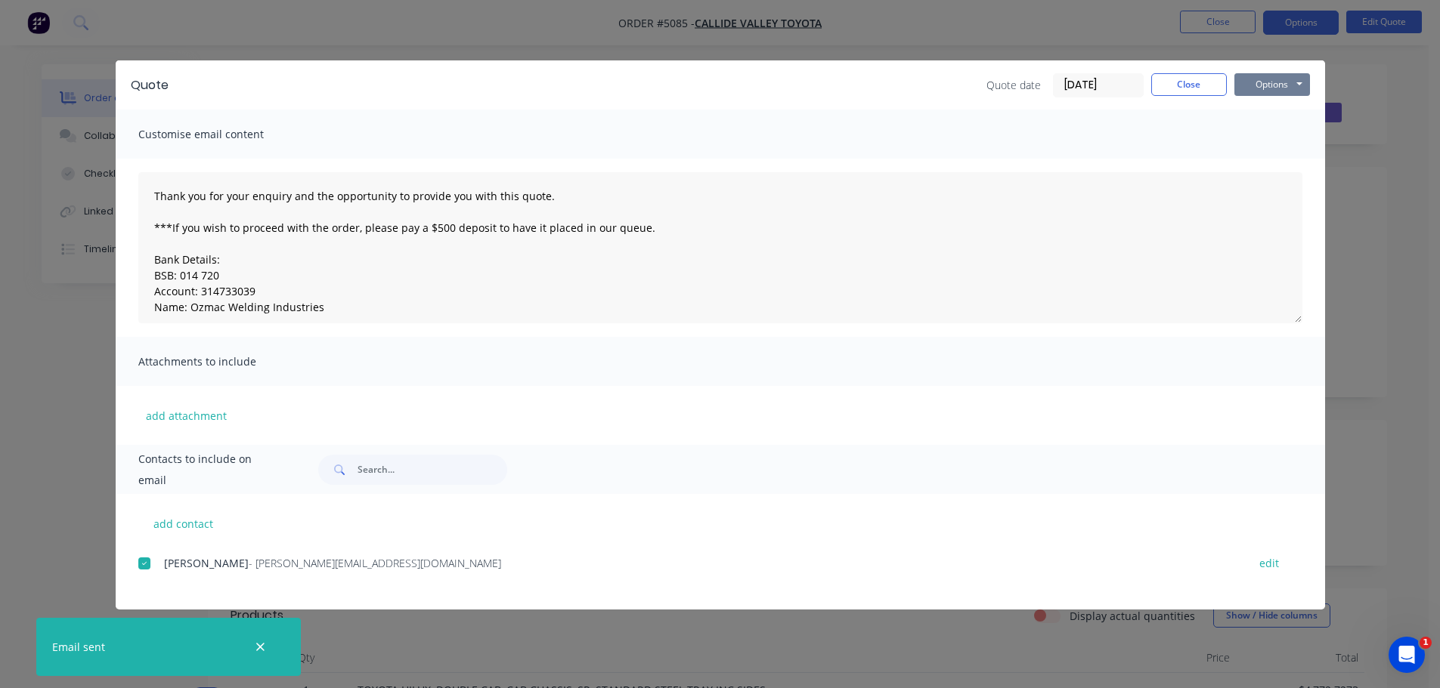
click at [1284, 82] on button "Options" at bounding box center [1272, 84] width 76 height 23
click at [1286, 135] on button "Print" at bounding box center [1282, 136] width 97 height 25
click at [1193, 86] on button "Close" at bounding box center [1189, 84] width 76 height 23
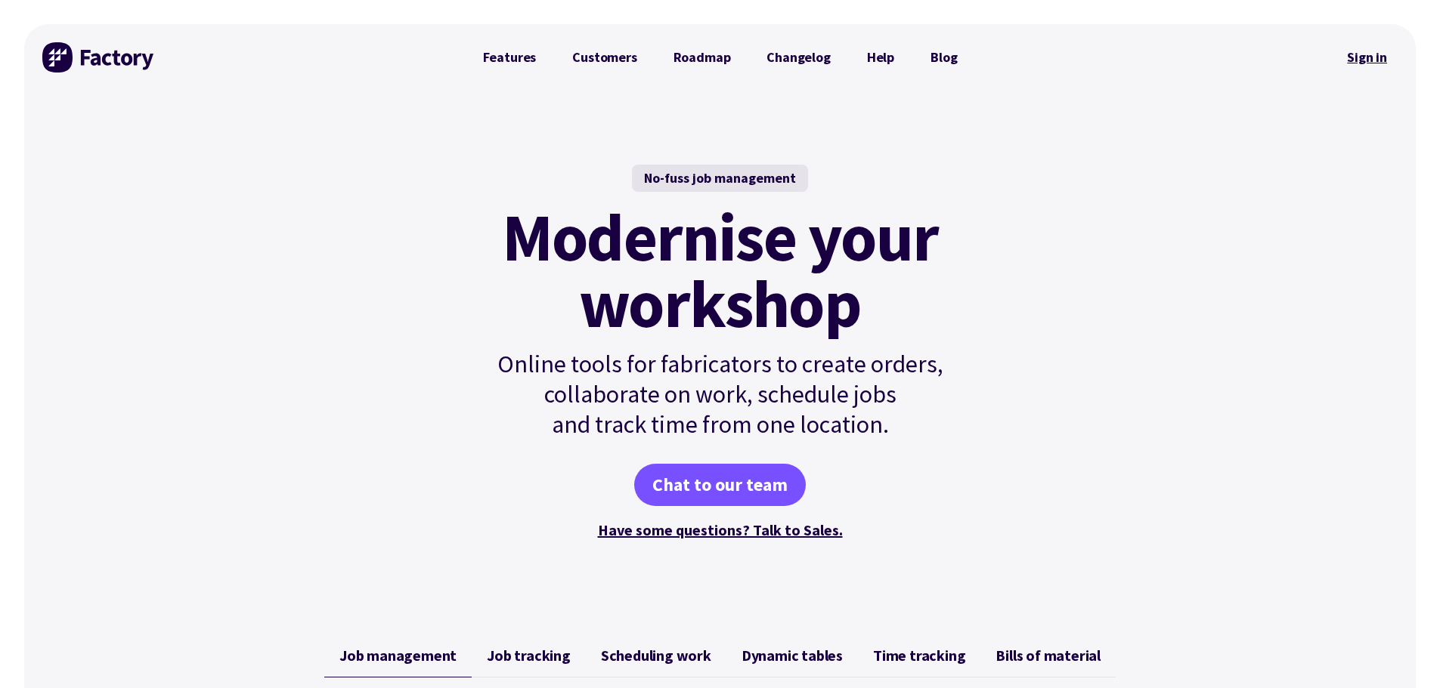
click at [1370, 57] on link "Sign in" at bounding box center [1366, 57] width 61 height 35
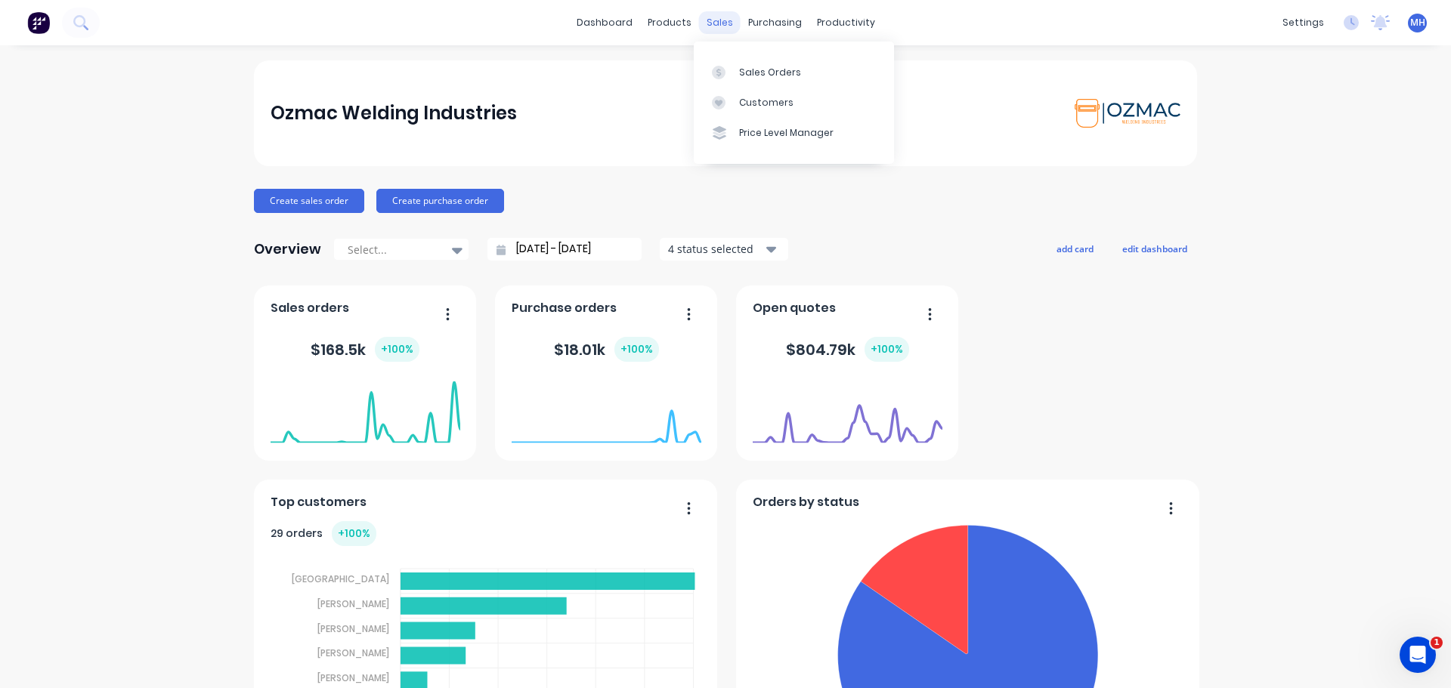
click at [713, 26] on div "sales" at bounding box center [720, 22] width 42 height 23
click at [741, 74] on div "Sales Orders" at bounding box center [770, 73] width 62 height 14
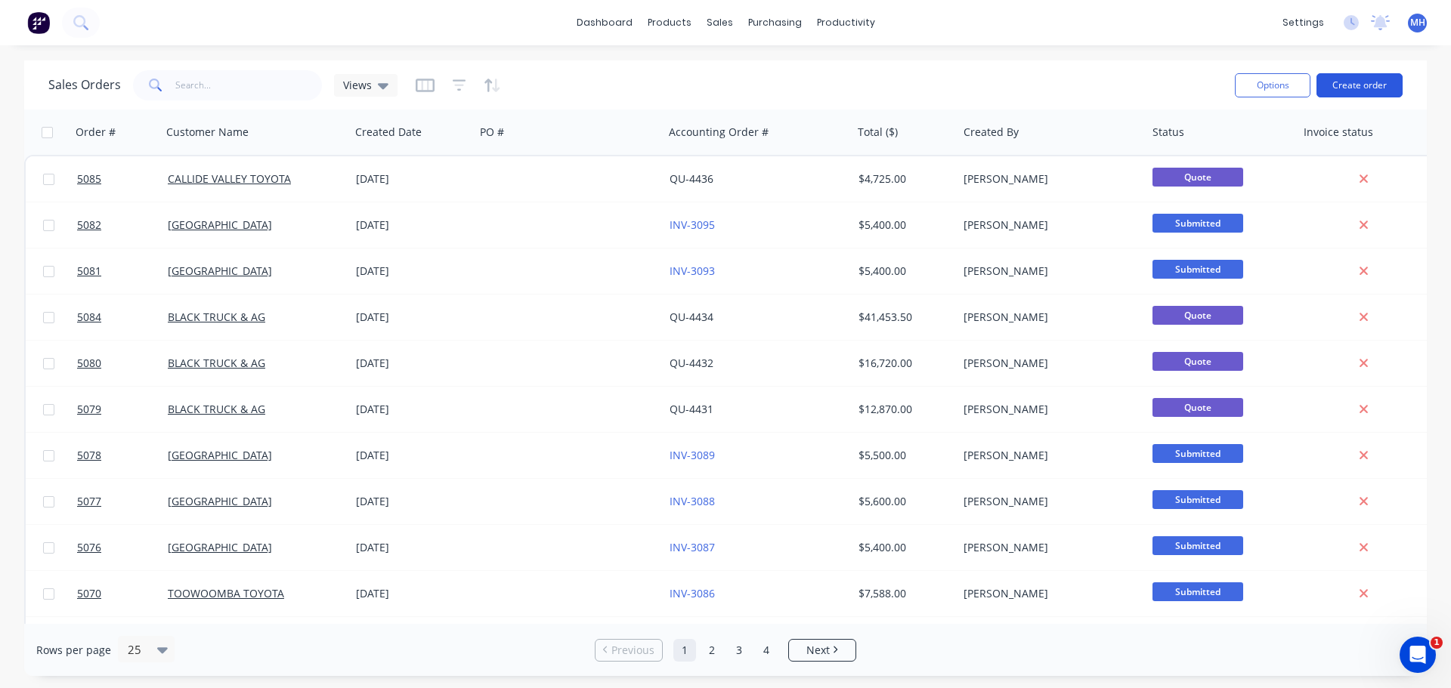
click at [1371, 86] on button "Create order" at bounding box center [1359, 85] width 86 height 24
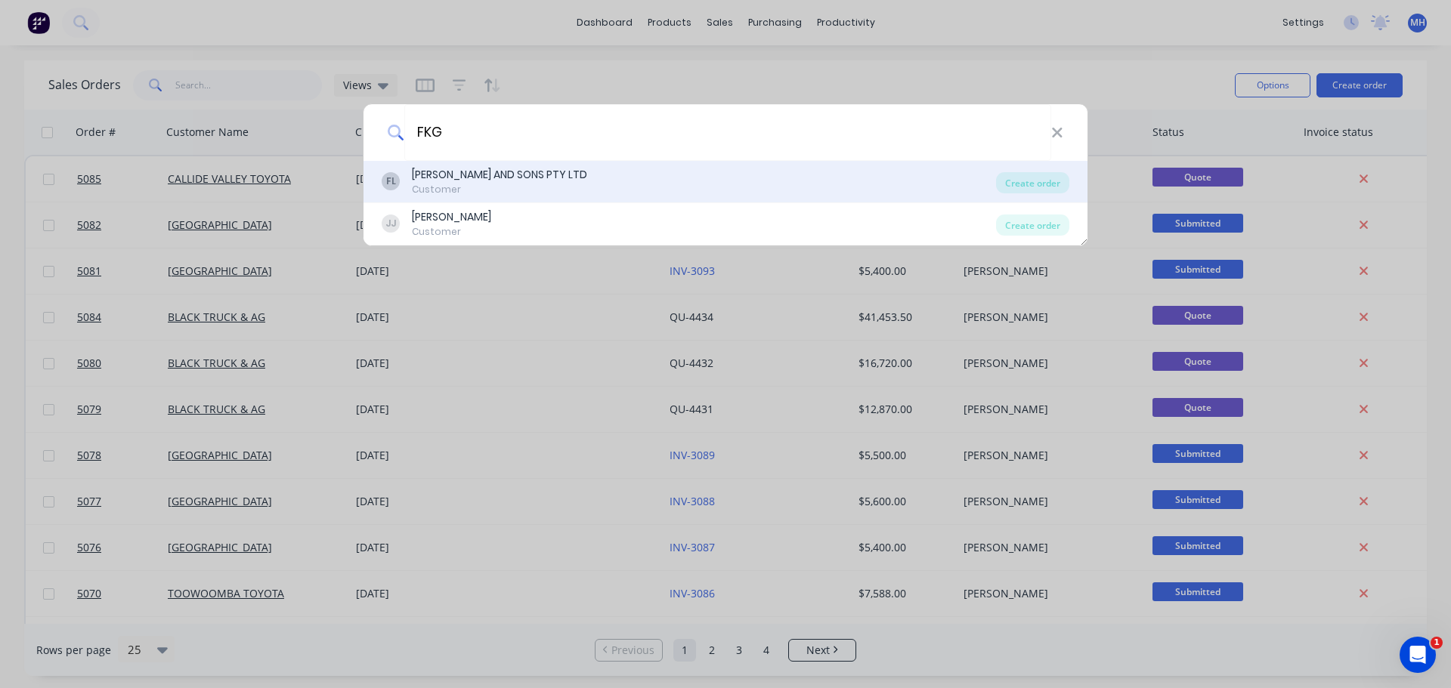
type input "FKG"
click at [562, 187] on div "Customer" at bounding box center [499, 190] width 175 height 14
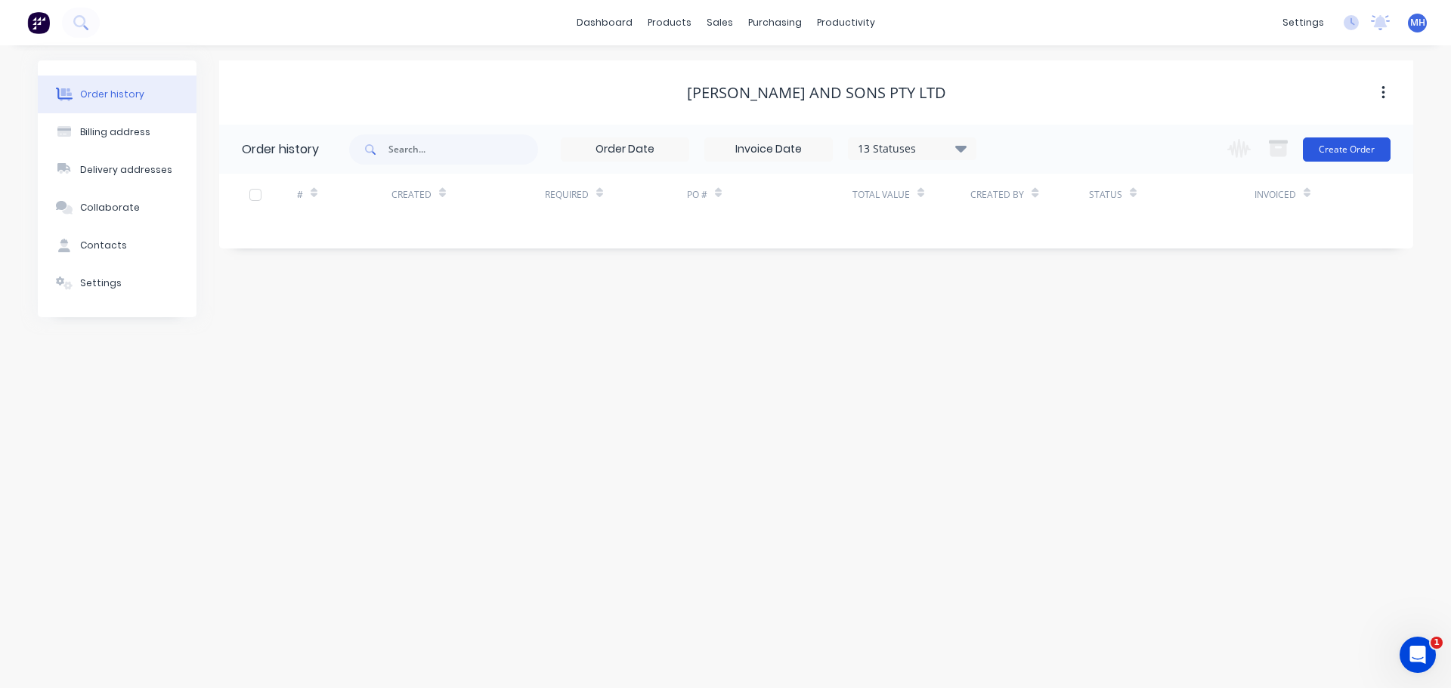
click at [1345, 153] on button "Create Order" at bounding box center [1347, 150] width 88 height 24
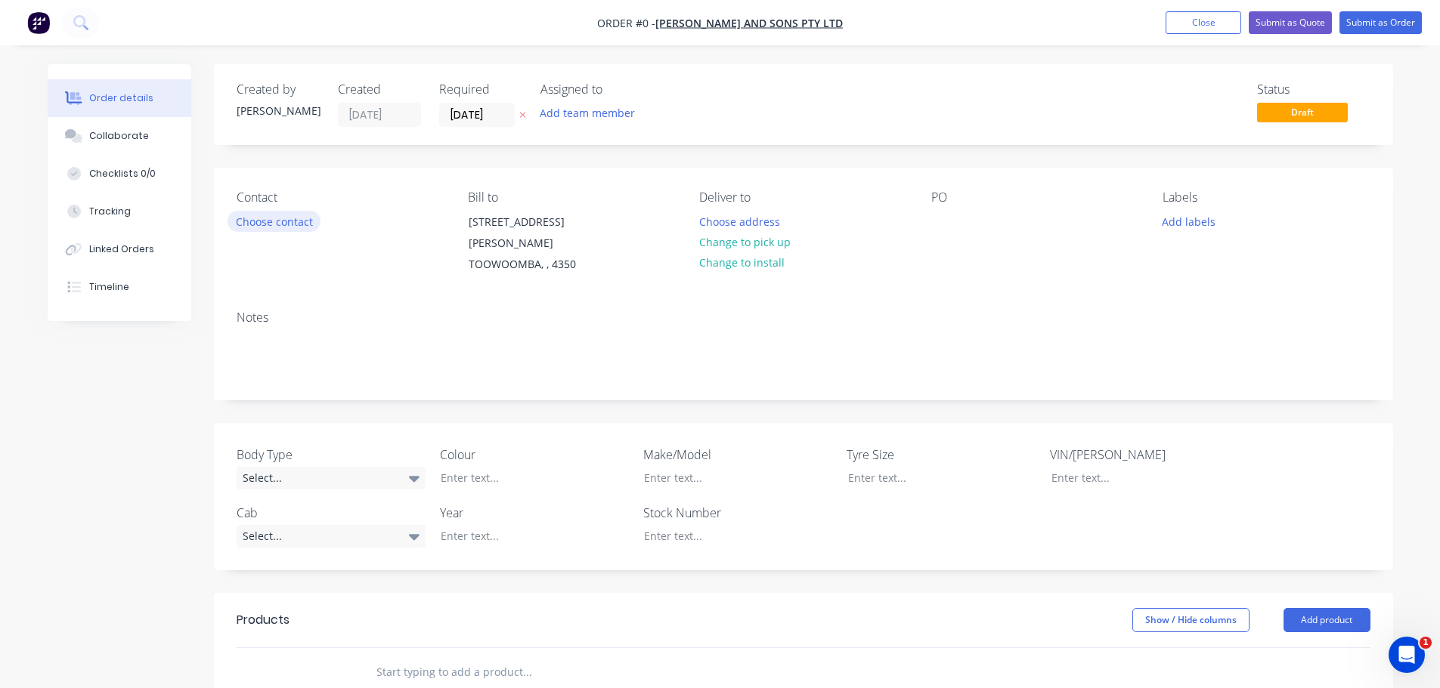
click at [291, 225] on button "Choose contact" at bounding box center [273, 221] width 93 height 20
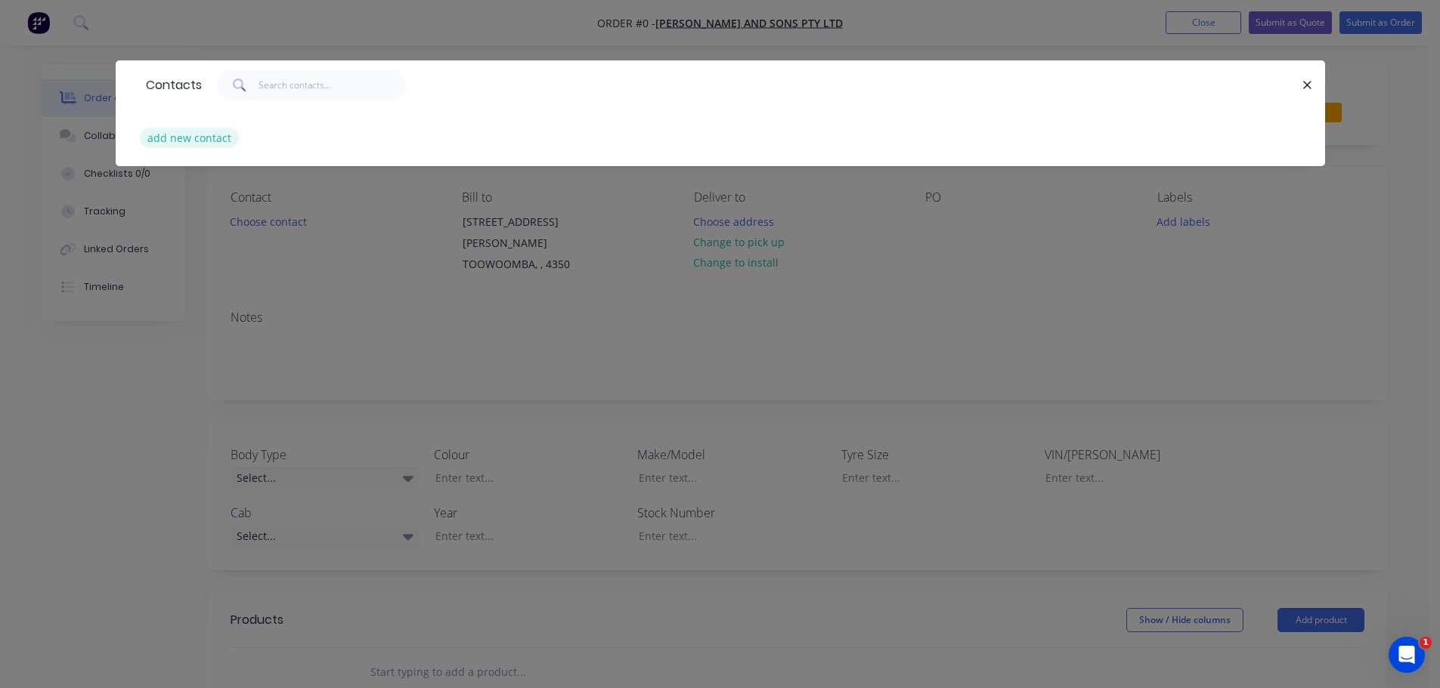
click at [224, 131] on button "add new contact" at bounding box center [190, 138] width 100 height 20
select select "AU"
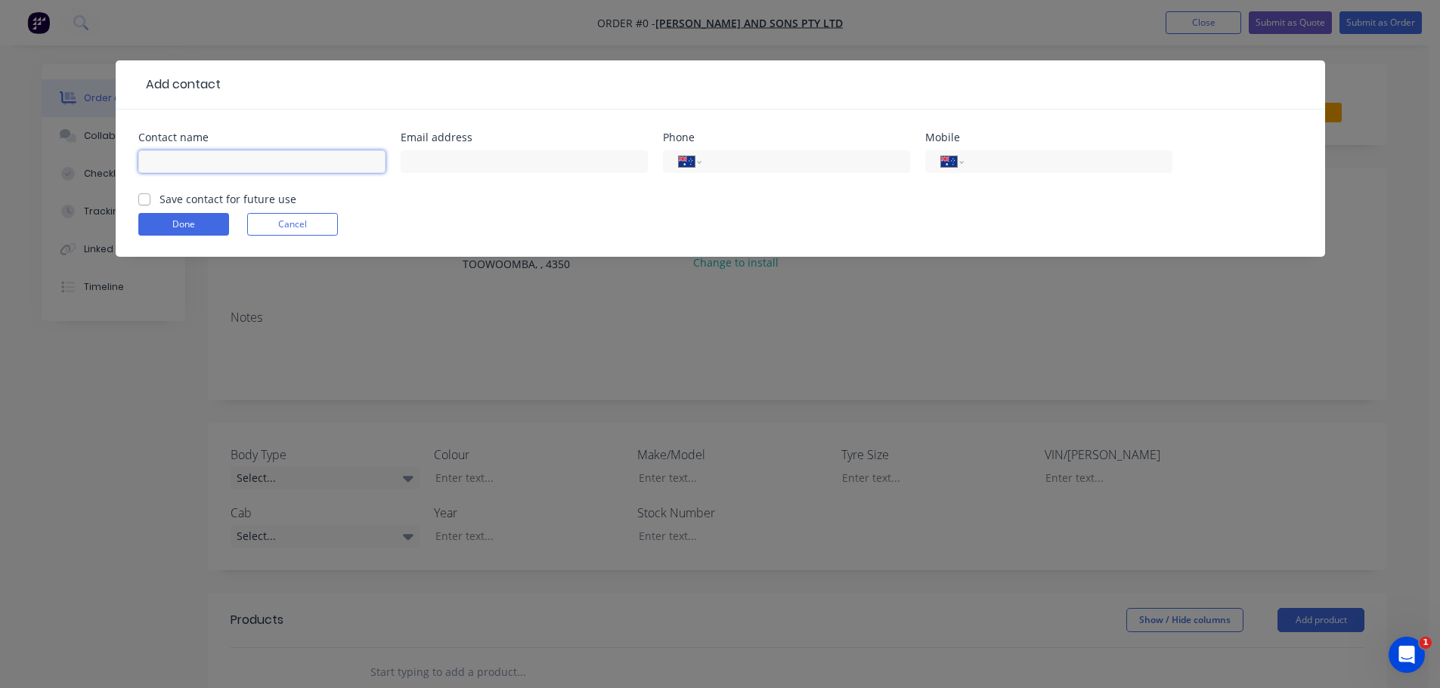
click at [296, 162] on input "text" at bounding box center [261, 161] width 247 height 23
type input "l"
type input "Luke Gardner"
type input "0439 200 518"
click at [159, 200] on label "Save contact for future use" at bounding box center [227, 199] width 137 height 16
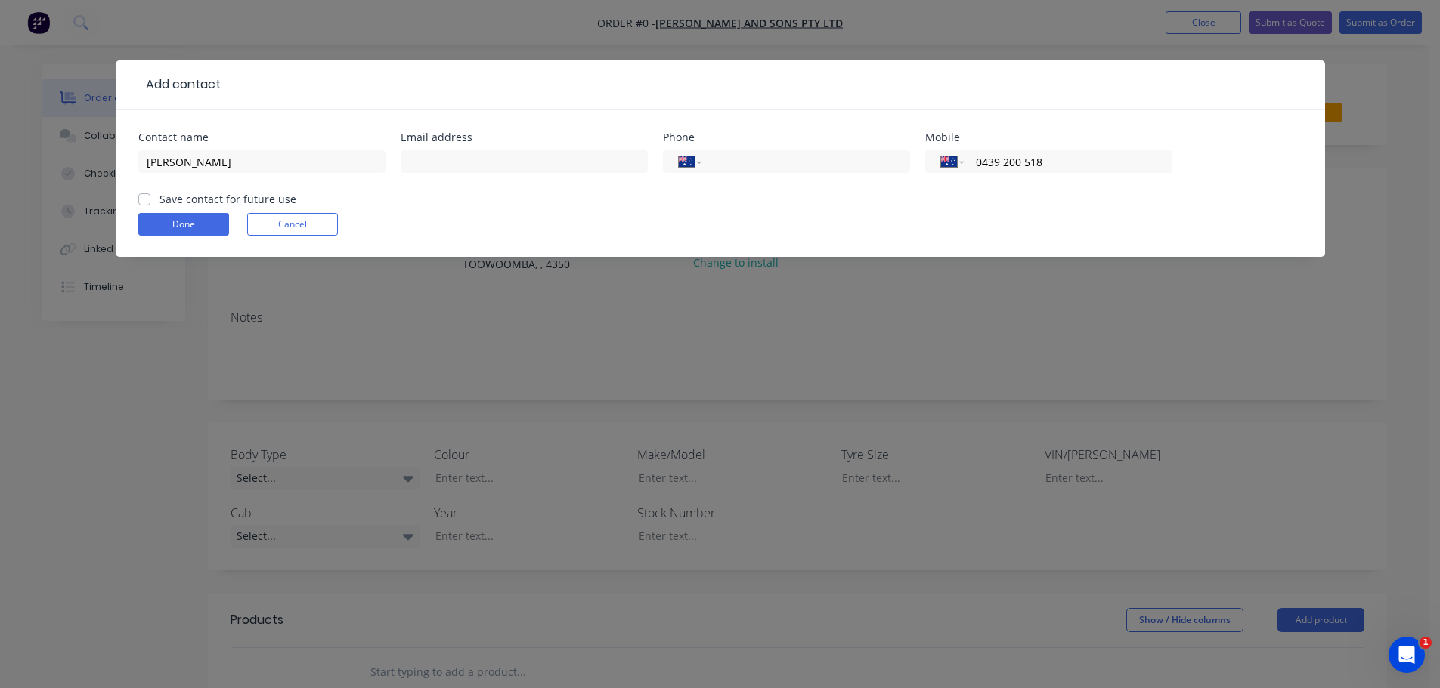
click at [147, 200] on input "Save contact for future use" at bounding box center [144, 198] width 12 height 14
checkbox input "true"
click at [190, 223] on button "Done" at bounding box center [183, 224] width 91 height 23
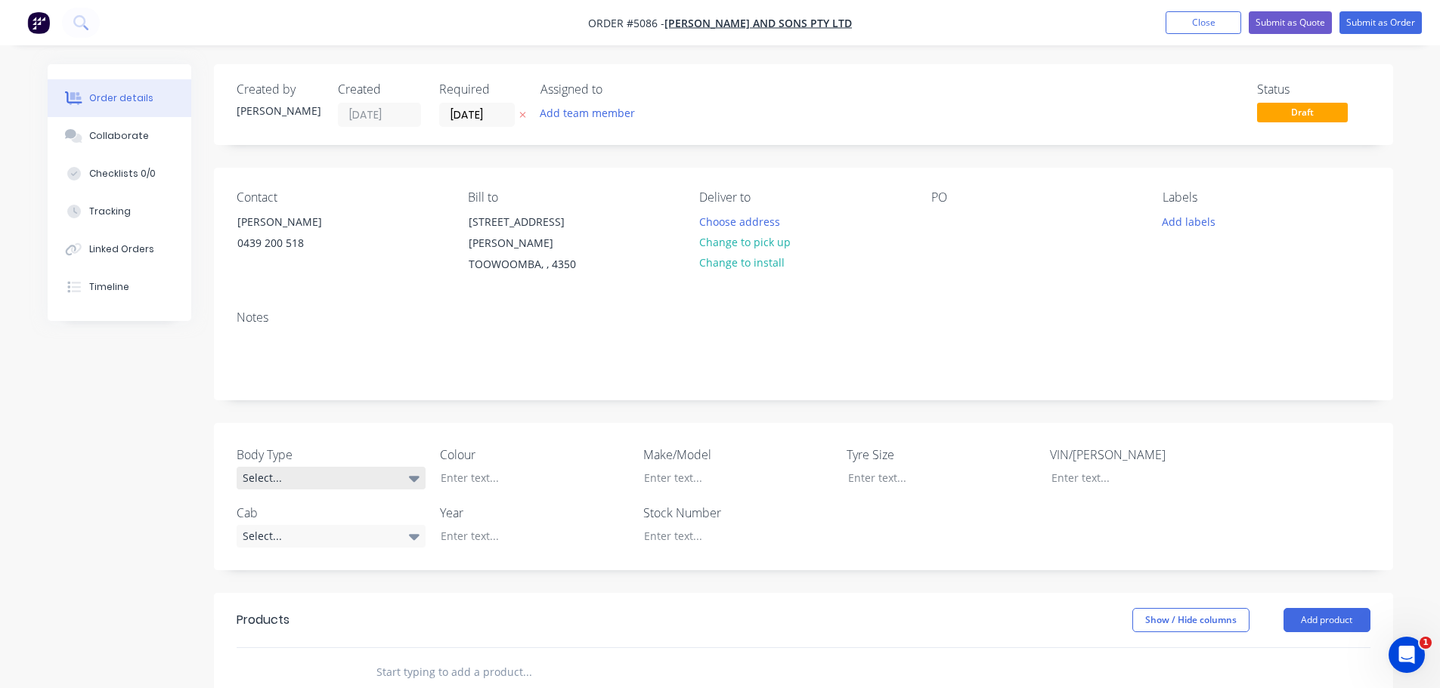
click at [283, 467] on div "Select..." at bounding box center [331, 478] width 189 height 23
click at [316, 591] on button "Tray" at bounding box center [350, 584] width 227 height 30
click at [509, 467] on div at bounding box center [523, 478] width 189 height 22
click at [307, 524] on div "Select..." at bounding box center [331, 535] width 189 height 23
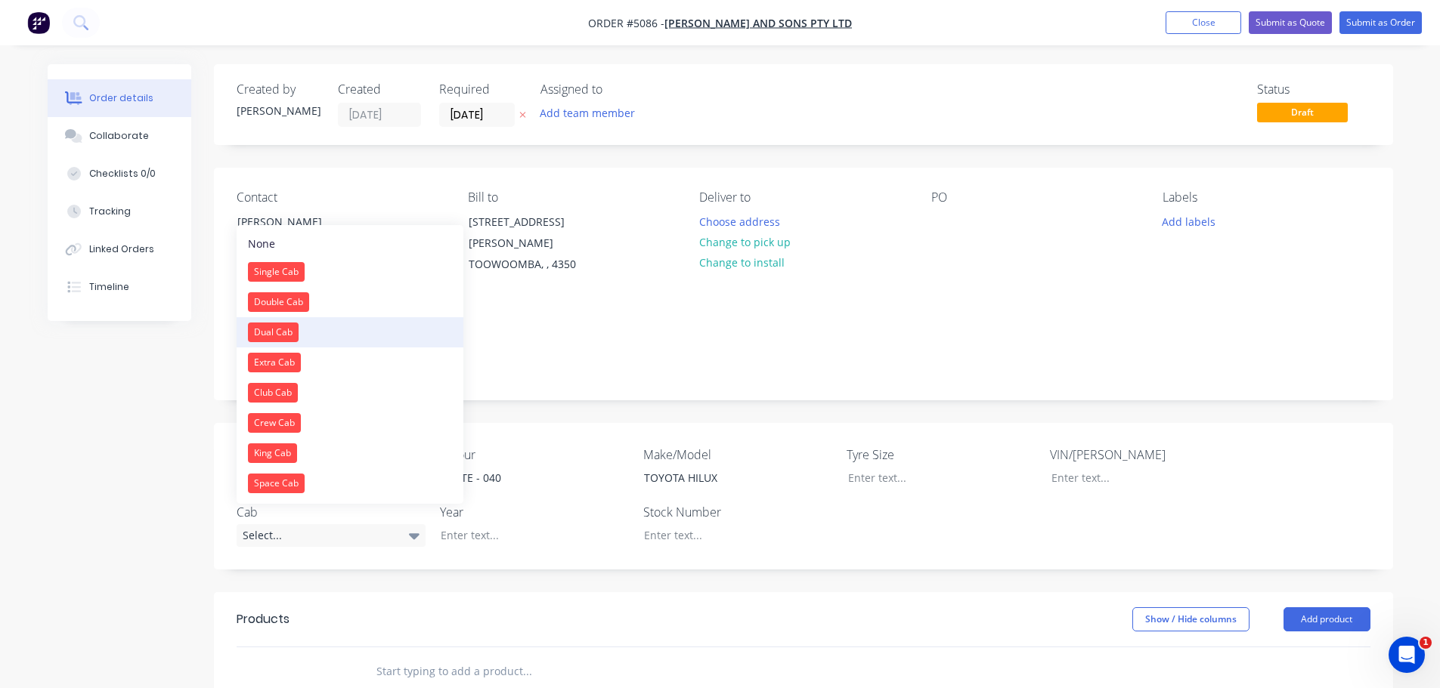
click at [302, 337] on button "Dual Cab" at bounding box center [350, 332] width 227 height 30
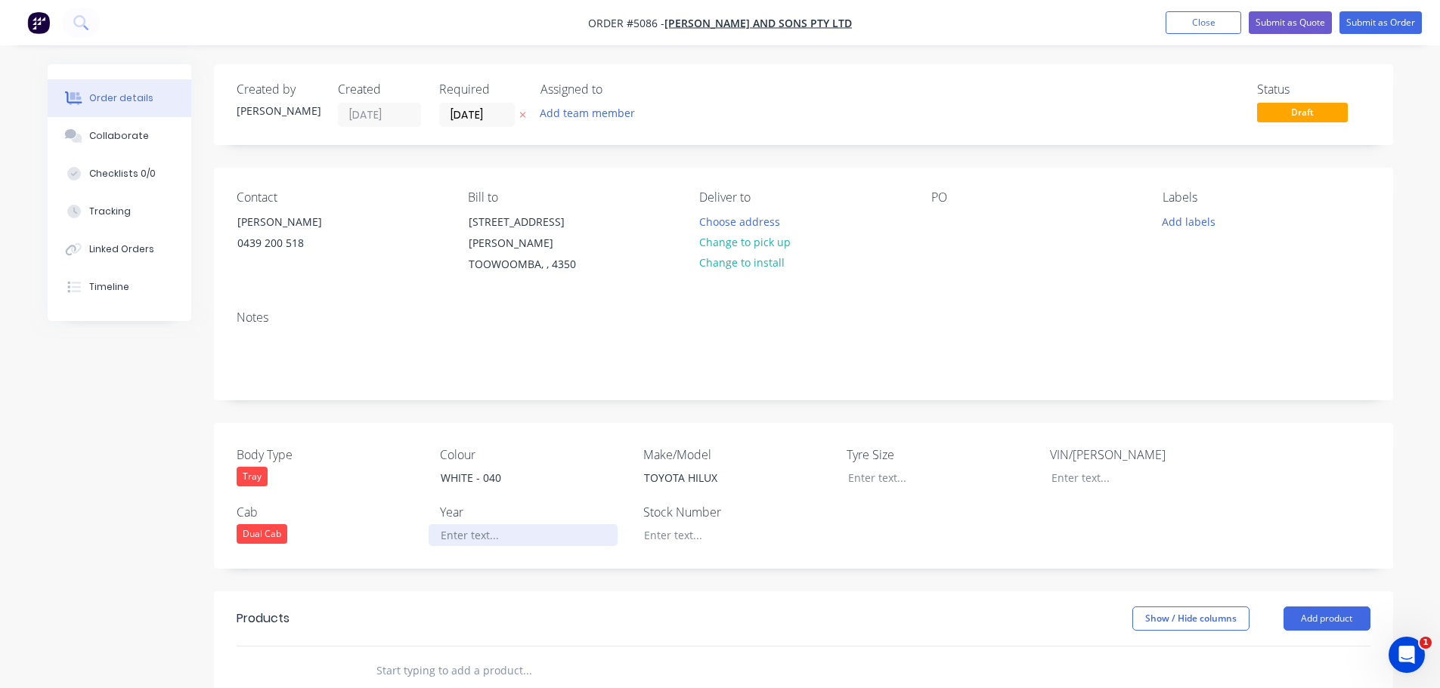
click at [510, 527] on div at bounding box center [523, 535] width 189 height 22
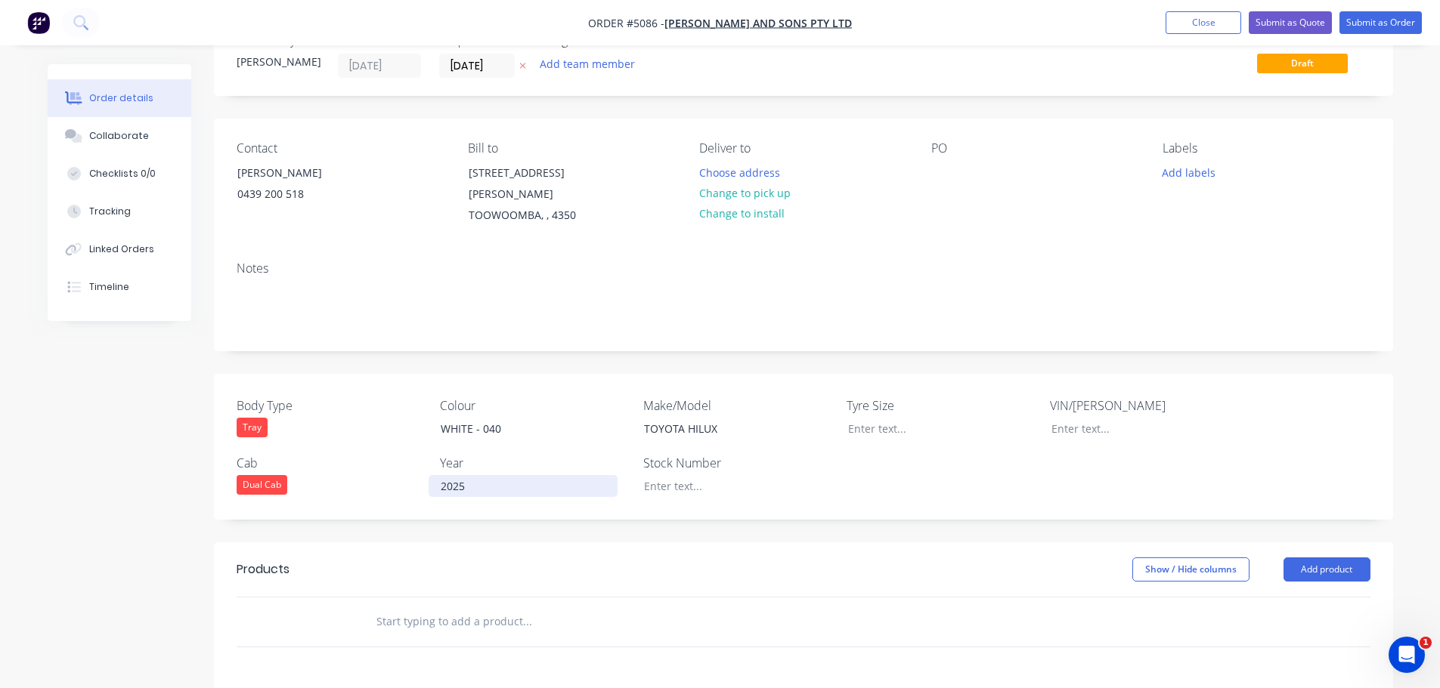
scroll to position [151, 0]
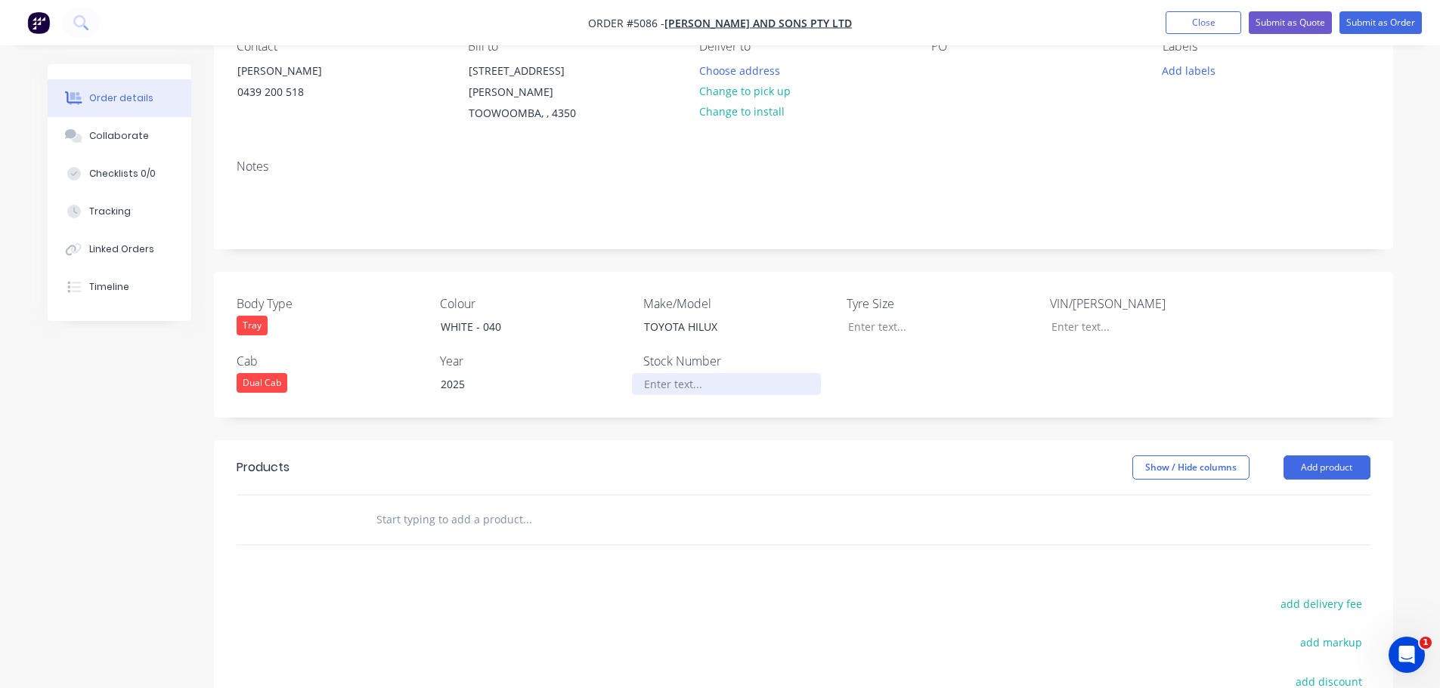
click at [679, 373] on div at bounding box center [726, 384] width 189 height 22
click at [487, 509] on input "text" at bounding box center [527, 520] width 302 height 30
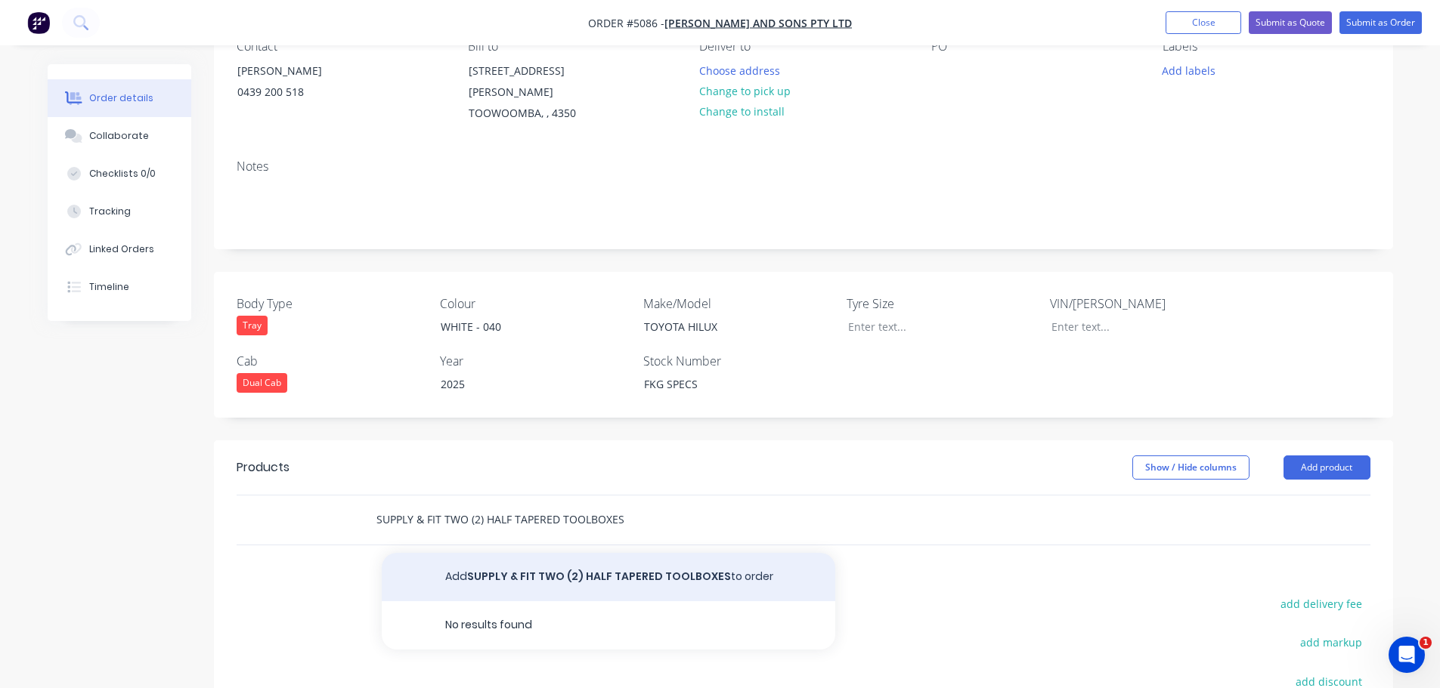
type input "SUPPLY & FIT TWO (2) HALF TAPERED TOOLBOXES"
click at [540, 562] on button "Add SUPPLY & FIT TWO (2) HALF TAPERED TOOLBOXES to order" at bounding box center [608, 577] width 453 height 48
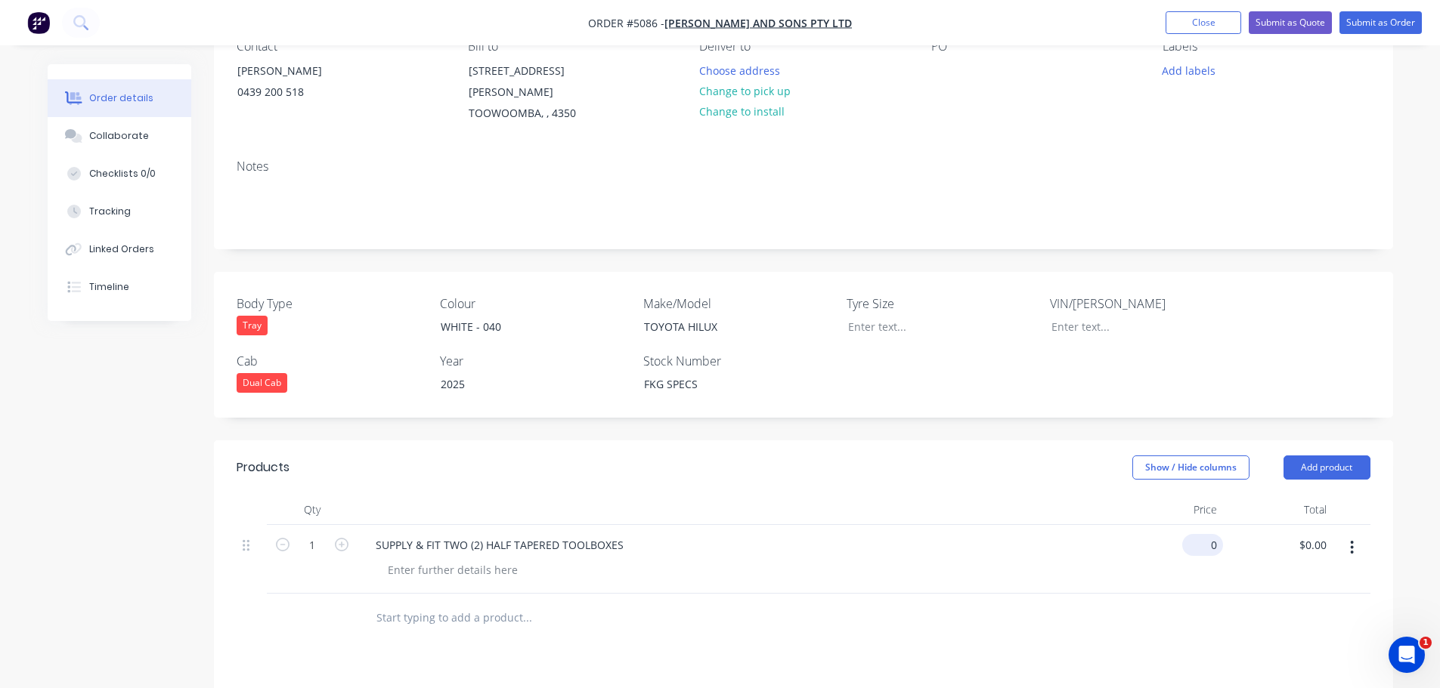
click at [1203, 534] on div "0 $0.00" at bounding box center [1202, 545] width 41 height 22
type input "$654.55"
click at [336, 538] on icon "button" at bounding box center [342, 545] width 14 height 14
type input "2"
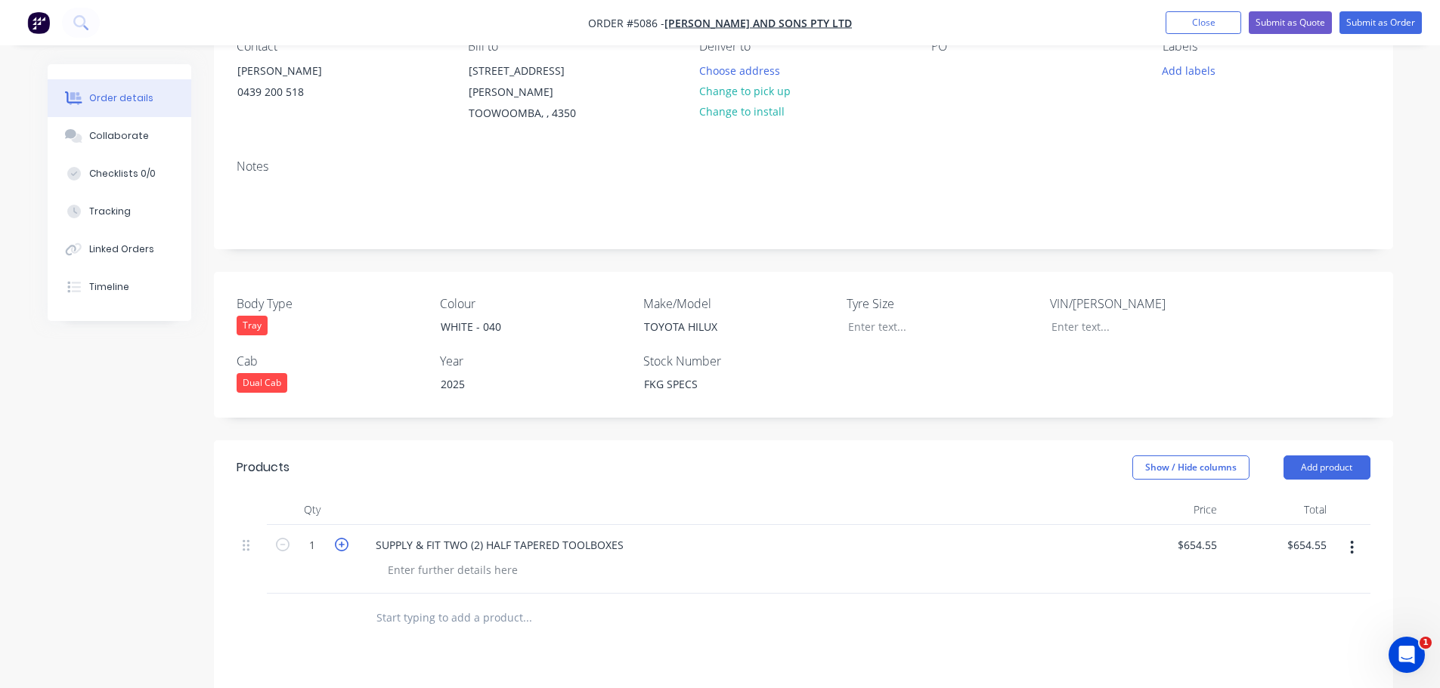
type input "$1,309.10"
click at [391, 608] on input "text" at bounding box center [527, 618] width 302 height 30
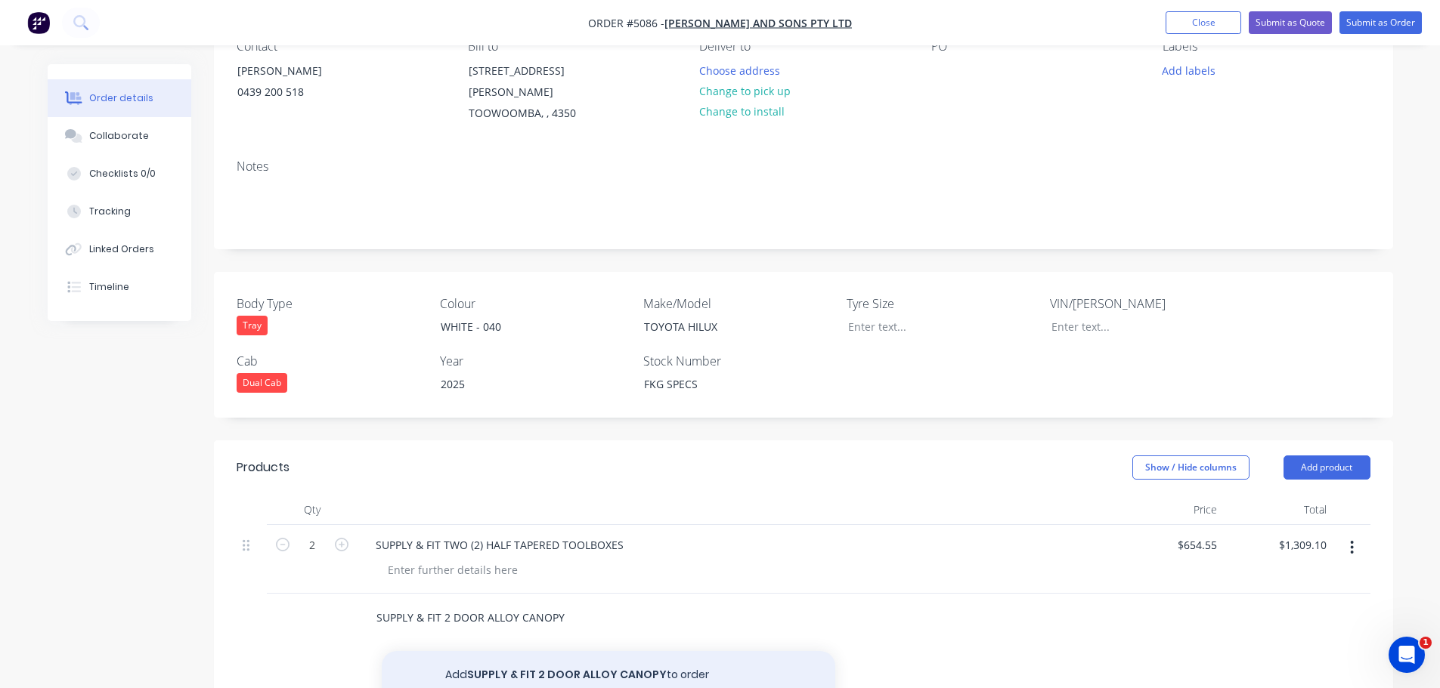
type input "SUPPLY & FIT 2 DOOR ALLOY CANOPY"
click at [512, 661] on button "Add SUPPLY & FIT 2 DOOR ALLOY CANOPY to order" at bounding box center [608, 675] width 453 height 48
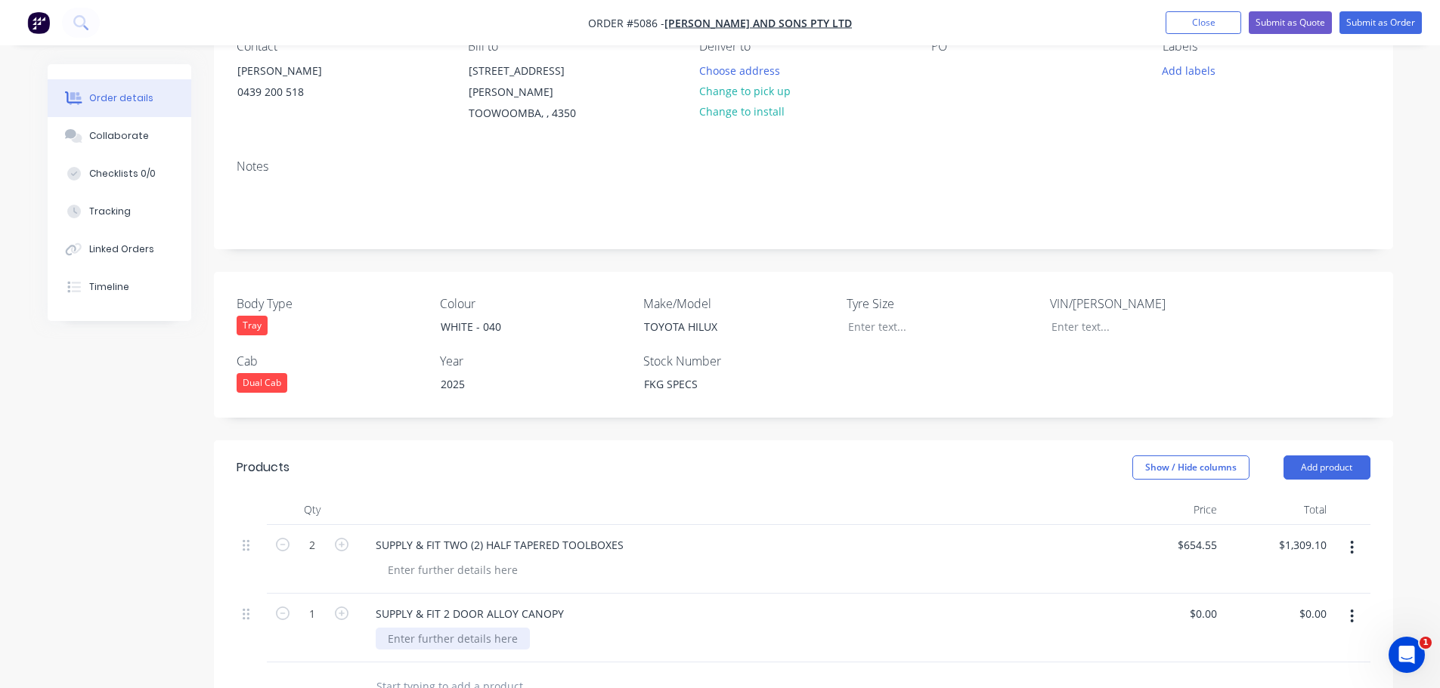
click at [507, 628] on div at bounding box center [453, 639] width 154 height 22
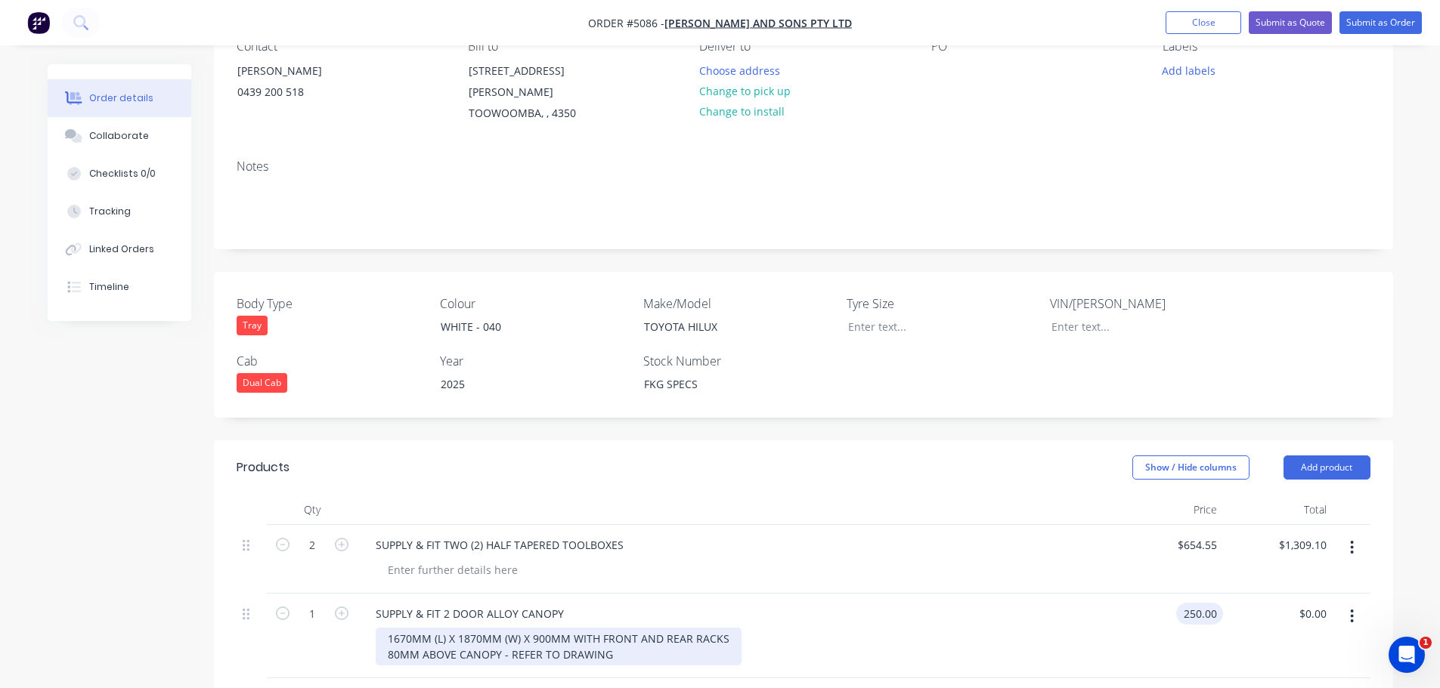
type input "$250.00"
type input "250.00"
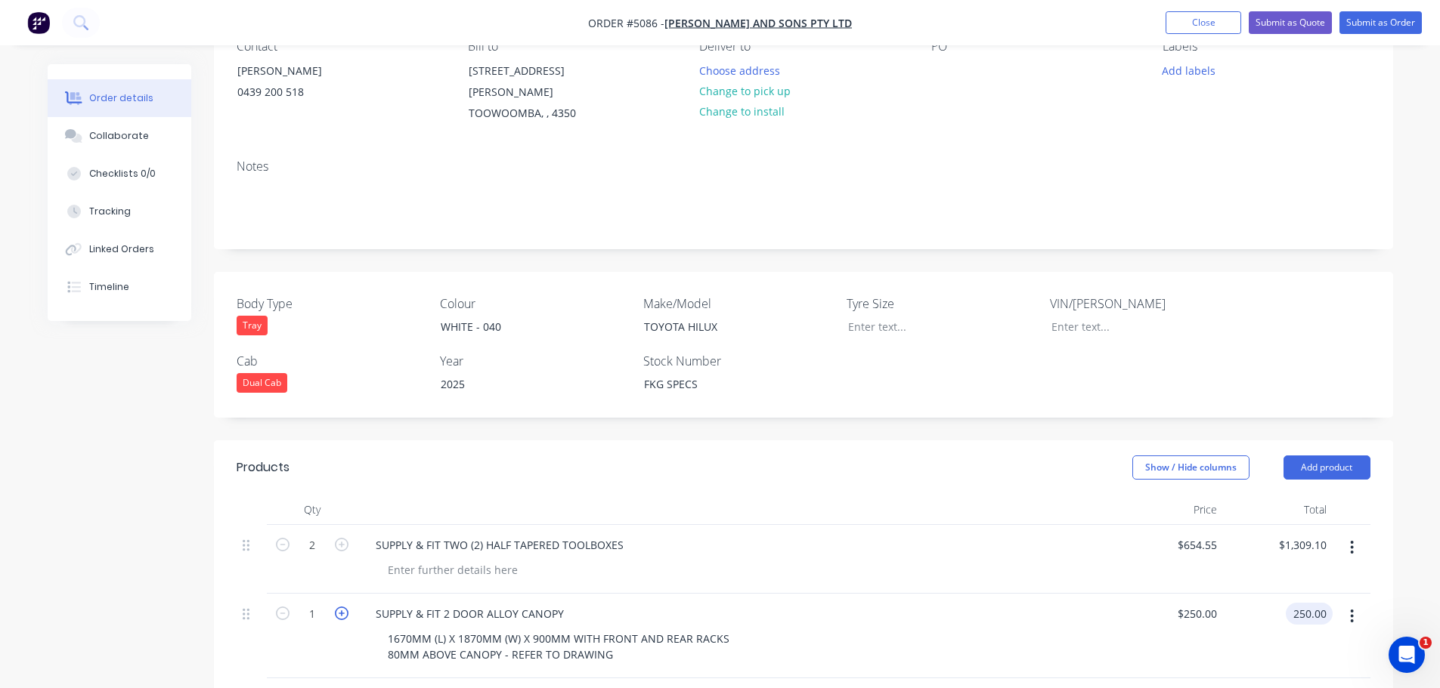
click at [339, 607] on icon "button" at bounding box center [342, 614] width 14 height 14
type input "2"
type input "$500.00"
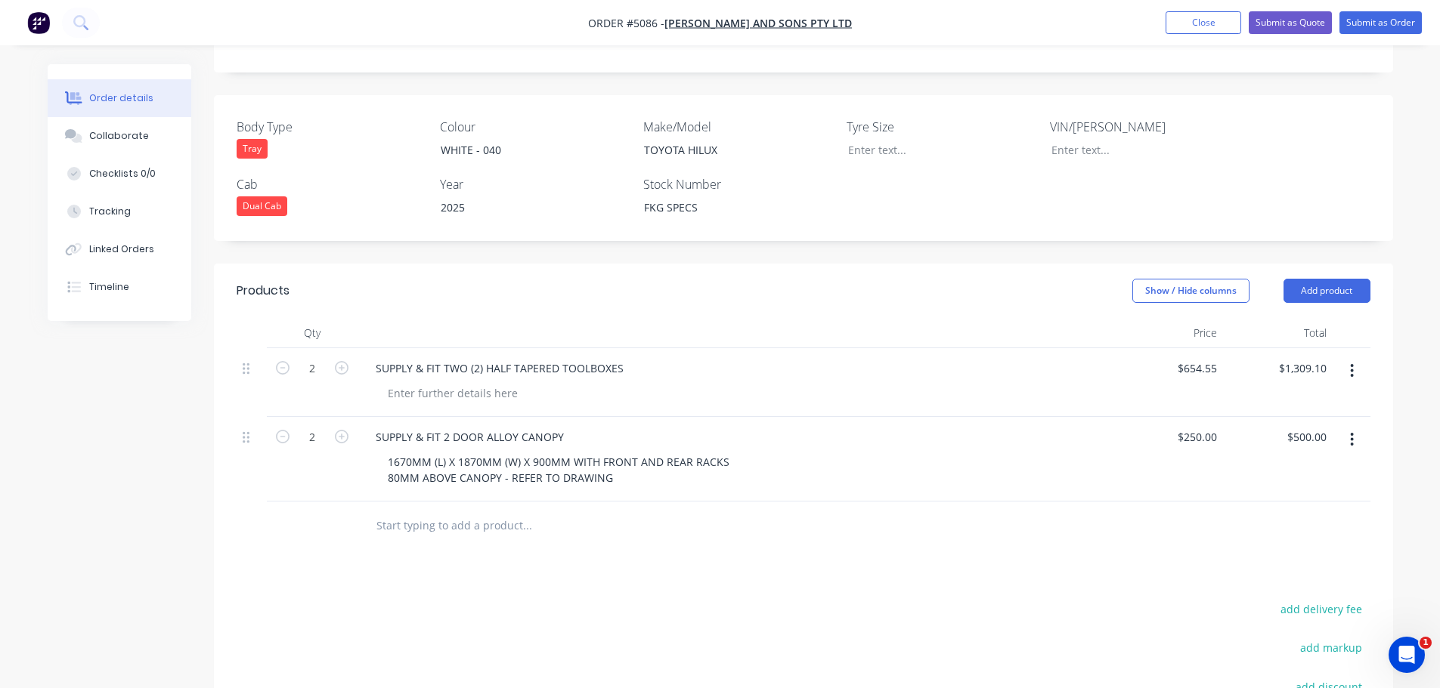
scroll to position [378, 0]
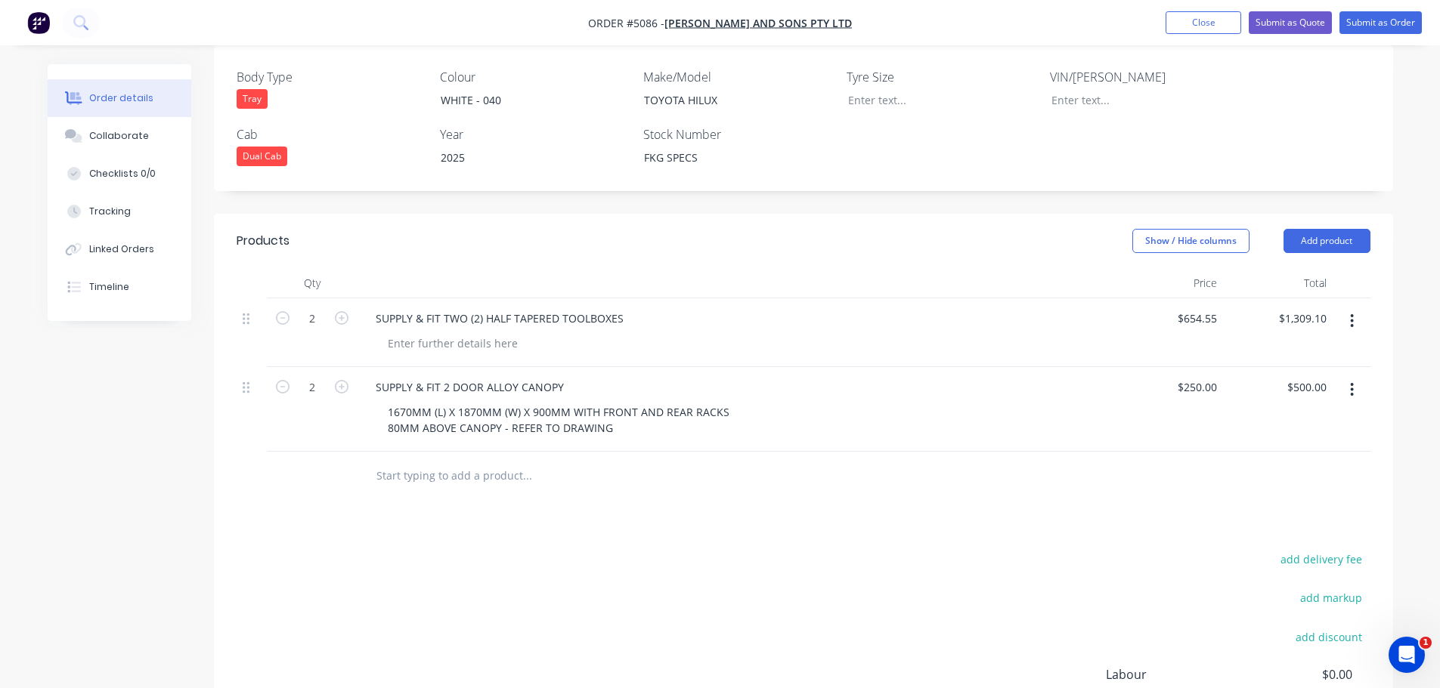
click at [382, 463] on input "text" at bounding box center [527, 476] width 302 height 30
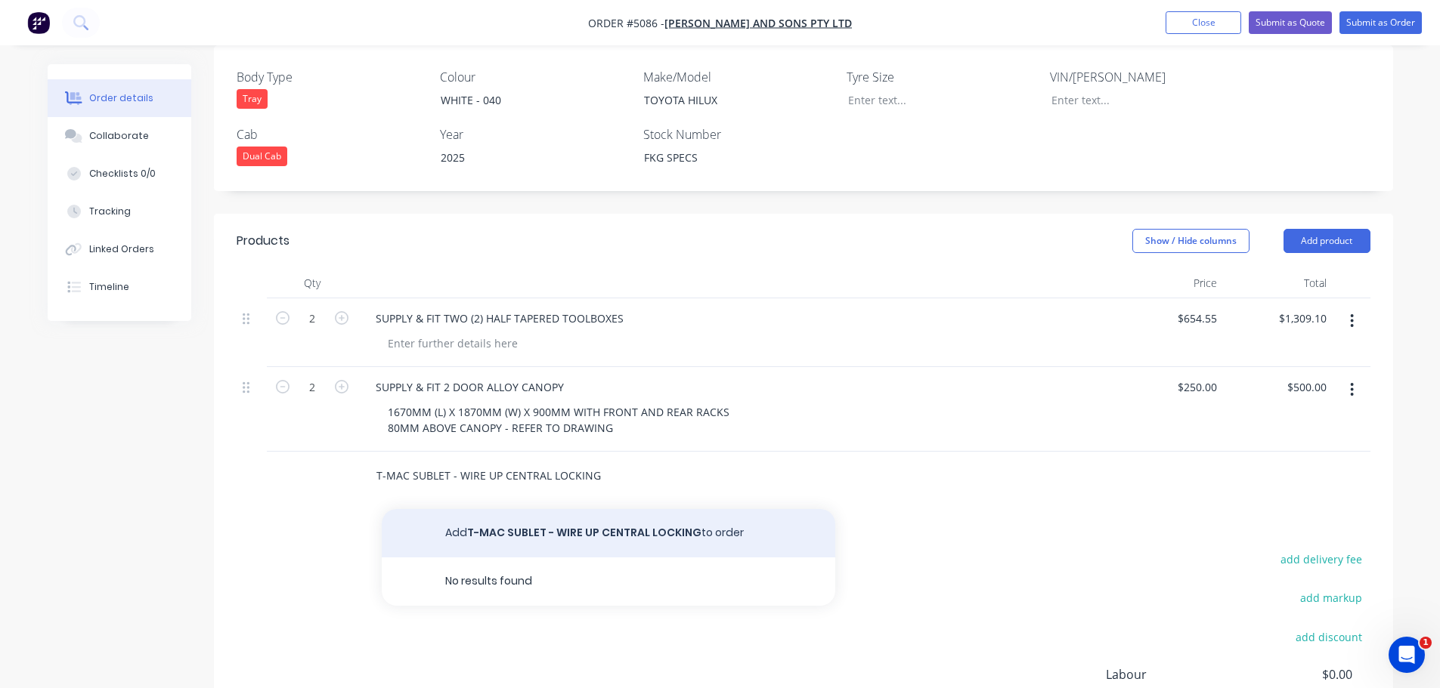
type input "T-MAC SUBLET - WIRE UP CENTRAL LOCKING"
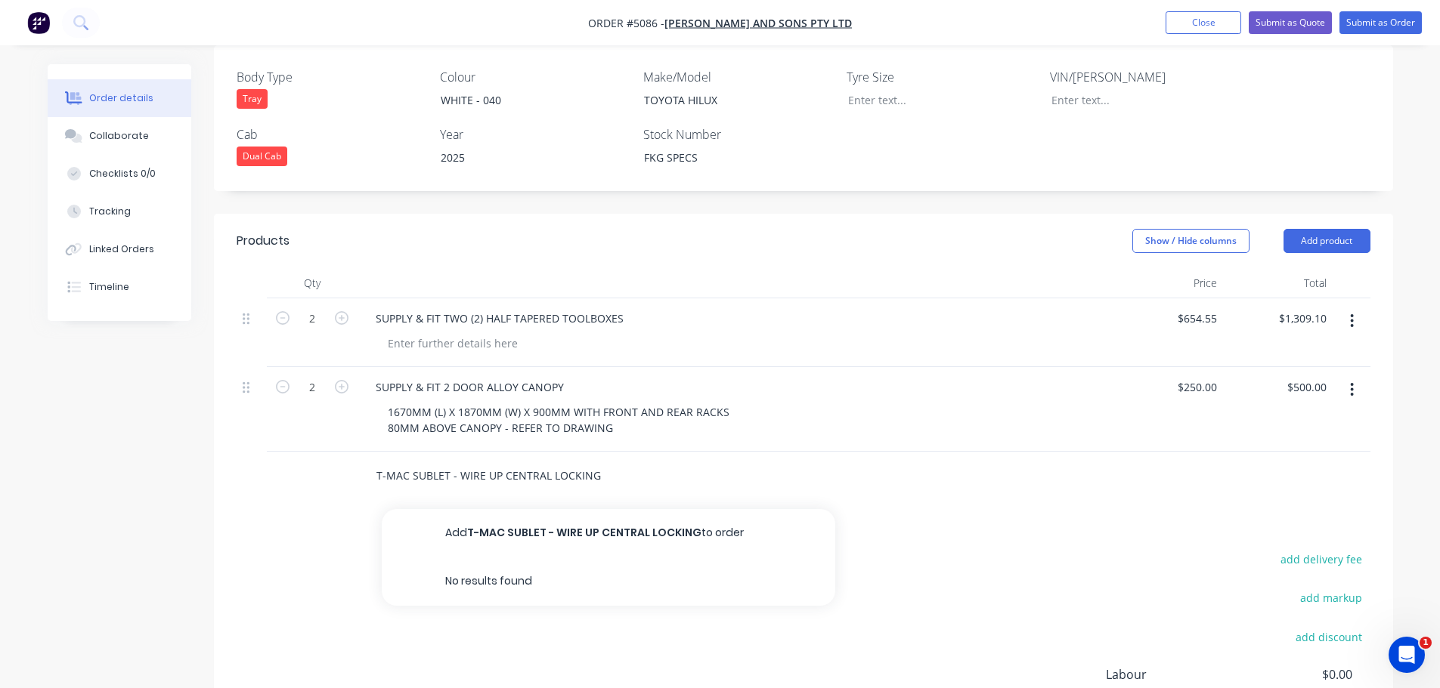
click at [599, 521] on button "Add T-MAC SUBLET - WIRE UP CENTRAL LOCKING to order" at bounding box center [608, 533] width 453 height 48
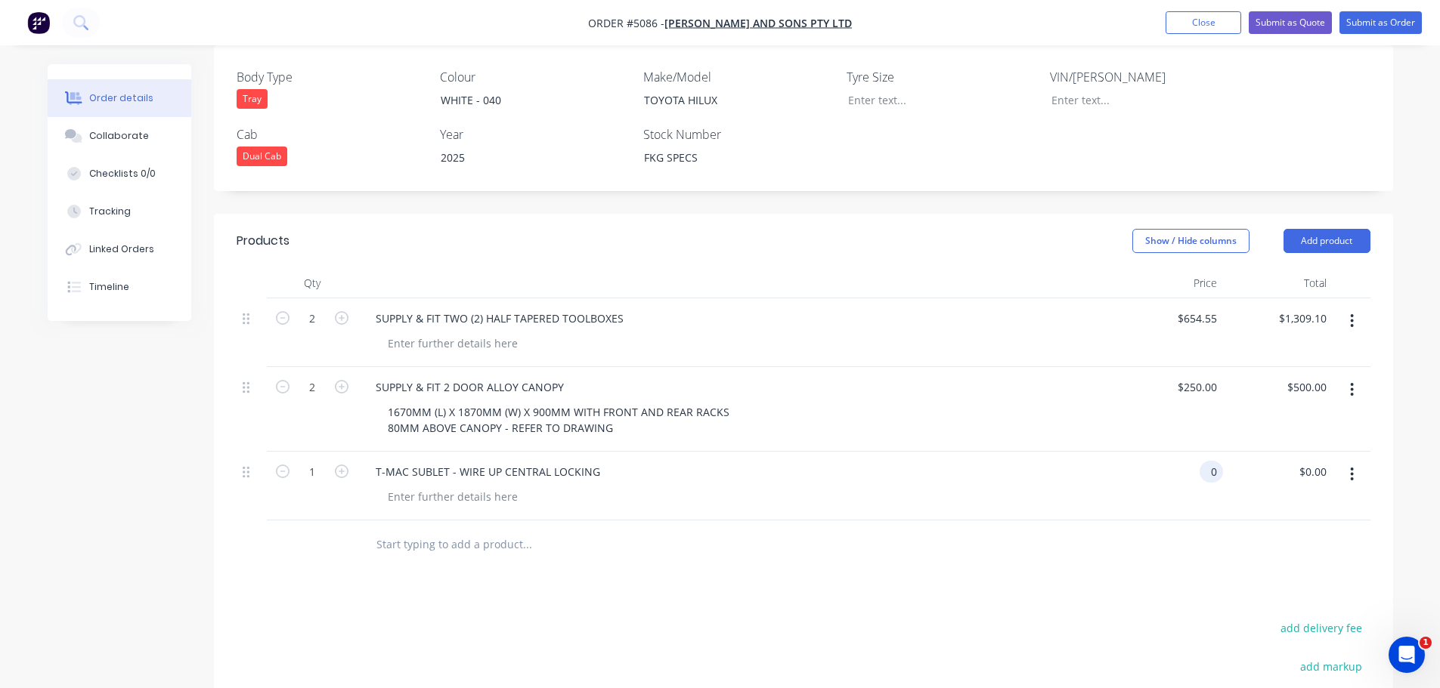
click at [1198, 452] on div "0 0" at bounding box center [1168, 486] width 110 height 69
type input "$1,100.00"
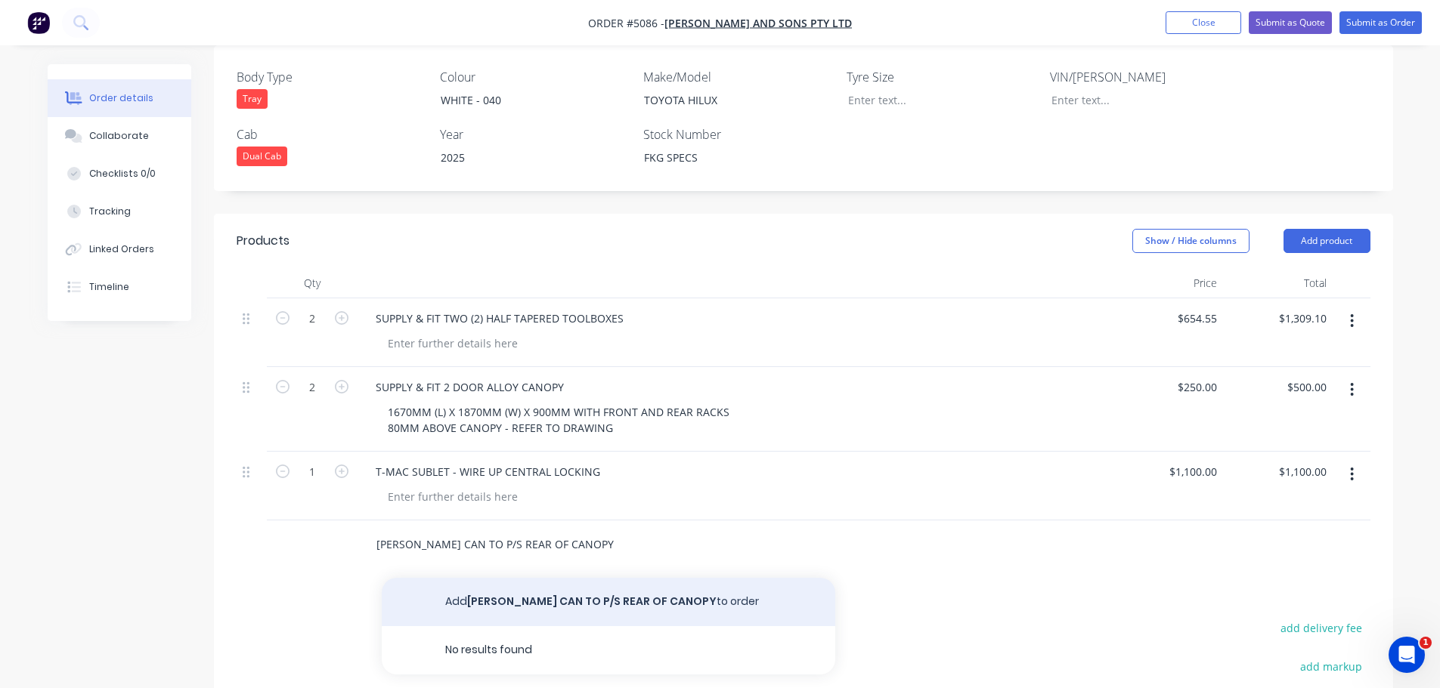
type input "JERRY CAN TO P/S REAR OF CANOPY"
click at [689, 585] on button "Add JERRY CAN TO P/S REAR OF CANOPY to order" at bounding box center [608, 602] width 453 height 48
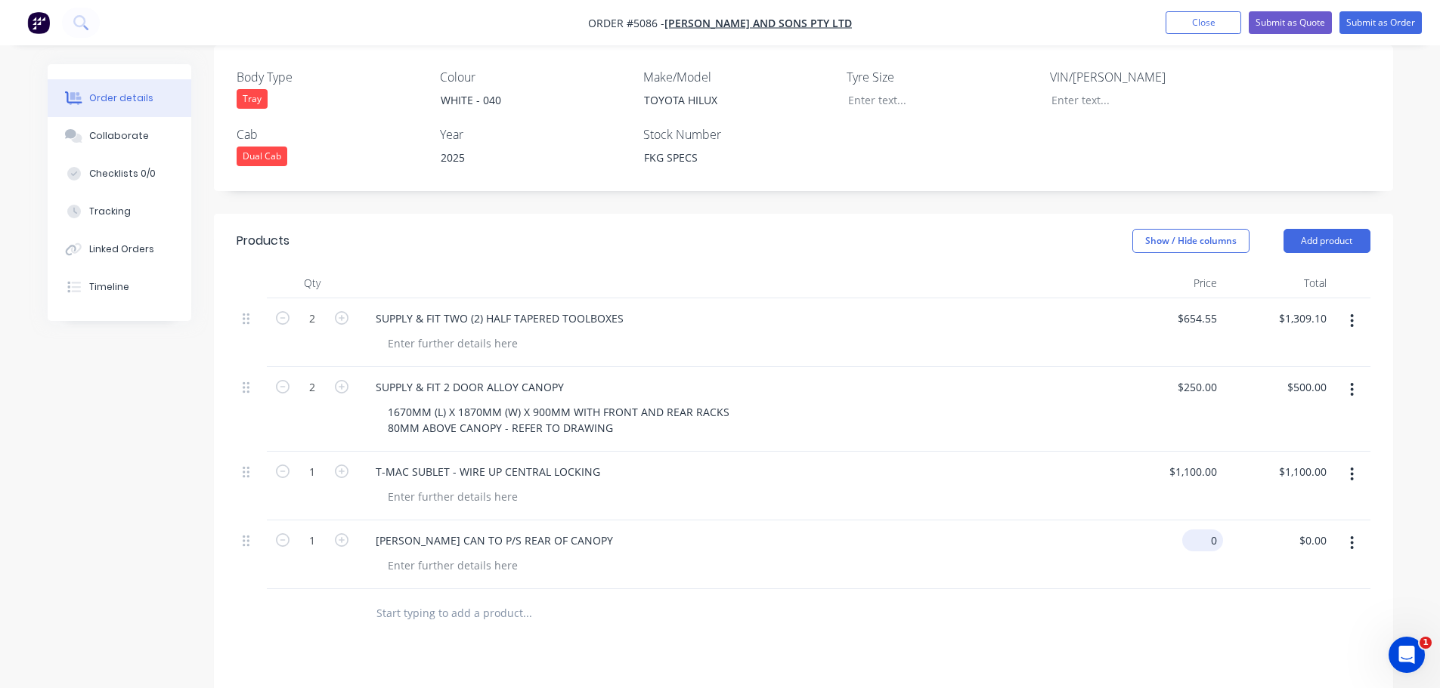
click at [1203, 530] on div "0 $0.00" at bounding box center [1202, 541] width 41 height 22
type input "$227.27"
click at [440, 599] on input "text" at bounding box center [527, 614] width 302 height 30
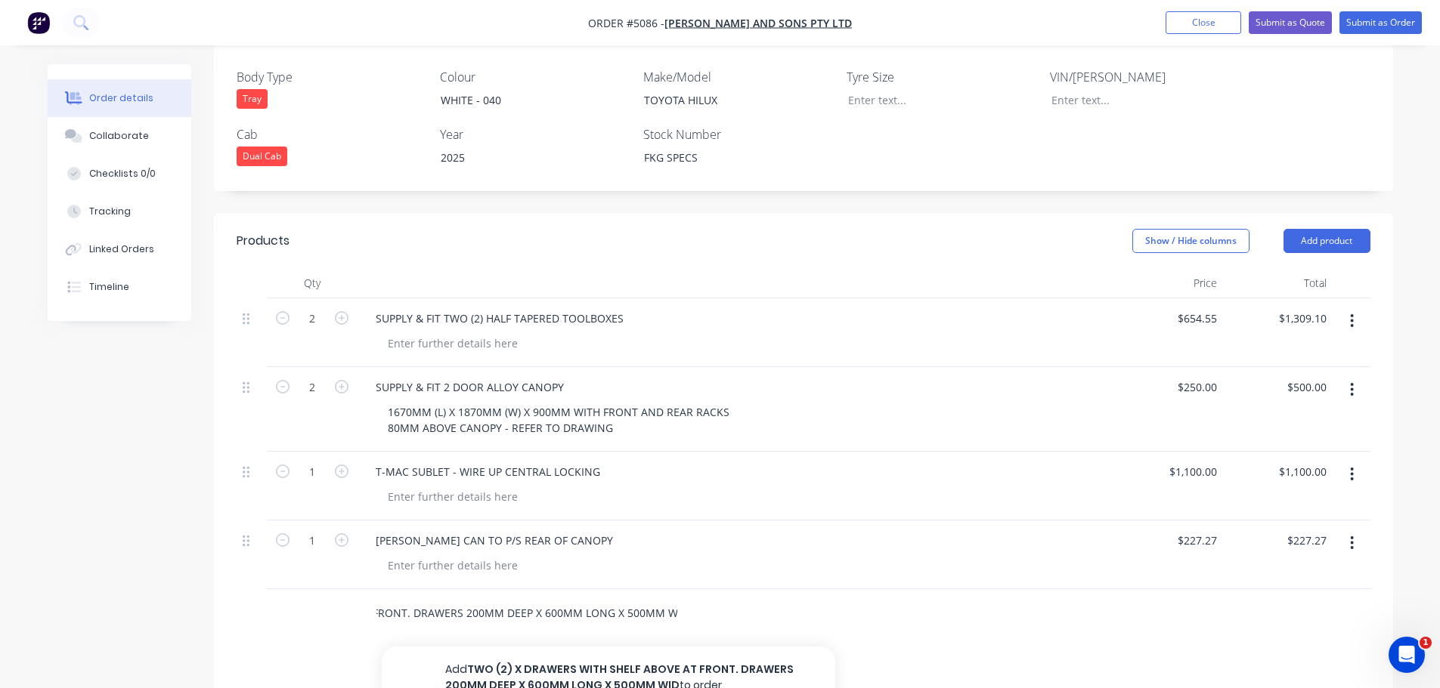
scroll to position [0, 230]
type input "TWO (2) X DRAWERS WITH SHELF ABOVE AT FRONT. DRAWERS 200MM DEEP X 600MM LONG X …"
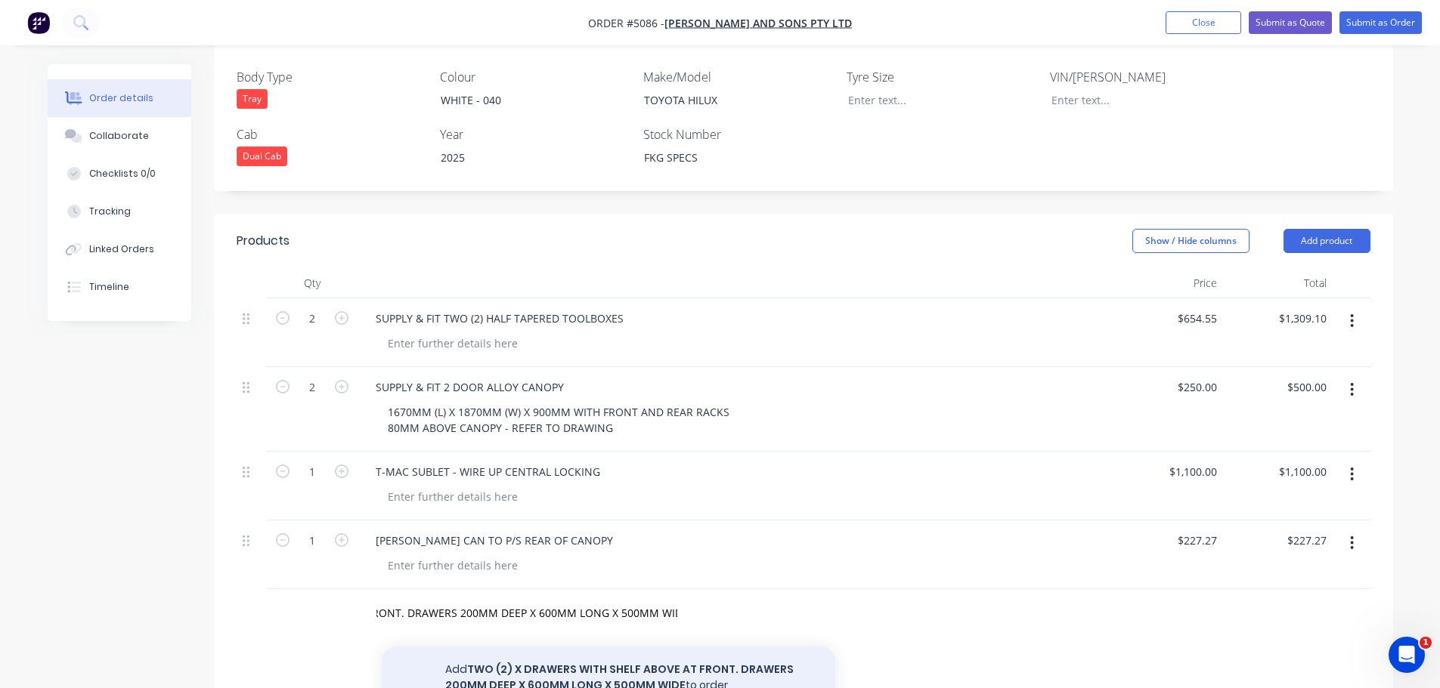
scroll to position [0, 0]
click at [637, 668] on button "Add TWO (2) X DRAWERS WITH SHELF ABOVE AT FRONT. DRAWERS 200MM DEEP X 600MM LON…" at bounding box center [608, 678] width 453 height 62
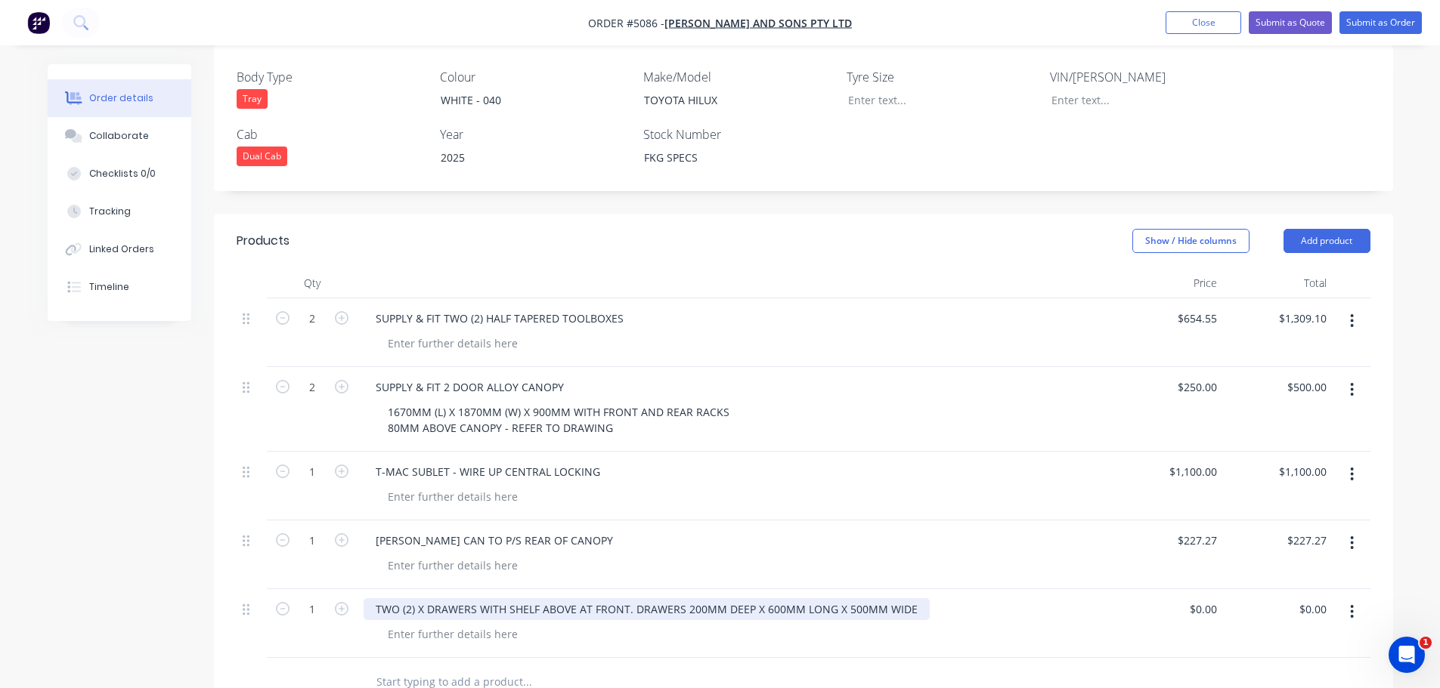
click at [906, 599] on div "TWO (2) X DRAWERS WITH SHELF ABOVE AT FRONT. DRAWERS 200MM DEEP X 600MM LONG X …" at bounding box center [647, 610] width 566 height 22
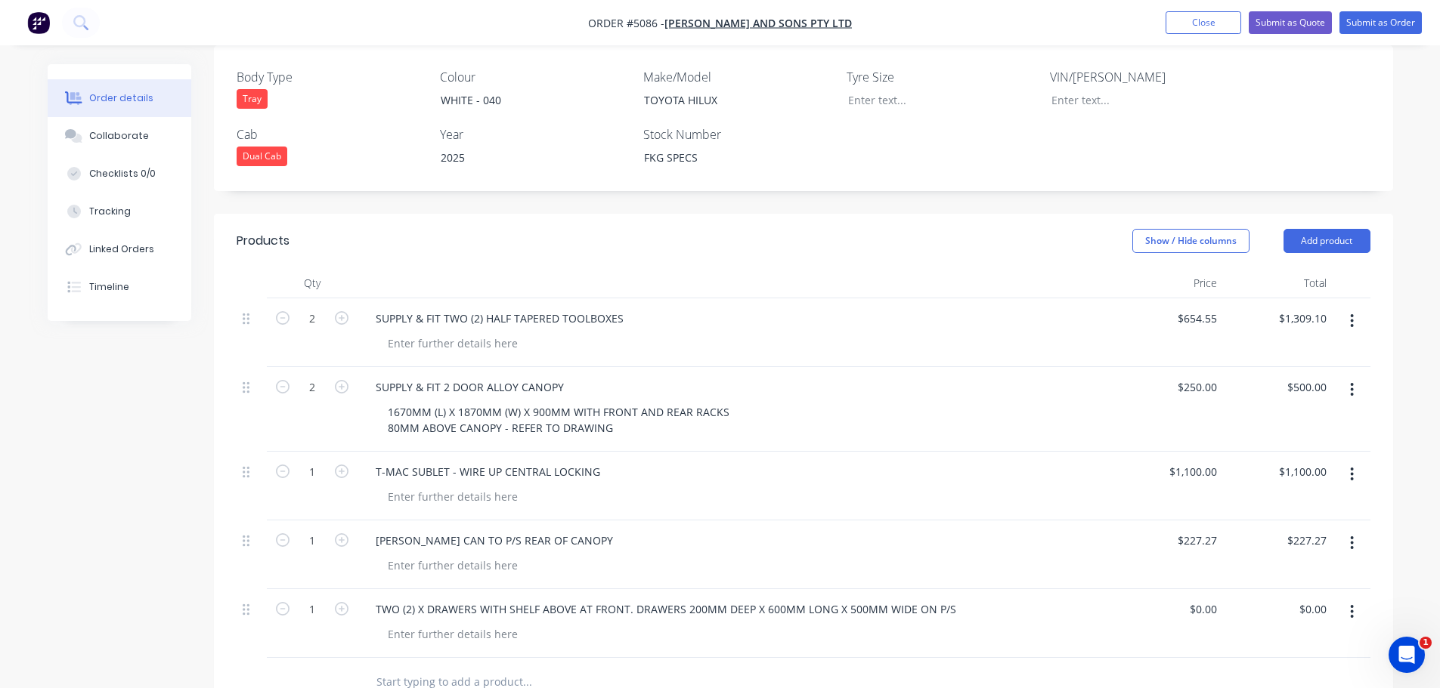
click at [391, 670] on input "text" at bounding box center [527, 682] width 302 height 30
type input "FIVE (5) X DRAWERS IN MIDDLE - APPROX 60MM DEEP X 600MM LONG X 500MM WIDE ON P/…"
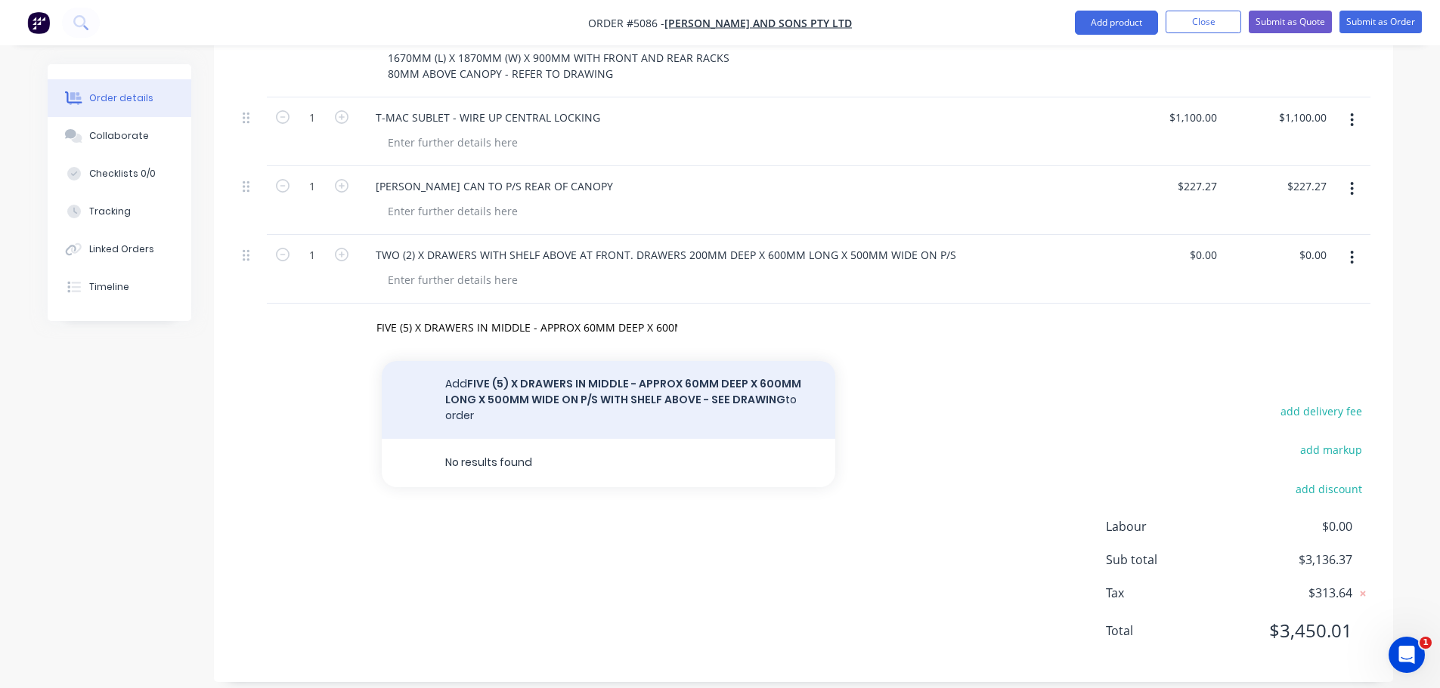
click at [623, 375] on button "Add FIVE (5) X DRAWERS IN MIDDLE - APPROX 60MM DEEP X 600MM LONG X 500MM WIDE O…" at bounding box center [608, 400] width 453 height 78
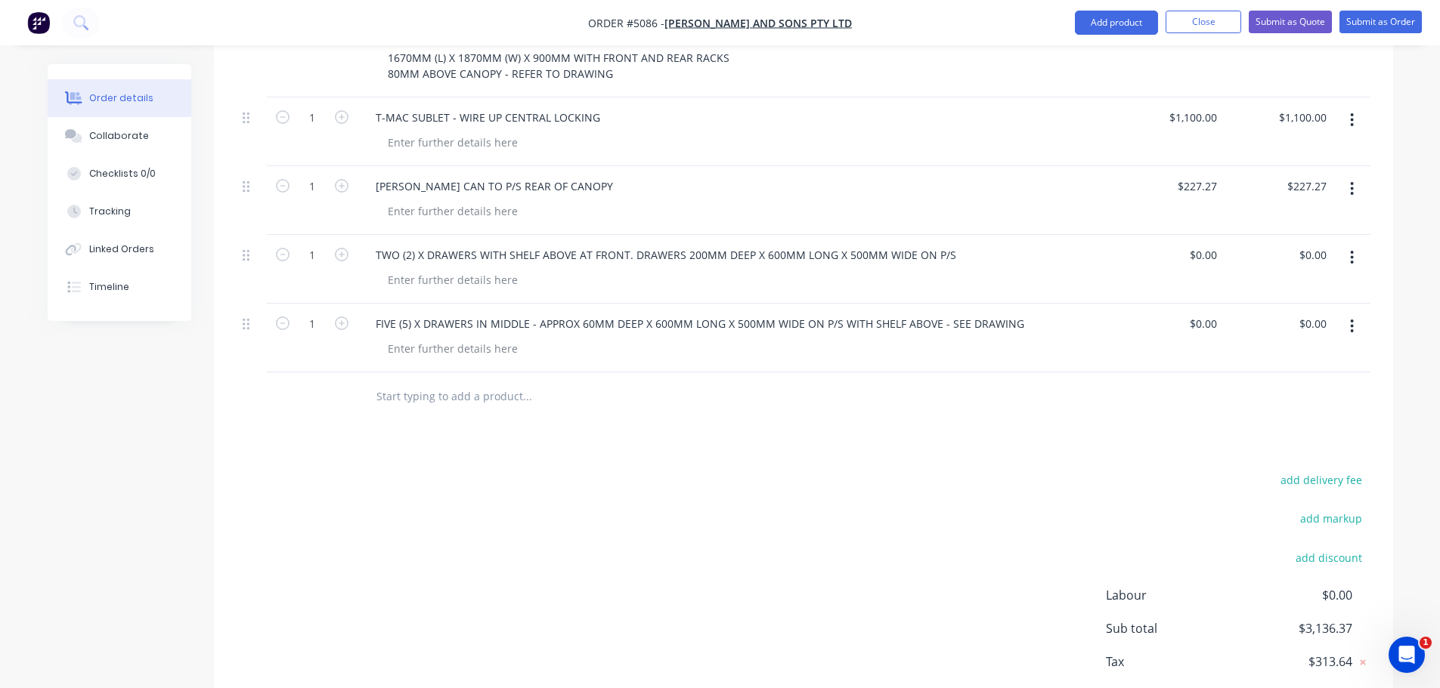
click at [422, 385] on input "text" at bounding box center [527, 397] width 302 height 30
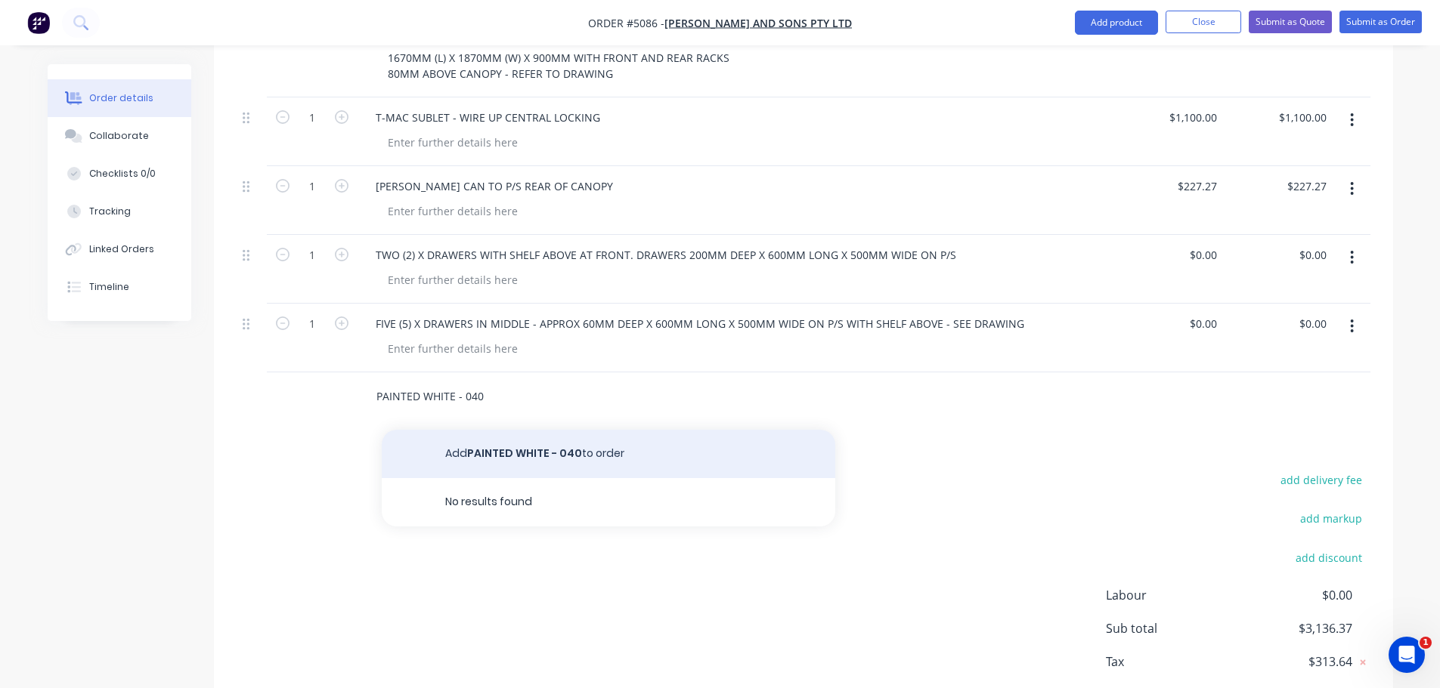
type input "PAINTED WHITE - 040"
click at [540, 446] on button "Add PAINTED WHITE - 040 to order" at bounding box center [608, 454] width 453 height 48
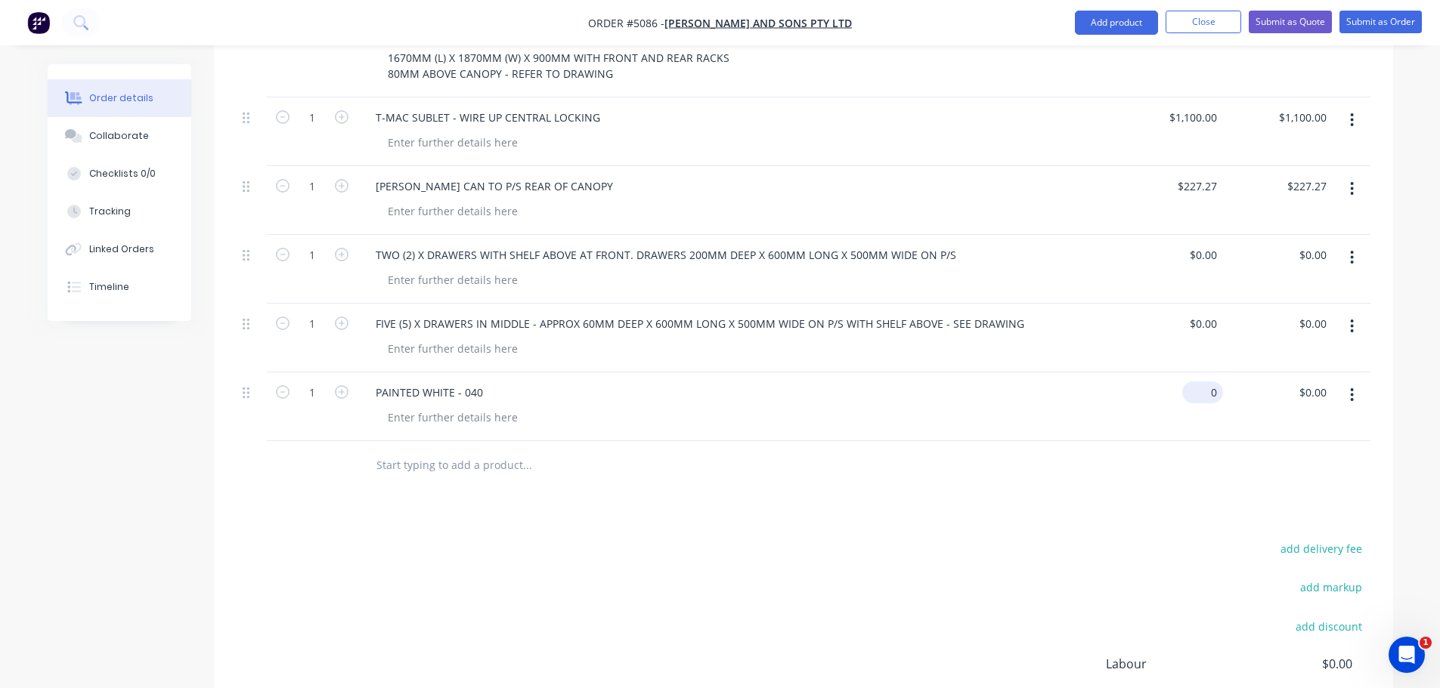
click at [1208, 382] on input "0" at bounding box center [1205, 393] width 35 height 22
type input "$727.27"
type input "727.27"
type input "0"
type input "$727.27"
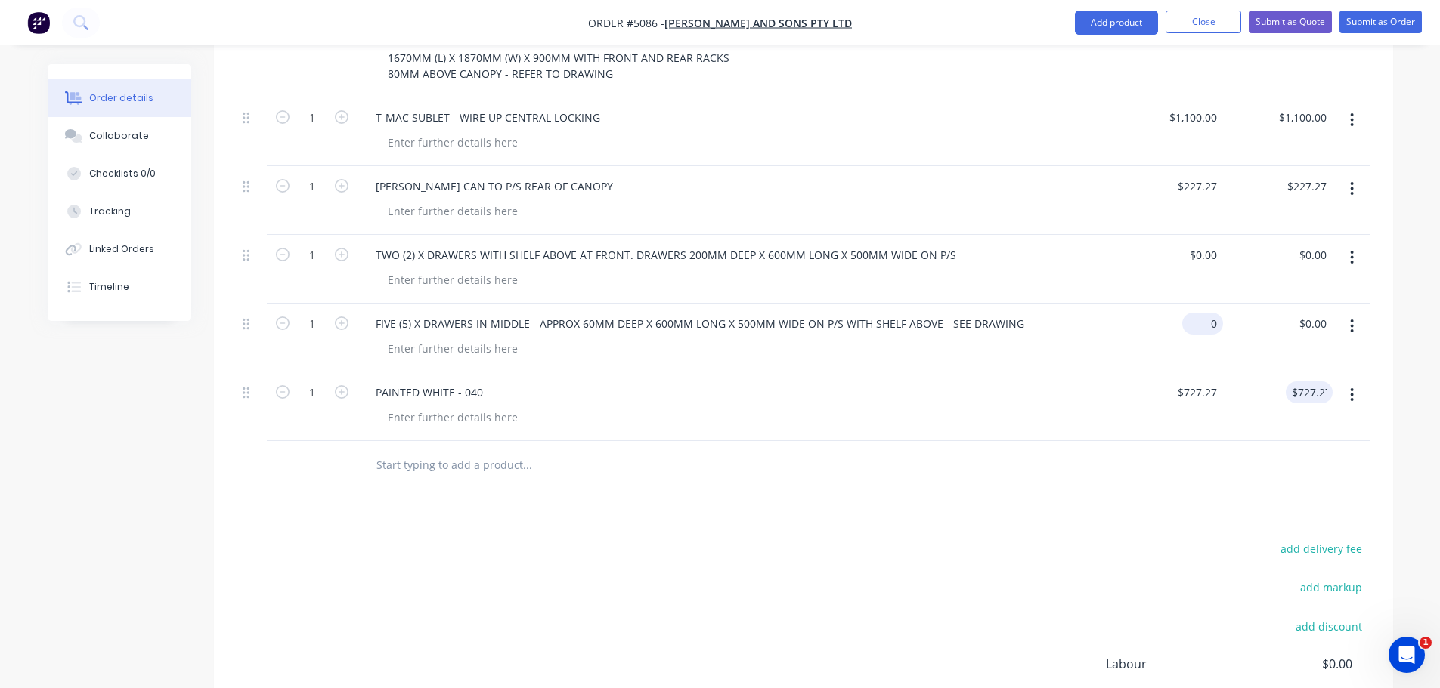
click at [1204, 313] on div "0 $0.00" at bounding box center [1202, 324] width 41 height 22
type input "$136.36"
click at [345, 317] on icon "button" at bounding box center [342, 324] width 14 height 14
type input "2"
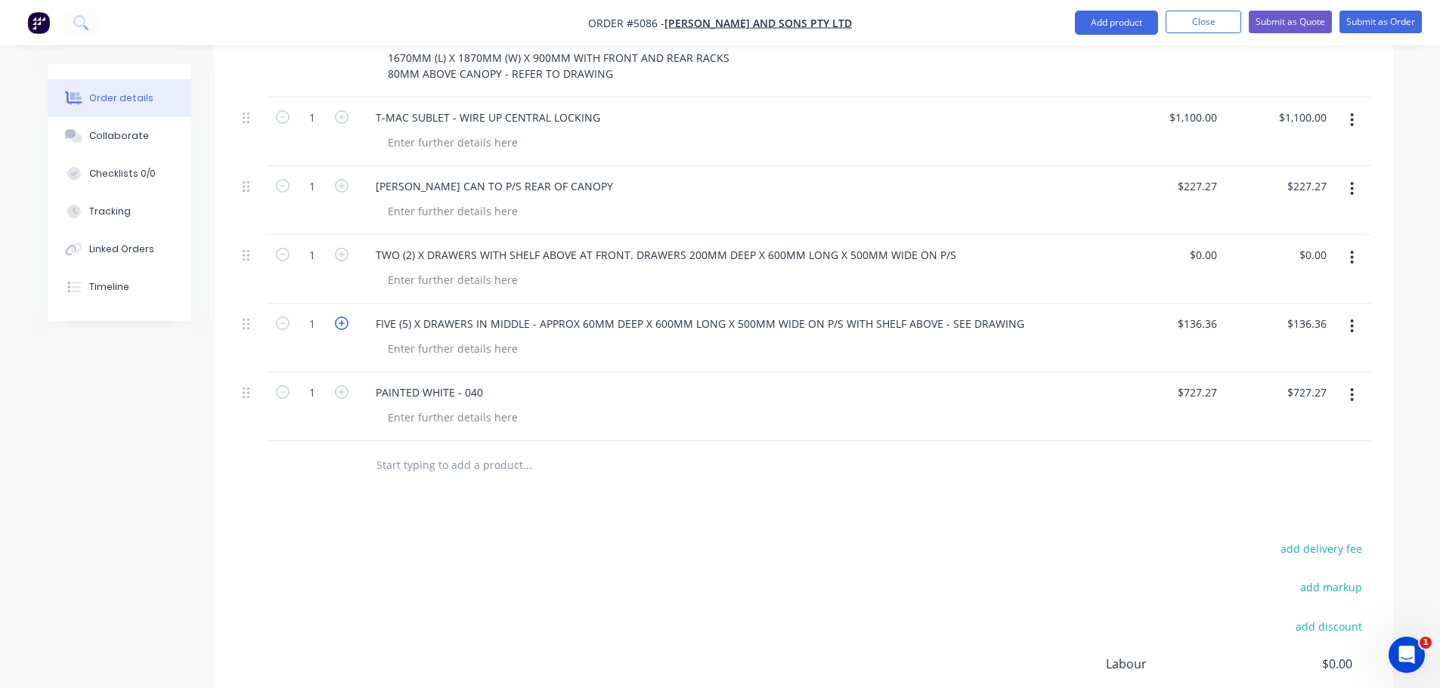
type input "$272.72"
click at [1193, 240] on div "0 $0.00" at bounding box center [1168, 269] width 110 height 69
type input "$318.18"
click at [336, 248] on icon "button" at bounding box center [342, 255] width 14 height 14
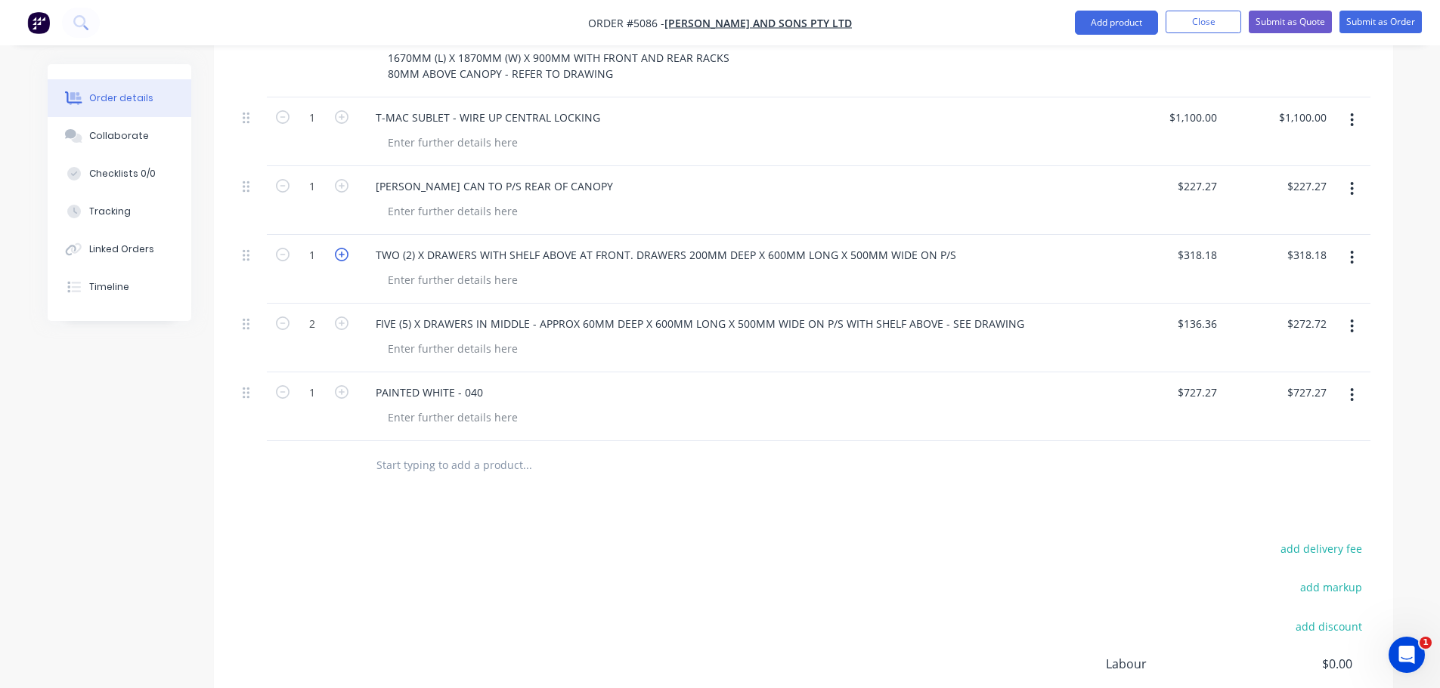
type input "2"
type input "$636.36"
click at [336, 248] on icon "button" at bounding box center [342, 255] width 14 height 14
type input "3"
type input "$954.54"
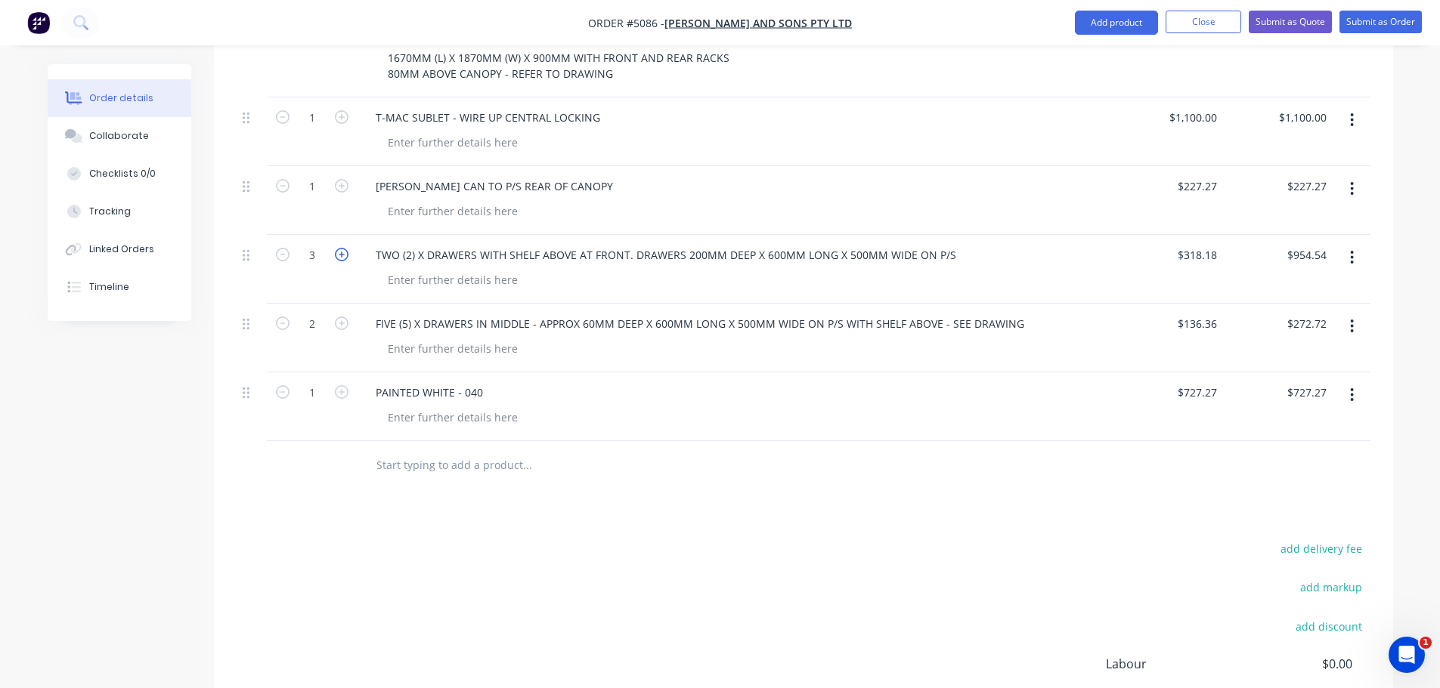
click at [336, 248] on icon "button" at bounding box center [342, 255] width 14 height 14
type input "4"
type input "$1,272.72"
click at [336, 248] on icon "button" at bounding box center [342, 255] width 14 height 14
type input "5"
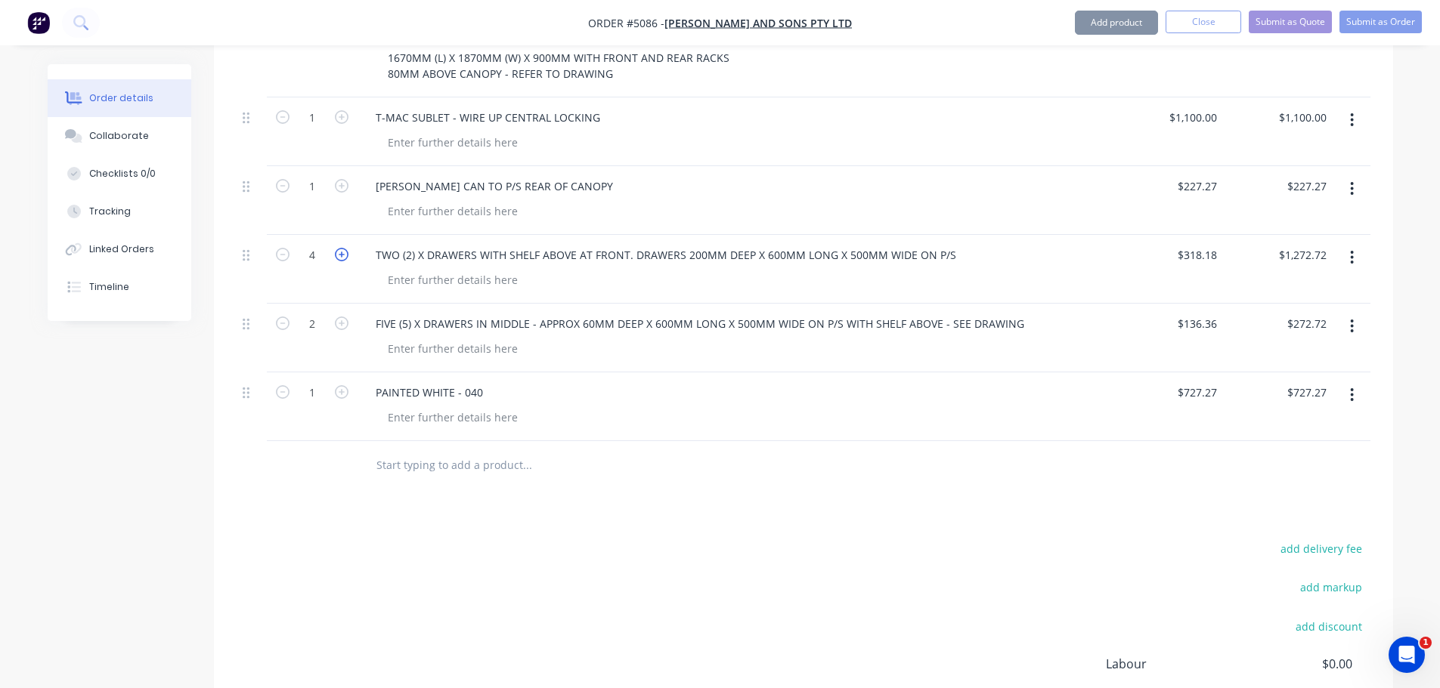
type input "$1,590.90"
click at [336, 248] on icon "button" at bounding box center [342, 255] width 14 height 14
type input "6"
type input "$1,909.08"
click at [283, 248] on icon "button" at bounding box center [283, 255] width 14 height 14
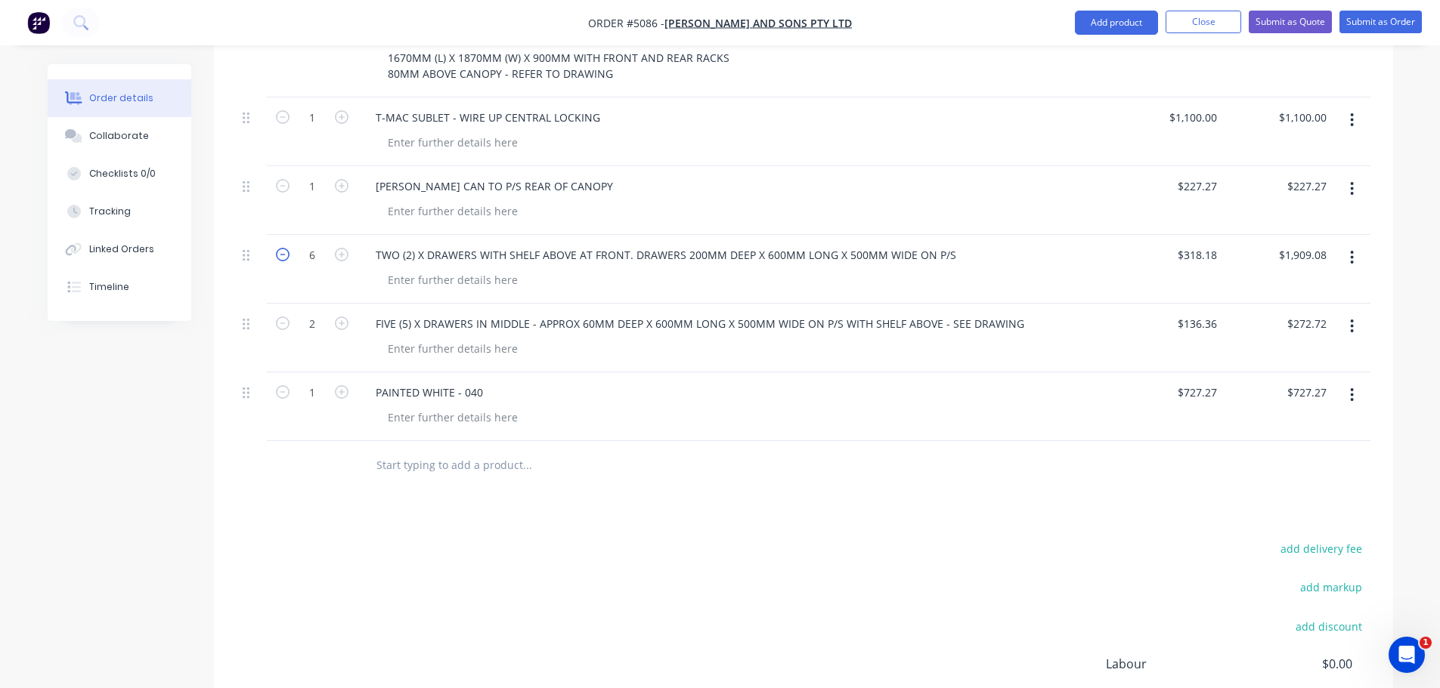
type input "5"
type input "$1,590.90"
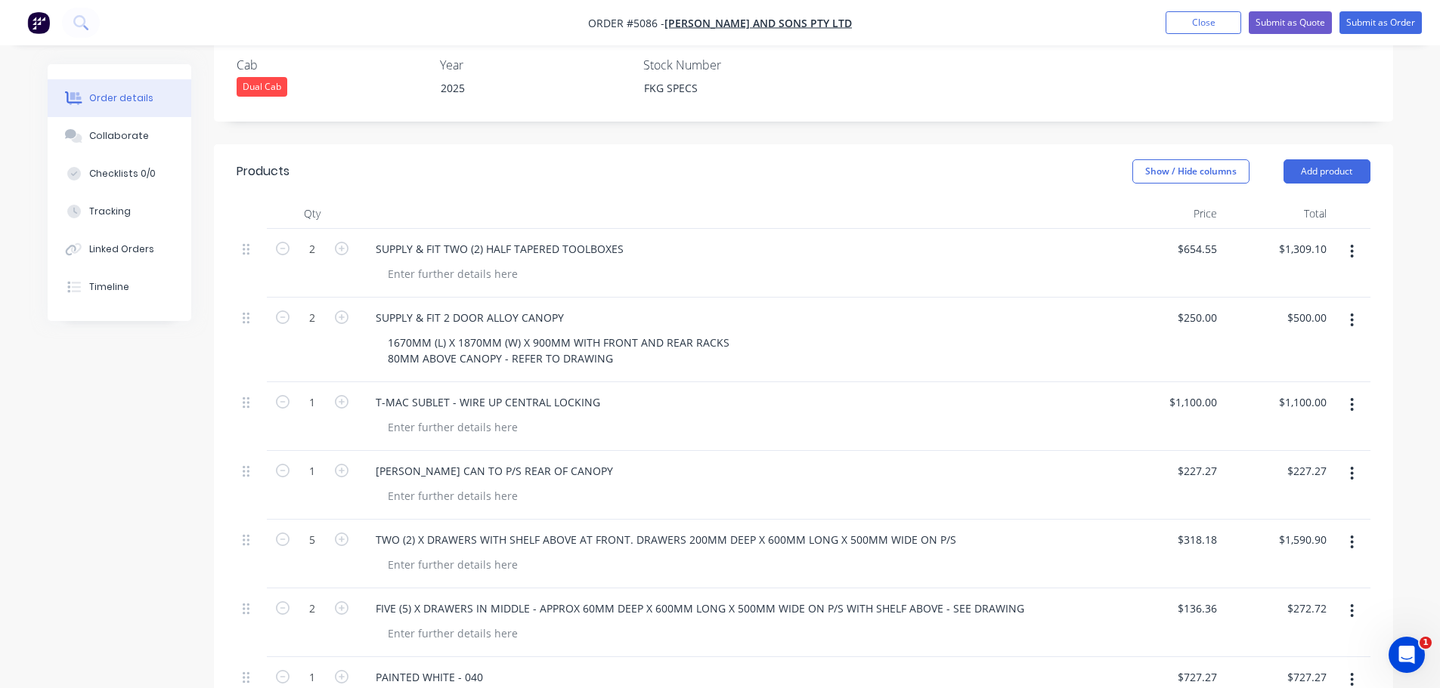
scroll to position [416, 0]
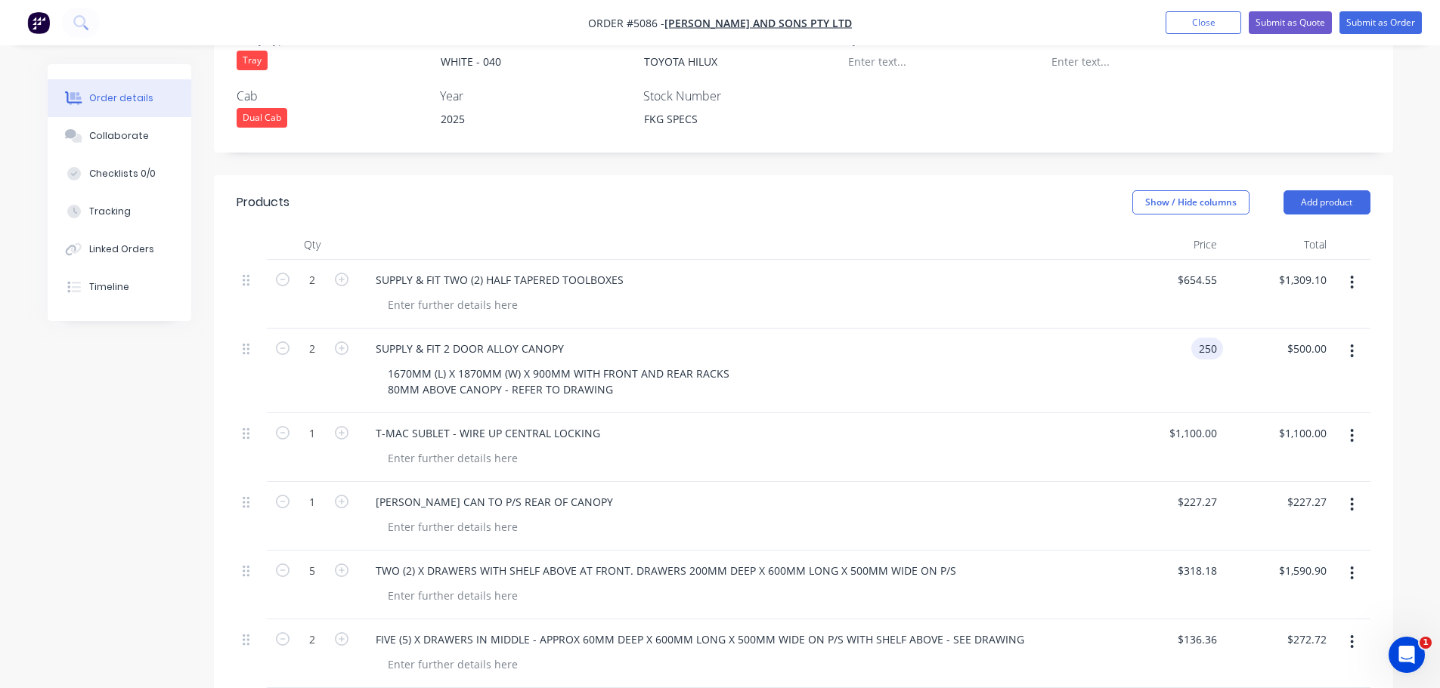
click at [1181, 329] on div "250 250" at bounding box center [1168, 371] width 110 height 85
type input "$5,500.00"
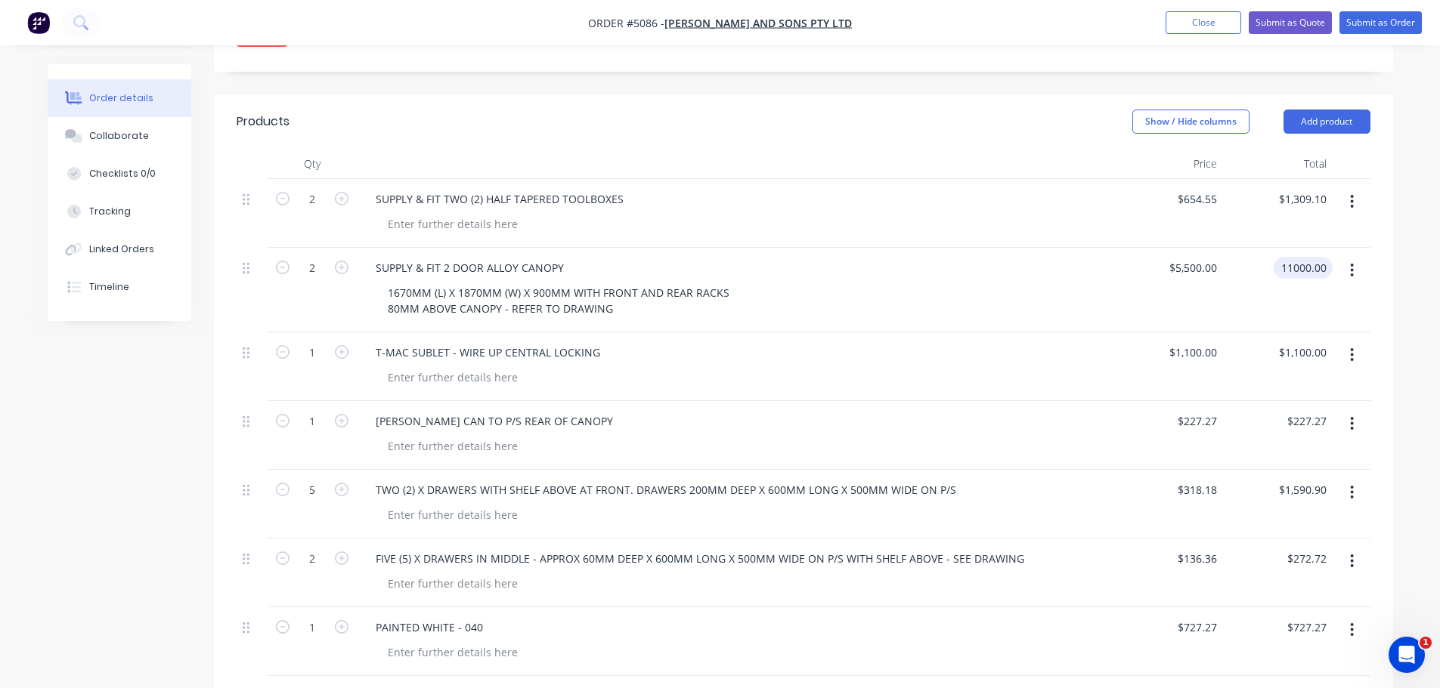
scroll to position [492, 0]
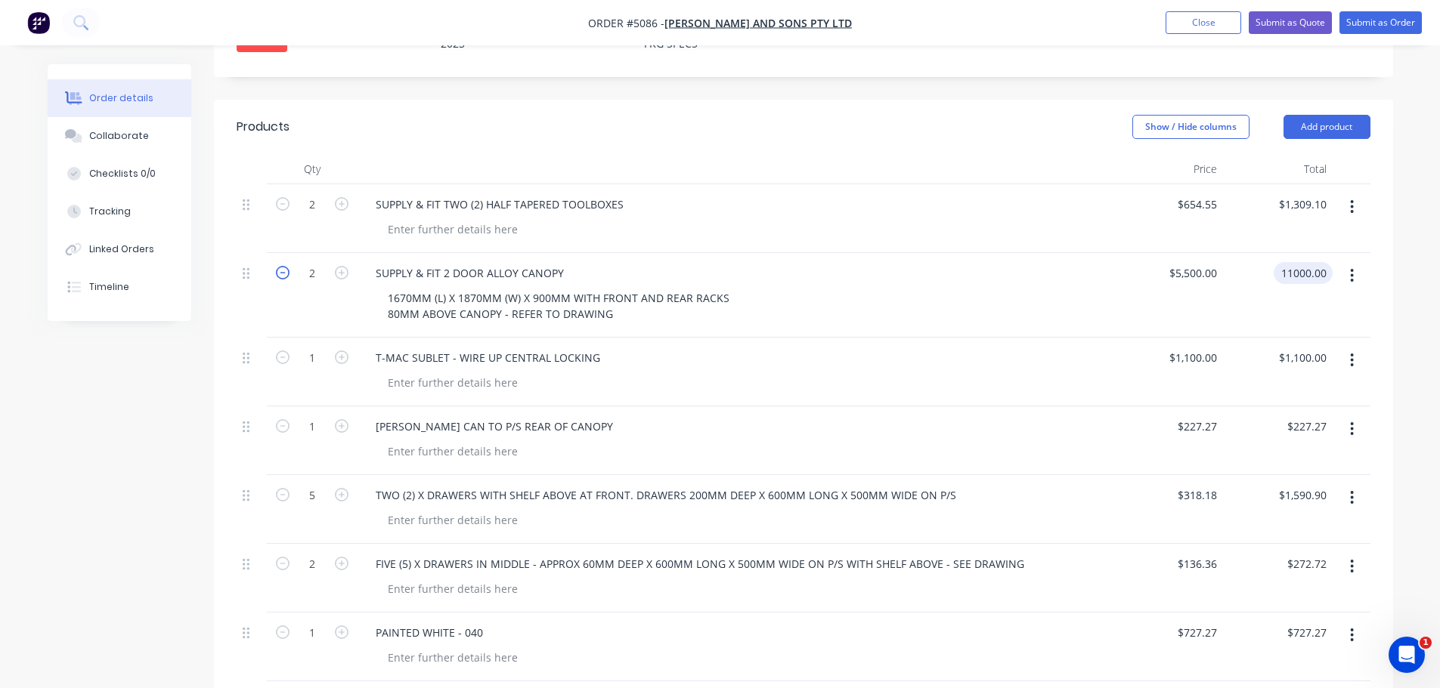
type input "$11,000.00"
click at [281, 266] on icon "button" at bounding box center [283, 273] width 14 height 14
type input "1"
type input "$5,500.00"
click at [287, 488] on icon "button" at bounding box center [283, 495] width 14 height 14
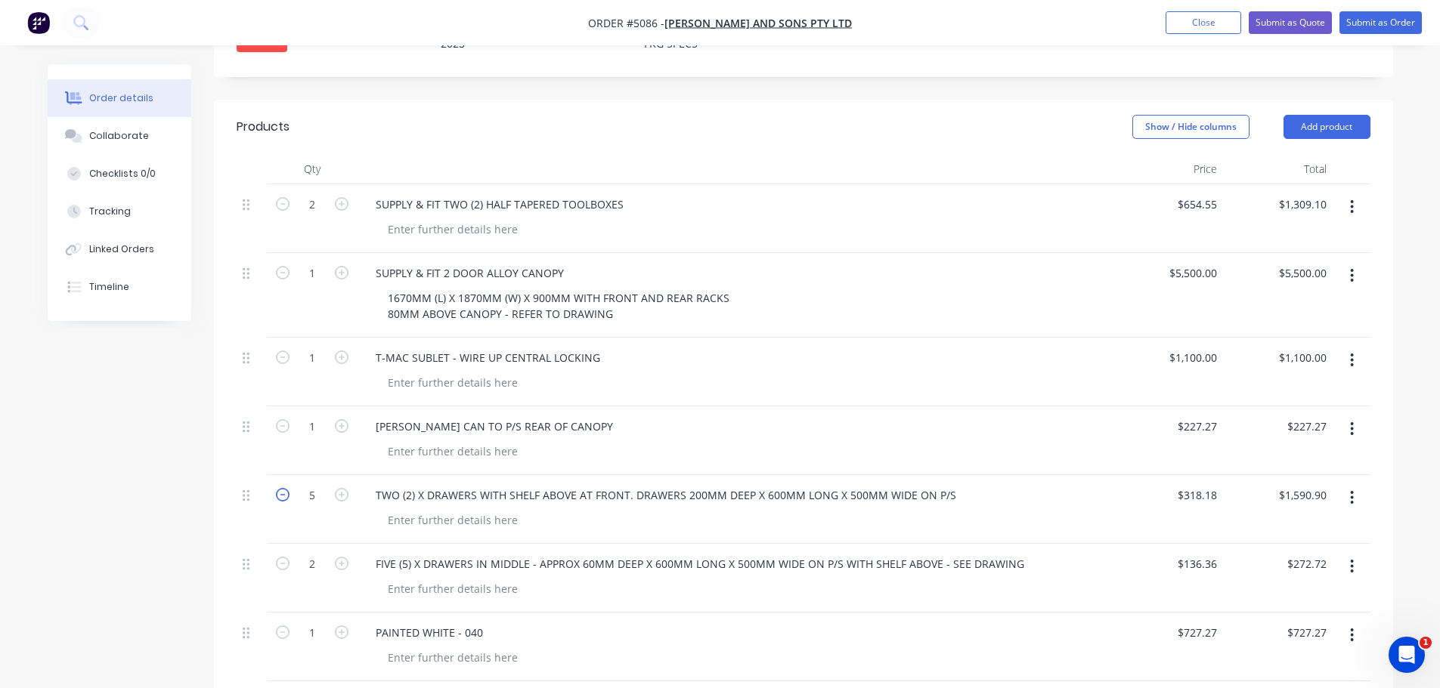
type input "4"
type input "$1,272.72"
click at [287, 488] on icon "button" at bounding box center [283, 495] width 14 height 14
type input "3"
type input "$954.54"
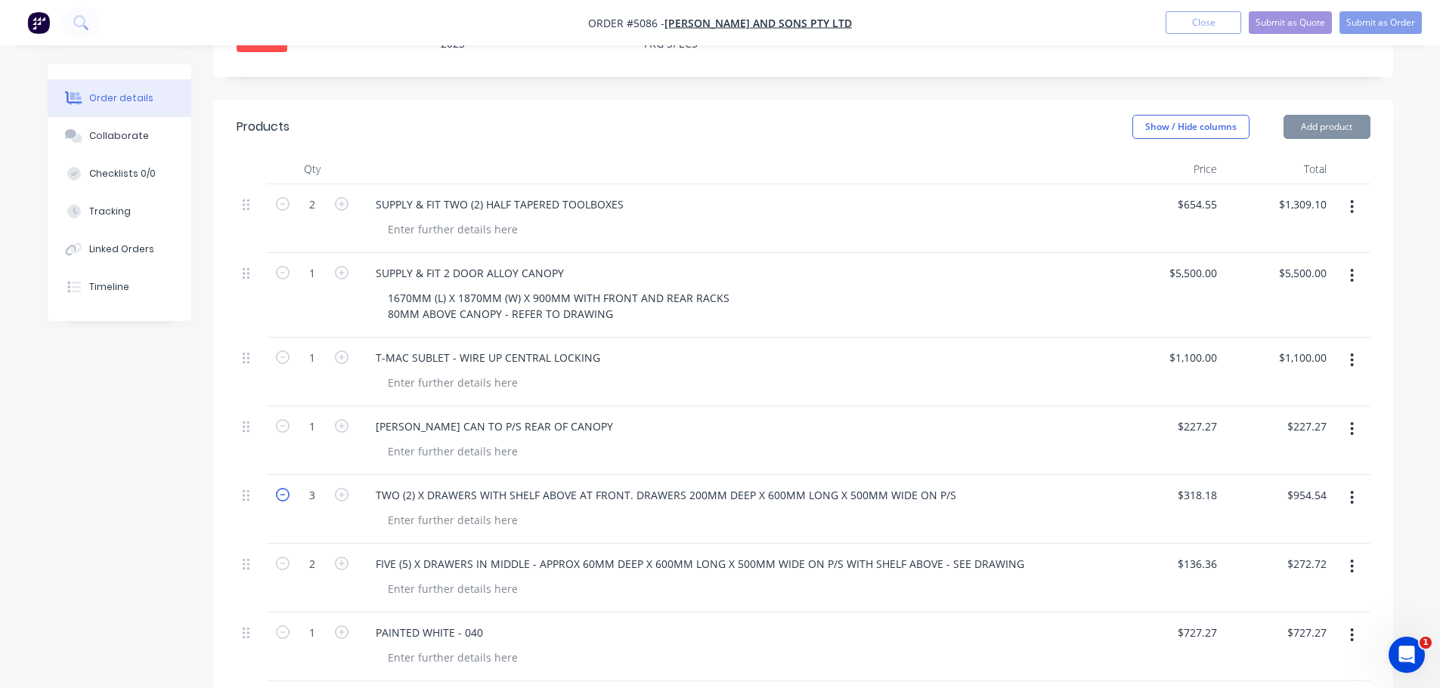
click at [287, 488] on icon "button" at bounding box center [283, 495] width 14 height 14
type input "2"
type input "$636.36"
click at [335, 557] on icon "button" at bounding box center [342, 564] width 14 height 14
type input "3"
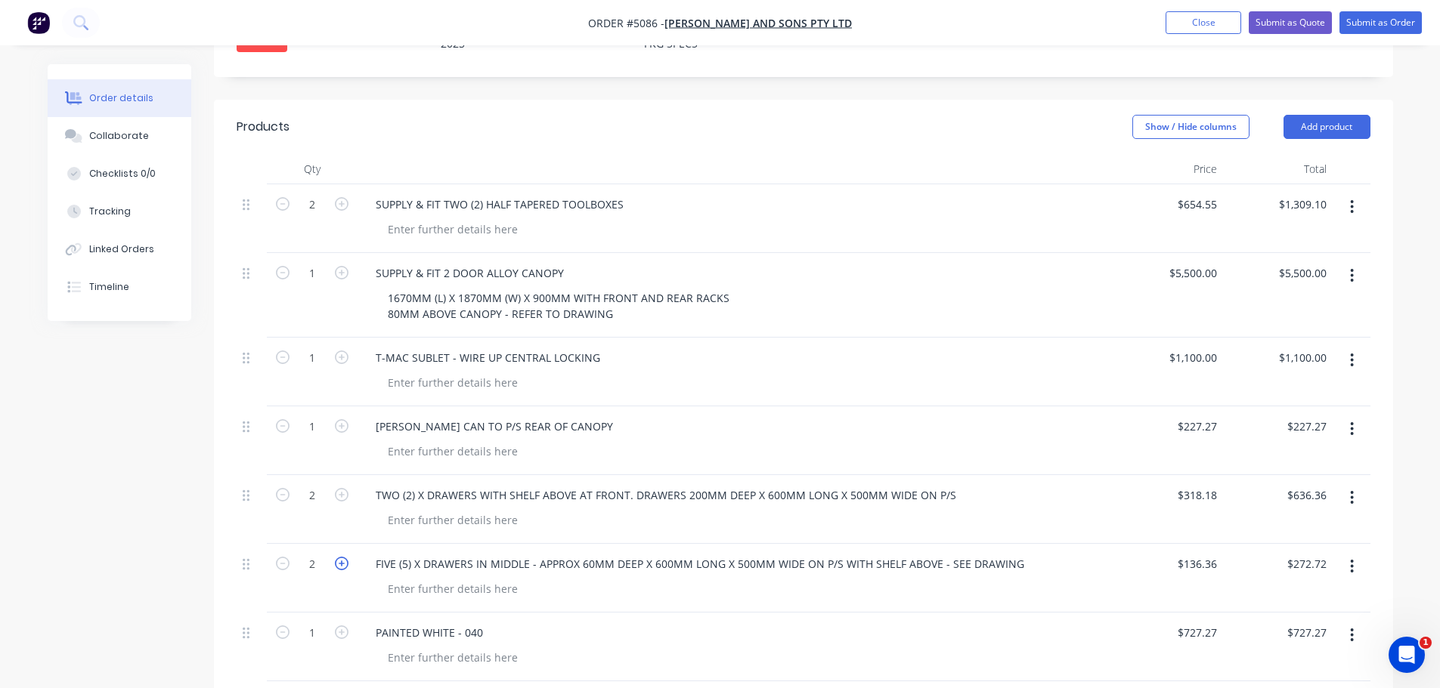
type input "$409.08"
click at [335, 557] on icon "button" at bounding box center [342, 564] width 14 height 14
type input "4"
type input "$545.44"
click at [335, 557] on icon "button" at bounding box center [342, 564] width 14 height 14
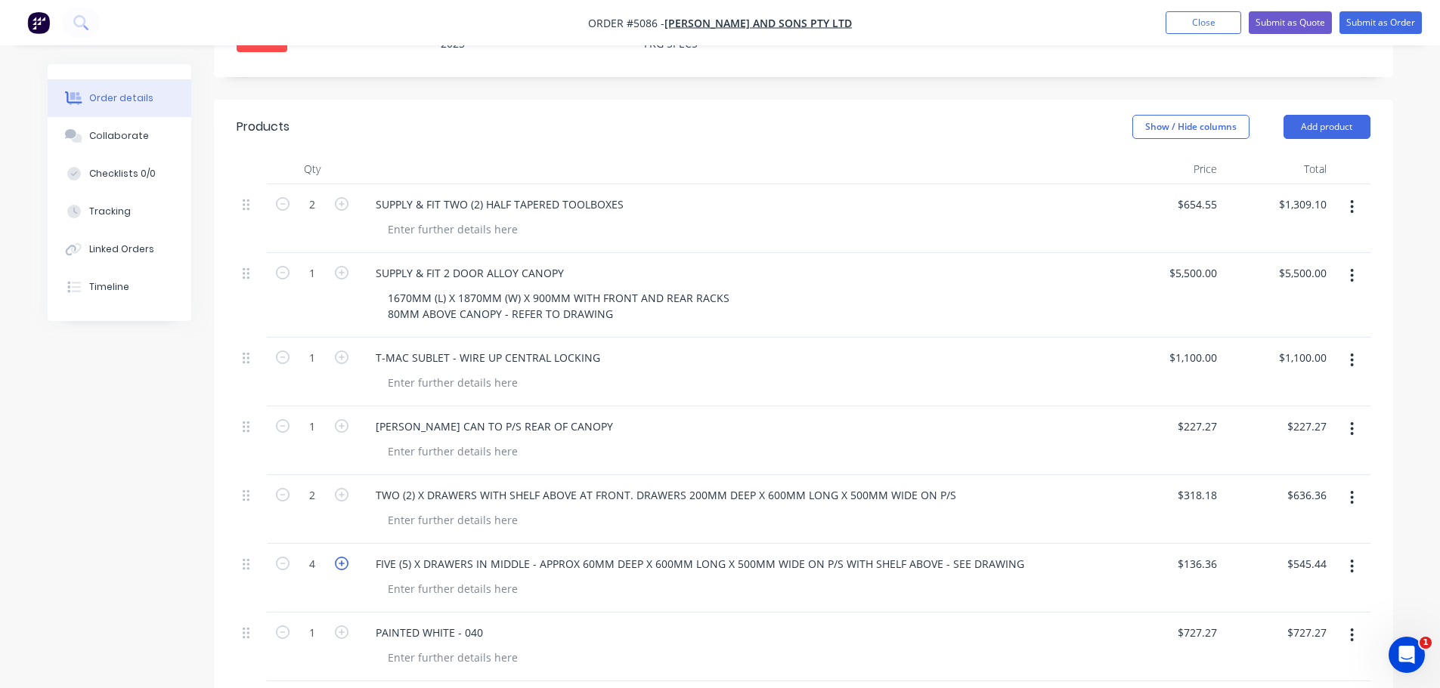
type input "5"
type input "$681.80"
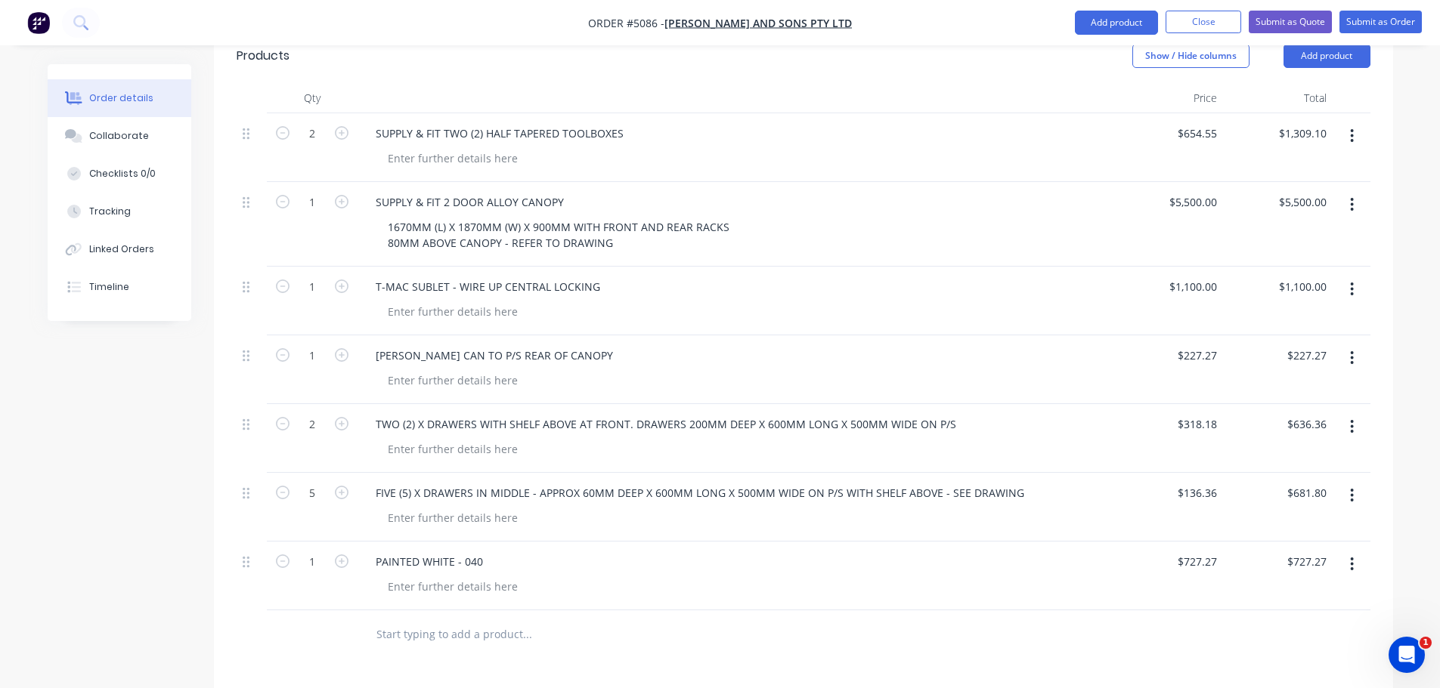
scroll to position [643, 0]
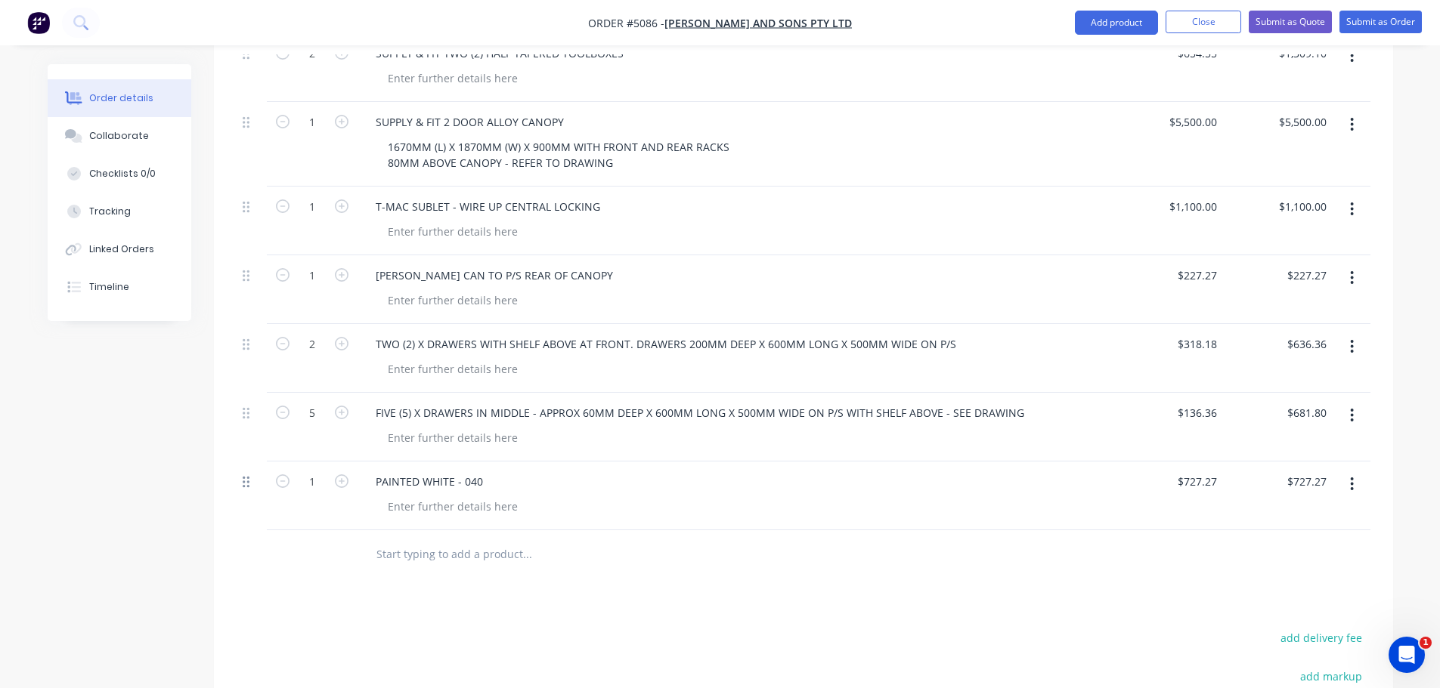
click at [247, 475] on icon at bounding box center [246, 482] width 7 height 14
click at [400, 540] on input "text" at bounding box center [527, 555] width 302 height 30
click at [1193, 402] on input "136.36" at bounding box center [1202, 413] width 41 height 22
type input "$318.18"
type input "$1,590.90"
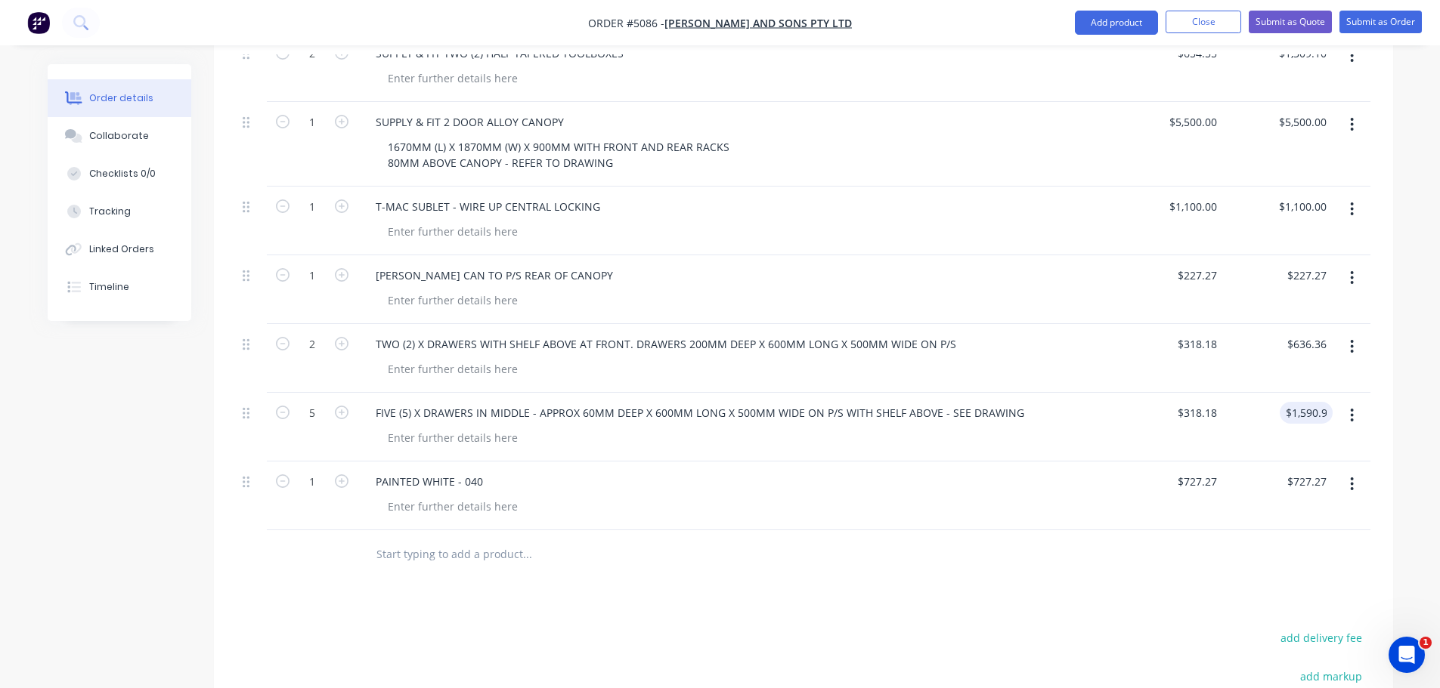
click at [450, 540] on input "text" at bounding box center [527, 555] width 302 height 30
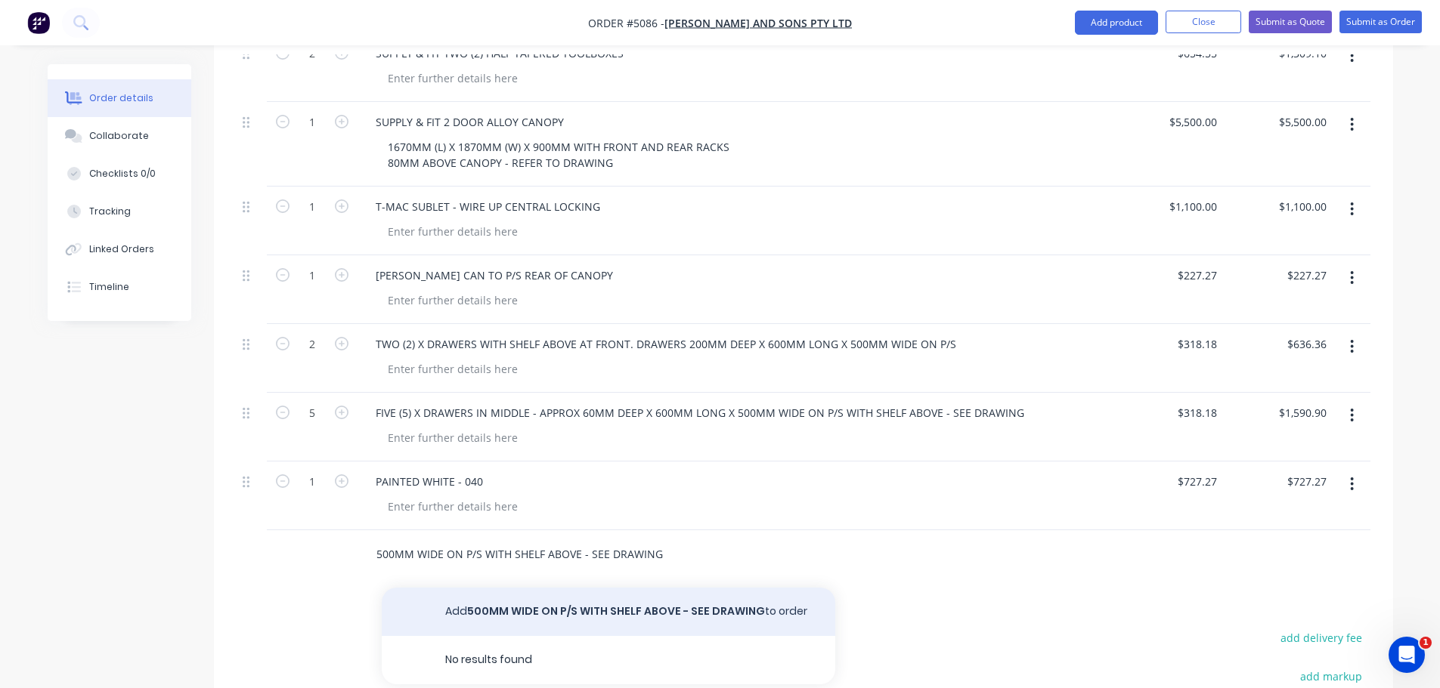
type input "500MM WIDE ON P/S WITH SHELF ABOVE - SEE DRAWING"
click at [602, 596] on button "Add 500MM WIDE ON P/S WITH SHELF ABOVE - SEE DRAWING to order" at bounding box center [608, 612] width 453 height 48
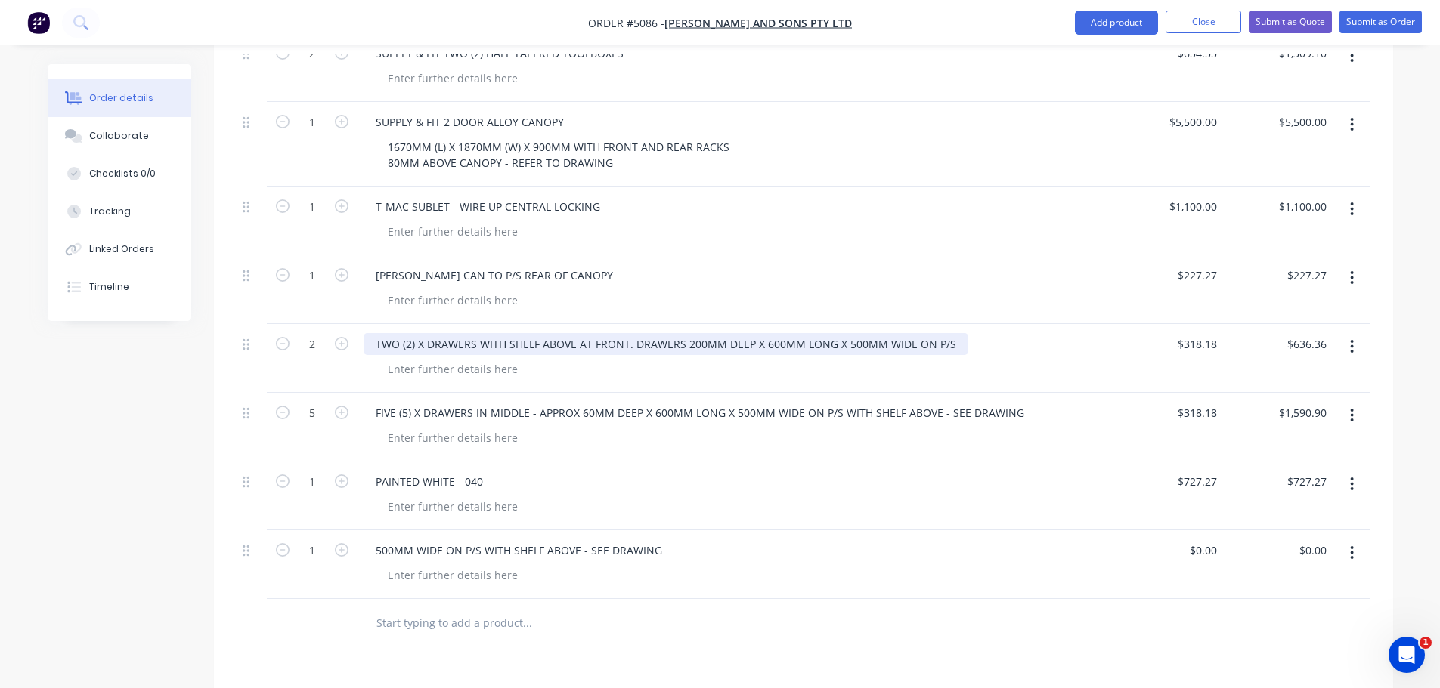
click at [948, 333] on div "TWO (2) X DRAWERS WITH SHELF ABOVE AT FRONT. DRAWERS 200MM DEEP X 600MM LONG X …" at bounding box center [666, 344] width 605 height 22
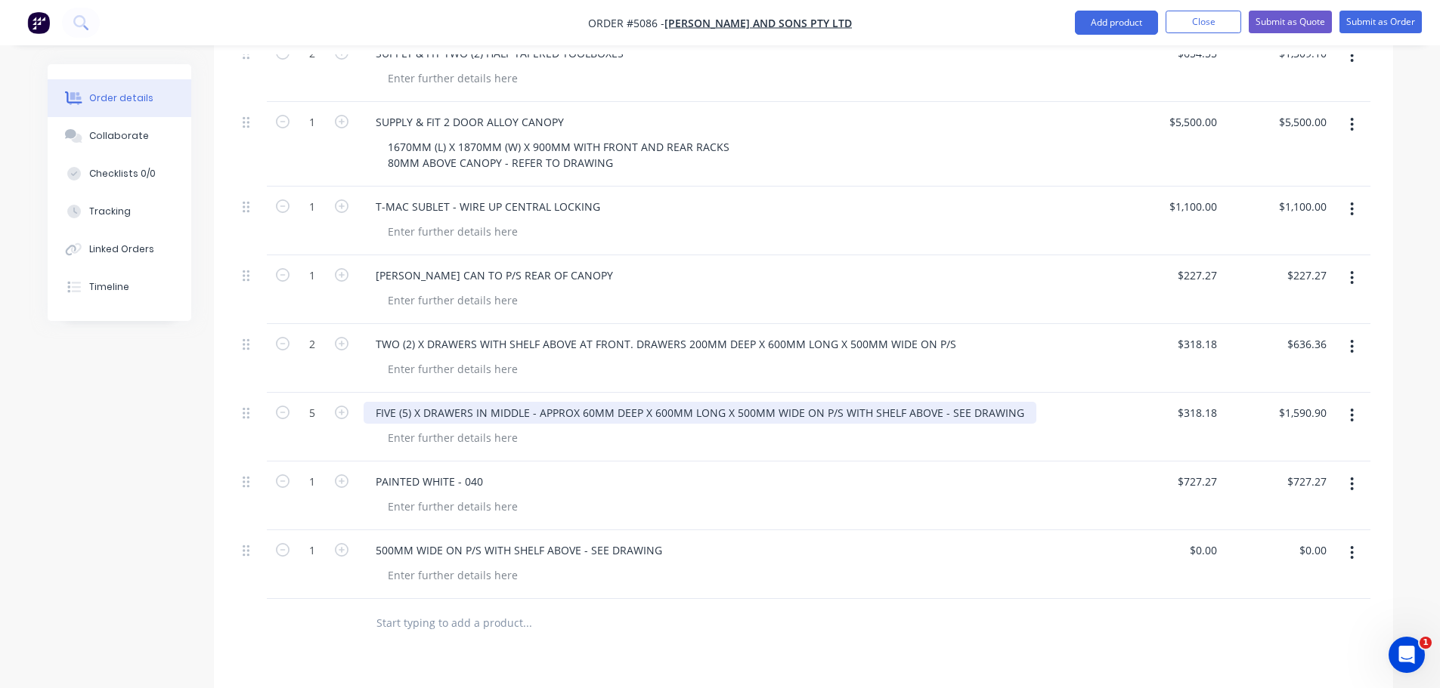
click at [988, 402] on div "FIVE (5) X DRAWERS IN MIDDLE - APPROX 60MM DEEP X 600MM LONG X 500MM WIDE ON P/…" at bounding box center [700, 413] width 673 height 22
drag, startPoint x: 1018, startPoint y: 399, endPoint x: 722, endPoint y: 405, distance: 296.3
click at [722, 405] on div "FIVE (5) X DRAWERS IN MIDDLE - APPROX 60MM DEEP X 600MM LONG X 500MM WIDE ON P/…" at bounding box center [700, 413] width 673 height 22
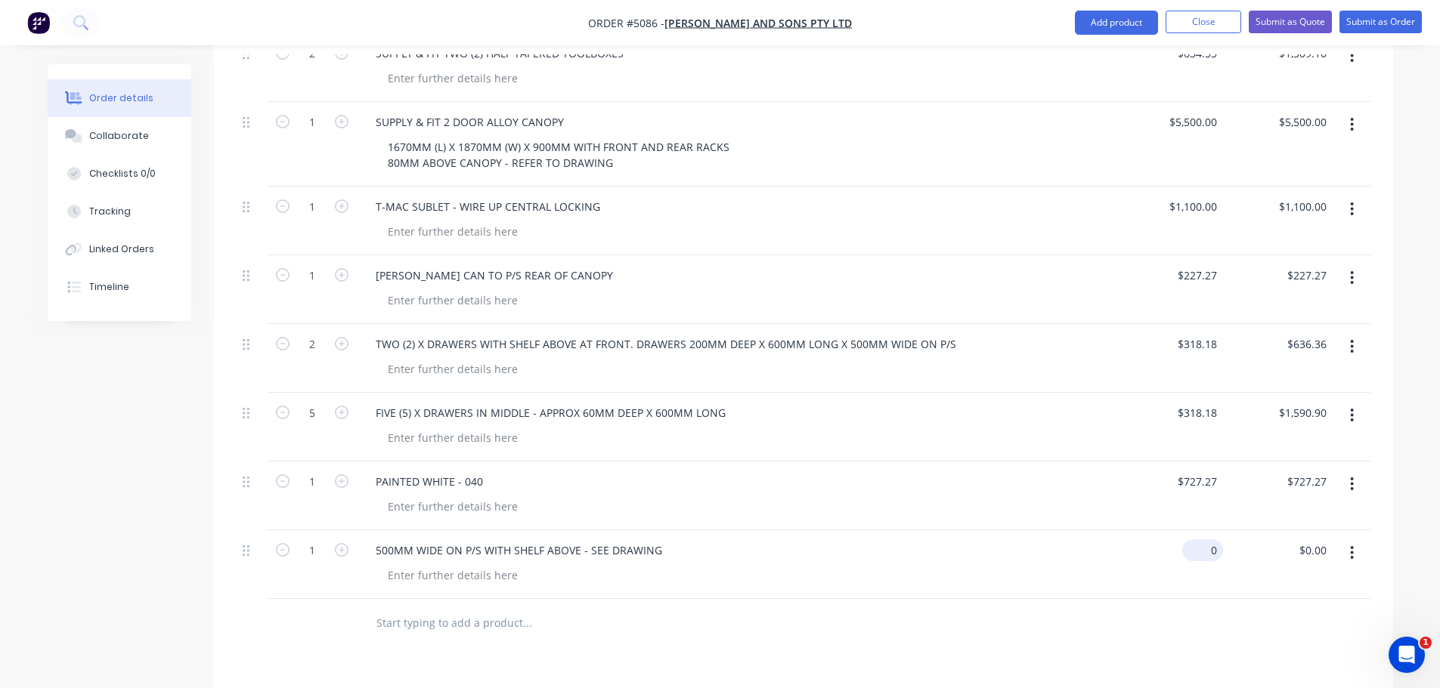
click at [1205, 540] on input "0" at bounding box center [1205, 551] width 35 height 22
type input "$136.36"
click at [344, 543] on icon "button" at bounding box center [342, 550] width 14 height 14
type input "2"
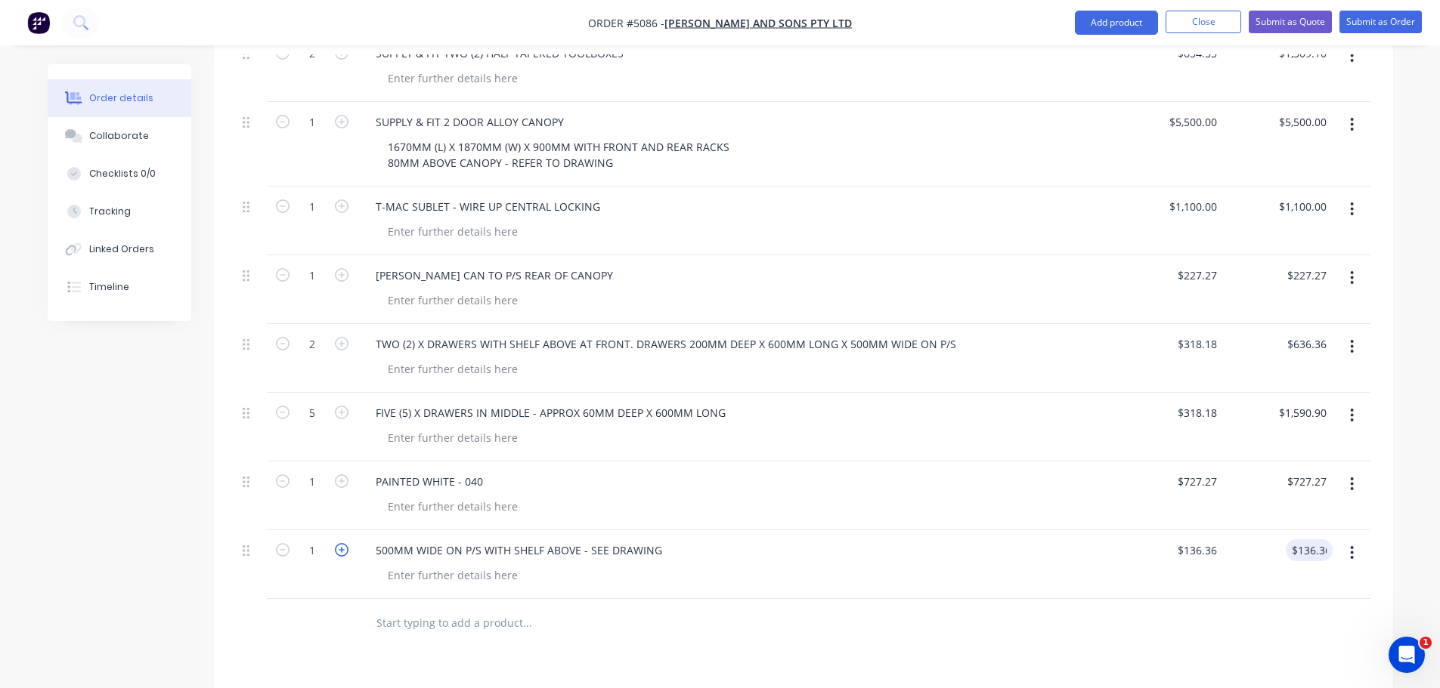
type input "$272.72"
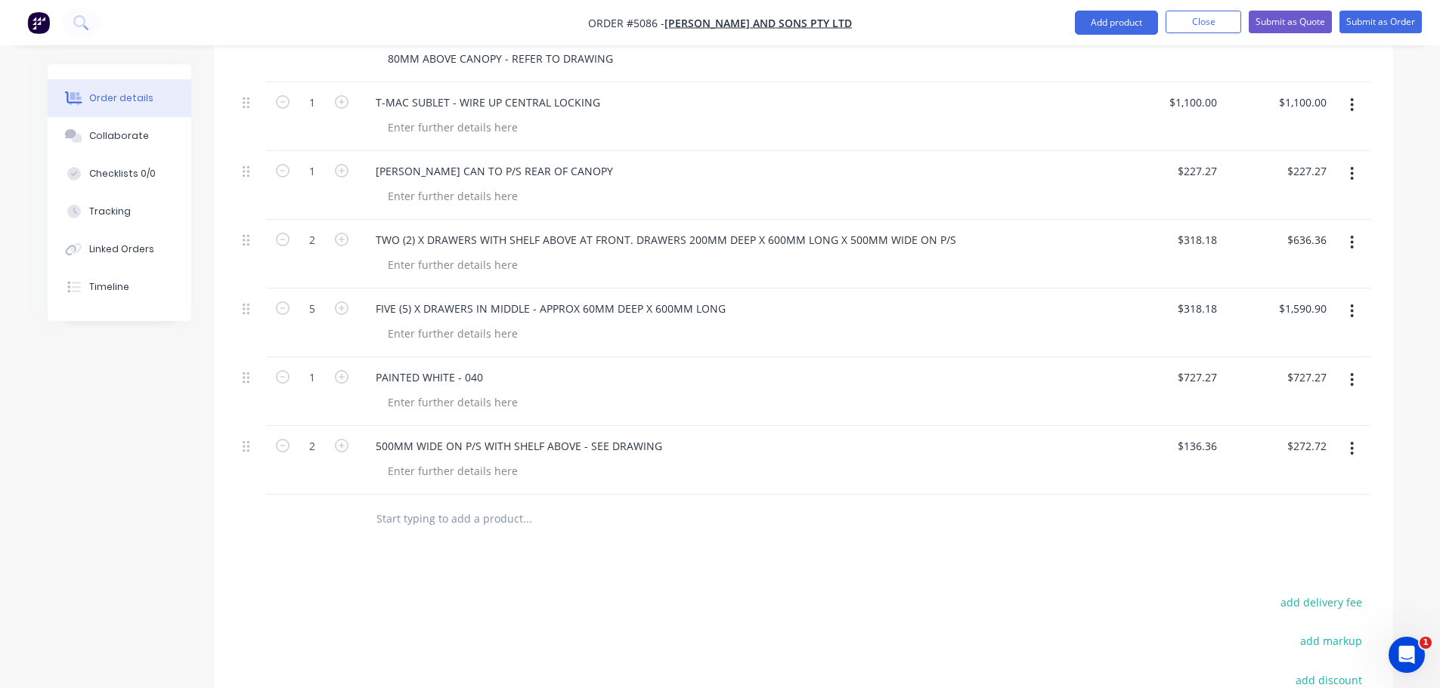
scroll to position [939, 0]
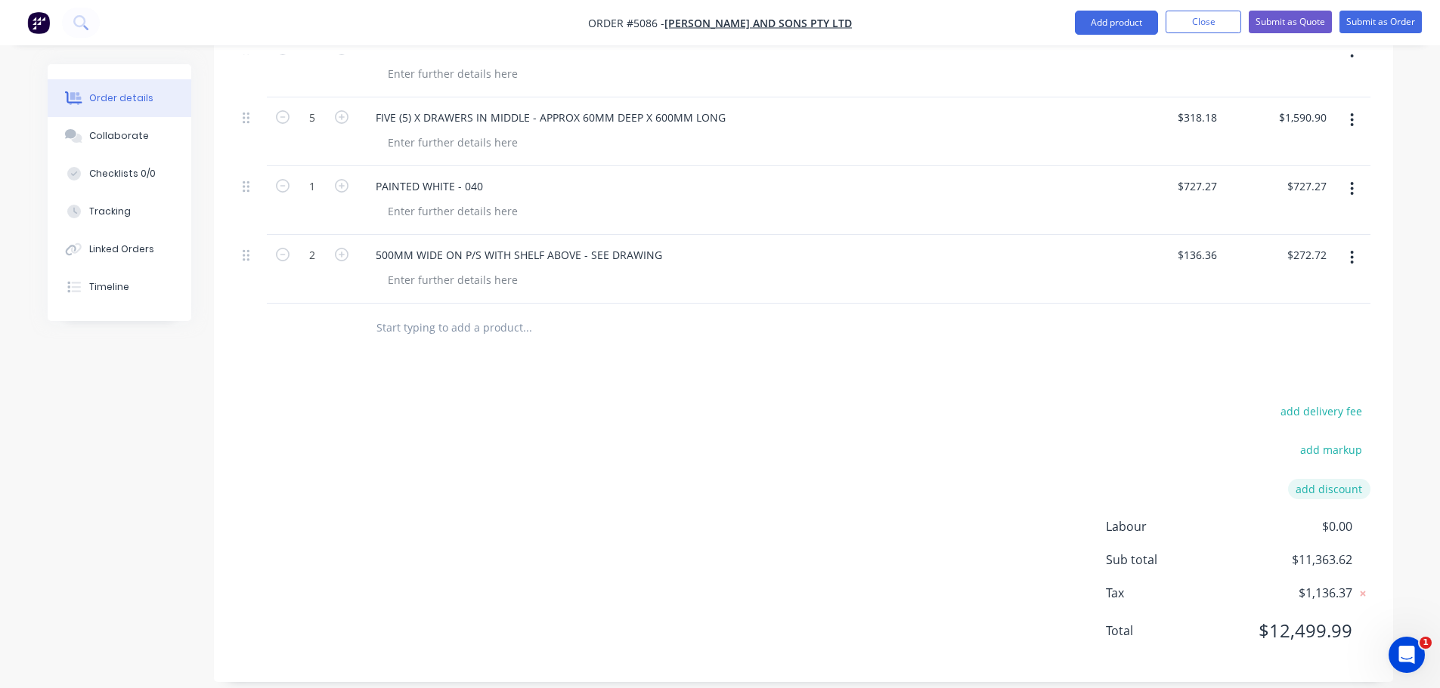
click at [1344, 479] on button "add discount" at bounding box center [1329, 489] width 82 height 20
click at [1298, 483] on input at bounding box center [1311, 494] width 68 height 23
type input "5.00%"
click at [1172, 483] on input at bounding box center [1187, 494] width 143 height 23
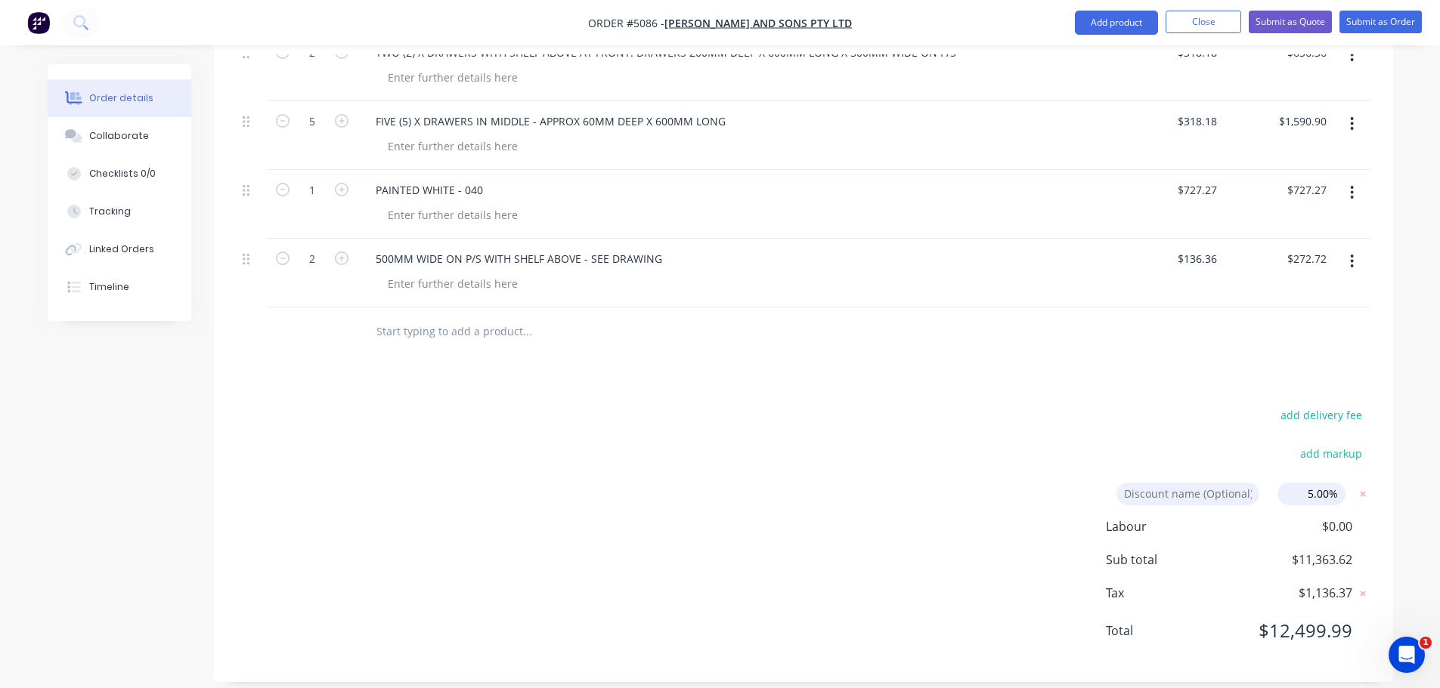
type input "DEALER DISCOUNT"
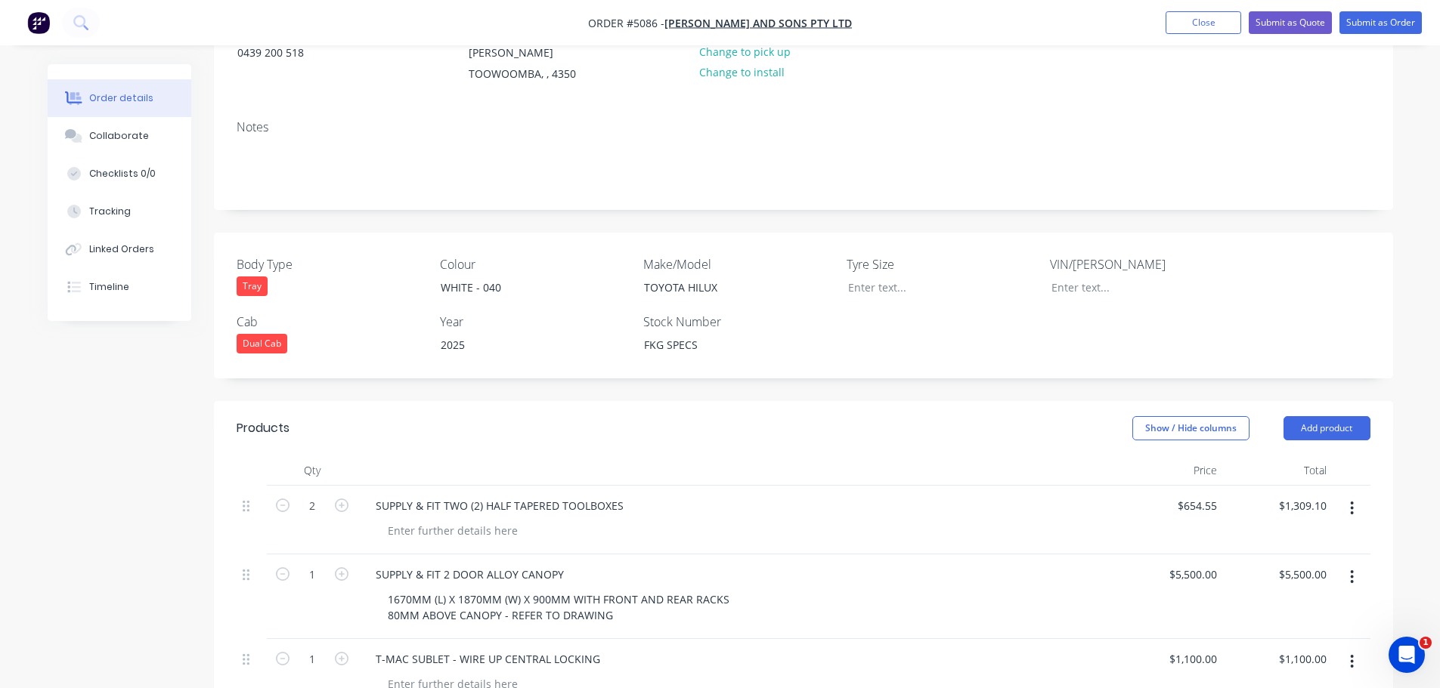
scroll to position [104, 0]
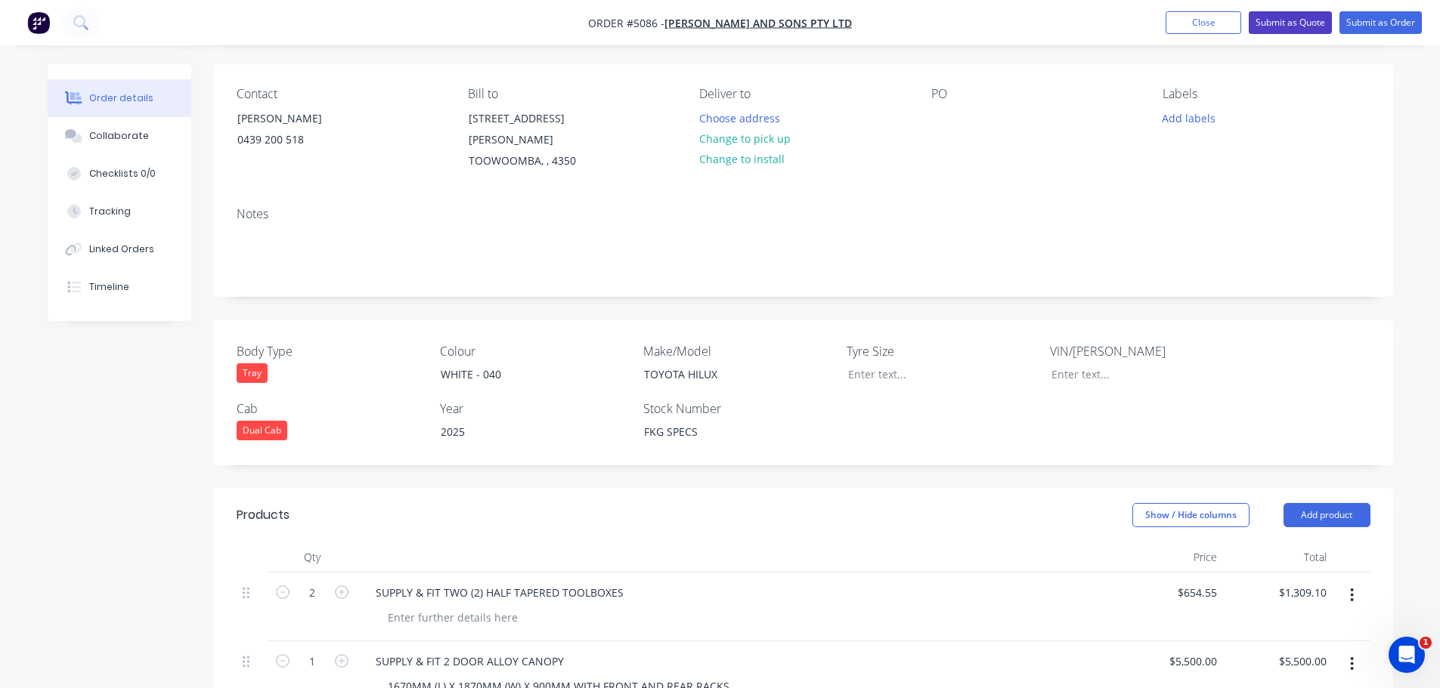
click at [1292, 20] on button "Submit as Quote" at bounding box center [1289, 22] width 83 height 23
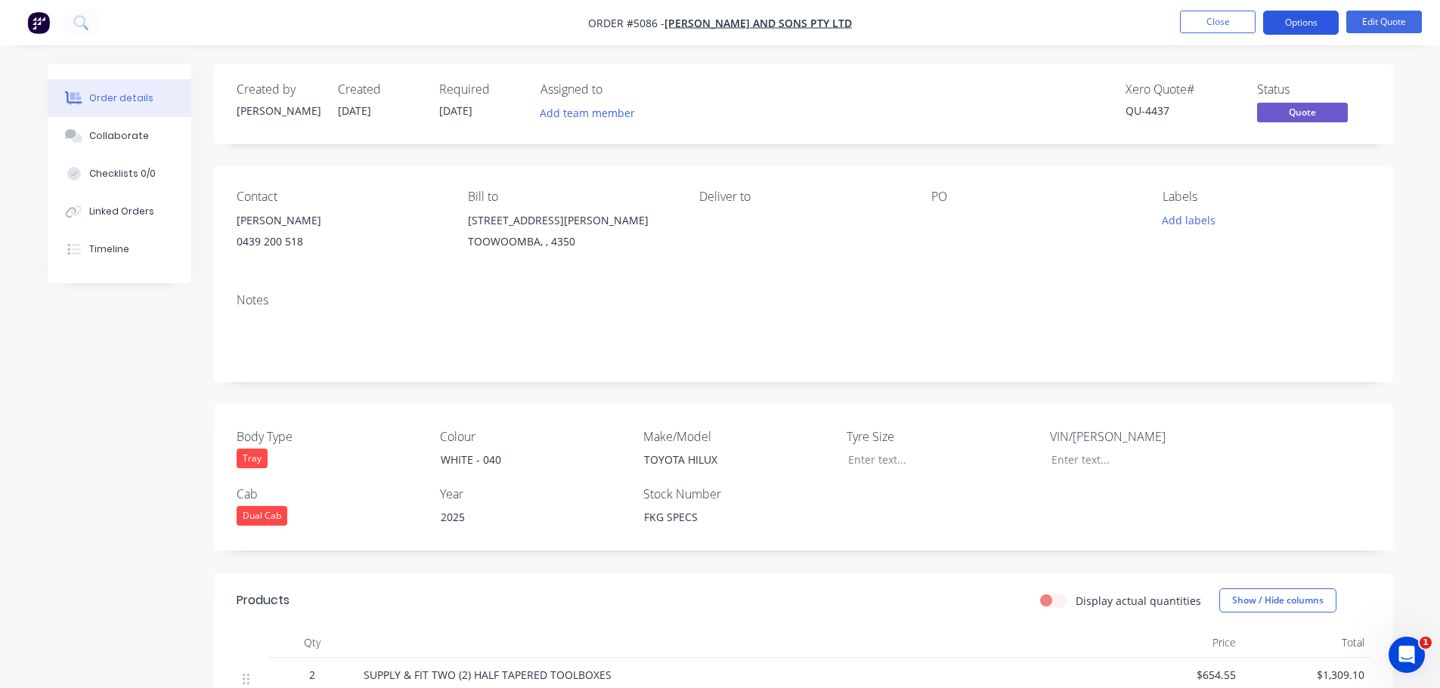
click at [1289, 23] on button "Options" at bounding box center [1301, 23] width 76 height 24
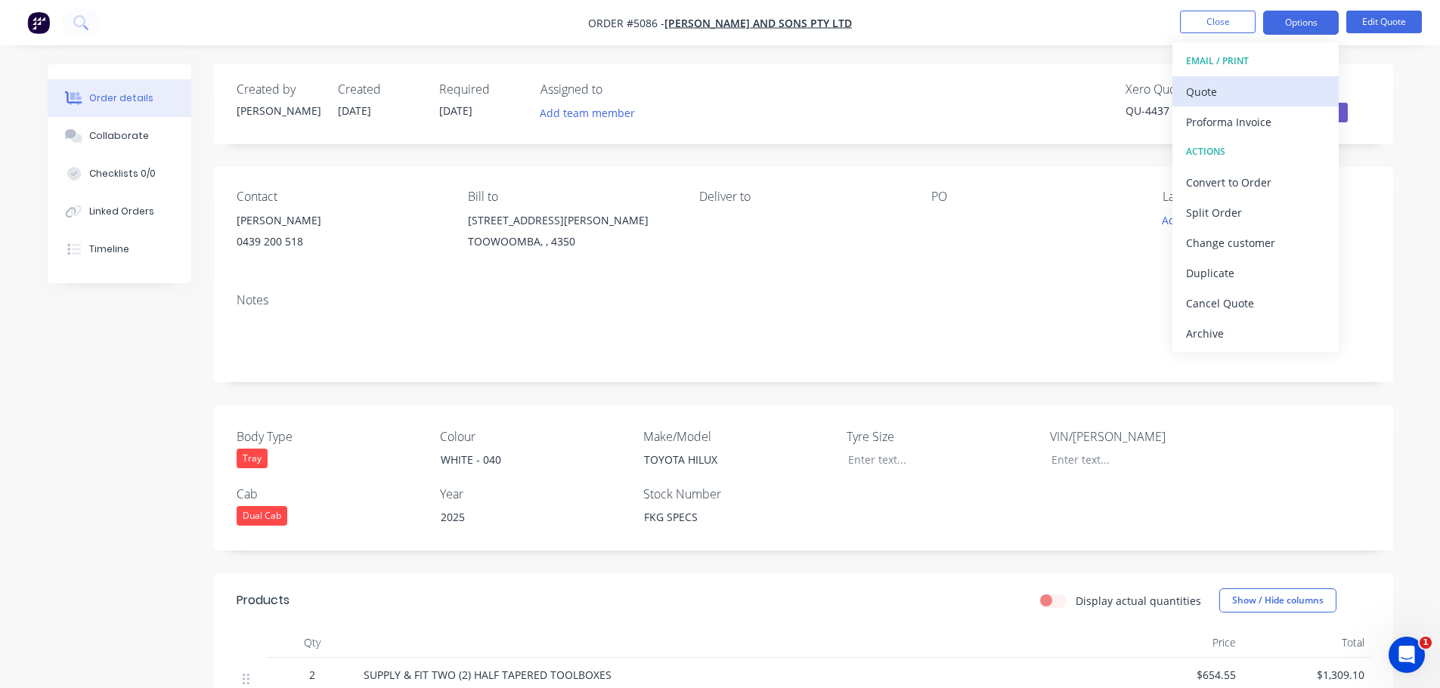
click at [1221, 94] on div "Quote" at bounding box center [1255, 92] width 139 height 22
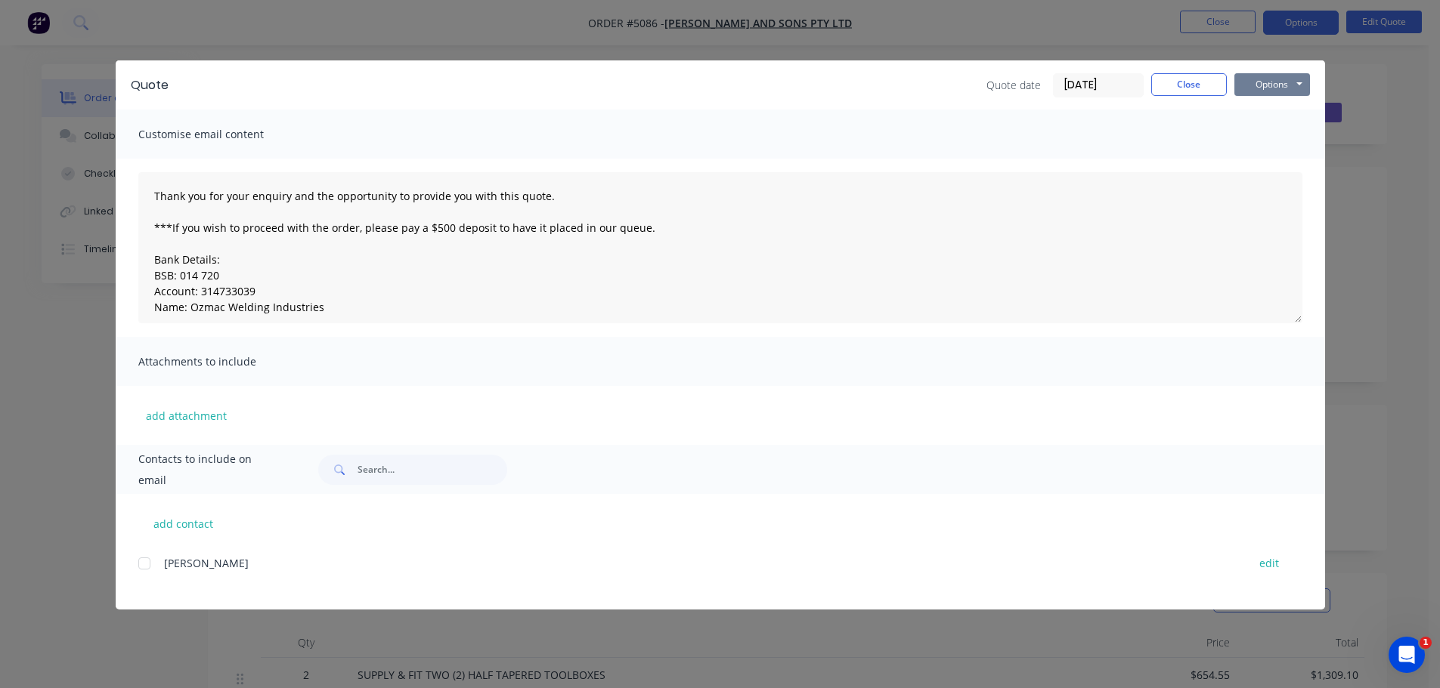
click at [1270, 83] on button "Options" at bounding box center [1272, 84] width 76 height 23
click at [1396, 65] on div "Quote Quote date 26/08/25 Close Options Preview Print Email Customise email con…" at bounding box center [720, 344] width 1440 height 688
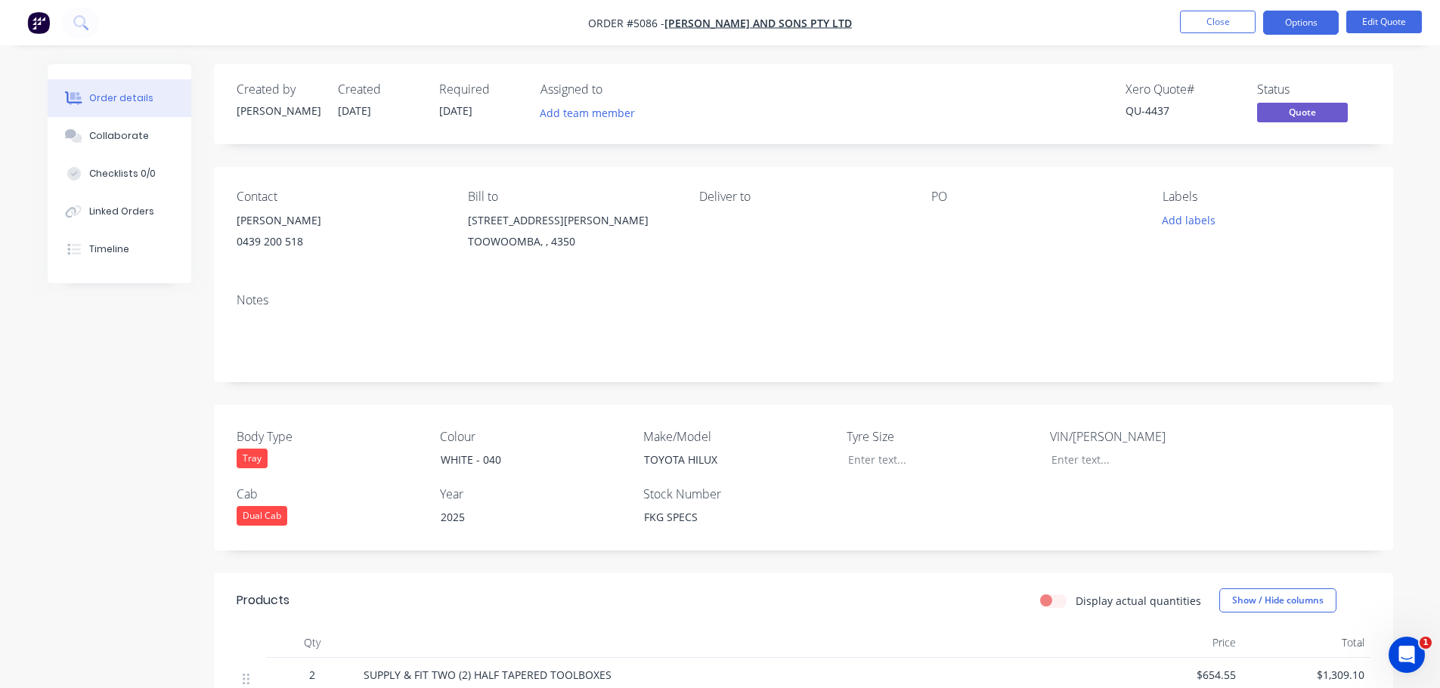
click at [283, 227] on div "Luke Gardner" at bounding box center [340, 220] width 207 height 21
click at [1416, 11] on button "Edit Quote" at bounding box center [1384, 22] width 76 height 23
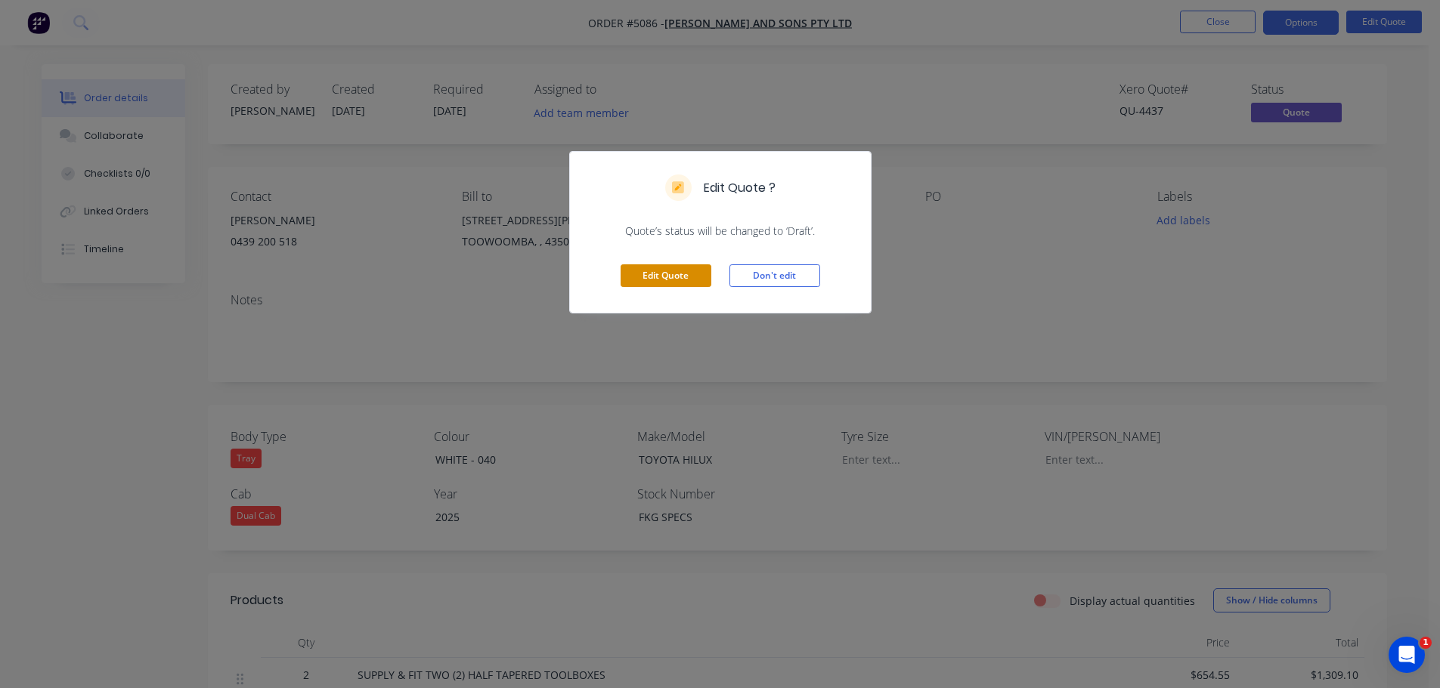
click at [661, 278] on button "Edit Quote" at bounding box center [665, 276] width 91 height 23
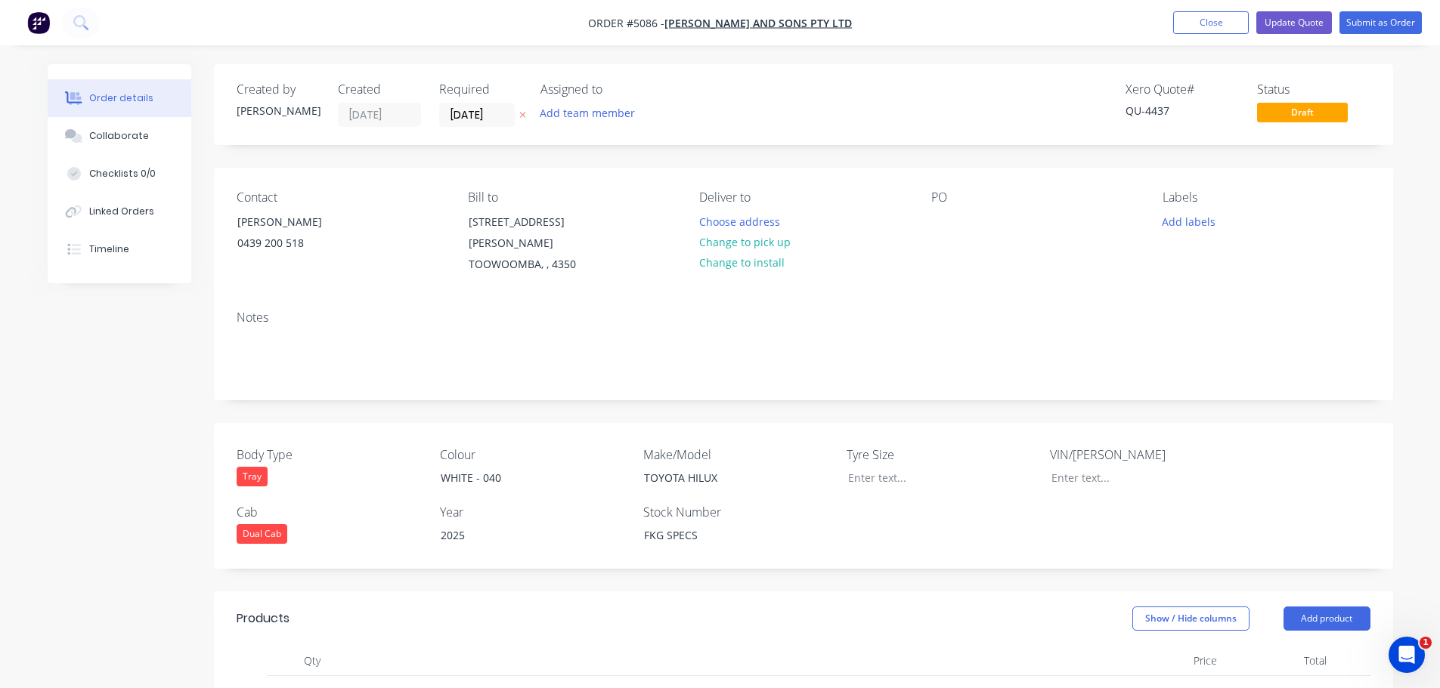
click at [269, 209] on div "Contact Luke Gardner 0439 200 518" at bounding box center [340, 232] width 207 height 85
click at [271, 231] on div "Luke Gardner" at bounding box center [299, 222] width 125 height 21
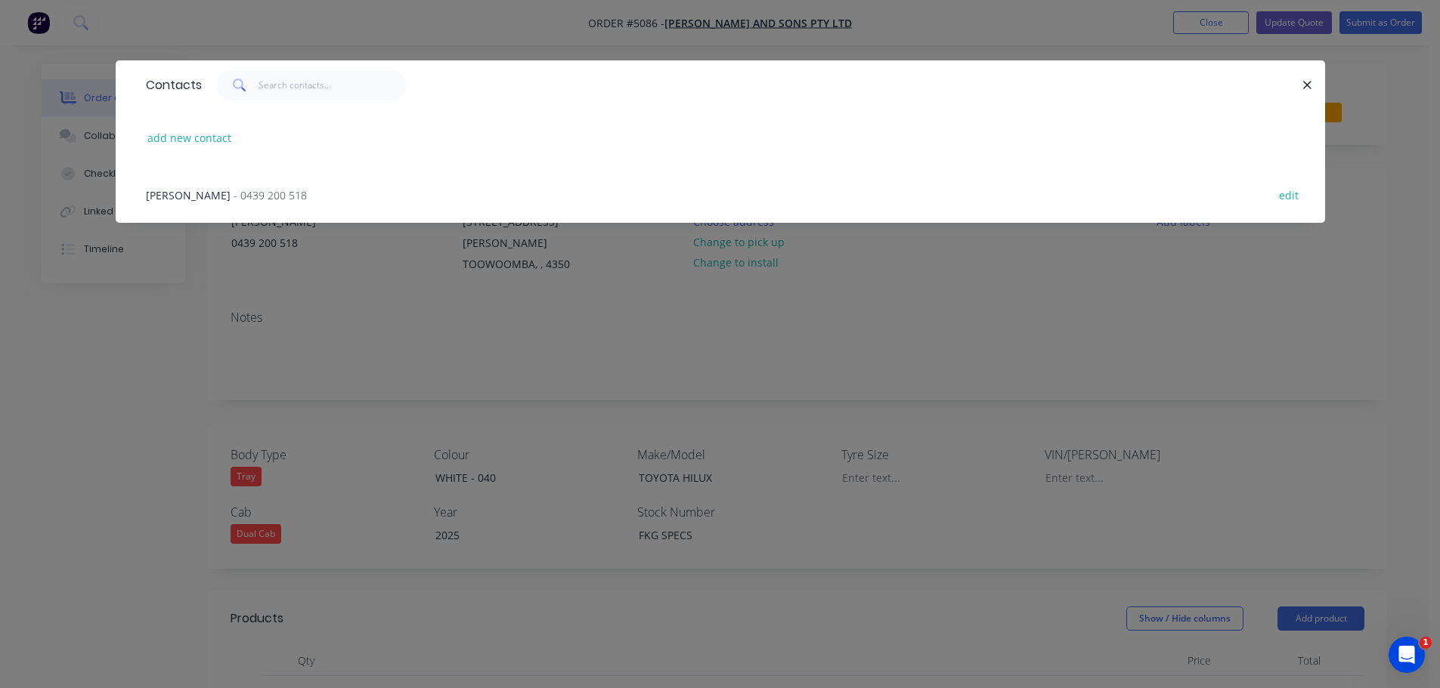
click at [272, 194] on span "- 0439 200 518" at bounding box center [270, 195] width 73 height 14
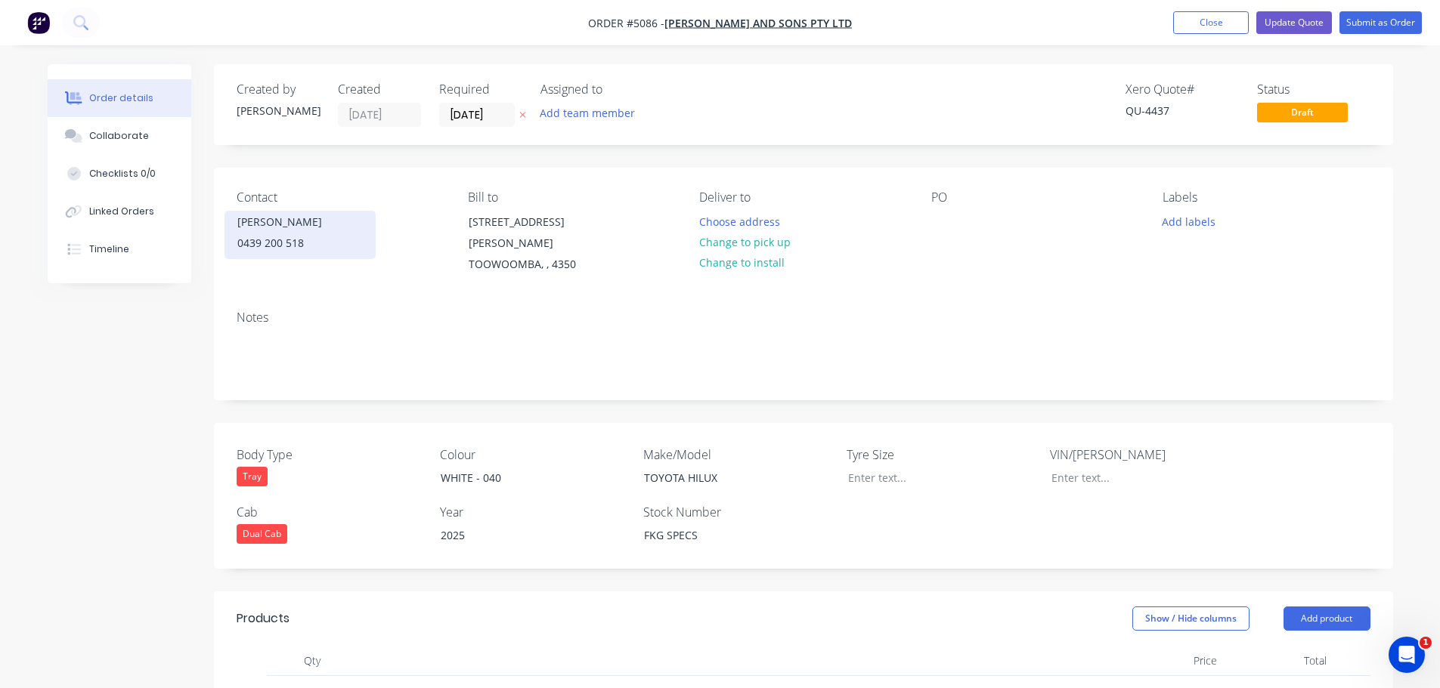
click at [250, 231] on div "Luke Gardner" at bounding box center [299, 222] width 125 height 21
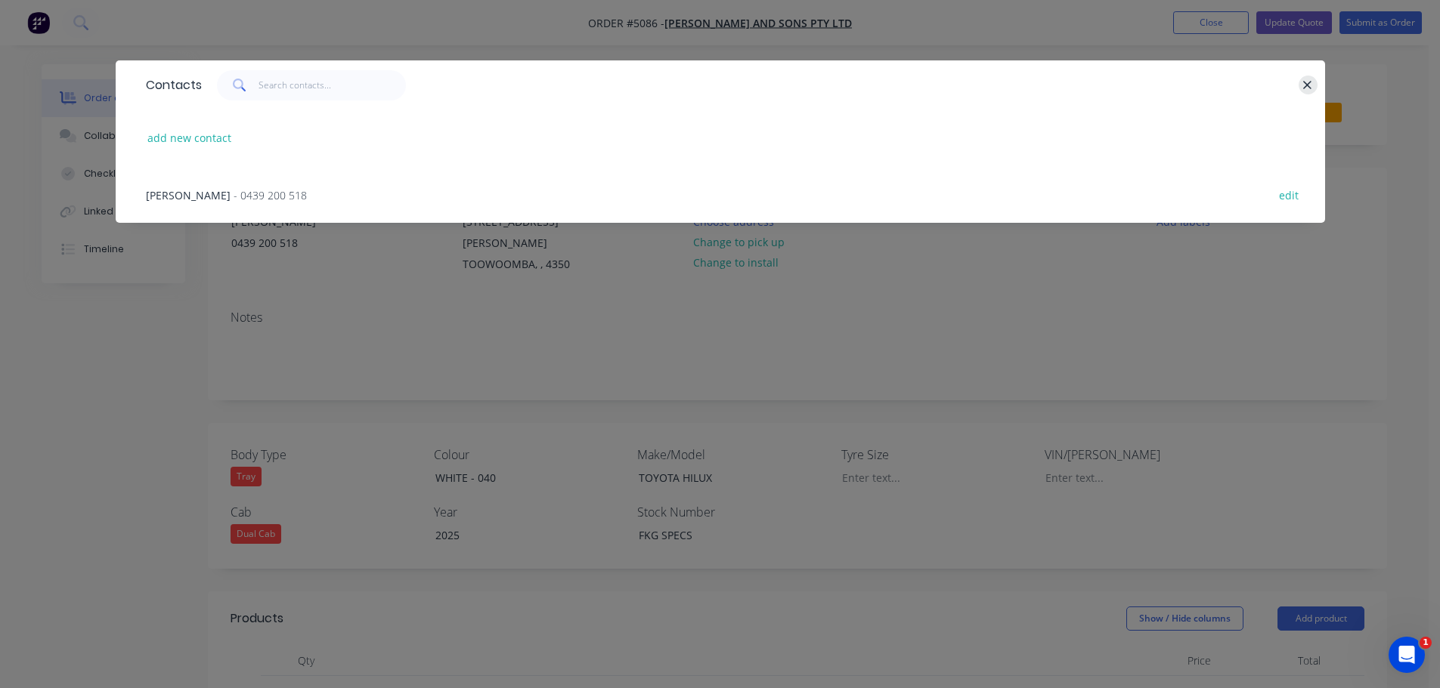
click at [1307, 79] on icon "button" at bounding box center [1307, 86] width 10 height 14
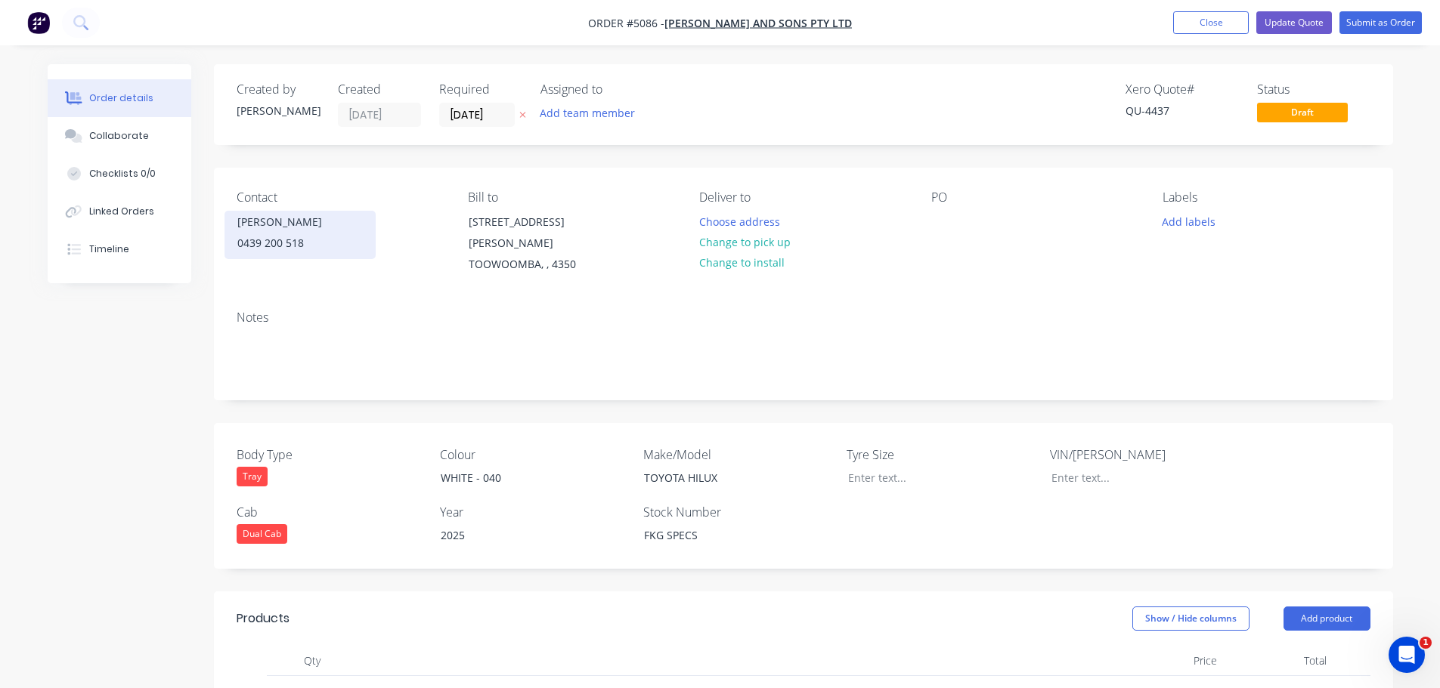
click at [291, 242] on div "0439 200 518" at bounding box center [299, 243] width 125 height 21
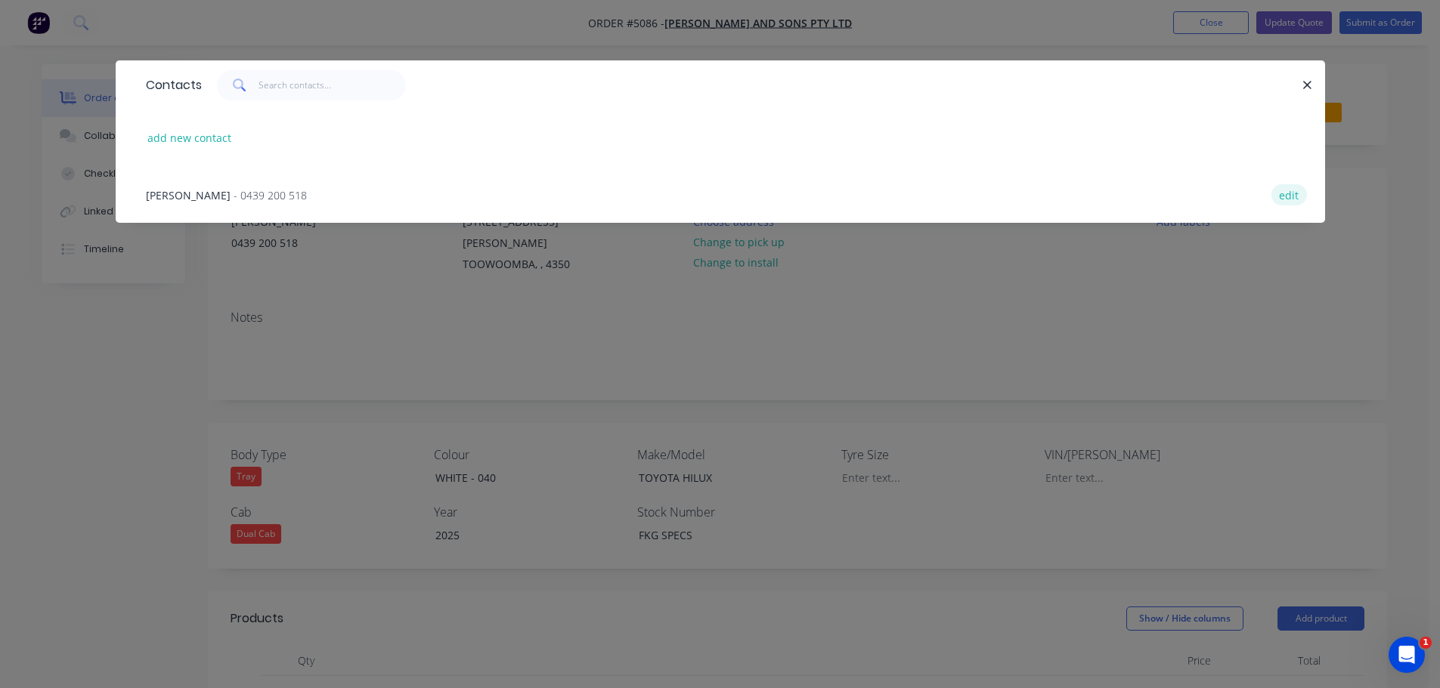
click at [1289, 194] on button "edit" at bounding box center [1289, 194] width 36 height 20
select select "AU"
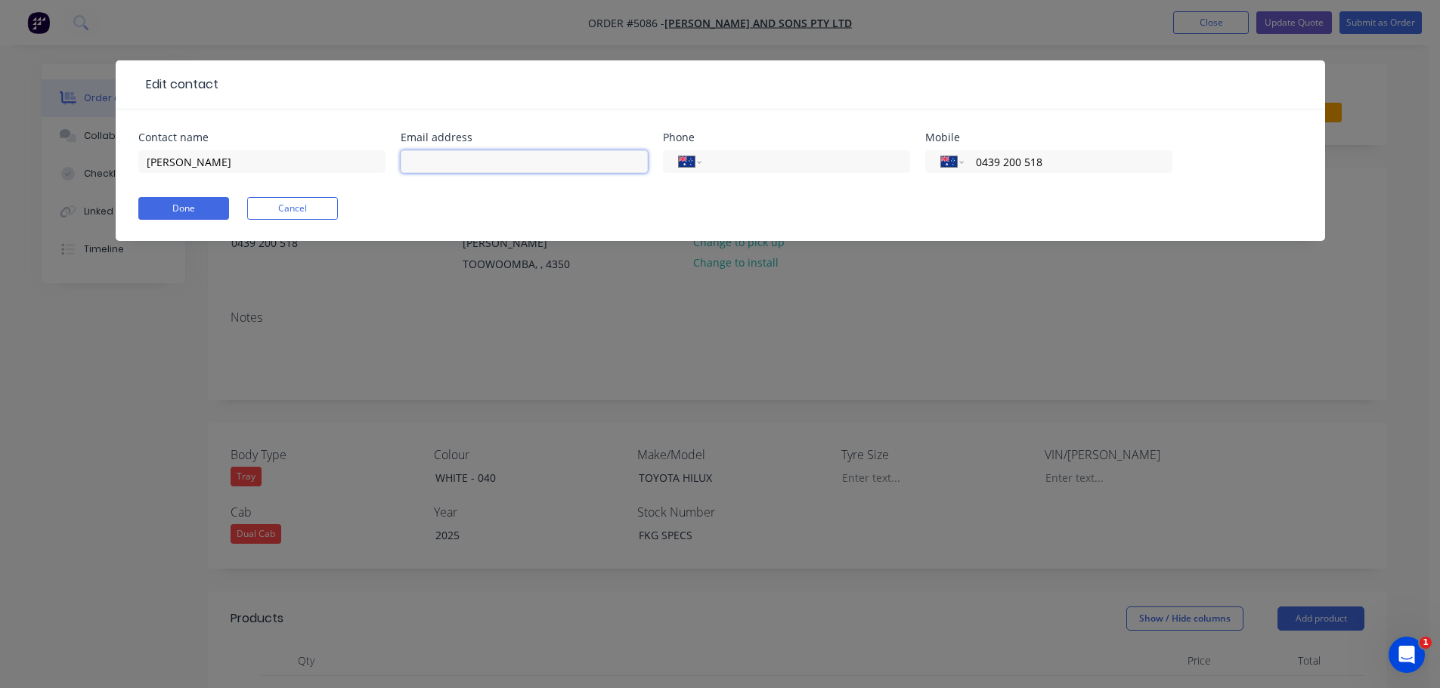
click at [453, 164] on input "text" at bounding box center [524, 161] width 247 height 23
paste input "Luke Gardner <luke.gardner@fkg.com.au>"
drag, startPoint x: 481, startPoint y: 163, endPoint x: 381, endPoint y: 171, distance: 100.8
click at [381, 171] on div "Contact name Luke Gardner Email address Luke Gardner <luke.gardner@fkg.com.au P…" at bounding box center [720, 161] width 1164 height 59
type input "luke.gardner@fkg.com.au"
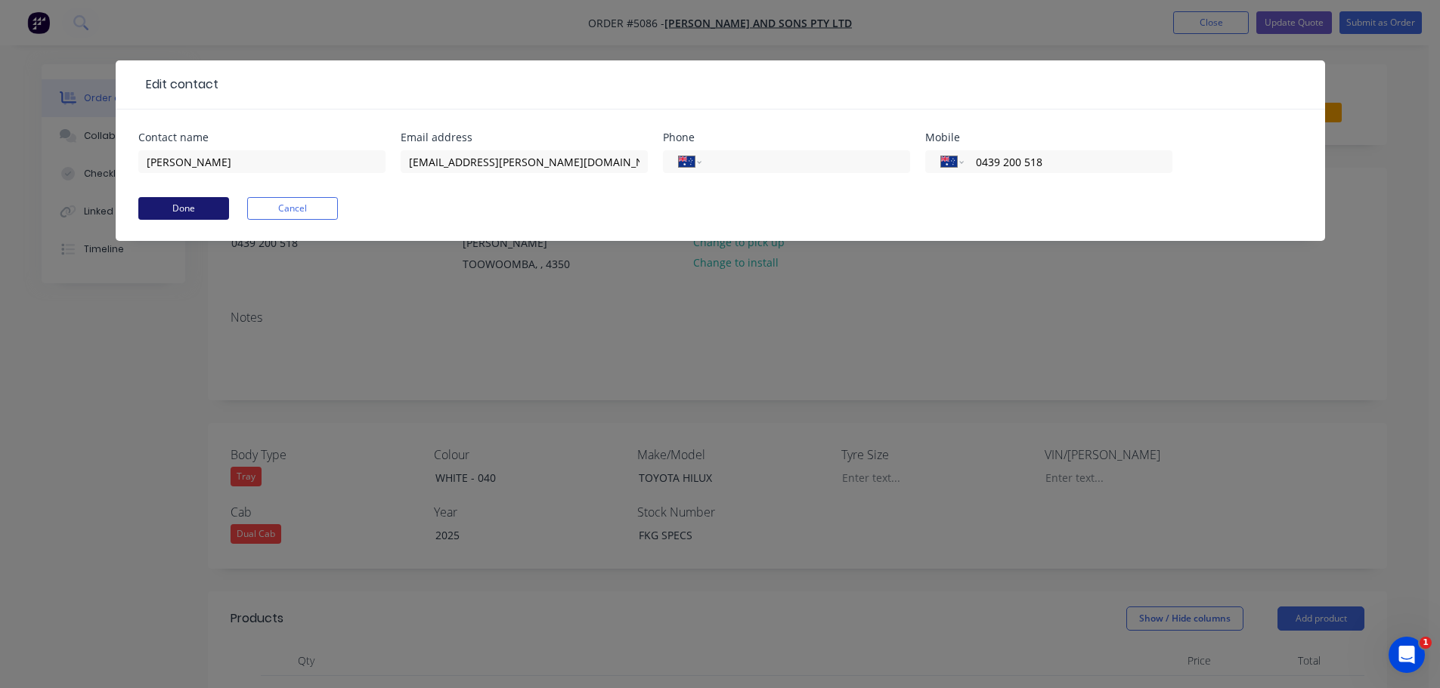
click at [204, 203] on button "Done" at bounding box center [183, 208] width 91 height 23
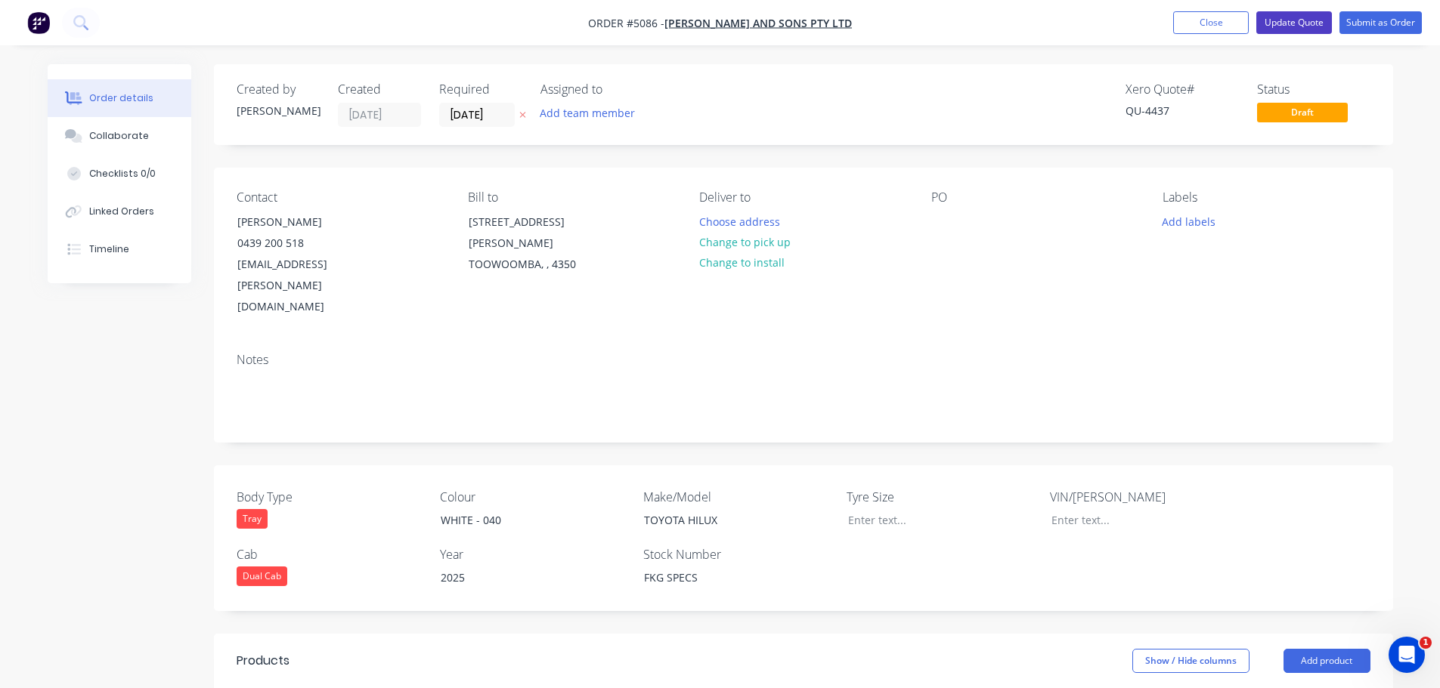
click at [1299, 24] on button "Update Quote" at bounding box center [1294, 22] width 76 height 23
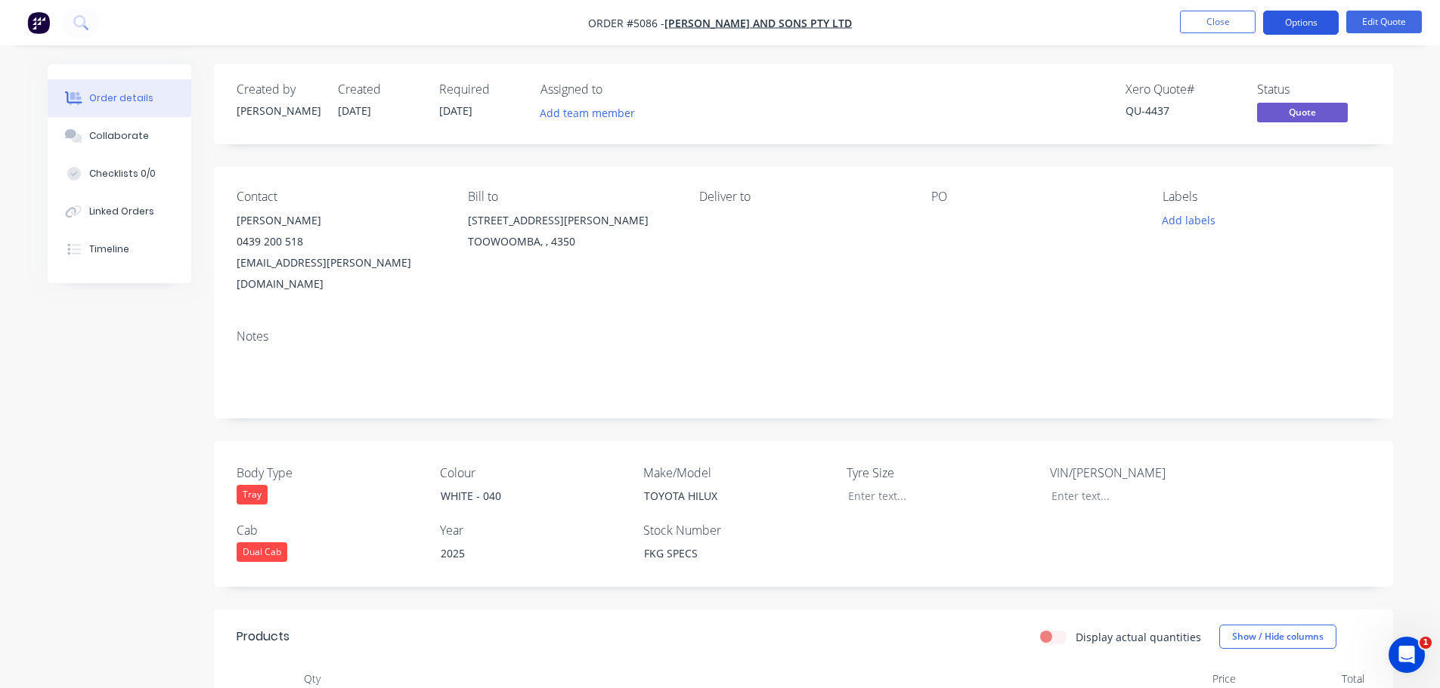
click at [1268, 25] on button "Options" at bounding box center [1301, 23] width 76 height 24
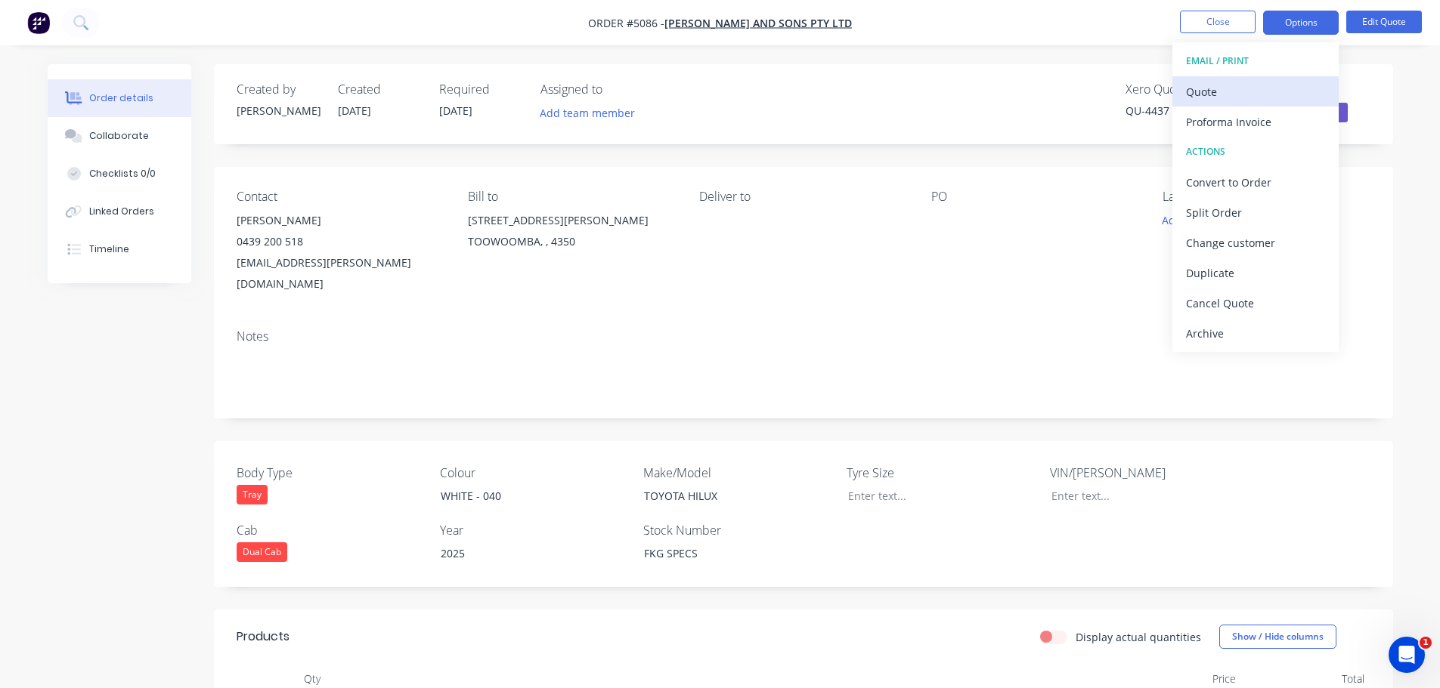
click at [1225, 92] on div "Quote" at bounding box center [1255, 92] width 139 height 22
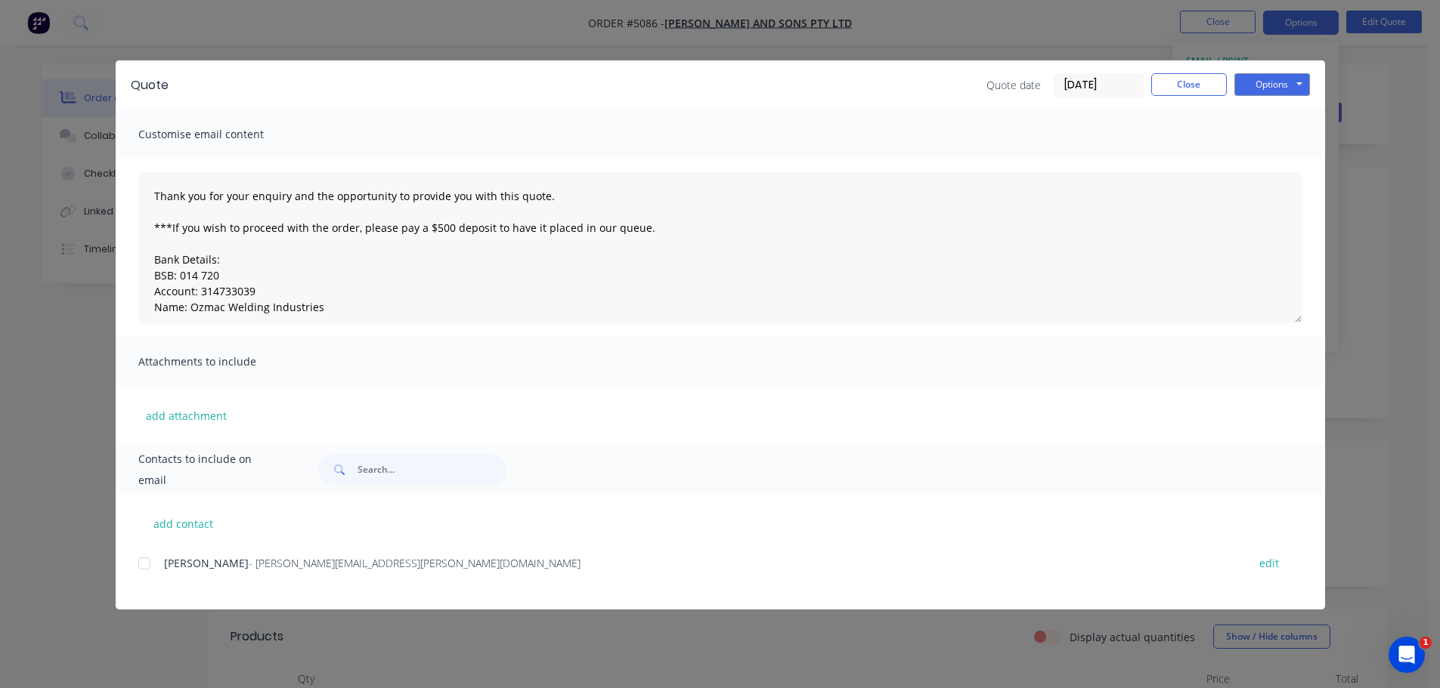
click at [151, 565] on div at bounding box center [144, 564] width 30 height 30
click at [1276, 90] on button "Options" at bounding box center [1272, 84] width 76 height 23
click at [1279, 157] on button "Email" at bounding box center [1282, 161] width 97 height 25
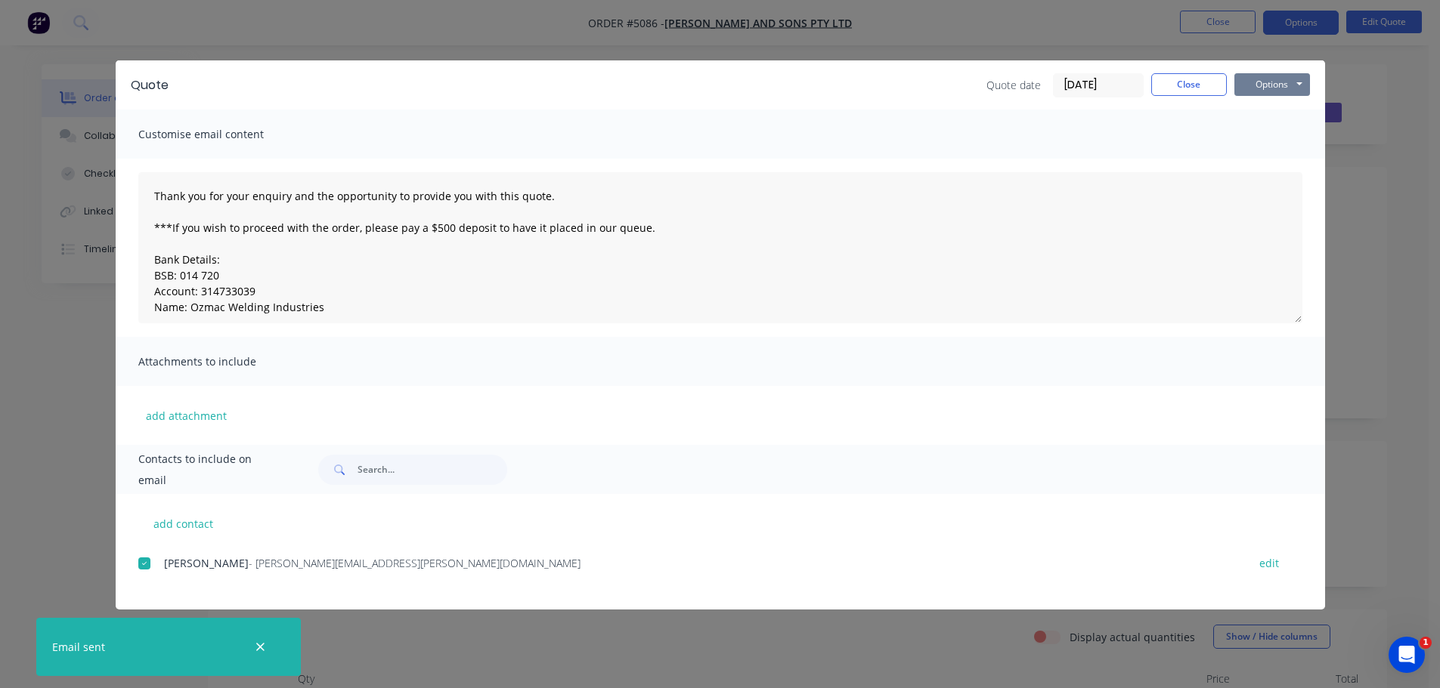
click at [1259, 84] on button "Options" at bounding box center [1272, 84] width 76 height 23
click at [1270, 133] on button "Print" at bounding box center [1282, 136] width 97 height 25
click at [1187, 83] on button "Close" at bounding box center [1189, 84] width 76 height 23
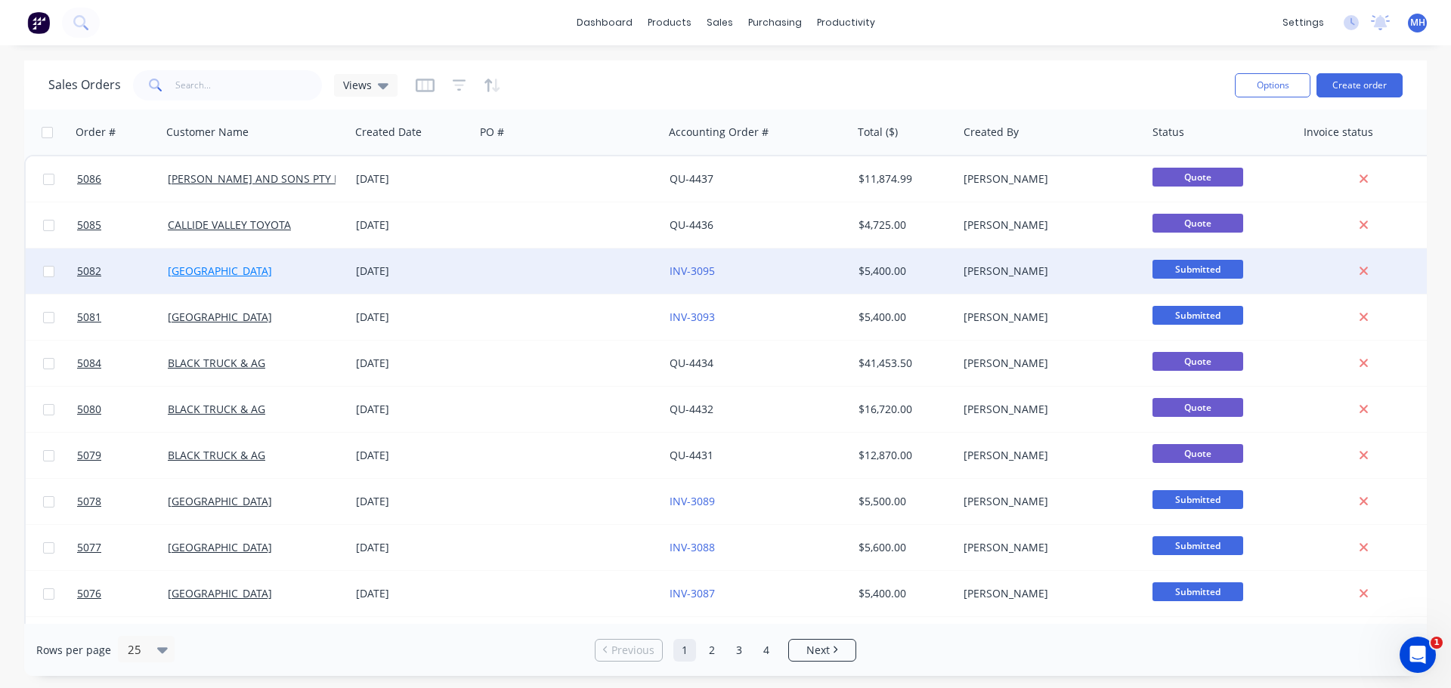
click at [253, 274] on link "[GEOGRAPHIC_DATA]" at bounding box center [220, 271] width 104 height 14
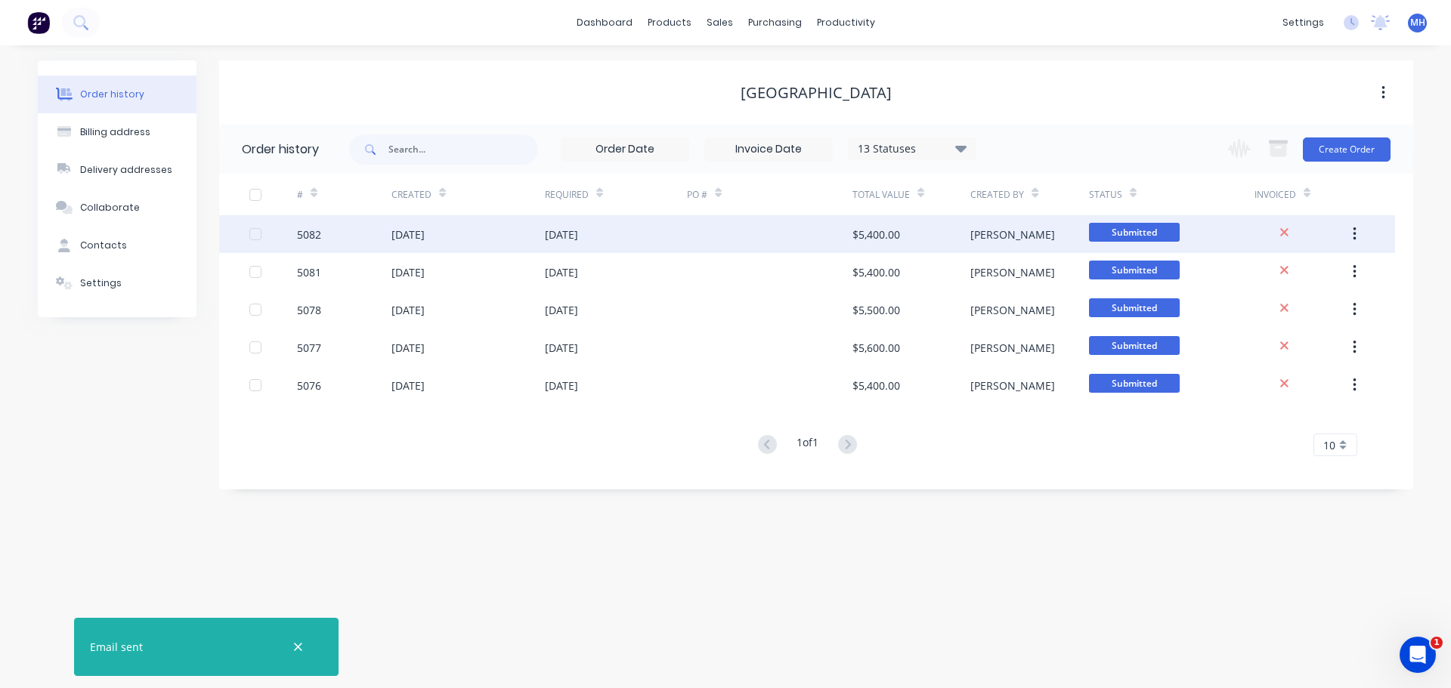
click at [398, 240] on div "[DATE]" at bounding box center [407, 235] width 33 height 16
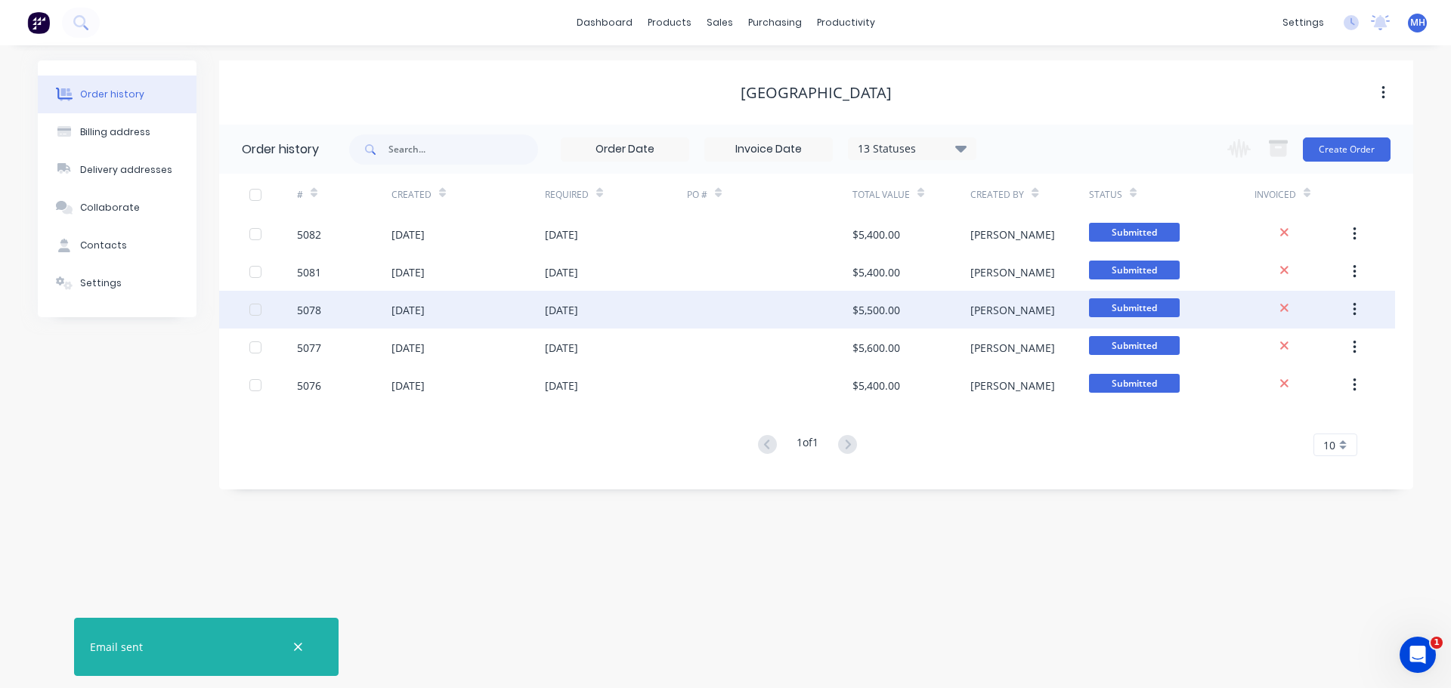
click at [407, 311] on div "[DATE]" at bounding box center [407, 310] width 33 height 16
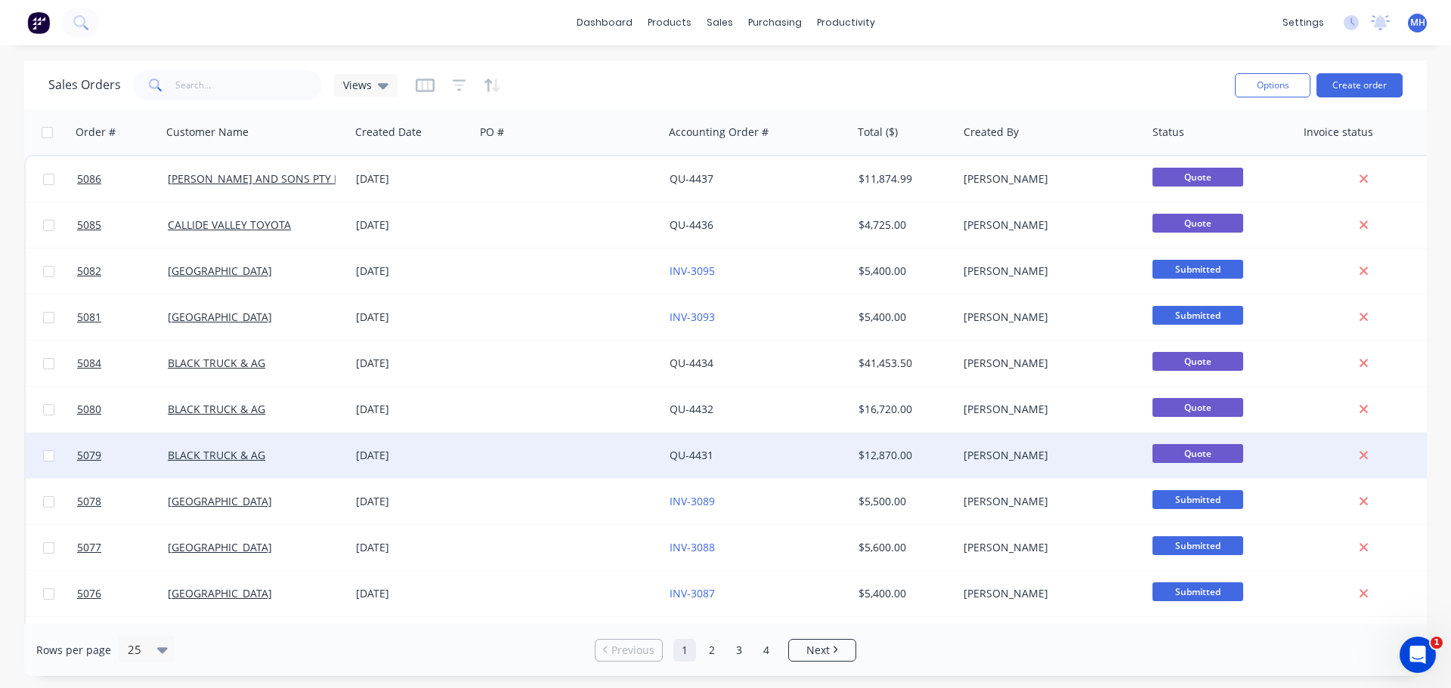
click at [246, 464] on div "BLACK TRUCK & AG" at bounding box center [256, 455] width 189 height 45
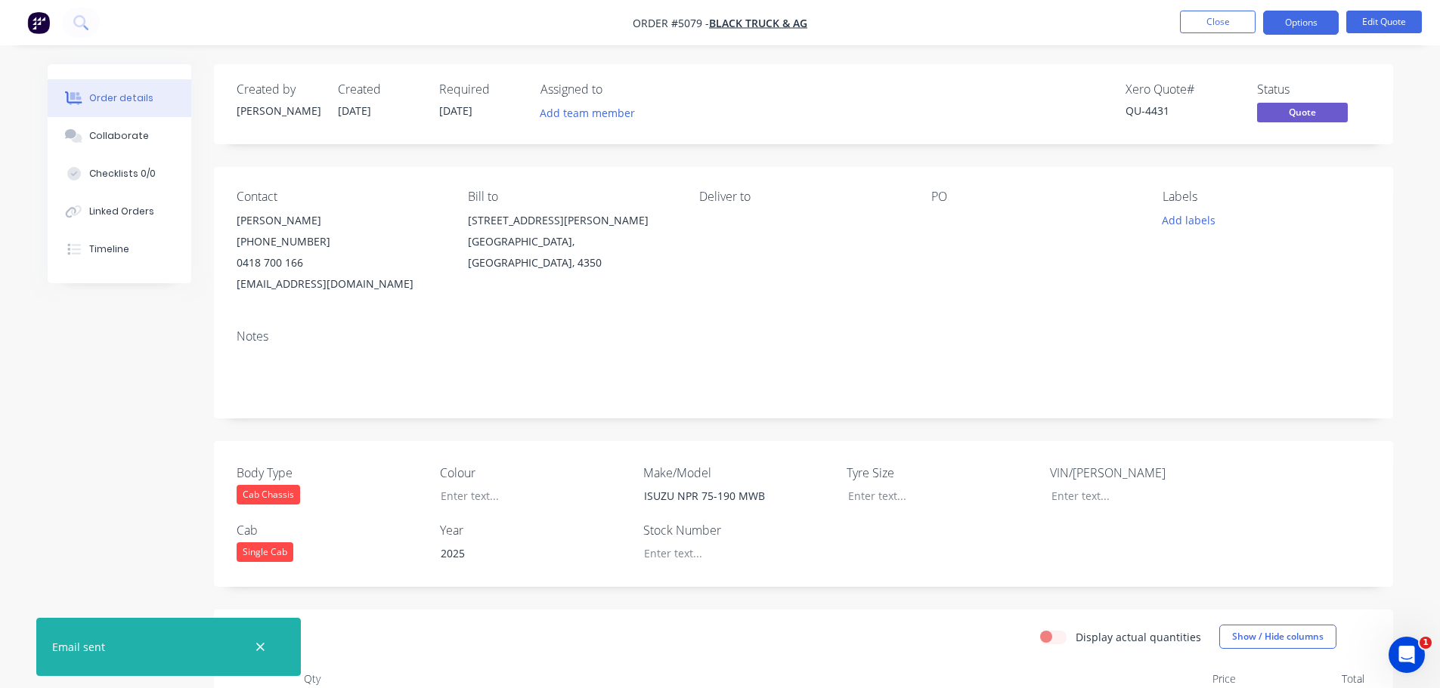
click at [958, 222] on div at bounding box center [1025, 220] width 189 height 21
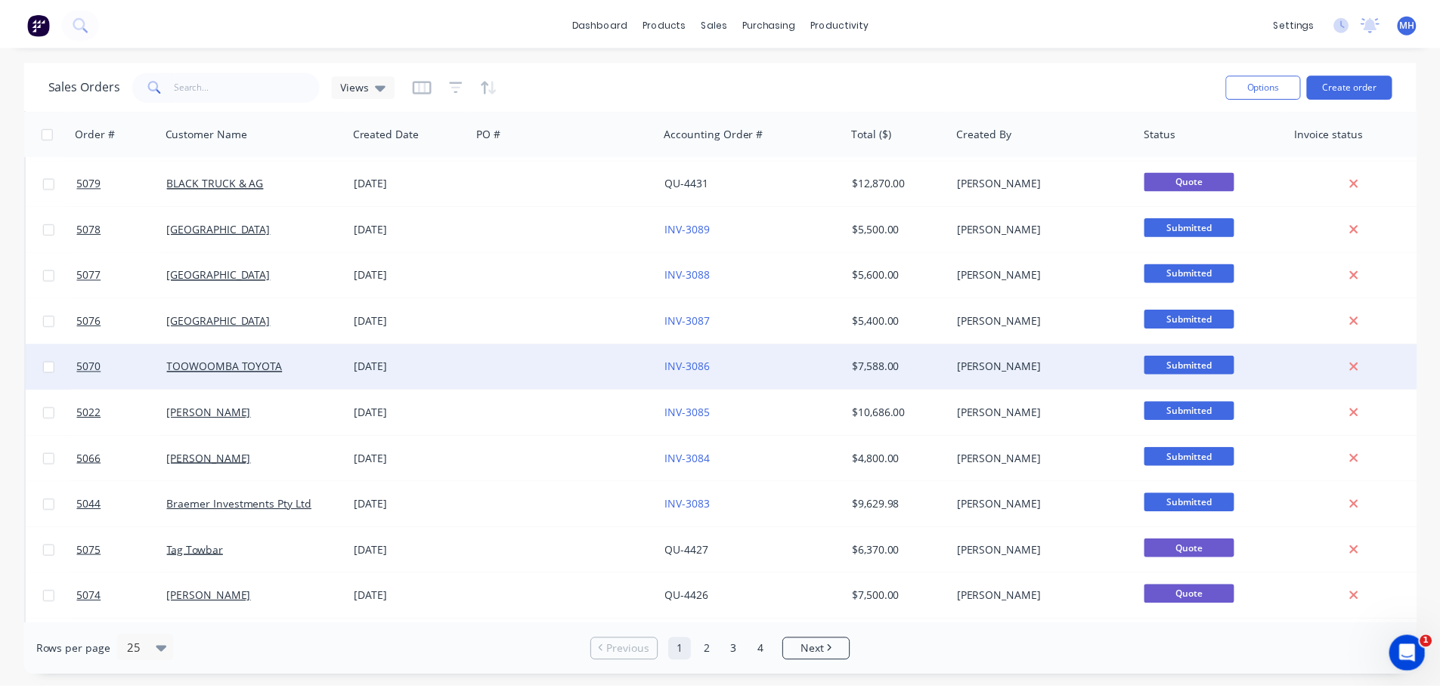
scroll to position [302, 0]
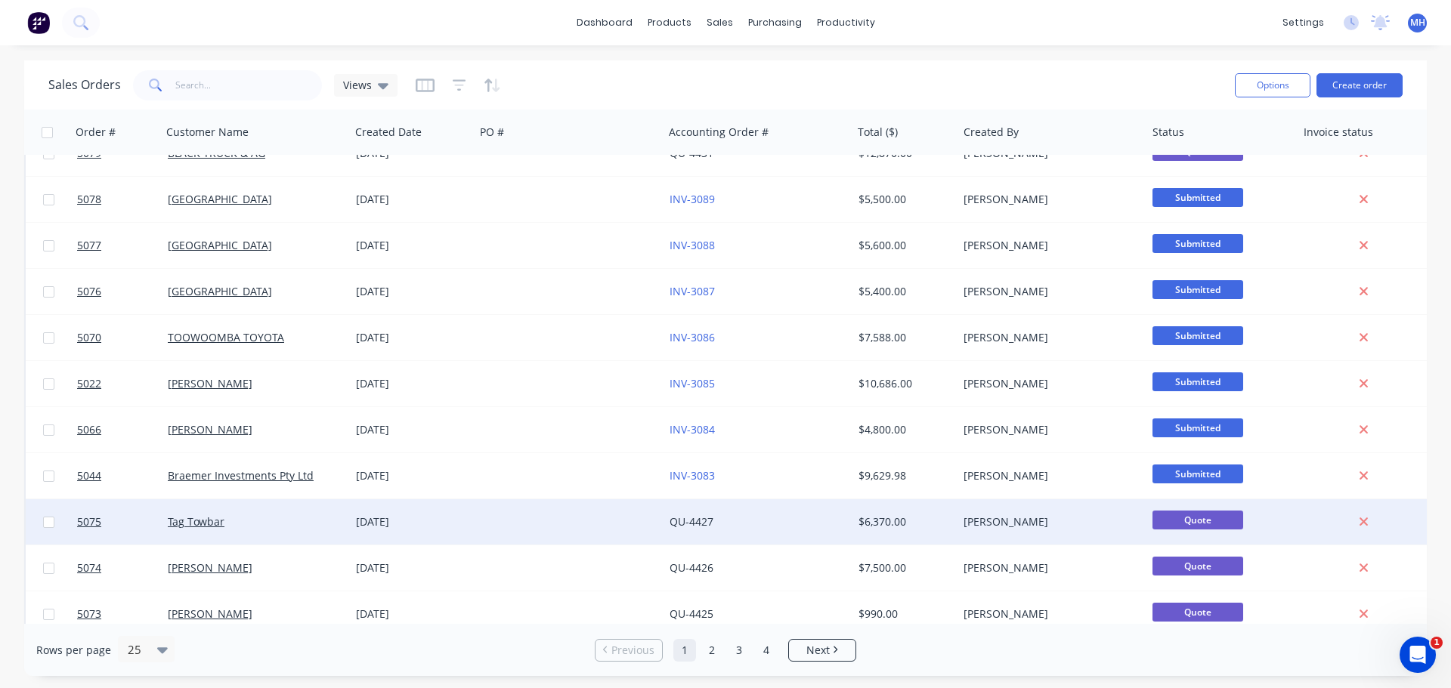
click at [240, 513] on div "Tag Towbar" at bounding box center [256, 522] width 189 height 45
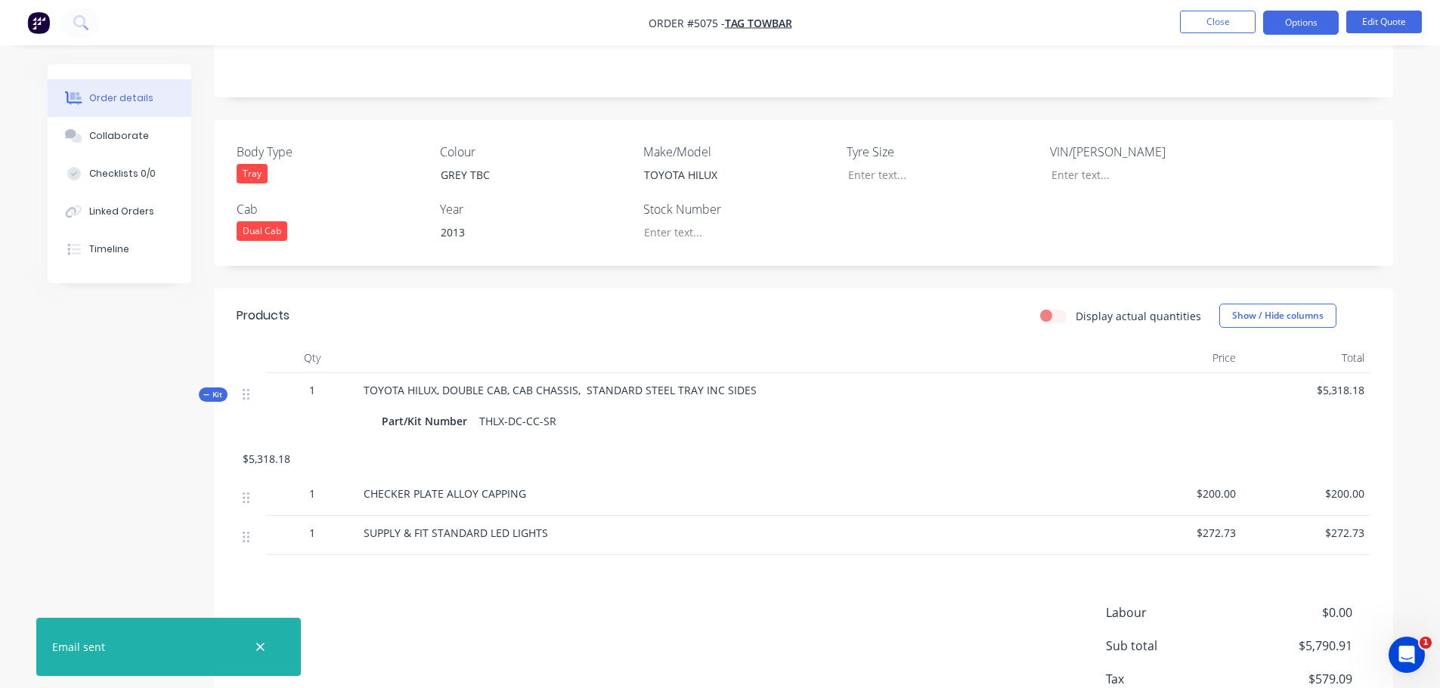
scroll to position [378, 0]
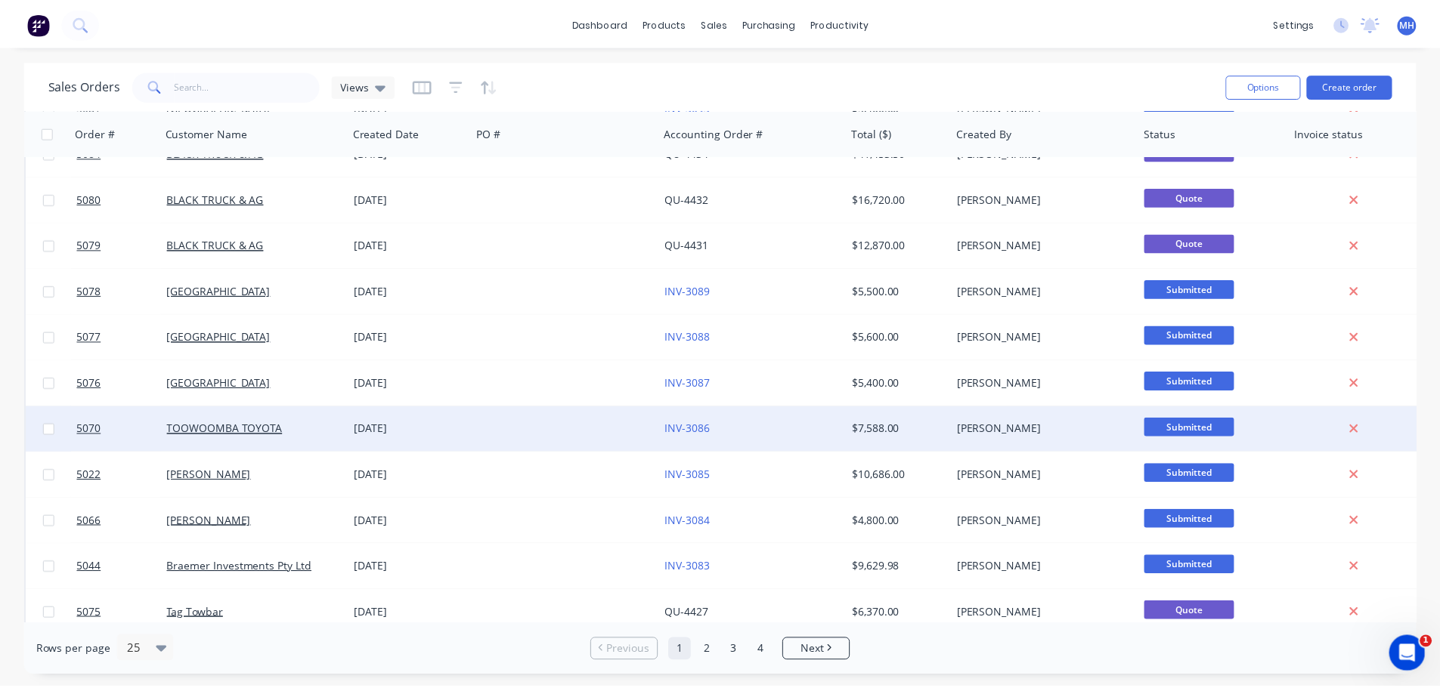
scroll to position [227, 0]
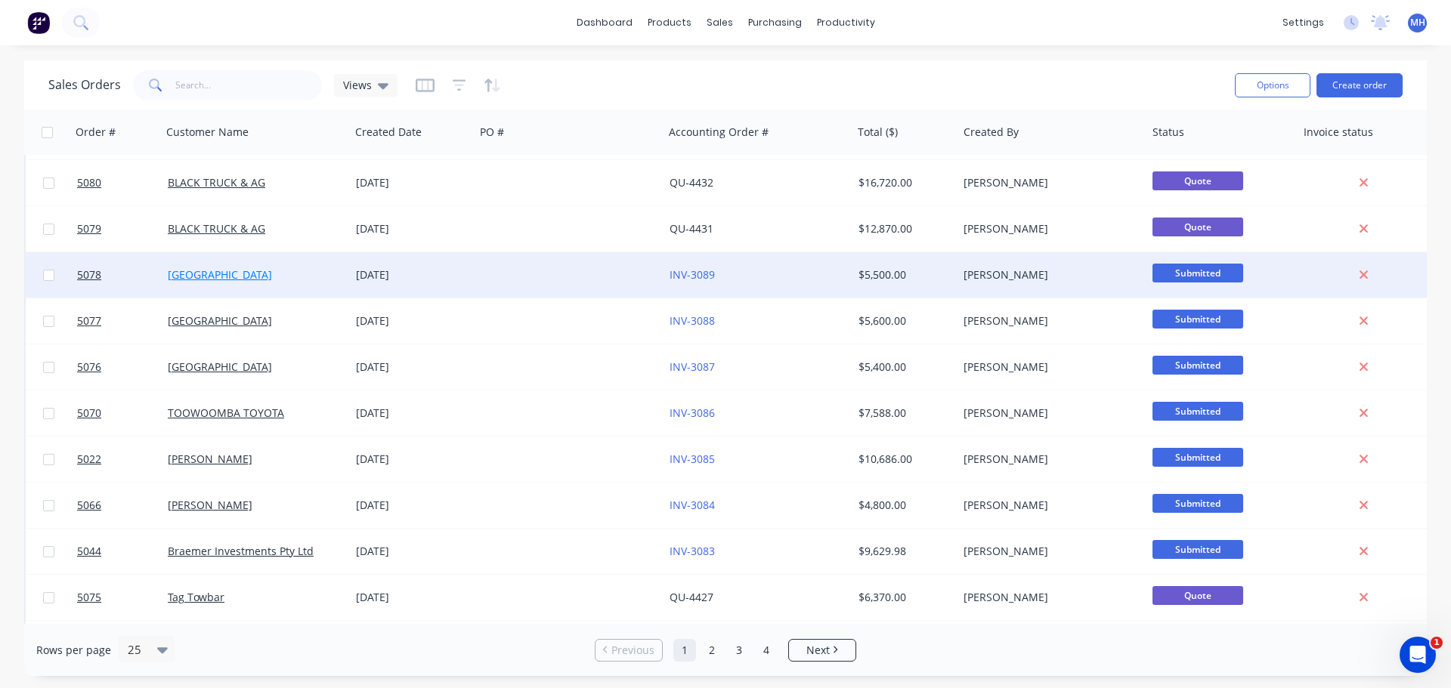
click at [226, 278] on link "[GEOGRAPHIC_DATA]" at bounding box center [220, 275] width 104 height 14
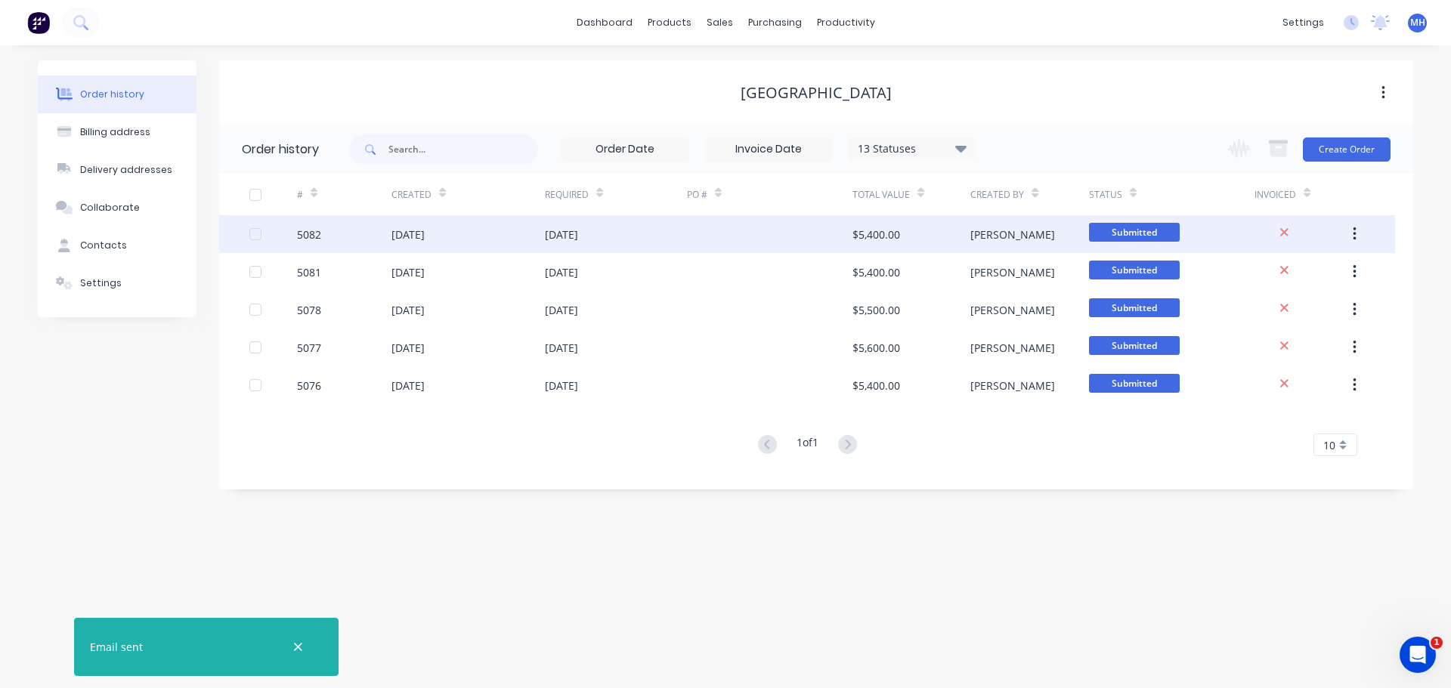
click at [425, 242] on div "[DATE]" at bounding box center [407, 235] width 33 height 16
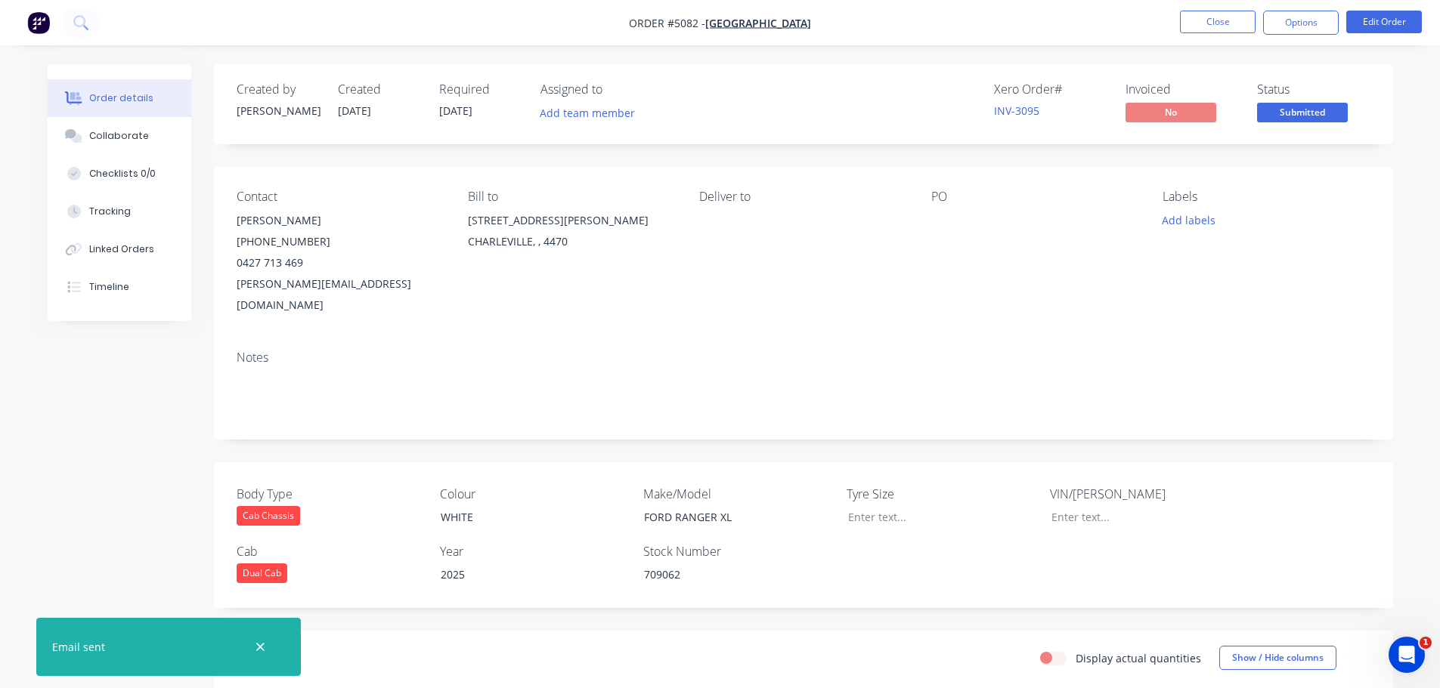
click at [951, 225] on div at bounding box center [1025, 220] width 189 height 21
click at [919, 228] on div "Contact Kerry Mulhern (07) 4654 1477 0427 713 469 k.mulhern@bigpond.com Bill to…" at bounding box center [803, 253] width 1179 height 172
click at [1395, 21] on button "Edit Order" at bounding box center [1384, 22] width 76 height 23
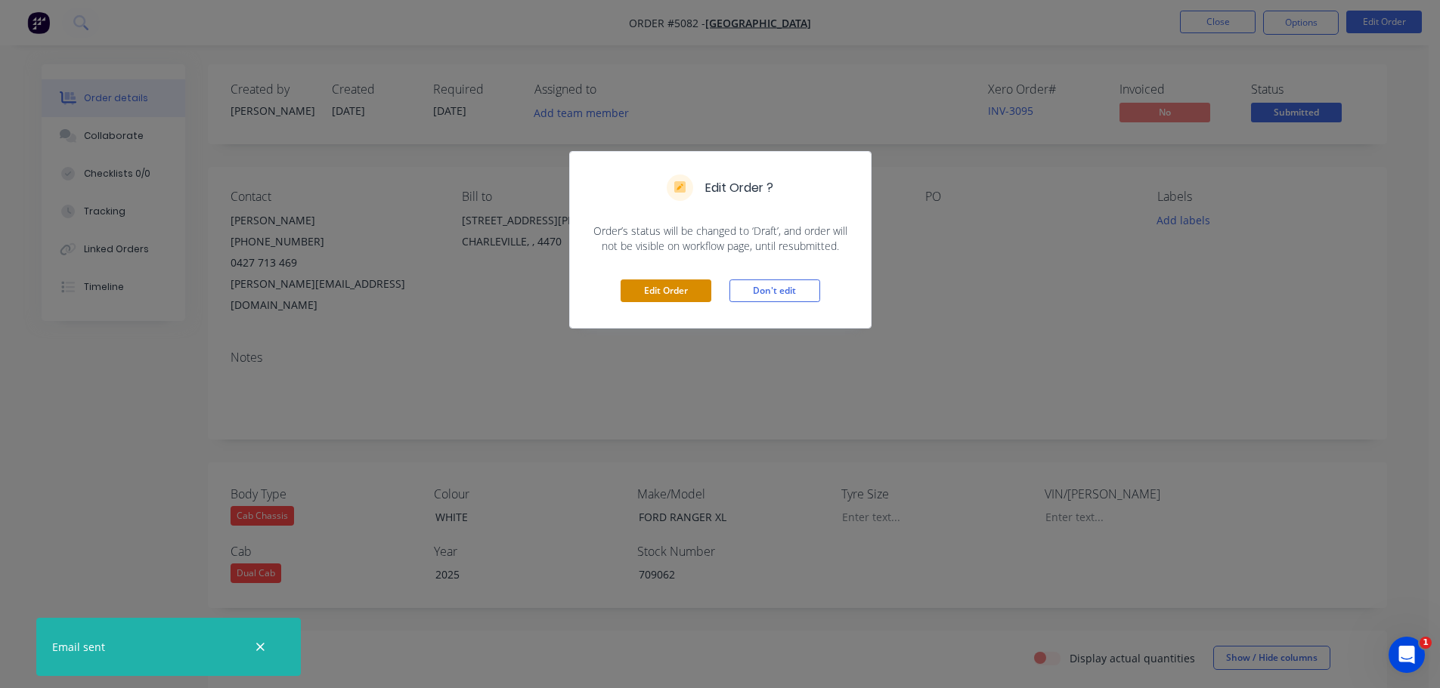
click at [678, 295] on button "Edit Order" at bounding box center [665, 291] width 91 height 23
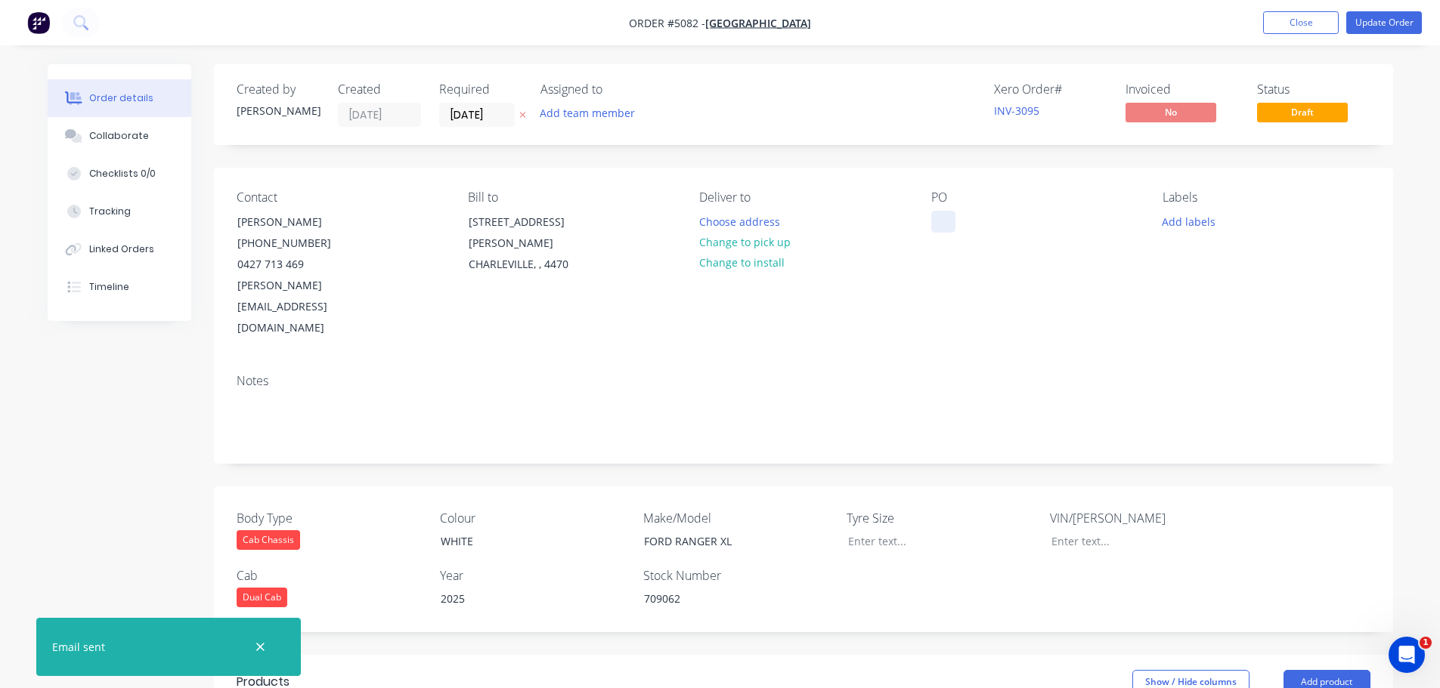
click at [941, 218] on div at bounding box center [943, 222] width 24 height 22
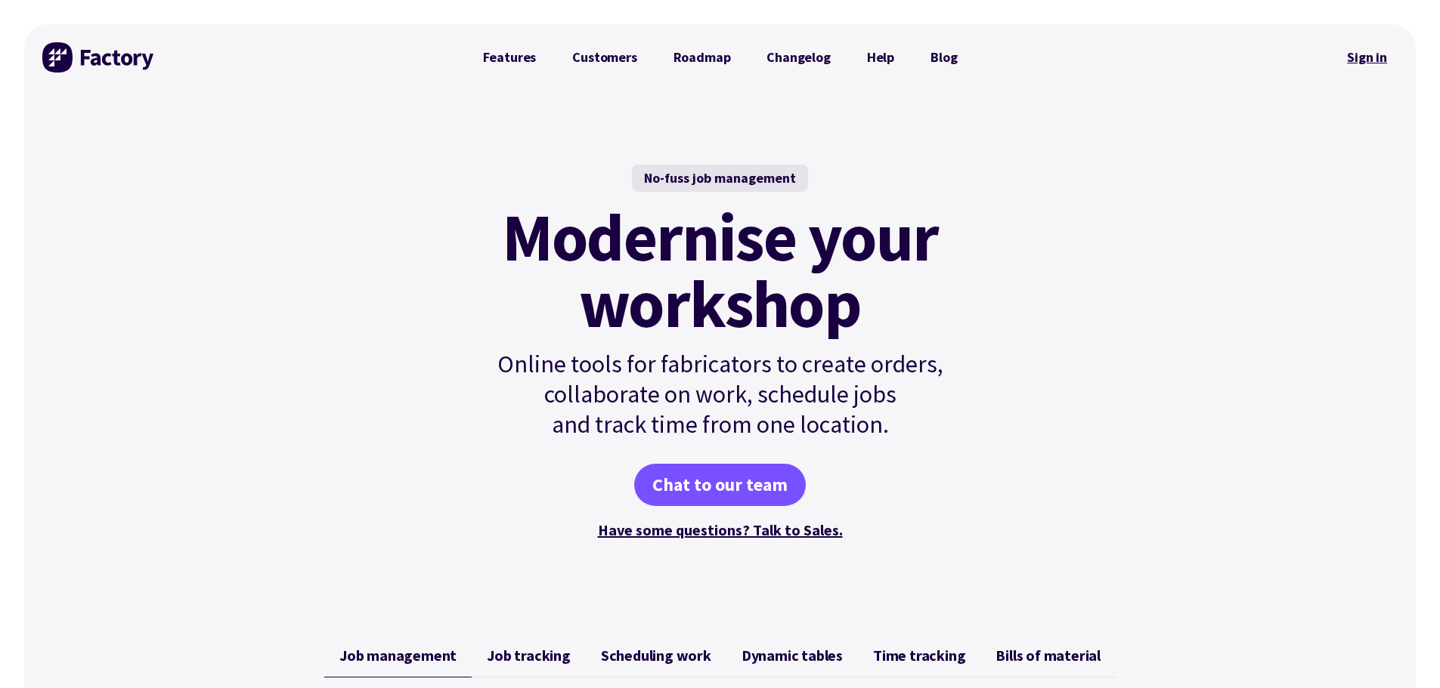
click at [1378, 63] on link "Sign in" at bounding box center [1366, 57] width 61 height 35
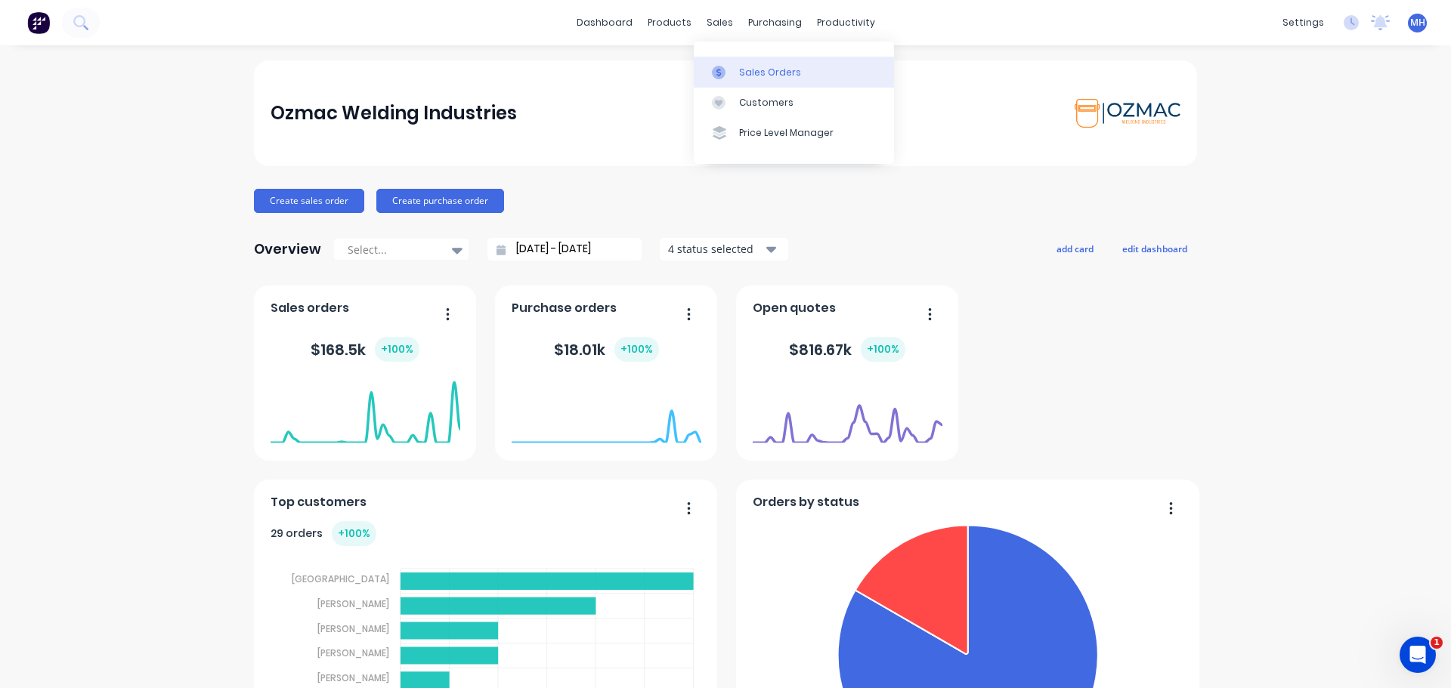
click at [742, 77] on div "Sales Orders" at bounding box center [770, 73] width 62 height 14
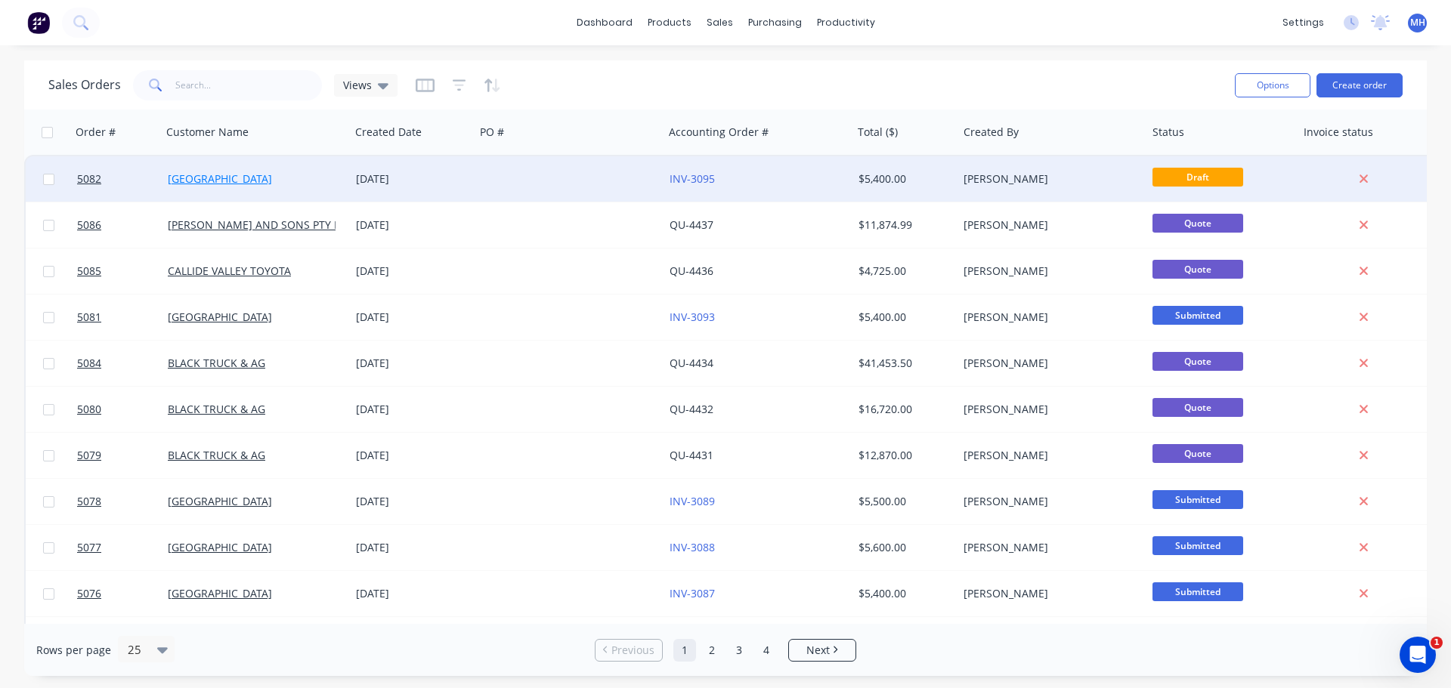
click at [224, 180] on link "[GEOGRAPHIC_DATA]" at bounding box center [220, 179] width 104 height 14
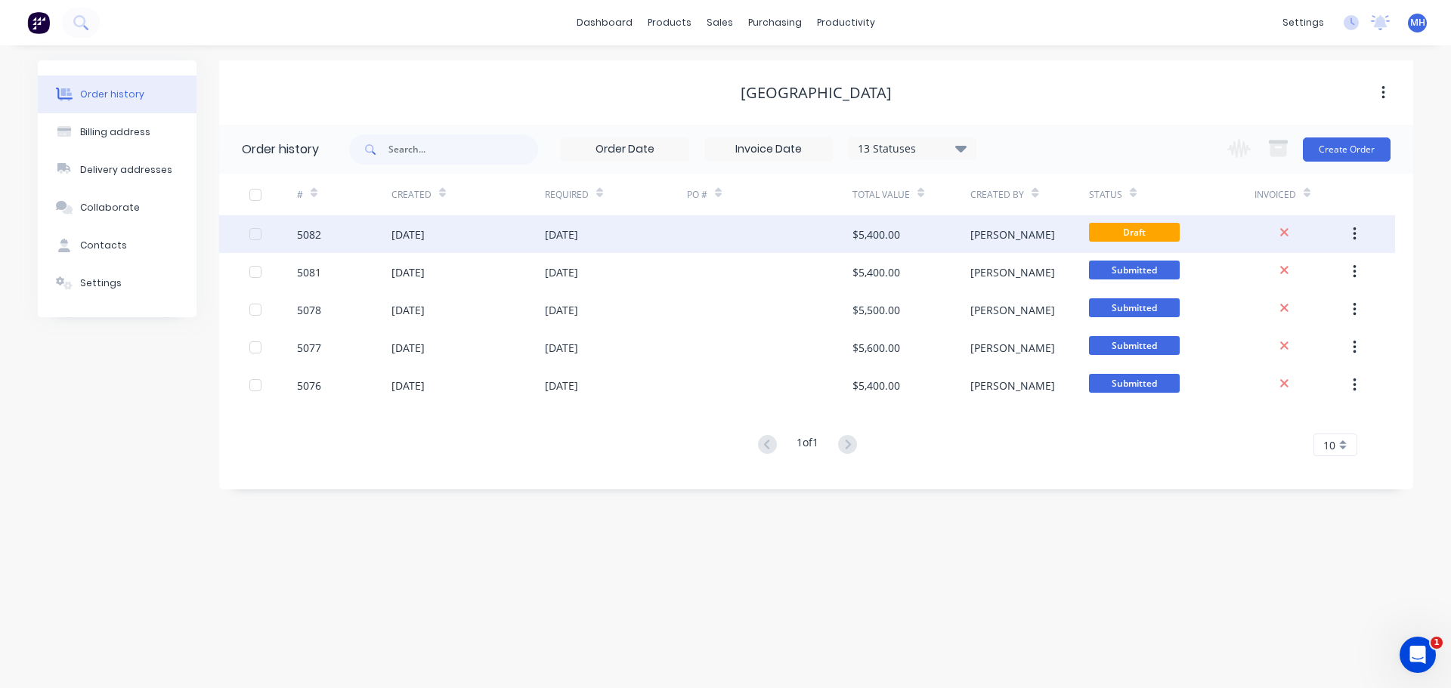
click at [476, 243] on div "[DATE]" at bounding box center [467, 234] width 153 height 38
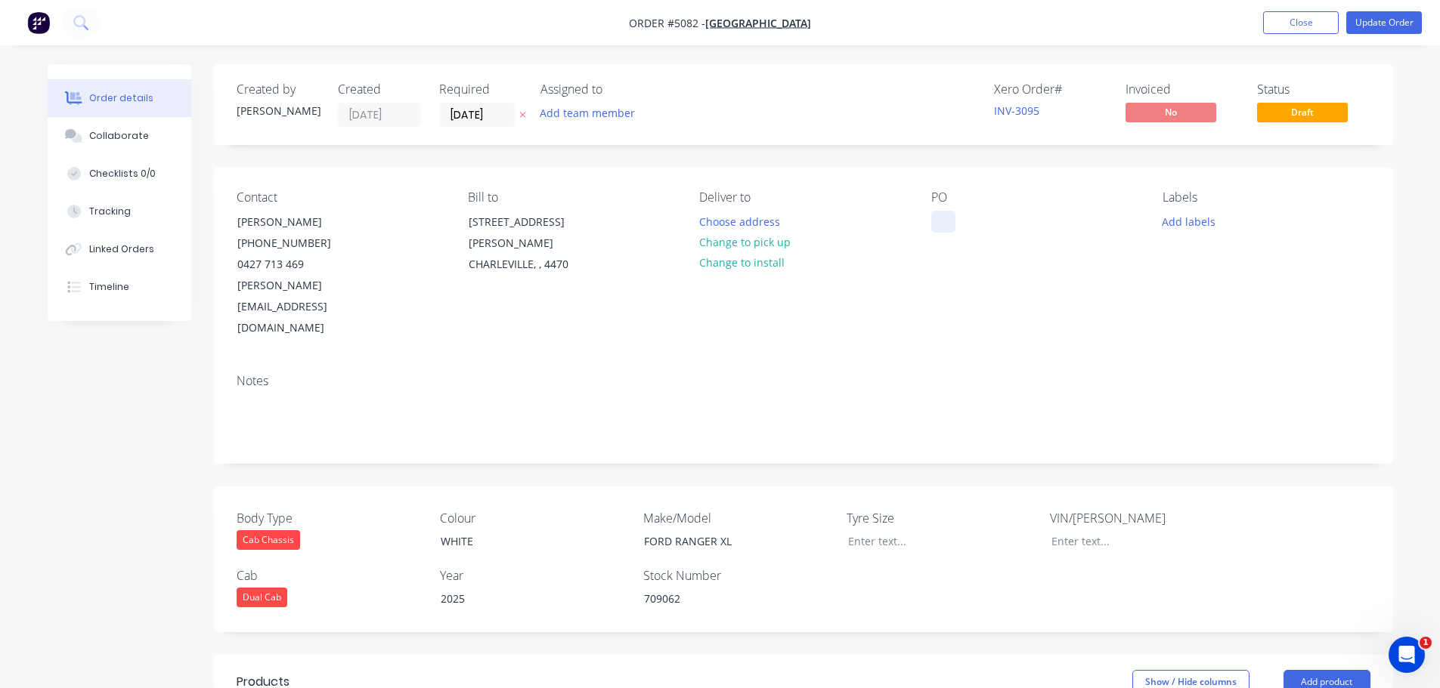
click at [942, 222] on div at bounding box center [943, 222] width 24 height 22
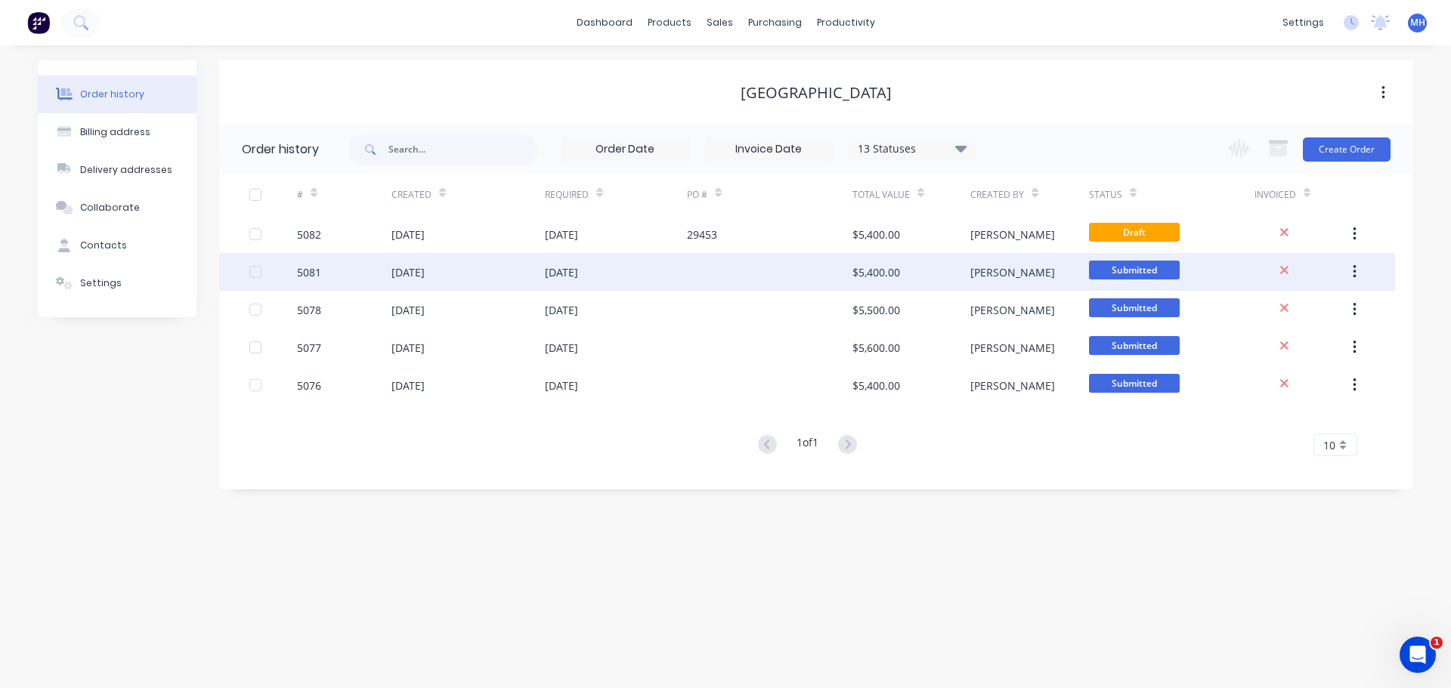
click at [419, 275] on div "[DATE]" at bounding box center [407, 273] width 33 height 16
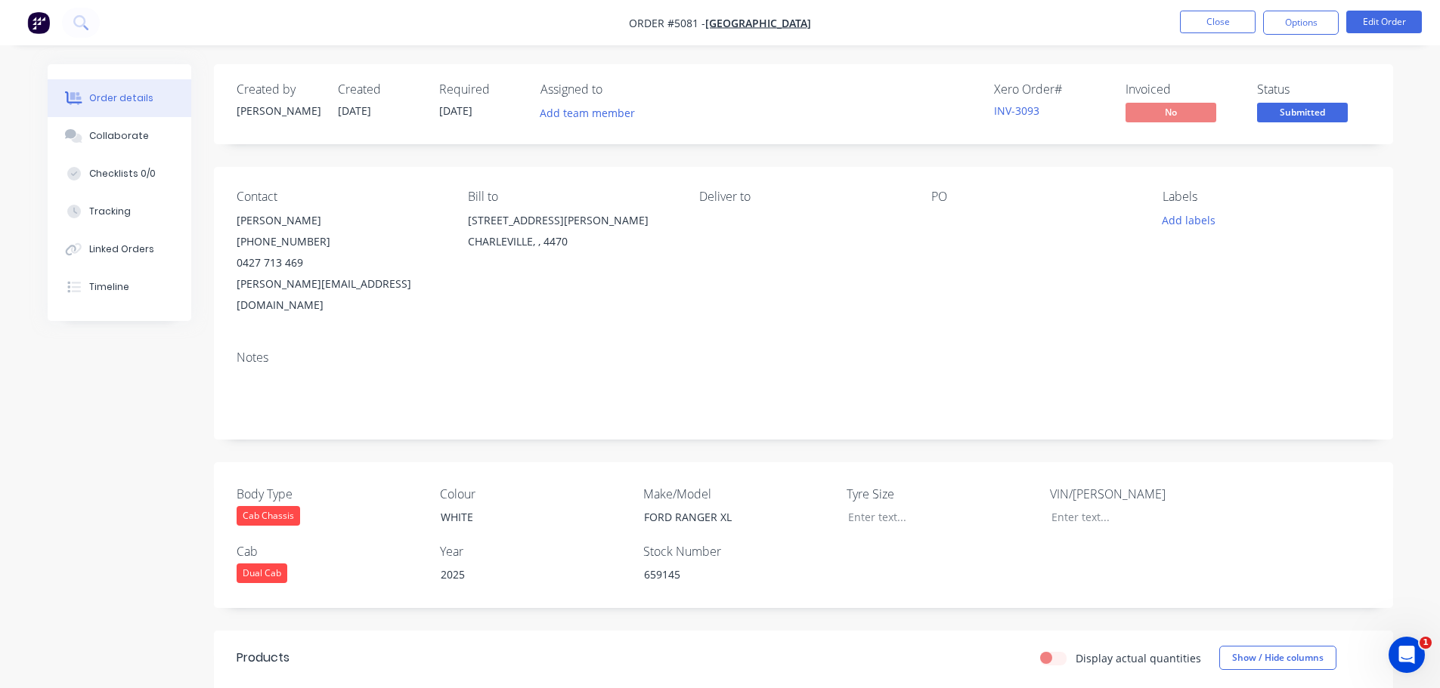
click at [937, 210] on div at bounding box center [1025, 220] width 189 height 21
click at [943, 193] on div "PO" at bounding box center [1034, 197] width 207 height 14
click at [945, 216] on div at bounding box center [1025, 220] width 189 height 21
click at [1396, 18] on button "Edit Order" at bounding box center [1384, 22] width 76 height 23
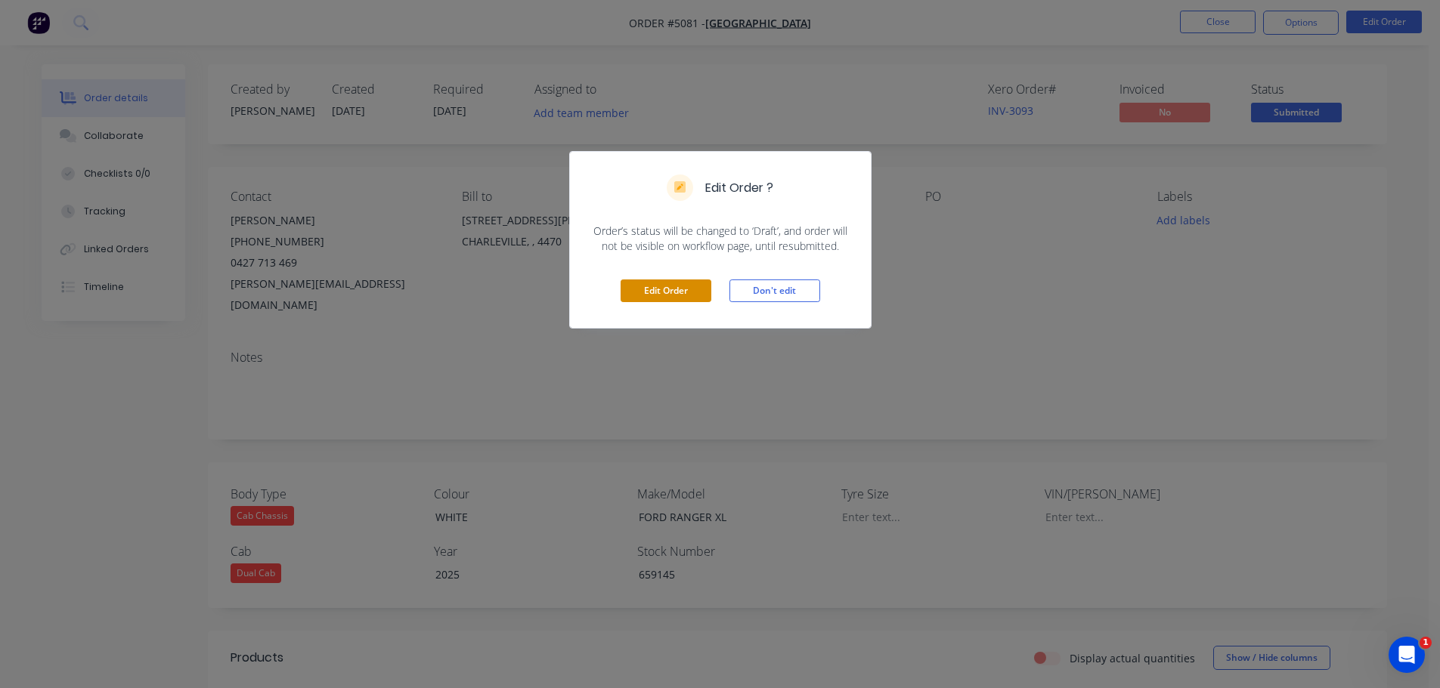
click at [674, 292] on button "Edit Order" at bounding box center [665, 291] width 91 height 23
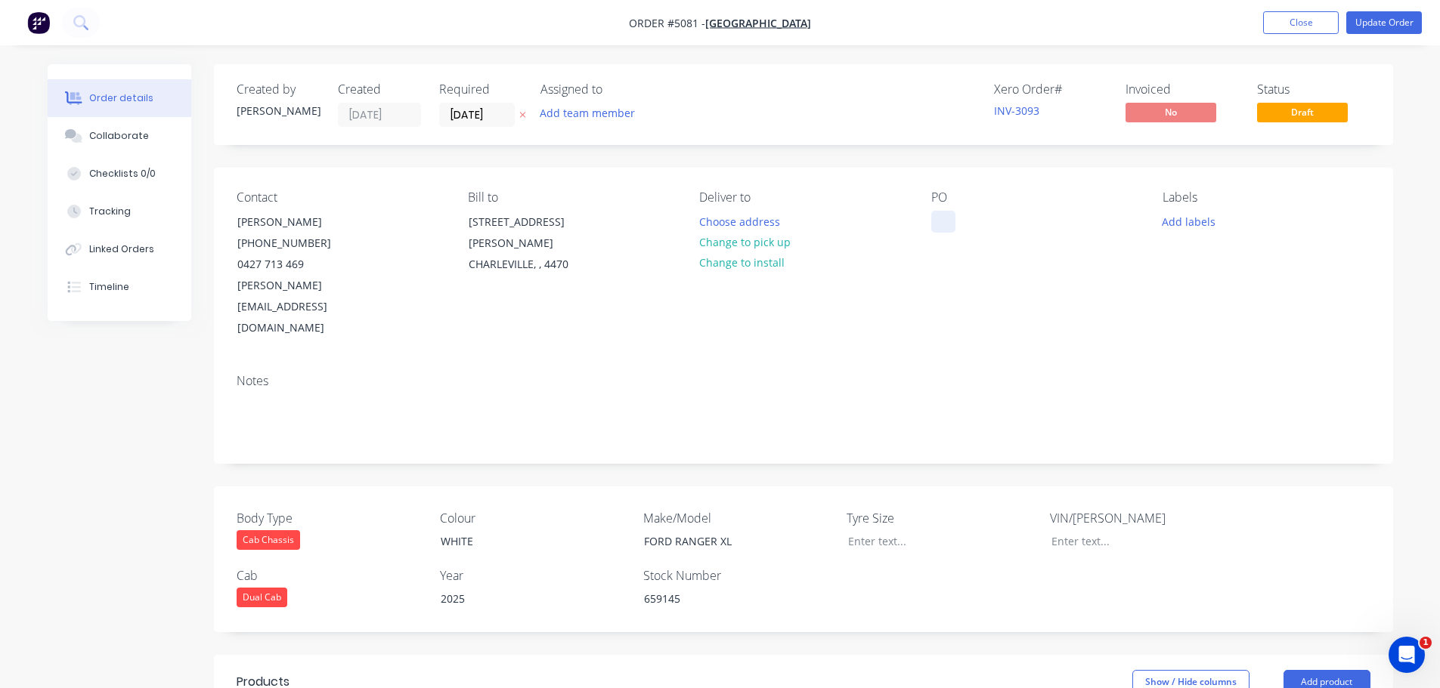
click at [942, 224] on div at bounding box center [943, 222] width 24 height 22
click at [1017, 295] on div "PO 29452" at bounding box center [1034, 264] width 207 height 149
click at [1384, 17] on button "Update Order" at bounding box center [1384, 22] width 76 height 23
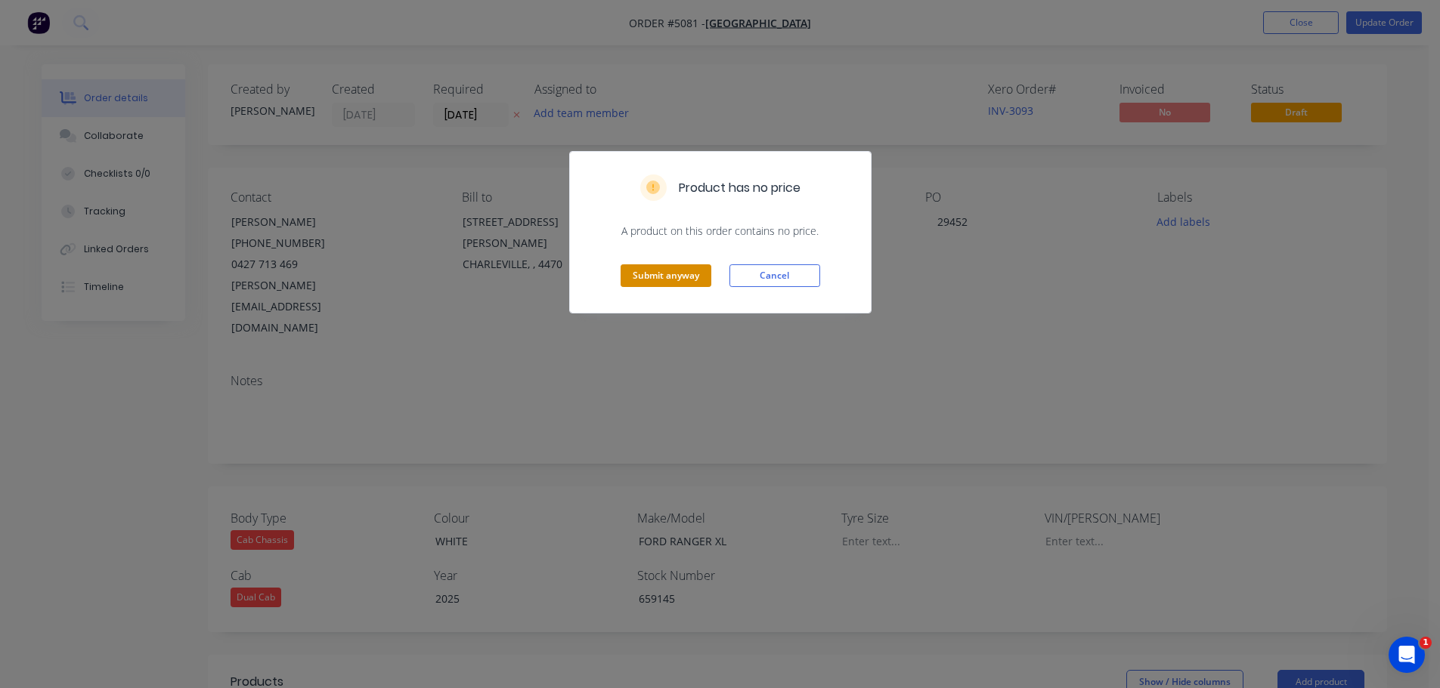
click at [630, 276] on button "Submit anyway" at bounding box center [665, 276] width 91 height 23
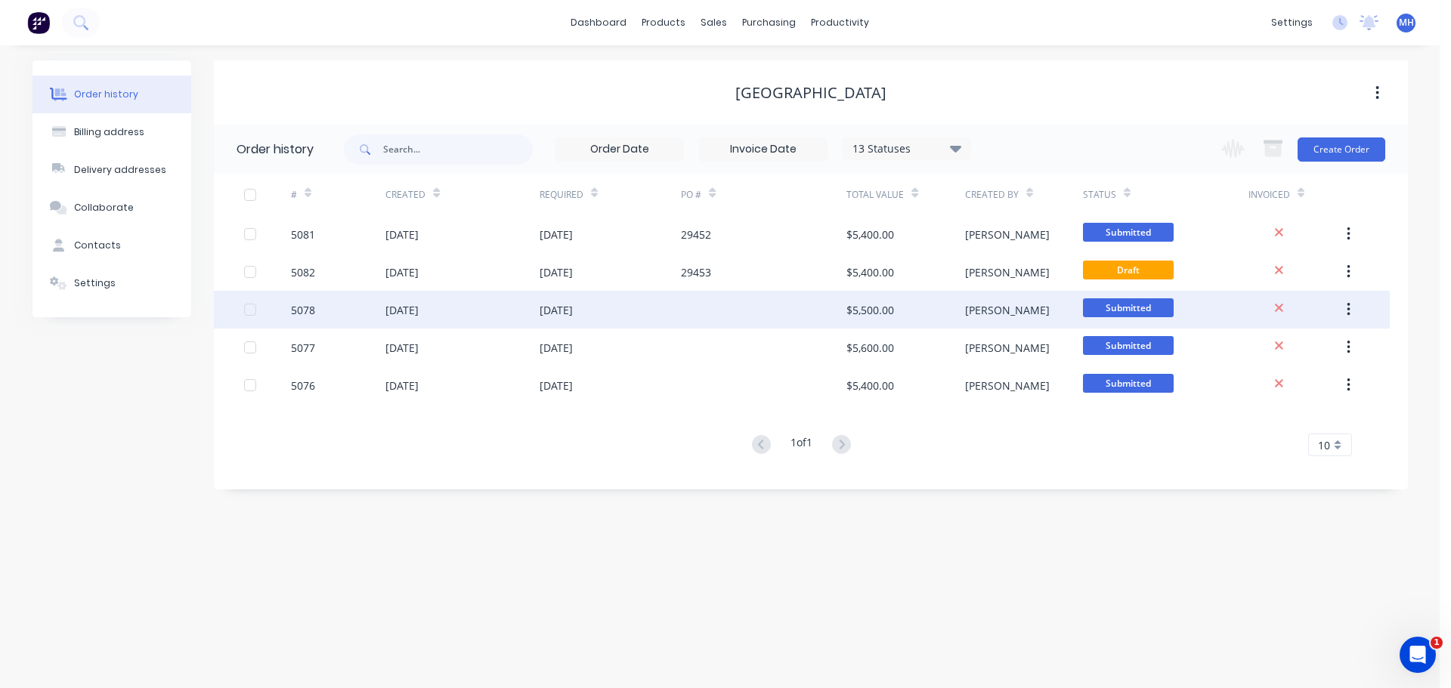
click at [404, 309] on div "25 Aug 2025" at bounding box center [401, 310] width 33 height 16
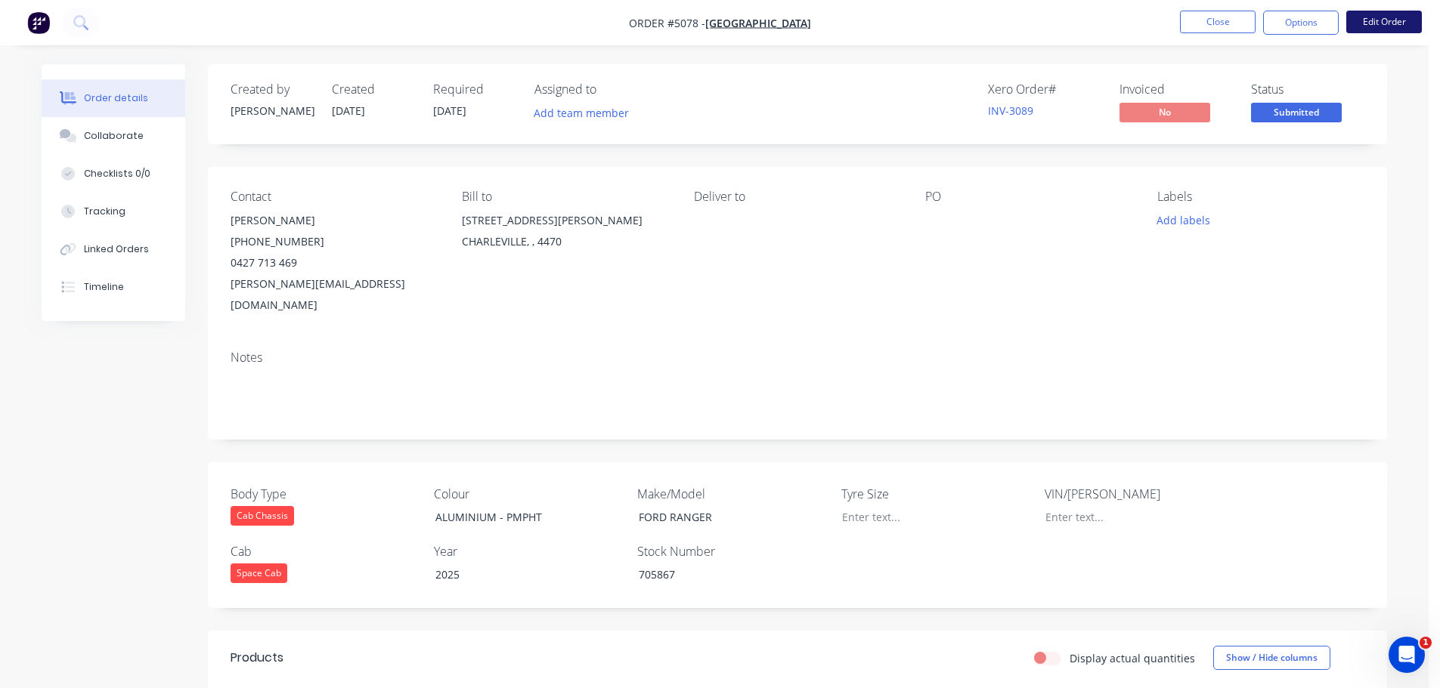
click at [1377, 23] on button "Edit Order" at bounding box center [1384, 22] width 76 height 23
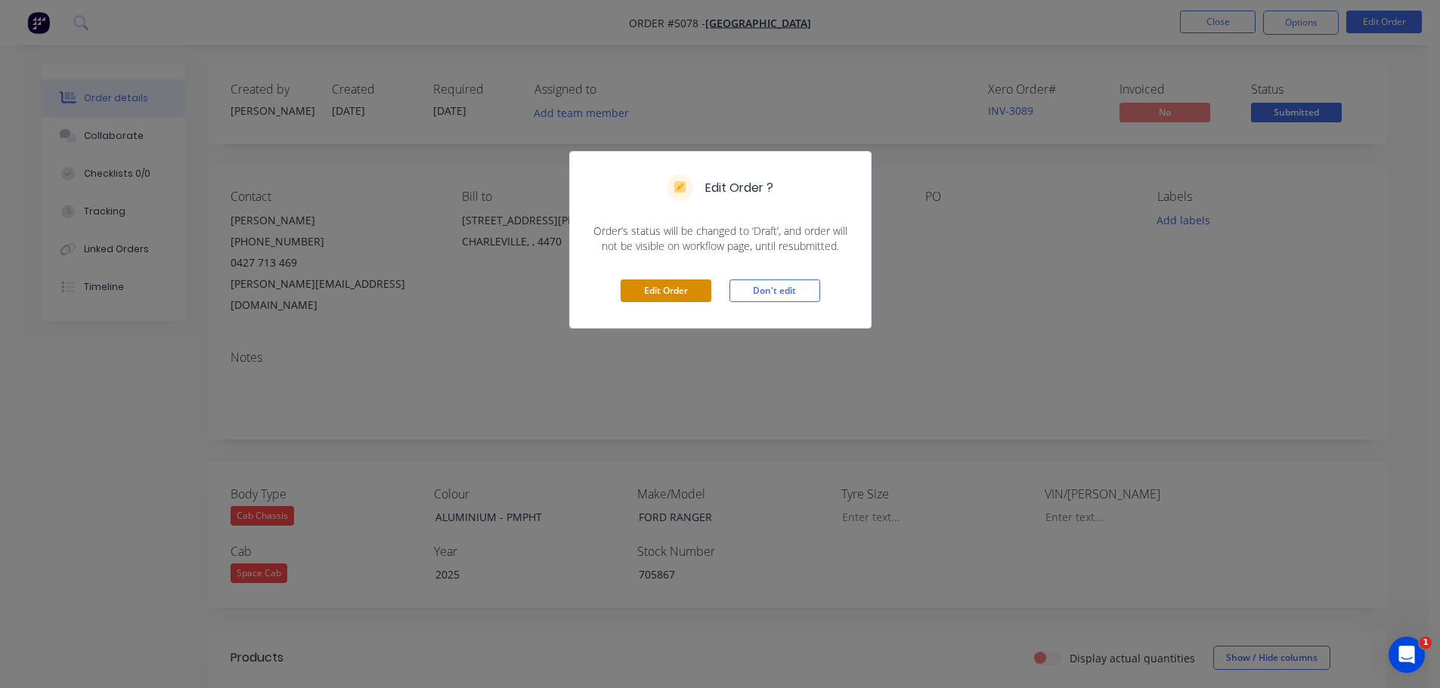
click at [652, 298] on button "Edit Order" at bounding box center [665, 291] width 91 height 23
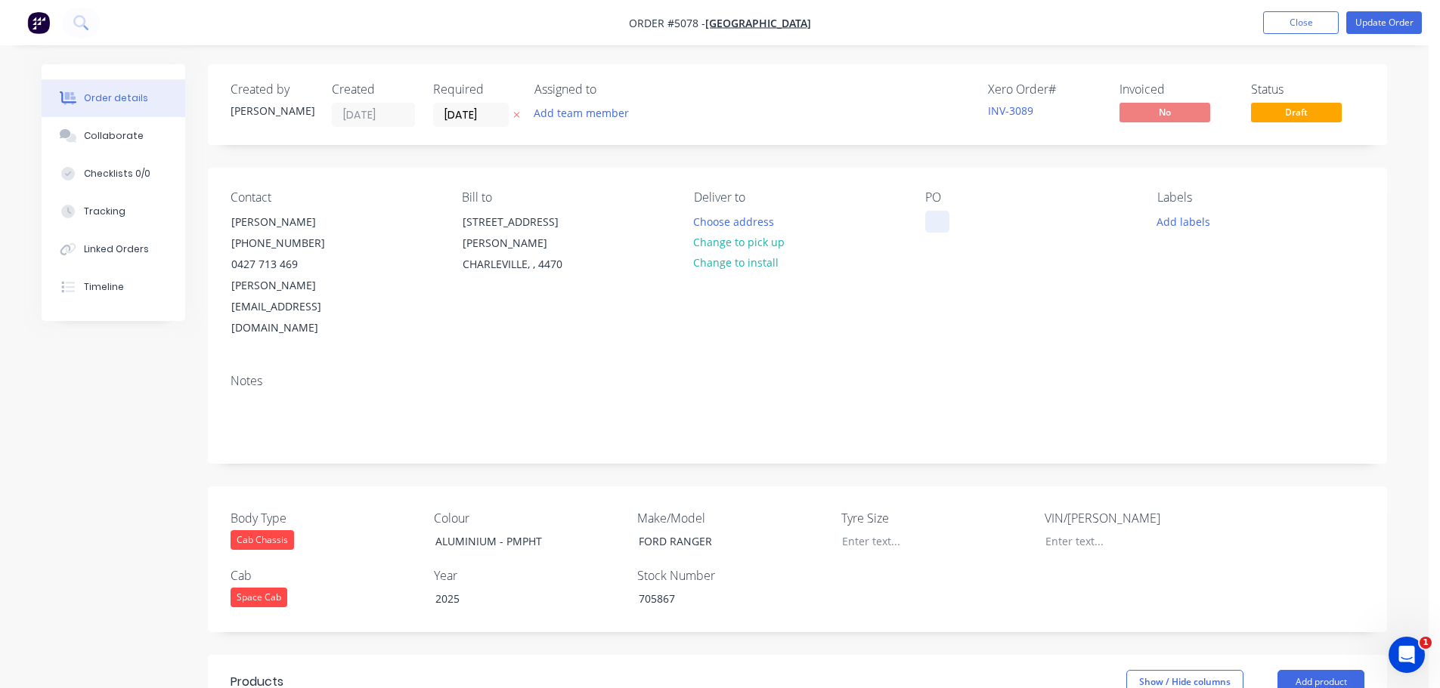
click at [938, 219] on div at bounding box center [937, 222] width 24 height 22
click at [1376, 18] on button "Update Order" at bounding box center [1384, 22] width 76 height 23
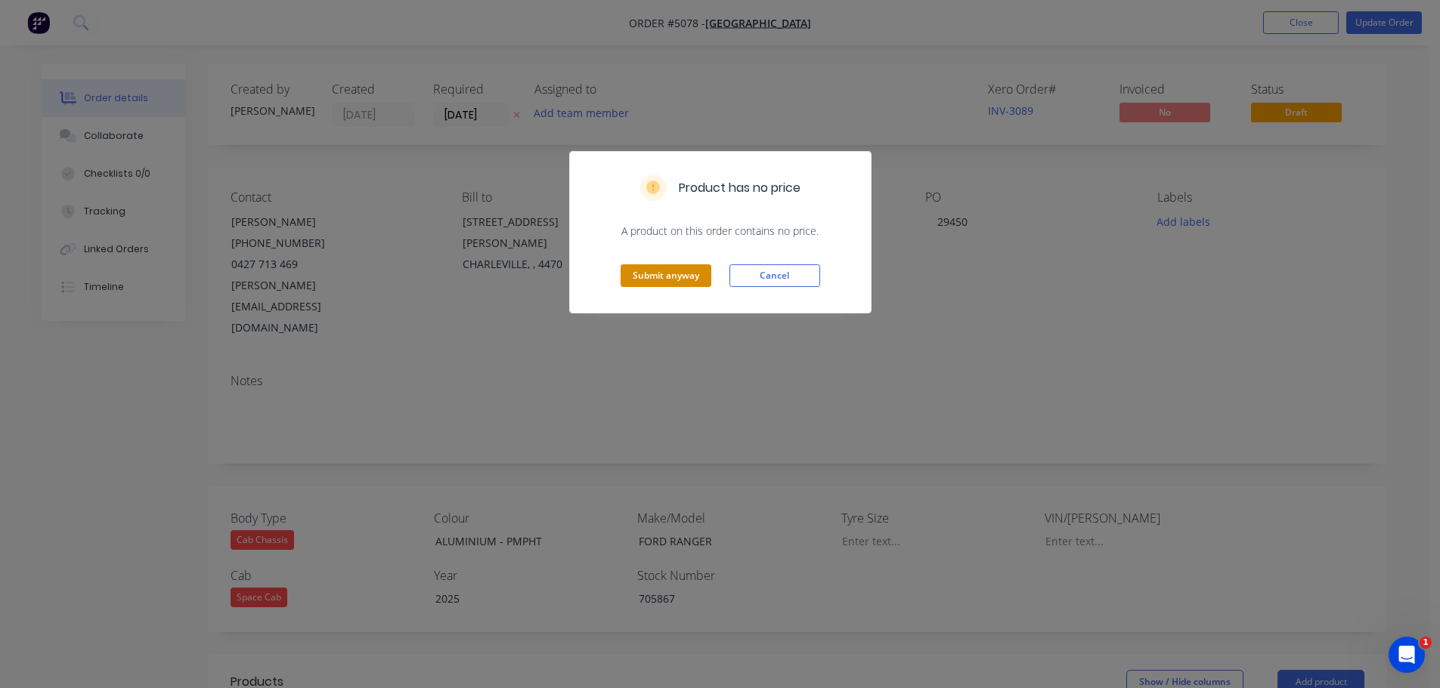
click at [651, 283] on button "Submit anyway" at bounding box center [665, 276] width 91 height 23
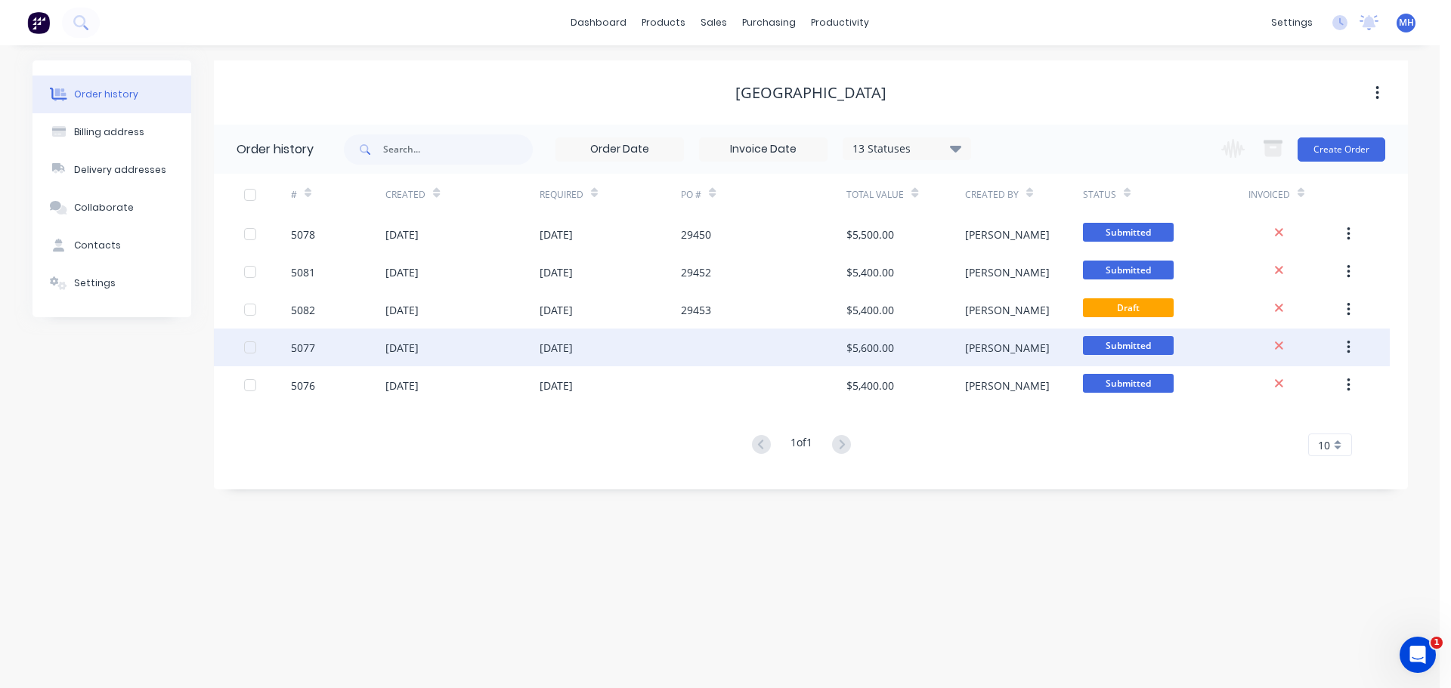
click at [305, 348] on div "5077" at bounding box center [303, 348] width 24 height 16
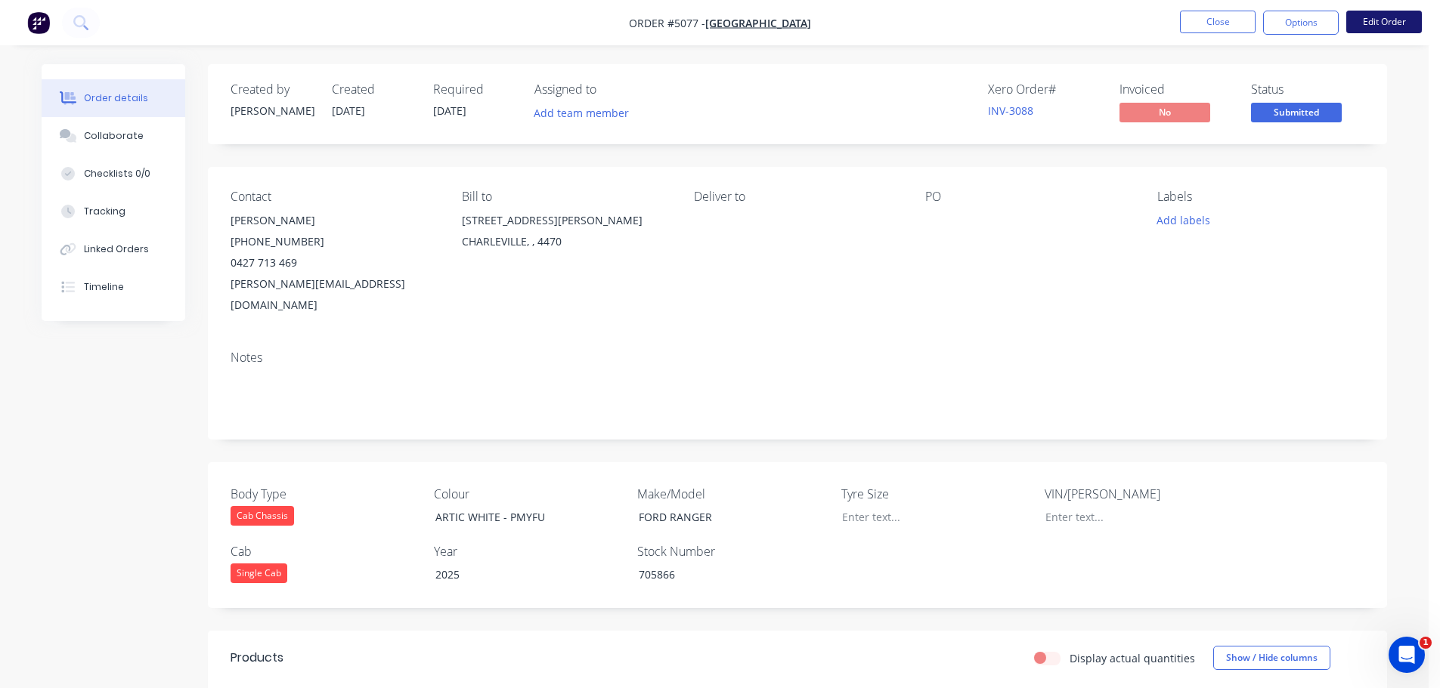
click at [1386, 25] on button "Edit Order" at bounding box center [1384, 22] width 76 height 23
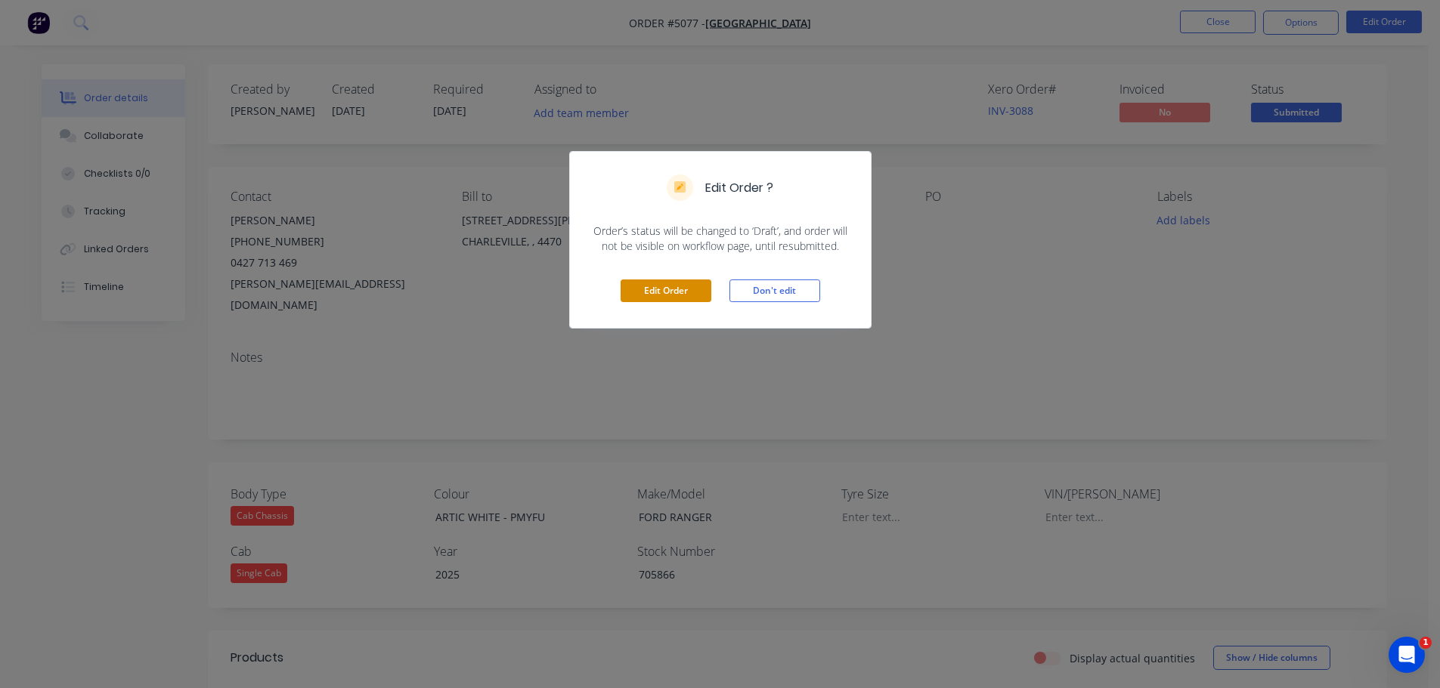
click at [637, 286] on button "Edit Order" at bounding box center [665, 291] width 91 height 23
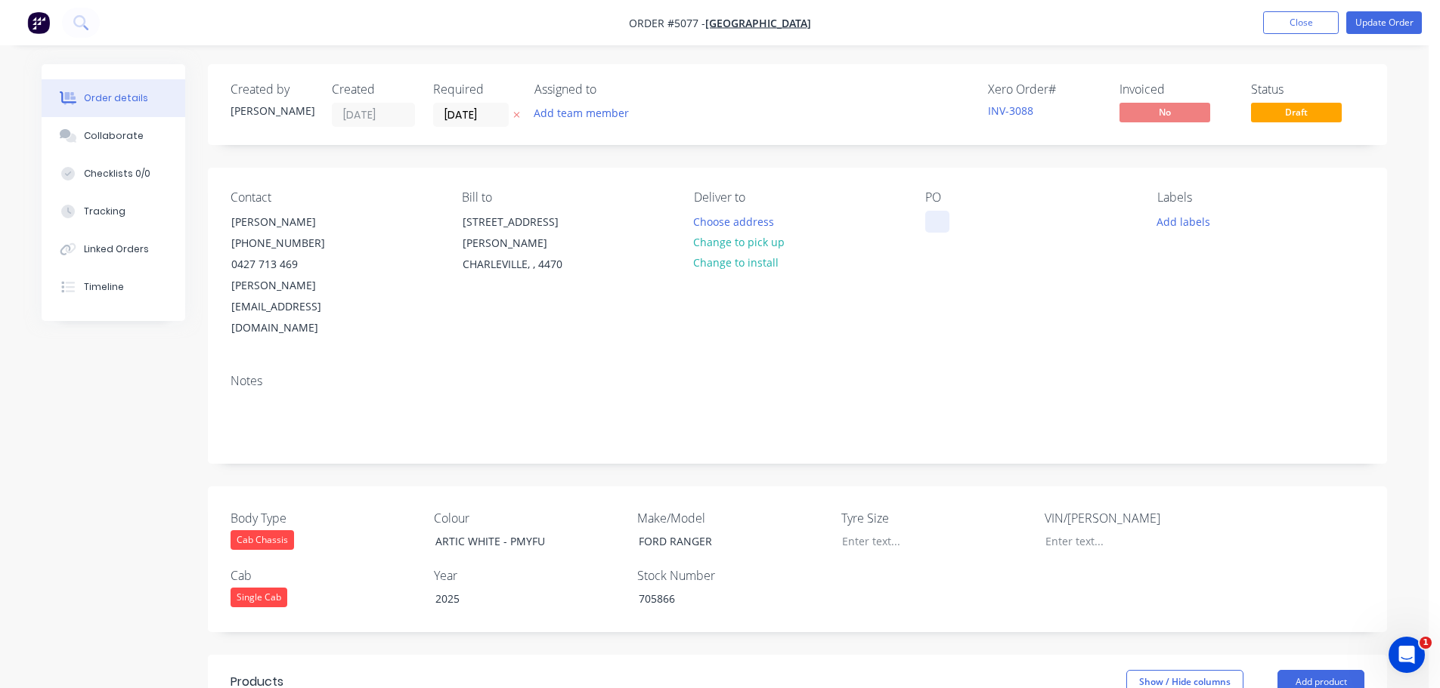
click at [934, 214] on div at bounding box center [937, 222] width 24 height 22
click at [1368, 18] on button "Update Order" at bounding box center [1384, 22] width 76 height 23
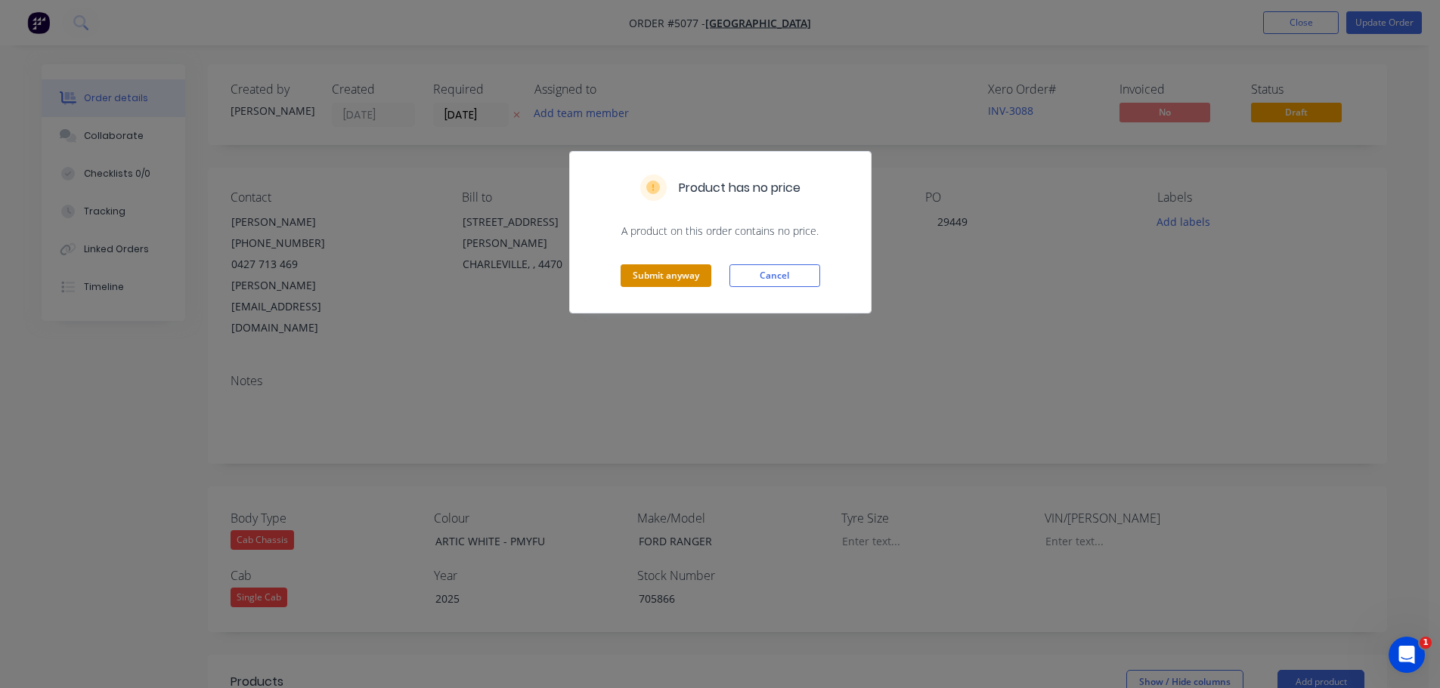
click at [657, 273] on button "Submit anyway" at bounding box center [665, 276] width 91 height 23
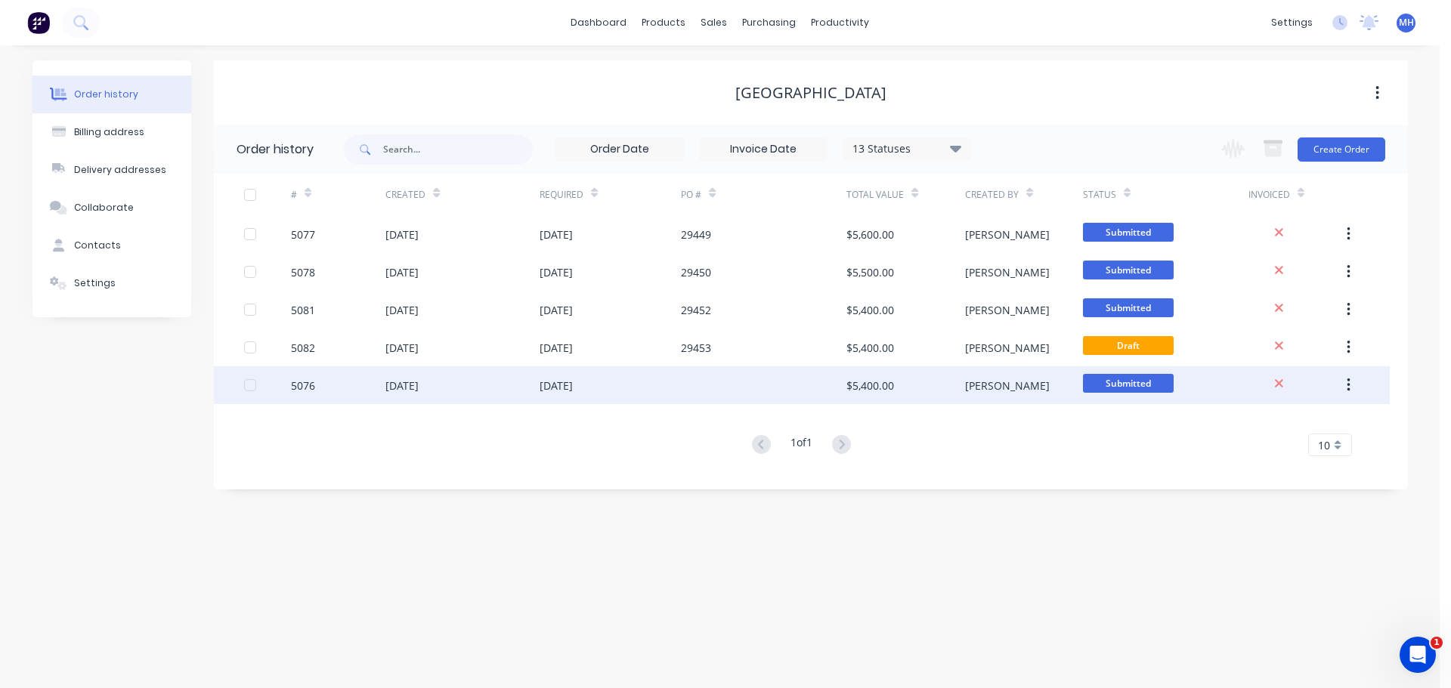
click at [555, 385] on div "25 Aug 2025" at bounding box center [556, 386] width 33 height 16
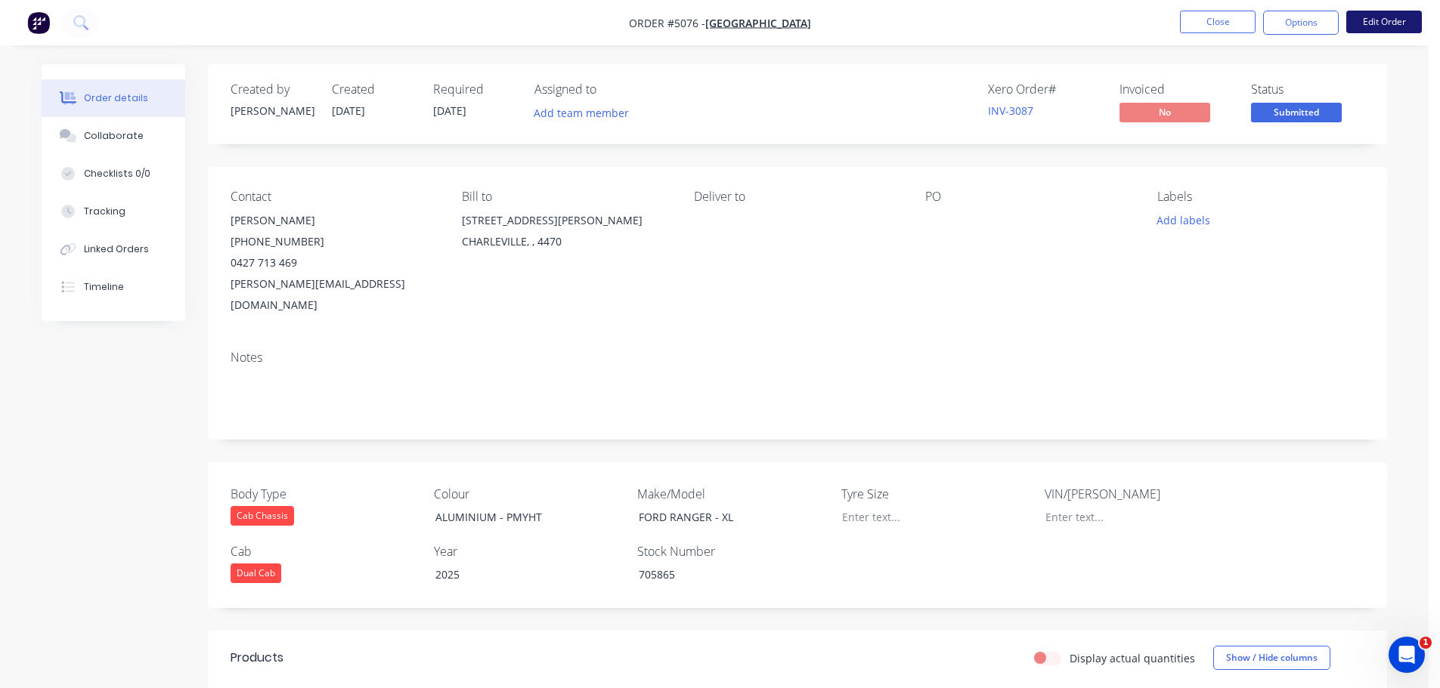
click at [1383, 23] on button "Edit Order" at bounding box center [1384, 22] width 76 height 23
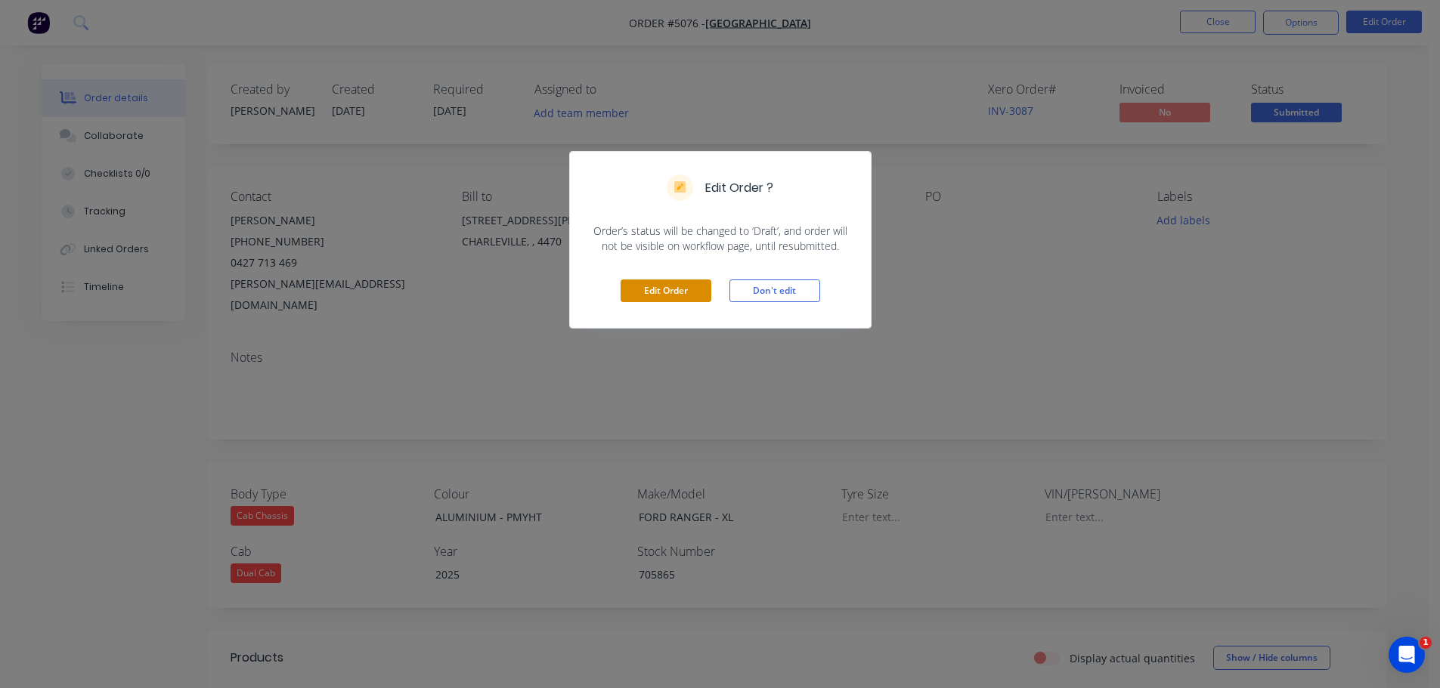
click at [673, 289] on button "Edit Order" at bounding box center [665, 291] width 91 height 23
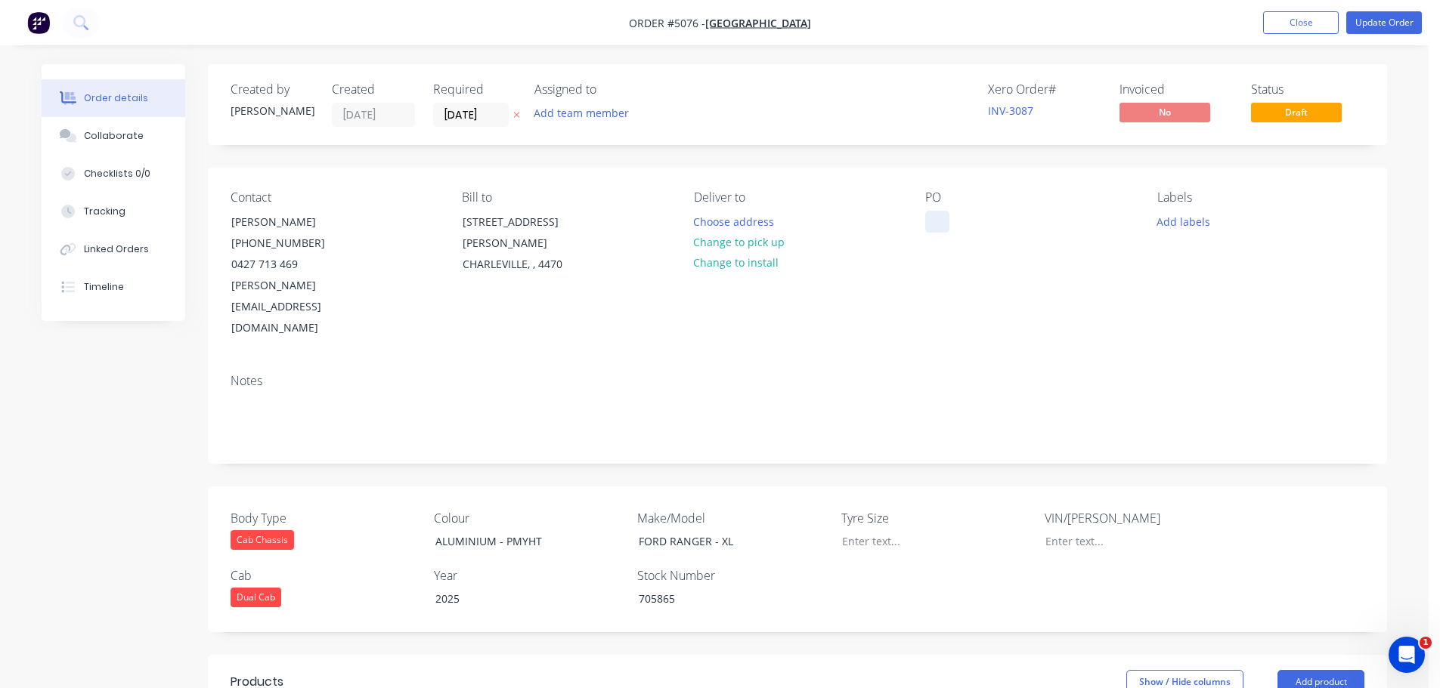
click at [931, 220] on div at bounding box center [937, 222] width 24 height 22
click at [958, 374] on div "Notes" at bounding box center [798, 381] width 1134 height 14
click at [1385, 24] on button "Update Order" at bounding box center [1384, 22] width 76 height 23
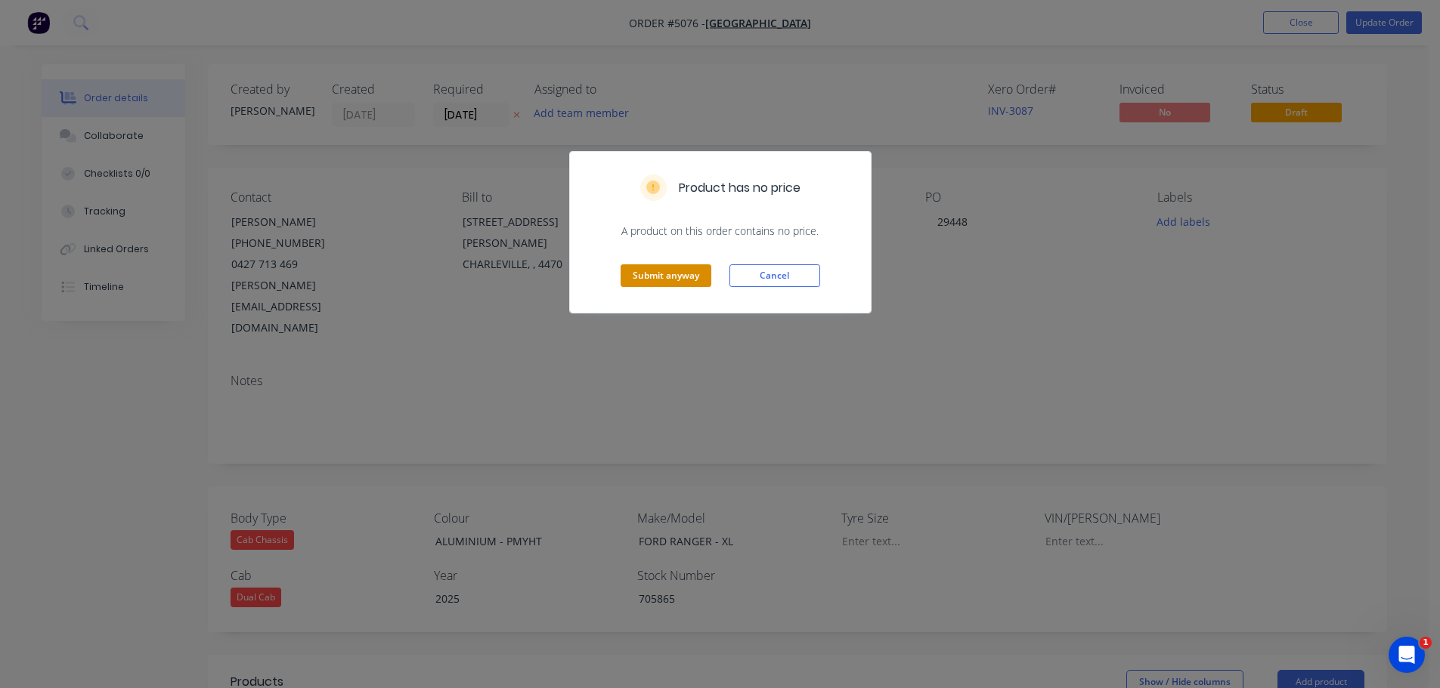
click at [648, 281] on button "Submit anyway" at bounding box center [665, 276] width 91 height 23
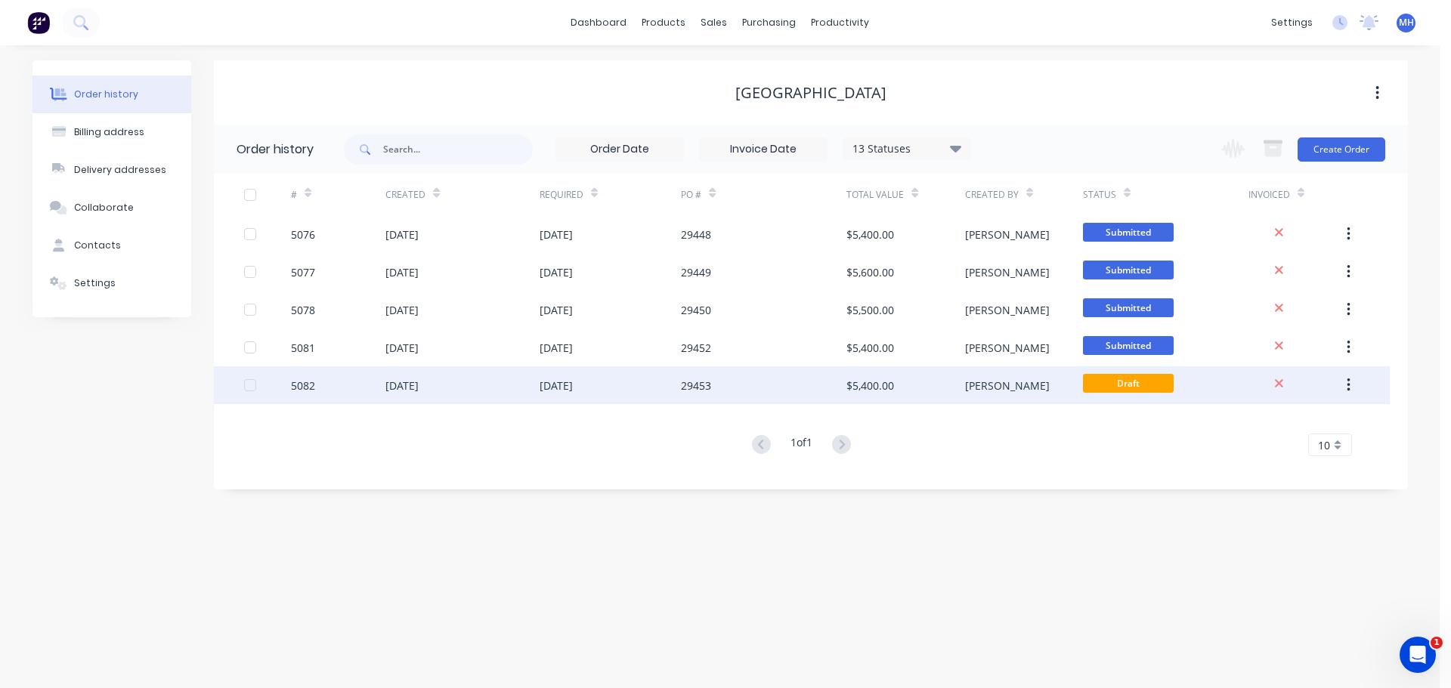
click at [788, 394] on div "29453" at bounding box center [764, 386] width 166 height 38
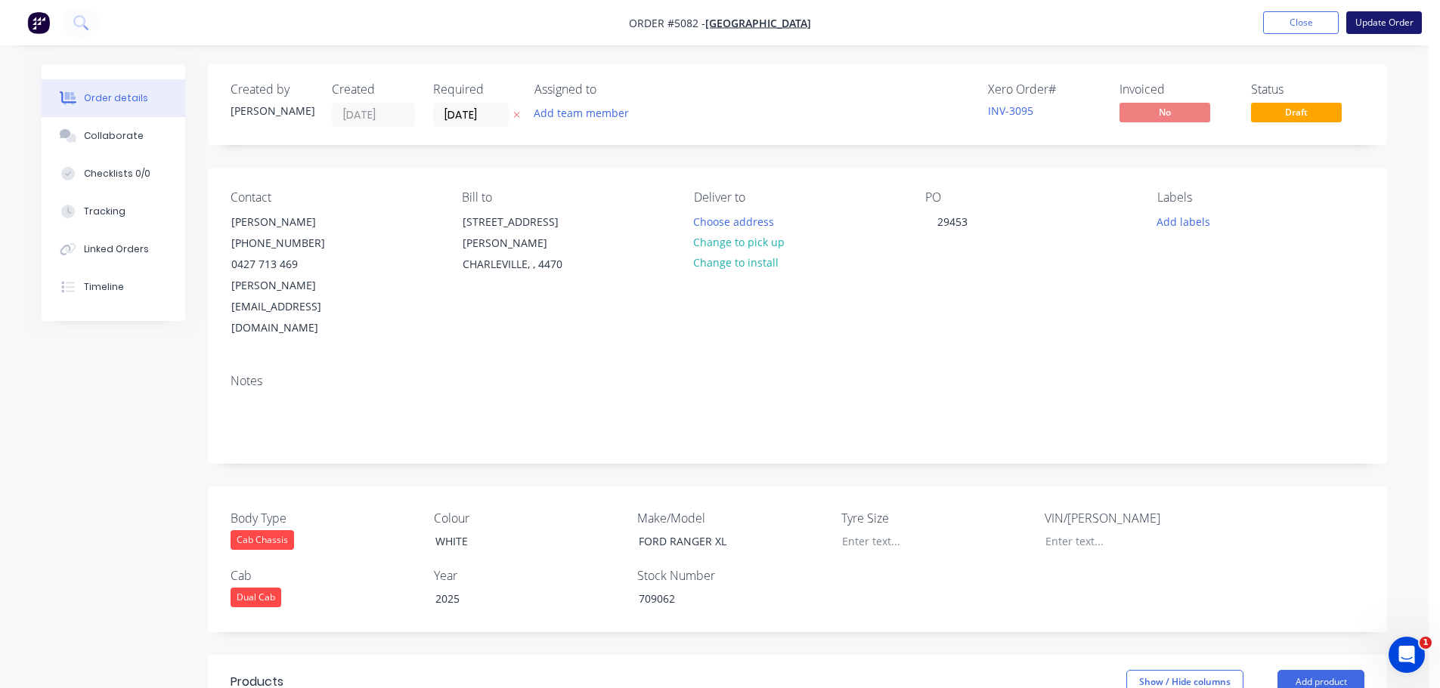
click at [1406, 20] on button "Update Order" at bounding box center [1384, 22] width 76 height 23
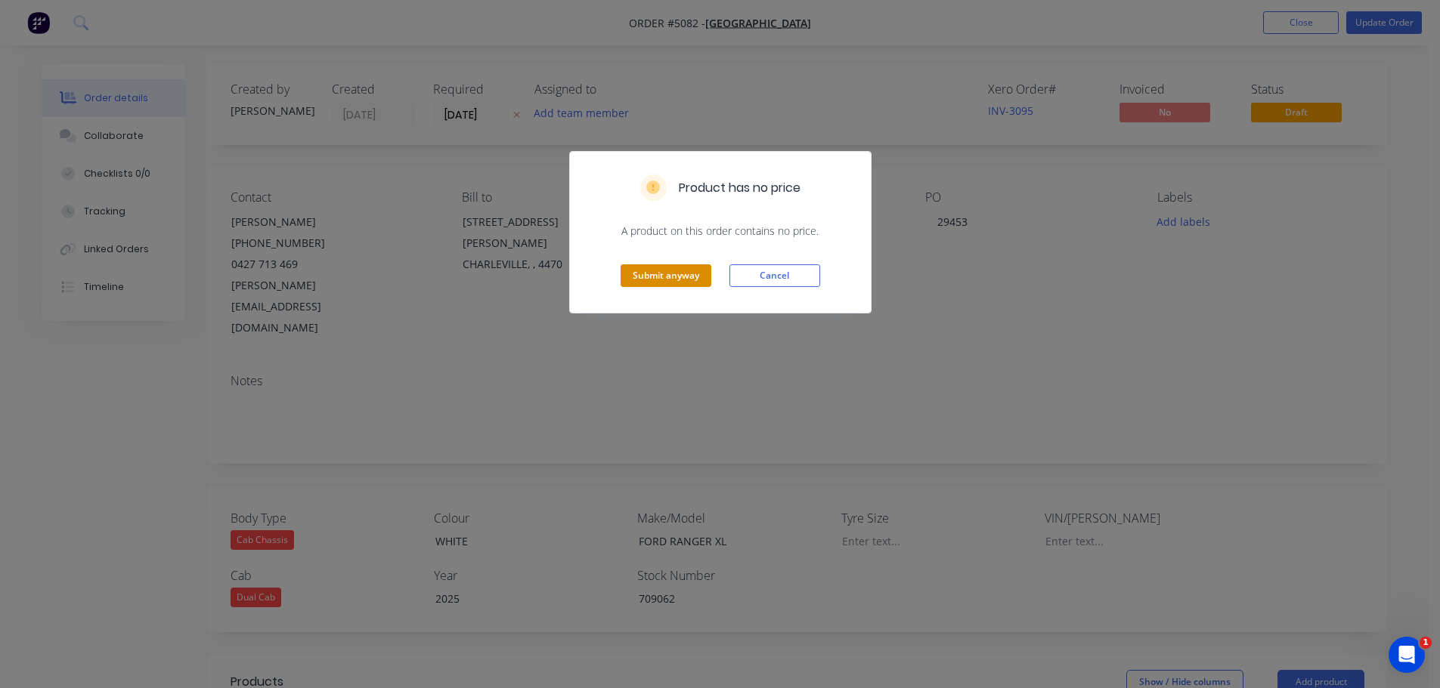
click at [682, 277] on button "Submit anyway" at bounding box center [665, 276] width 91 height 23
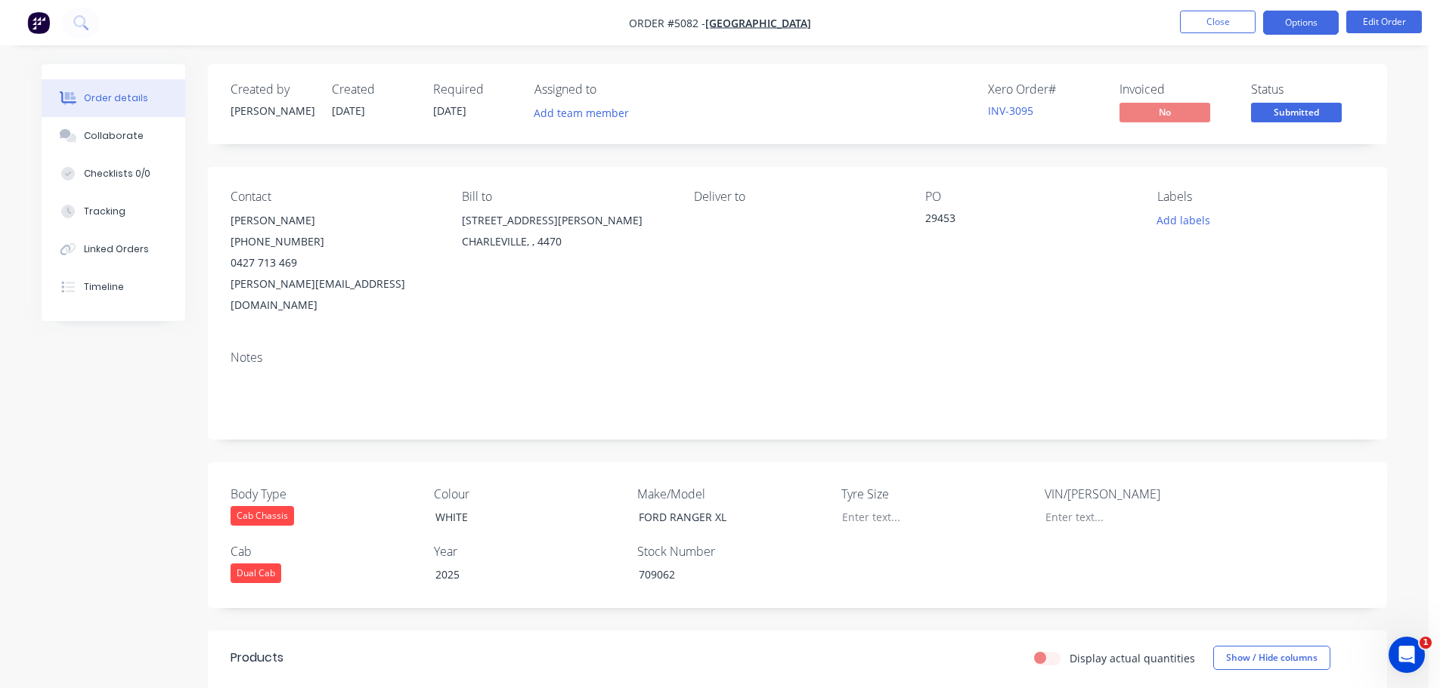
click at [1286, 19] on button "Options" at bounding box center [1301, 23] width 76 height 24
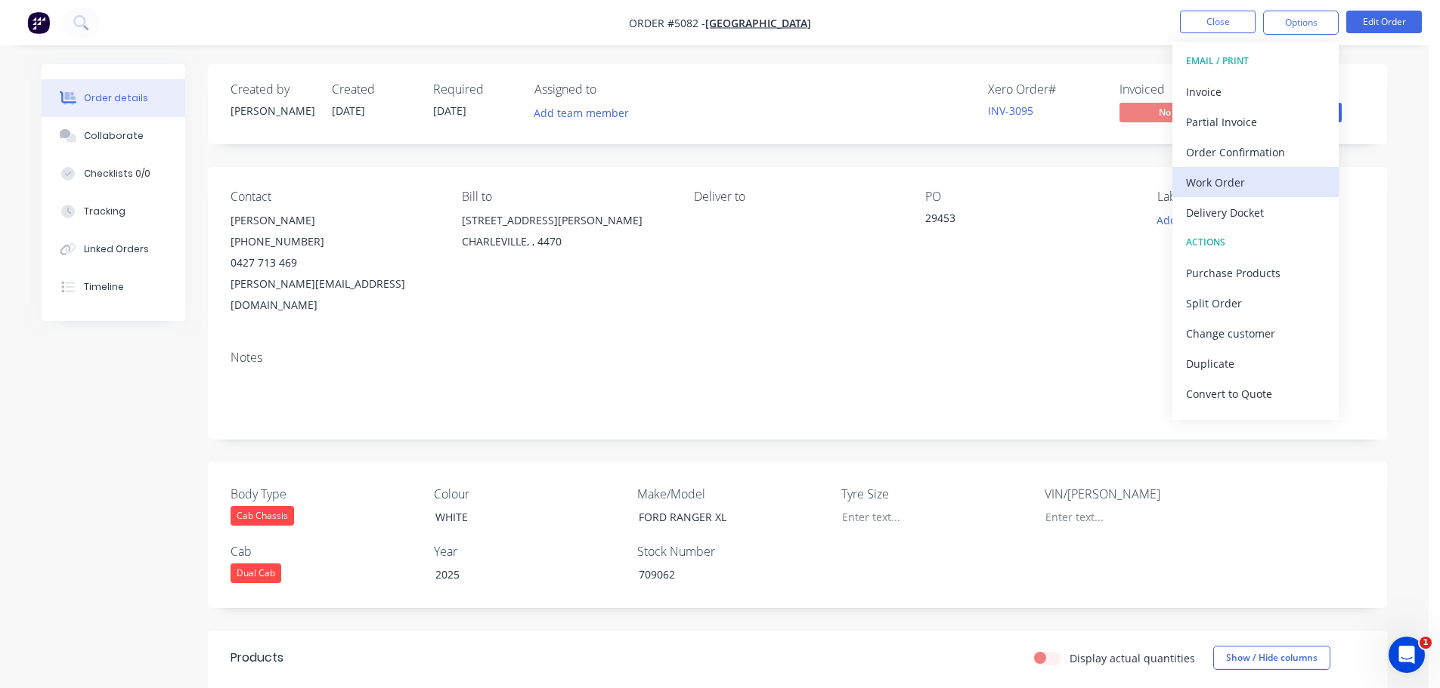
click at [1249, 169] on button "Work Order" at bounding box center [1255, 182] width 166 height 30
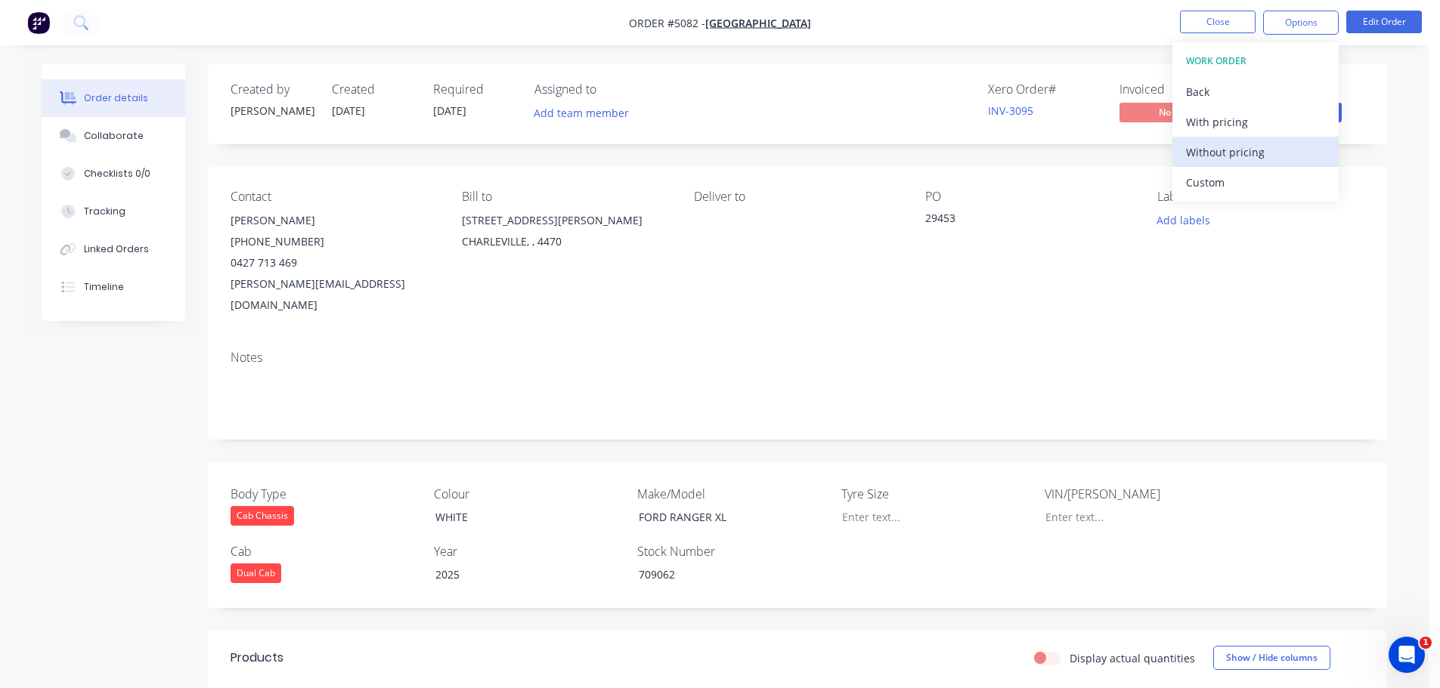
click at [1239, 152] on div "Without pricing" at bounding box center [1255, 152] width 139 height 22
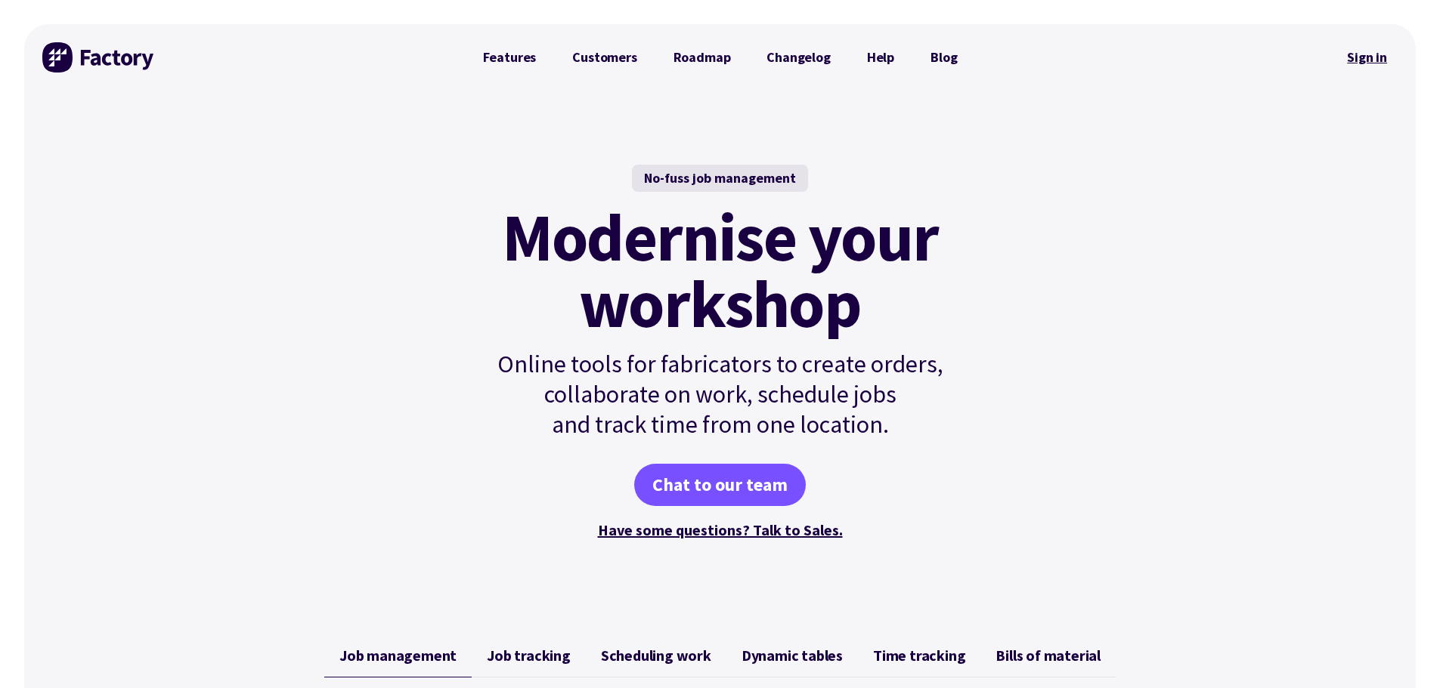
click at [1367, 56] on link "Sign in" at bounding box center [1366, 57] width 61 height 35
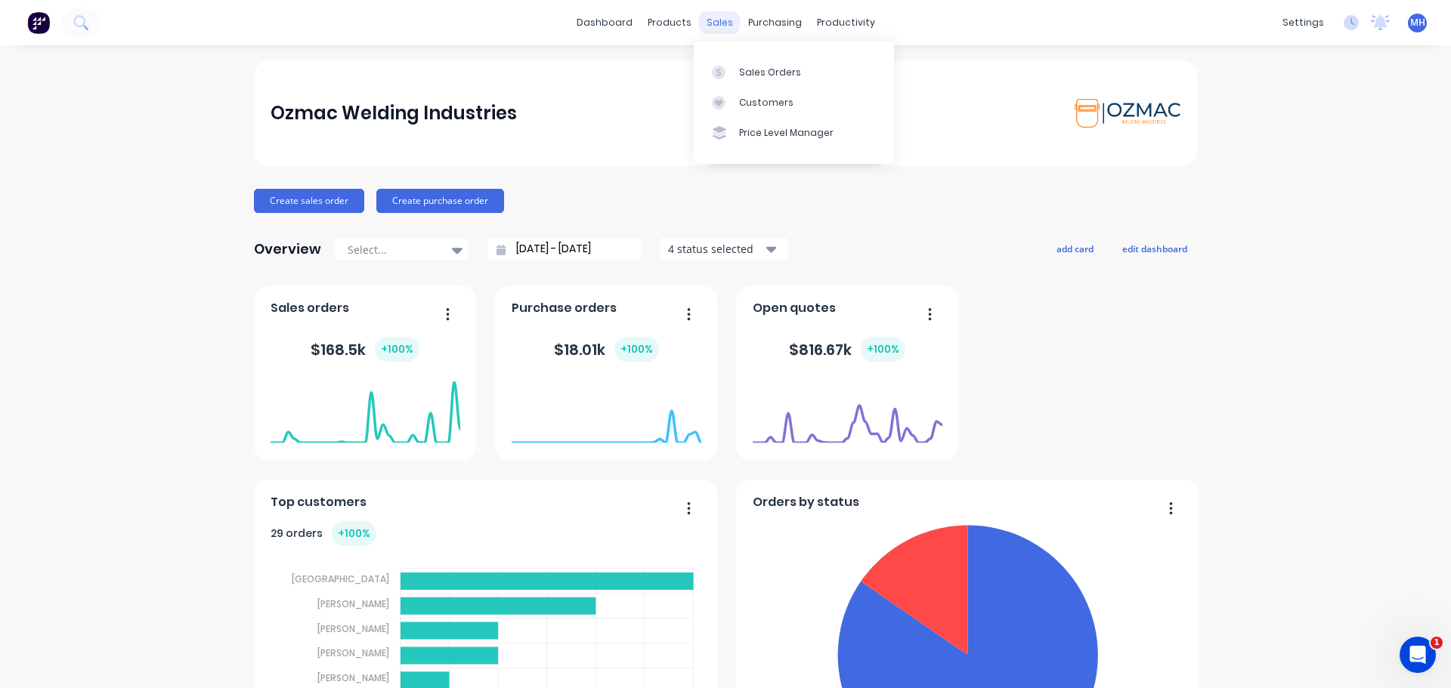
click at [719, 22] on div "sales" at bounding box center [720, 22] width 42 height 23
click at [764, 74] on div "Sales Orders" at bounding box center [770, 73] width 62 height 14
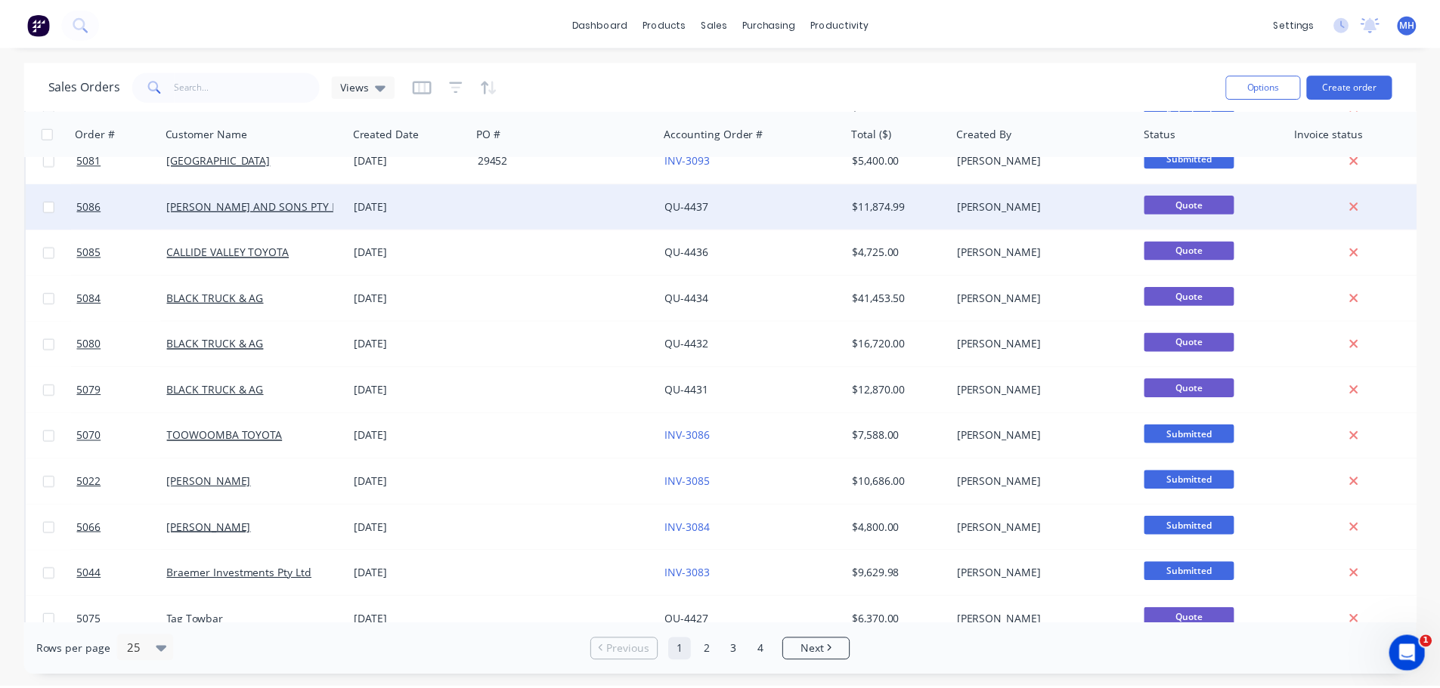
scroll to position [227, 0]
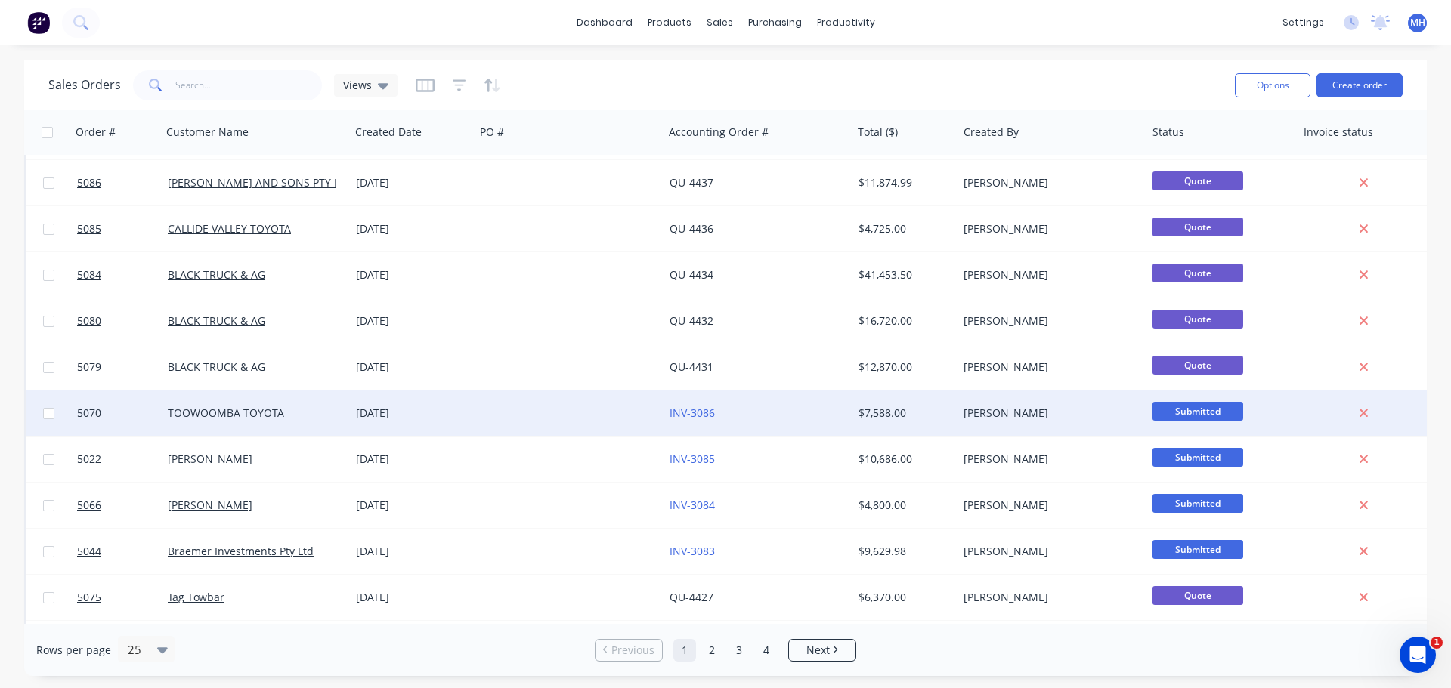
click at [226, 424] on div "TOOWOOMBA TOYOTA" at bounding box center [256, 413] width 189 height 45
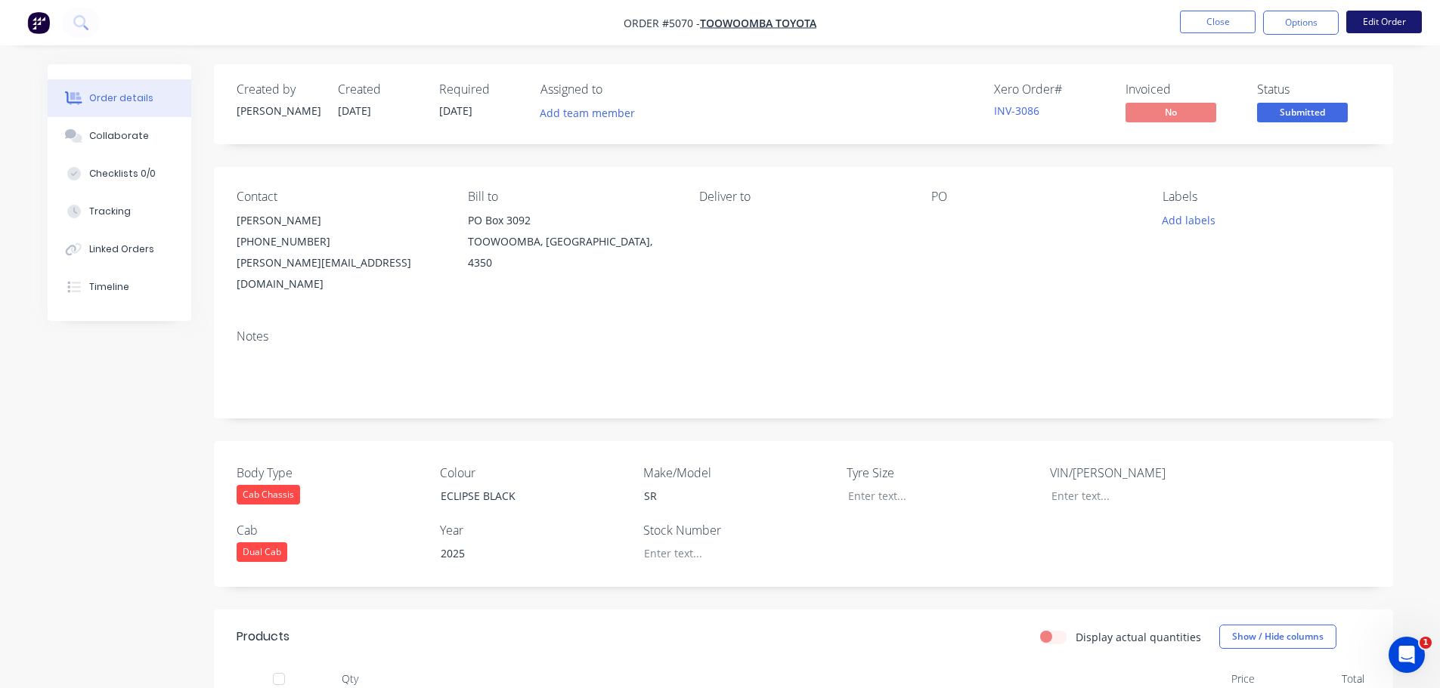
click at [1379, 24] on button "Edit Order" at bounding box center [1384, 22] width 76 height 23
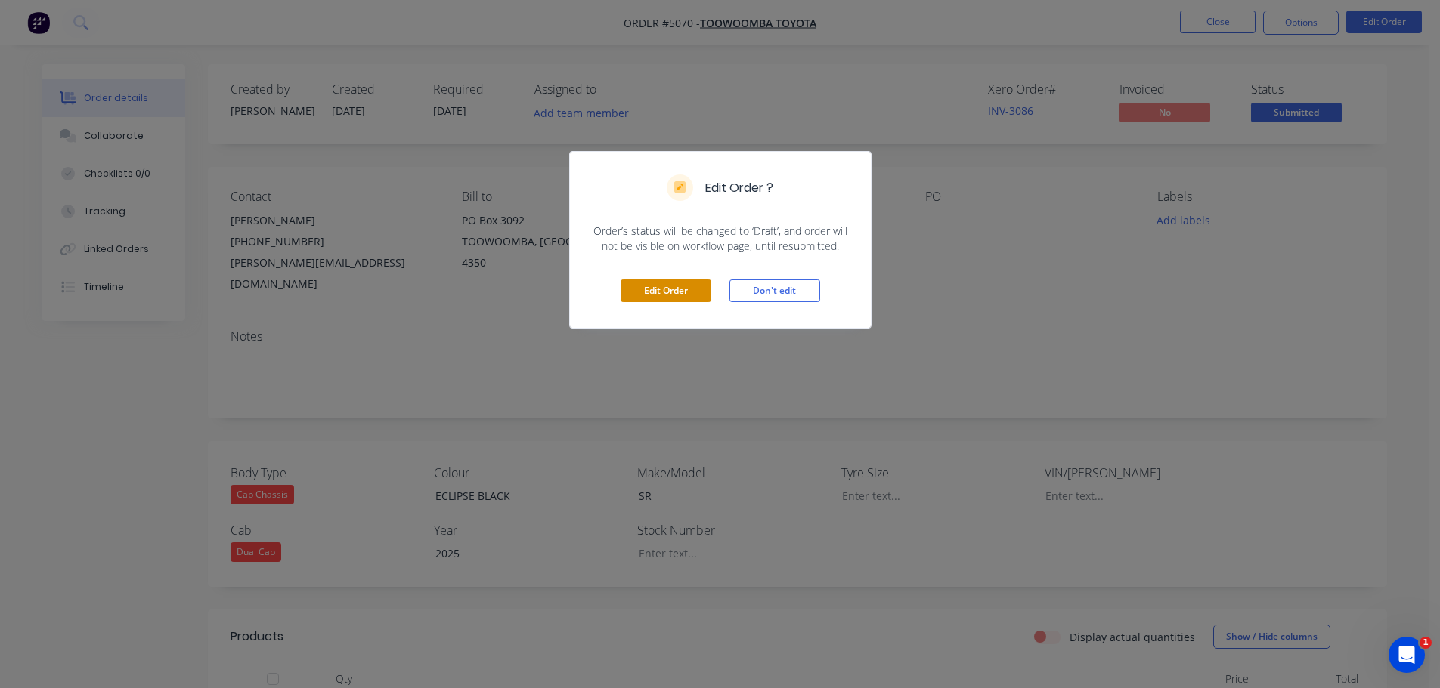
click at [676, 293] on button "Edit Order" at bounding box center [665, 291] width 91 height 23
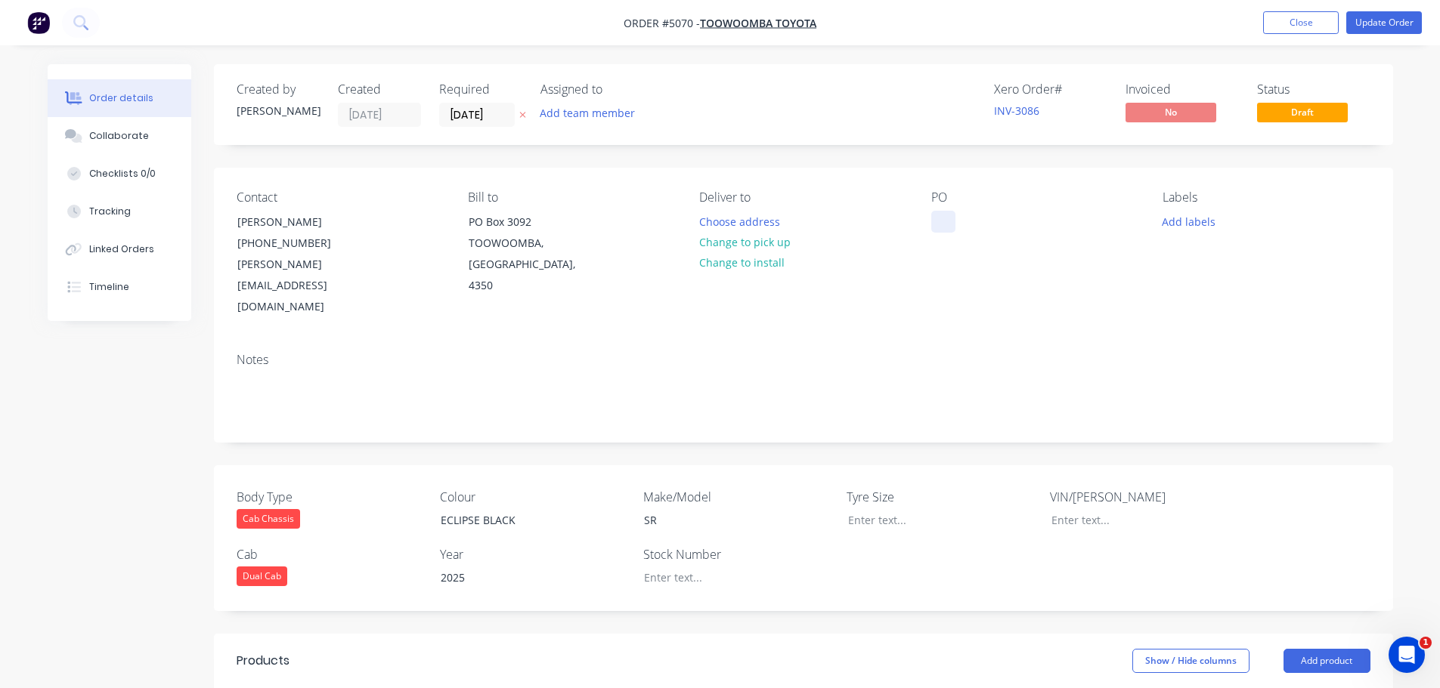
click at [938, 219] on div at bounding box center [943, 222] width 24 height 22
click at [676, 567] on div at bounding box center [726, 578] width 189 height 22
click at [1374, 23] on button "Update Order" at bounding box center [1384, 22] width 76 height 23
